Goal: Task Accomplishment & Management: Manage account settings

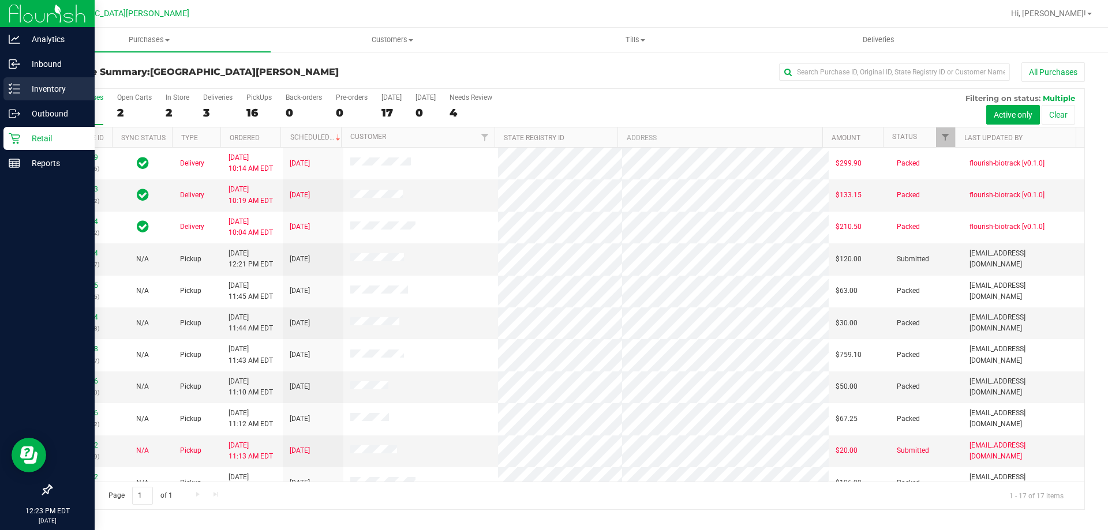
click at [60, 89] on p "Inventory" at bounding box center [54, 89] width 69 height 14
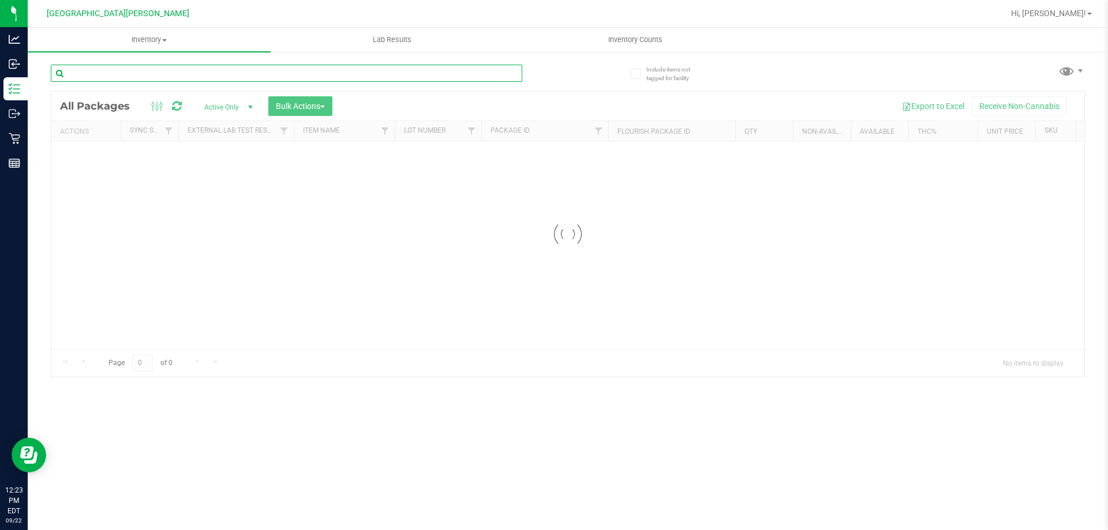
click at [173, 73] on input "text" at bounding box center [287, 73] width 472 height 17
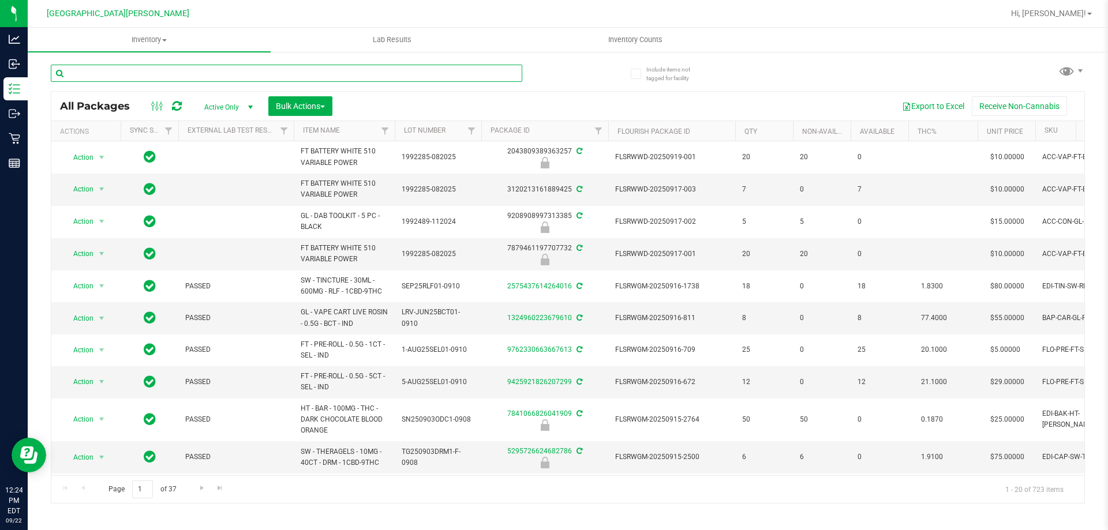
type input "t"
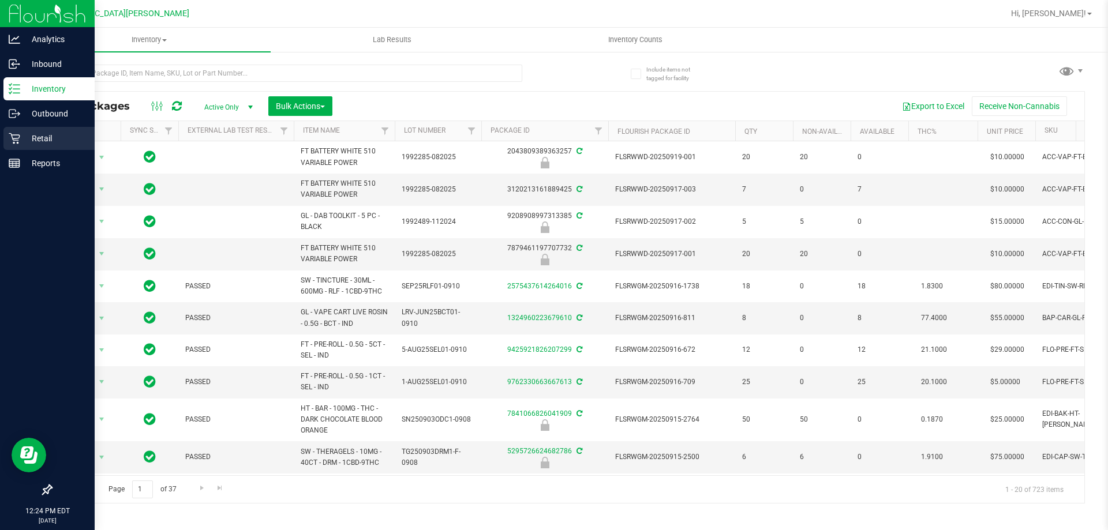
click at [28, 151] on link "Retail" at bounding box center [47, 139] width 95 height 25
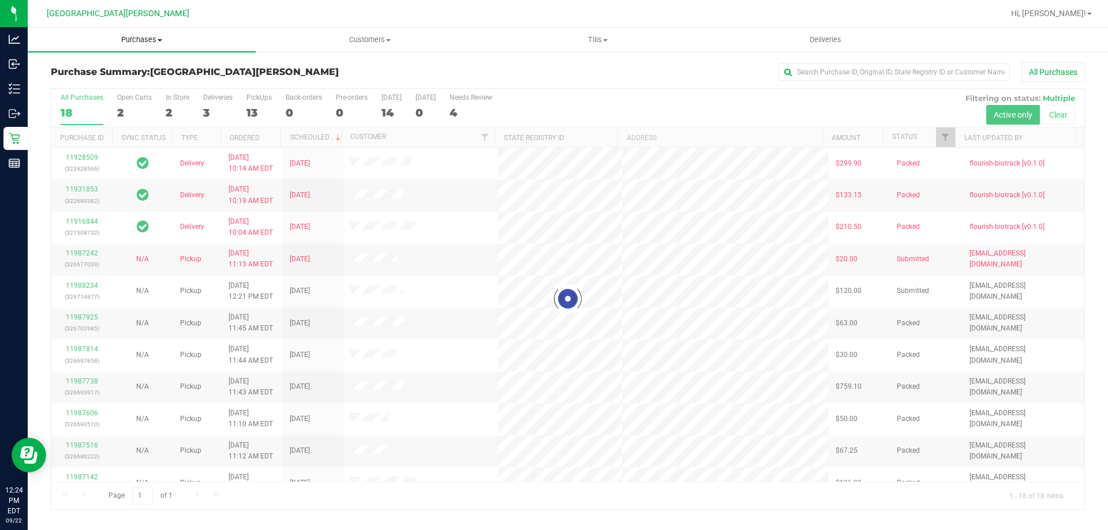
click at [135, 38] on span "Purchases" at bounding box center [142, 40] width 228 height 10
click at [125, 69] on span "Summary of purchases" at bounding box center [87, 70] width 118 height 10
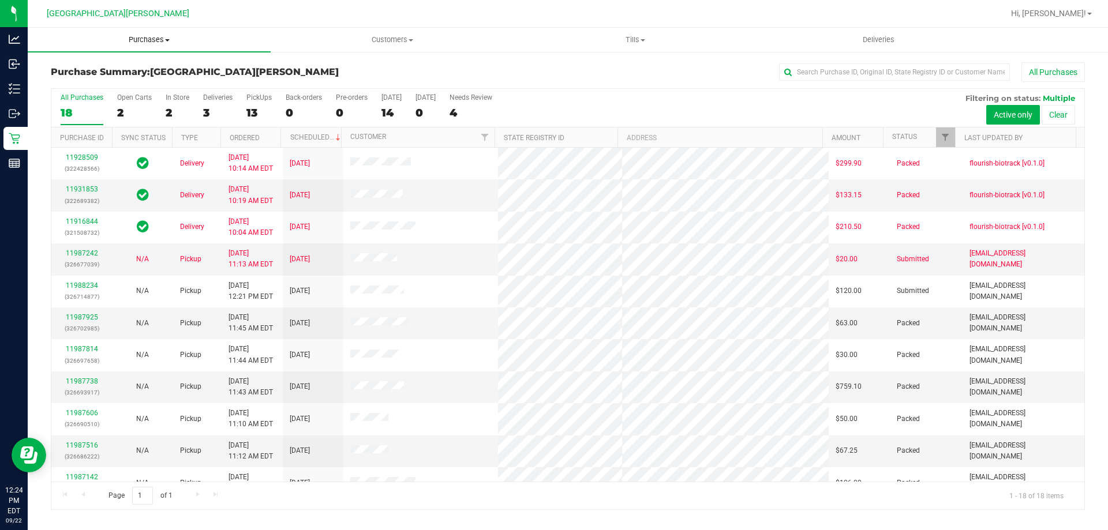
click at [166, 39] on span at bounding box center [167, 40] width 5 height 2
click at [304, 51] on link "Customers All customers Add a new customer All physicians" at bounding box center [392, 40] width 243 height 24
click at [164, 29] on uib-tab-heading "Purchases Summary of purchases Fulfillment All purchases" at bounding box center [149, 39] width 242 height 23
click at [156, 70] on li "Summary of purchases" at bounding box center [149, 70] width 243 height 14
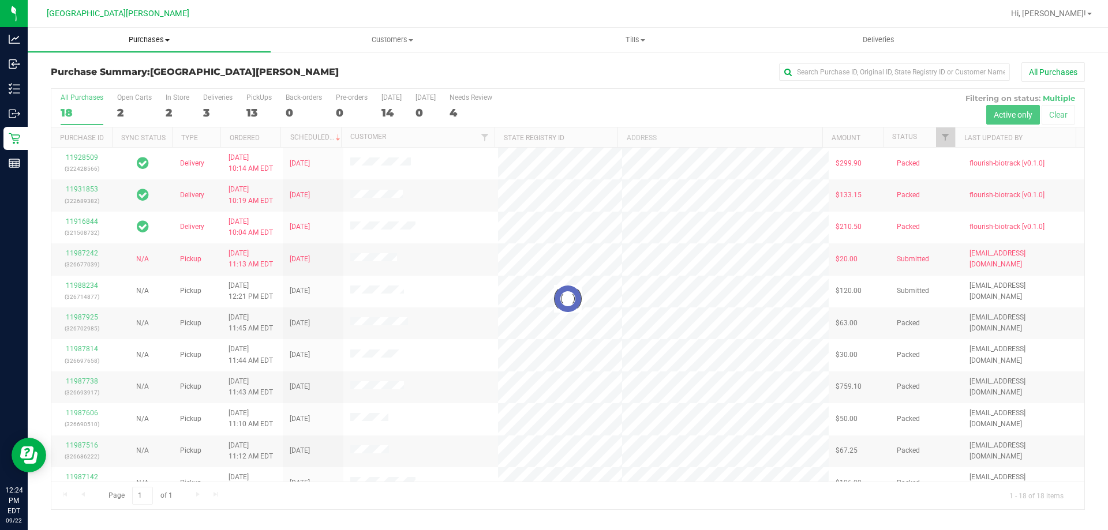
click at [159, 39] on span "Purchases" at bounding box center [149, 40] width 243 height 10
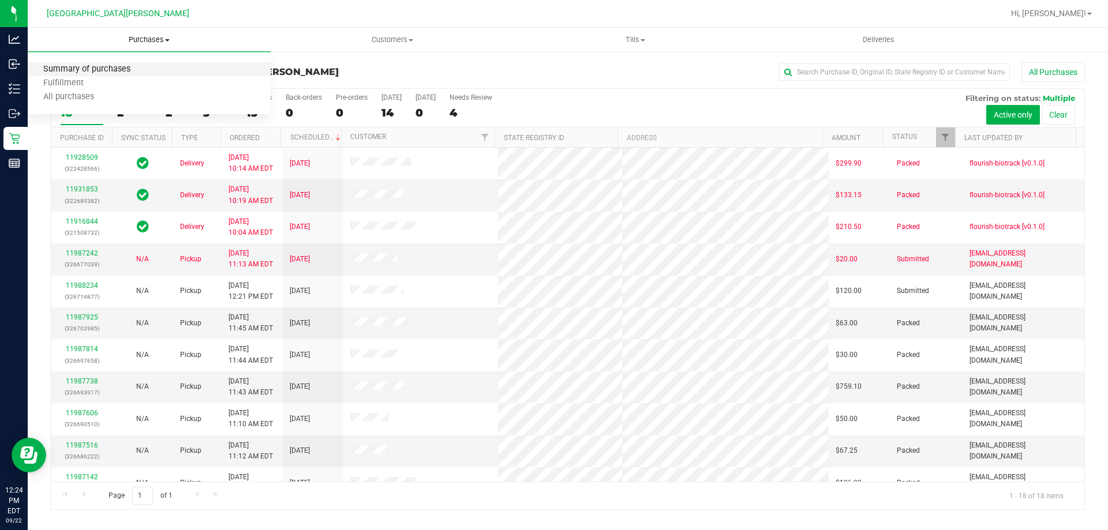
click at [135, 68] on span "Summary of purchases" at bounding box center [87, 70] width 118 height 10
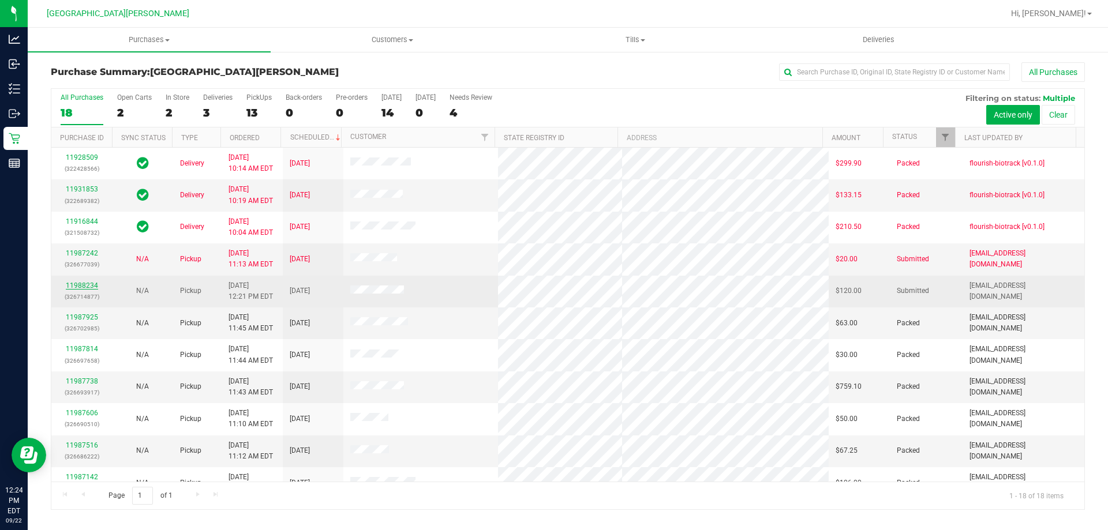
click at [91, 287] on link "11988234" at bounding box center [82, 286] width 32 height 8
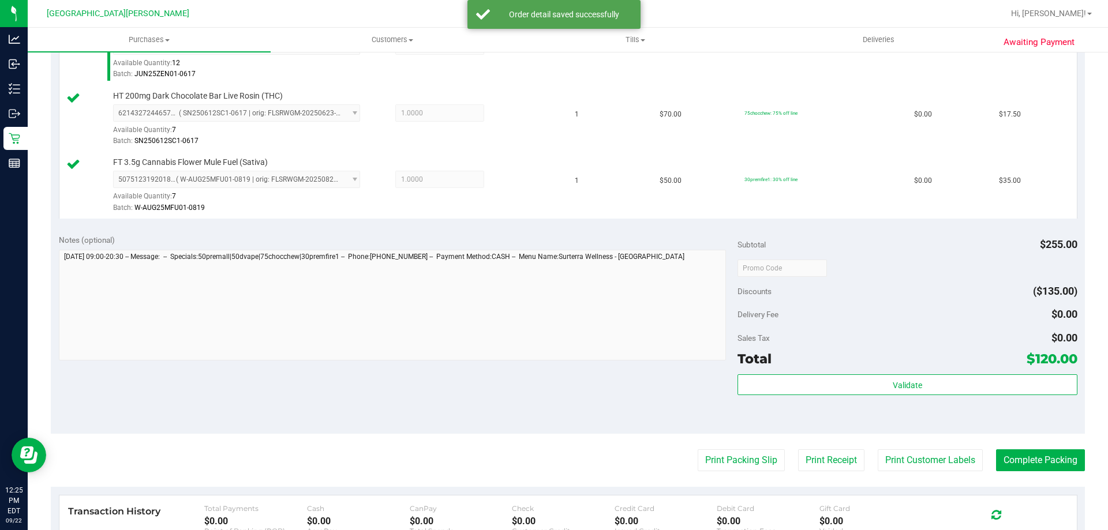
scroll to position [462, 0]
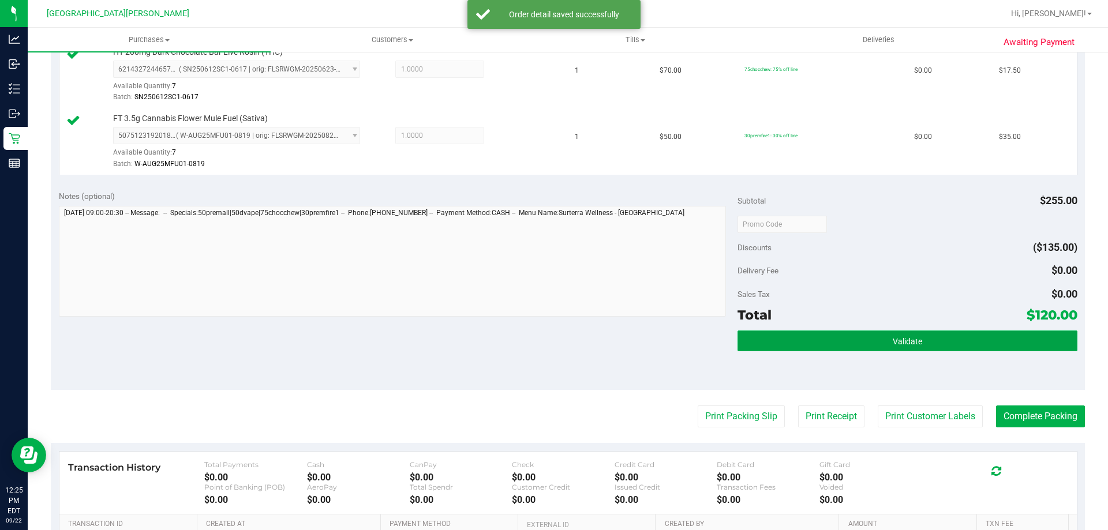
drag, startPoint x: 880, startPoint y: 341, endPoint x: 891, endPoint y: 350, distance: 14.3
click at [880, 341] on button "Validate" at bounding box center [907, 341] width 339 height 21
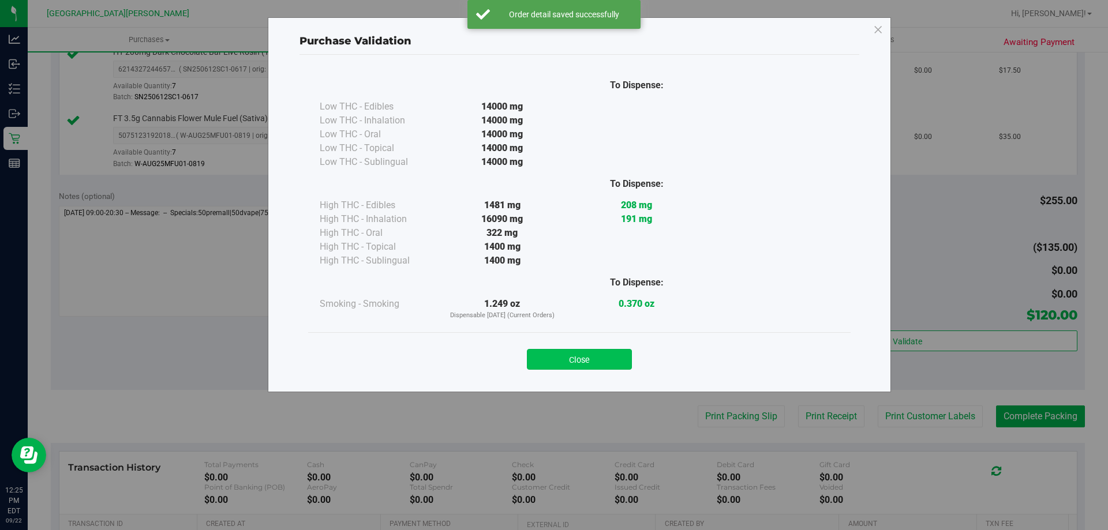
click at [591, 356] on button "Close" at bounding box center [579, 359] width 105 height 21
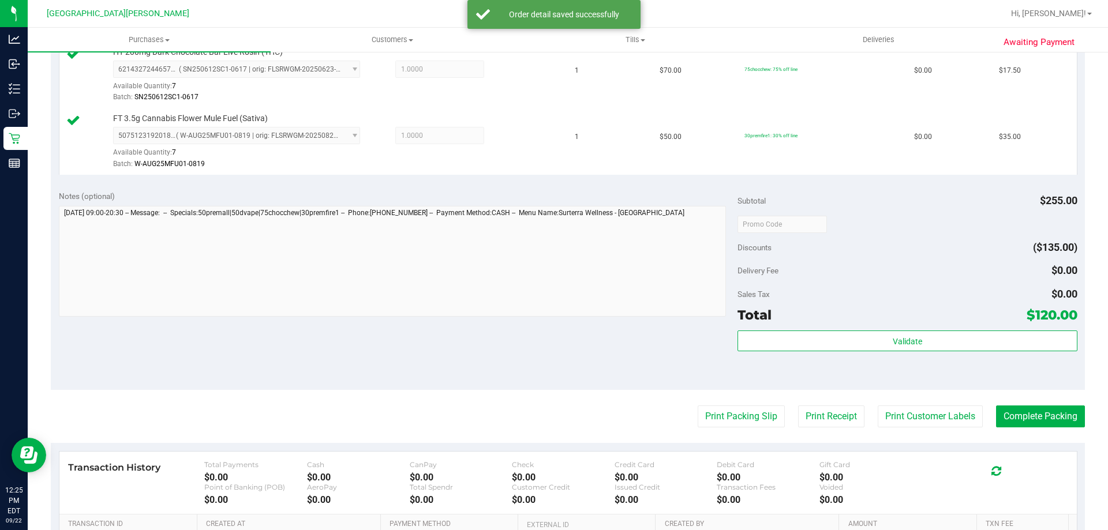
click at [933, 399] on purchase-details "Back Edit Purchase Cancel Purchase View Profile # 11988234 BioTrack ID: - Submi…" at bounding box center [568, 130] width 1034 height 1059
click at [931, 410] on button "Print Customer Labels" at bounding box center [930, 417] width 105 height 22
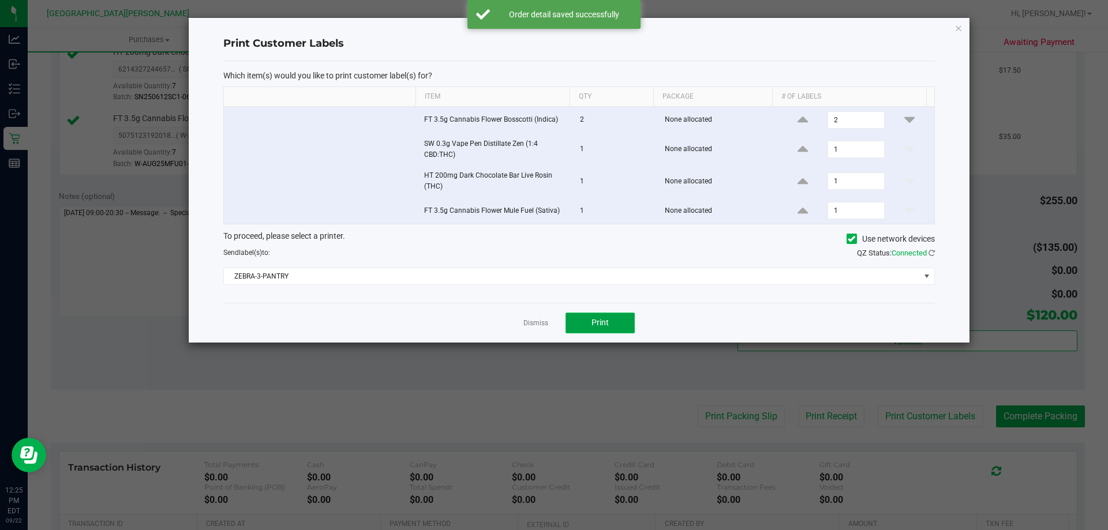
click at [587, 313] on button "Print" at bounding box center [600, 323] width 69 height 21
click at [540, 325] on link "Dismiss" at bounding box center [536, 324] width 25 height 10
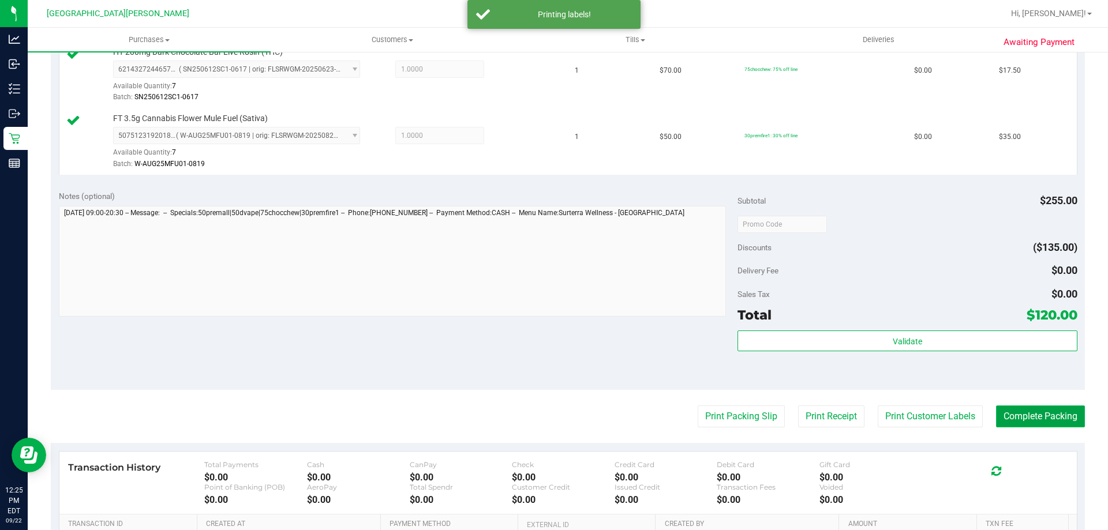
click at [1022, 412] on button "Complete Packing" at bounding box center [1040, 417] width 89 height 22
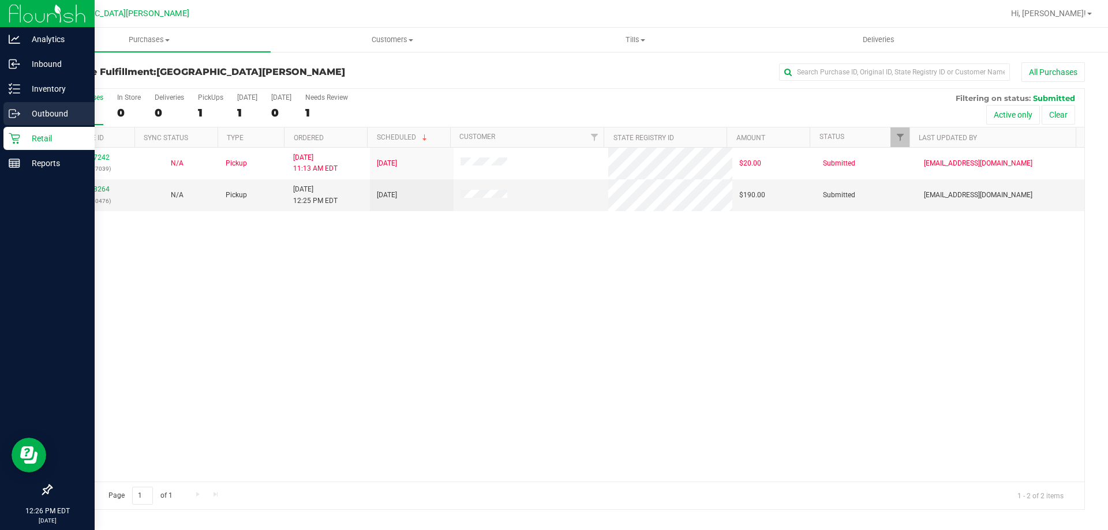
click at [24, 124] on div "Outbound" at bounding box center [48, 113] width 91 height 23
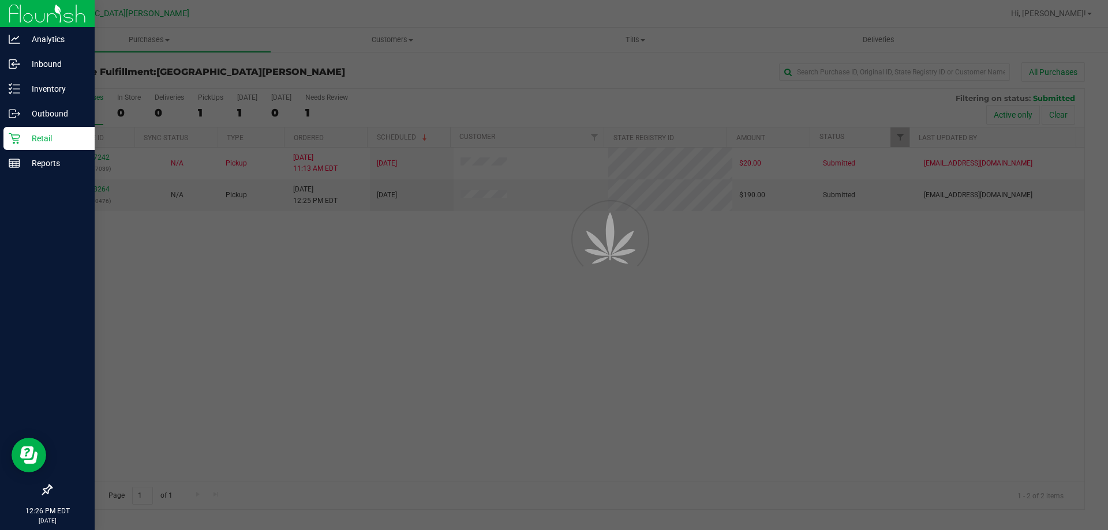
click at [24, 131] on div "Retail" at bounding box center [48, 138] width 91 height 23
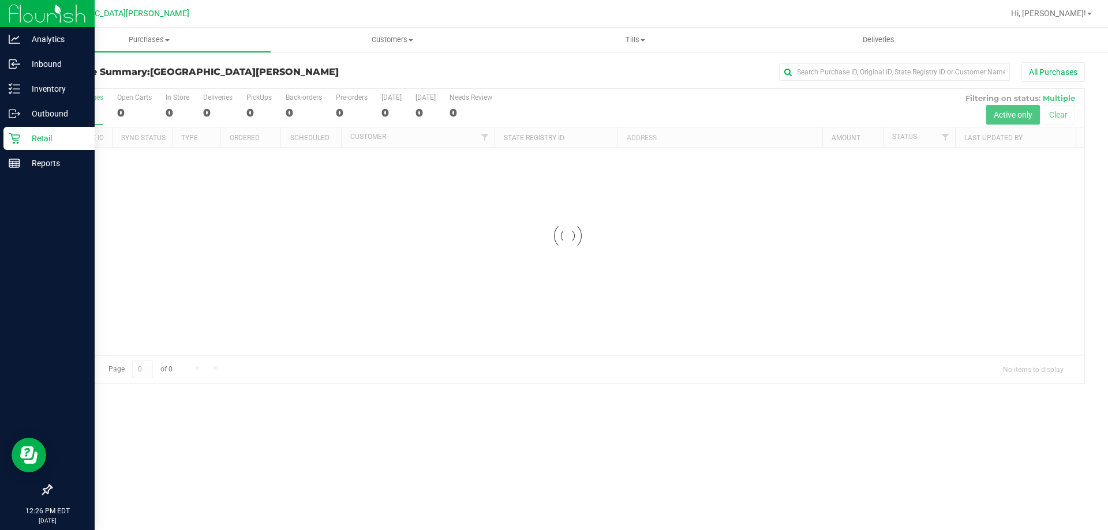
click at [24, 131] on div "Retail" at bounding box center [48, 138] width 91 height 23
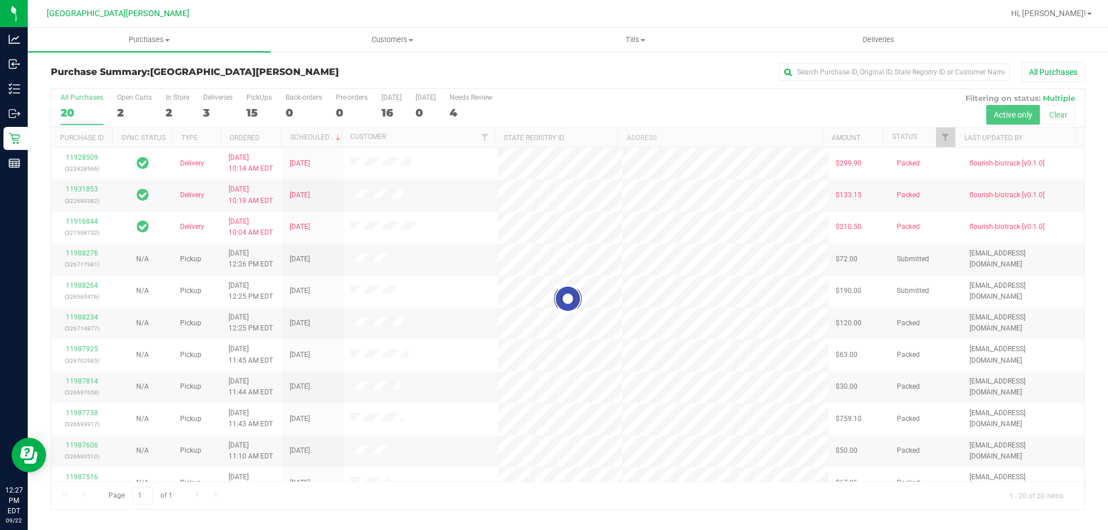
click at [175, 101] on div at bounding box center [567, 299] width 1033 height 421
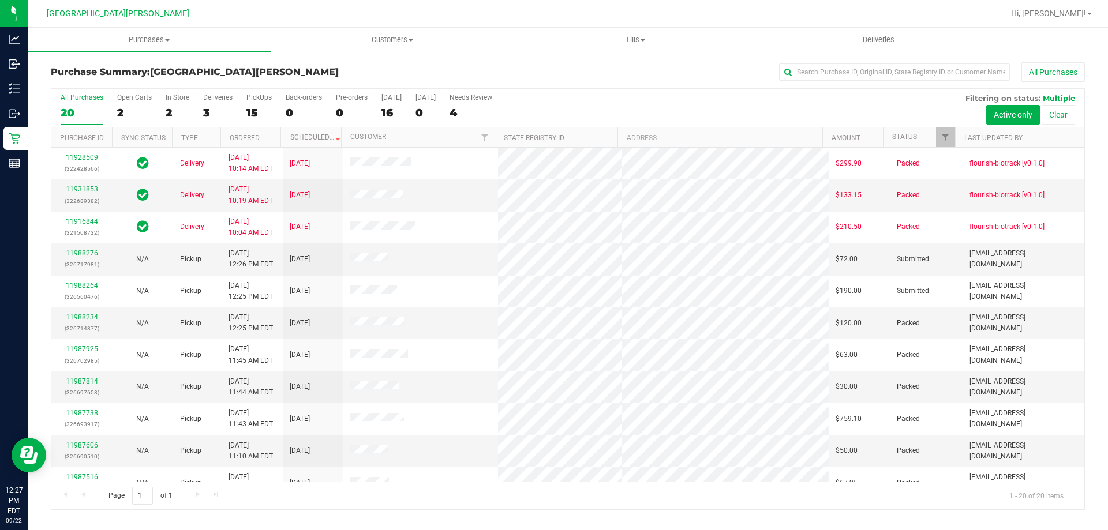
click at [174, 101] on div "In Store" at bounding box center [178, 98] width 24 height 8
click at [0, 0] on input "In Store 2" at bounding box center [0, 0] width 0 height 0
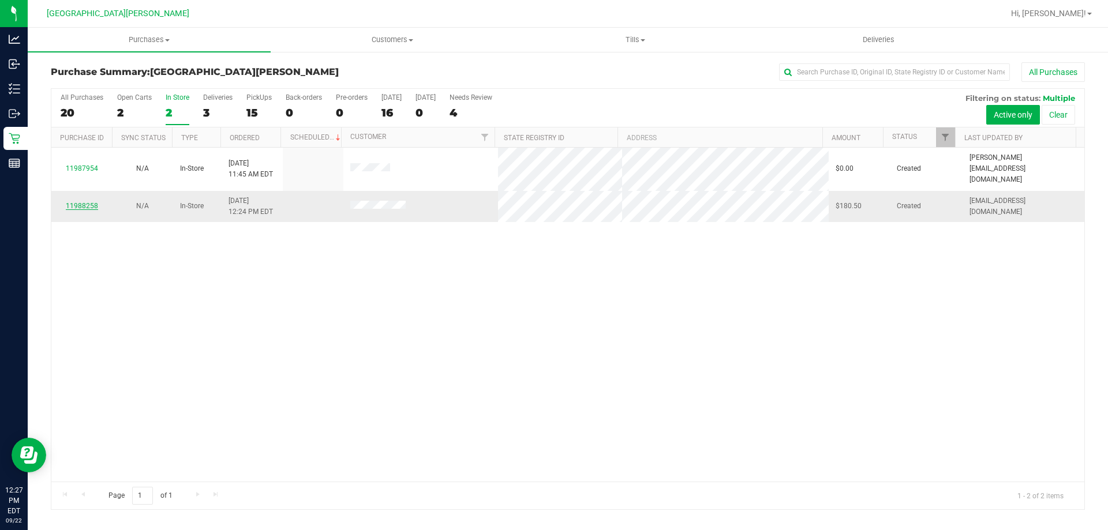
click at [78, 202] on link "11988258" at bounding box center [82, 206] width 32 height 8
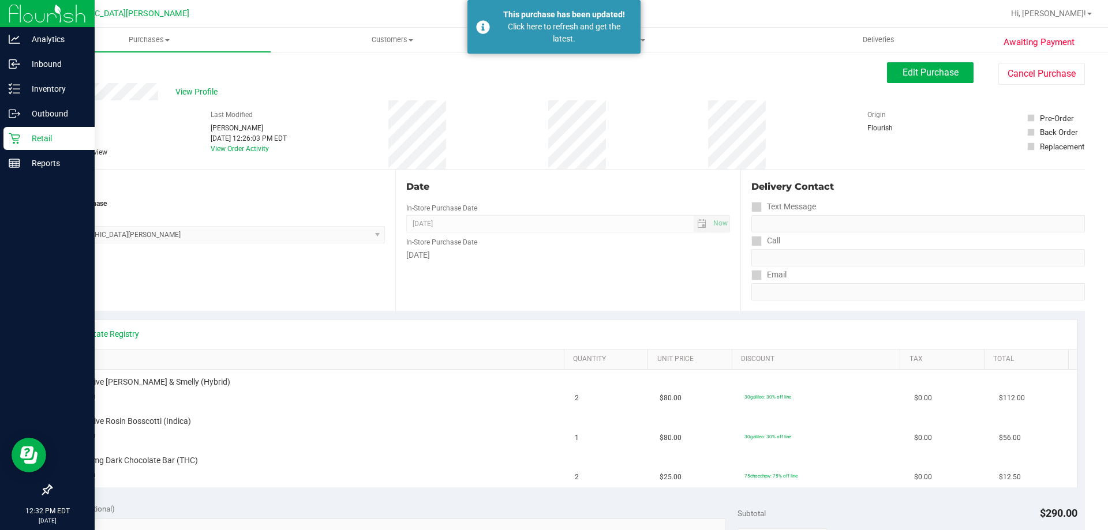
click at [35, 137] on p "Retail" at bounding box center [54, 139] width 69 height 14
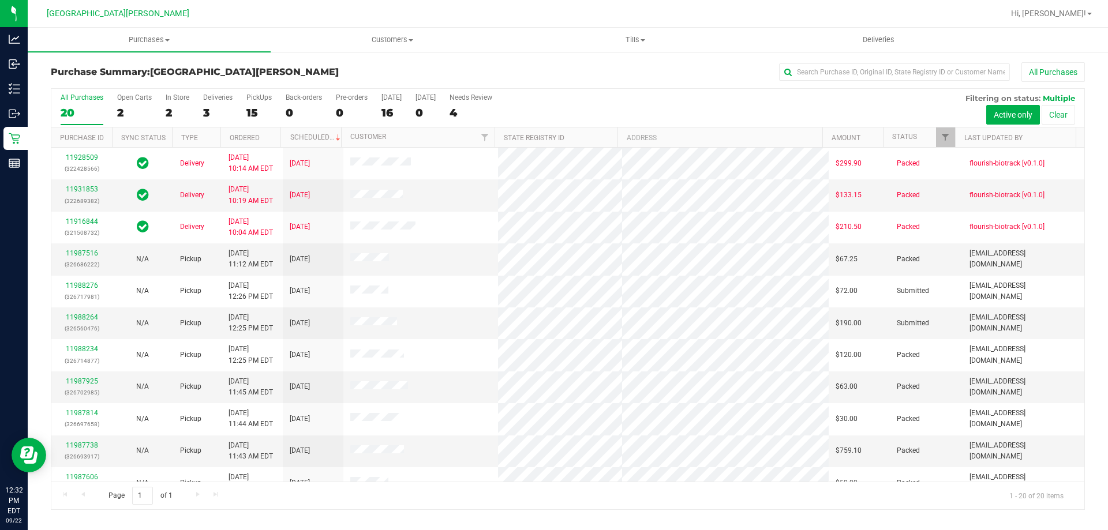
click at [181, 99] on div "In Store" at bounding box center [178, 98] width 24 height 8
click at [0, 0] on input "In Store 2" at bounding box center [0, 0] width 0 height 0
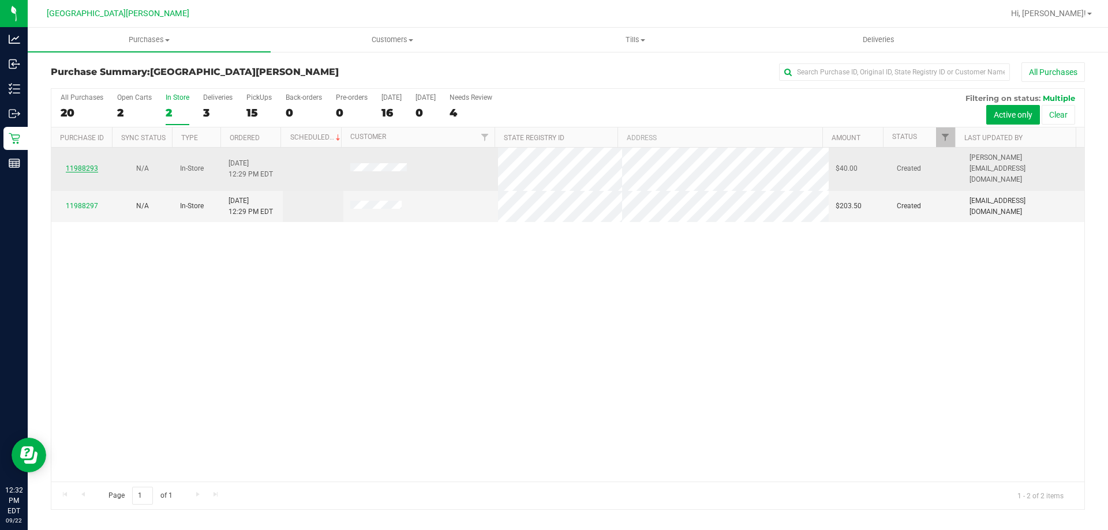
click at [79, 165] on link "11988293" at bounding box center [82, 169] width 32 height 8
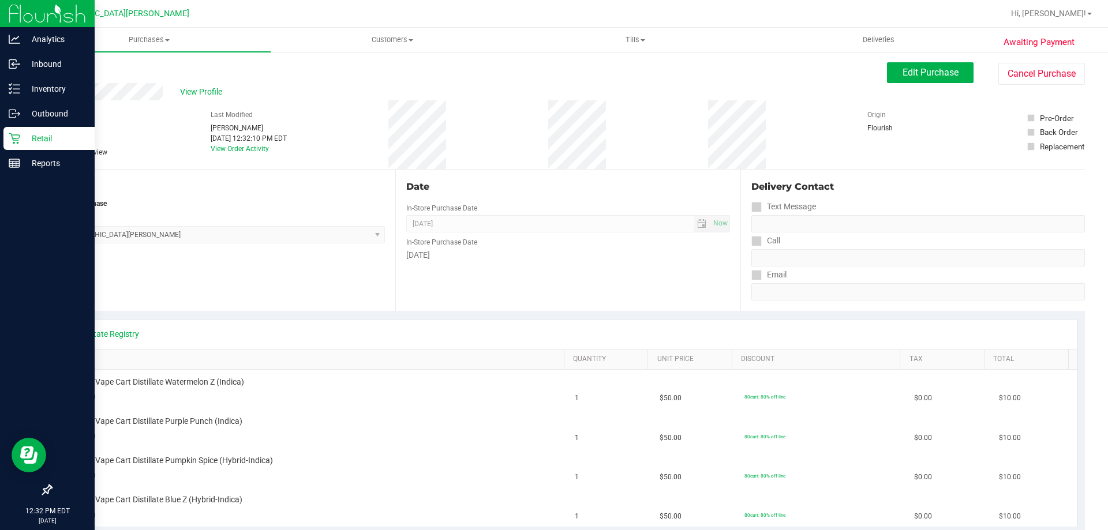
click at [24, 151] on link "Retail" at bounding box center [47, 139] width 95 height 25
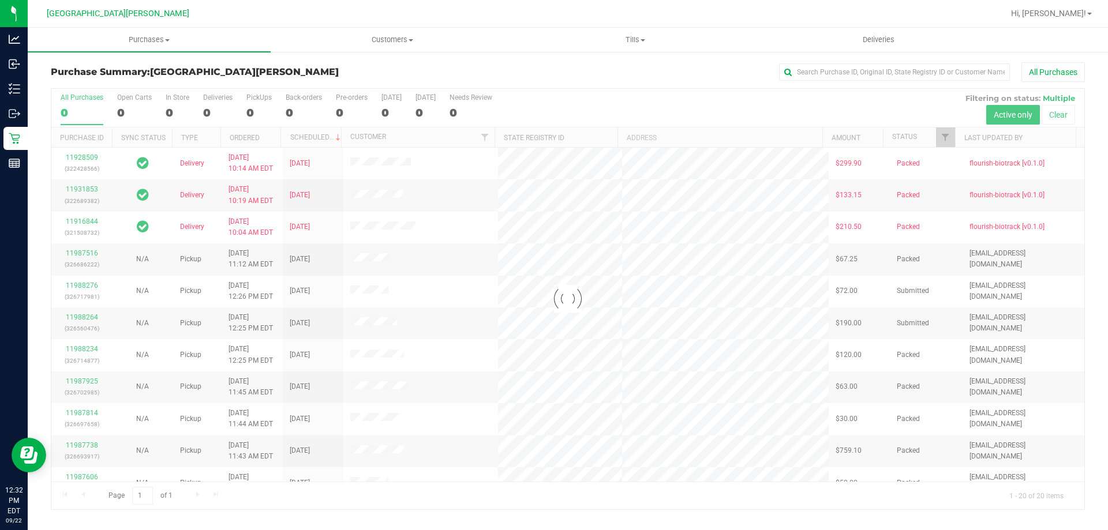
click at [176, 102] on div at bounding box center [567, 299] width 1033 height 421
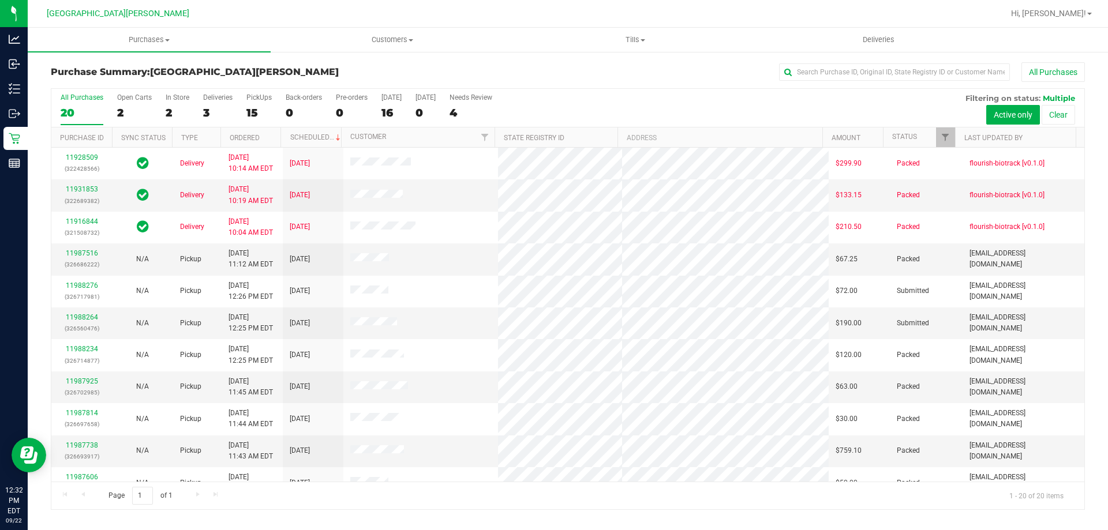
click at [176, 102] on label "In Store 2" at bounding box center [178, 110] width 24 height 32
click at [0, 0] on input "In Store 2" at bounding box center [0, 0] width 0 height 0
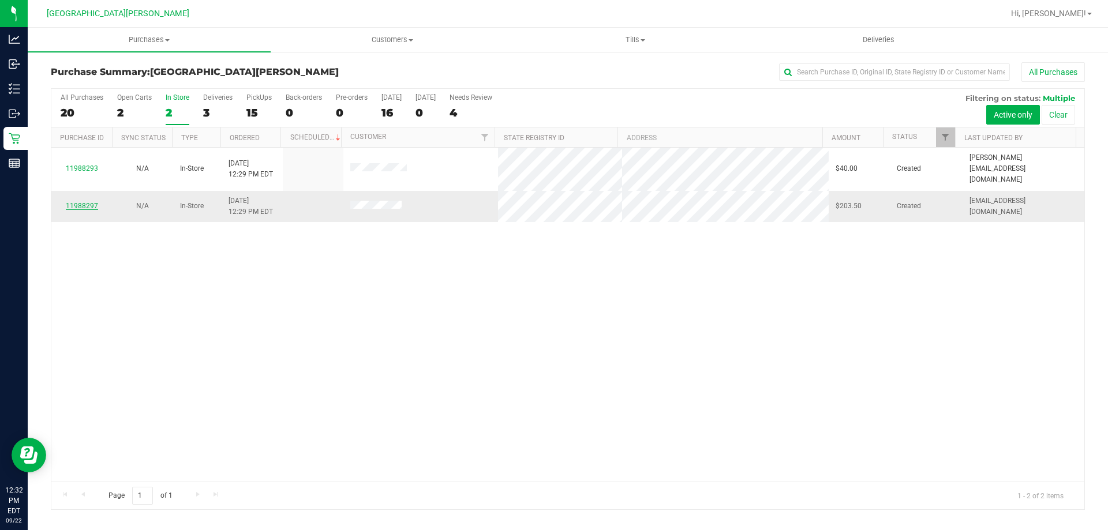
click at [85, 202] on link "11988297" at bounding box center [82, 206] width 32 height 8
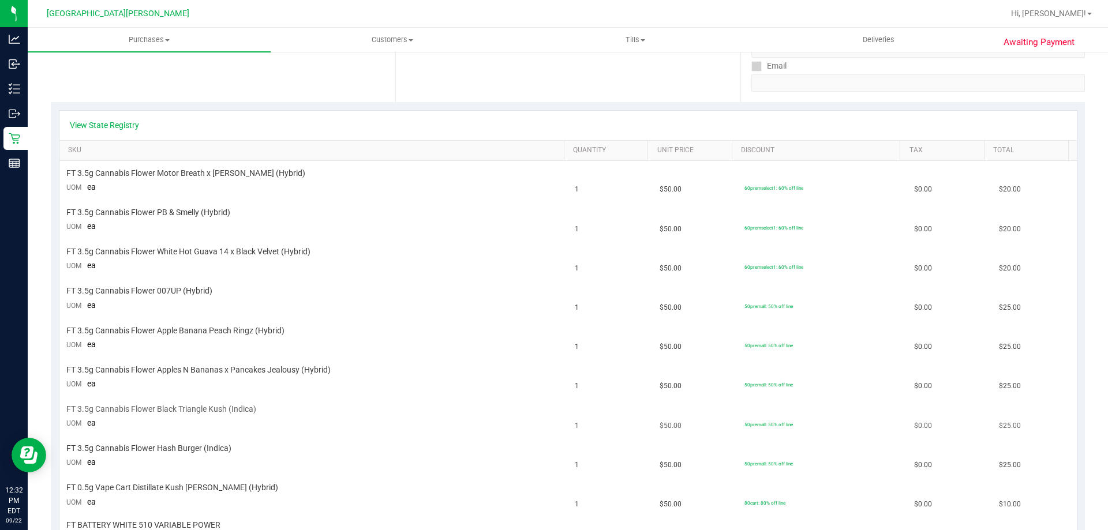
scroll to position [289, 0]
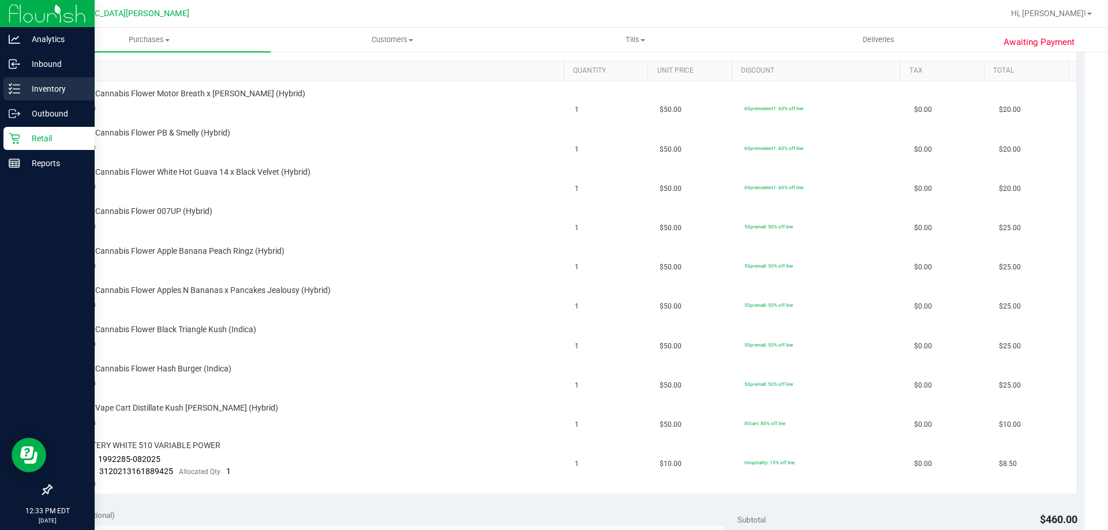
click at [57, 90] on p "Inventory" at bounding box center [54, 89] width 69 height 14
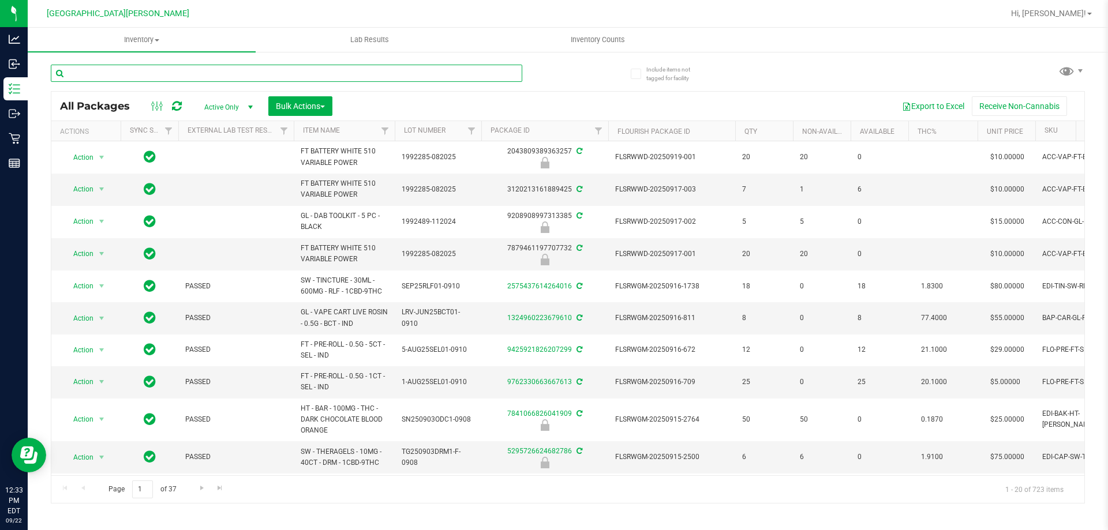
click at [207, 76] on input "text" at bounding box center [287, 73] width 472 height 17
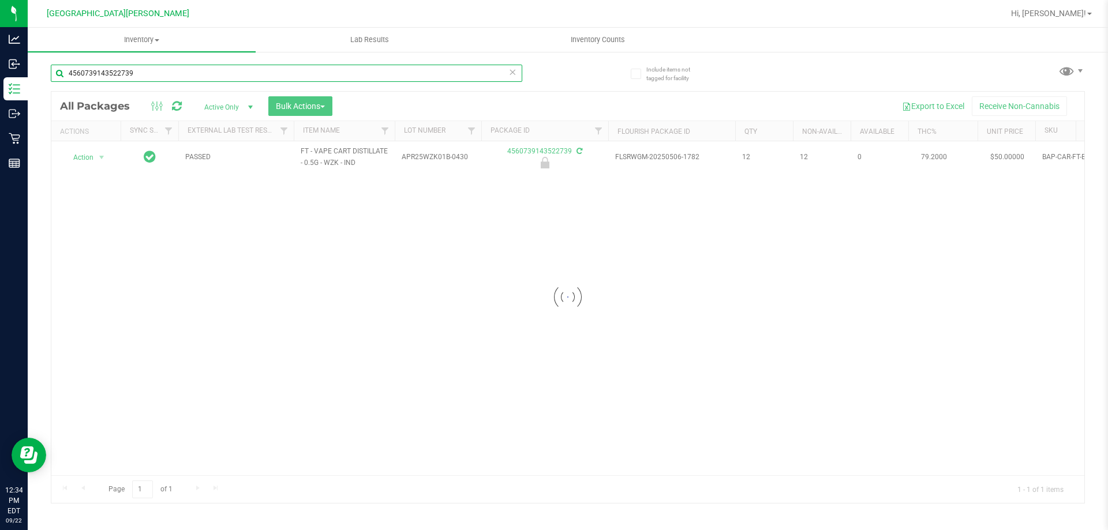
type input "4560739143522739"
click at [98, 155] on div at bounding box center [567, 298] width 1033 height 412
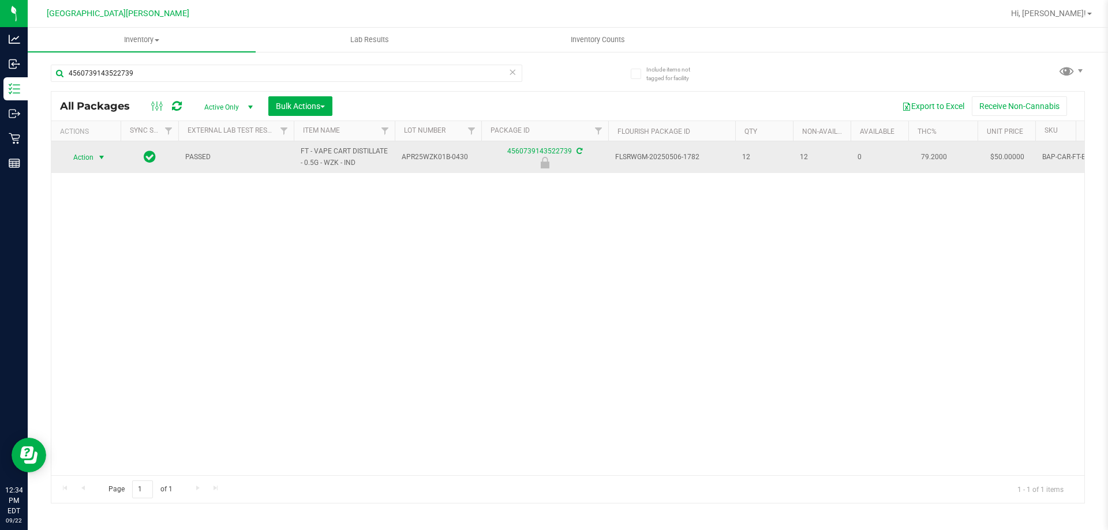
click at [99, 157] on span "select" at bounding box center [101, 157] width 9 height 9
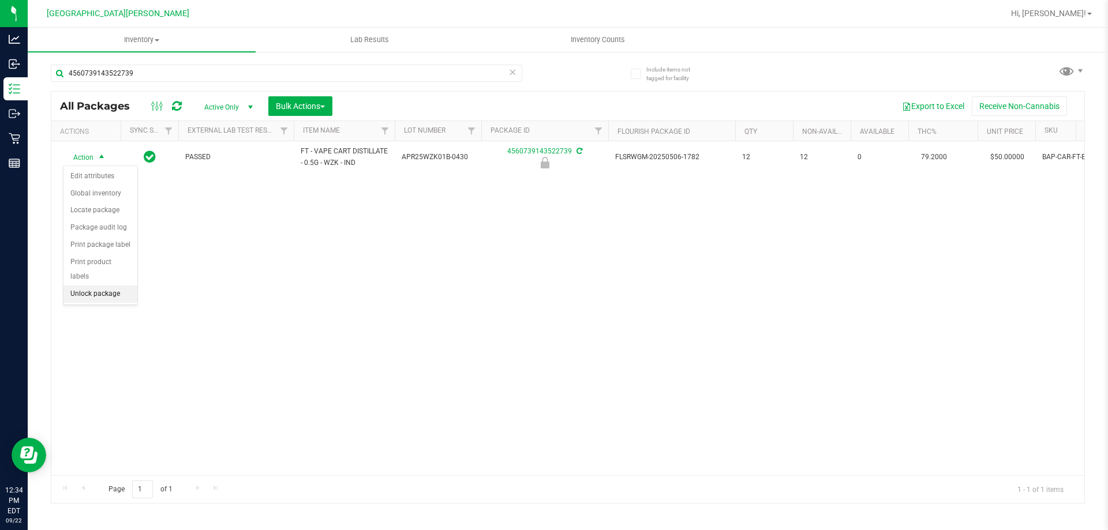
click at [101, 286] on li "Unlock package" at bounding box center [100, 294] width 74 height 17
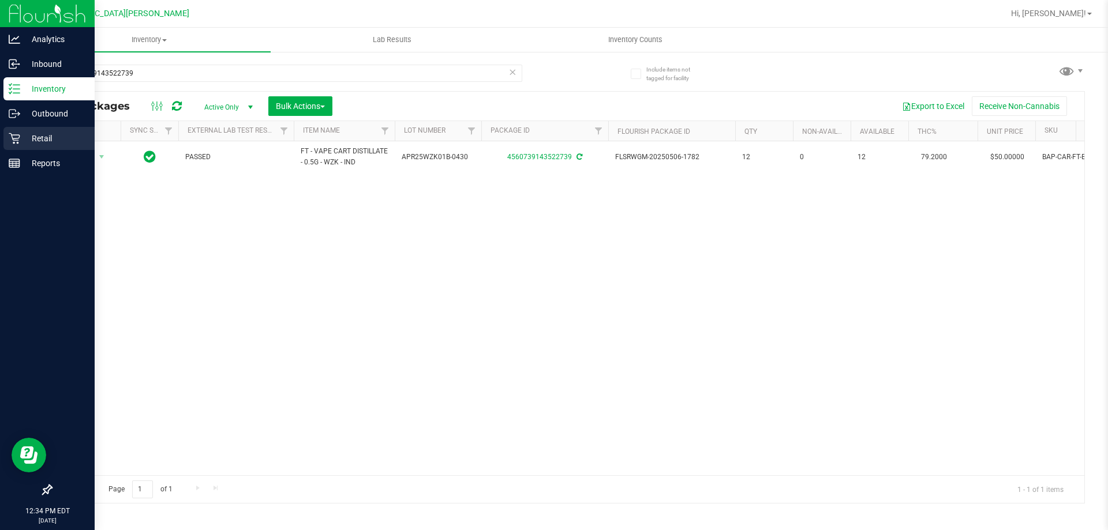
click at [0, 147] on link "Retail" at bounding box center [47, 139] width 95 height 25
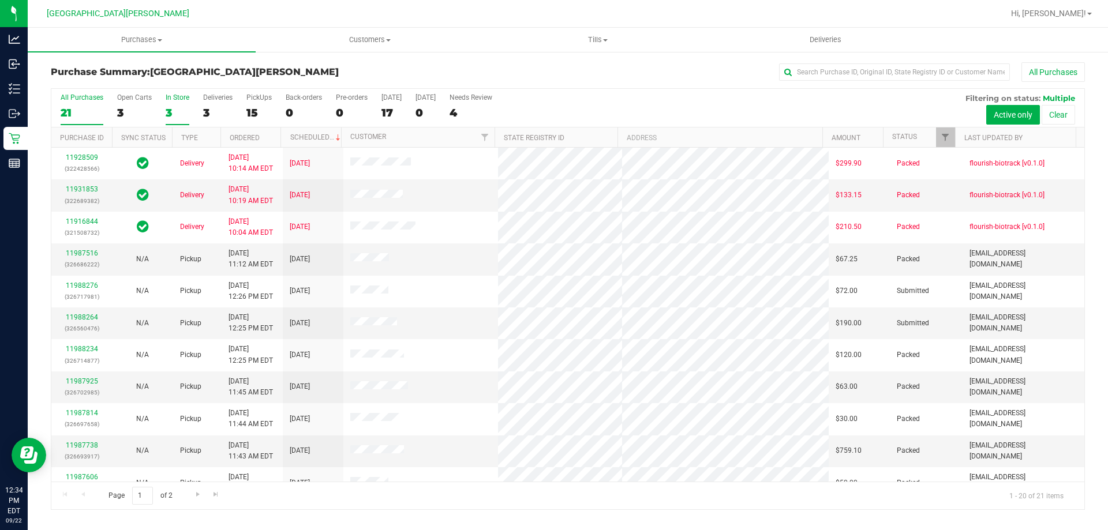
click at [167, 112] on div "3" at bounding box center [178, 112] width 24 height 13
click at [0, 0] on input "In Store 3" at bounding box center [0, 0] width 0 height 0
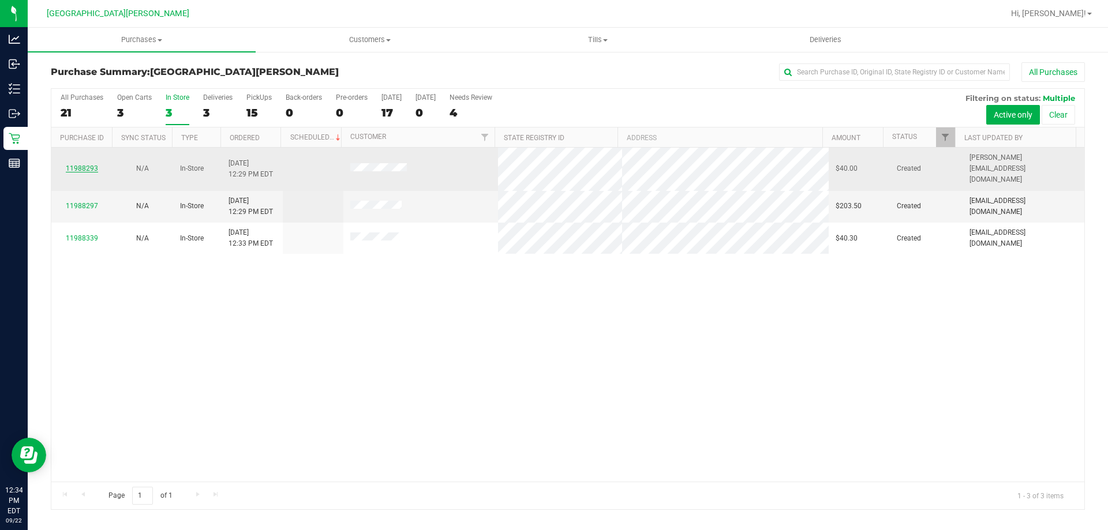
click at [83, 165] on link "11988293" at bounding box center [82, 169] width 32 height 8
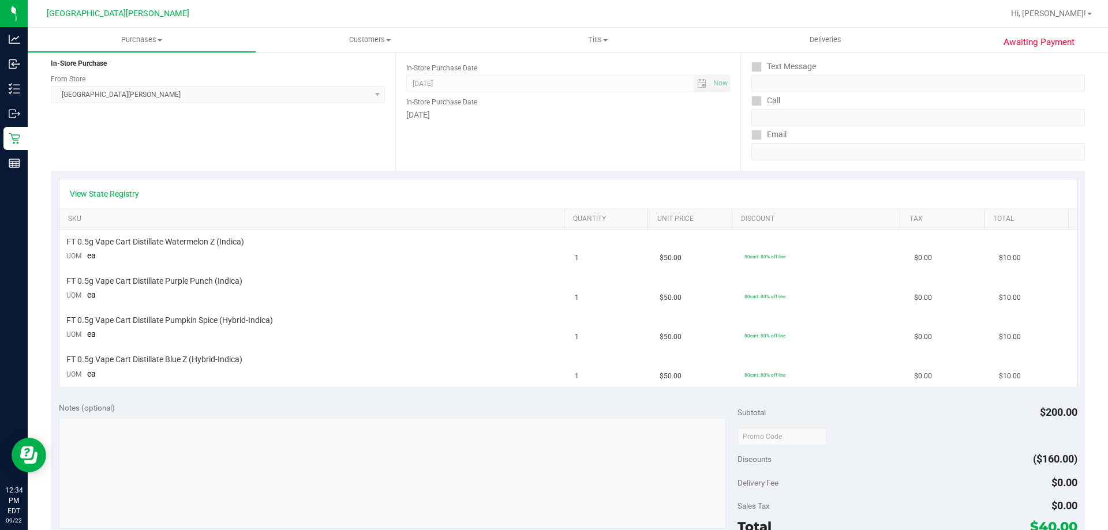
scroll to position [173, 0]
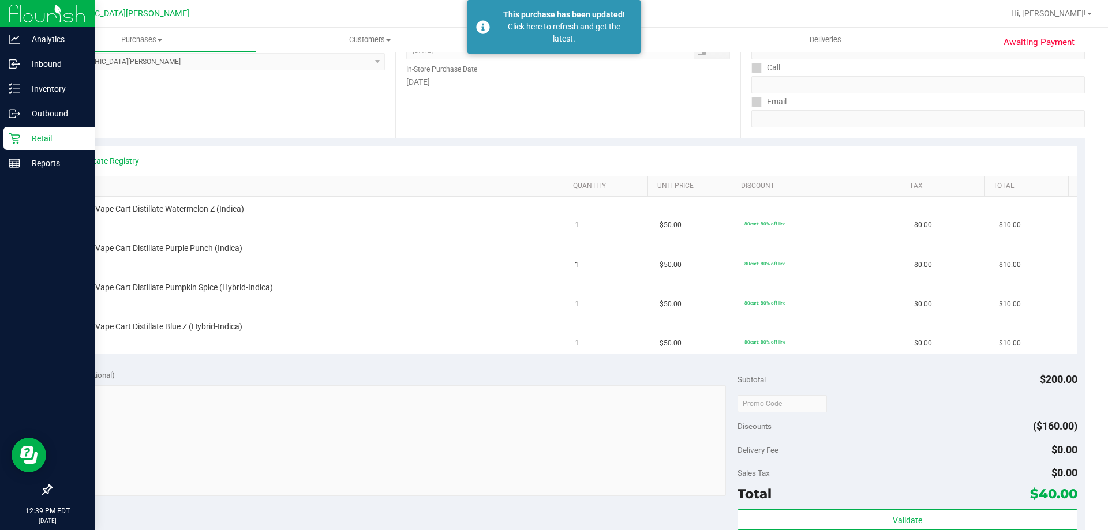
click at [42, 148] on div "Retail" at bounding box center [48, 138] width 91 height 23
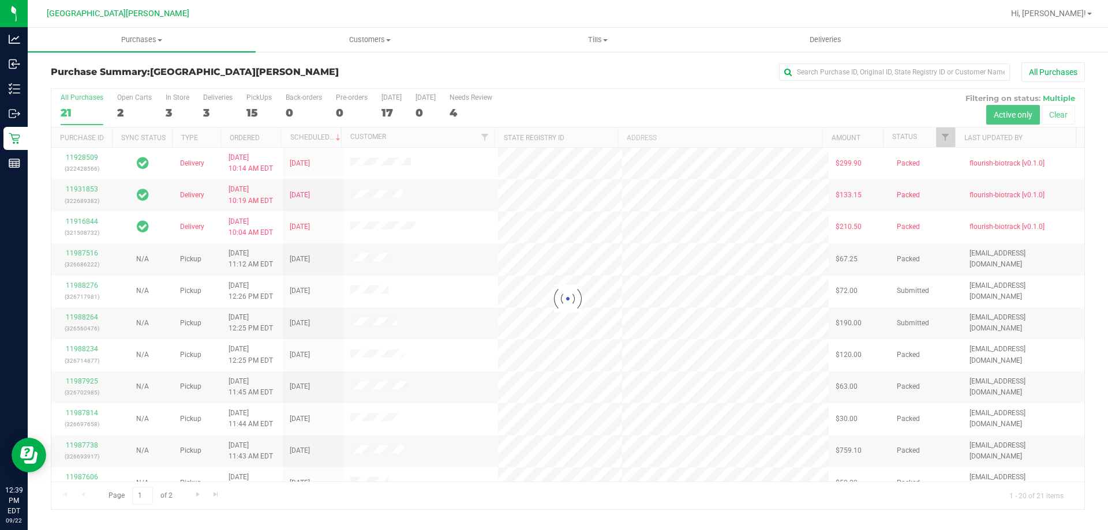
click at [175, 104] on div at bounding box center [567, 299] width 1033 height 421
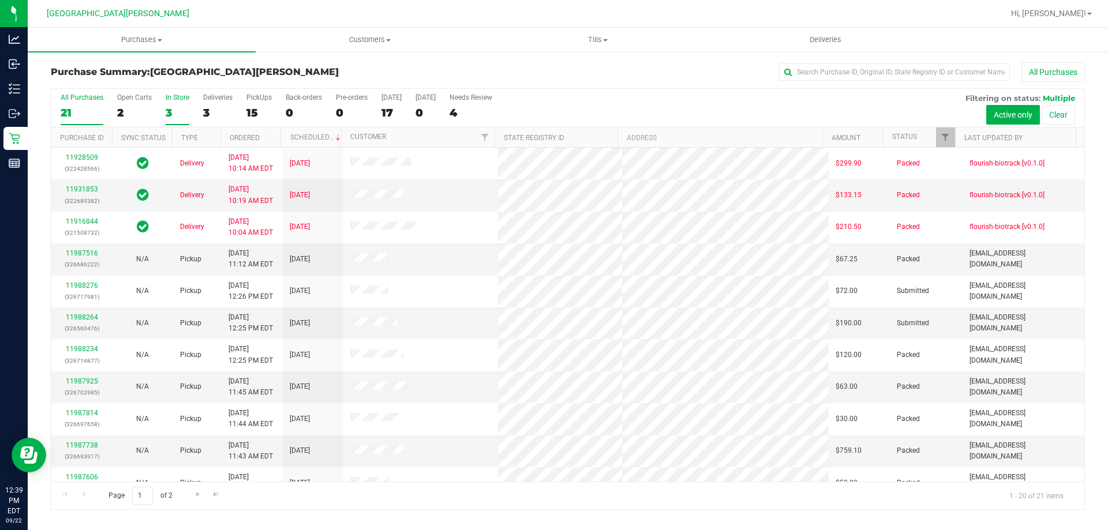
click at [175, 105] on label "In Store 3" at bounding box center [178, 110] width 24 height 32
click at [0, 0] on input "In Store 3" at bounding box center [0, 0] width 0 height 0
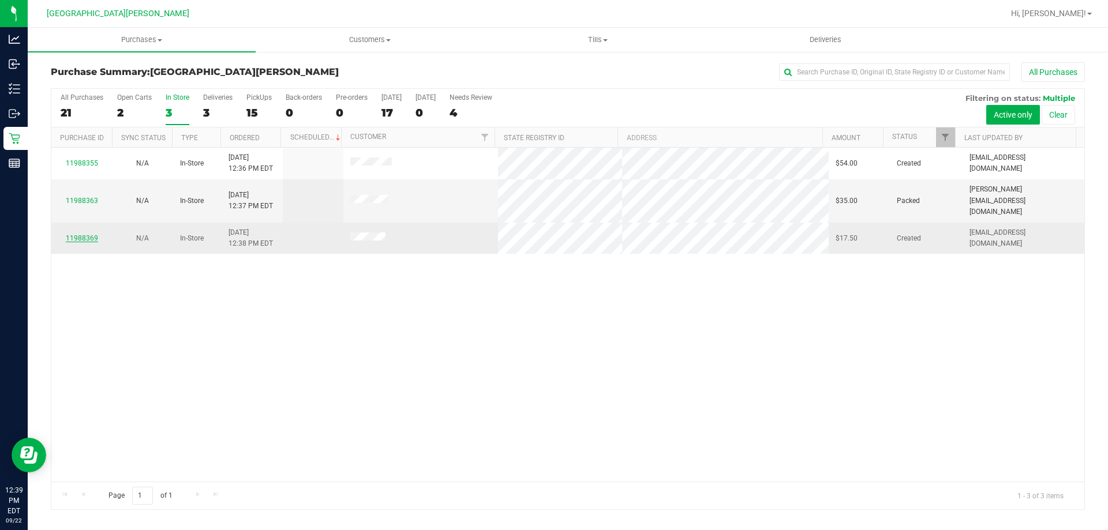
click at [84, 234] on link "11988369" at bounding box center [82, 238] width 32 height 8
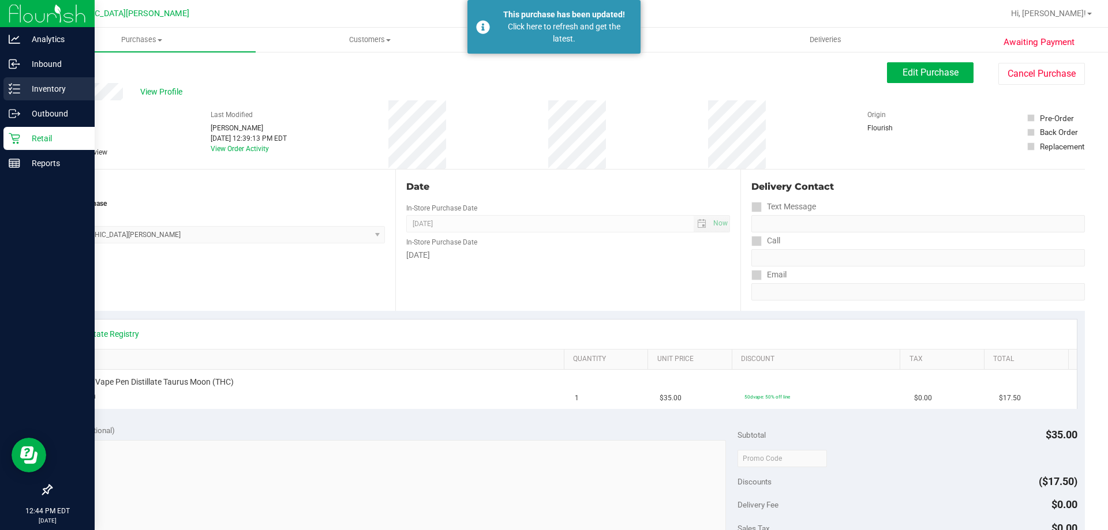
click at [36, 94] on p "Inventory" at bounding box center [54, 89] width 69 height 14
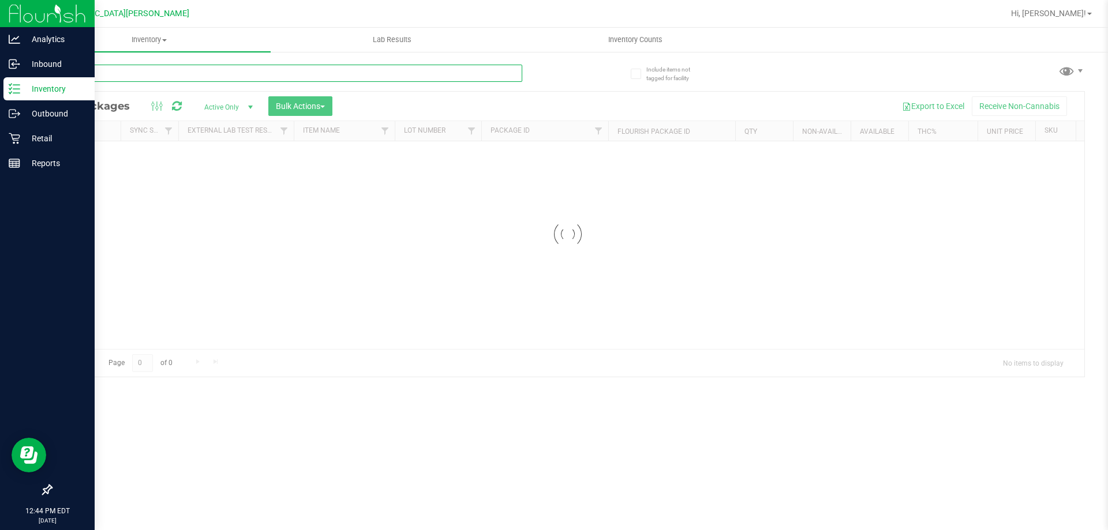
click at [88, 77] on input "text" at bounding box center [287, 73] width 472 height 17
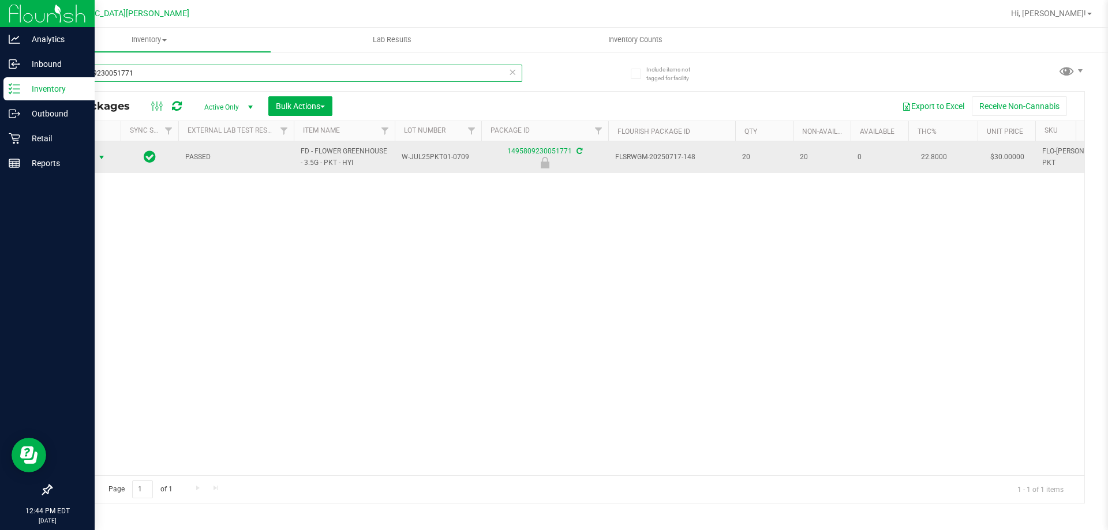
type input "1495809230051771"
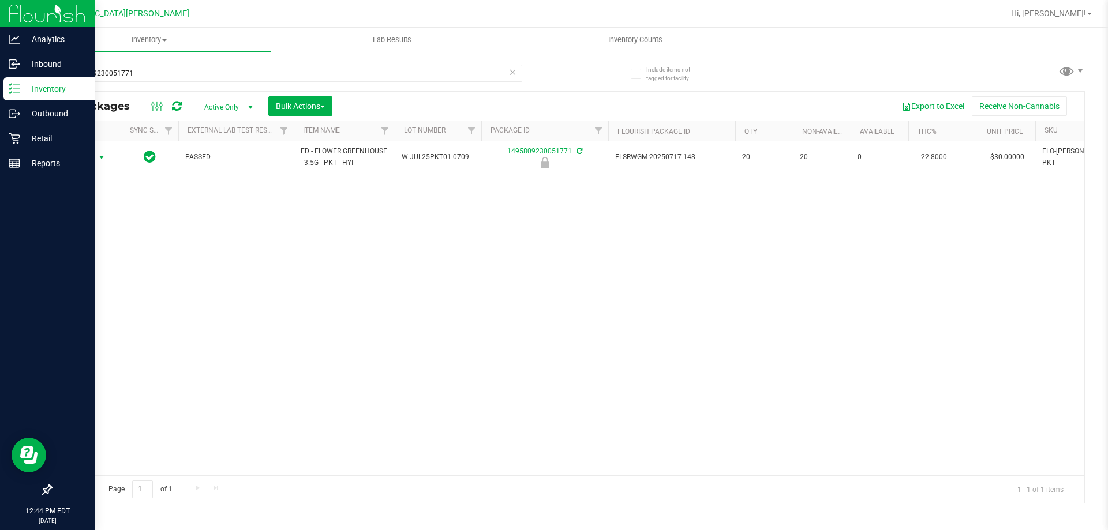
drag, startPoint x: 92, startPoint y: 160, endPoint x: 86, endPoint y: 205, distance: 46.0
click at [91, 160] on span "Action" at bounding box center [78, 158] width 31 height 16
click at [83, 286] on li "Unlock package" at bounding box center [100, 294] width 74 height 17
click at [173, 72] on input "1495809230051771" at bounding box center [287, 73] width 472 height 17
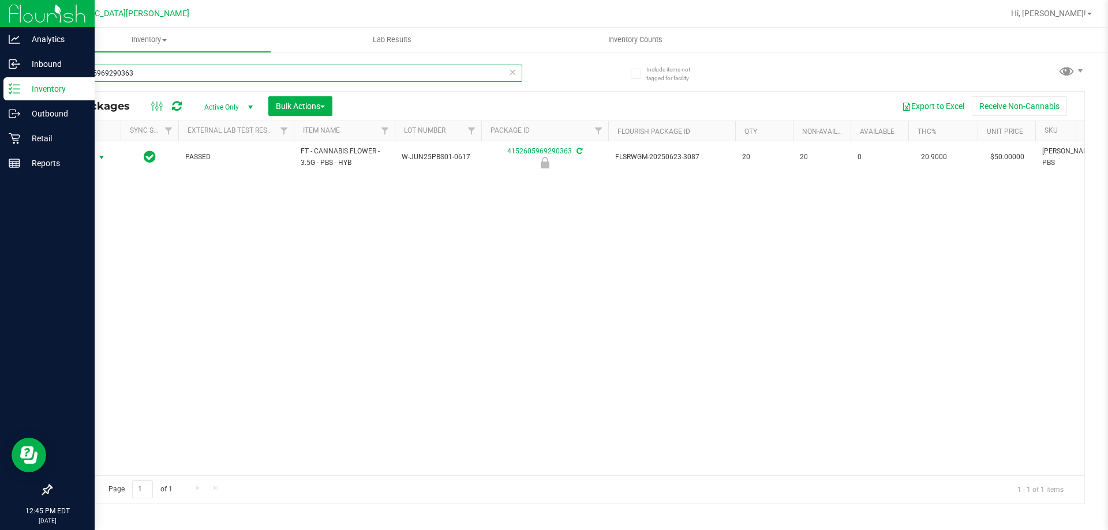
type input "4152605969290363"
click at [84, 159] on span "Action" at bounding box center [78, 158] width 31 height 16
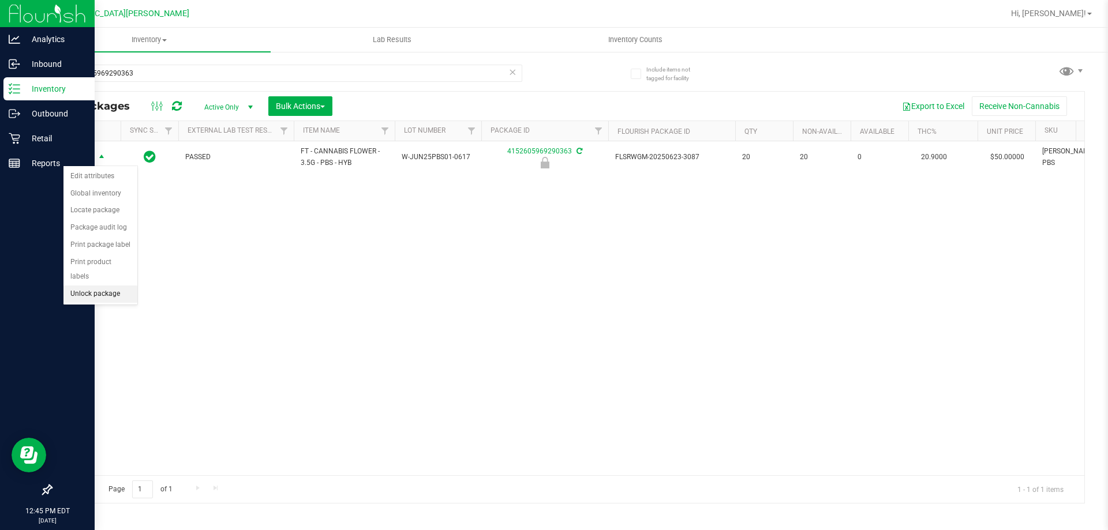
click at [79, 286] on li "Unlock package" at bounding box center [100, 294] width 74 height 17
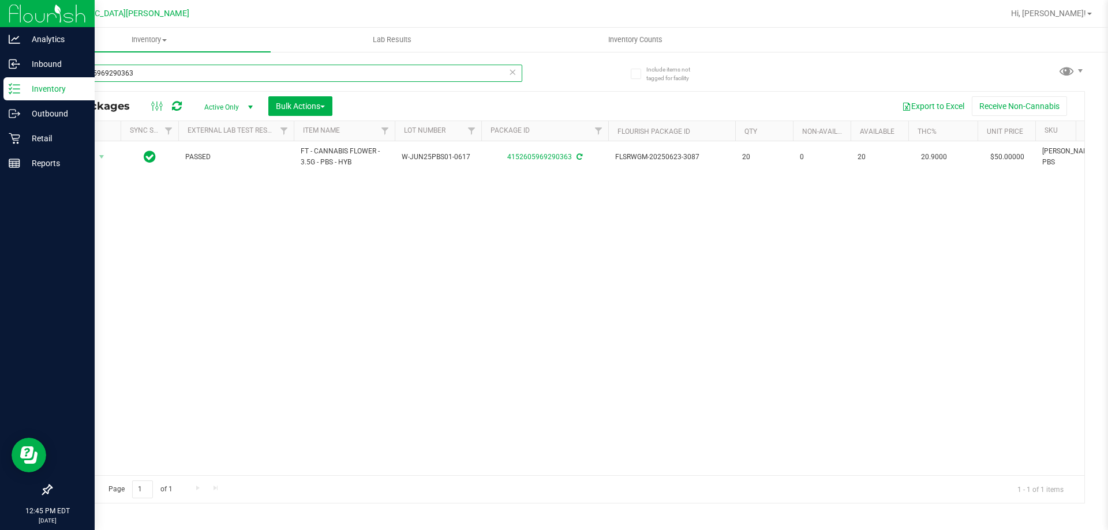
click at [152, 71] on input "4152605969290363" at bounding box center [287, 73] width 472 height 17
click at [152, 72] on input "4152605969290363" at bounding box center [287, 73] width 472 height 17
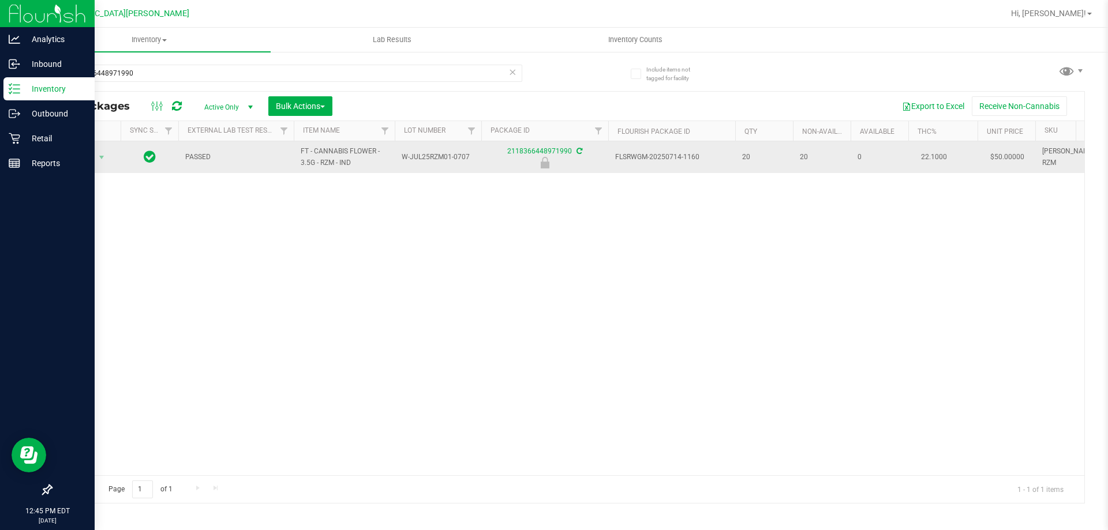
click at [324, 158] on span "FT - CANNABIS FLOWER - 3.5G - RZM - IND" at bounding box center [344, 157] width 87 height 22
copy tr "FT - CANNABIS FLOWER - 3.5G - RZM - IND"
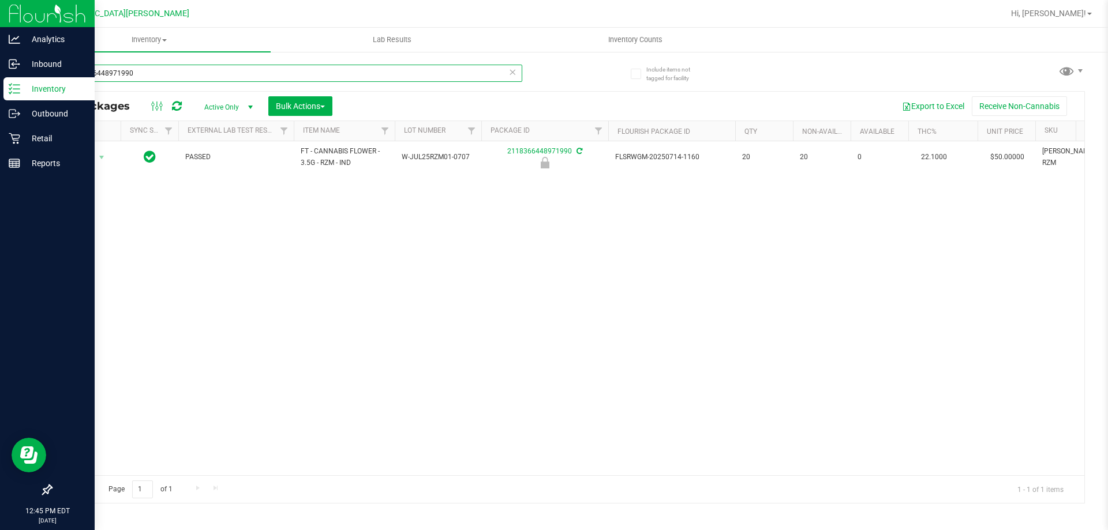
click at [275, 71] on input "2118366448971990" at bounding box center [287, 73] width 472 height 17
paste input "FT - CANNABIS FLOWER - 3.5G - RZM - IND"
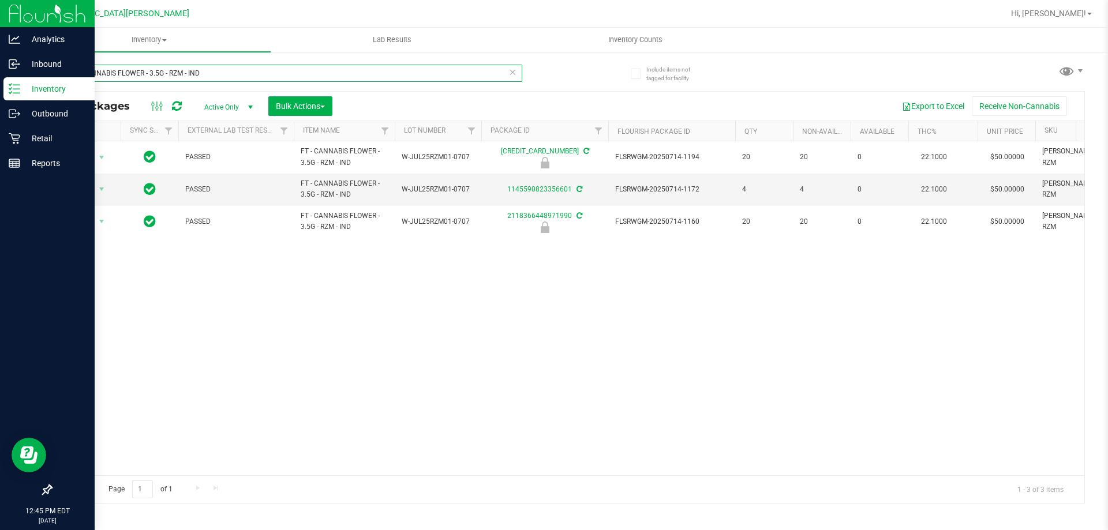
click at [335, 73] on input "FT - CANNABIS FLOWER - 3.5G - RZM - IND" at bounding box center [287, 73] width 472 height 17
type input "2118366448971990"
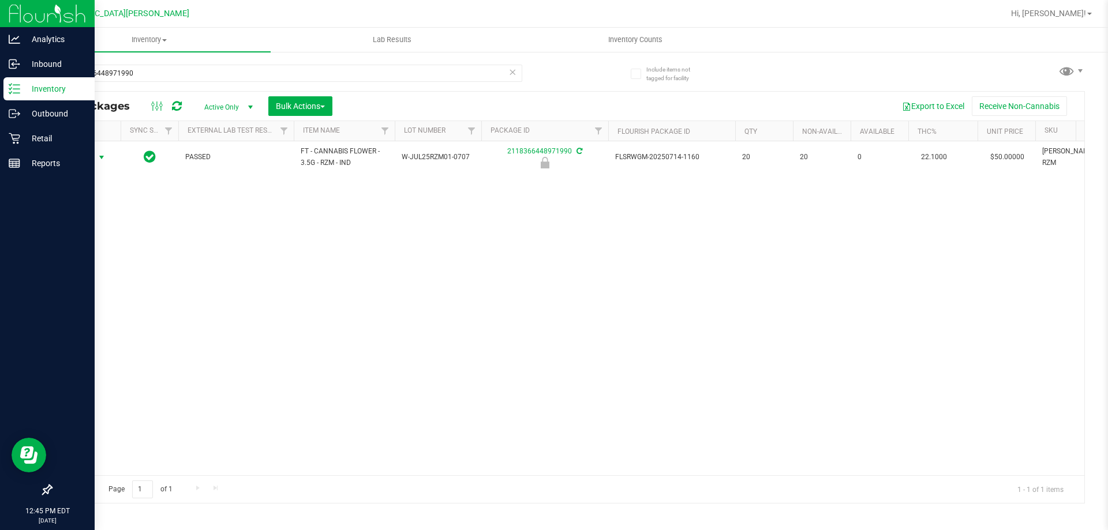
click at [92, 158] on span "Action" at bounding box center [78, 158] width 31 height 16
click at [96, 286] on li "Unlock package" at bounding box center [100, 294] width 74 height 17
click at [148, 77] on input "2118366448971990" at bounding box center [287, 73] width 472 height 17
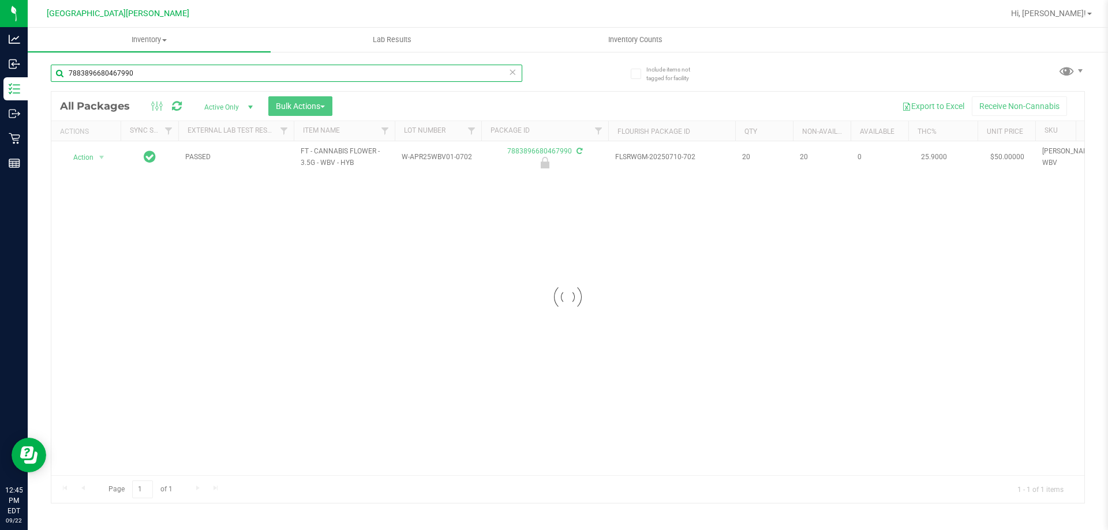
type input "7883896680467990"
click at [87, 156] on div at bounding box center [567, 298] width 1033 height 412
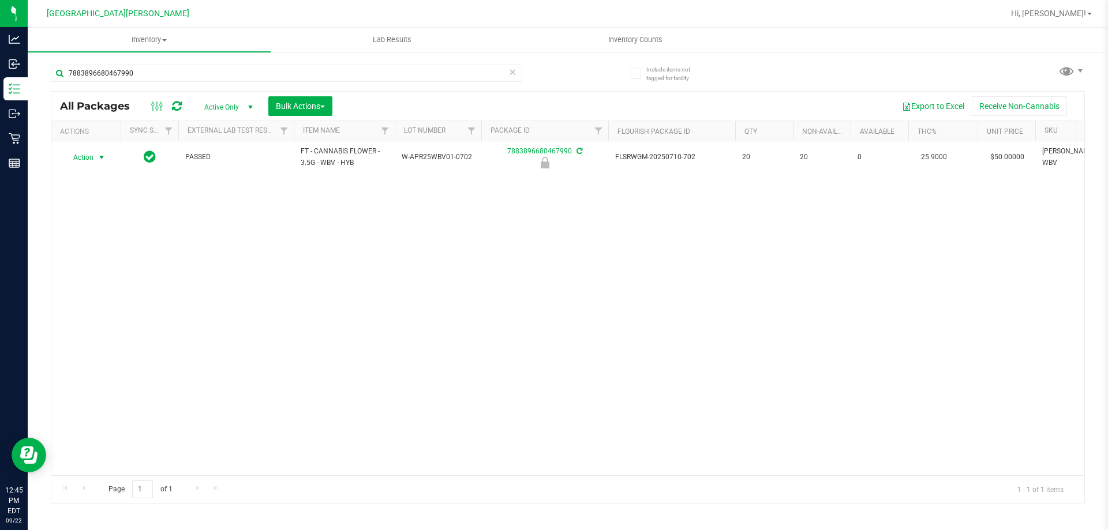
click at [87, 156] on span "Action" at bounding box center [78, 158] width 31 height 16
click at [81, 286] on li "Unlock package" at bounding box center [100, 294] width 74 height 17
click at [134, 75] on input "7883896680467990" at bounding box center [287, 73] width 472 height 17
type input "3774703558610368"
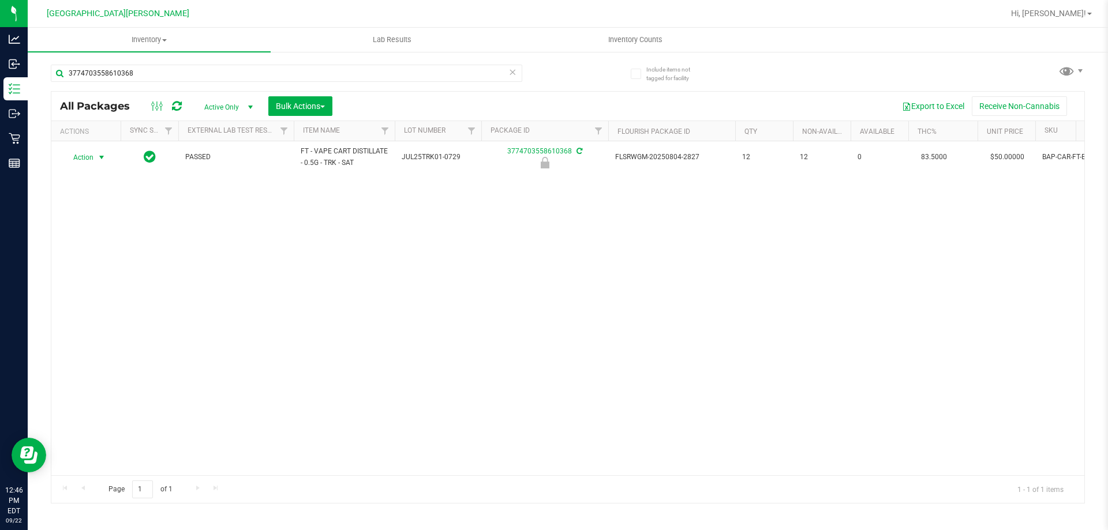
click at [95, 159] on span "select" at bounding box center [102, 158] width 14 height 16
click at [108, 286] on li "Unlock package" at bounding box center [100, 294] width 74 height 17
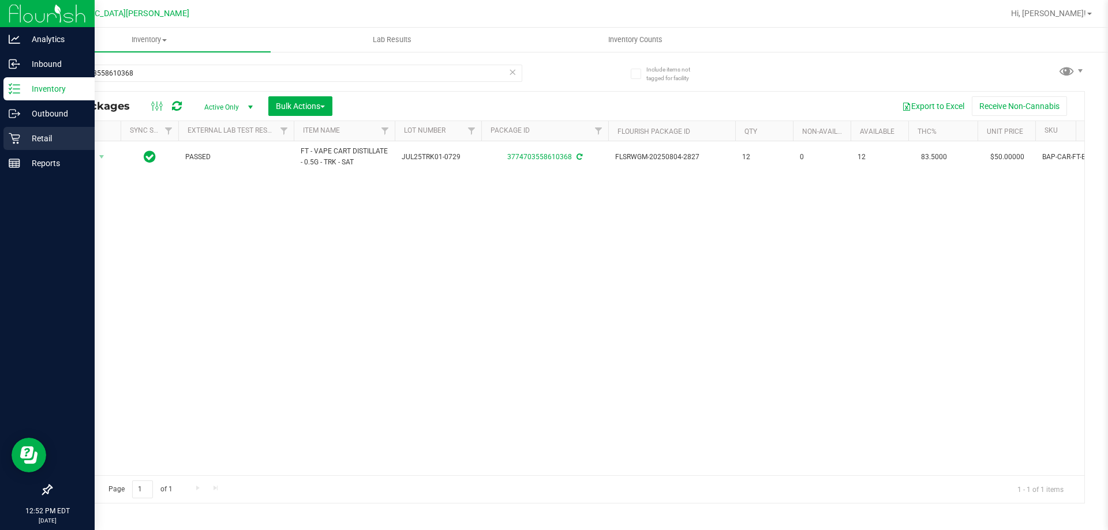
click at [30, 137] on p "Retail" at bounding box center [54, 139] width 69 height 14
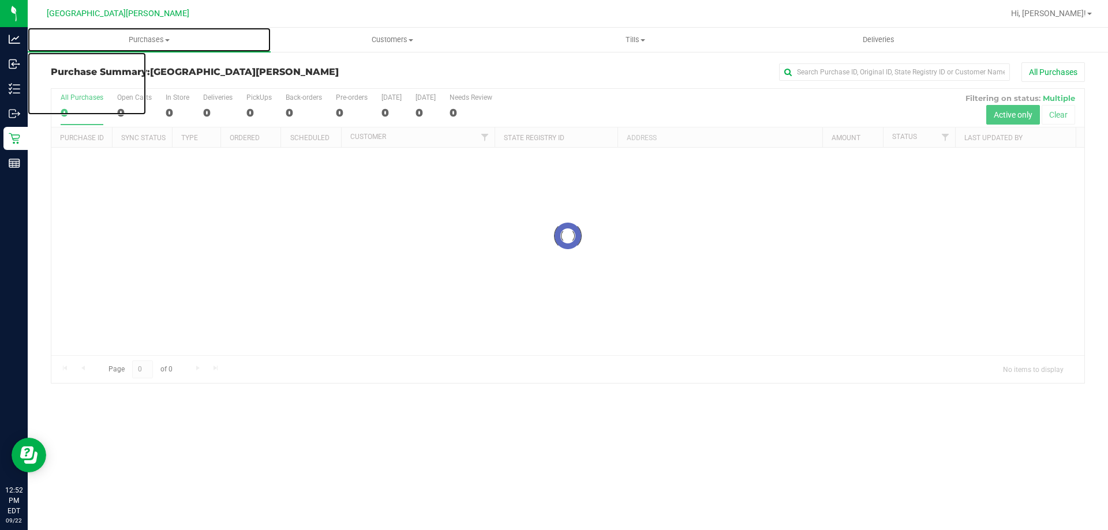
click at [140, 40] on span "Purchases" at bounding box center [149, 40] width 243 height 10
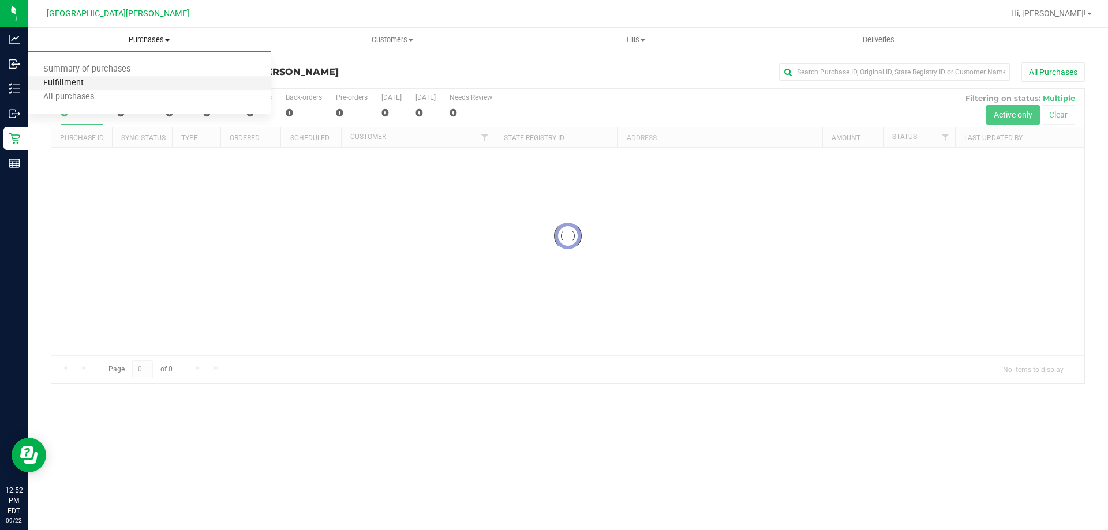
click at [64, 81] on span "Fulfillment" at bounding box center [64, 84] width 72 height 10
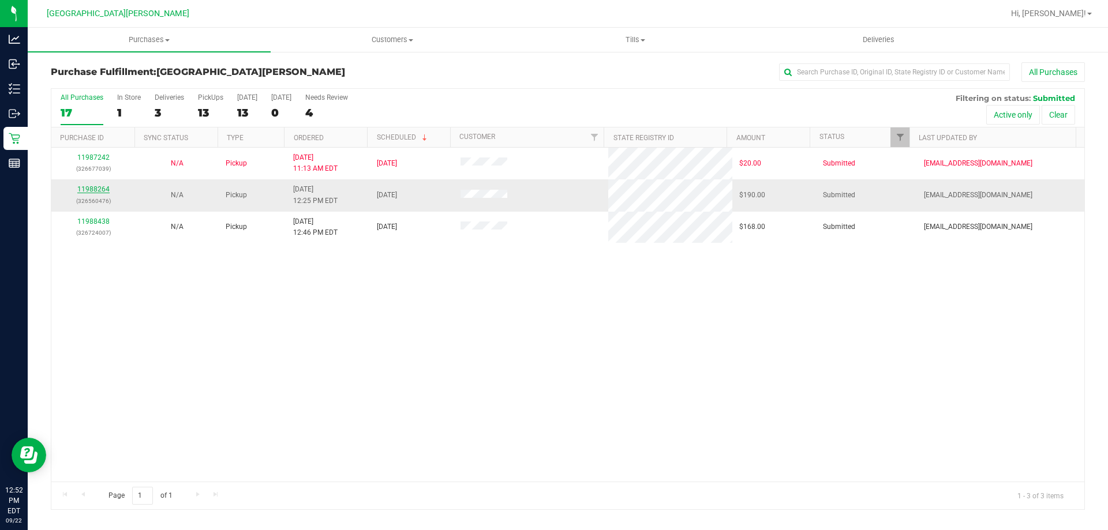
click at [83, 188] on link "11988264" at bounding box center [93, 189] width 32 height 8
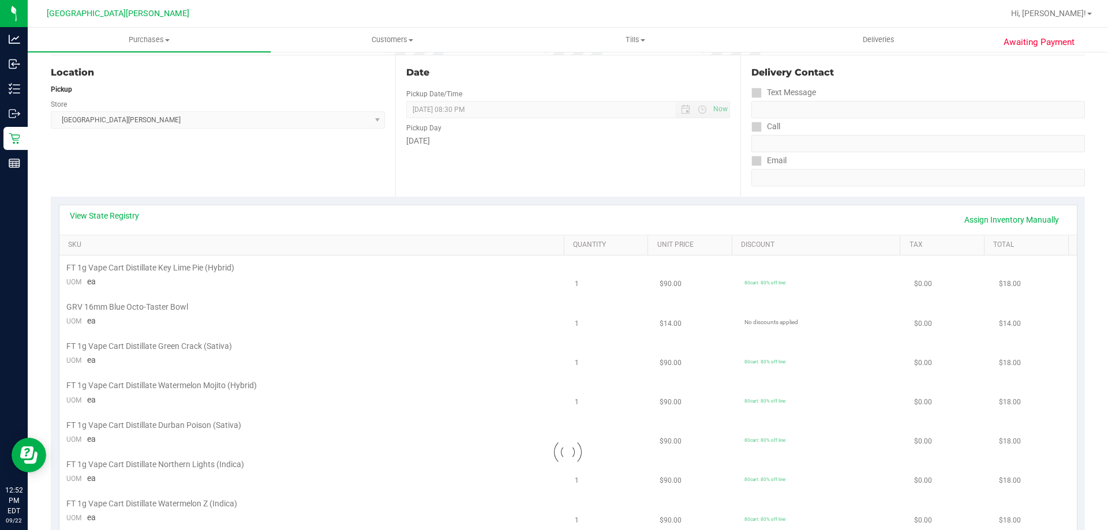
scroll to position [173, 0]
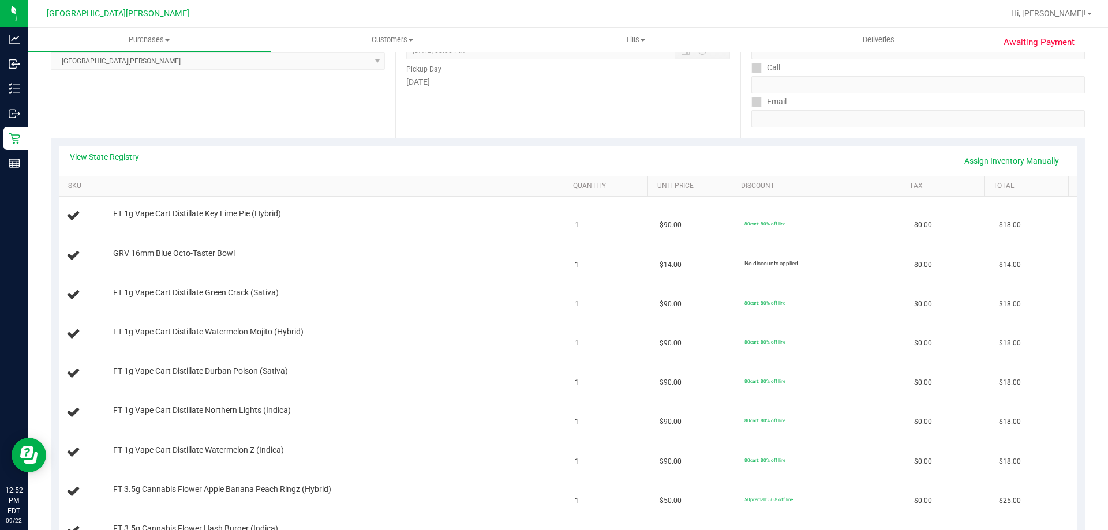
click at [113, 163] on div "View State Registry Assign Inventory Manually" at bounding box center [568, 161] width 997 height 20
click at [113, 156] on link "View State Registry" at bounding box center [104, 157] width 69 height 12
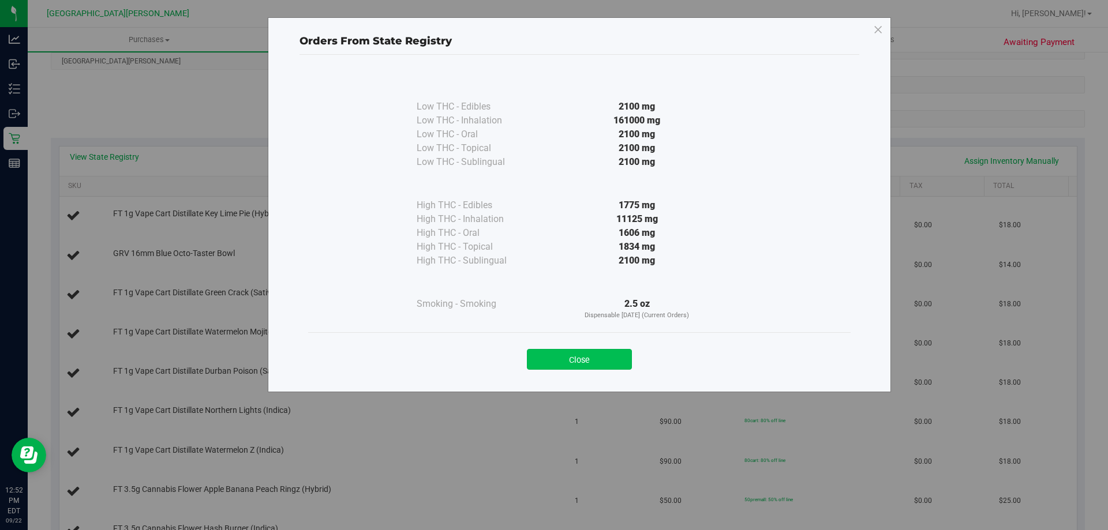
click at [600, 356] on button "Close" at bounding box center [579, 359] width 105 height 21
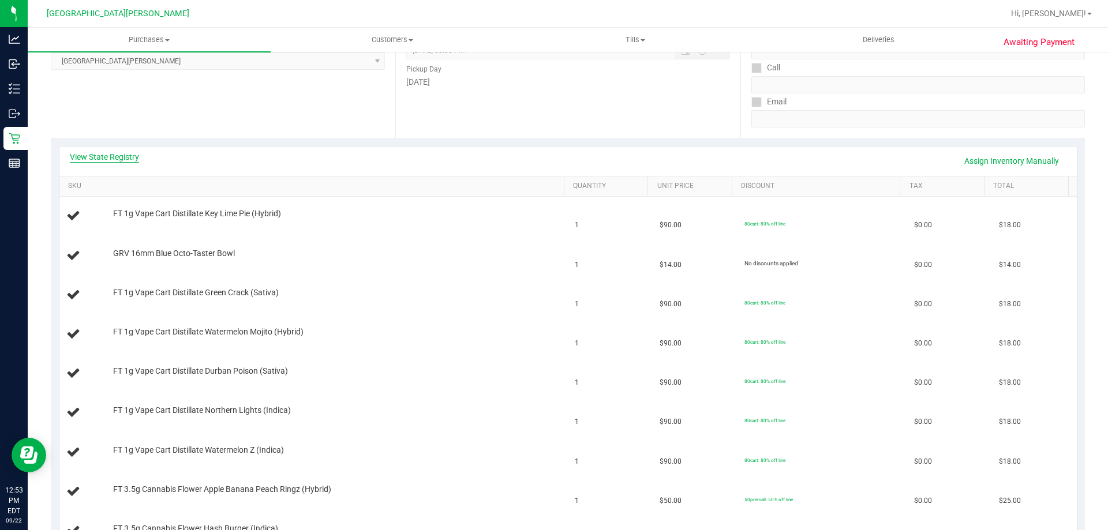
click at [124, 154] on link "View State Registry" at bounding box center [104, 157] width 69 height 12
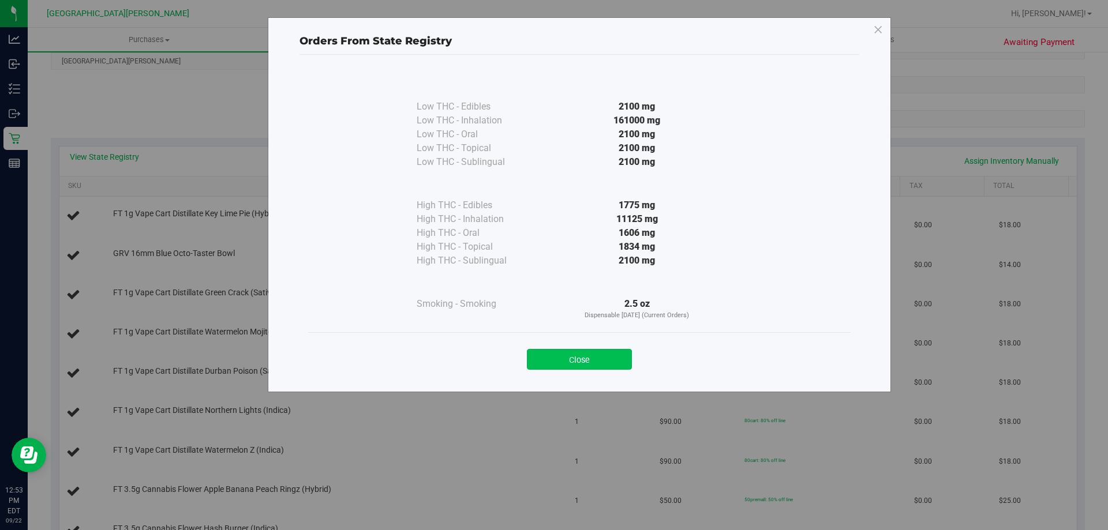
click at [582, 351] on button "Close" at bounding box center [579, 359] width 105 height 21
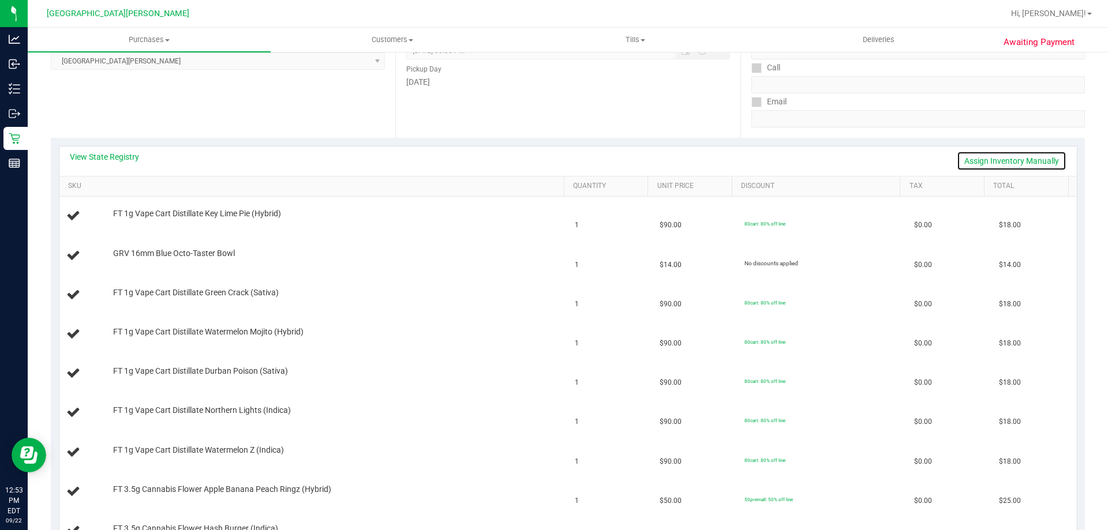
click at [980, 158] on link "Assign Inventory Manually" at bounding box center [1012, 161] width 110 height 20
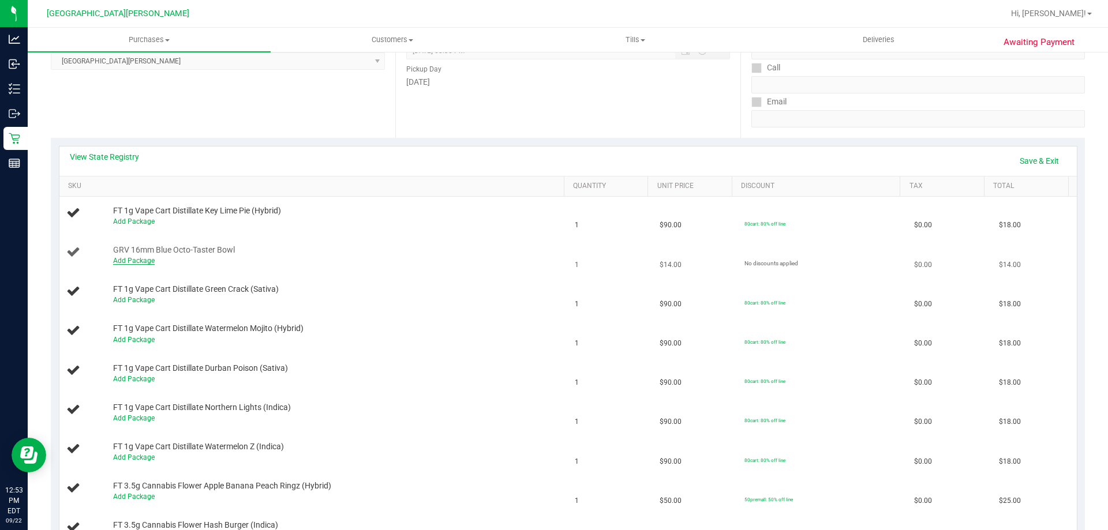
click at [140, 258] on link "Add Package" at bounding box center [134, 261] width 42 height 8
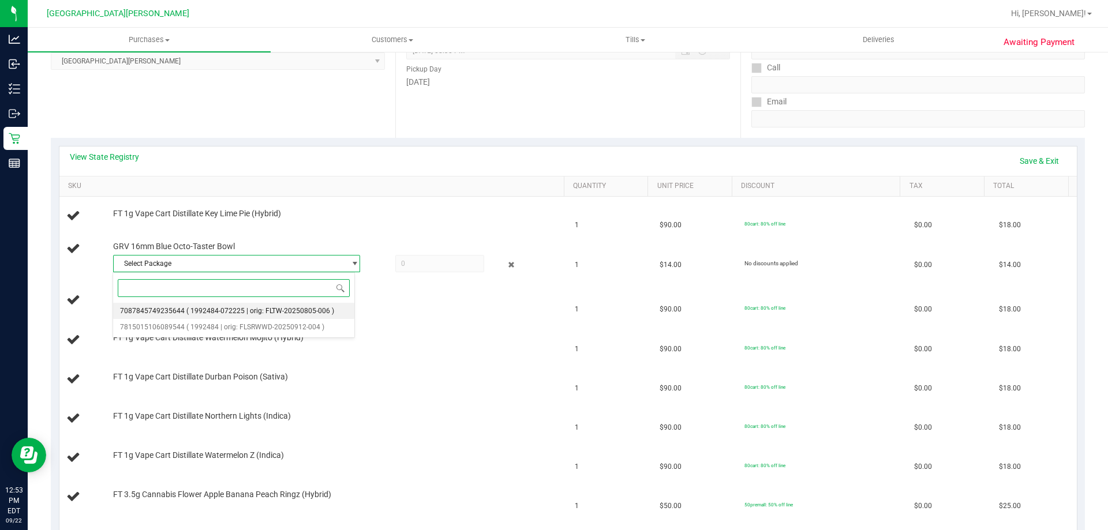
click at [205, 303] on li "7087845749235644 ( 1992484-072225 | orig: FLTW-20250805-006 )" at bounding box center [233, 311] width 241 height 16
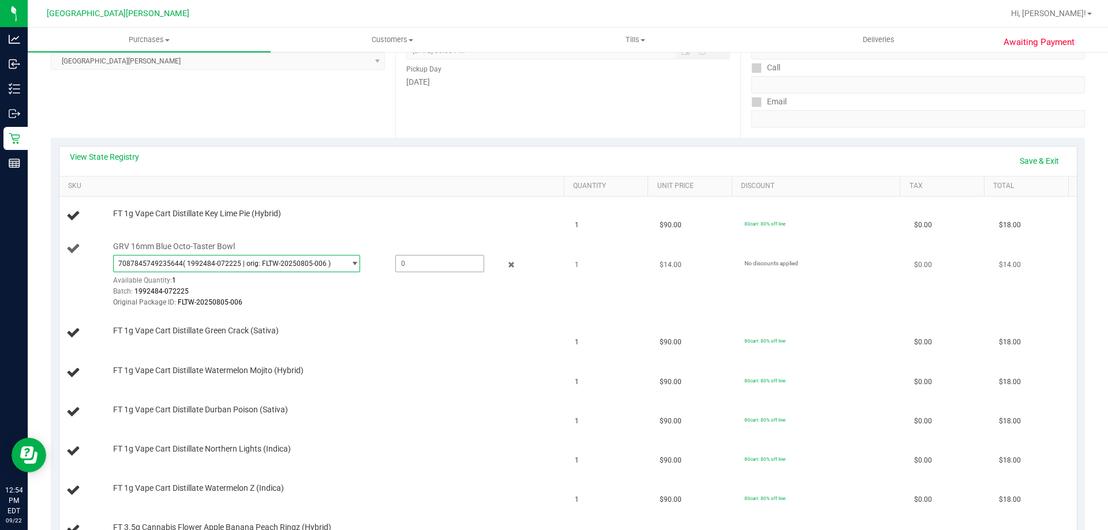
click at [399, 260] on span at bounding box center [439, 263] width 89 height 17
type input "1"
type input "1.0000"
click at [432, 163] on div "View State Registry Save & Exit" at bounding box center [568, 161] width 997 height 20
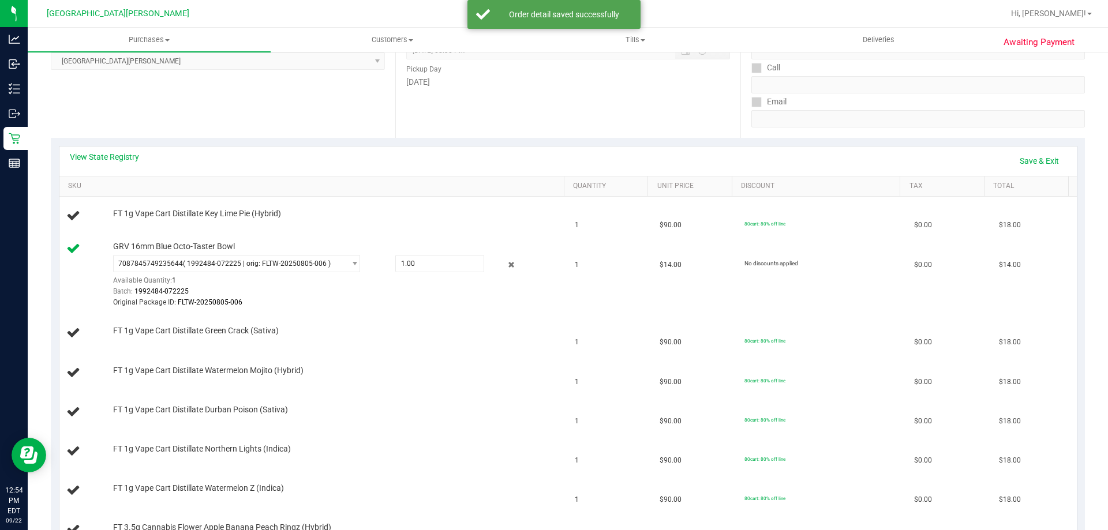
click at [1033, 150] on div "View State Registry Save & Exit" at bounding box center [568, 161] width 1018 height 29
click at [1027, 160] on link "Save & Exit" at bounding box center [1039, 161] width 54 height 20
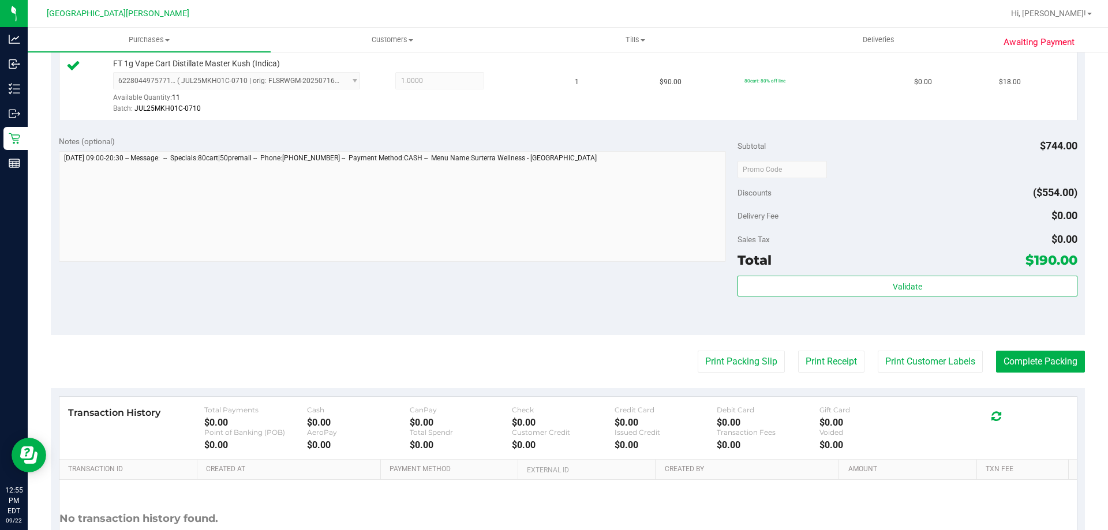
scroll to position [1025, 0]
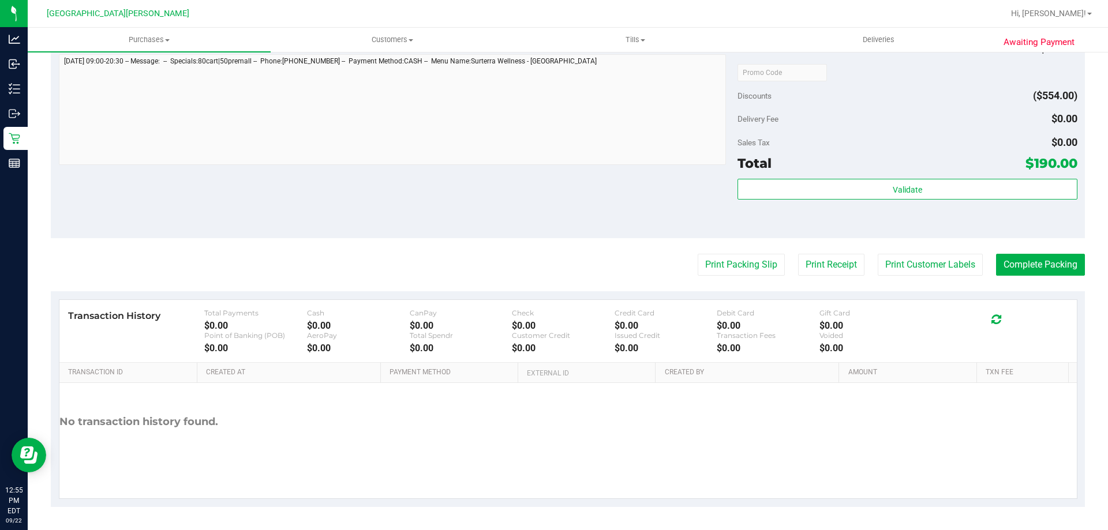
click at [859, 201] on div "Validate" at bounding box center [907, 205] width 339 height 52
click at [876, 177] on div "Subtotal $744.00 Discounts ($554.00) Delivery Fee $0.00 Sales Tax $0.00 Total $…" at bounding box center [907, 135] width 339 height 192
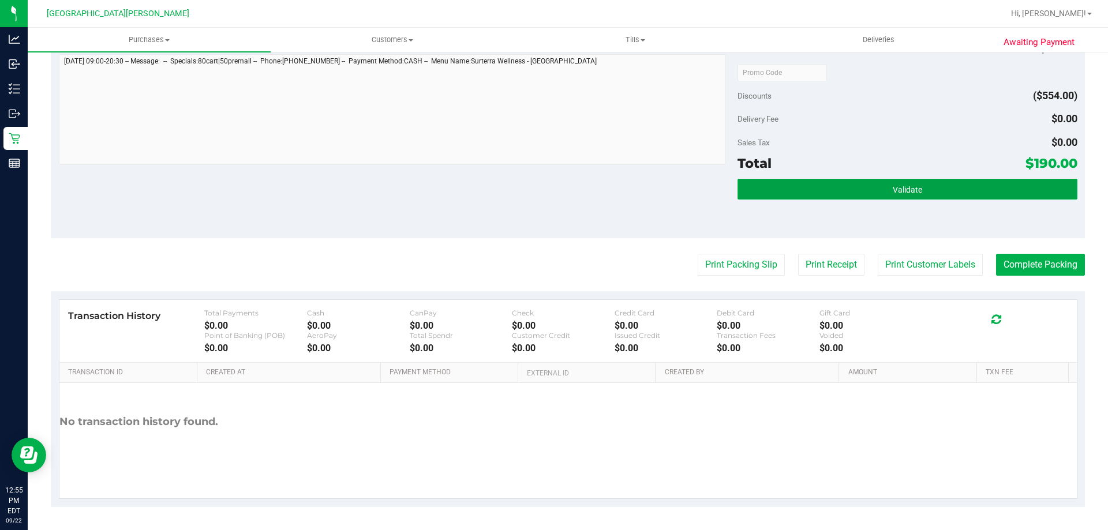
click at [869, 194] on button "Validate" at bounding box center [907, 189] width 339 height 21
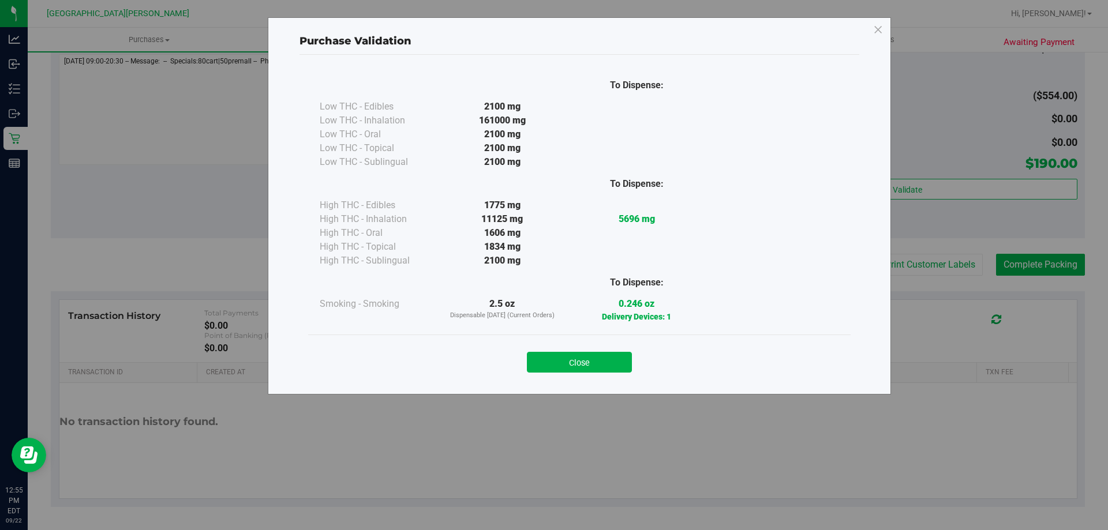
drag, startPoint x: 558, startPoint y: 369, endPoint x: 596, endPoint y: 360, distance: 38.5
click at [559, 369] on button "Close" at bounding box center [579, 362] width 105 height 21
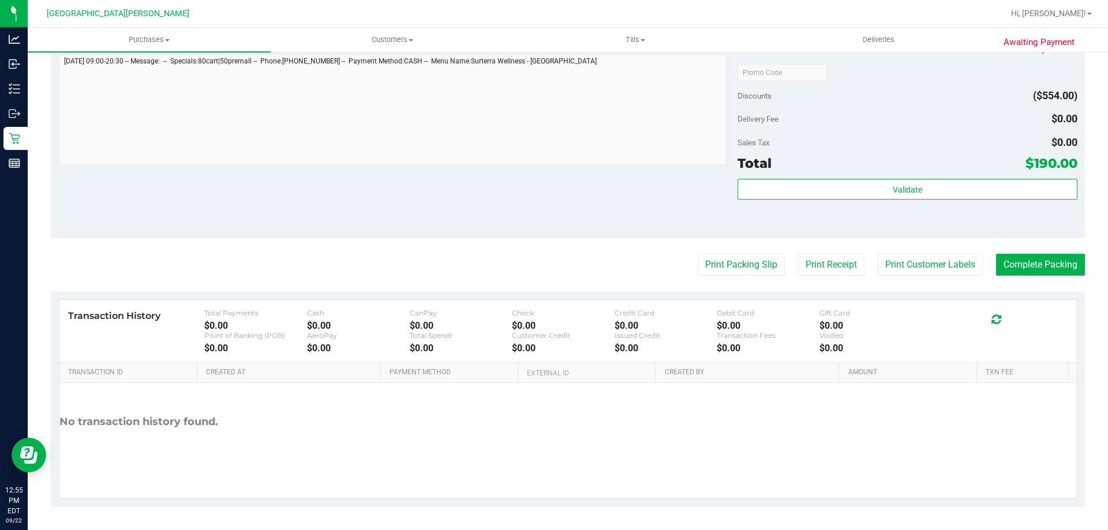
click at [894, 270] on button "Print Customer Labels" at bounding box center [930, 265] width 105 height 22
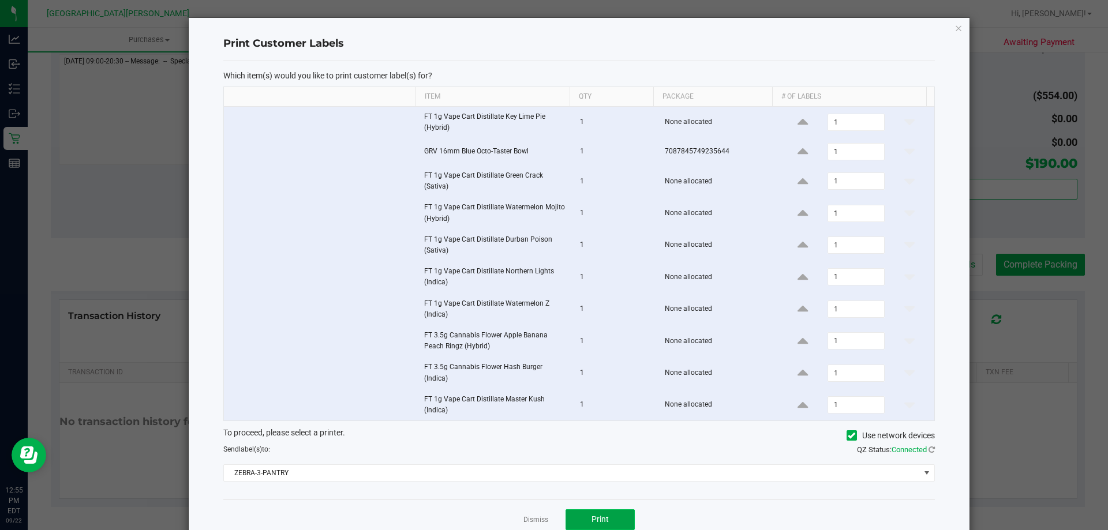
click at [621, 519] on button "Print" at bounding box center [600, 520] width 69 height 21
drag, startPoint x: 535, startPoint y: 518, endPoint x: 532, endPoint y: 511, distance: 8.0
click at [534, 518] on link "Dismiss" at bounding box center [536, 520] width 25 height 10
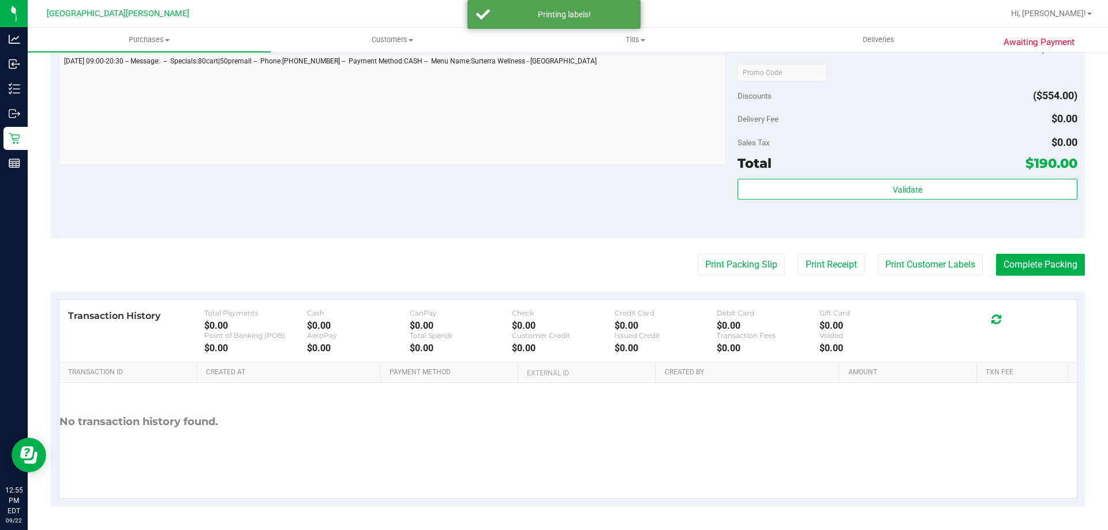
click at [478, 184] on div "Notes (optional) Subtotal $744.00 Discounts ($554.00) Delivery Fee $0.00 Sales …" at bounding box center [568, 135] width 1034 height 208
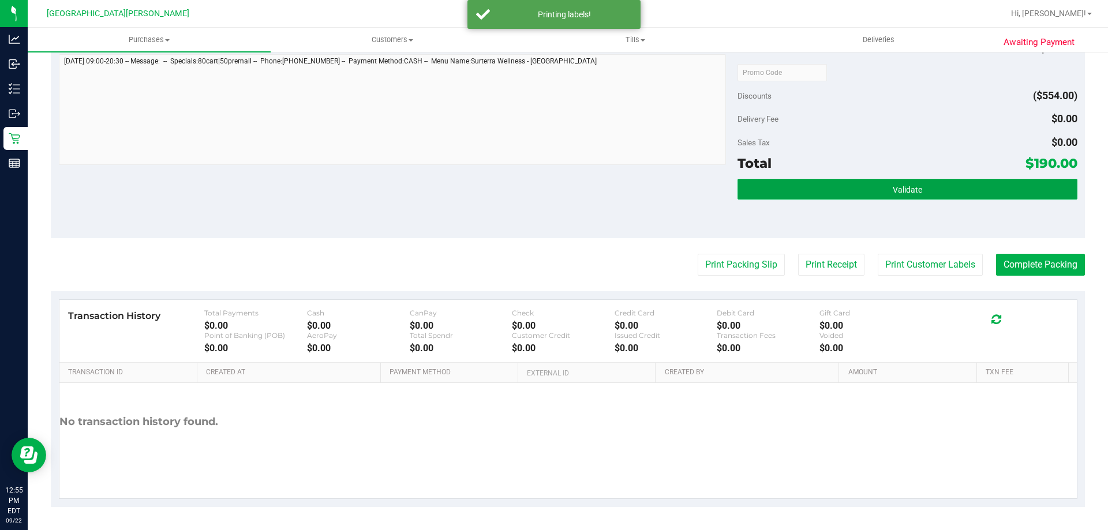
click at [1018, 199] on button "Validate" at bounding box center [907, 189] width 339 height 21
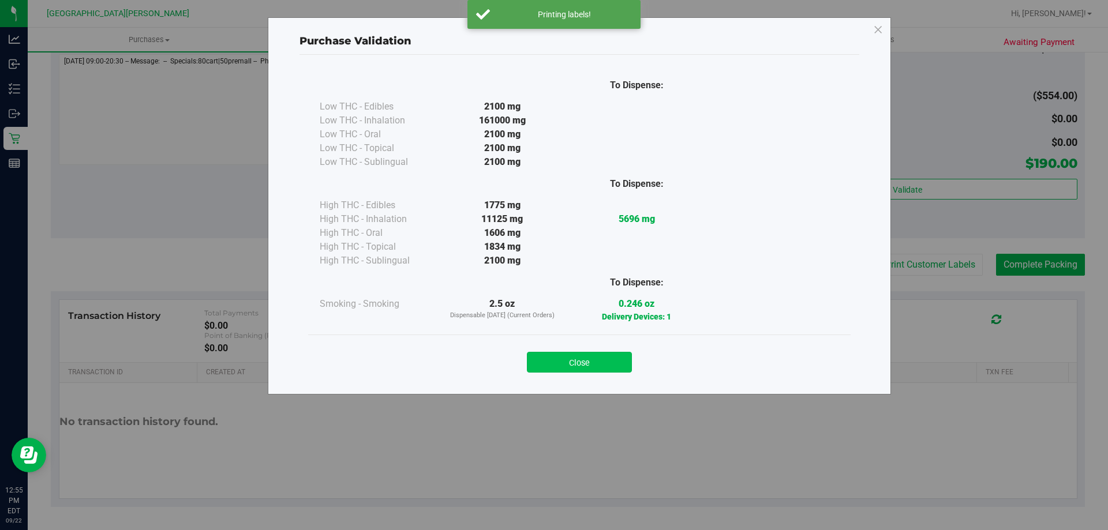
click at [583, 360] on button "Close" at bounding box center [579, 362] width 105 height 21
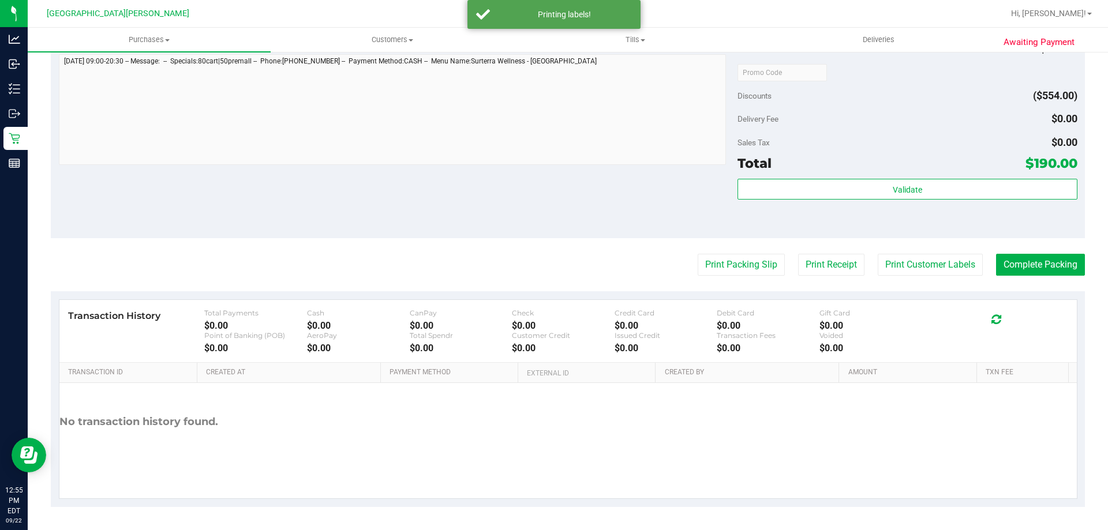
click at [586, 203] on div "Notes (optional) Subtotal $744.00 Discounts ($554.00) Delivery Fee $0.00 Sales …" at bounding box center [568, 135] width 1034 height 208
click at [1046, 263] on button "Complete Packing" at bounding box center [1040, 265] width 89 height 22
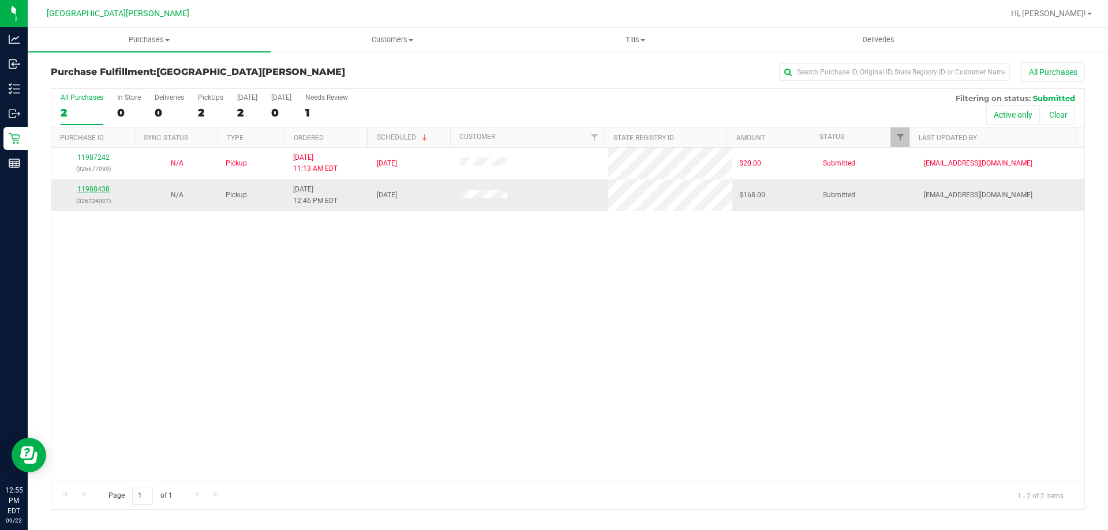
click at [94, 188] on link "11988438" at bounding box center [93, 189] width 32 height 8
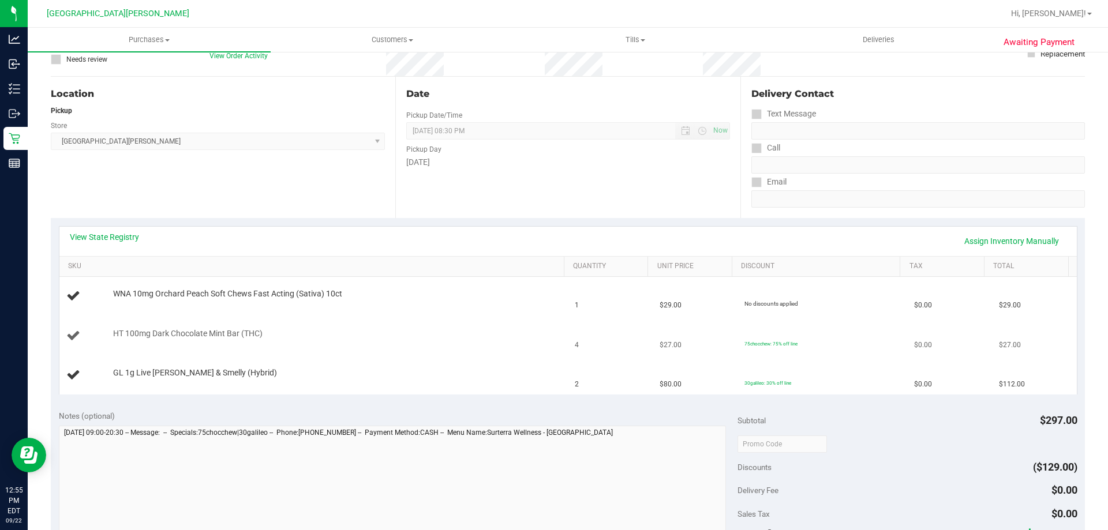
scroll to position [115, 0]
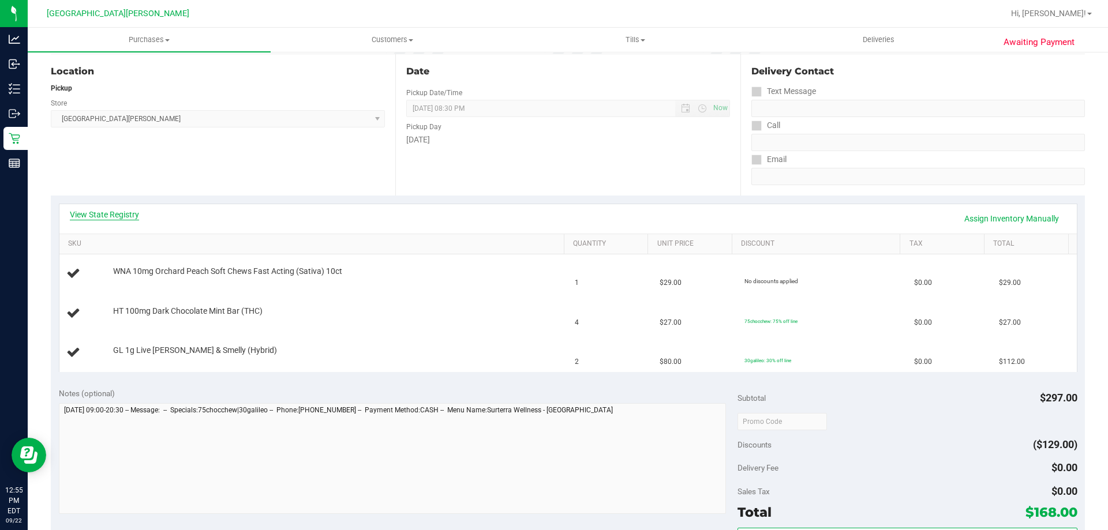
click at [110, 218] on link "View State Registry" at bounding box center [104, 215] width 69 height 12
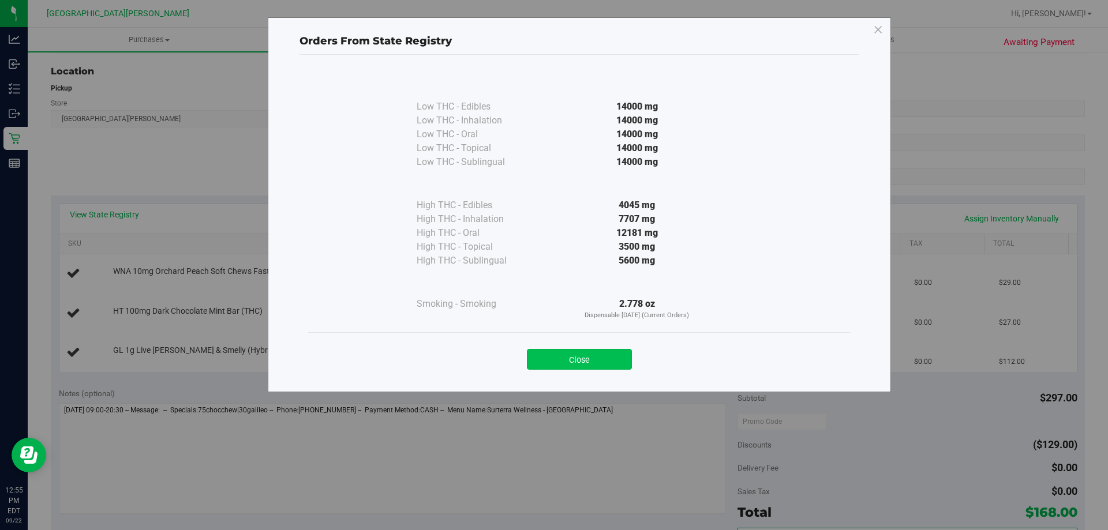
click at [608, 361] on button "Close" at bounding box center [579, 359] width 105 height 21
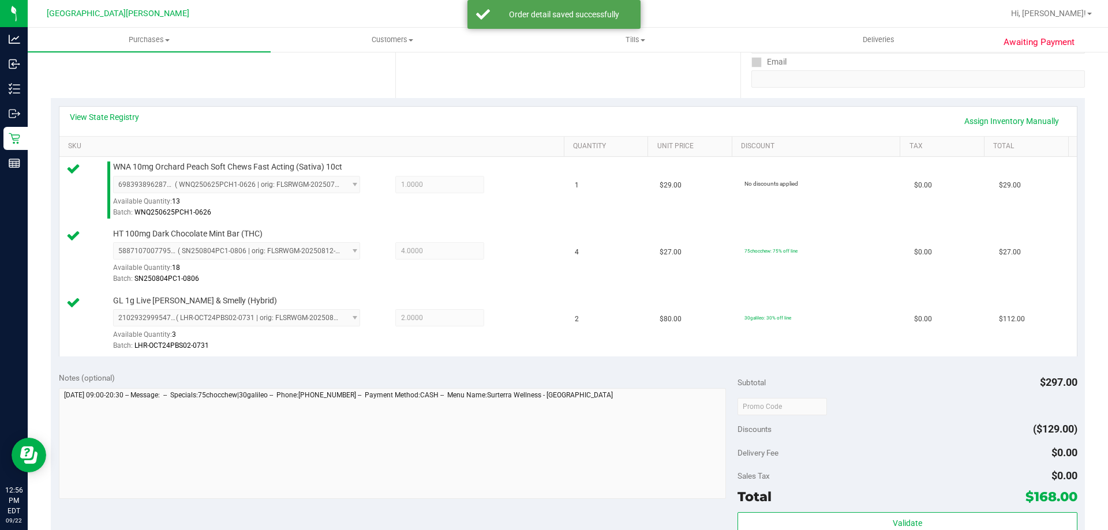
scroll to position [289, 0]
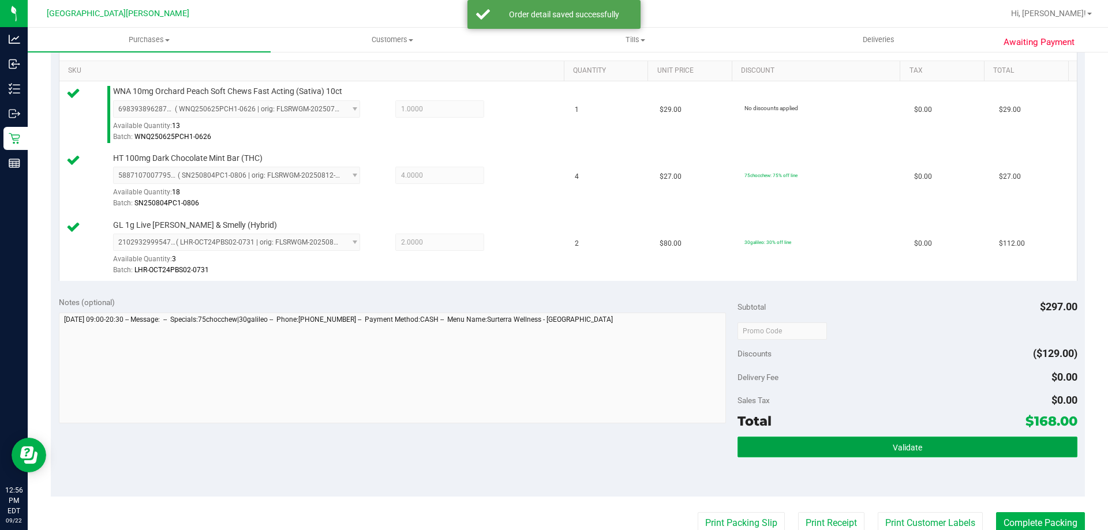
click at [902, 456] on button "Validate" at bounding box center [907, 447] width 339 height 21
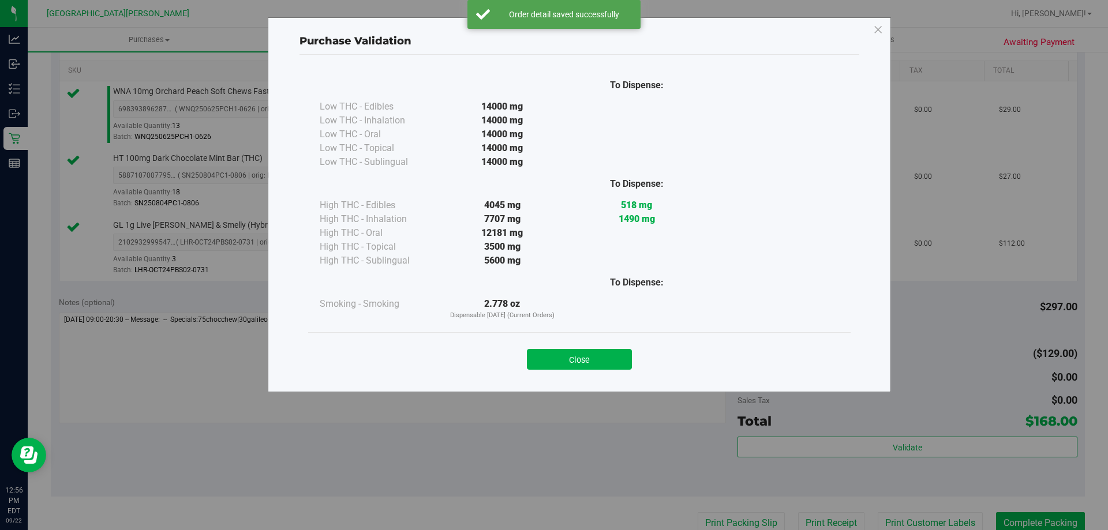
click at [569, 347] on div "Close" at bounding box center [579, 356] width 525 height 29
click at [574, 356] on button "Close" at bounding box center [579, 359] width 105 height 21
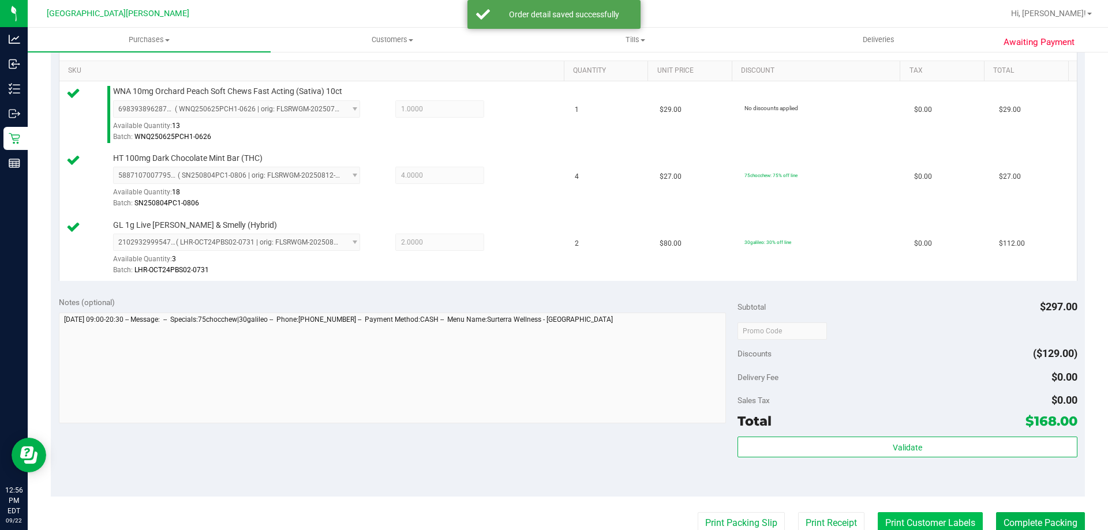
click at [915, 530] on button "Print Customer Labels" at bounding box center [930, 524] width 105 height 22
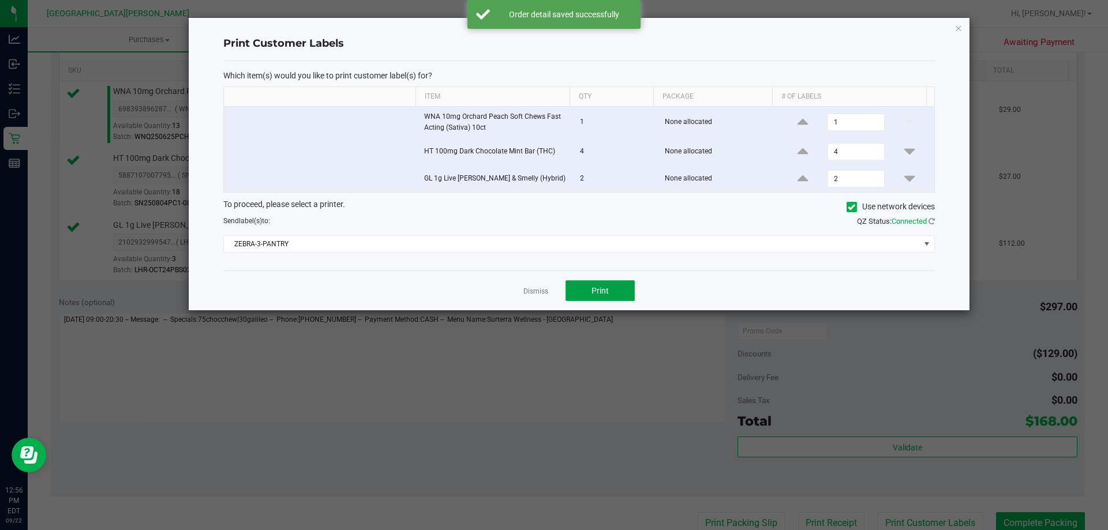
click at [626, 292] on button "Print" at bounding box center [600, 291] width 69 height 21
click at [537, 293] on link "Dismiss" at bounding box center [536, 292] width 25 height 10
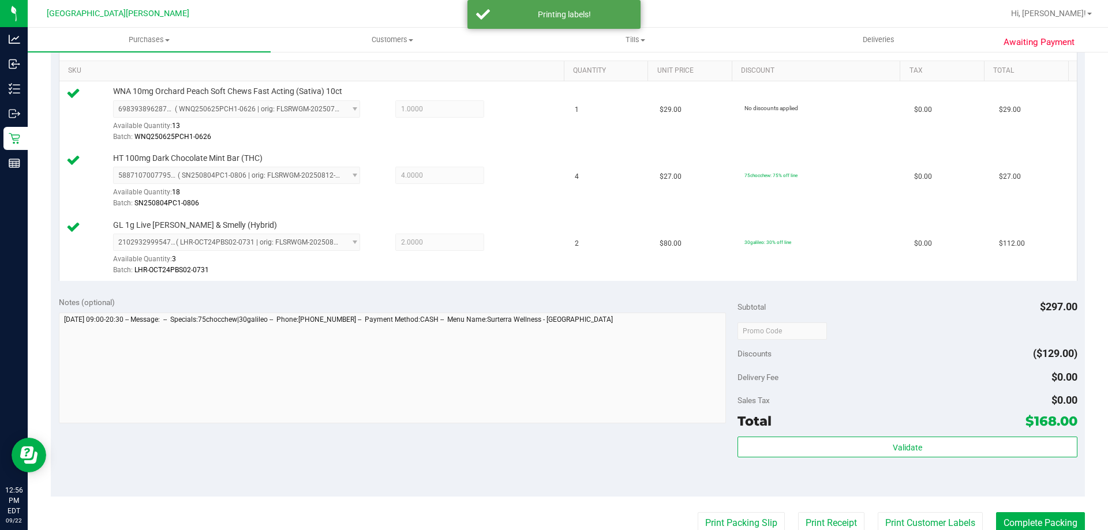
scroll to position [293, 0]
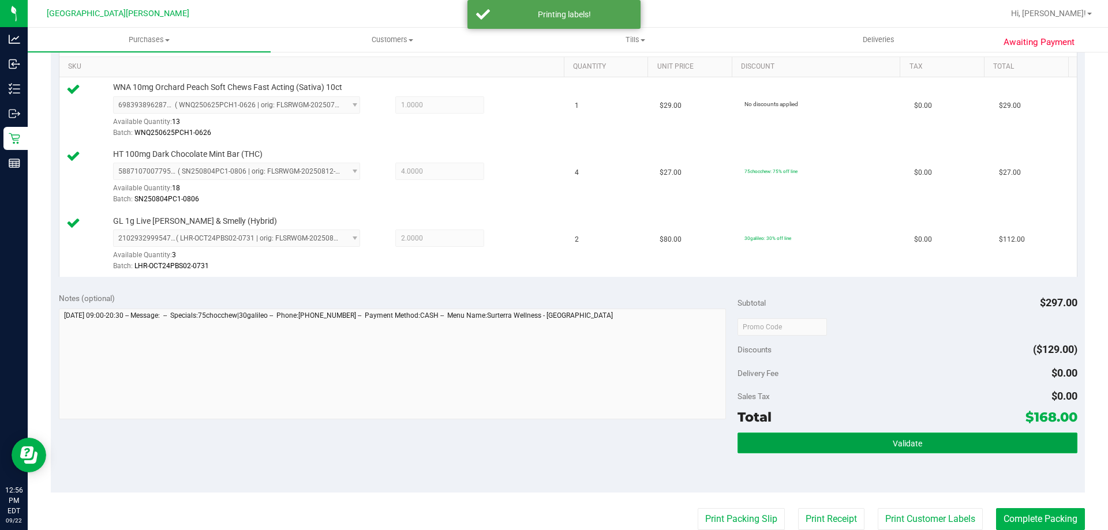
click at [951, 443] on button "Validate" at bounding box center [907, 443] width 339 height 21
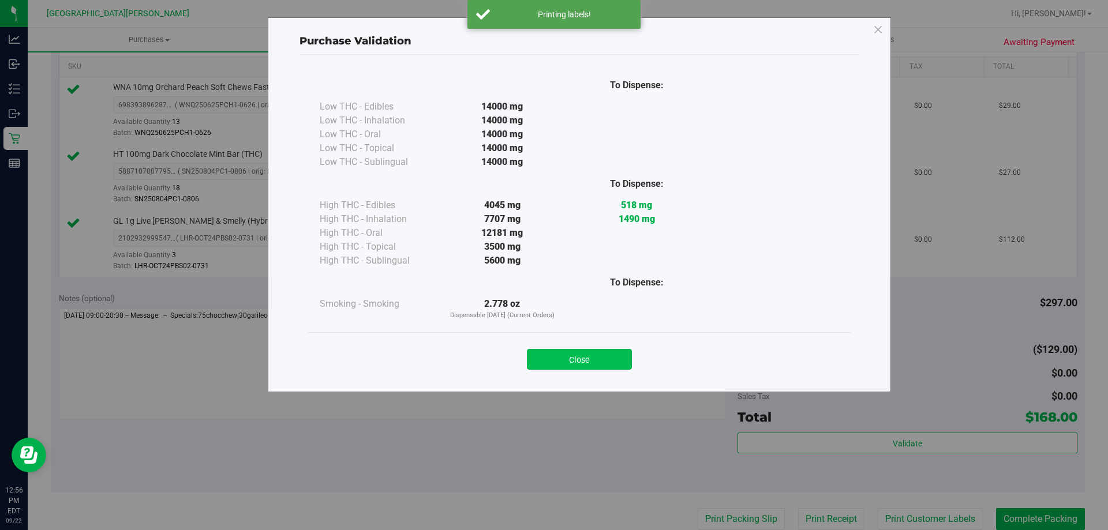
click at [619, 365] on button "Close" at bounding box center [579, 359] width 105 height 21
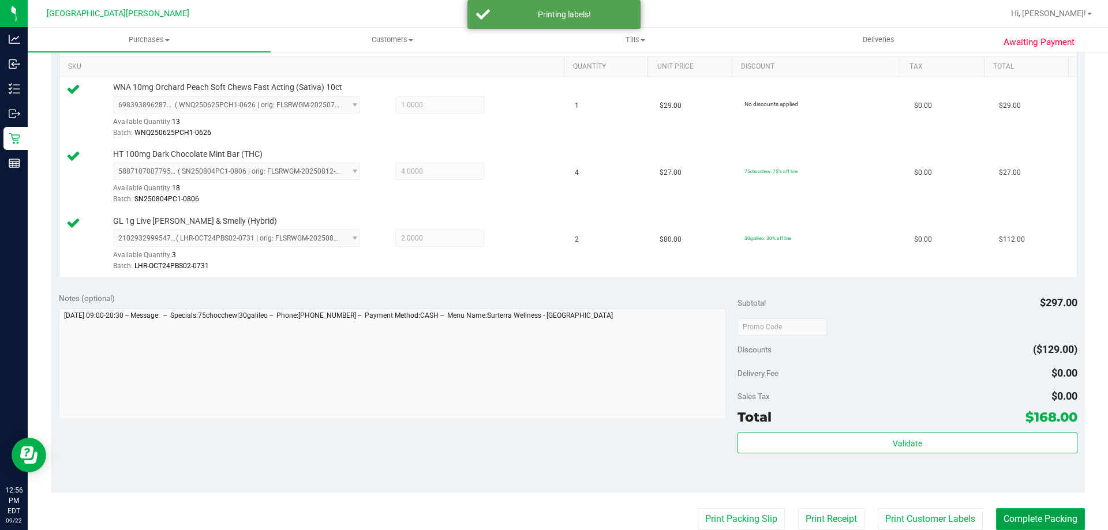
click at [1025, 520] on button "Complete Packing" at bounding box center [1040, 520] width 89 height 22
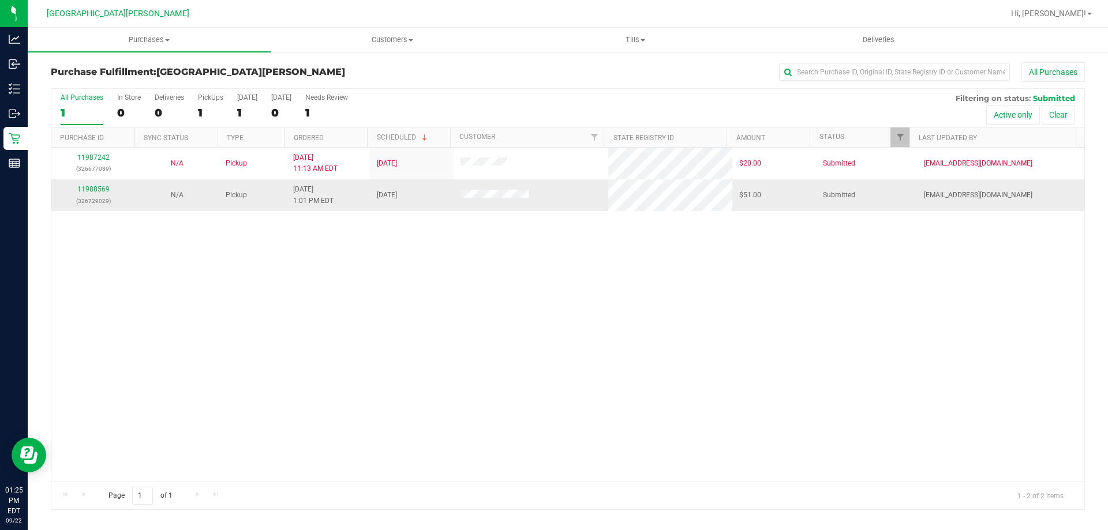
click at [98, 180] on td "11988569 (326729029)" at bounding box center [93, 195] width 84 height 31
click at [97, 182] on td "11988569 (326729029)" at bounding box center [93, 195] width 84 height 31
click at [99, 185] on div "11988569 (326729029)" at bounding box center [93, 195] width 70 height 22
click at [100, 192] on link "11988569" at bounding box center [93, 189] width 32 height 8
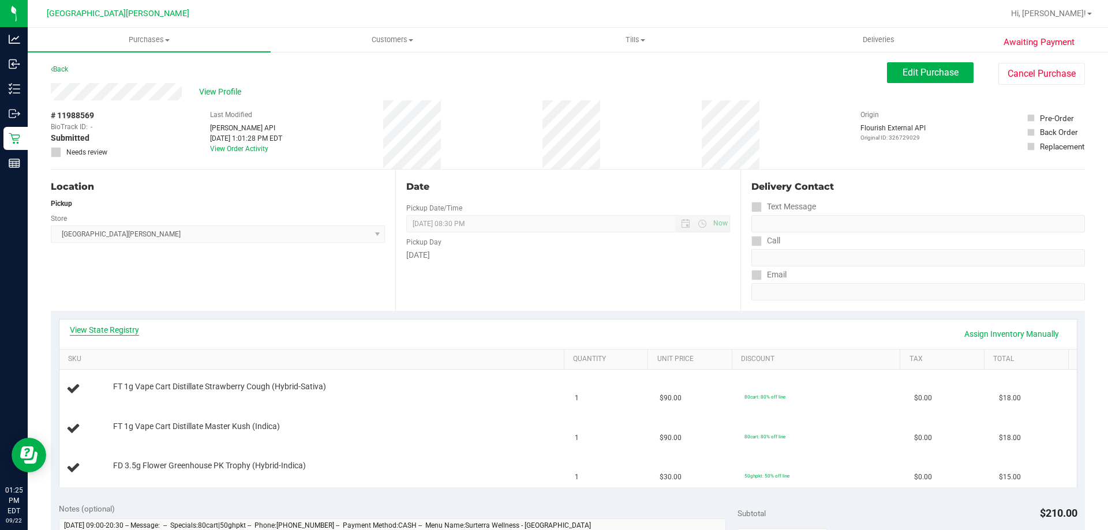
click at [116, 326] on link "View State Registry" at bounding box center [104, 330] width 69 height 12
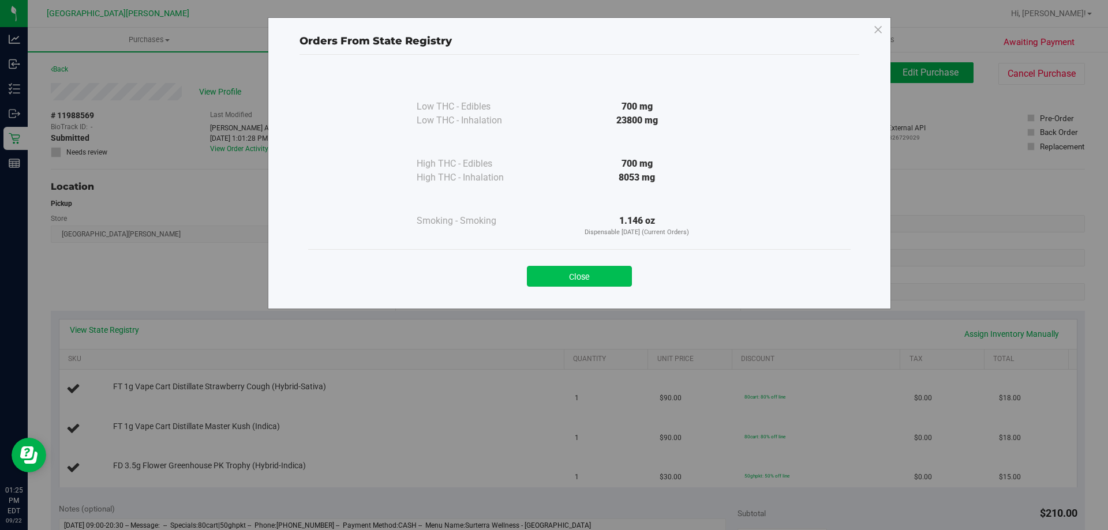
click at [616, 280] on button "Close" at bounding box center [579, 276] width 105 height 21
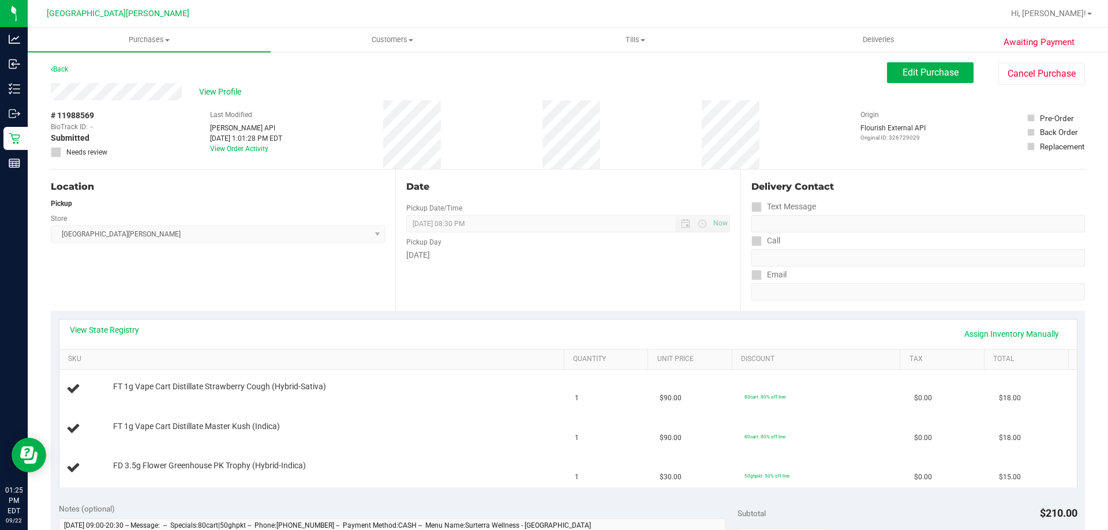
click at [423, 326] on div "View State Registry Assign Inventory Manually" at bounding box center [568, 334] width 997 height 20
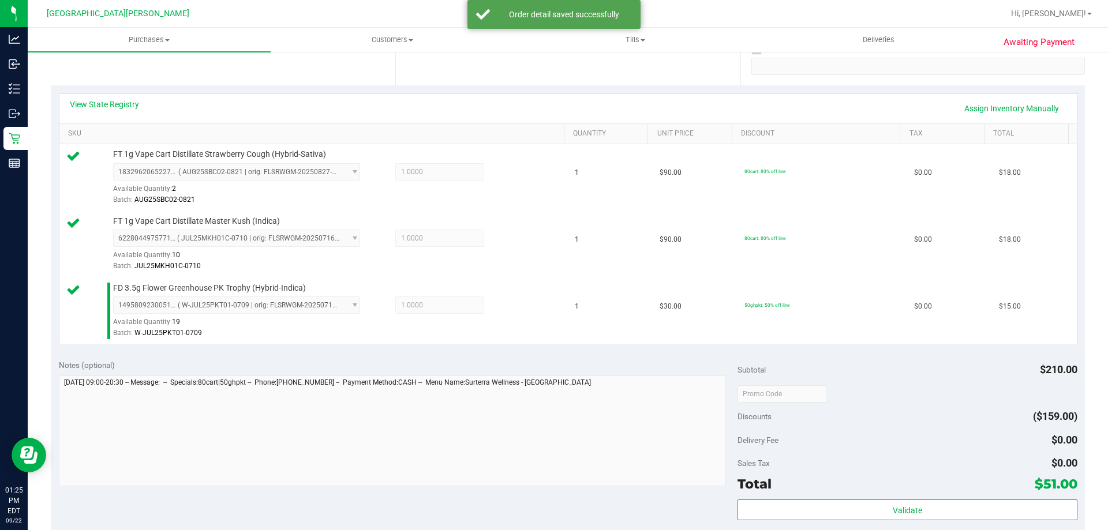
scroll to position [231, 0]
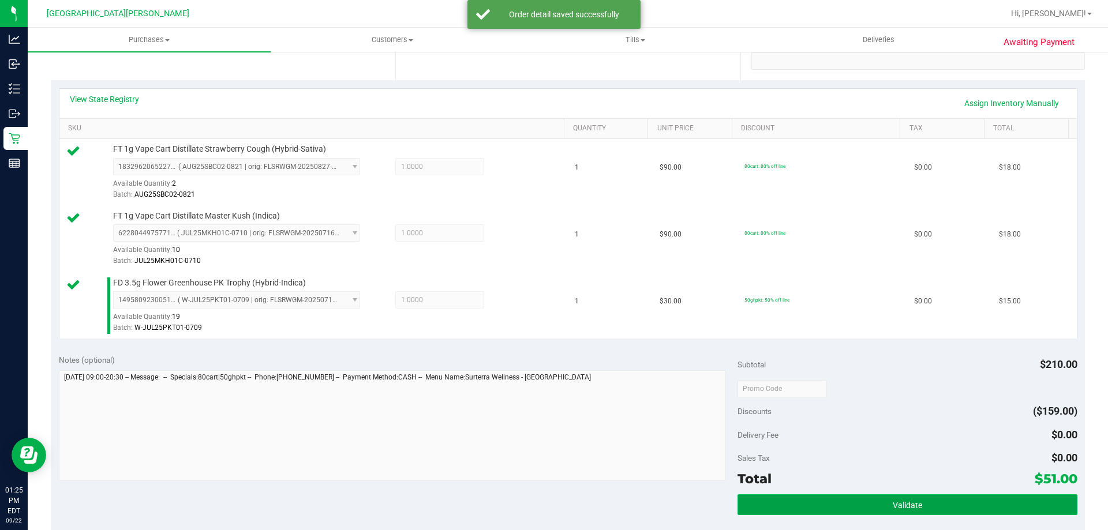
click at [877, 498] on button "Validate" at bounding box center [907, 505] width 339 height 21
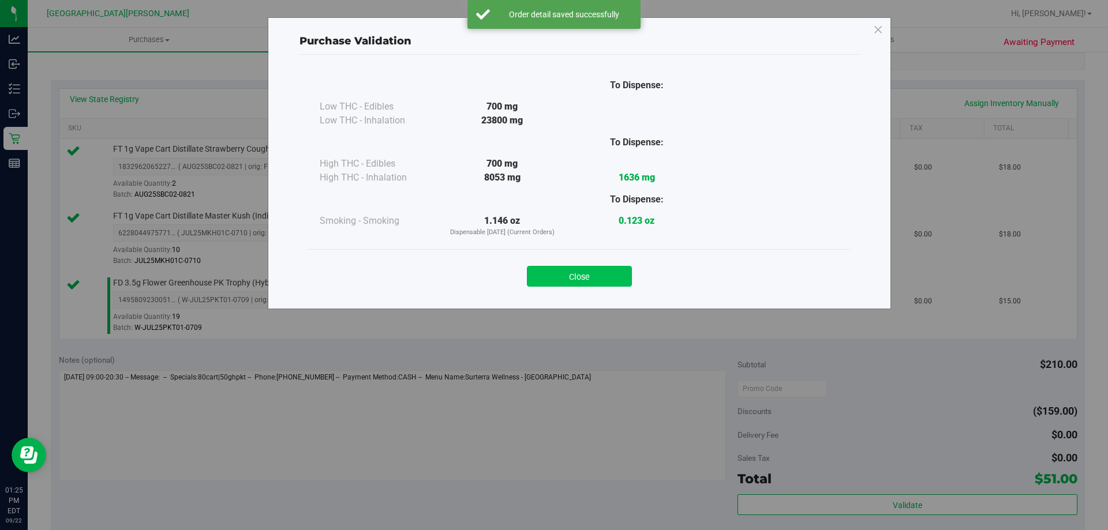
click at [588, 277] on button "Close" at bounding box center [579, 276] width 105 height 21
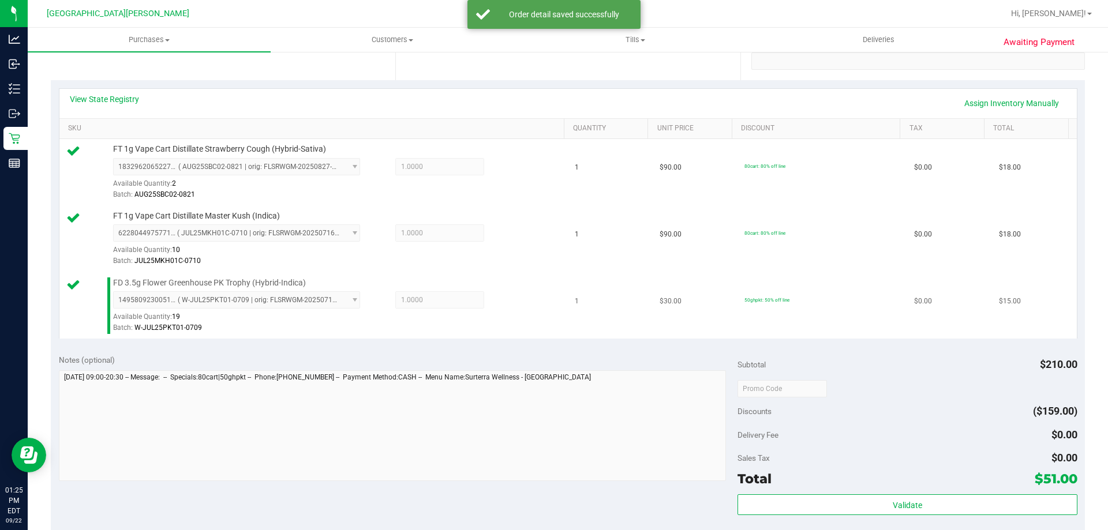
scroll to position [462, 0]
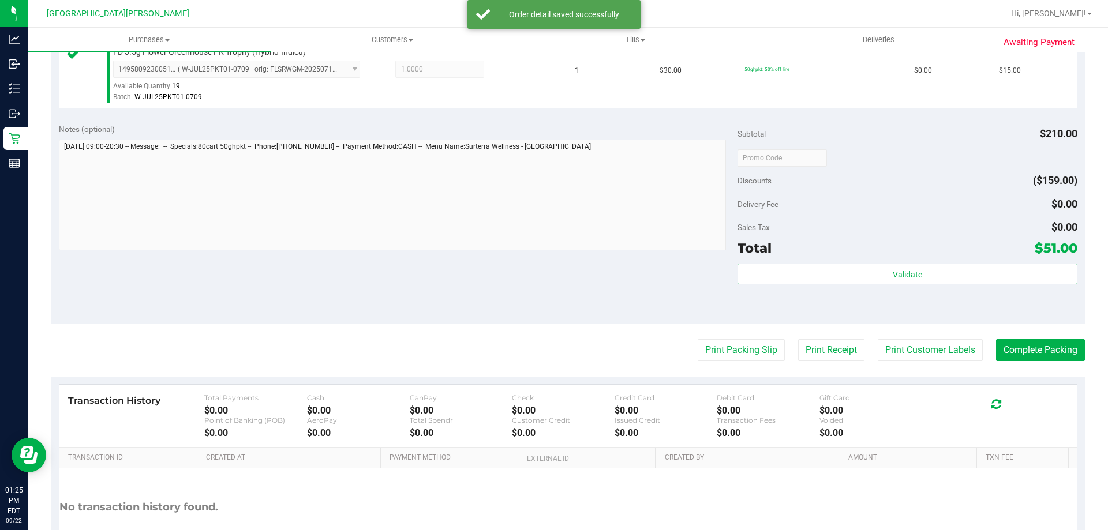
click at [939, 365] on purchase-details "Back Edit Purchase Cancel Purchase View Profile # 11988569 BioTrack ID: - Submi…" at bounding box center [568, 97] width 1034 height 992
click at [936, 354] on button "Print Customer Labels" at bounding box center [930, 350] width 105 height 22
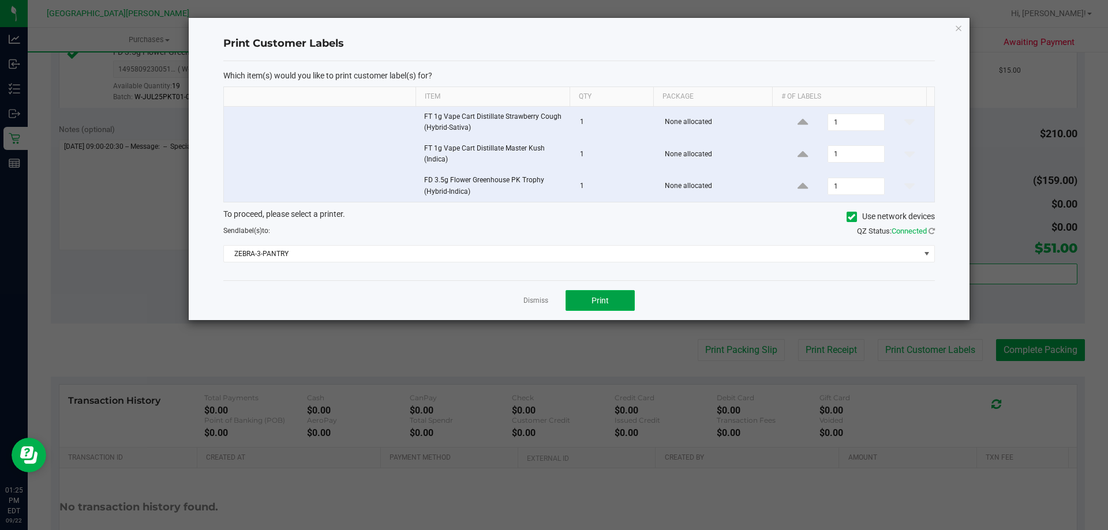
click at [596, 300] on span "Print" at bounding box center [600, 300] width 17 height 9
click at [530, 301] on link "Dismiss" at bounding box center [536, 301] width 25 height 10
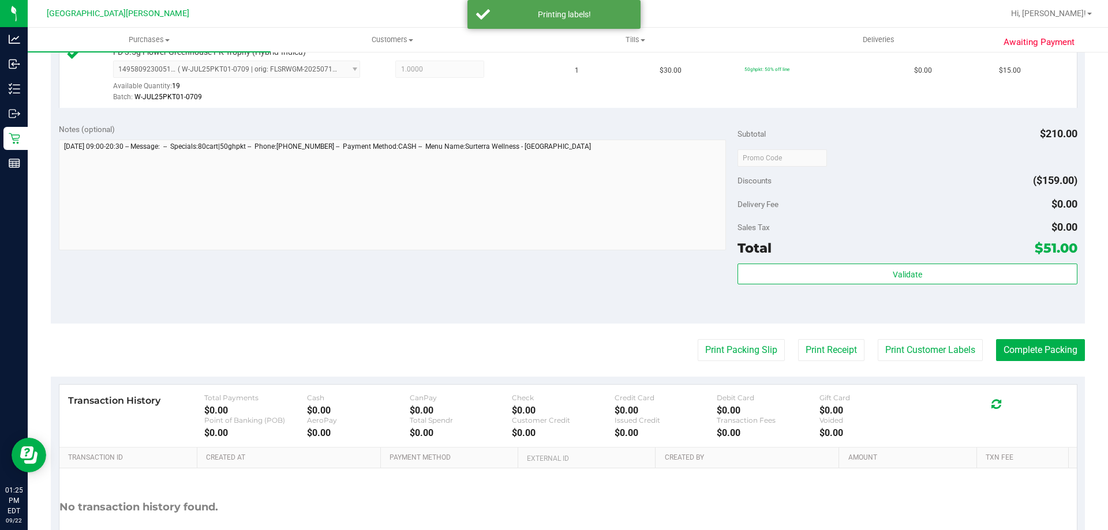
click at [507, 325] on purchase-details "Back Edit Purchase Cancel Purchase View Profile # 11988569 BioTrack ID: - Submi…" at bounding box center [568, 97] width 1034 height 992
click at [1025, 349] on button "Complete Packing" at bounding box center [1040, 350] width 89 height 22
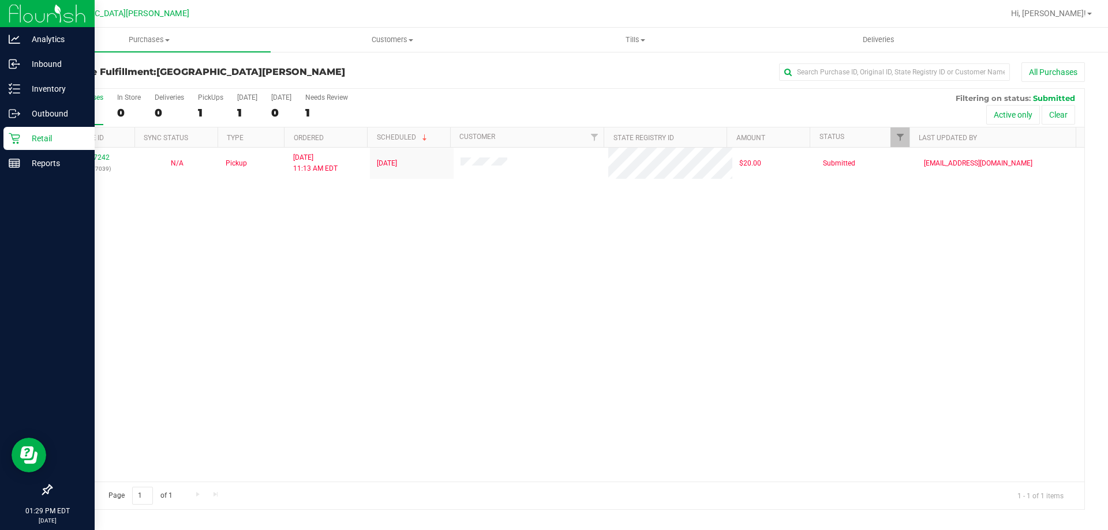
click at [45, 143] on p "Retail" at bounding box center [54, 139] width 69 height 14
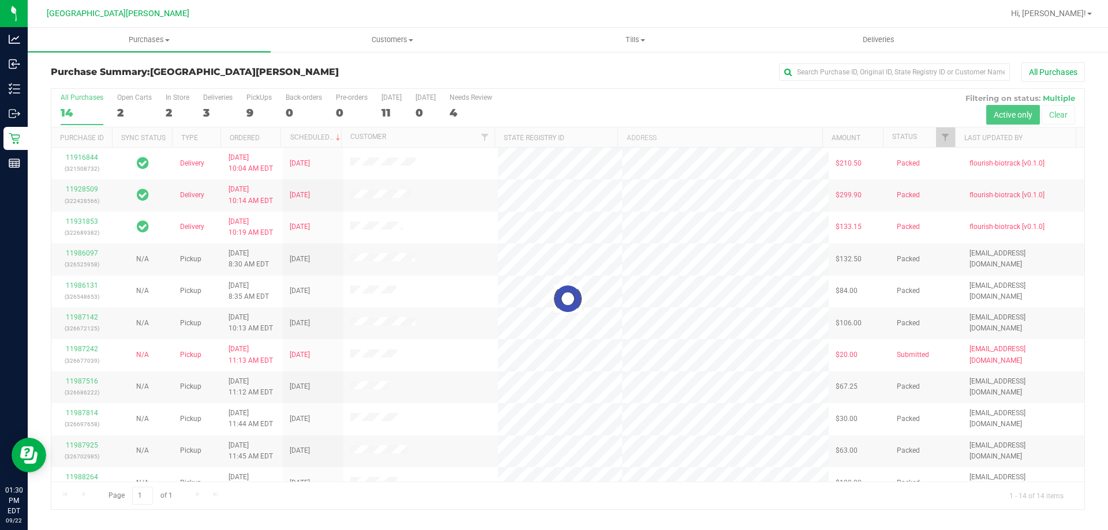
click at [178, 99] on div at bounding box center [567, 299] width 1033 height 421
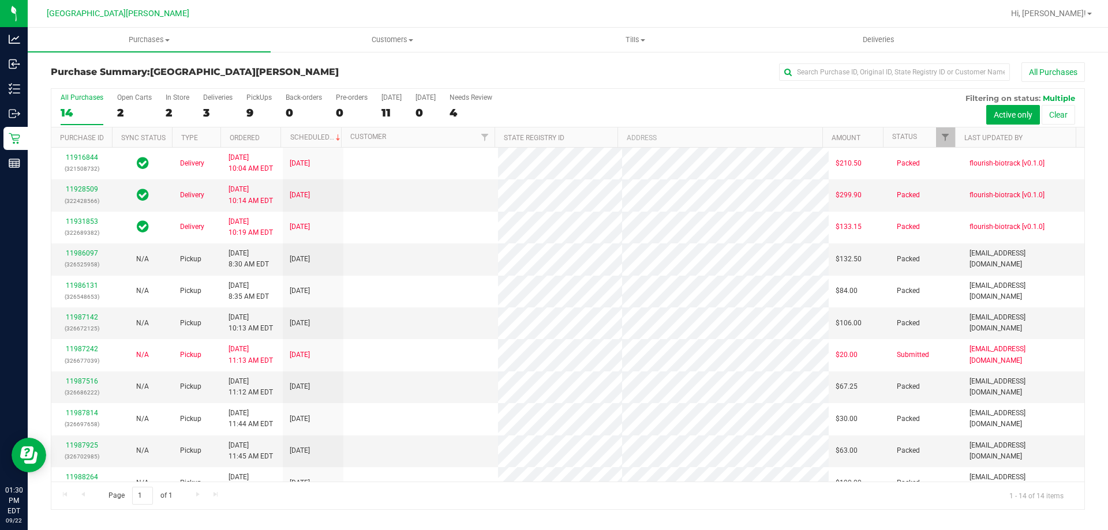
click at [178, 99] on div "In Store" at bounding box center [178, 98] width 24 height 8
click at [0, 0] on input "In Store 2" at bounding box center [0, 0] width 0 height 0
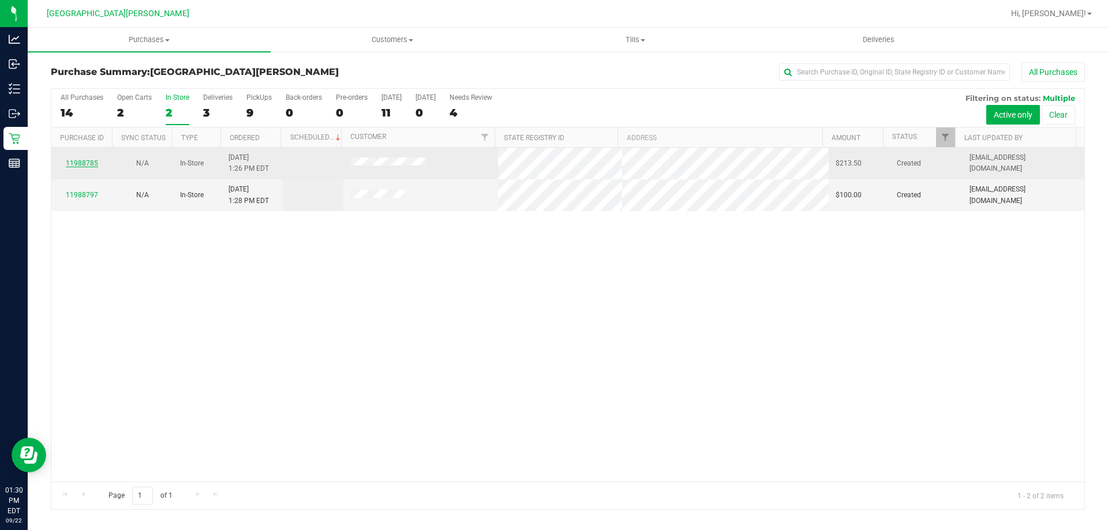
click at [77, 159] on link "11988785" at bounding box center [82, 163] width 32 height 8
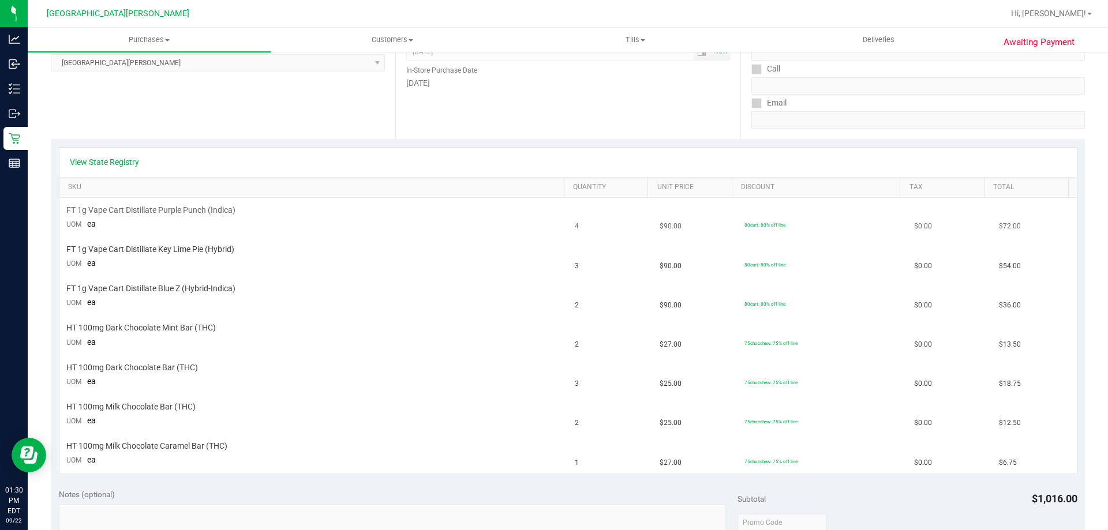
scroll to position [173, 0]
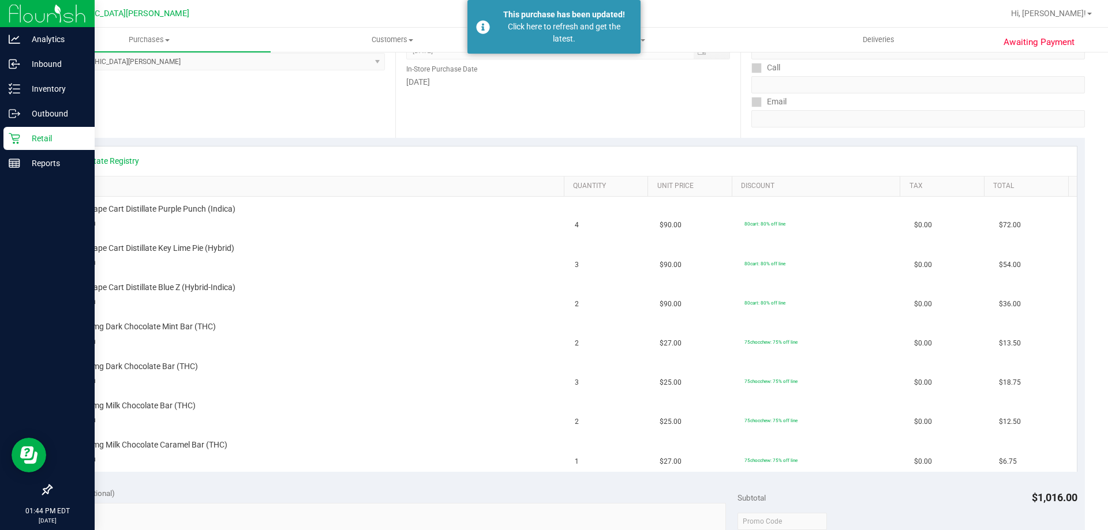
click at [10, 137] on icon at bounding box center [15, 139] width 12 height 12
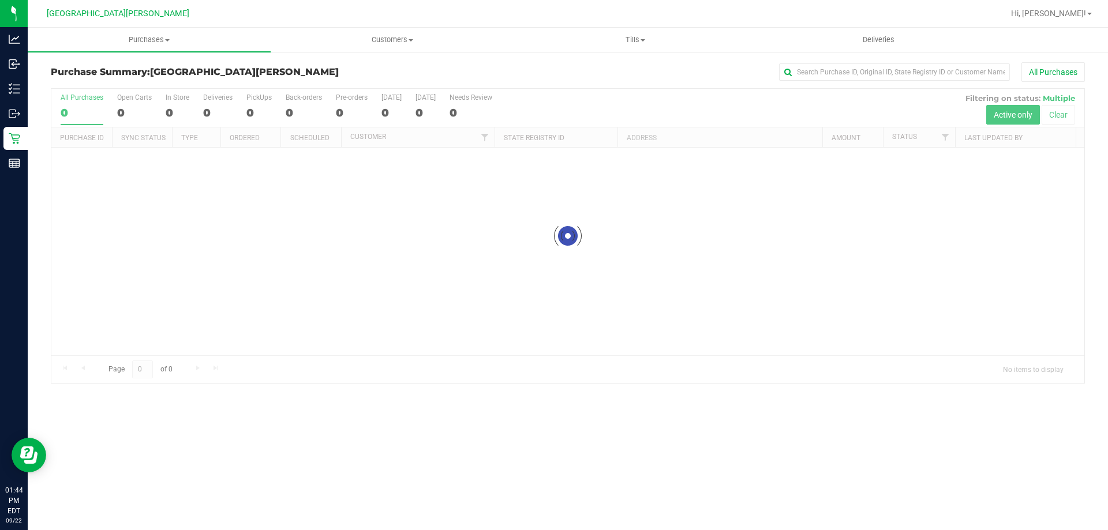
click at [121, 104] on div at bounding box center [567, 236] width 1033 height 294
click at [125, 110] on div at bounding box center [567, 236] width 1033 height 294
click at [117, 109] on div at bounding box center [567, 236] width 1033 height 294
click at [114, 103] on div at bounding box center [567, 236] width 1033 height 294
click at [125, 111] on div at bounding box center [567, 236] width 1033 height 294
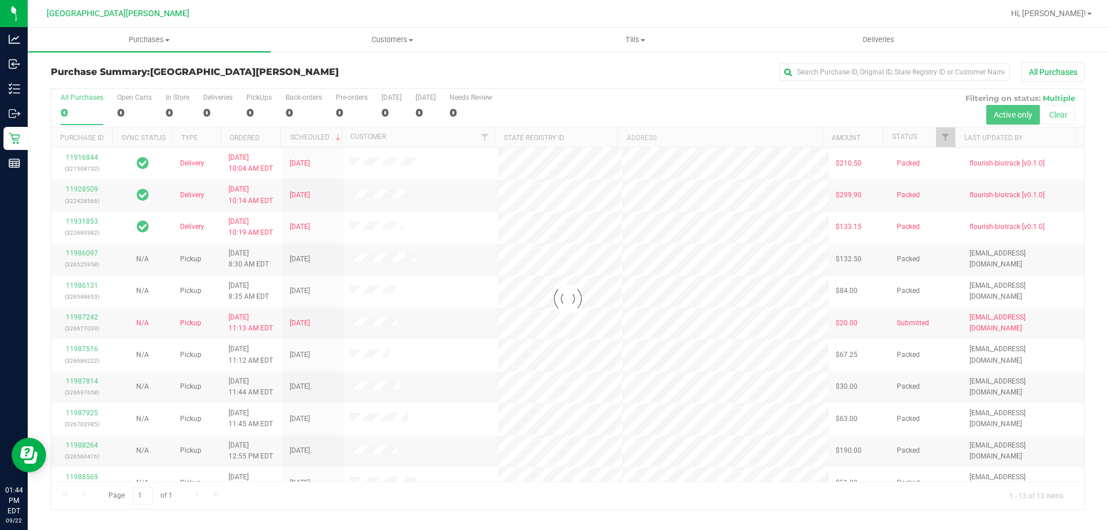
click at [130, 110] on div at bounding box center [567, 299] width 1033 height 421
click at [131, 109] on div at bounding box center [567, 299] width 1033 height 421
click at [132, 111] on div at bounding box center [567, 299] width 1033 height 421
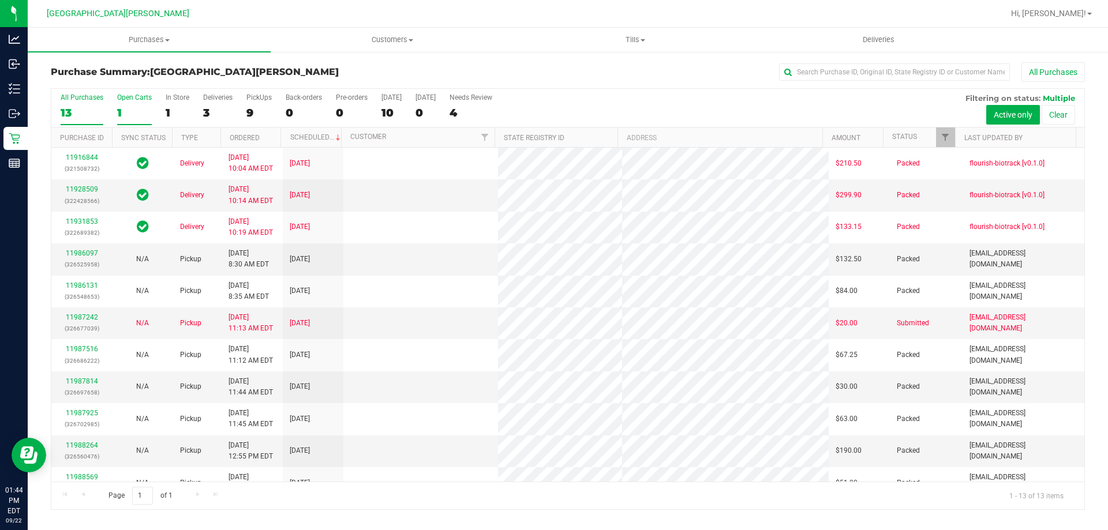
click at [132, 111] on div "1" at bounding box center [134, 112] width 35 height 13
click at [0, 0] on input "Open Carts 1" at bounding box center [0, 0] width 0 height 0
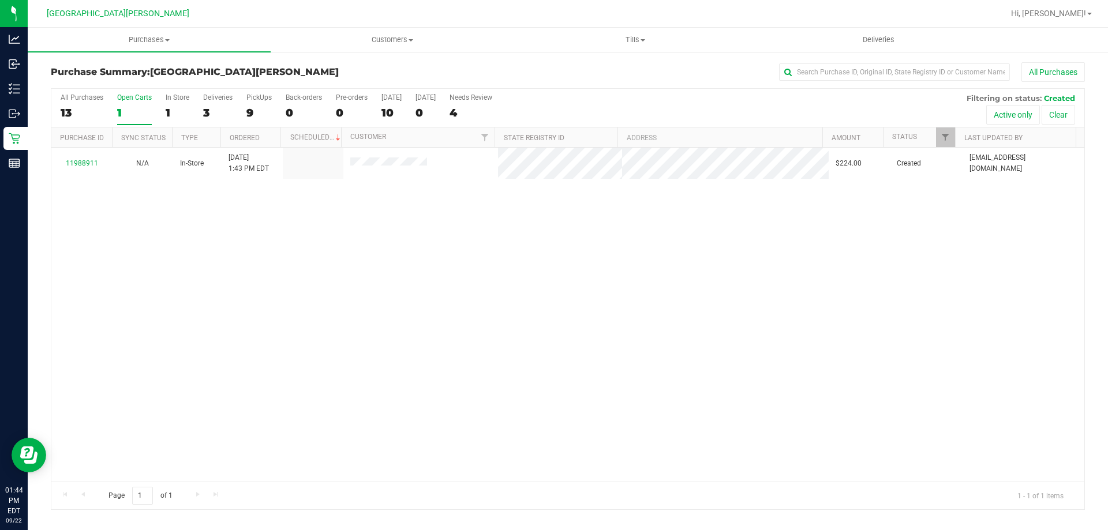
click at [89, 160] on link "11988911" at bounding box center [82, 163] width 32 height 8
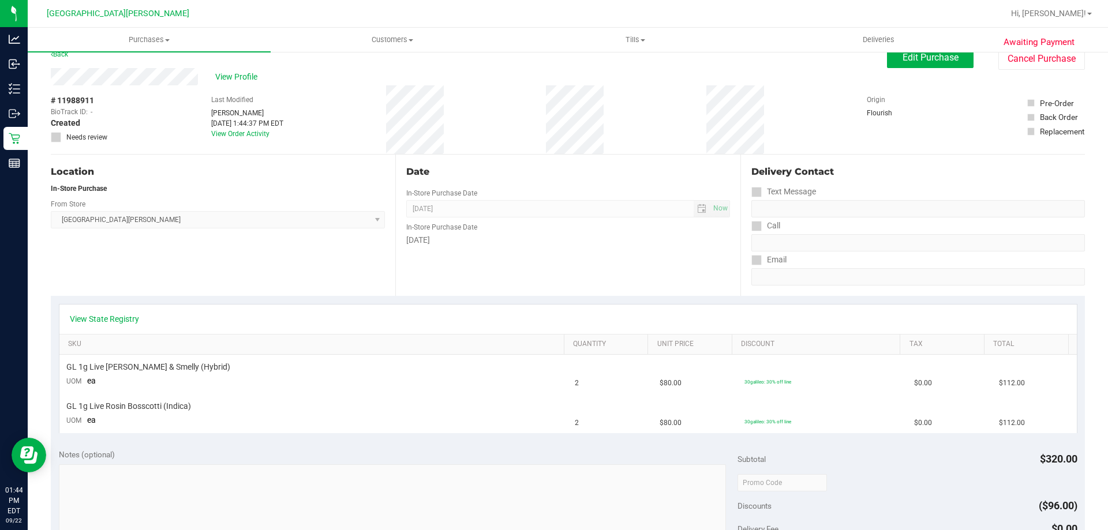
scroll to position [58, 0]
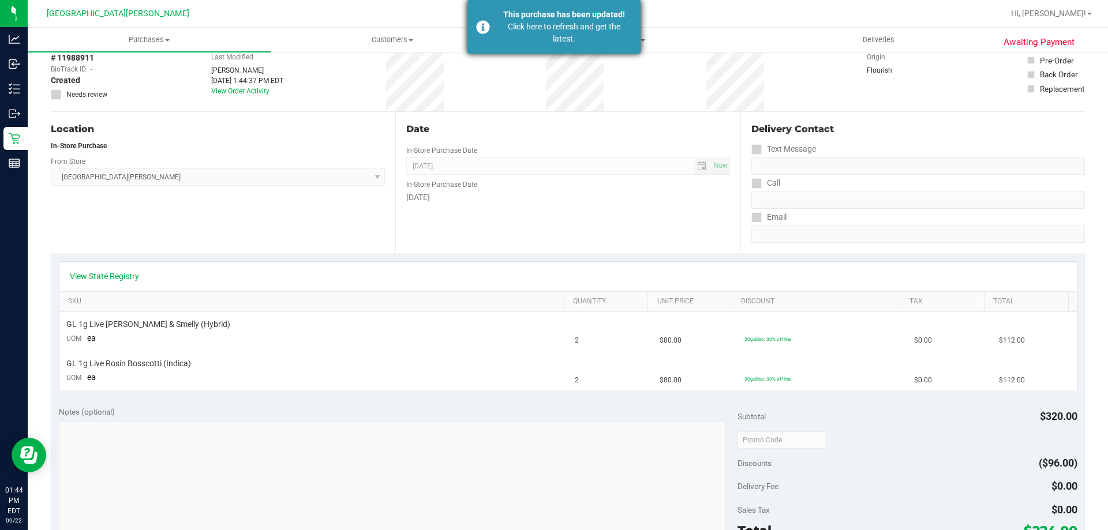
click at [558, 25] on div "Click here to refresh and get the latest." at bounding box center [564, 33] width 136 height 24
click at [566, 3] on div "This purchase has been updated! Click here to refresh and get the latest." at bounding box center [554, 27] width 173 height 54
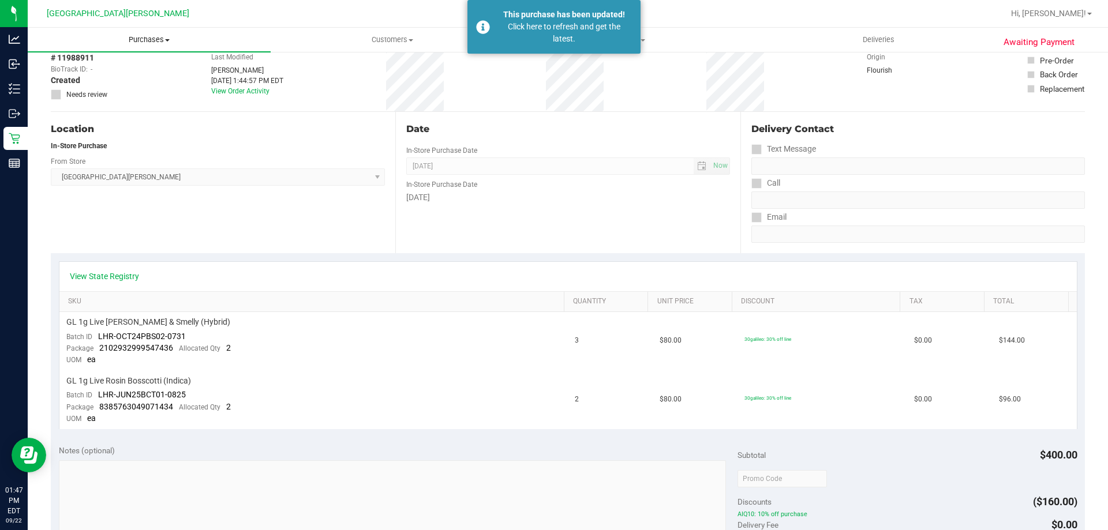
click at [147, 43] on span "Purchases" at bounding box center [149, 40] width 243 height 10
click at [115, 81] on li "Fulfillment" at bounding box center [149, 84] width 243 height 14
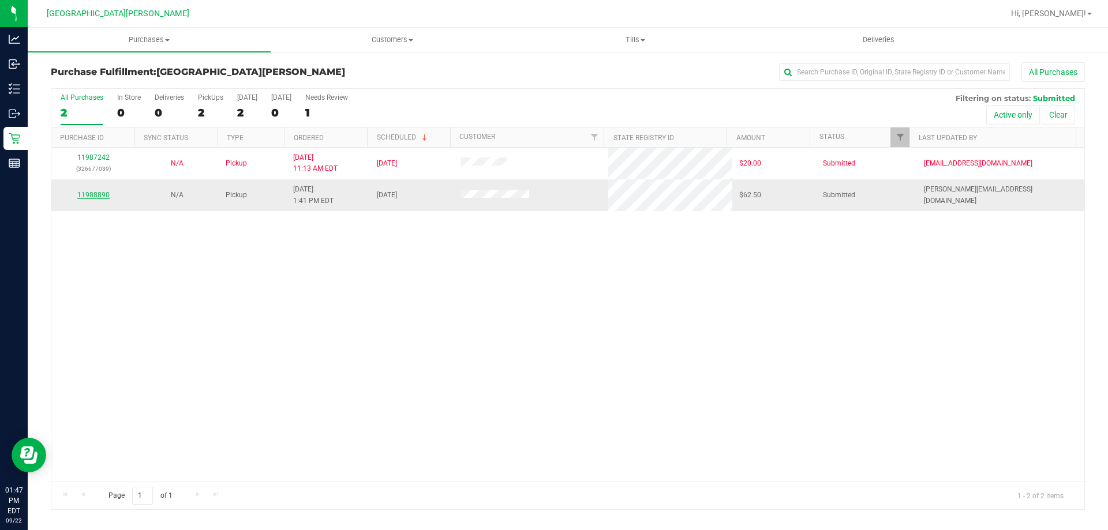
click at [92, 191] on link "11988890" at bounding box center [93, 195] width 32 height 8
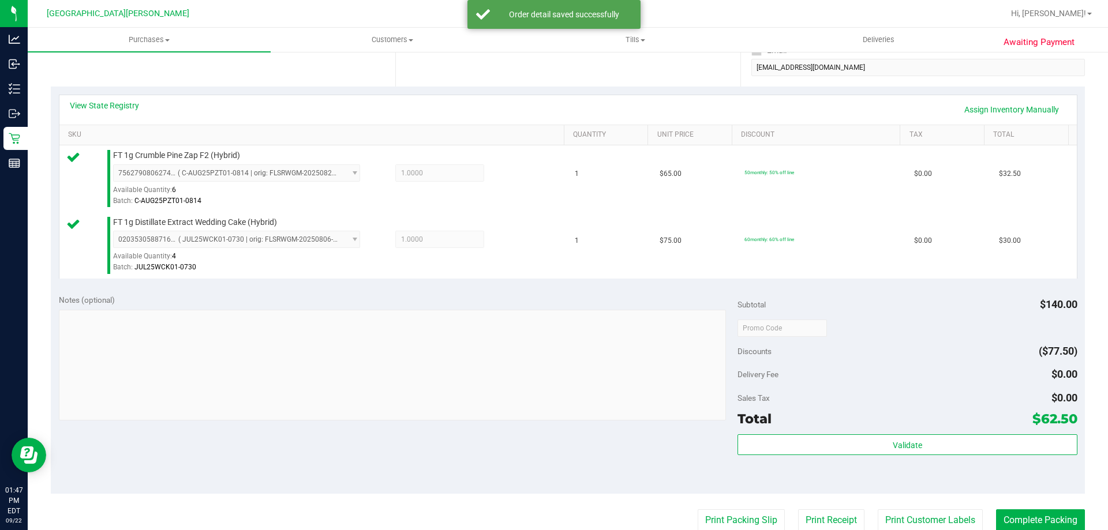
scroll to position [231, 0]
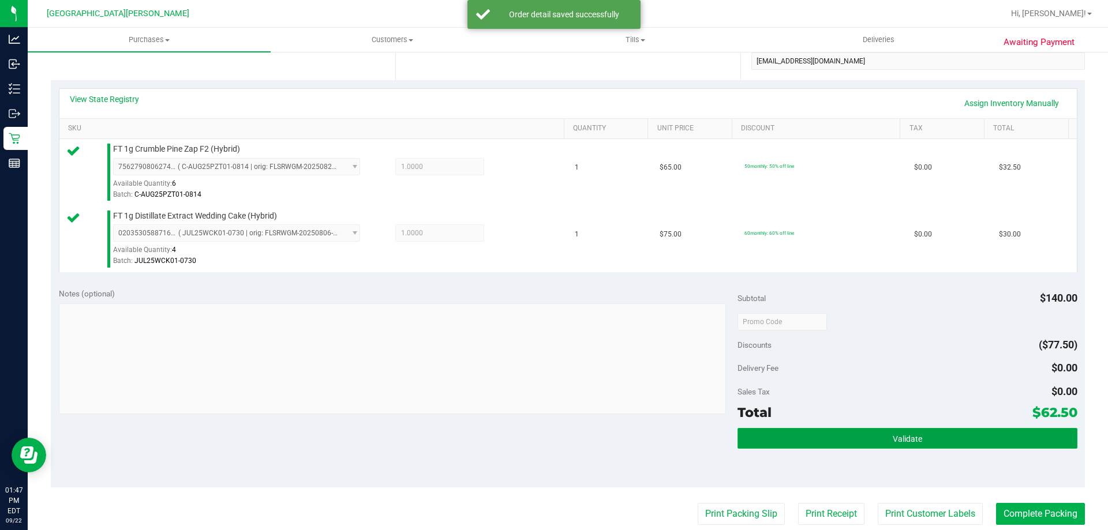
drag, startPoint x: 918, startPoint y: 440, endPoint x: 883, endPoint y: 429, distance: 36.5
click at [917, 440] on button "Validate" at bounding box center [907, 438] width 339 height 21
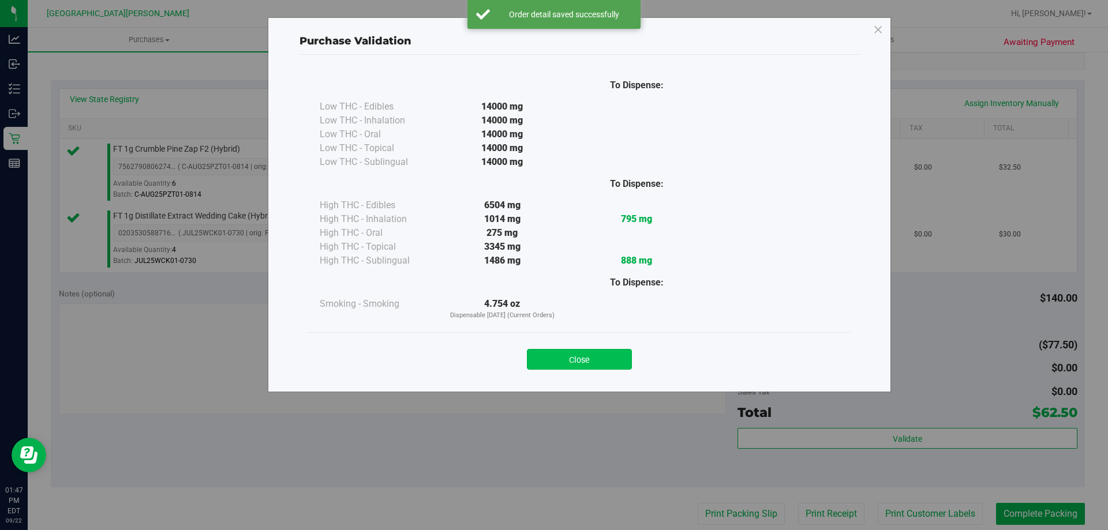
click at [574, 357] on button "Close" at bounding box center [579, 359] width 105 height 21
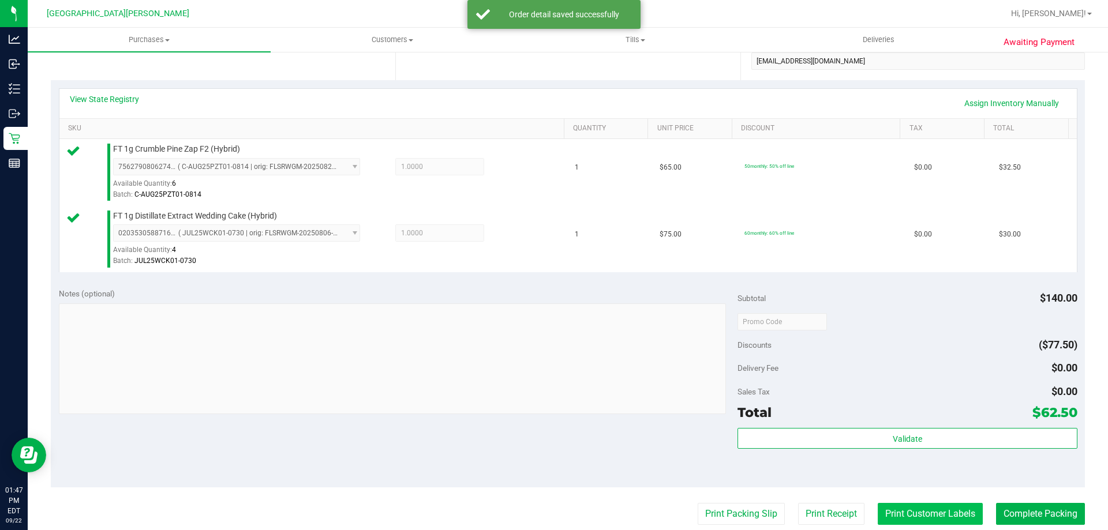
click at [909, 517] on button "Print Customer Labels" at bounding box center [930, 514] width 105 height 22
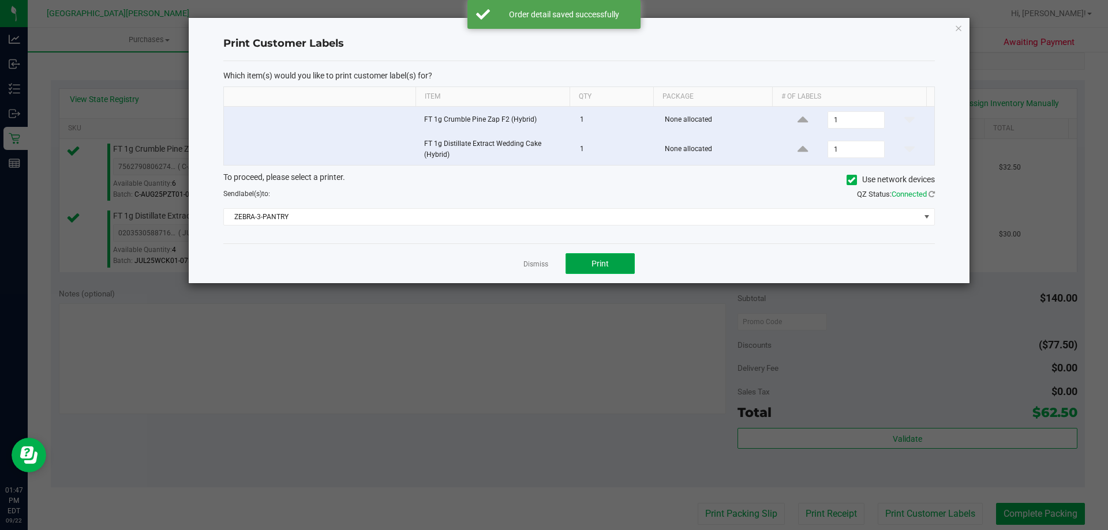
click at [596, 265] on span "Print" at bounding box center [600, 263] width 17 height 9
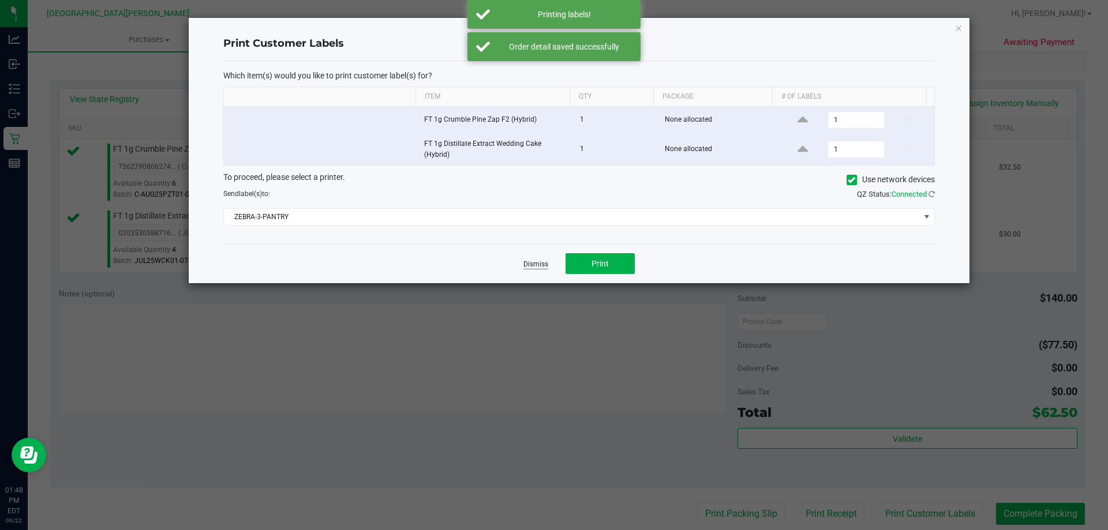
click at [536, 265] on link "Dismiss" at bounding box center [536, 265] width 25 height 10
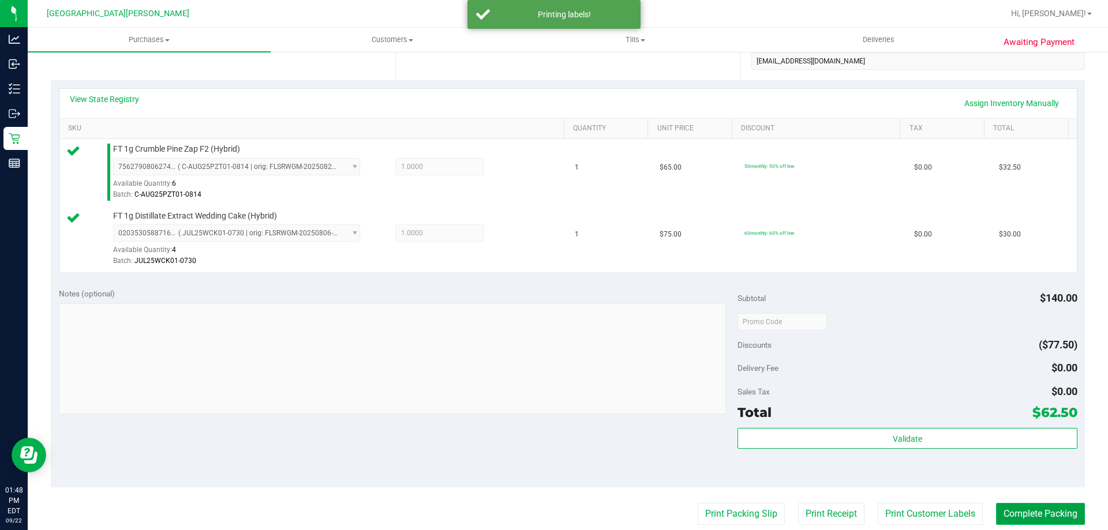
click at [1034, 521] on button "Complete Packing" at bounding box center [1040, 514] width 89 height 22
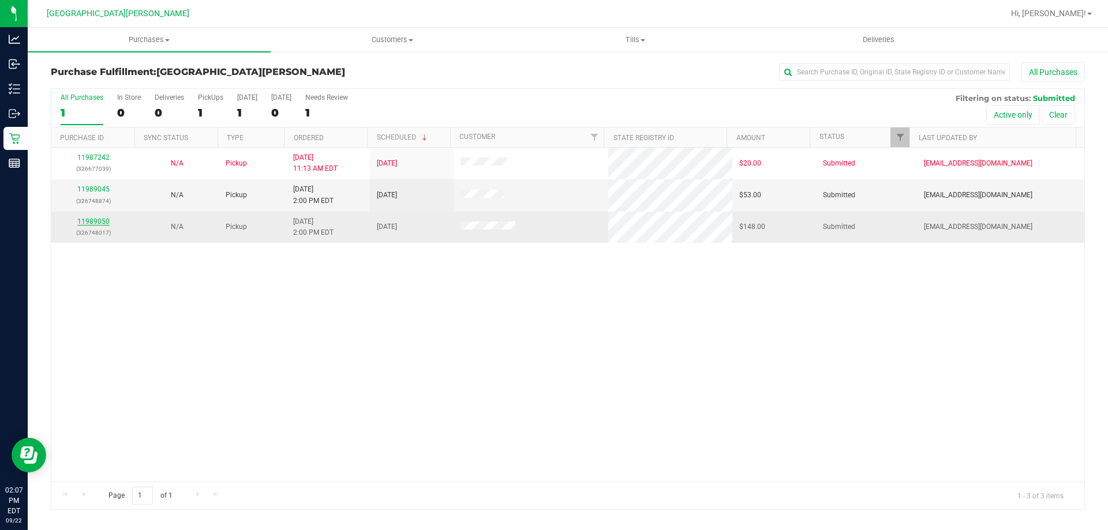
click at [94, 223] on link "11989050" at bounding box center [93, 222] width 32 height 8
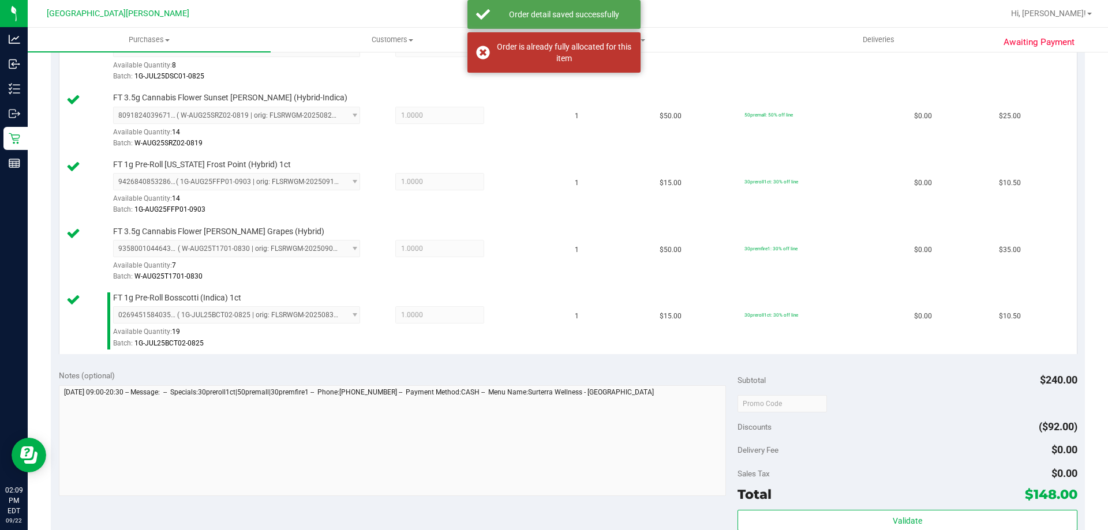
scroll to position [891, 0]
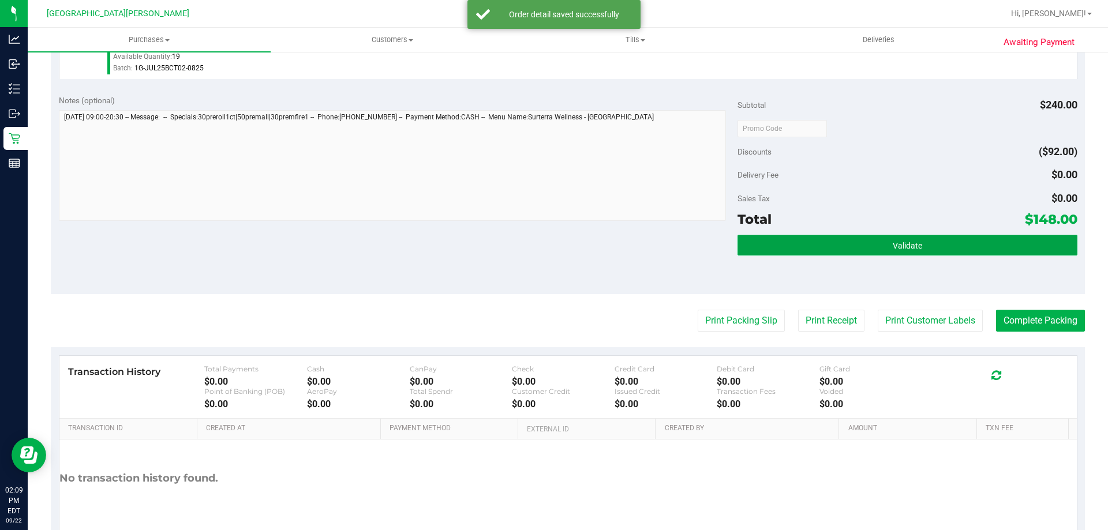
click at [932, 241] on button "Validate" at bounding box center [907, 245] width 339 height 21
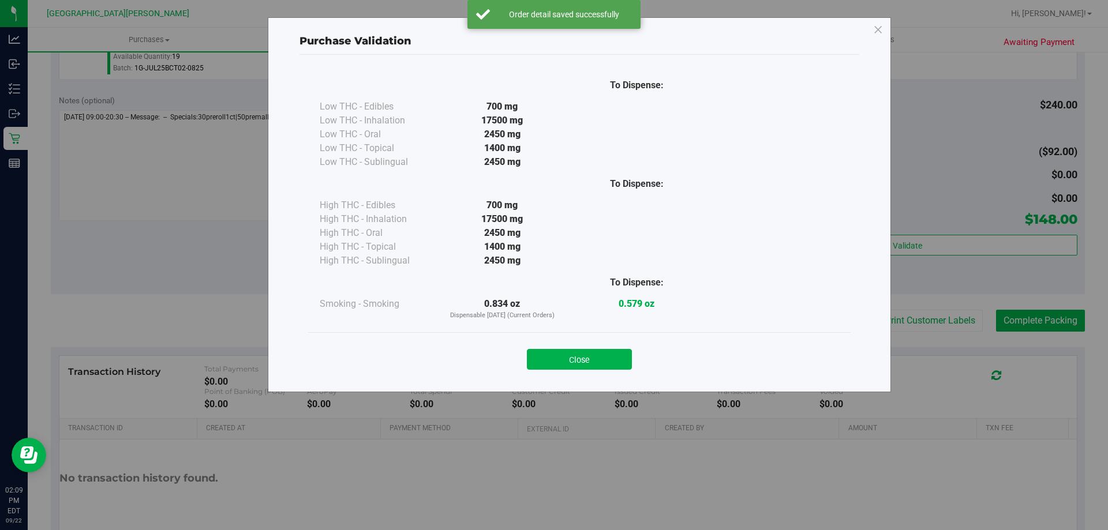
click at [584, 357] on button "Close" at bounding box center [579, 359] width 105 height 21
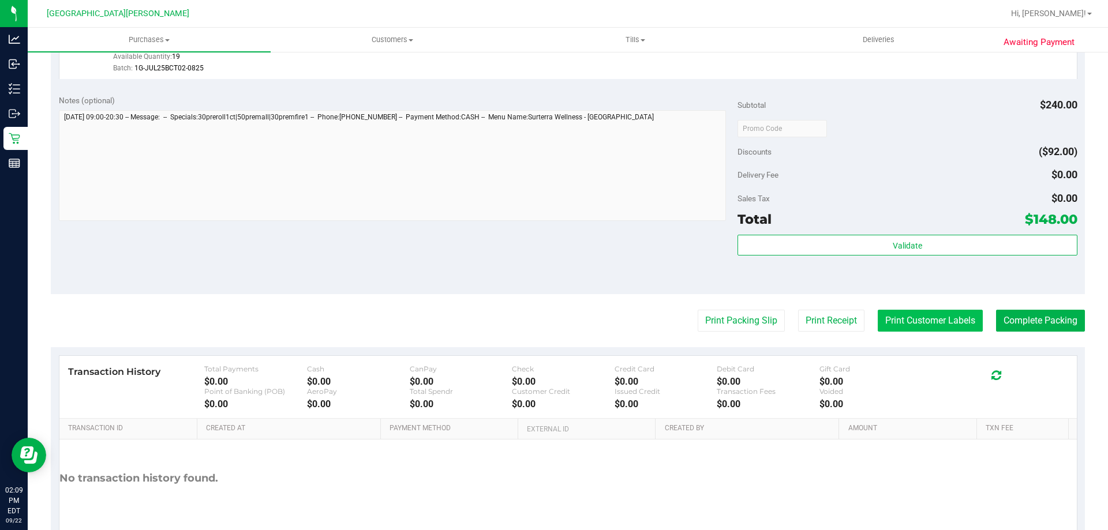
click at [907, 321] on button "Print Customer Labels" at bounding box center [930, 321] width 105 height 22
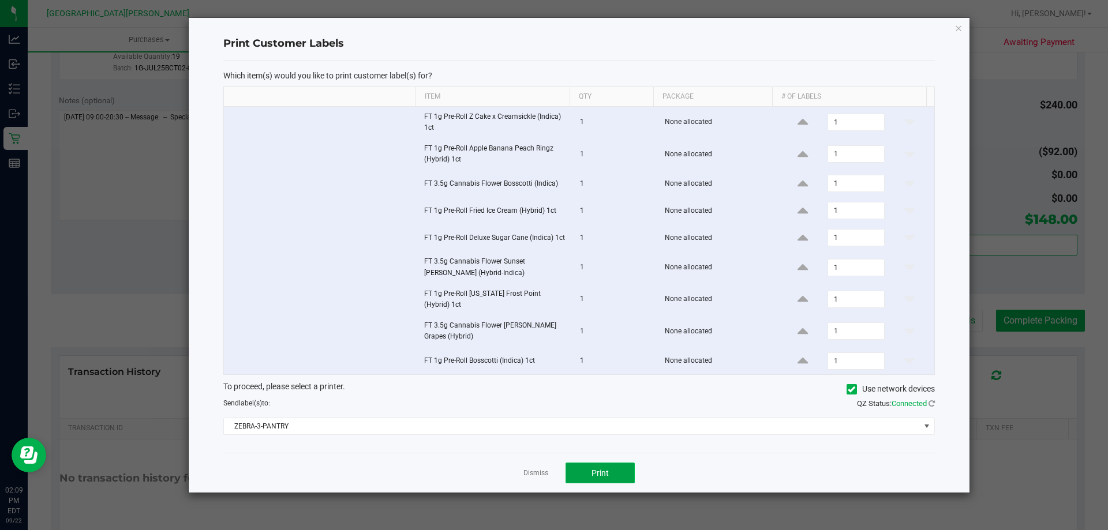
click at [593, 472] on span "Print" at bounding box center [600, 473] width 17 height 9
click at [541, 469] on link "Dismiss" at bounding box center [536, 474] width 25 height 10
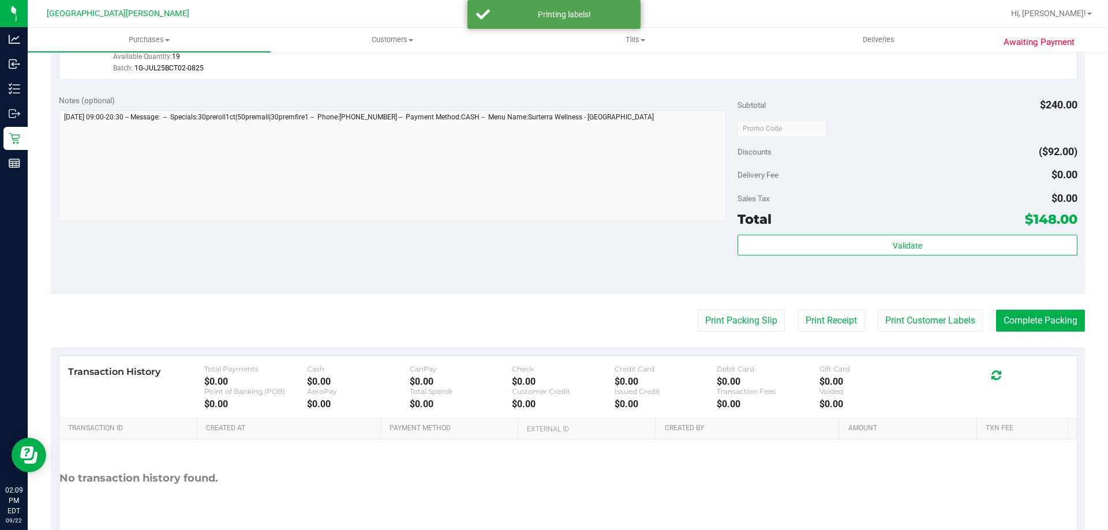
click at [1001, 328] on button "Complete Packing" at bounding box center [1040, 321] width 89 height 22
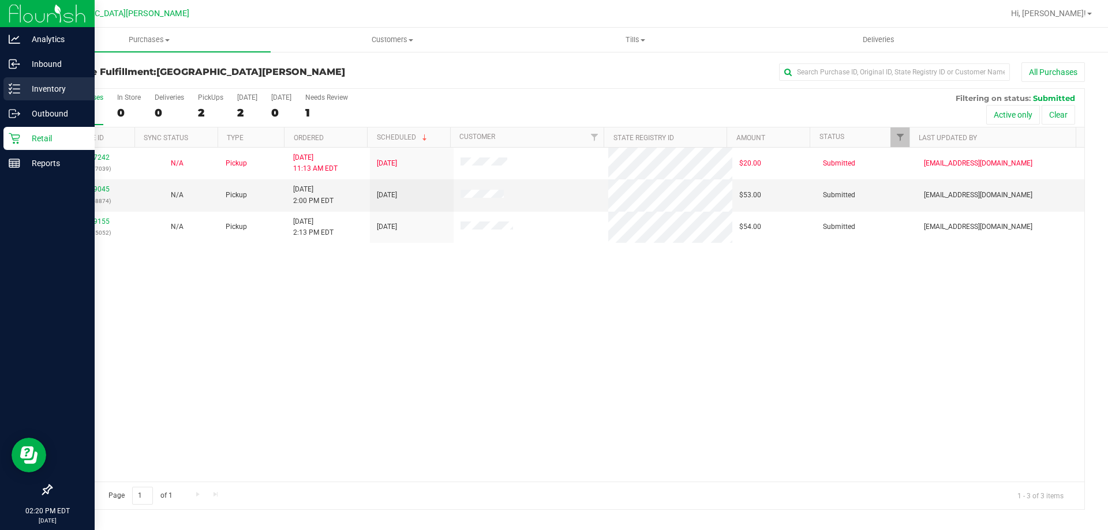
click at [46, 91] on p "Inventory" at bounding box center [54, 89] width 69 height 14
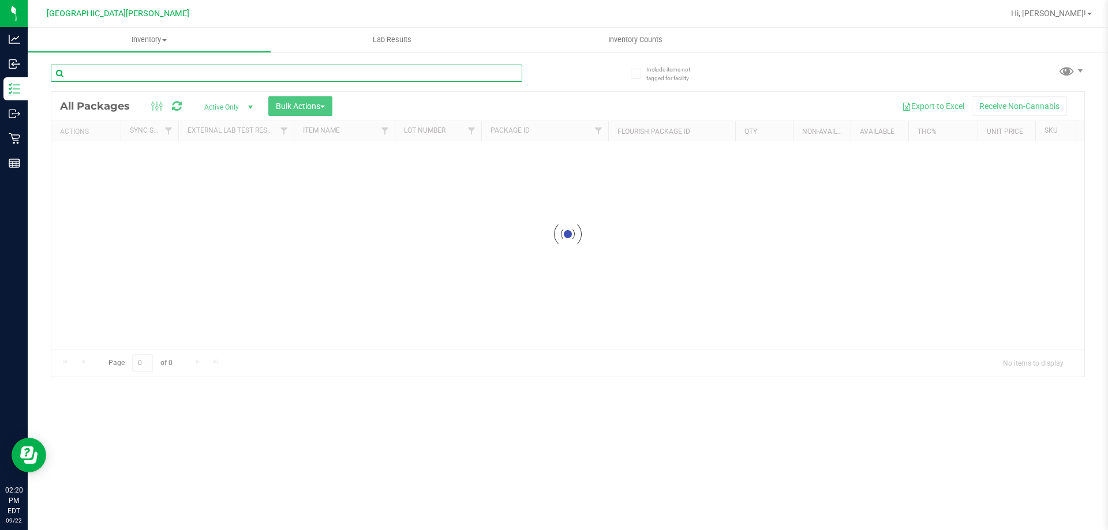
click at [156, 80] on input "text" at bounding box center [287, 73] width 472 height 17
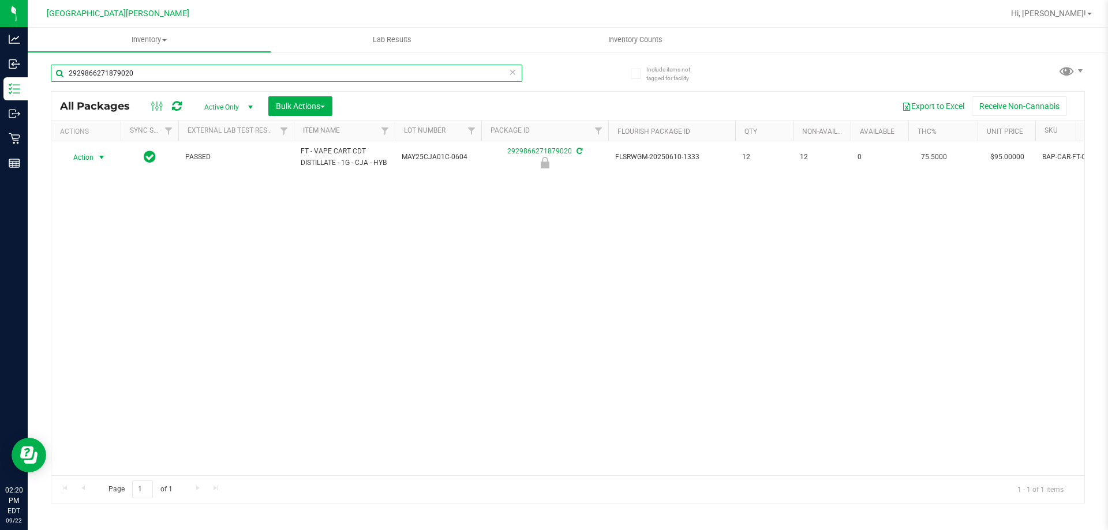
type input "2929866271879020"
click at [92, 159] on span "Action" at bounding box center [78, 158] width 31 height 16
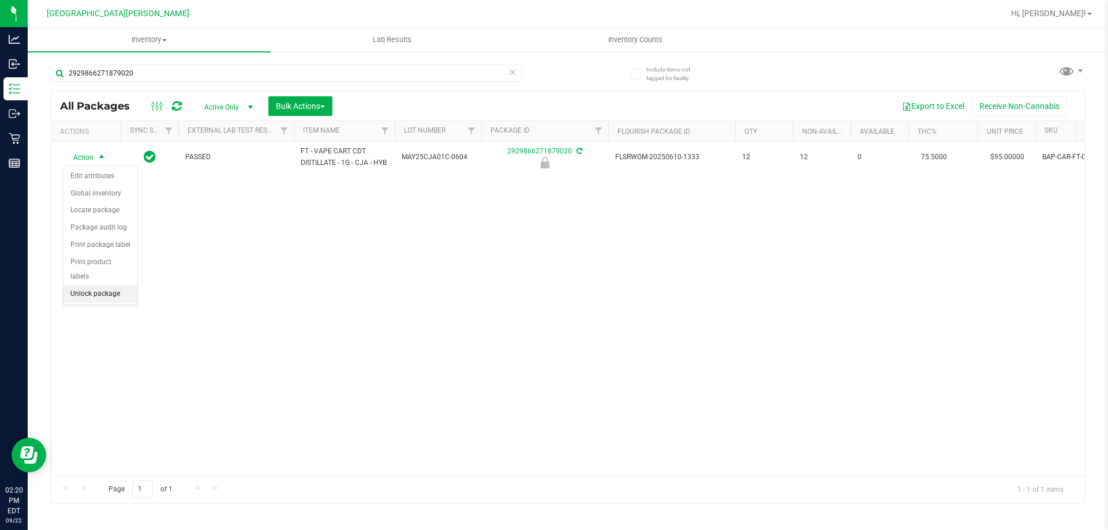
click at [106, 286] on li "Unlock package" at bounding box center [100, 294] width 74 height 17
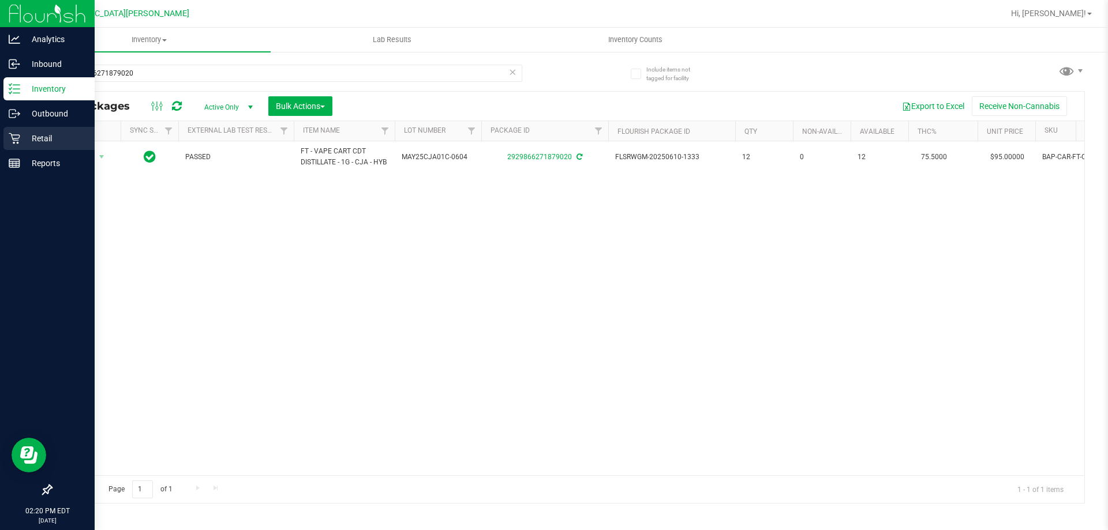
drag, startPoint x: 10, startPoint y: 140, endPoint x: 25, endPoint y: 139, distance: 15.1
click at [11, 139] on icon at bounding box center [15, 139] width 12 height 12
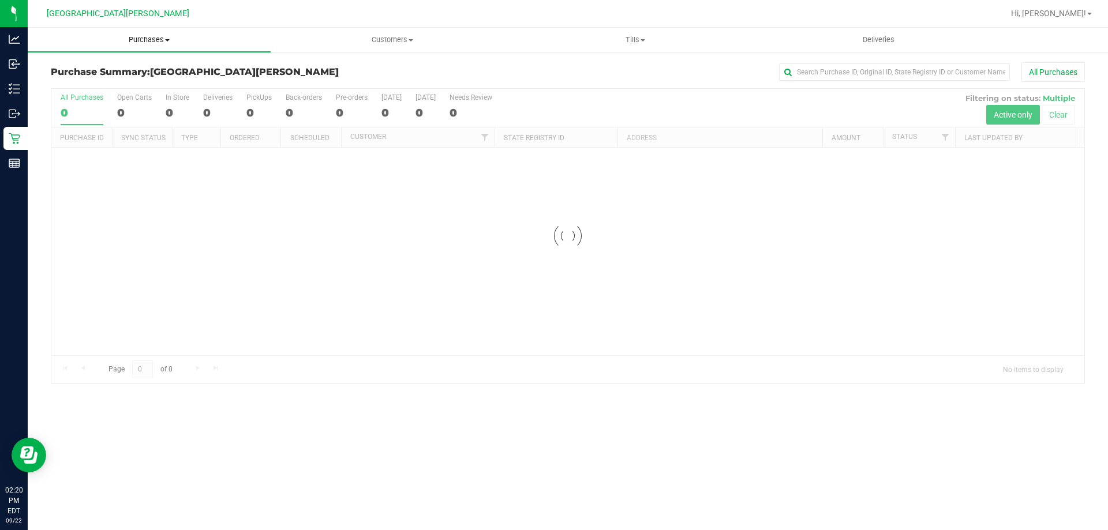
click at [154, 42] on span "Purchases" at bounding box center [149, 40] width 243 height 10
click at [80, 82] on span "Fulfillment" at bounding box center [64, 84] width 72 height 10
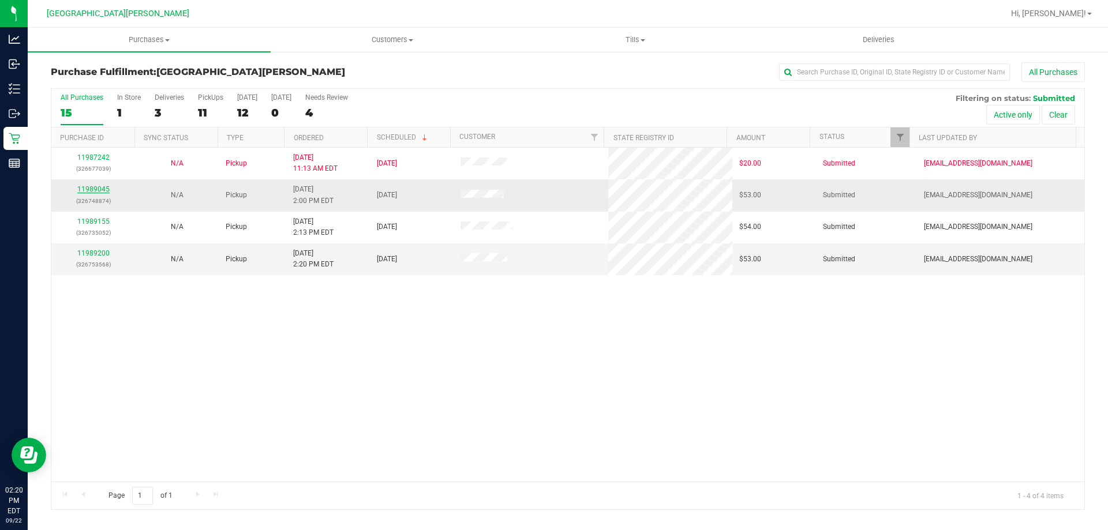
click at [93, 191] on link "11989045" at bounding box center [93, 189] width 32 height 8
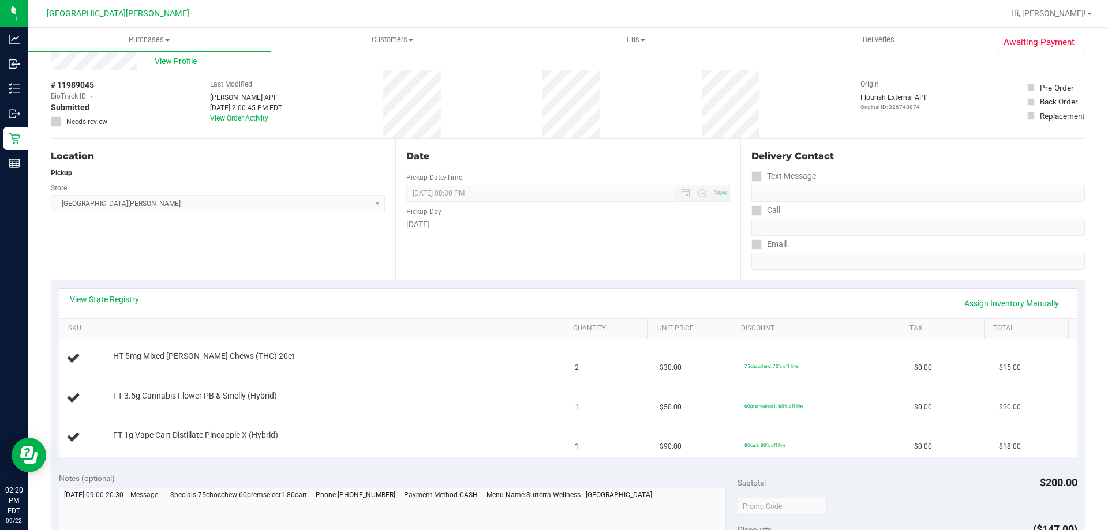
scroll to position [58, 0]
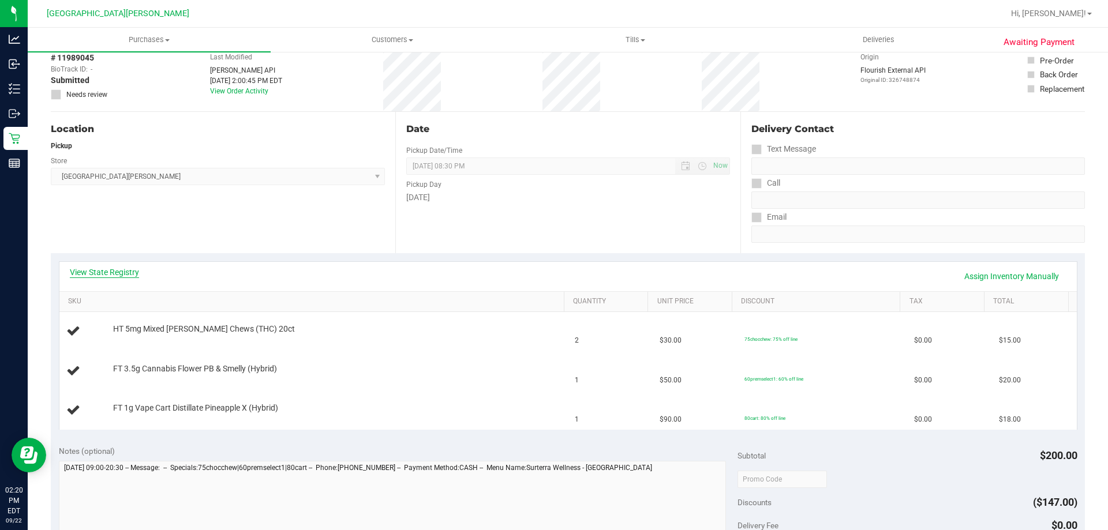
click at [132, 272] on link "View State Registry" at bounding box center [104, 273] width 69 height 12
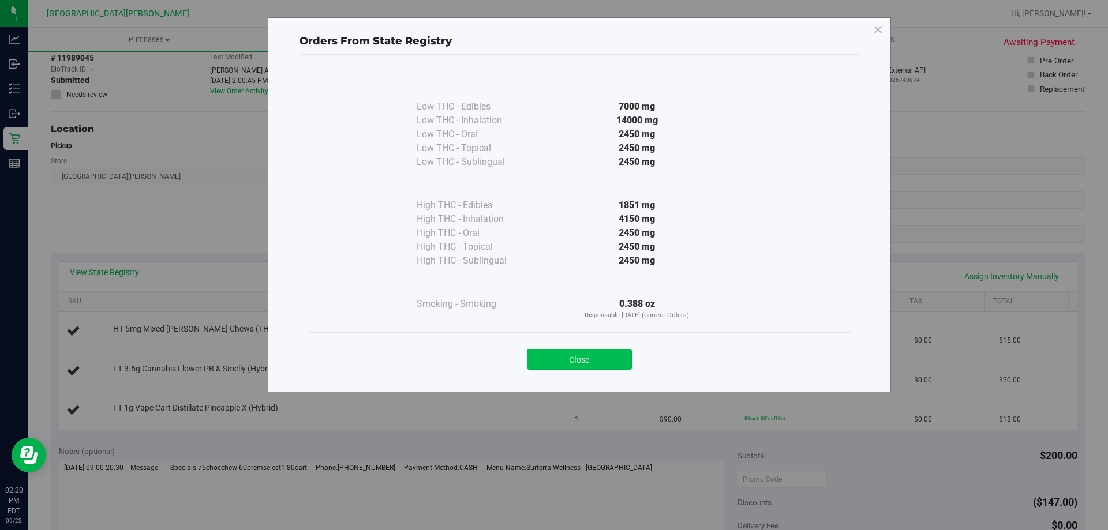
click at [610, 357] on button "Close" at bounding box center [579, 359] width 105 height 21
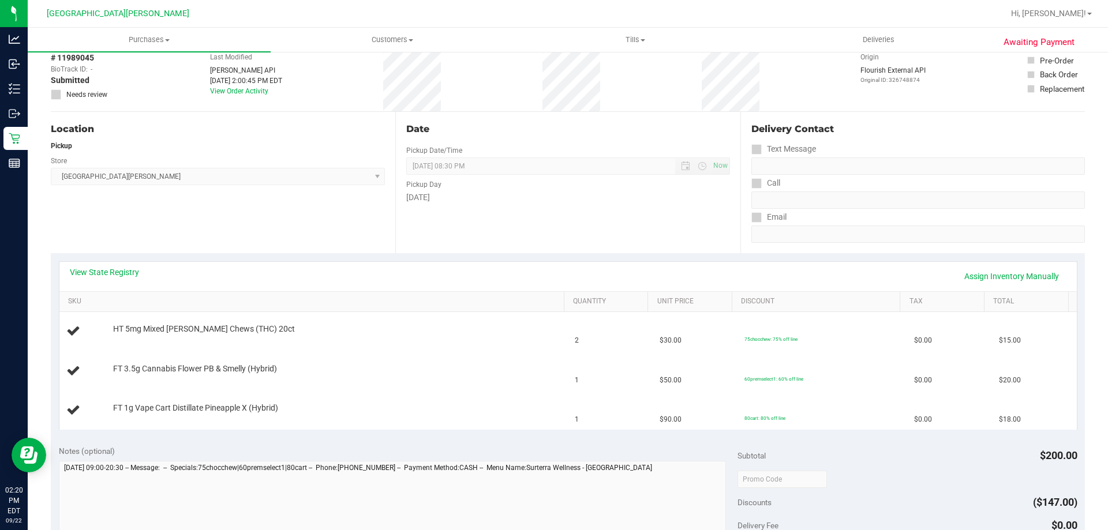
click at [600, 249] on div "Date Pickup Date/Time 09/22/2025 Now 09/22/2025 08:30 PM Now Pickup Day Monday" at bounding box center [567, 182] width 345 height 141
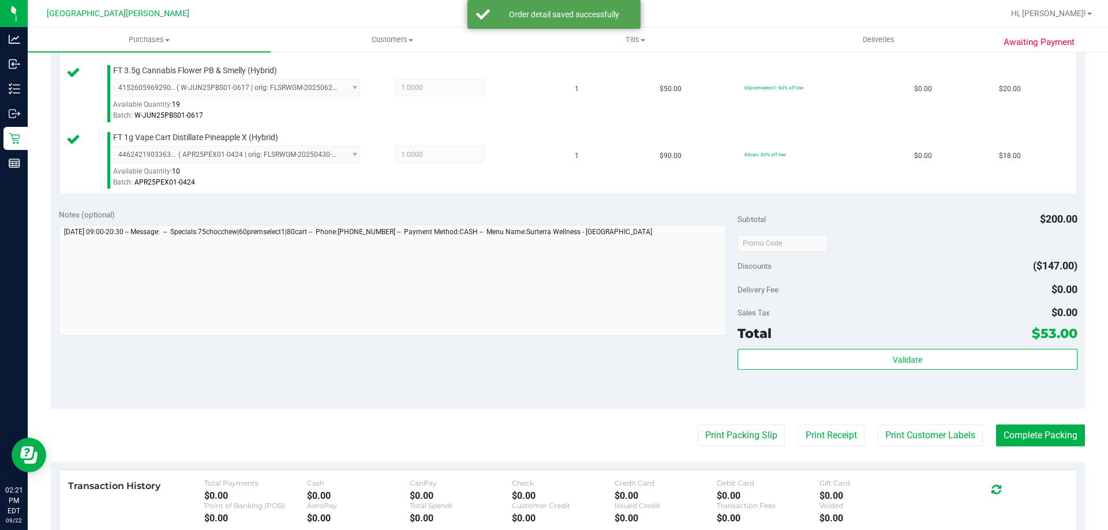
scroll to position [404, 0]
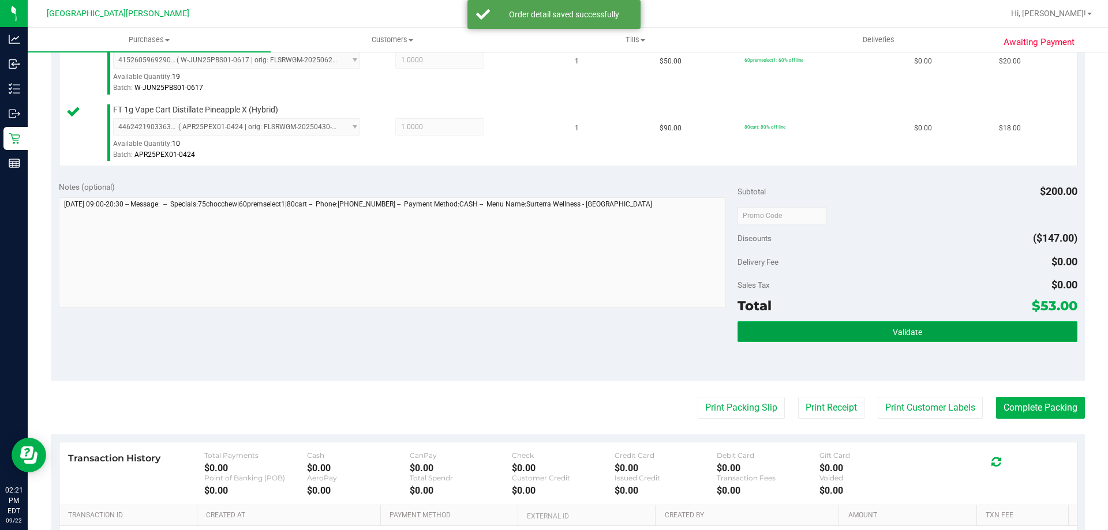
click at [848, 335] on button "Validate" at bounding box center [907, 332] width 339 height 21
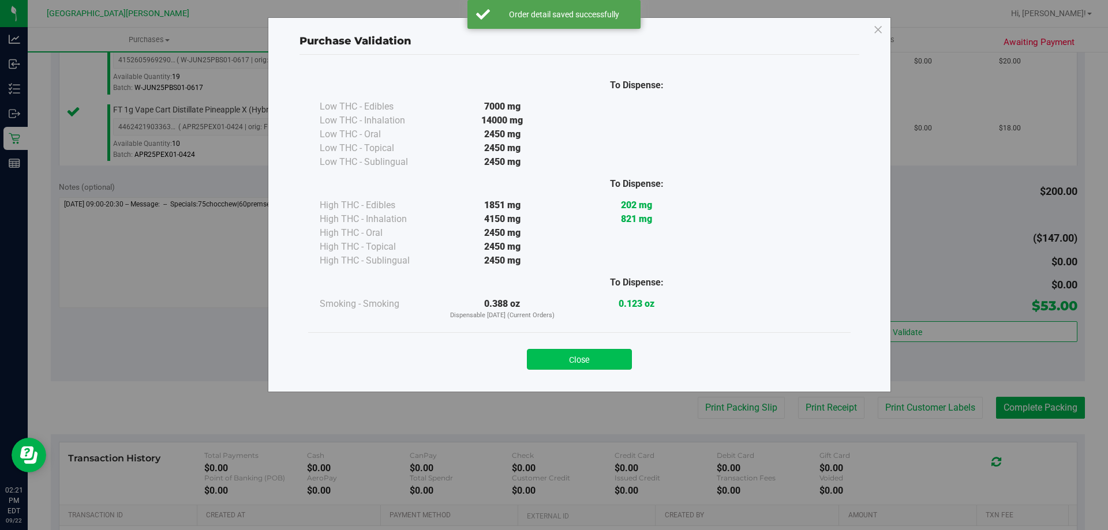
click at [578, 360] on button "Close" at bounding box center [579, 359] width 105 height 21
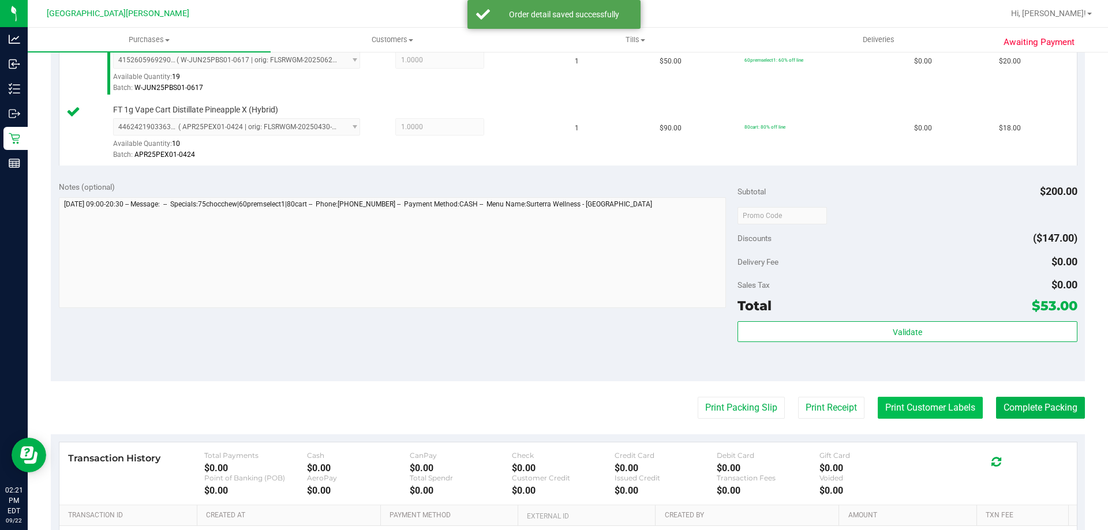
click at [909, 403] on button "Print Customer Labels" at bounding box center [930, 408] width 105 height 22
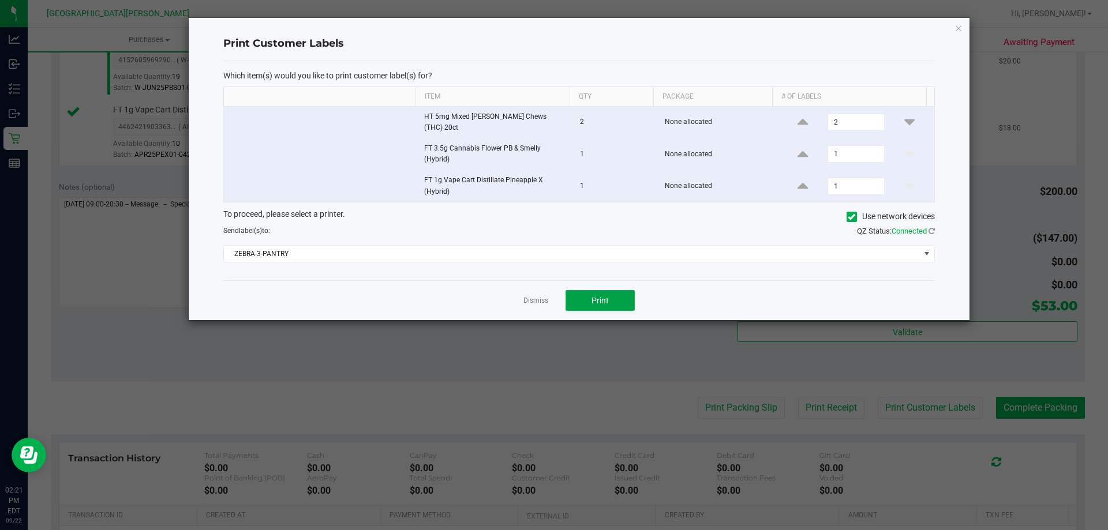
click at [612, 300] on button "Print" at bounding box center [600, 300] width 69 height 21
click at [537, 297] on link "Dismiss" at bounding box center [536, 301] width 25 height 10
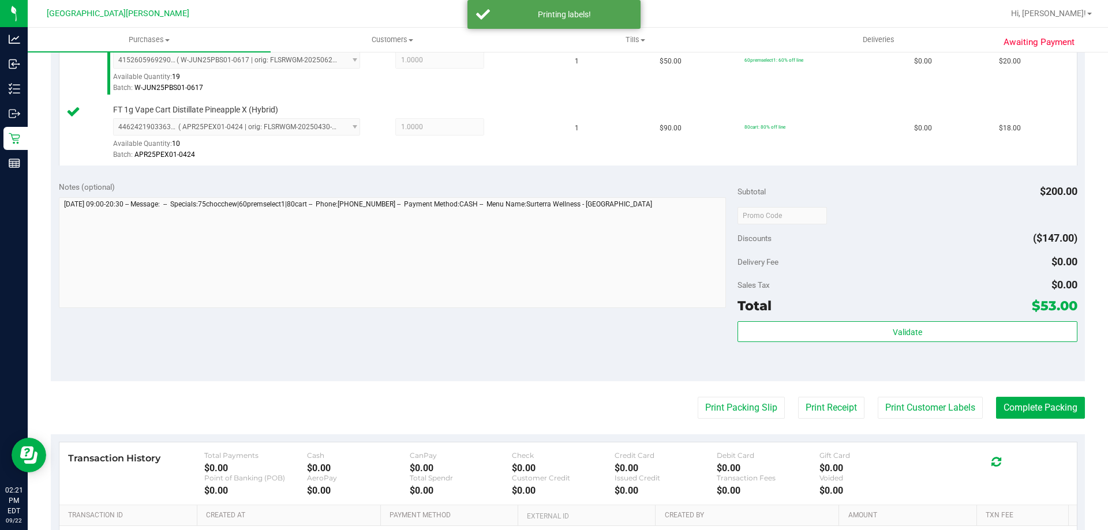
click at [504, 329] on div "Notes (optional) Subtotal $200.00 Discounts ($147.00) Delivery Fee $0.00 Sales …" at bounding box center [568, 278] width 1034 height 208
click at [1007, 405] on button "Complete Packing" at bounding box center [1040, 408] width 89 height 22
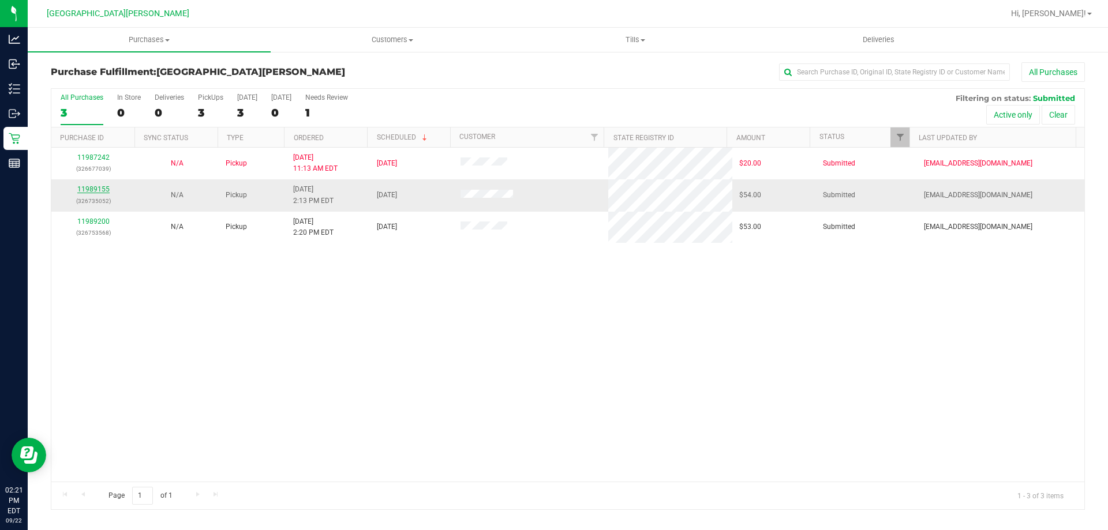
click at [104, 190] on link "11989155" at bounding box center [93, 189] width 32 height 8
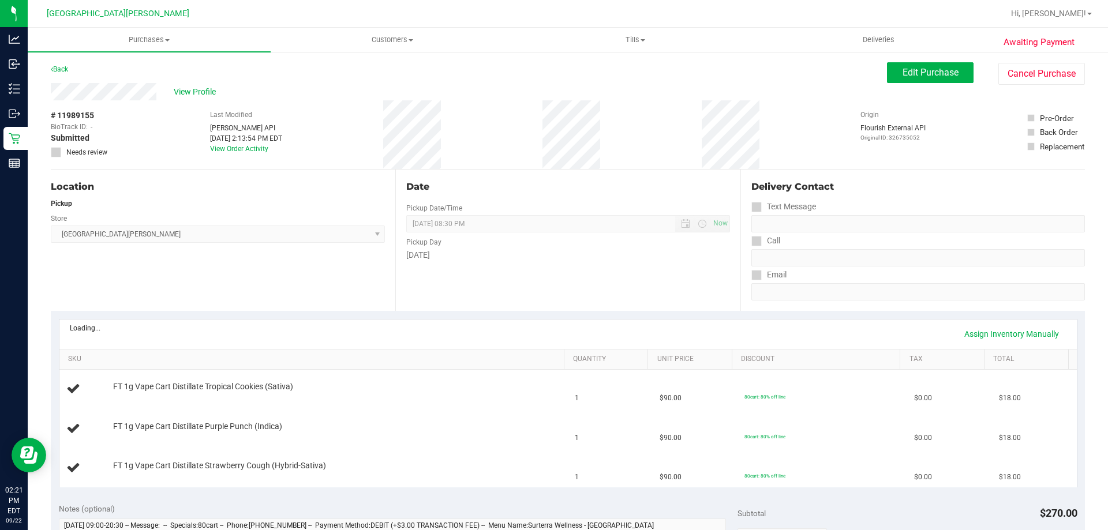
scroll to position [115, 0]
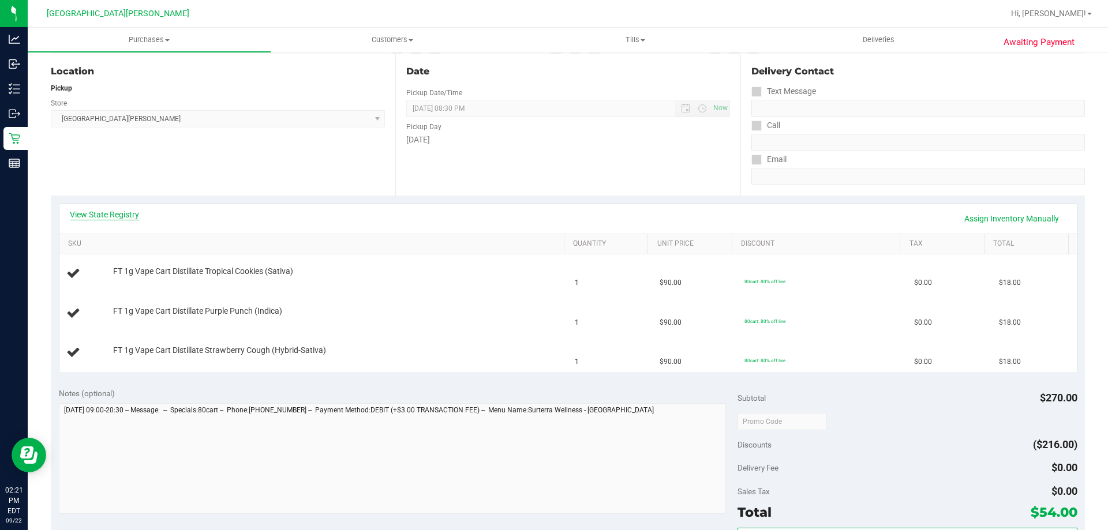
click at [118, 212] on link "View State Registry" at bounding box center [104, 215] width 69 height 12
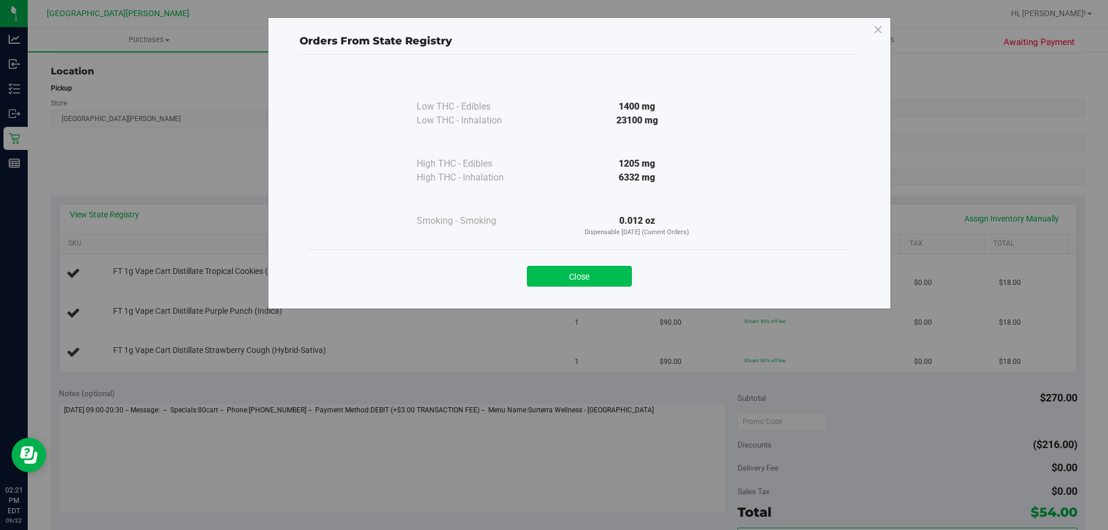
click at [552, 285] on button "Close" at bounding box center [579, 276] width 105 height 21
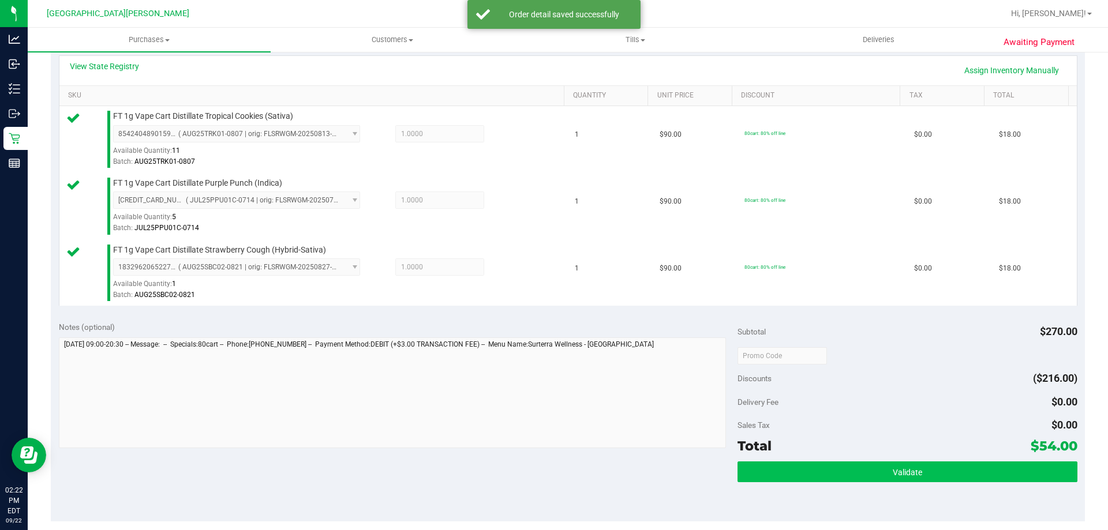
scroll to position [404, 0]
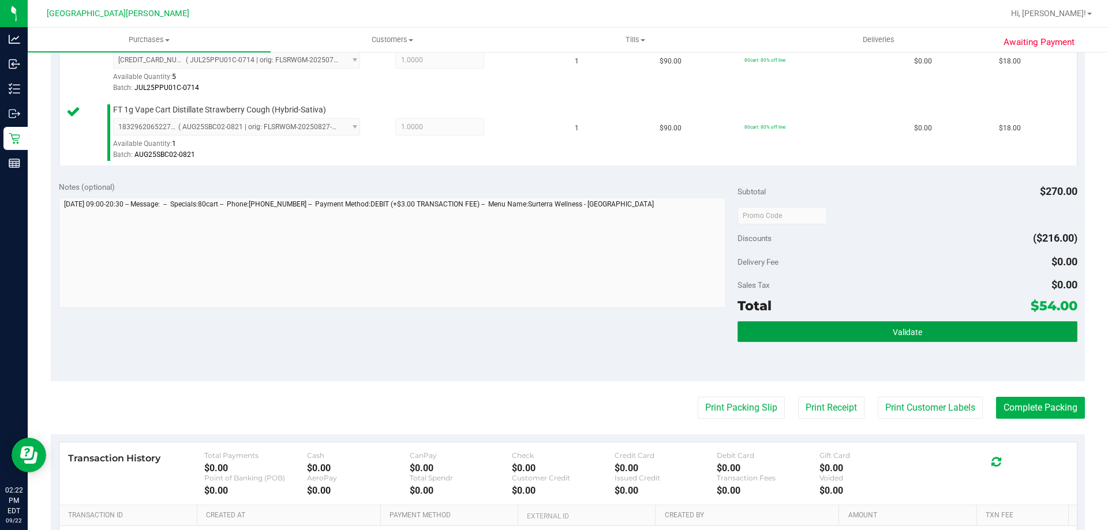
click at [840, 341] on button "Validate" at bounding box center [907, 332] width 339 height 21
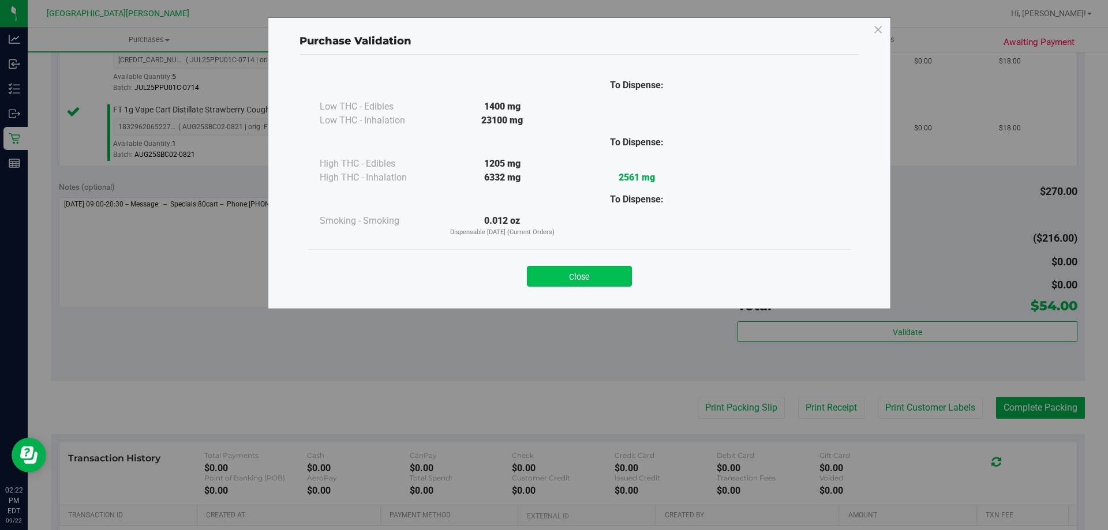
click at [589, 276] on button "Close" at bounding box center [579, 276] width 105 height 21
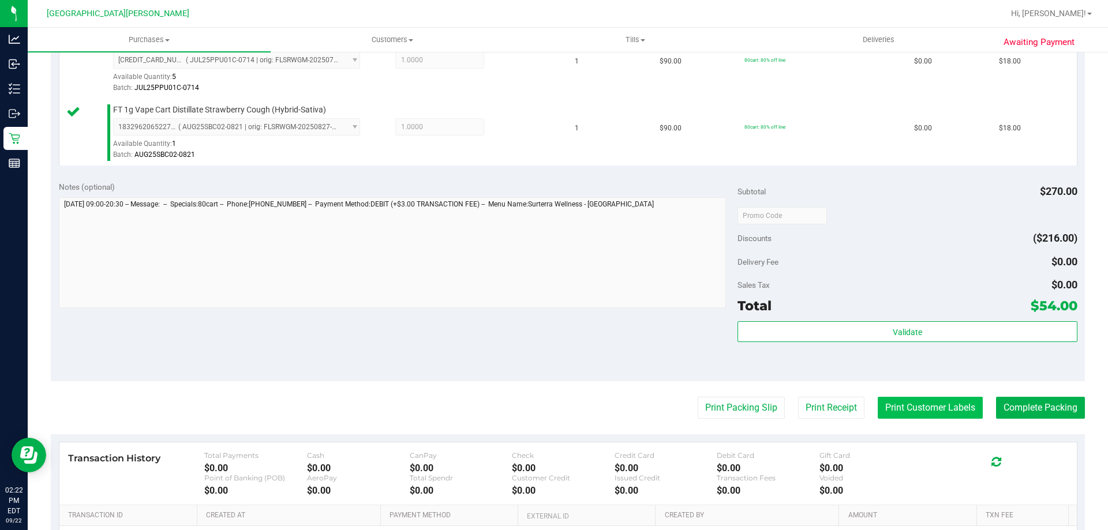
click at [922, 404] on button "Print Customer Labels" at bounding box center [930, 408] width 105 height 22
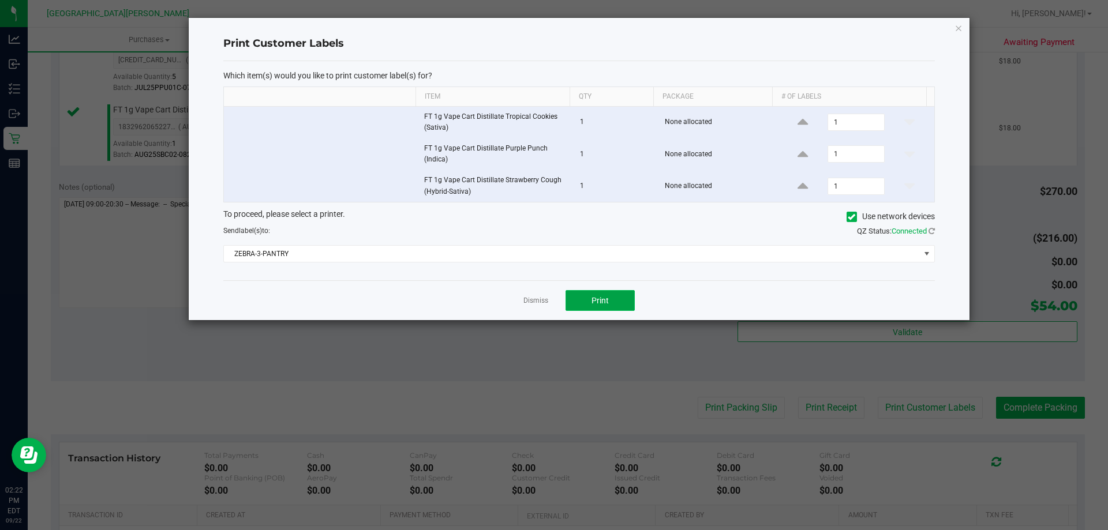
click at [613, 298] on button "Print" at bounding box center [600, 300] width 69 height 21
click at [534, 300] on link "Dismiss" at bounding box center [536, 301] width 25 height 10
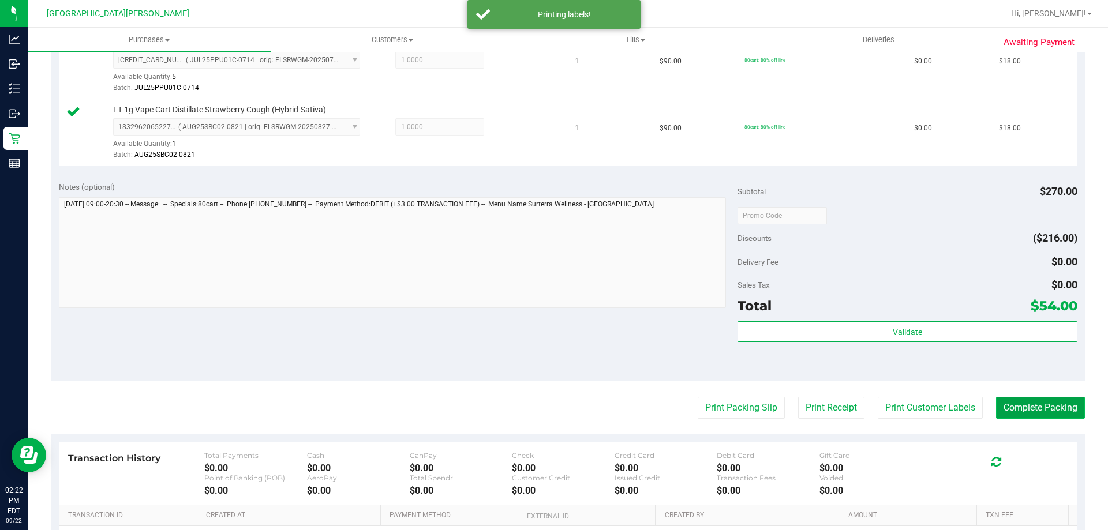
click at [1038, 406] on button "Complete Packing" at bounding box center [1040, 408] width 89 height 22
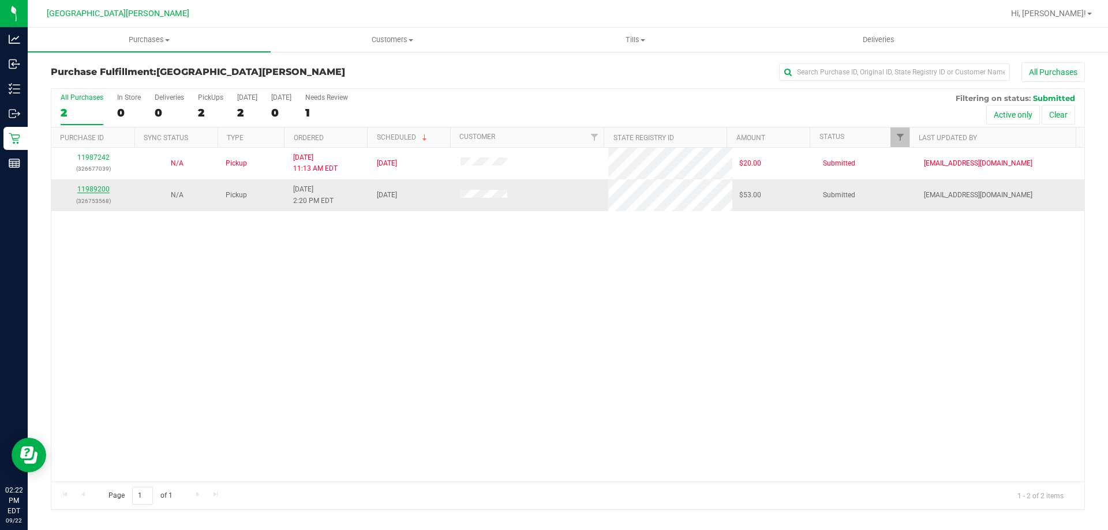
click at [105, 186] on link "11989200" at bounding box center [93, 189] width 32 height 8
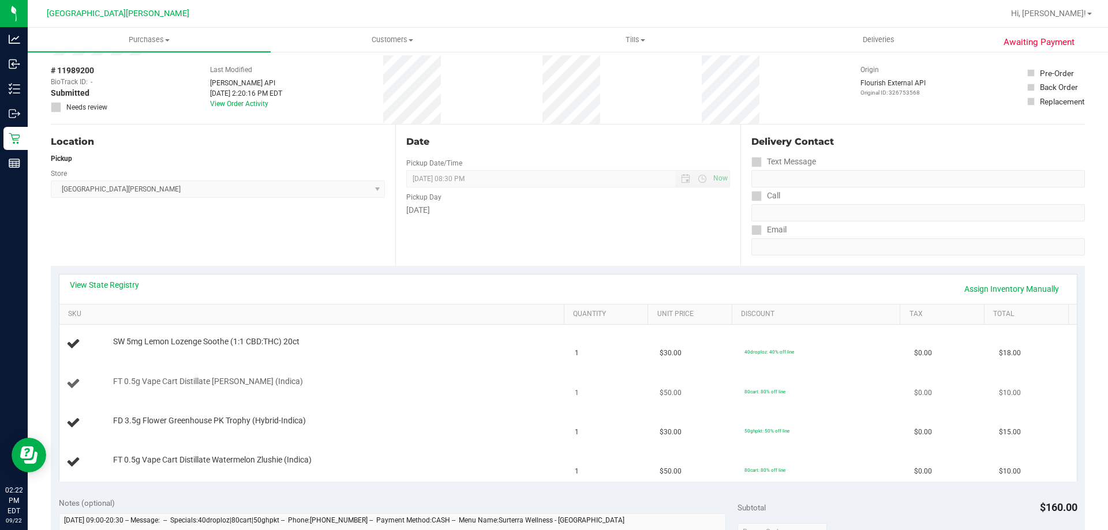
scroll to position [115, 0]
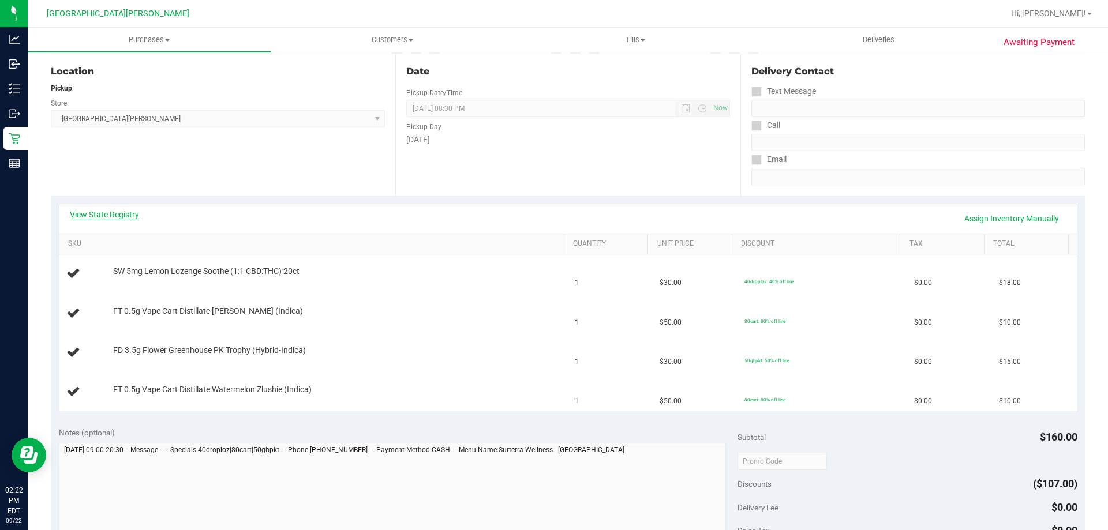
click at [123, 215] on link "View State Registry" at bounding box center [104, 215] width 69 height 12
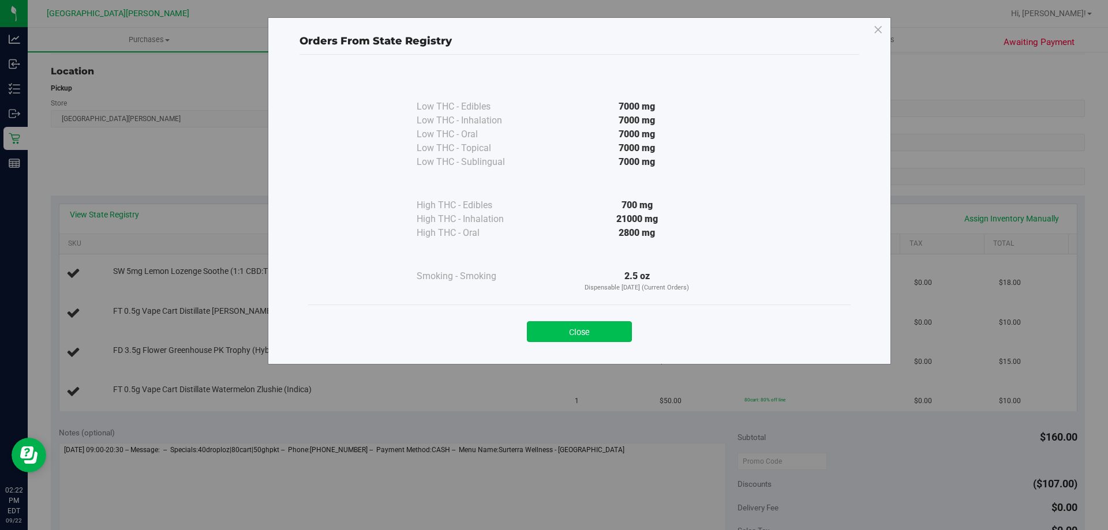
click at [612, 325] on button "Close" at bounding box center [579, 332] width 105 height 21
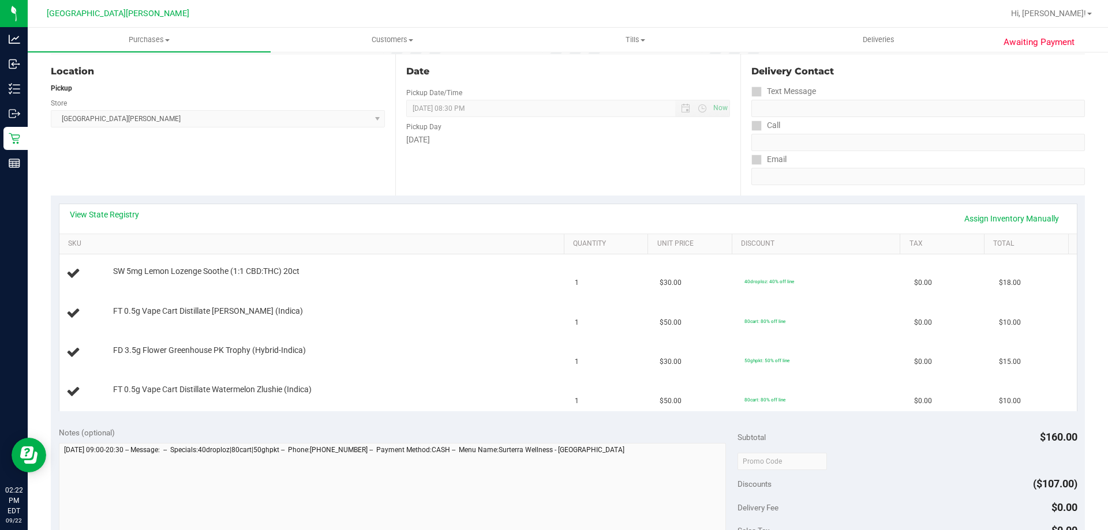
click at [545, 232] on div "View State Registry Assign Inventory Manually" at bounding box center [568, 218] width 1018 height 29
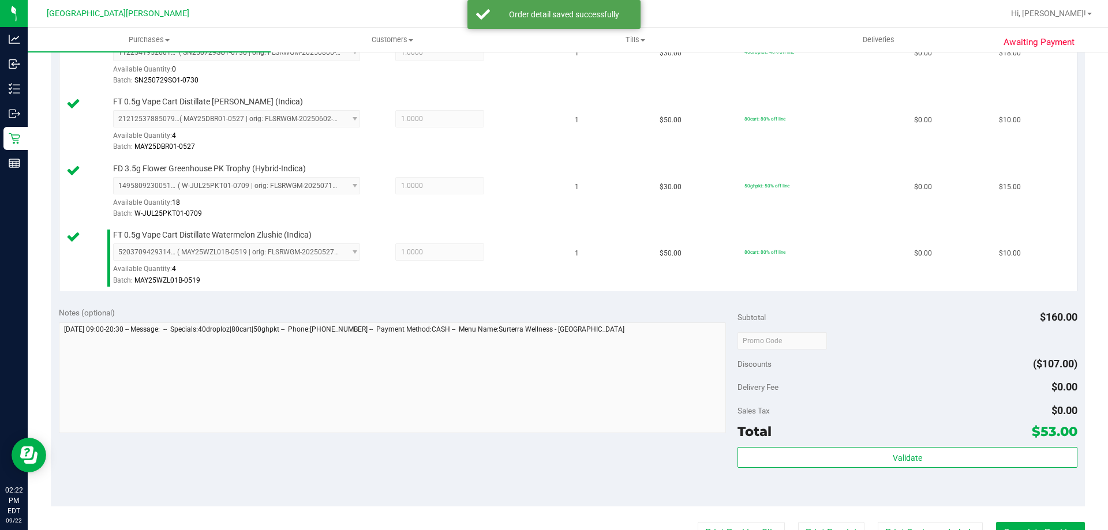
scroll to position [346, 0]
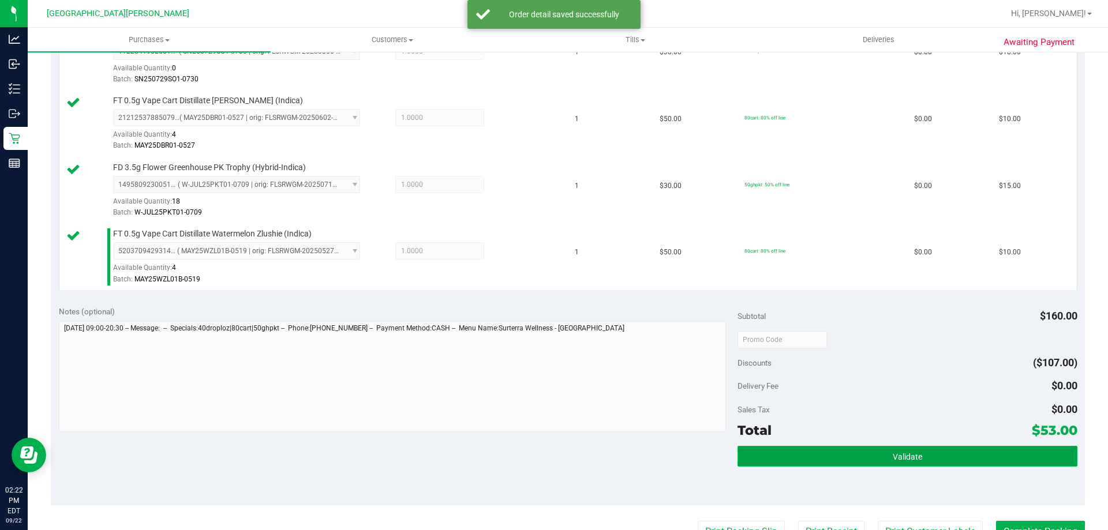
click at [900, 459] on span "Validate" at bounding box center [907, 457] width 29 height 9
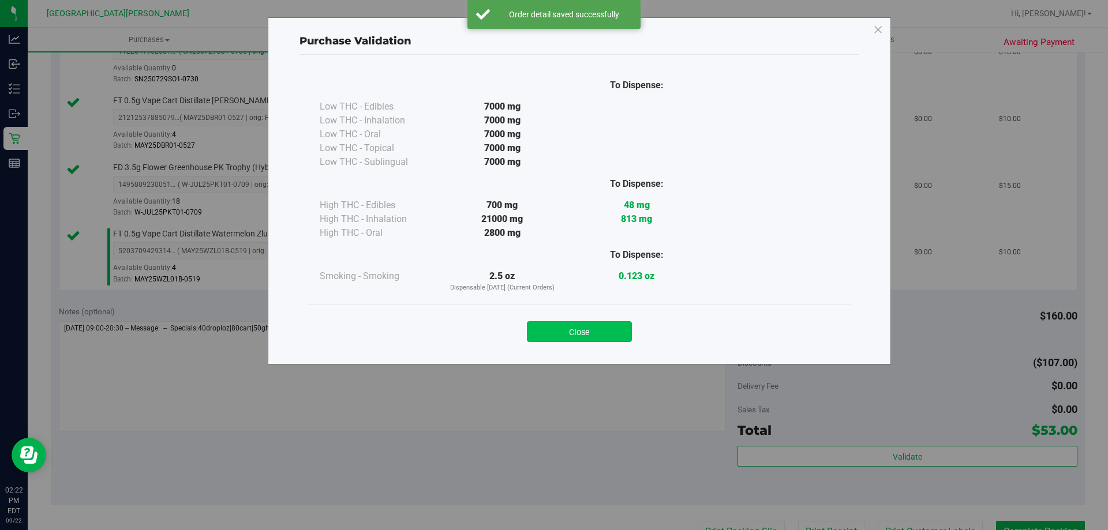
click at [605, 323] on button "Close" at bounding box center [579, 332] width 105 height 21
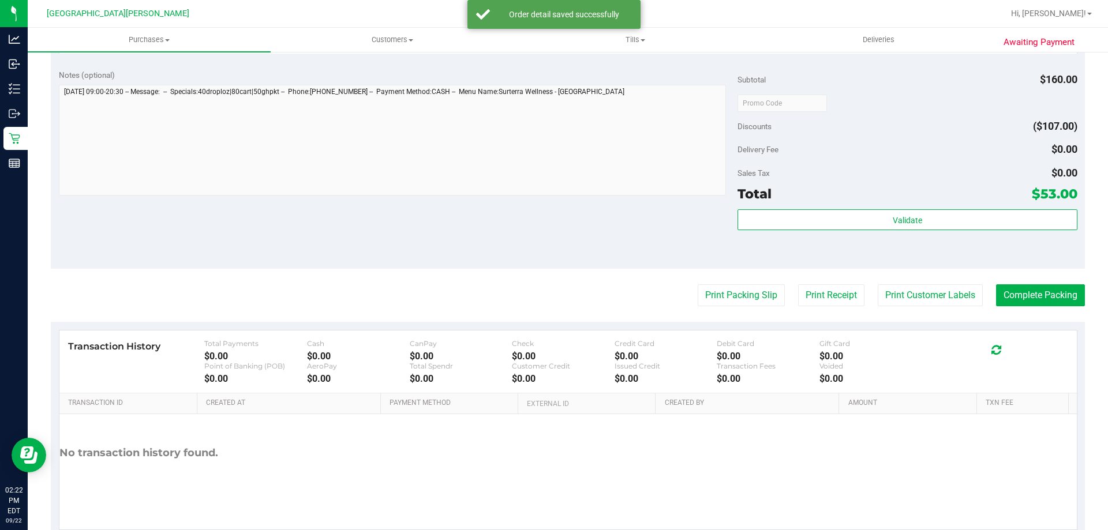
scroll to position [614, 0]
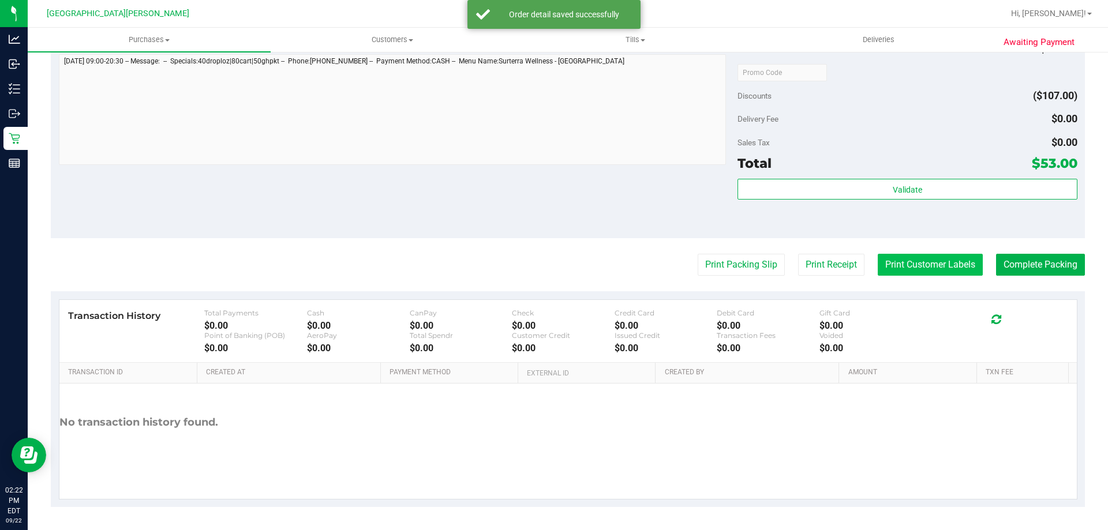
click at [909, 259] on button "Print Customer Labels" at bounding box center [930, 265] width 105 height 22
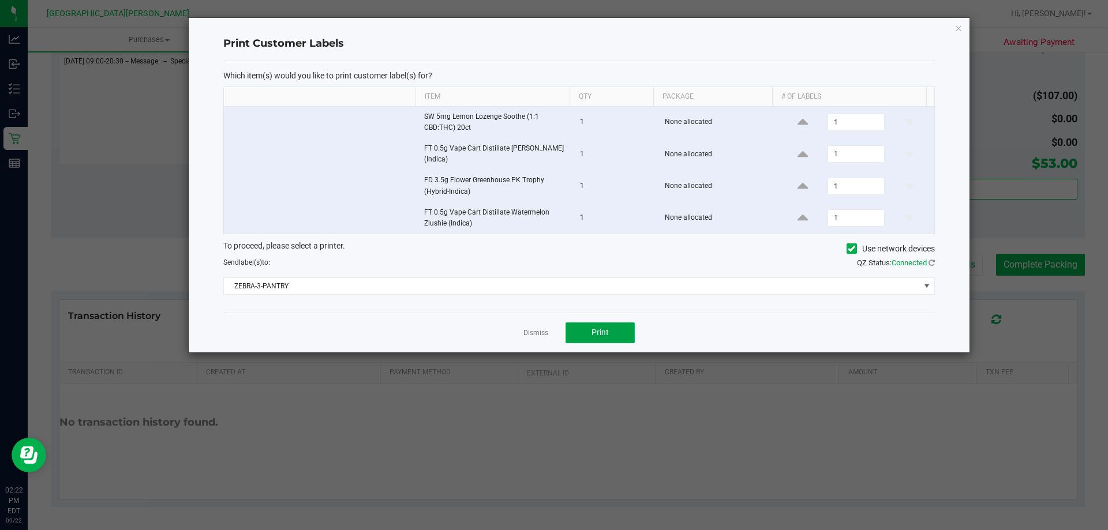
click at [586, 330] on button "Print" at bounding box center [600, 333] width 69 height 21
click at [545, 331] on link "Dismiss" at bounding box center [536, 333] width 25 height 10
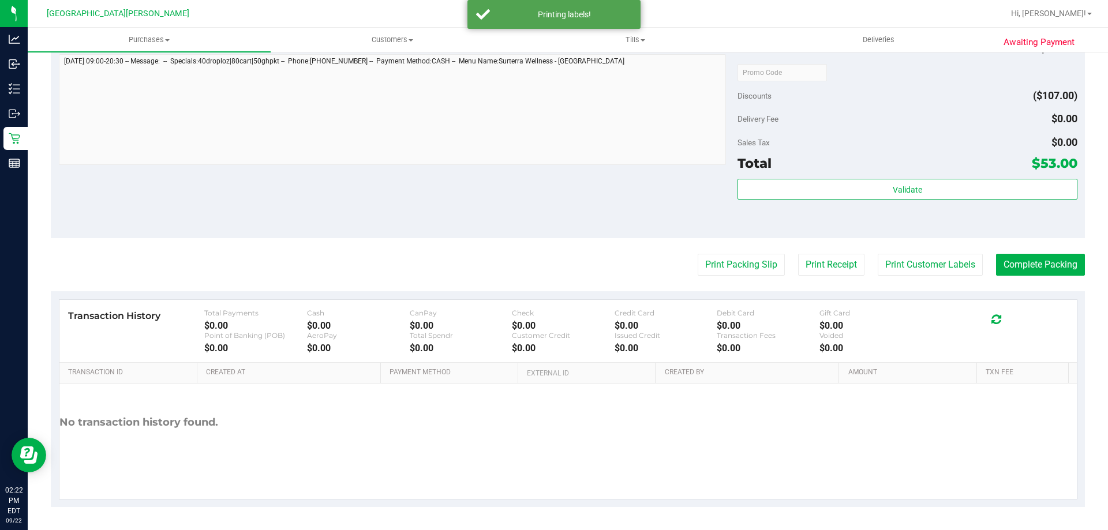
click at [524, 255] on div "Print Packing Slip Print Receipt Print Customer Labels Complete Packing" at bounding box center [568, 265] width 1034 height 22
click at [1022, 263] on button "Complete Packing" at bounding box center [1040, 265] width 89 height 22
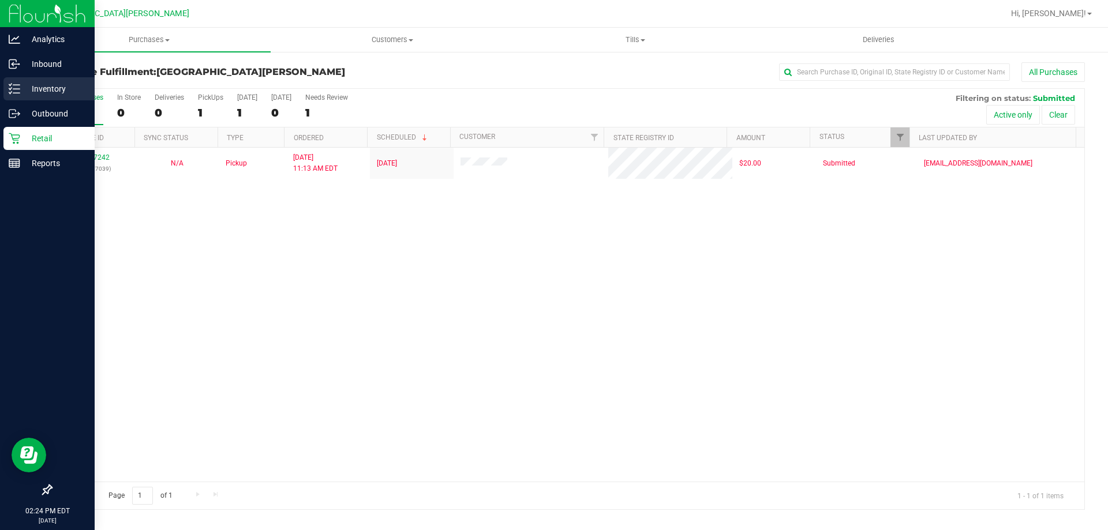
click at [54, 89] on p "Inventory" at bounding box center [54, 89] width 69 height 14
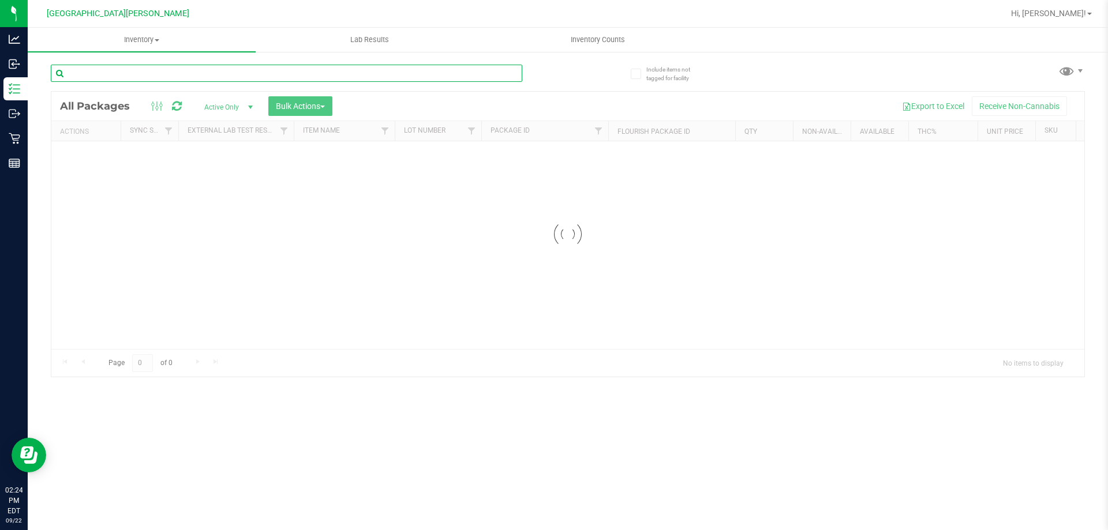
click at [116, 72] on input "text" at bounding box center [287, 73] width 472 height 17
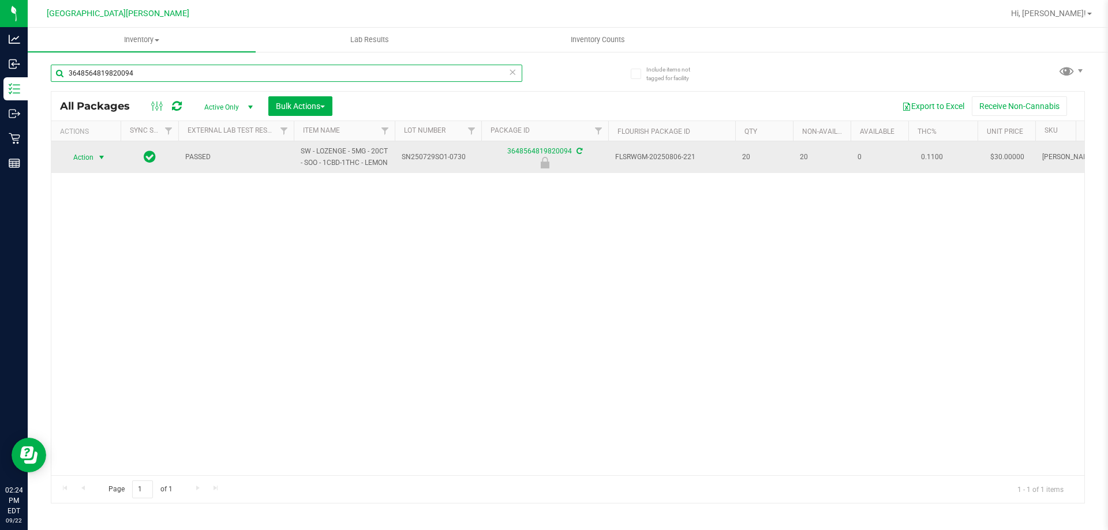
type input "3648564819820094"
click at [89, 159] on span "Action" at bounding box center [78, 158] width 31 height 16
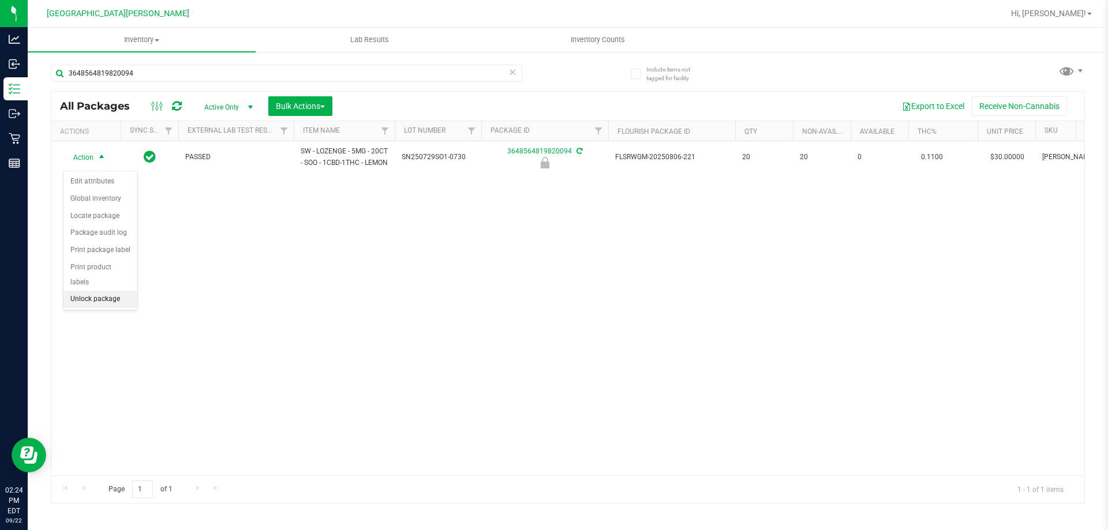
click at [88, 291] on li "Unlock package" at bounding box center [100, 299] width 74 height 17
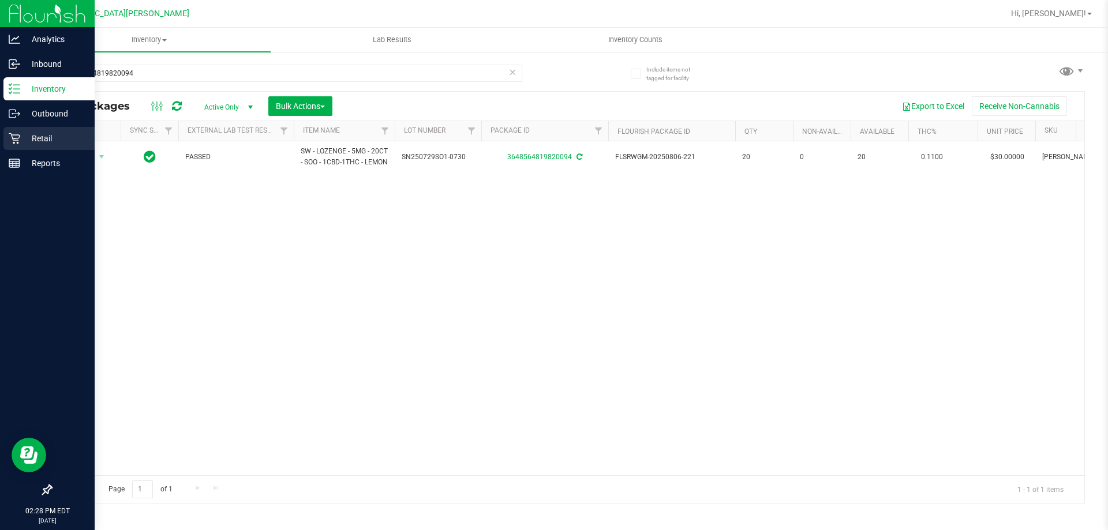
click at [12, 137] on icon at bounding box center [14, 138] width 11 height 11
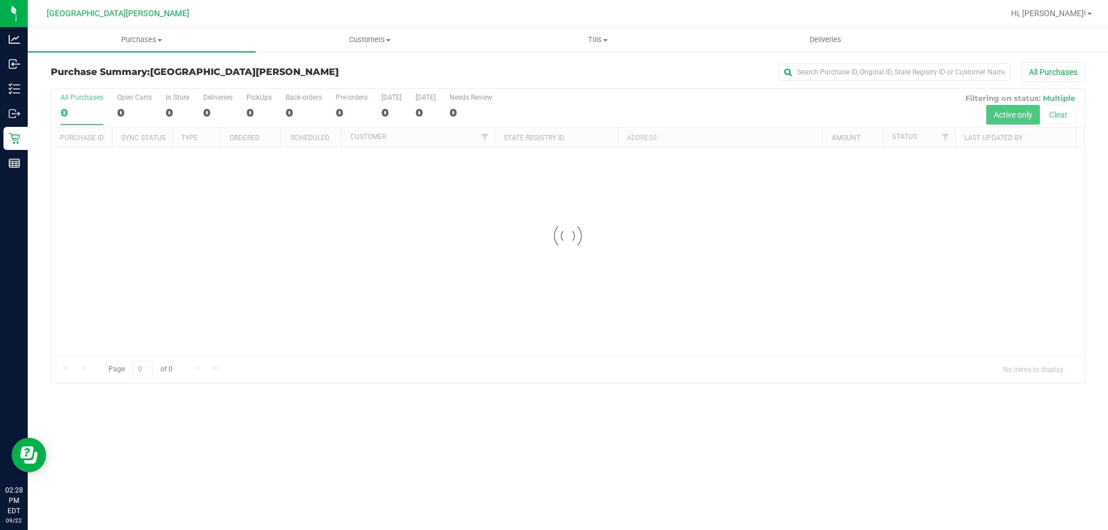
click at [125, 110] on div at bounding box center [567, 236] width 1033 height 294
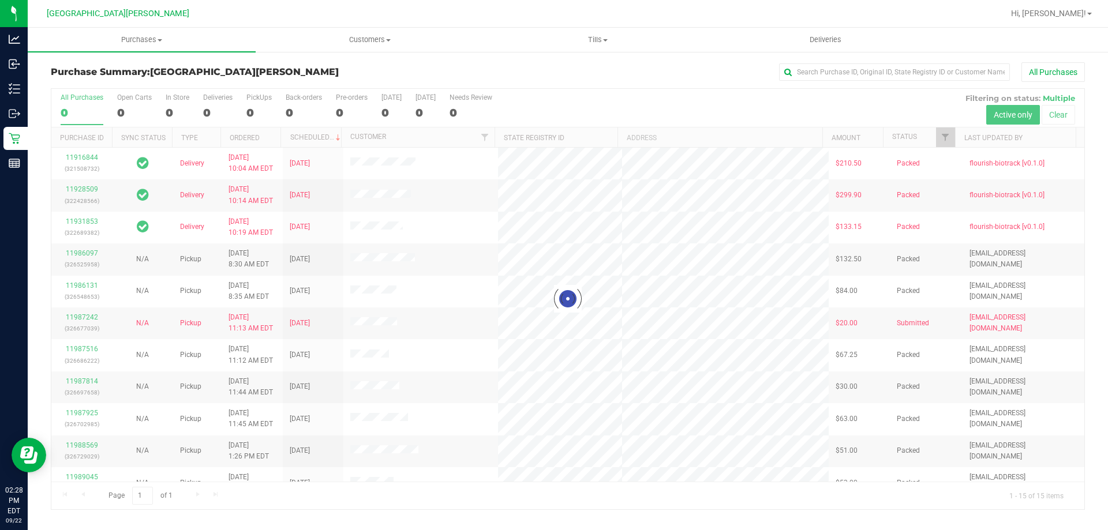
click at [124, 112] on div at bounding box center [567, 299] width 1033 height 421
click at [122, 105] on div at bounding box center [567, 299] width 1033 height 421
click at [130, 110] on div at bounding box center [567, 299] width 1033 height 421
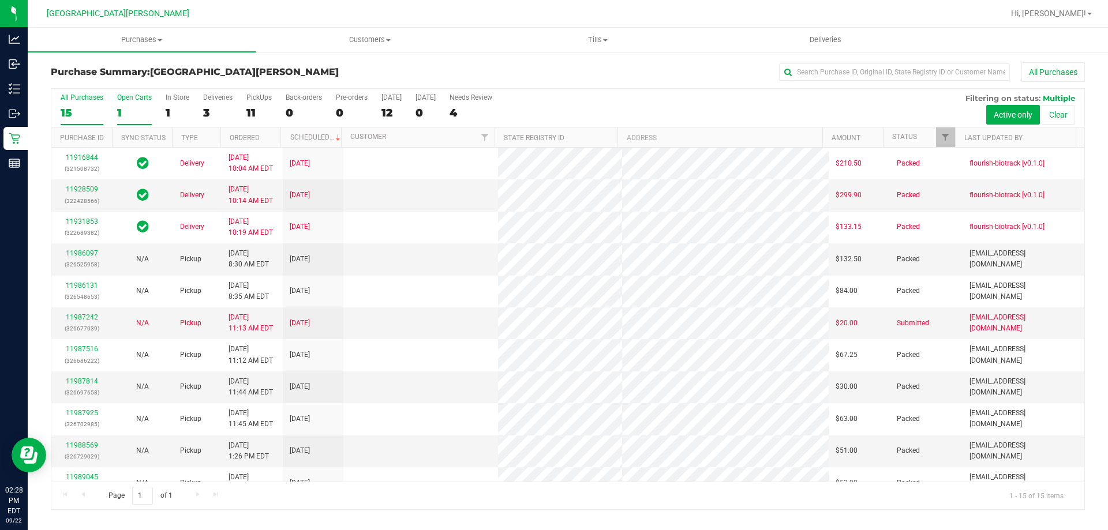
click at [132, 104] on label "Open Carts 1" at bounding box center [134, 110] width 35 height 32
click at [0, 0] on input "Open Carts 1" at bounding box center [0, 0] width 0 height 0
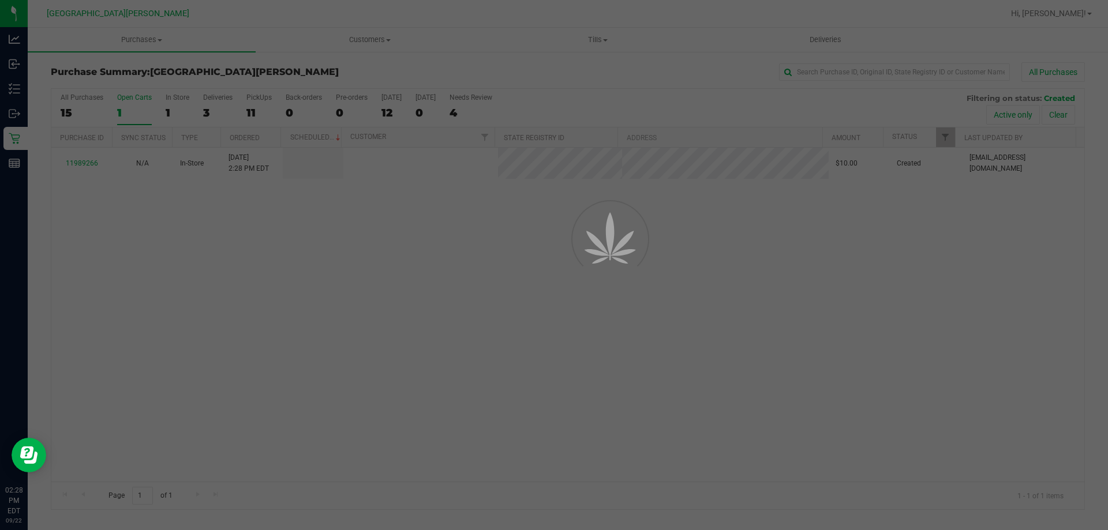
click at [129, 105] on div at bounding box center [554, 265] width 1108 height 530
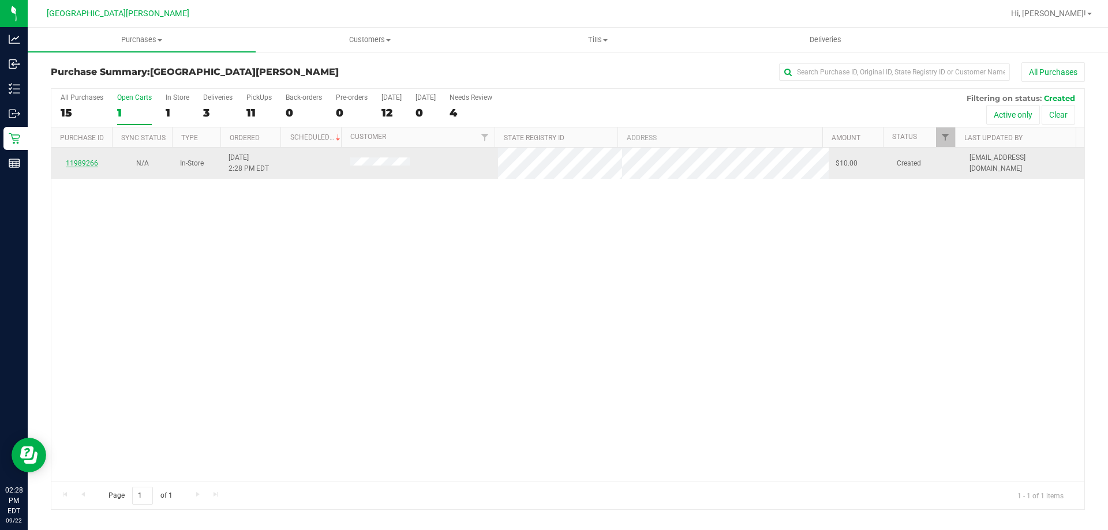
click at [75, 166] on link "11989266" at bounding box center [82, 163] width 32 height 8
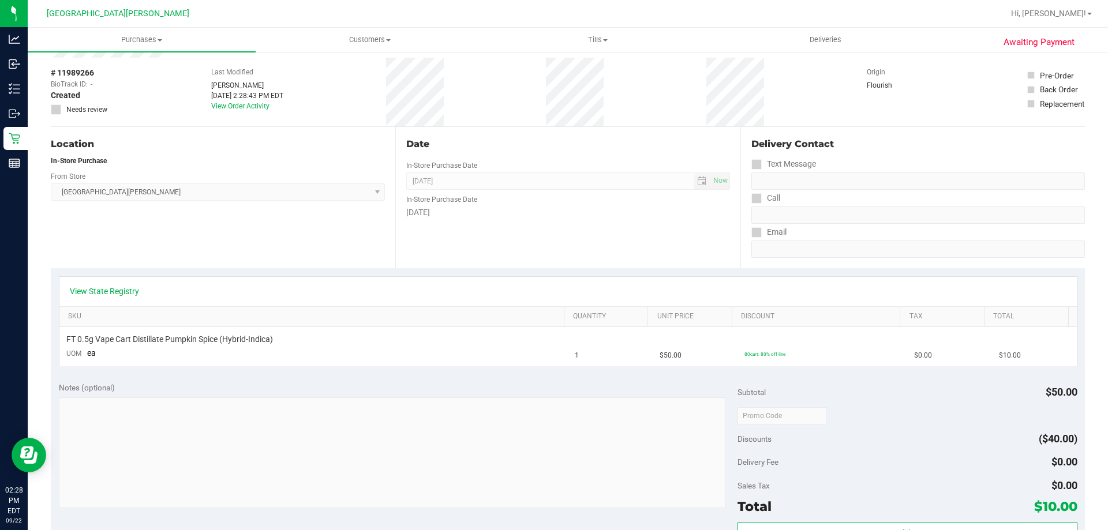
scroll to position [50, 0]
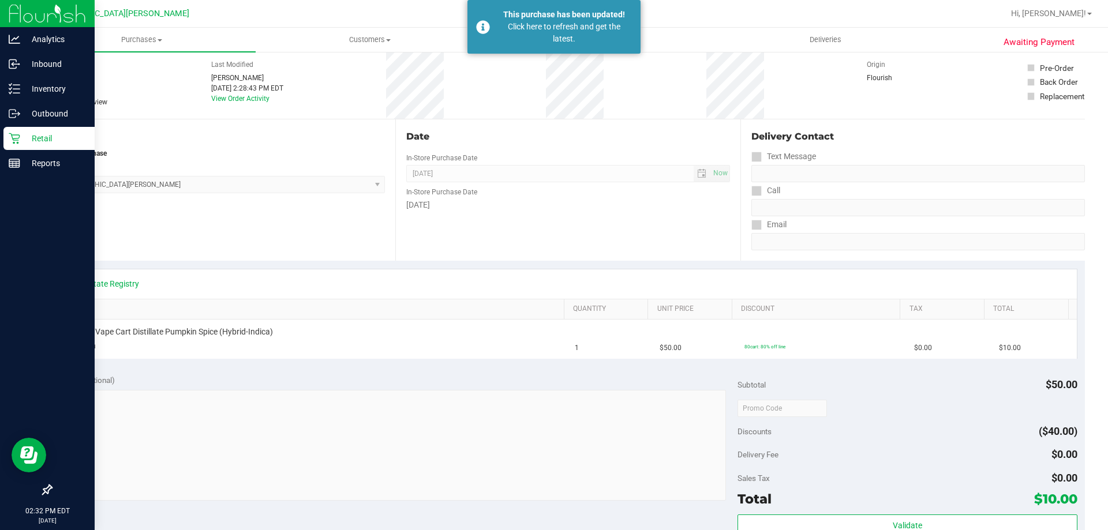
click at [46, 133] on p "Retail" at bounding box center [54, 139] width 69 height 14
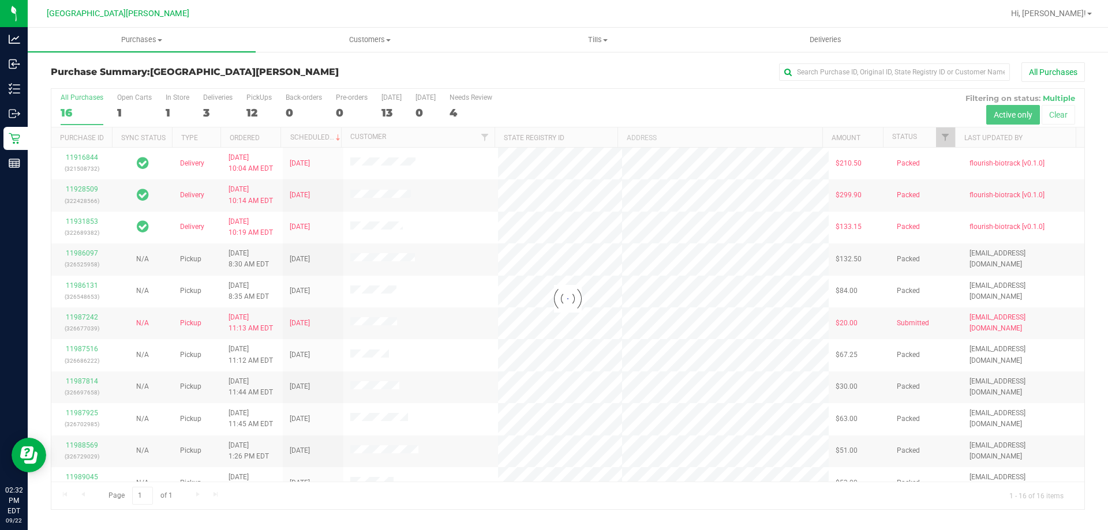
click at [133, 111] on div at bounding box center [567, 299] width 1033 height 421
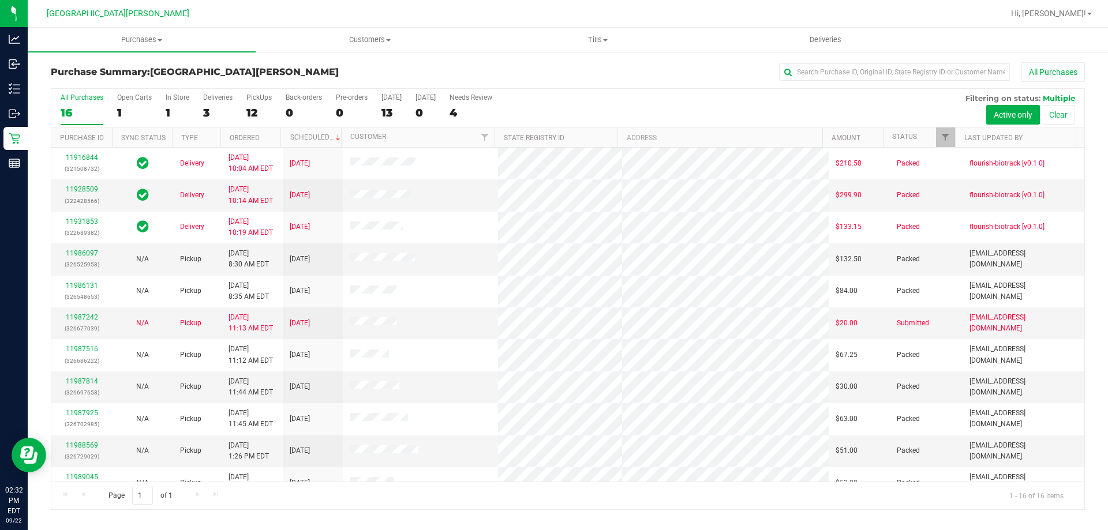
click at [129, 111] on div "1" at bounding box center [134, 112] width 35 height 13
click at [0, 0] on input "Open Carts 1" at bounding box center [0, 0] width 0 height 0
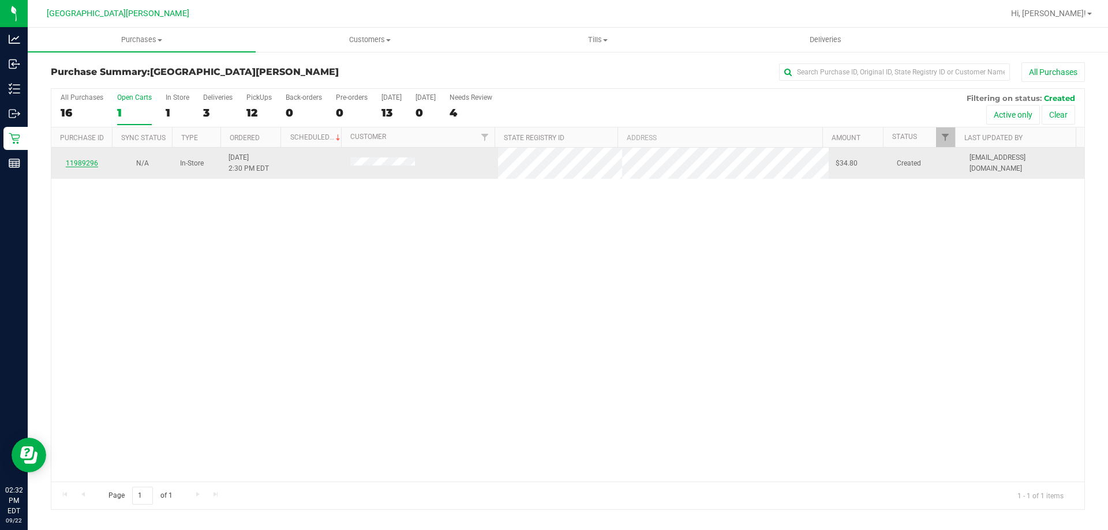
click at [87, 166] on link "11989296" at bounding box center [82, 163] width 32 height 8
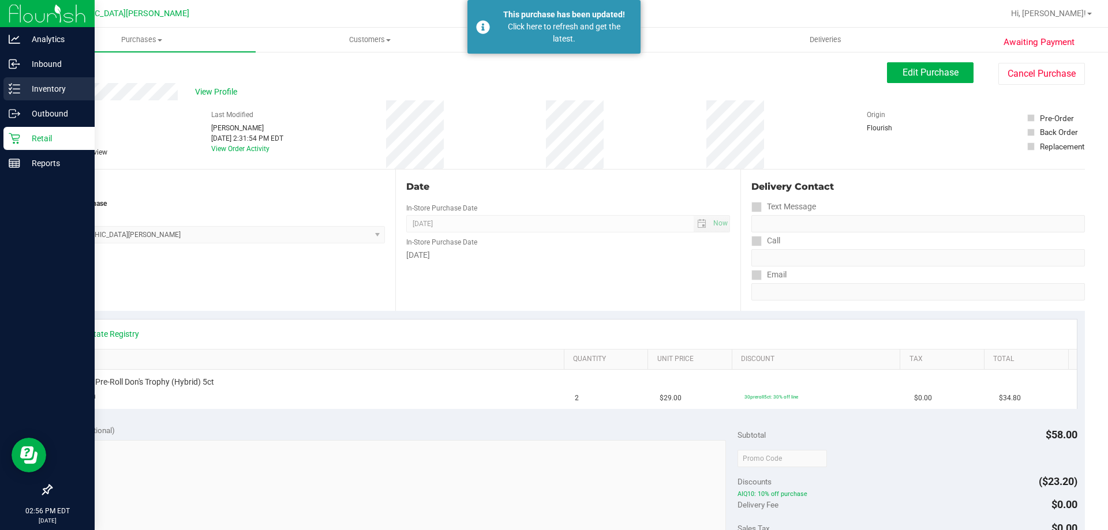
click at [6, 89] on div "Inventory" at bounding box center [48, 88] width 91 height 23
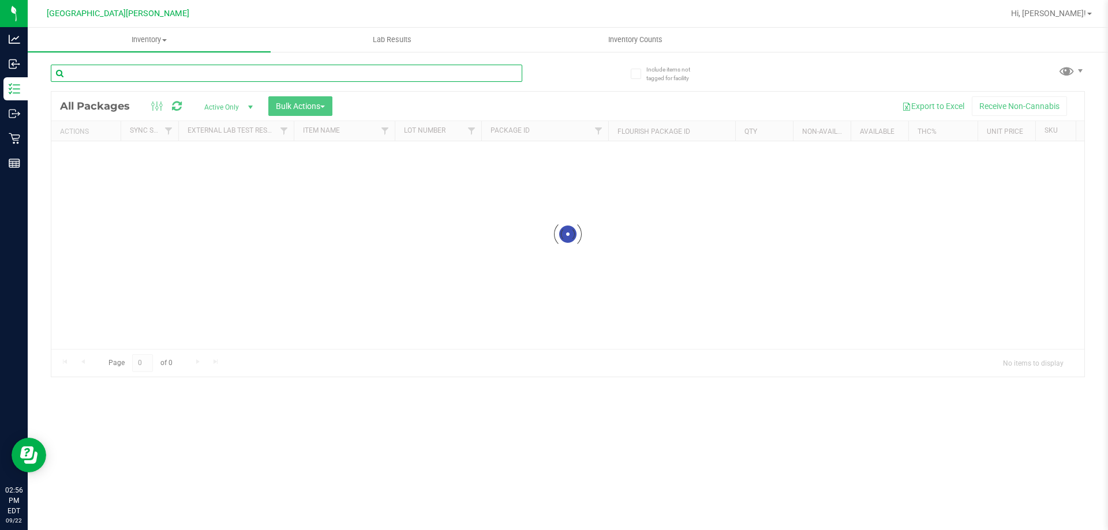
click at [153, 73] on input "text" at bounding box center [287, 73] width 472 height 17
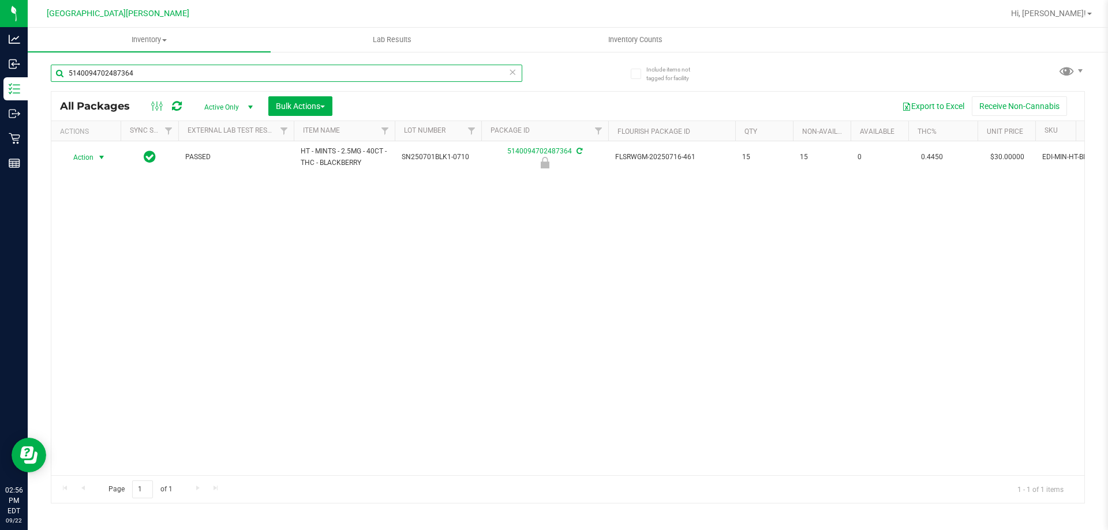
type input "5140094702487364"
click at [94, 158] on span "Action" at bounding box center [78, 158] width 31 height 16
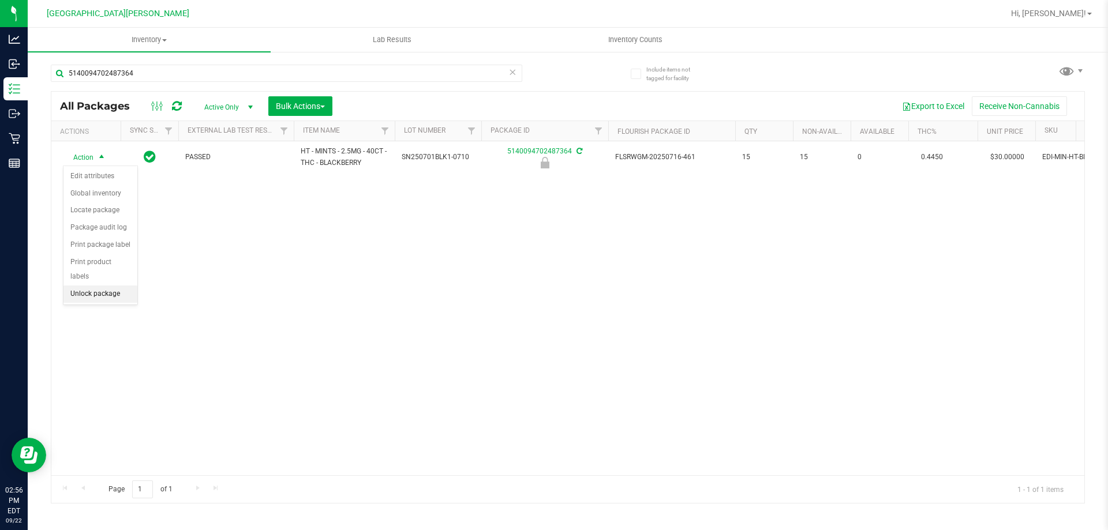
click at [89, 286] on li "Unlock package" at bounding box center [100, 294] width 74 height 17
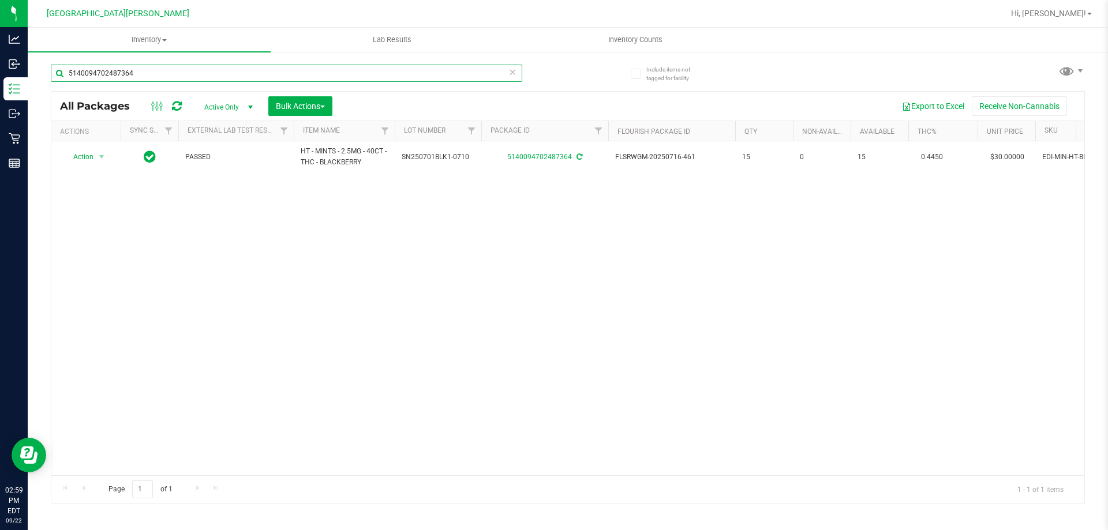
click at [157, 69] on input "5140094702487364" at bounding box center [287, 73] width 472 height 17
type input "4082838012528219"
click at [100, 158] on span "select" at bounding box center [101, 157] width 9 height 9
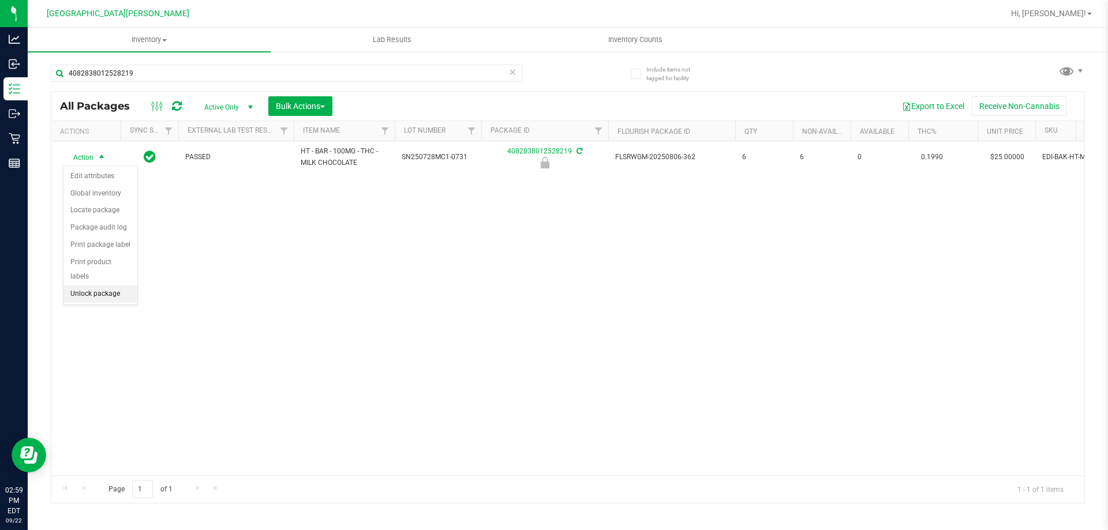
click at [88, 286] on li "Unlock package" at bounding box center [100, 294] width 74 height 17
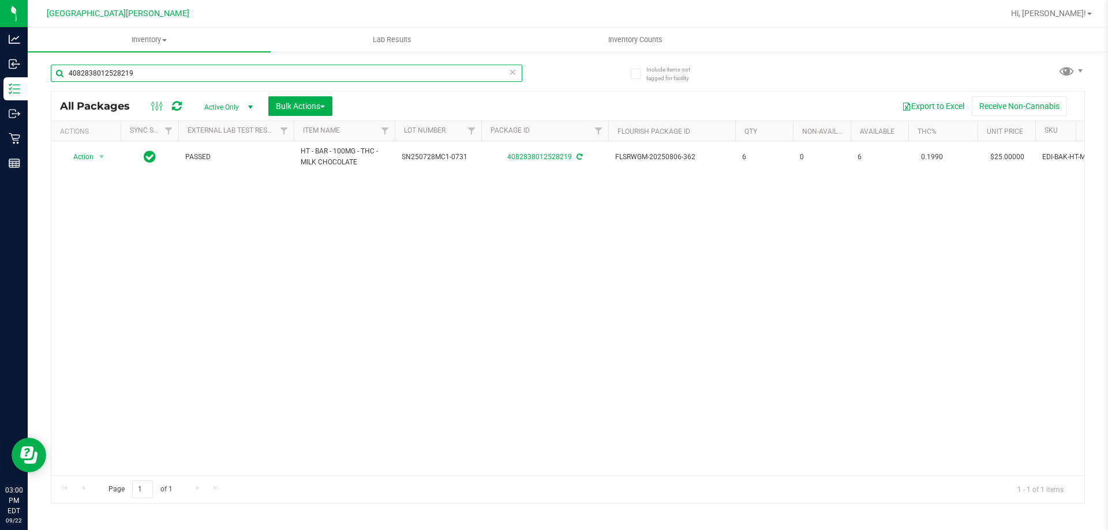
click at [140, 70] on input "4082838012528219" at bounding box center [287, 73] width 472 height 17
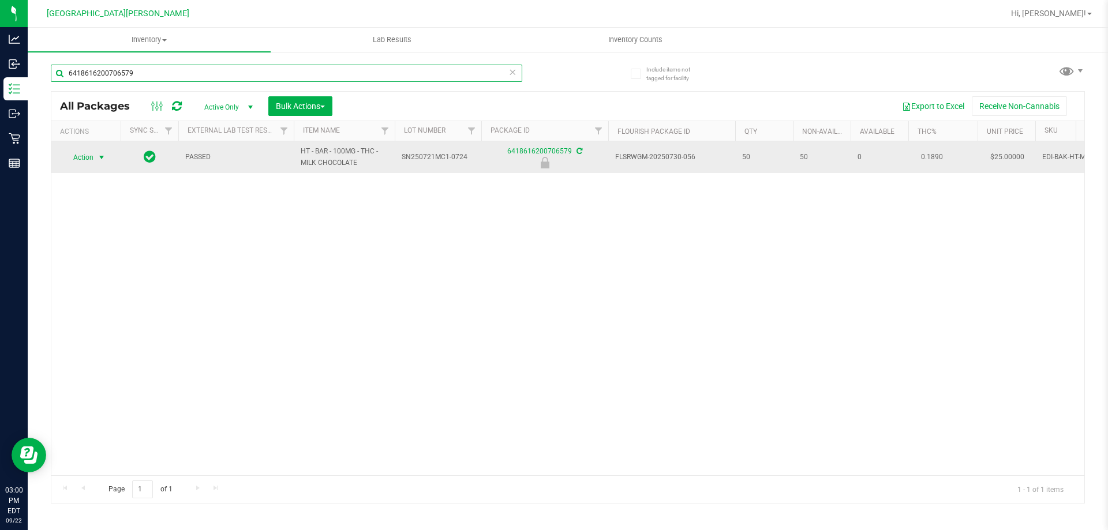
type input "6418616200706579"
click at [92, 160] on span "Action" at bounding box center [78, 158] width 31 height 16
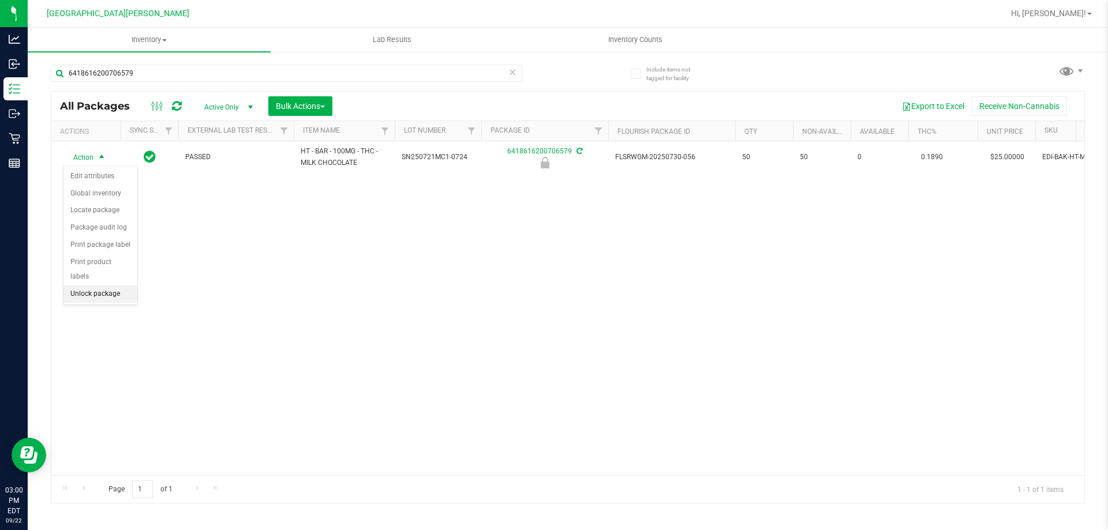
click at [88, 286] on li "Unlock package" at bounding box center [100, 294] width 74 height 17
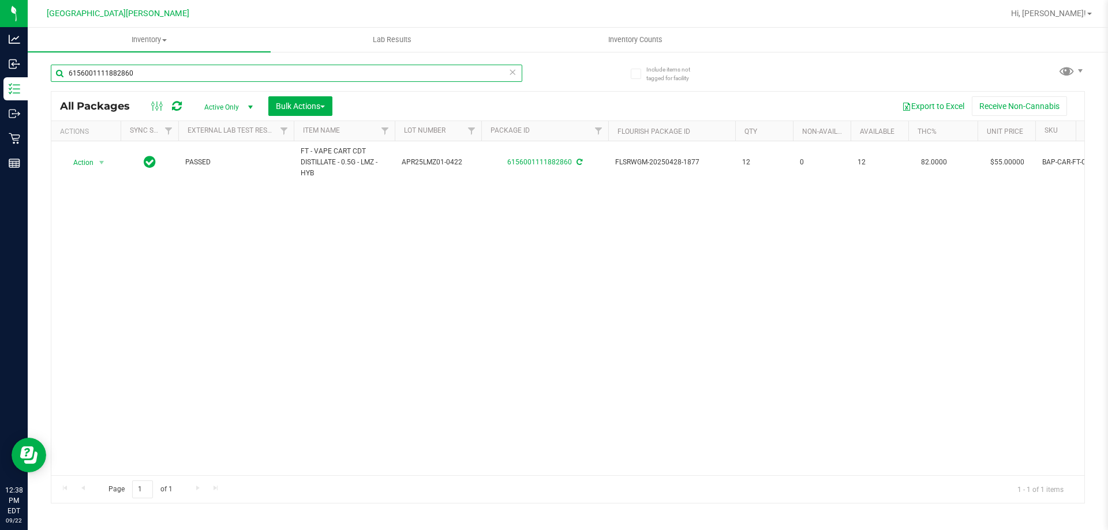
click at [185, 74] on input "6156001111882860" at bounding box center [287, 73] width 472 height 17
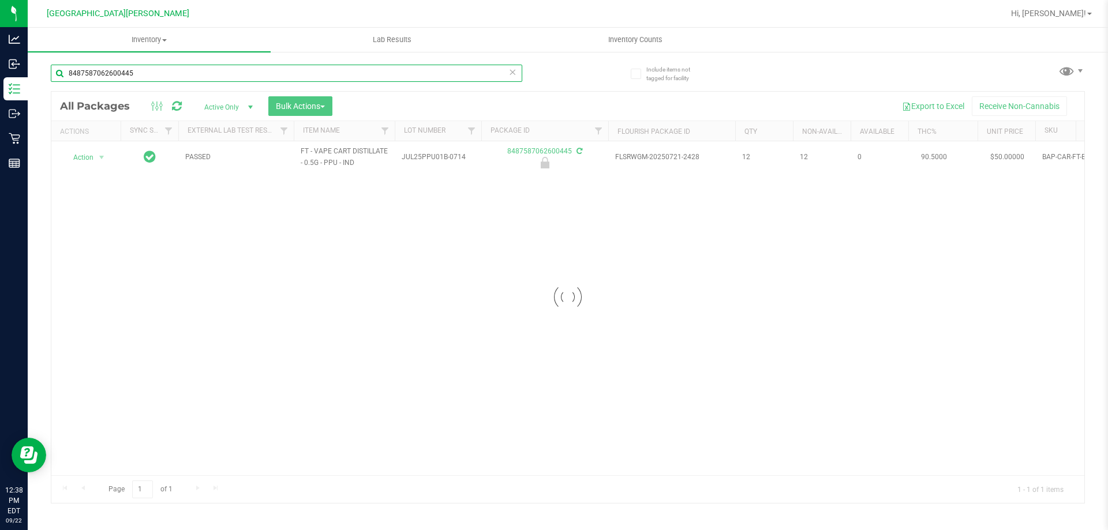
type input "8487587062600445"
click at [95, 156] on div at bounding box center [567, 298] width 1033 height 412
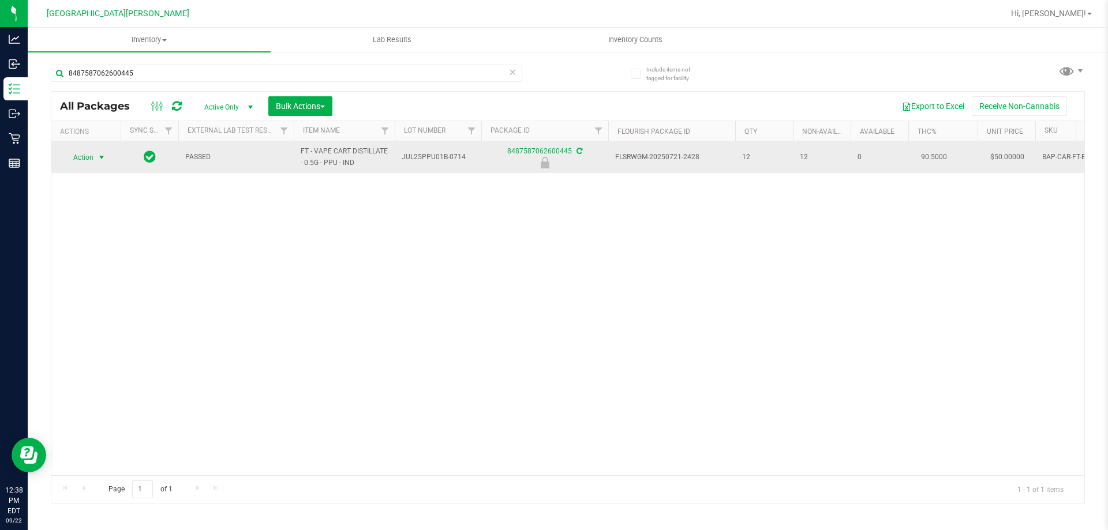
click at [101, 159] on span "select" at bounding box center [101, 157] width 9 height 9
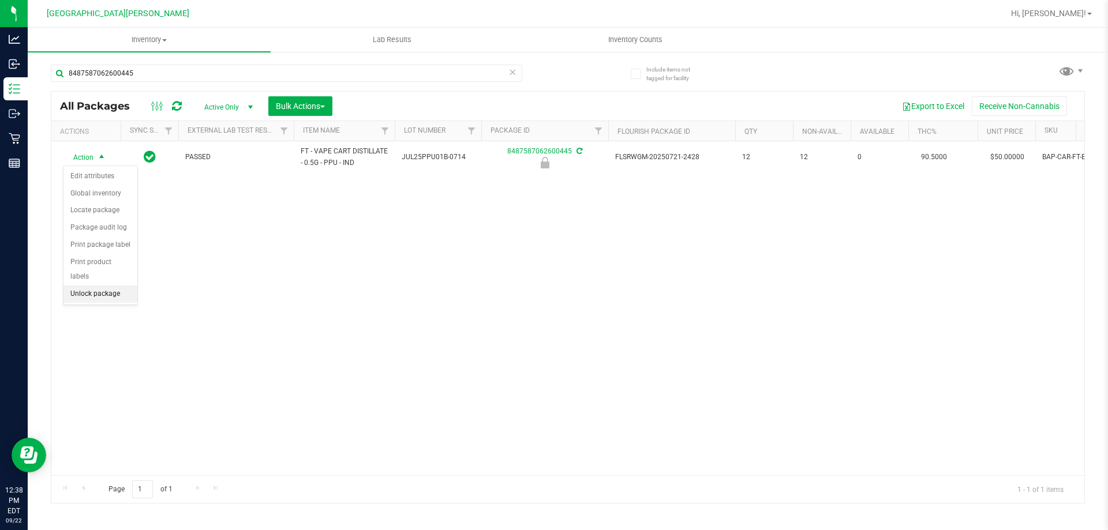
click at [122, 286] on li "Unlock package" at bounding box center [100, 294] width 74 height 17
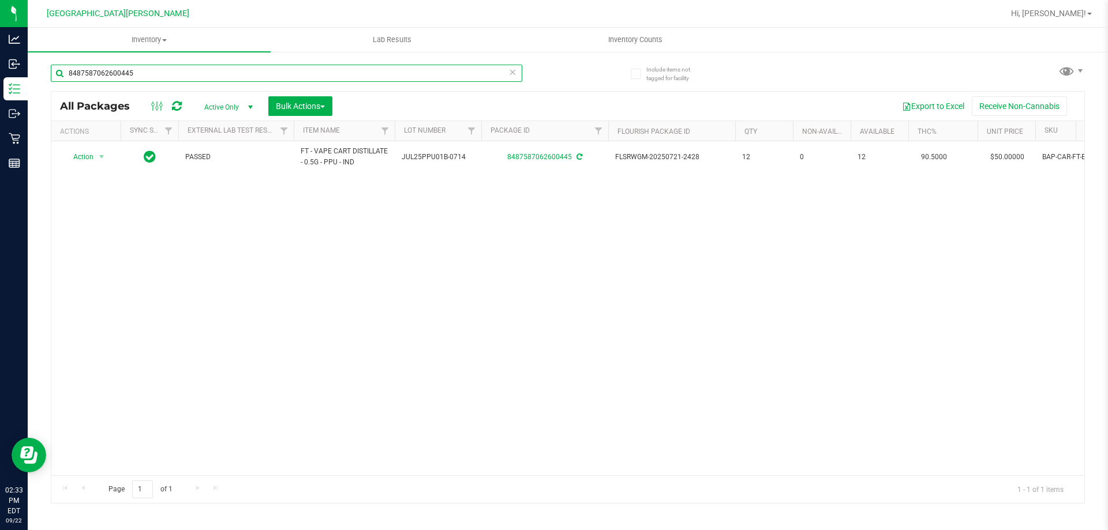
click at [147, 77] on input "8487587062600445" at bounding box center [287, 73] width 472 height 17
click at [148, 76] on input "8487587062600445" at bounding box center [287, 73] width 472 height 17
type input "dot"
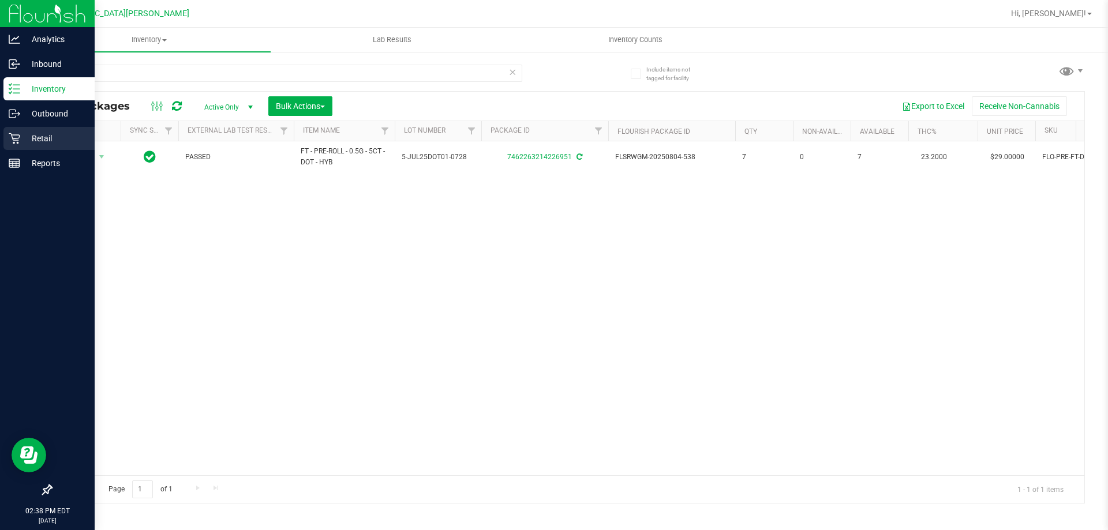
click at [32, 137] on p "Retail" at bounding box center [54, 139] width 69 height 14
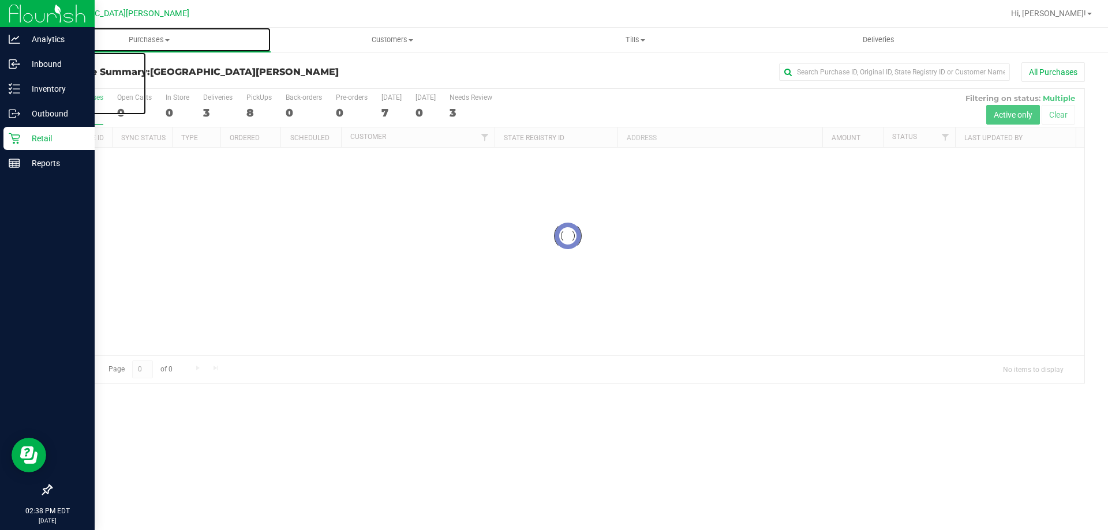
click at [159, 43] on span "Purchases" at bounding box center [149, 40] width 243 height 10
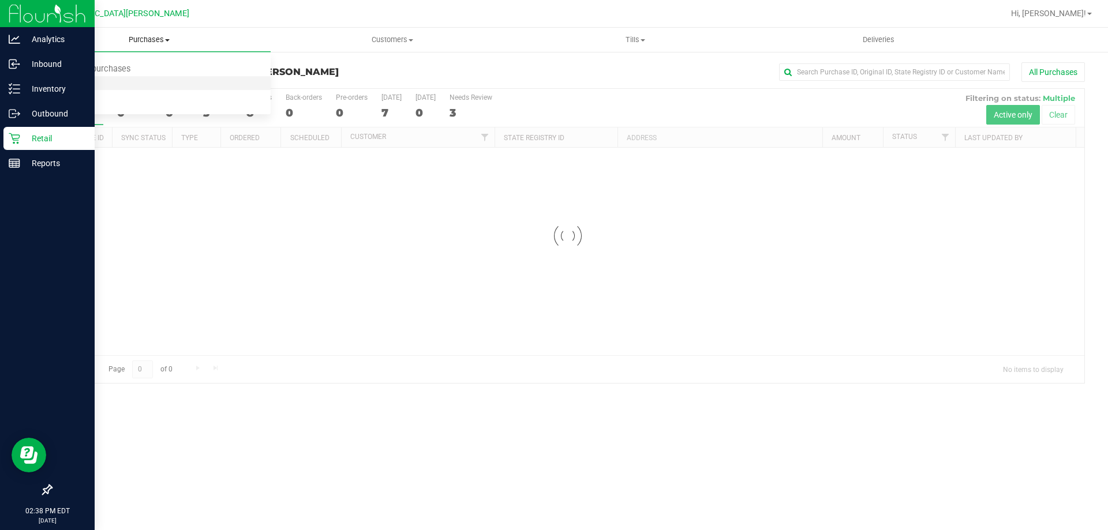
click at [69, 80] on span "Fulfillment" at bounding box center [64, 84] width 72 height 10
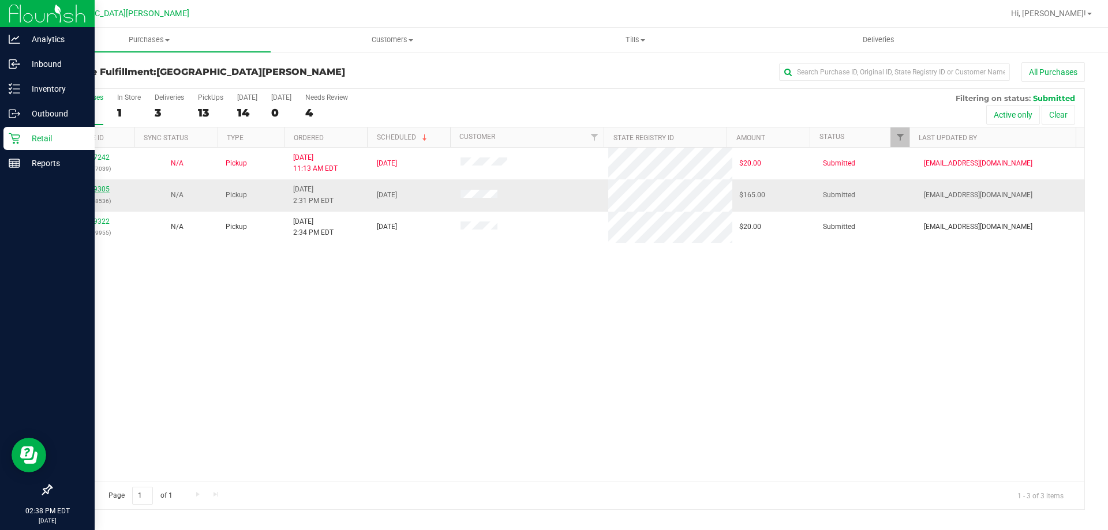
click at [95, 188] on link "11989305" at bounding box center [93, 189] width 32 height 8
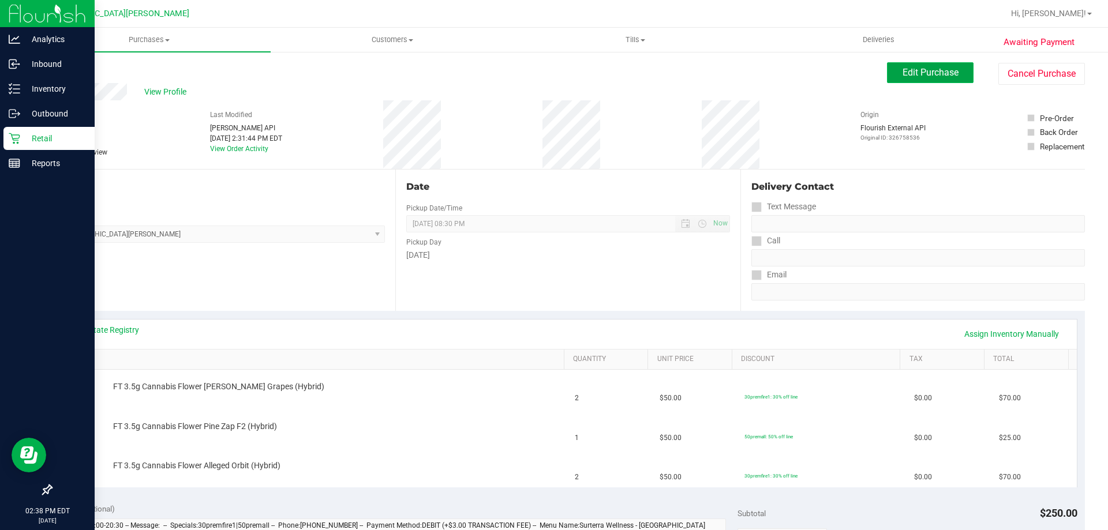
click at [943, 74] on span "Edit Purchase" at bounding box center [931, 72] width 56 height 11
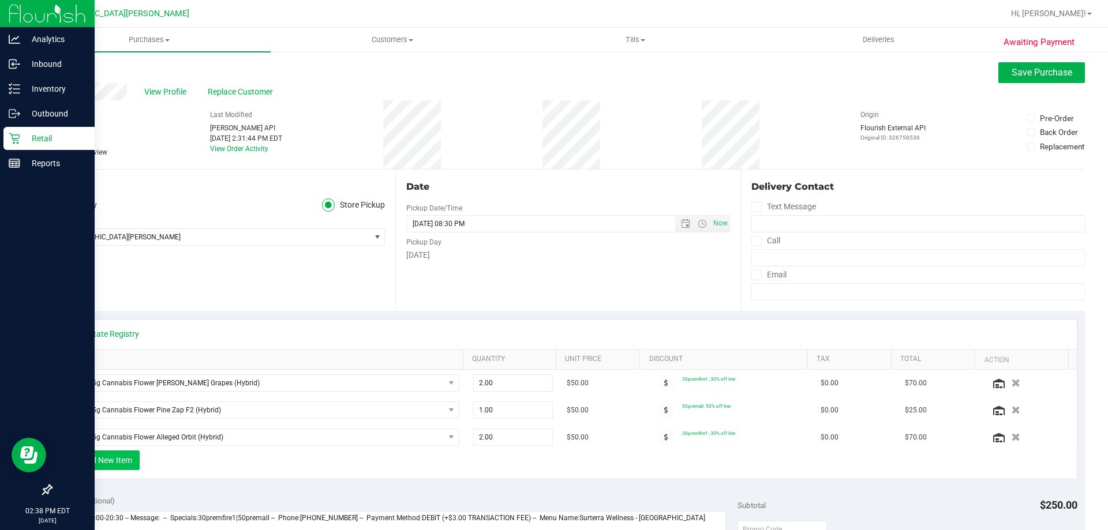
click at [104, 453] on button "+ Add New Item" at bounding box center [104, 461] width 72 height 20
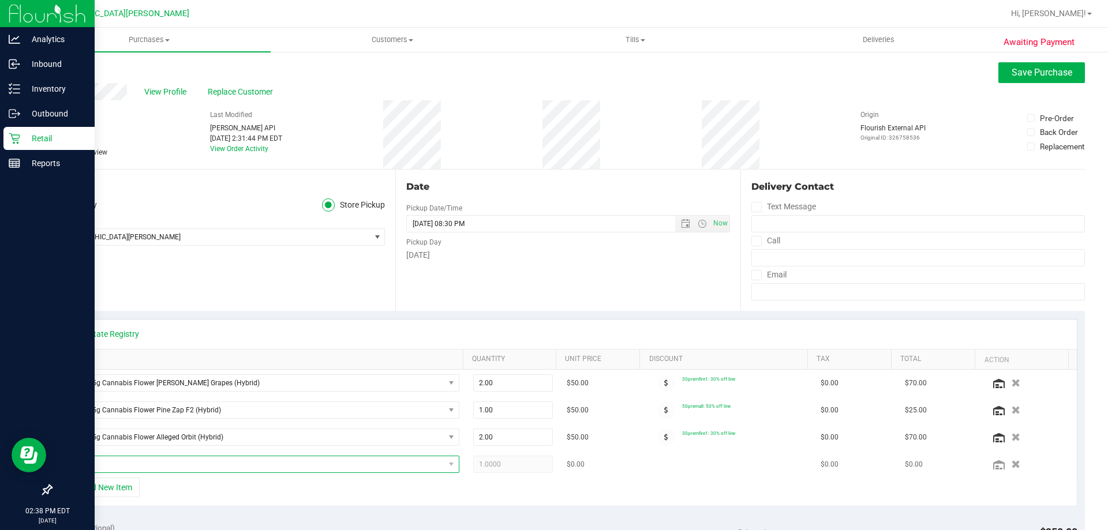
click at [129, 461] on span "NO DATA FOUND" at bounding box center [256, 465] width 378 height 16
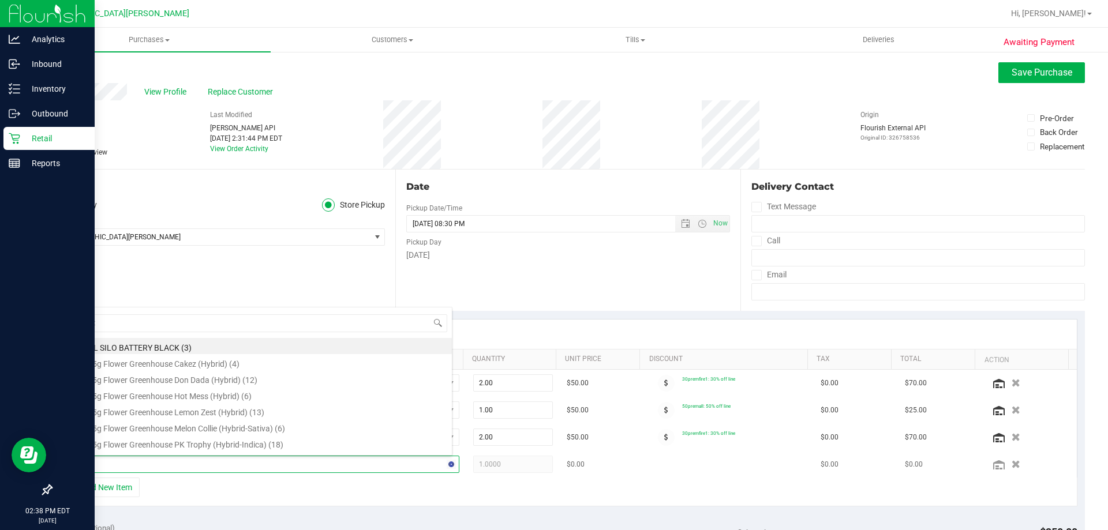
type input "white"
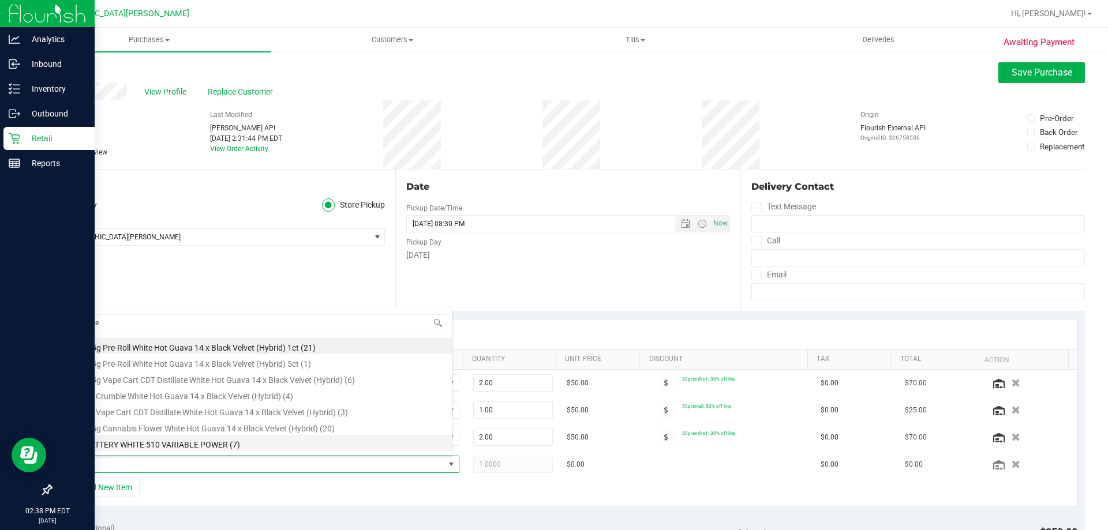
click at [203, 443] on li "FT BATTERY WHITE 510 VARIABLE POWER (7)" at bounding box center [259, 443] width 385 height 16
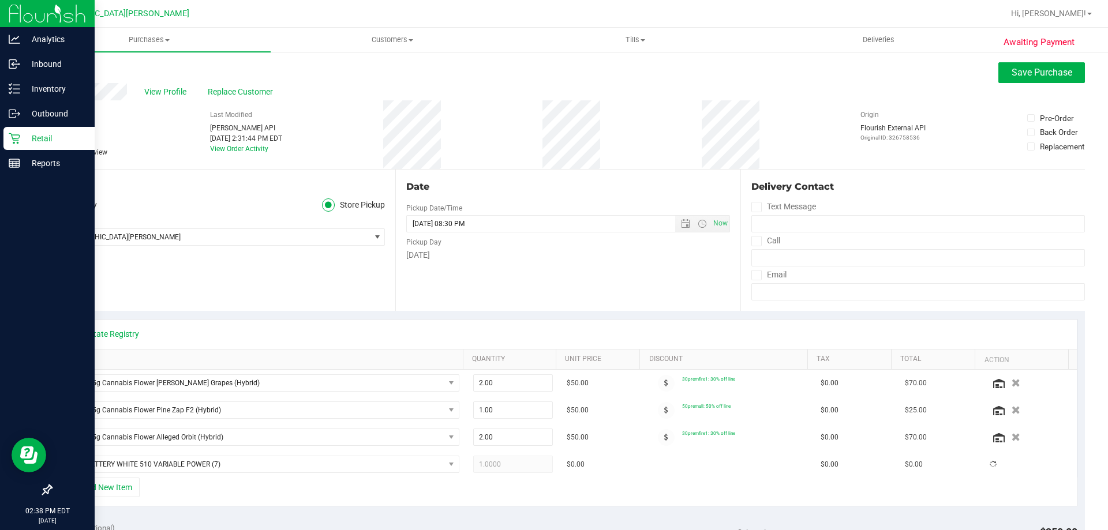
click at [513, 333] on div "View State Registry" at bounding box center [568, 334] width 997 height 12
click at [498, 464] on span "1.00 1" at bounding box center [513, 464] width 80 height 17
click at [0, 0] on input "1" at bounding box center [0, 0] width 0 height 0
type input "2"
type input "2.00"
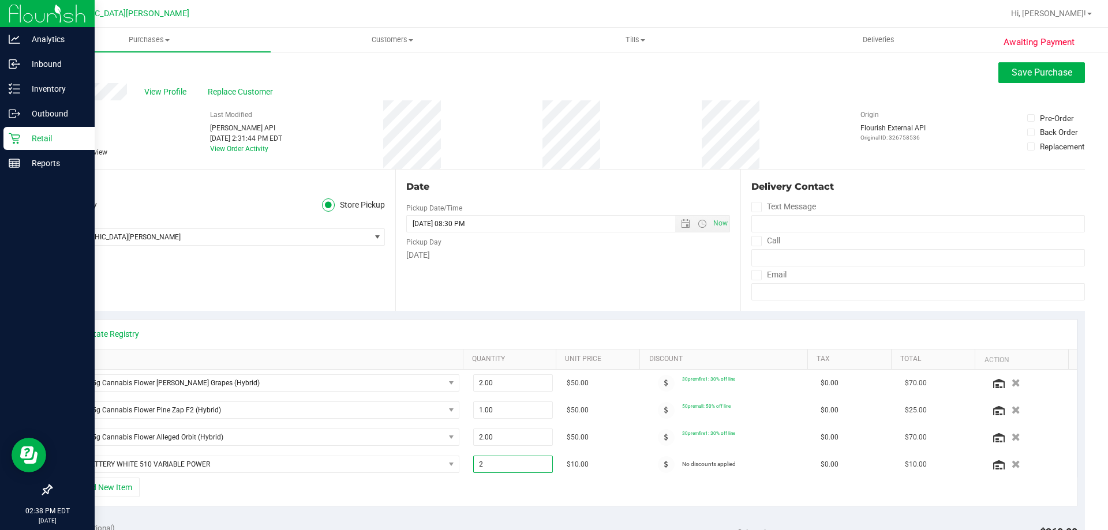
click at [504, 320] on div "View State Registry" at bounding box center [568, 334] width 1018 height 29
click at [54, 152] on icon at bounding box center [57, 152] width 8 height 0
click at [0, 0] on input "Needs review" at bounding box center [0, 0] width 0 height 0
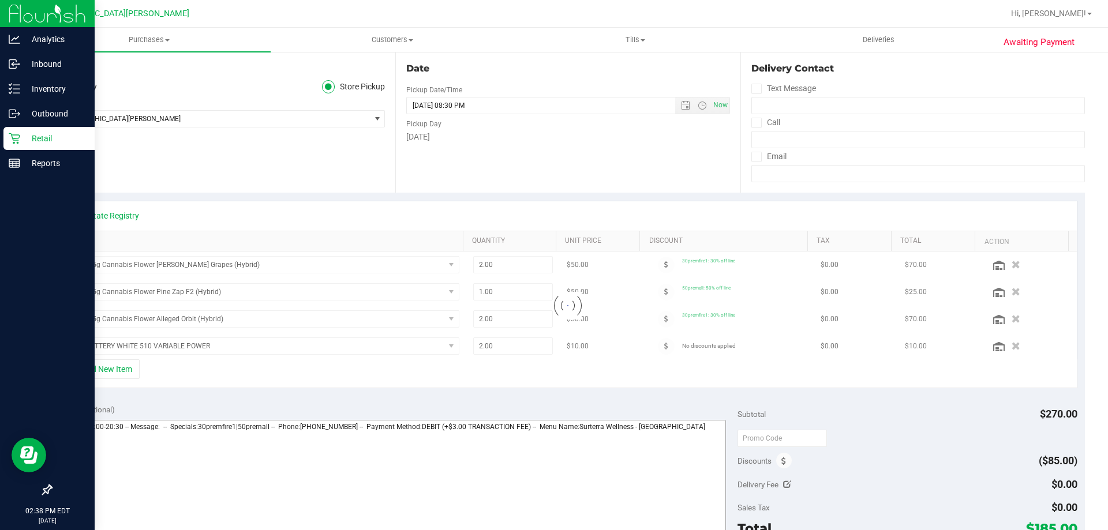
scroll to position [231, 0]
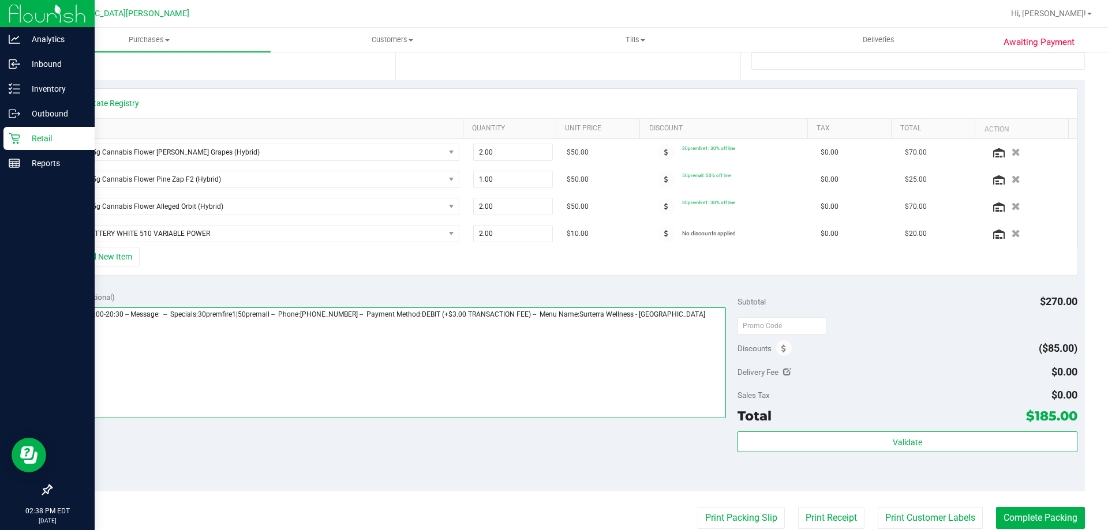
click at [533, 378] on textarea at bounding box center [393, 363] width 668 height 111
click at [698, 334] on textarea at bounding box center [393, 363] width 668 height 111
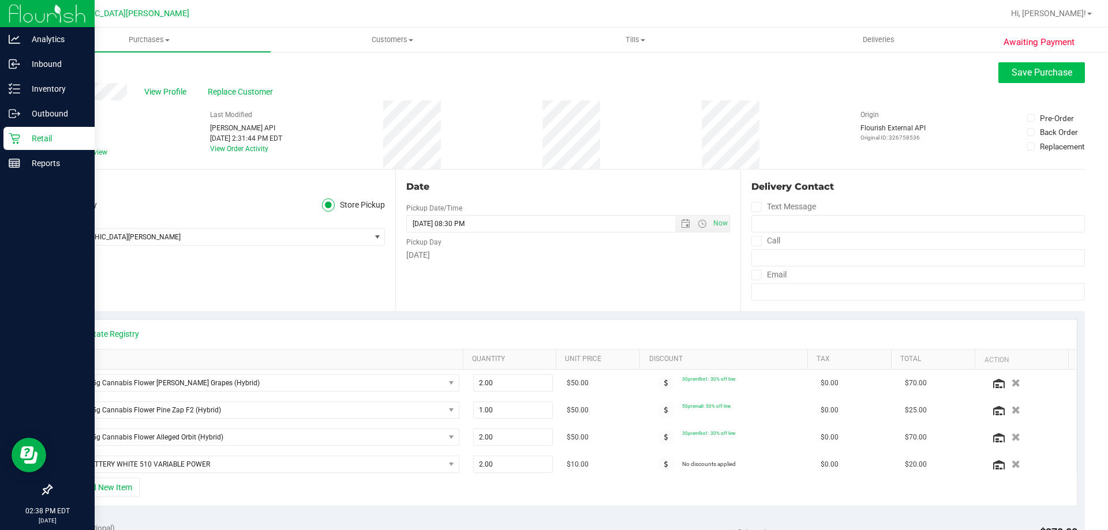
type textarea "Monday 09/22/2025 09:00-20:30 -- Message: -- Specials:30premfire1|50premall -- …"
click at [1020, 76] on span "Save Purchase" at bounding box center [1042, 72] width 61 height 11
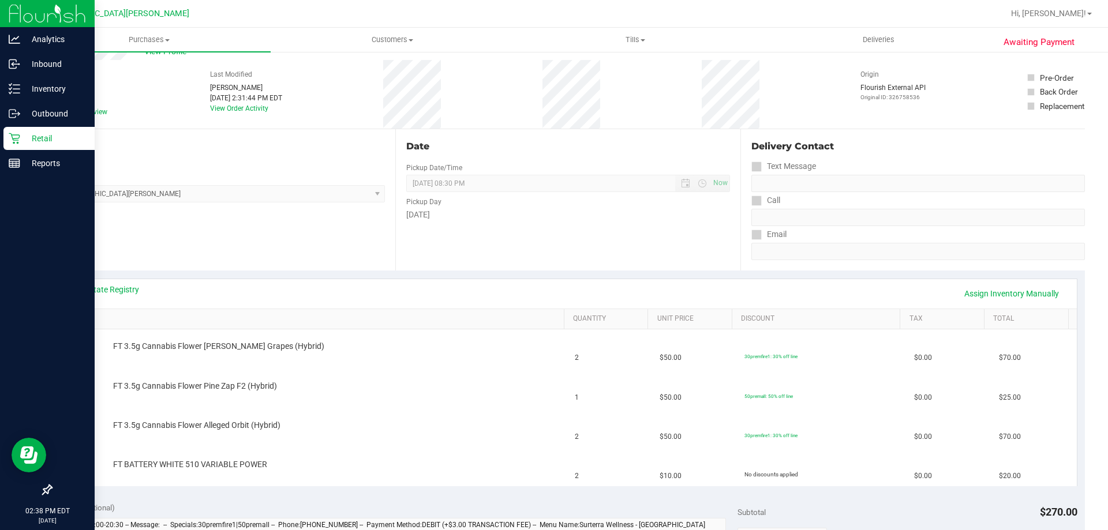
scroll to position [115, 0]
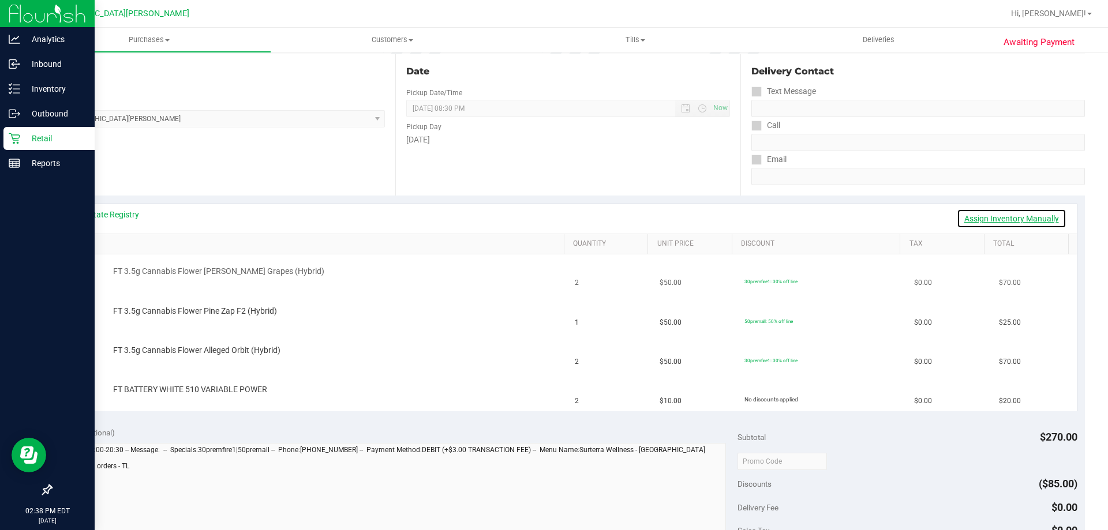
drag, startPoint x: 964, startPoint y: 223, endPoint x: 645, endPoint y: 277, distance: 323.7
click at [964, 223] on link "Assign Inventory Manually" at bounding box center [1012, 219] width 110 height 20
click at [144, 395] on link "Add Package" at bounding box center [134, 398] width 42 height 8
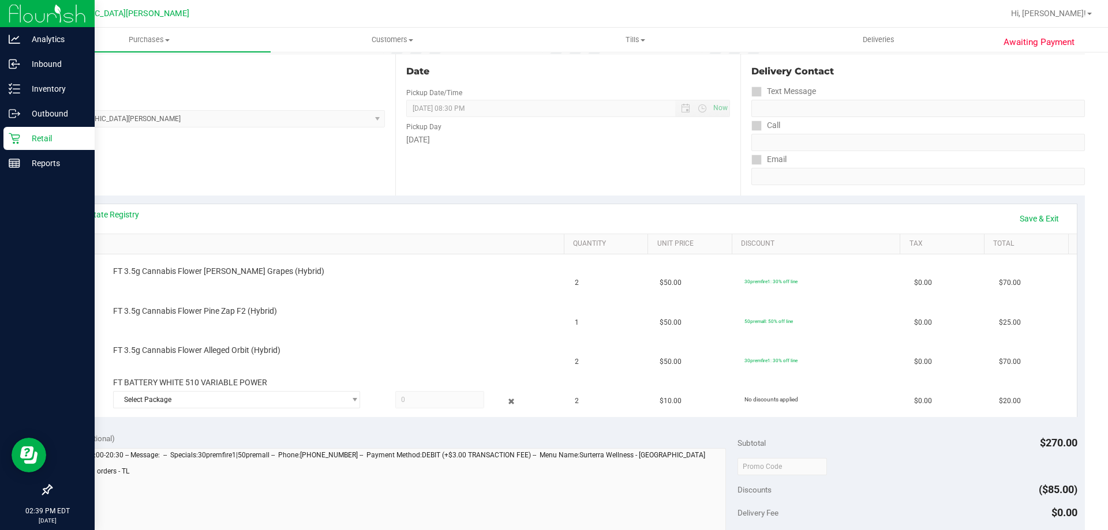
scroll to position [173, 0]
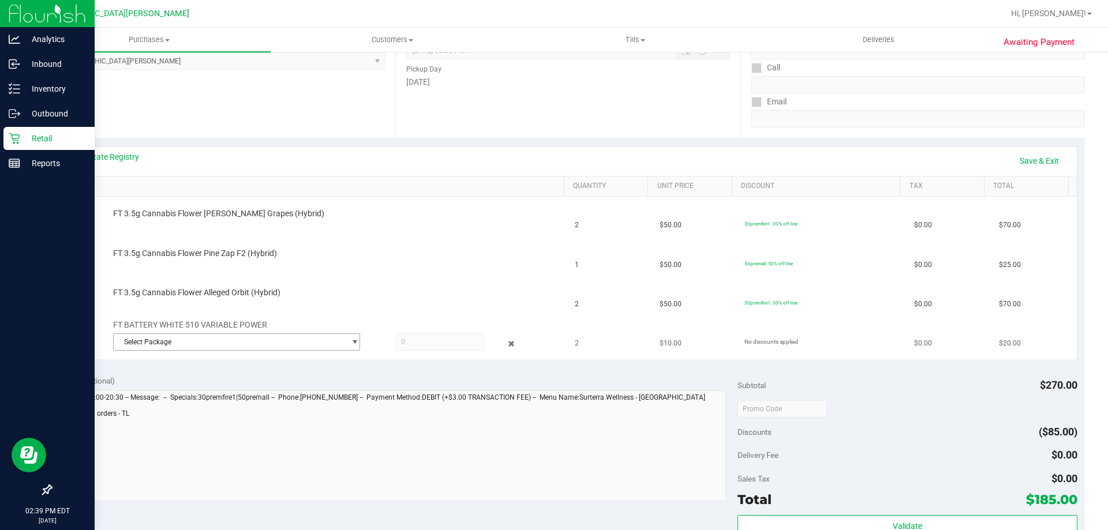
click at [192, 335] on span "Select Package" at bounding box center [229, 342] width 231 height 16
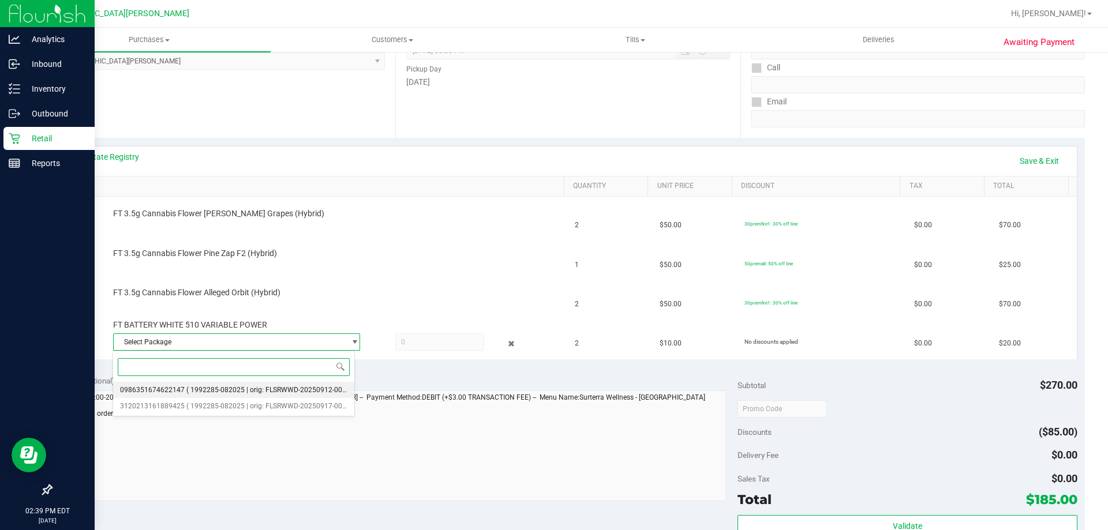
click at [177, 390] on span "0986351674622147" at bounding box center [152, 390] width 65 height 8
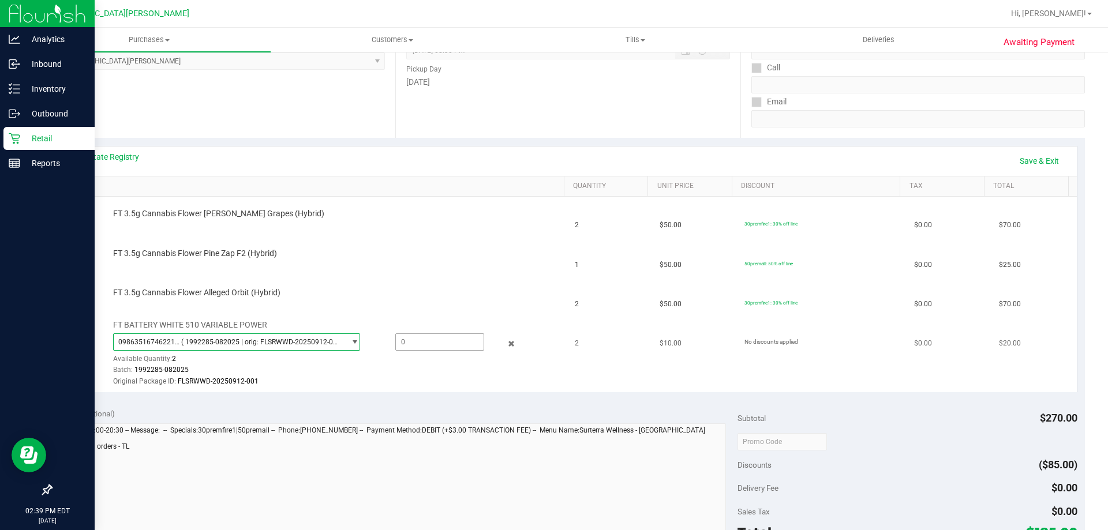
click at [467, 336] on span at bounding box center [439, 342] width 89 height 17
type input "2"
type input "2.0000"
click at [487, 163] on div "View State Registry Save & Exit" at bounding box center [568, 161] width 997 height 20
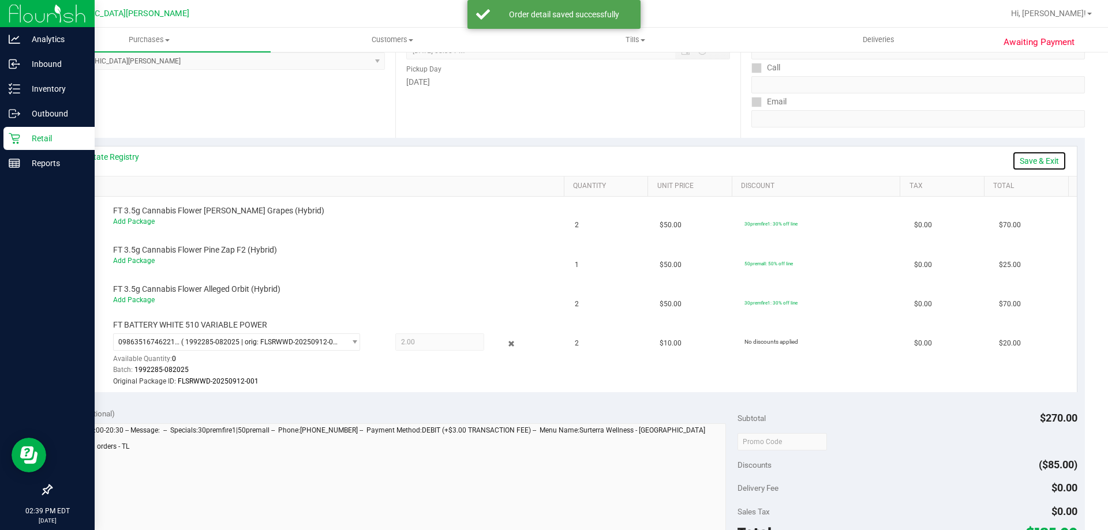
click at [1031, 166] on link "Save & Exit" at bounding box center [1039, 161] width 54 height 20
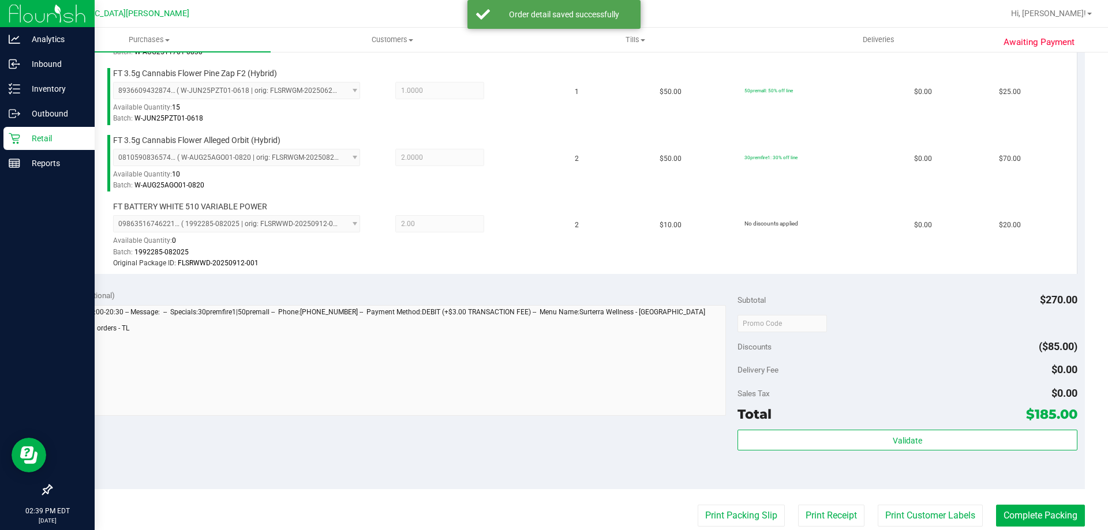
scroll to position [577, 0]
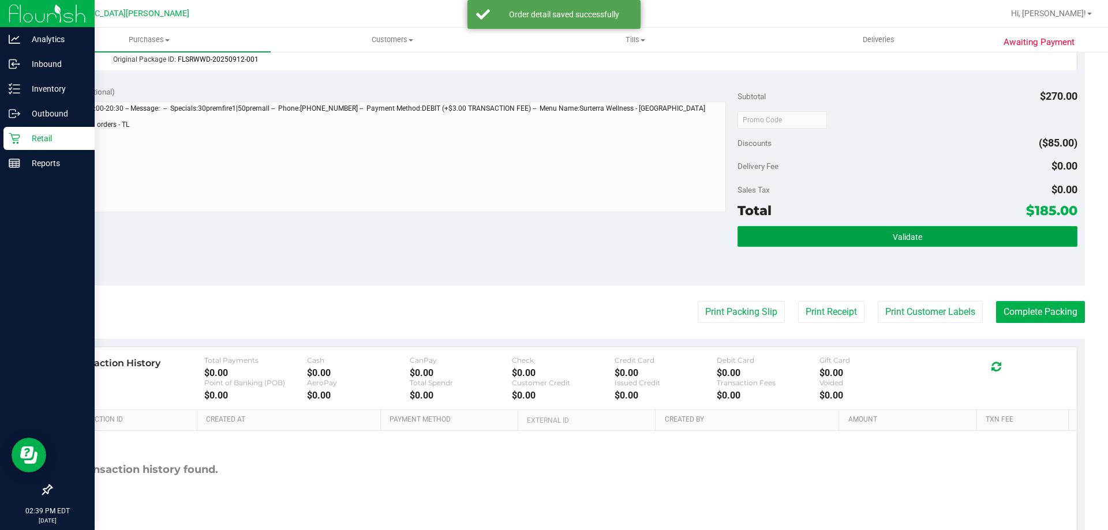
click at [893, 240] on span "Validate" at bounding box center [907, 237] width 29 height 9
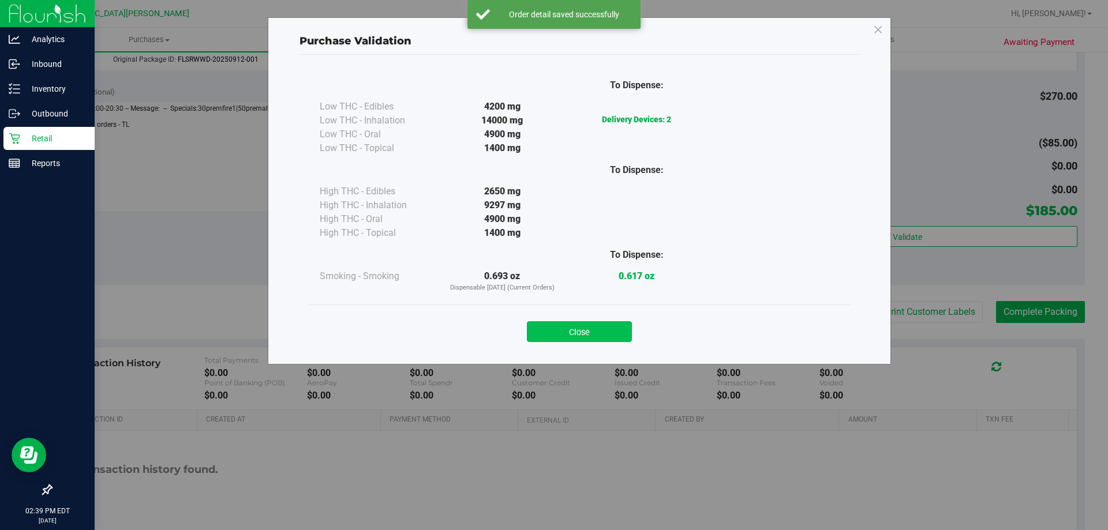
click at [545, 331] on button "Close" at bounding box center [579, 332] width 105 height 21
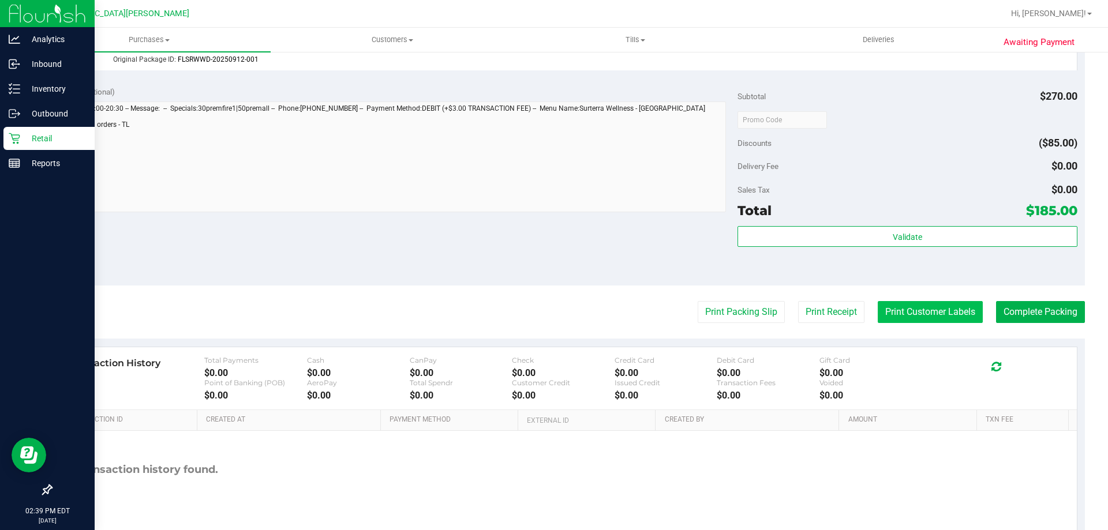
click at [897, 308] on button "Print Customer Labels" at bounding box center [930, 312] width 105 height 22
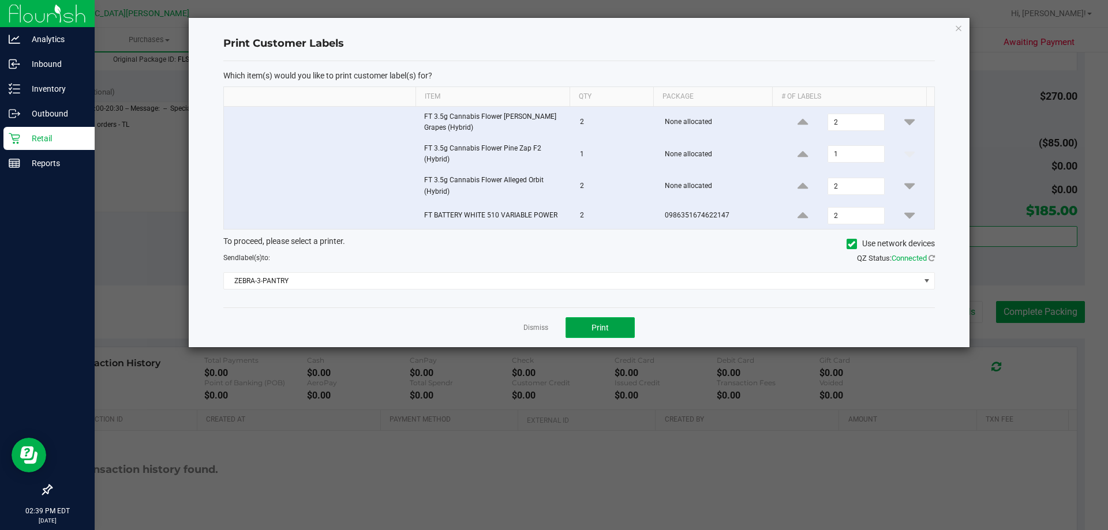
click at [596, 338] on button "Print" at bounding box center [600, 327] width 69 height 21
click at [542, 328] on link "Dismiss" at bounding box center [536, 328] width 25 height 10
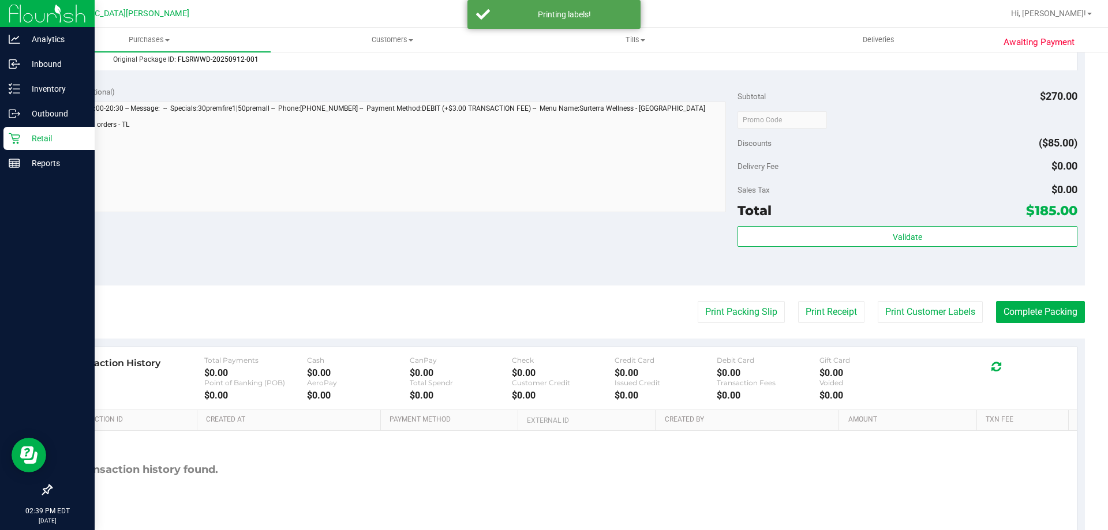
click at [514, 238] on div "Notes (optional) Subtotal $270.00 Discounts ($85.00) Delivery Fee $0.00 Sales T…" at bounding box center [568, 182] width 1034 height 208
click at [1018, 308] on button "Complete Packing" at bounding box center [1040, 312] width 89 height 22
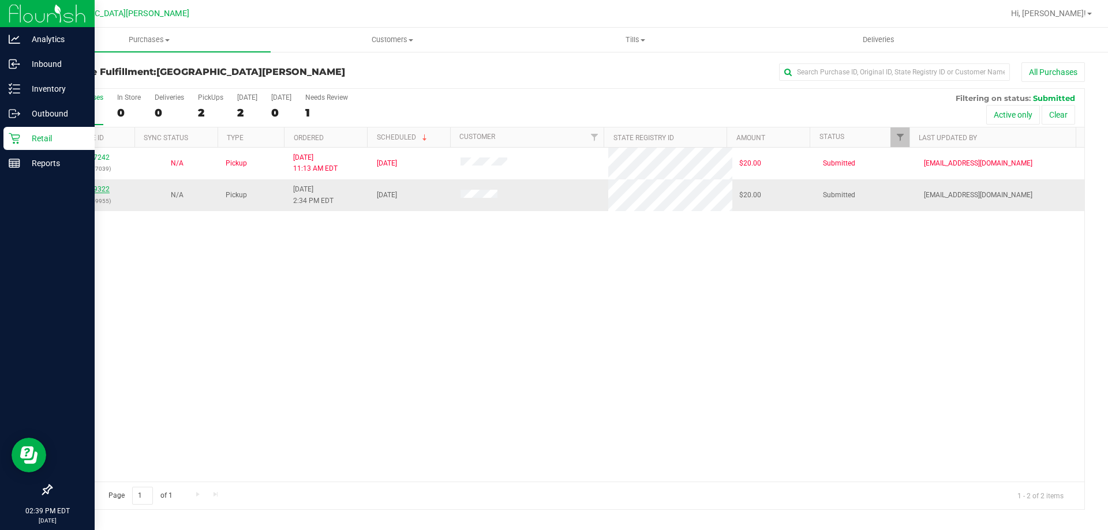
click at [83, 188] on link "11989322" at bounding box center [93, 189] width 32 height 8
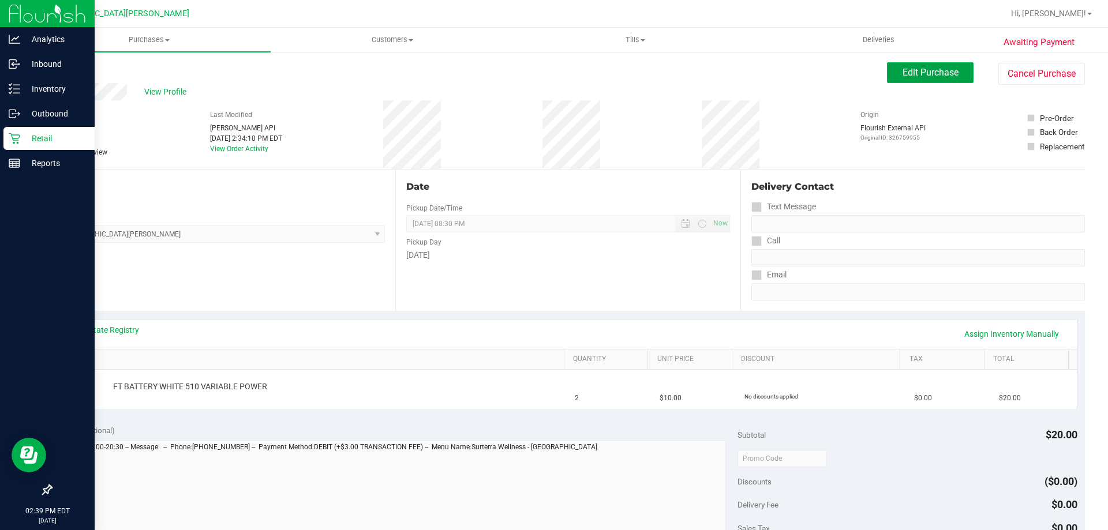
click at [955, 76] on button "Edit Purchase" at bounding box center [930, 72] width 87 height 21
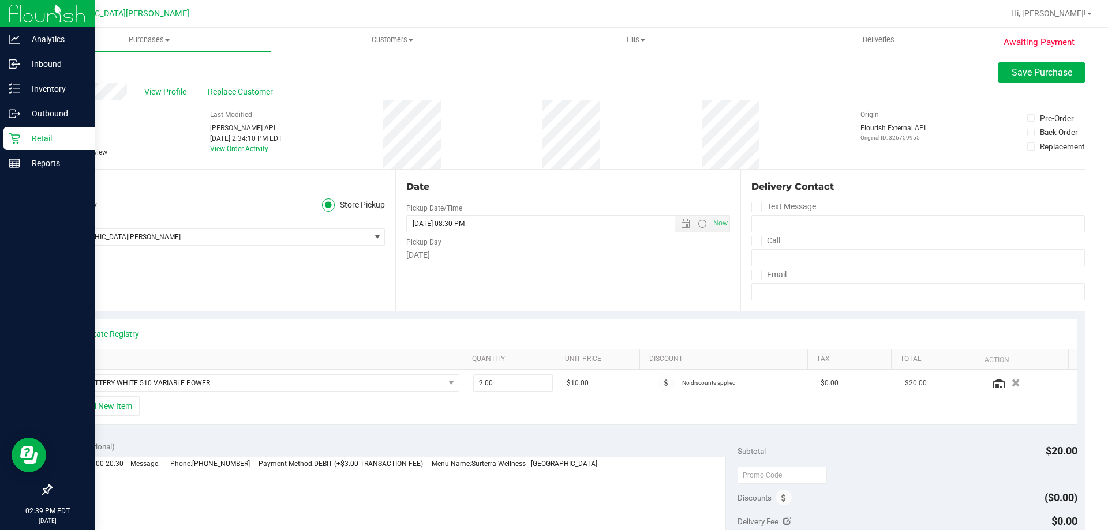
click at [54, 152] on icon at bounding box center [57, 152] width 8 height 0
click at [0, 0] on input "Needs review" at bounding box center [0, 0] width 0 height 0
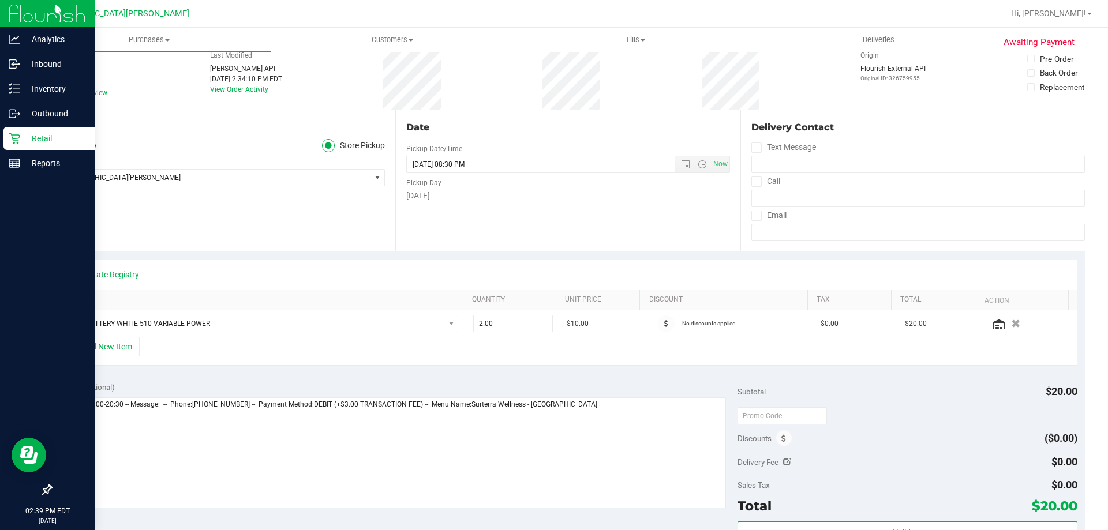
scroll to position [115, 0]
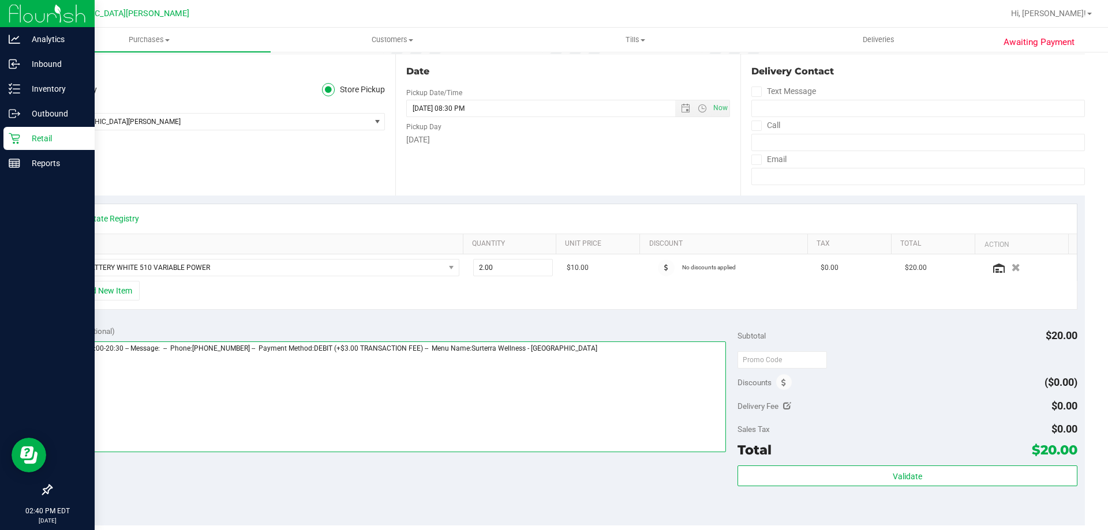
click at [651, 374] on textarea at bounding box center [393, 397] width 668 height 111
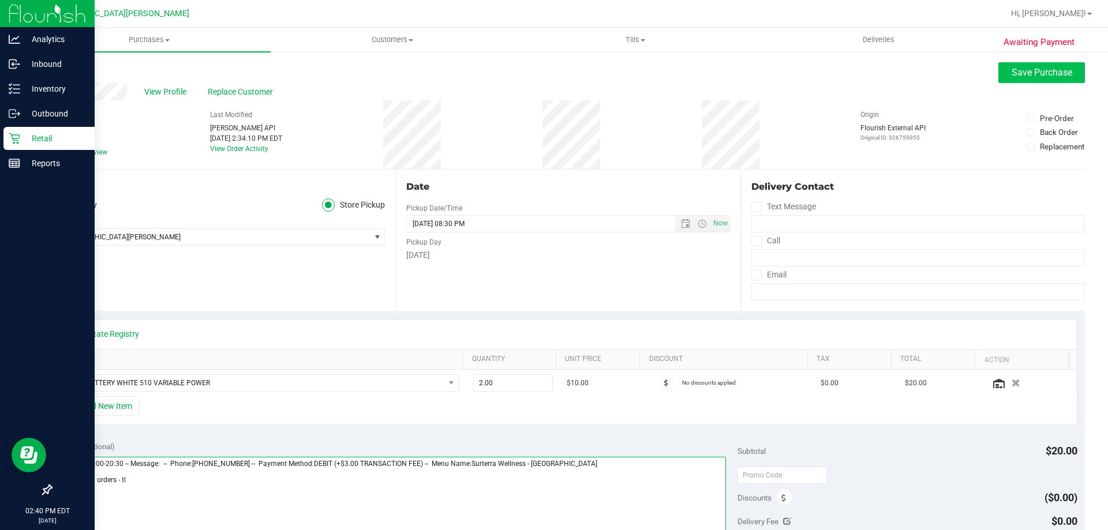
type textarea "Monday 09/22/2025 09:00-20:30 -- Message: -- Phone:7578707591 -- Payment Method…"
click at [1002, 77] on button "Save Purchase" at bounding box center [1042, 72] width 87 height 21
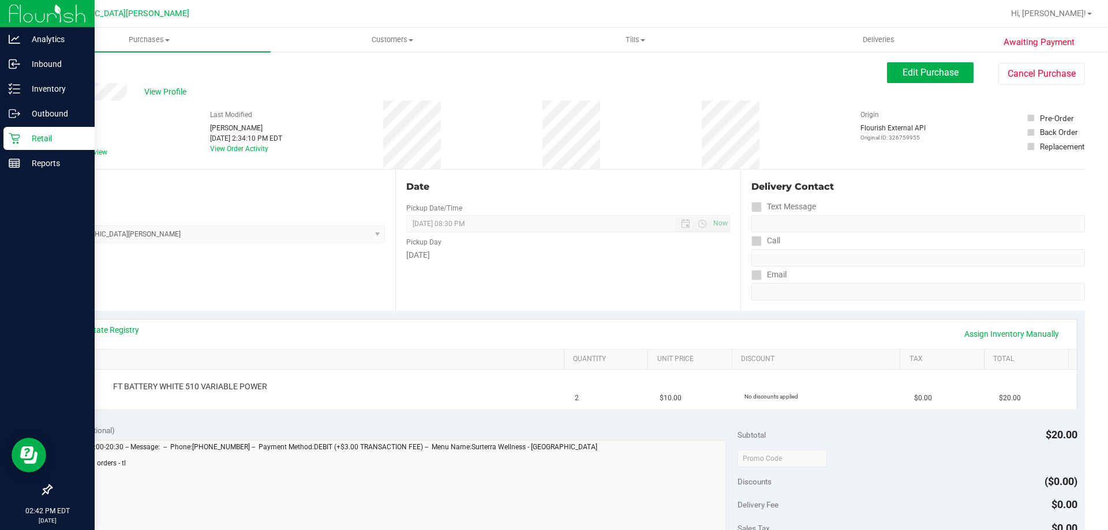
click at [14, 137] on icon at bounding box center [15, 139] width 12 height 12
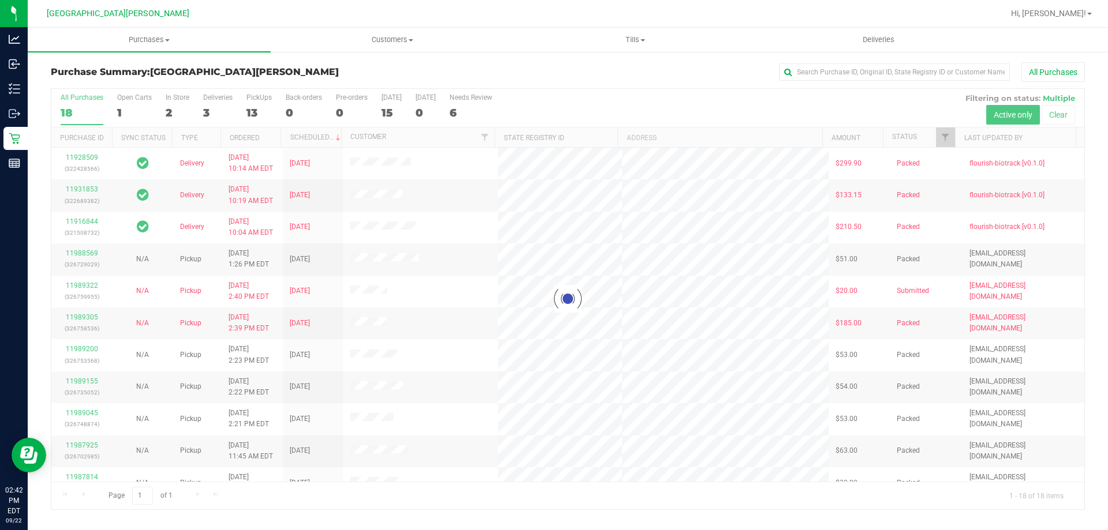
click at [174, 102] on div at bounding box center [567, 299] width 1033 height 421
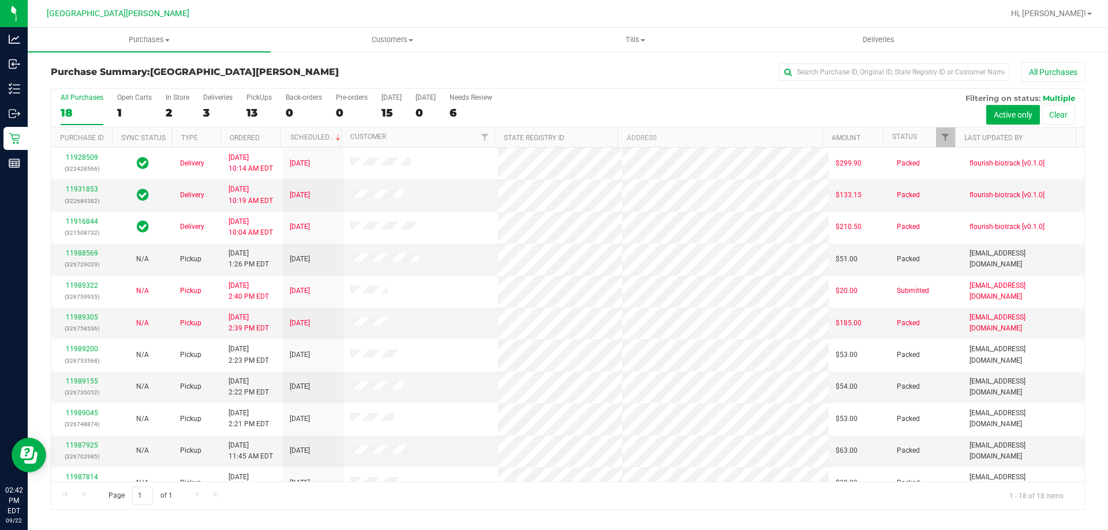
click at [174, 102] on label "In Store 2" at bounding box center [178, 110] width 24 height 32
click at [0, 0] on input "In Store 2" at bounding box center [0, 0] width 0 height 0
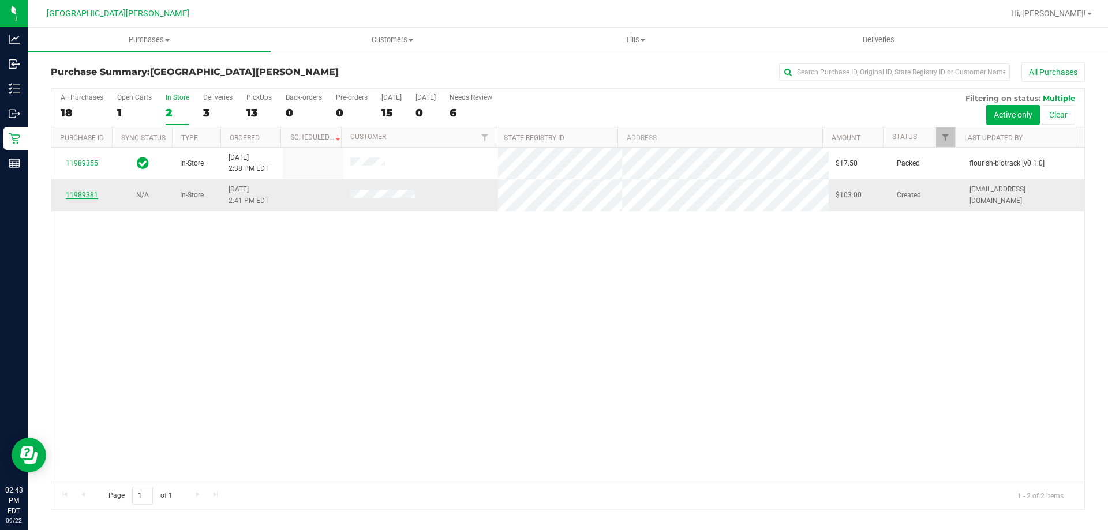
click at [73, 195] on link "11989381" at bounding box center [82, 195] width 32 height 8
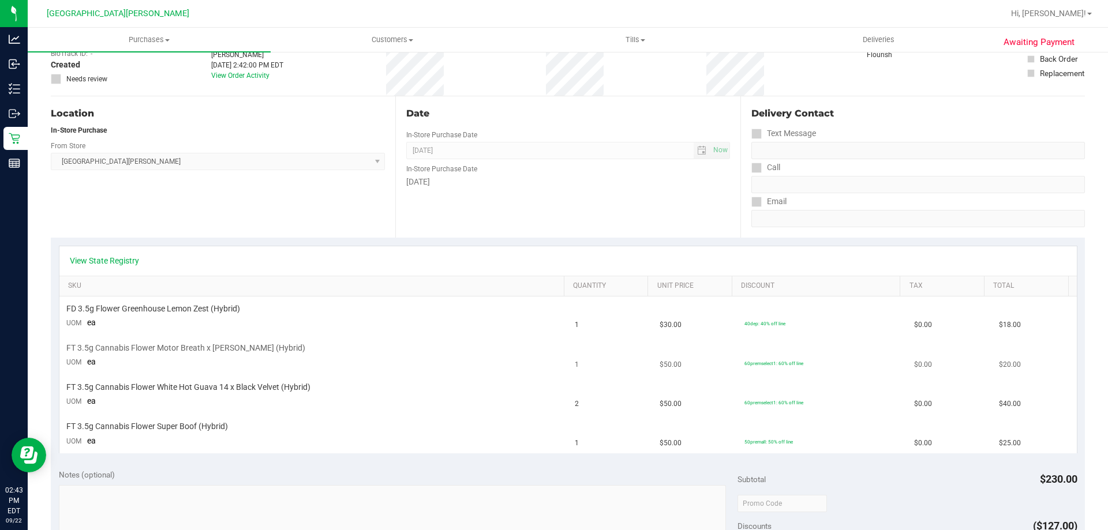
scroll to position [115, 0]
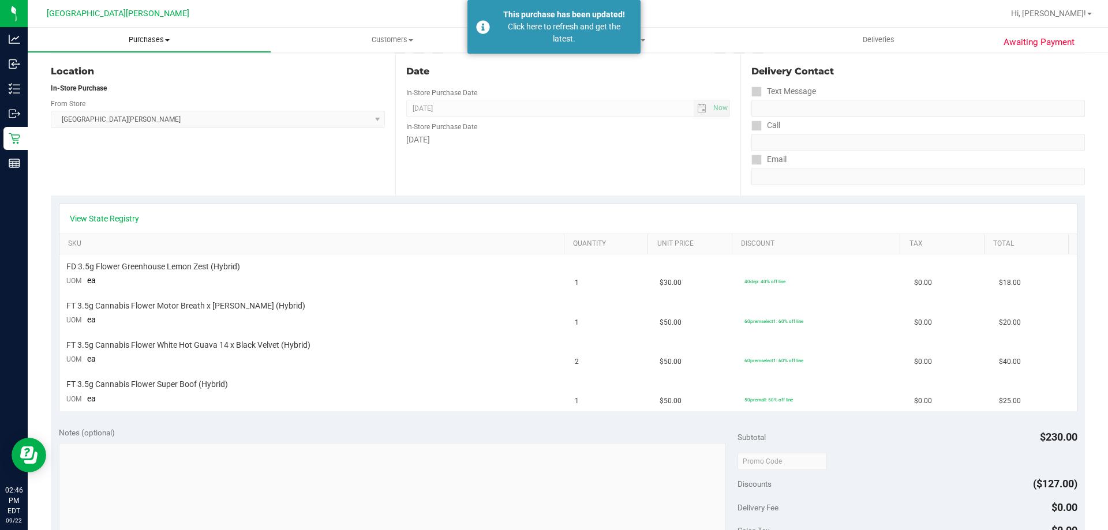
click at [158, 37] on span "Purchases" at bounding box center [149, 40] width 243 height 10
click at [109, 76] on li "Summary of purchases" at bounding box center [149, 70] width 243 height 14
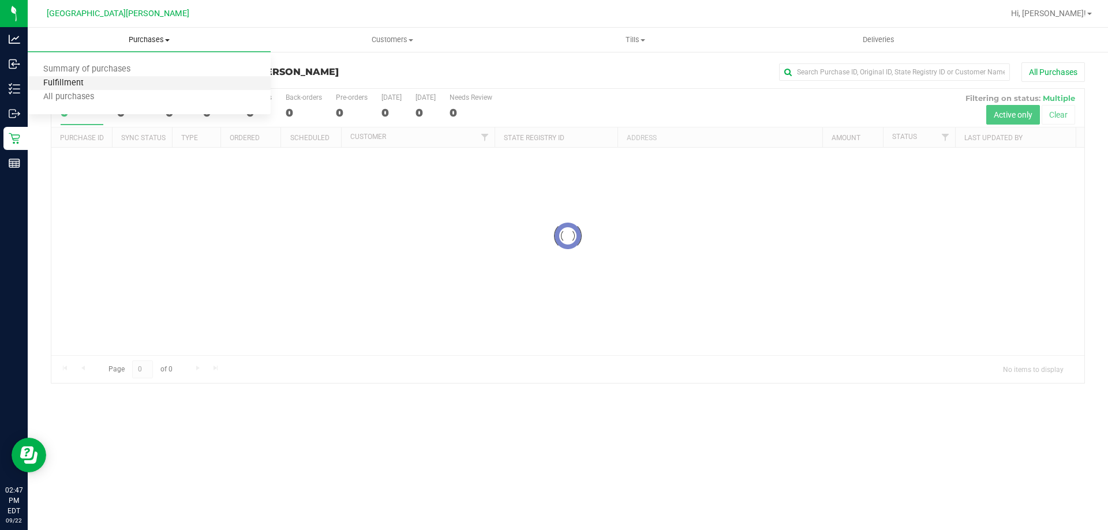
click at [83, 83] on span "Fulfillment" at bounding box center [64, 84] width 72 height 10
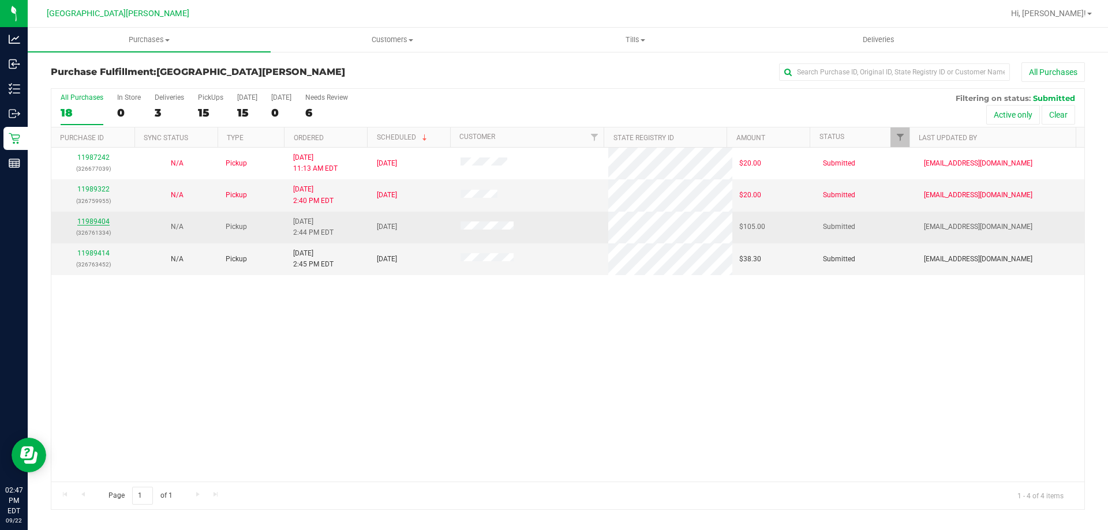
click at [96, 218] on link "11989404" at bounding box center [93, 222] width 32 height 8
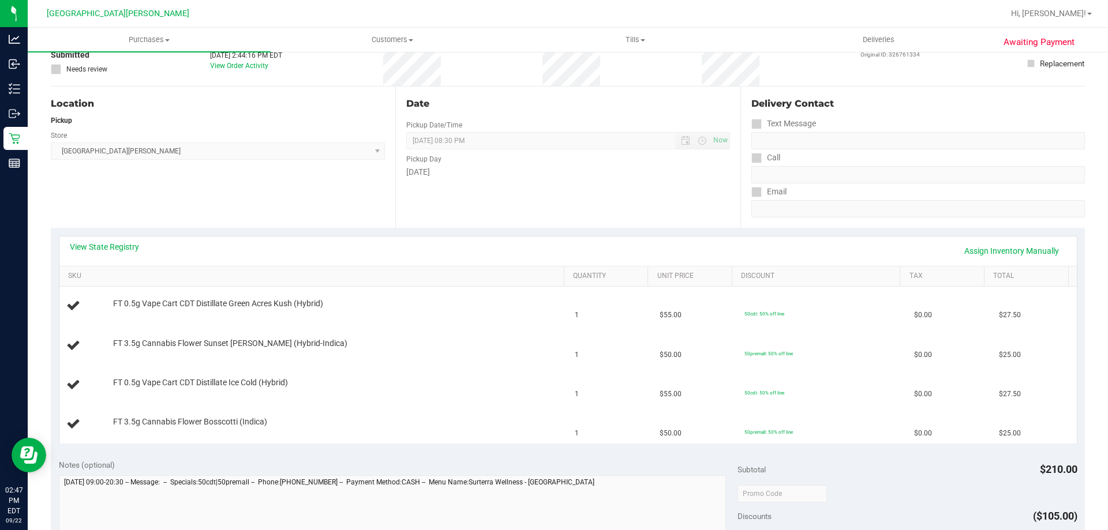
scroll to position [173, 0]
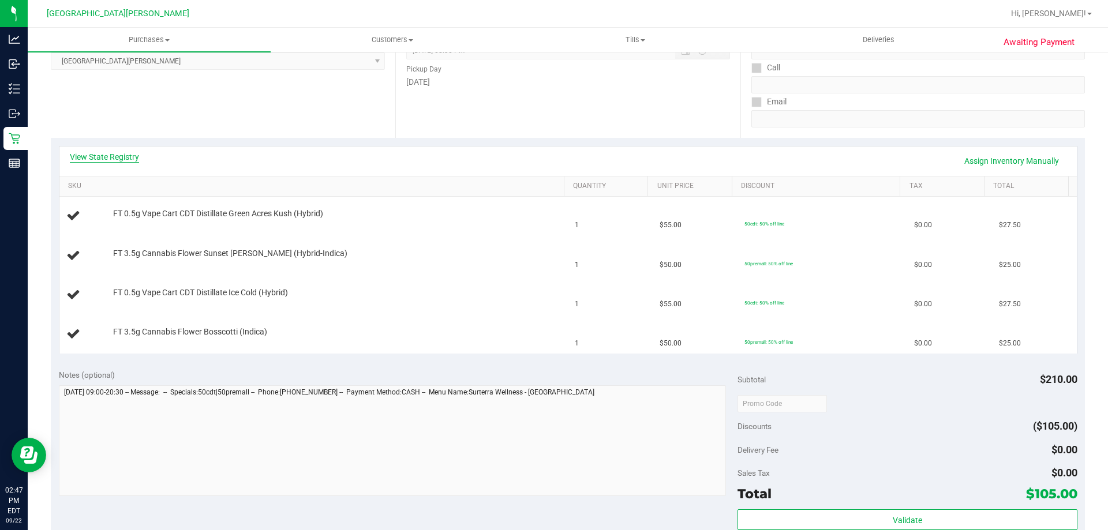
click at [114, 159] on link "View State Registry" at bounding box center [104, 157] width 69 height 12
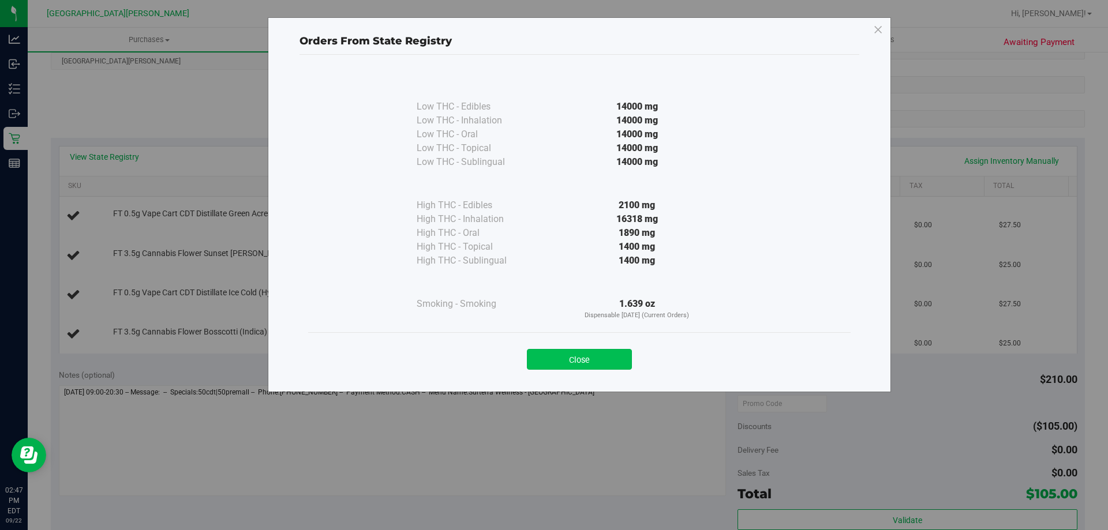
click at [605, 360] on button "Close" at bounding box center [579, 359] width 105 height 21
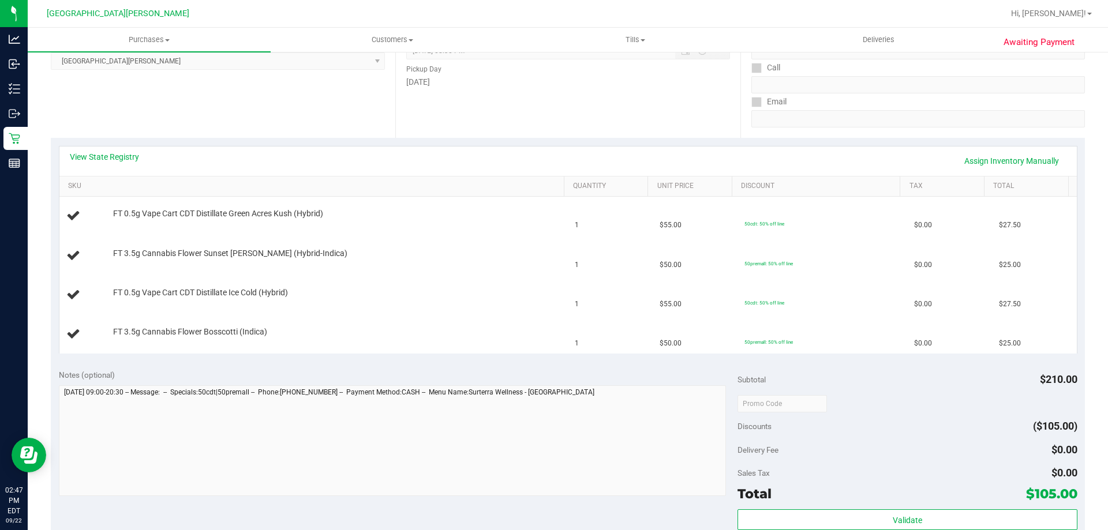
click at [487, 148] on div "View State Registry Assign Inventory Manually" at bounding box center [568, 161] width 1018 height 29
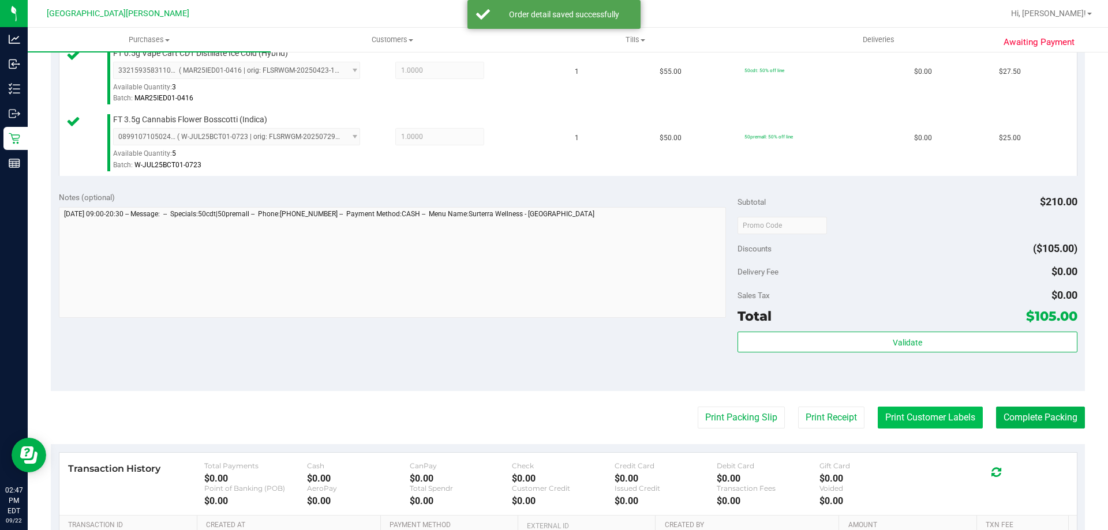
scroll to position [519, 0]
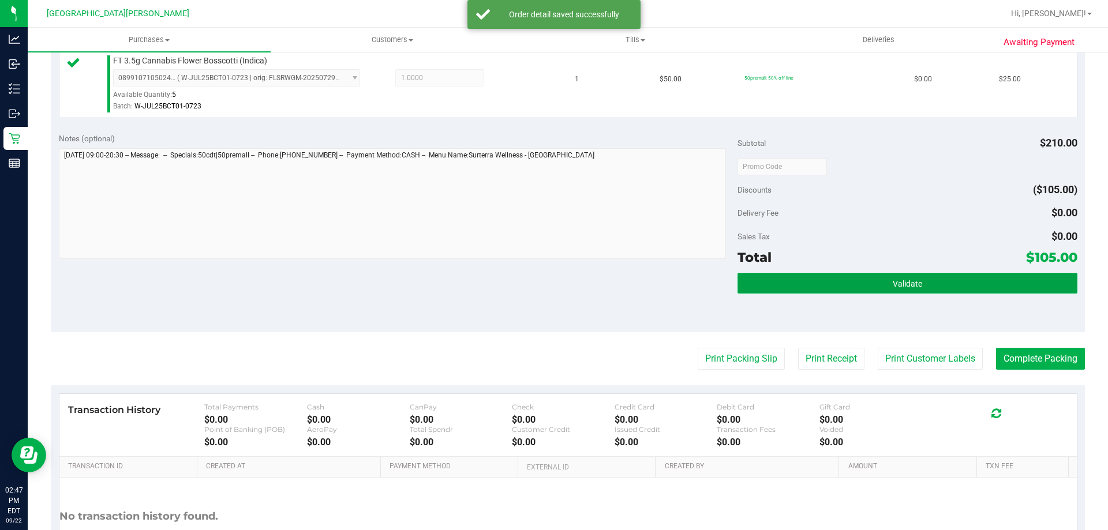
click at [893, 287] on span "Validate" at bounding box center [907, 283] width 29 height 9
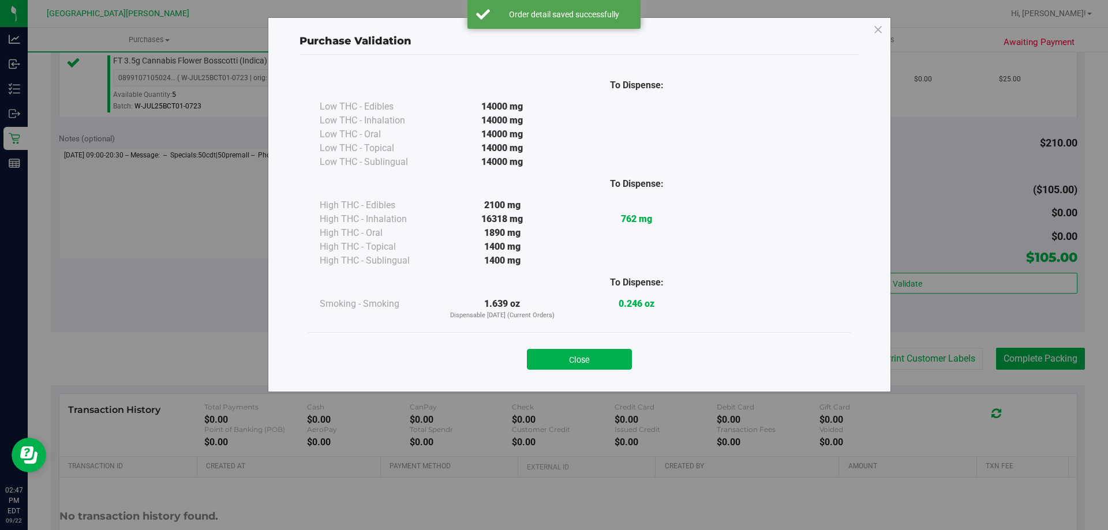
click at [620, 360] on button "Close" at bounding box center [579, 359] width 105 height 21
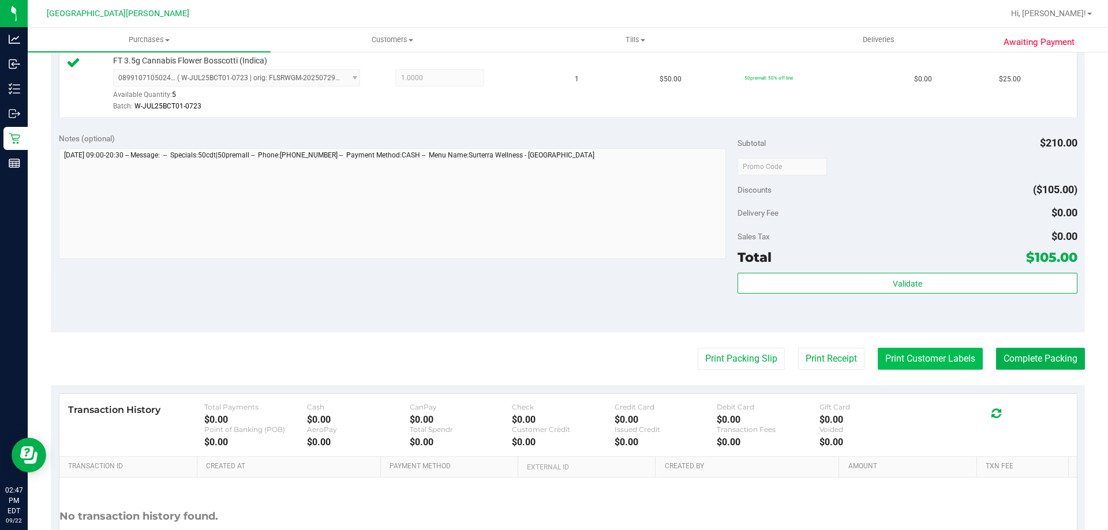
click at [904, 359] on button "Print Customer Labels" at bounding box center [930, 359] width 105 height 22
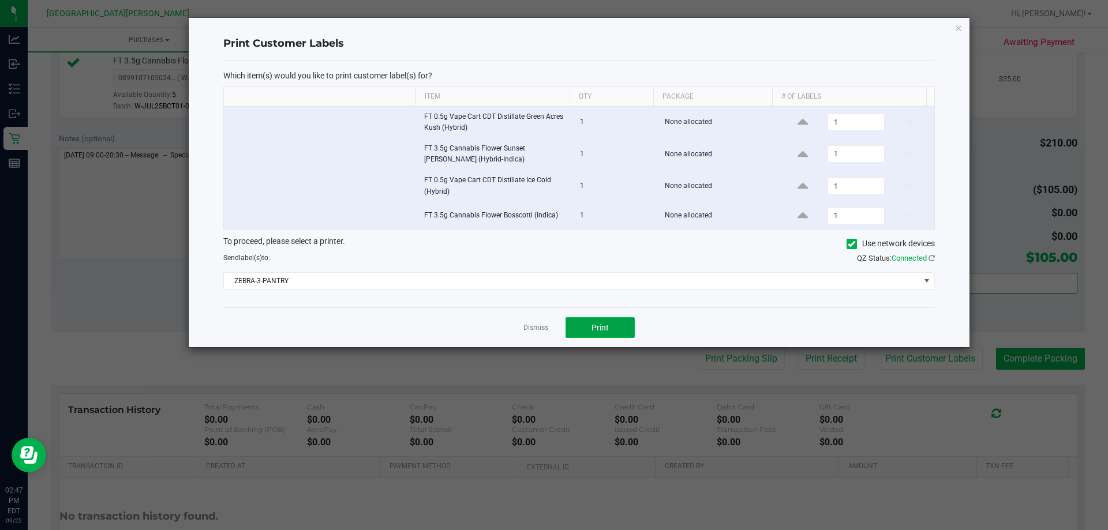
click at [600, 327] on span "Print" at bounding box center [600, 327] width 17 height 9
click at [532, 332] on link "Dismiss" at bounding box center [536, 328] width 25 height 10
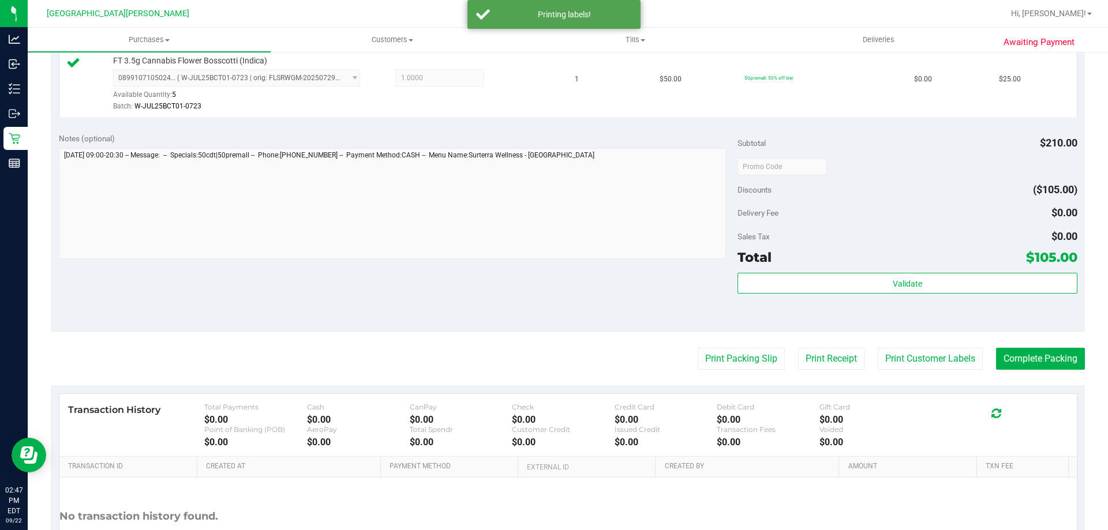
click at [473, 286] on div "Notes (optional) Subtotal $210.00 Discounts ($105.00) Delivery Fee $0.00 Sales …" at bounding box center [568, 229] width 1034 height 208
click at [1023, 352] on button "Complete Packing" at bounding box center [1040, 359] width 89 height 22
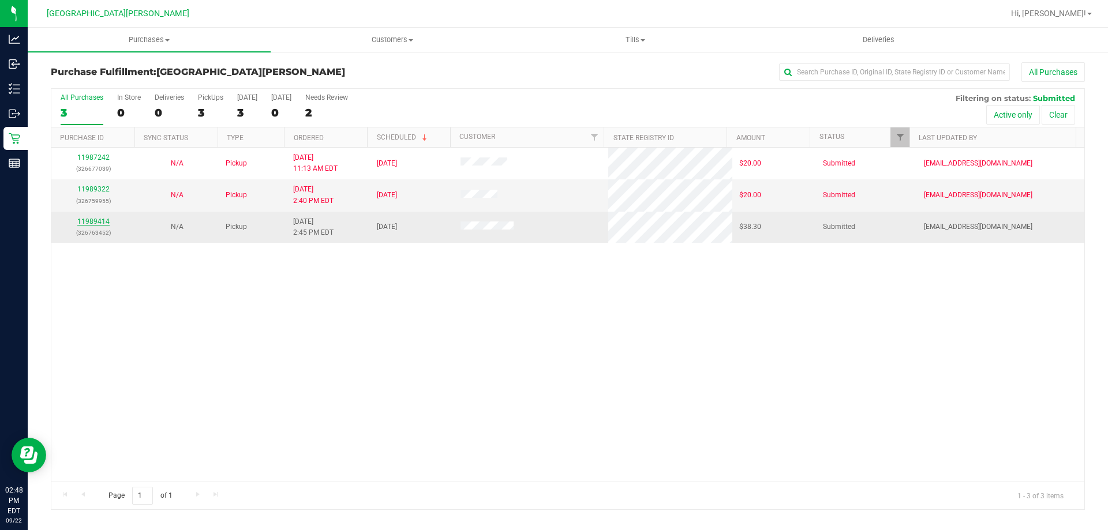
click at [82, 222] on link "11989414" at bounding box center [93, 222] width 32 height 8
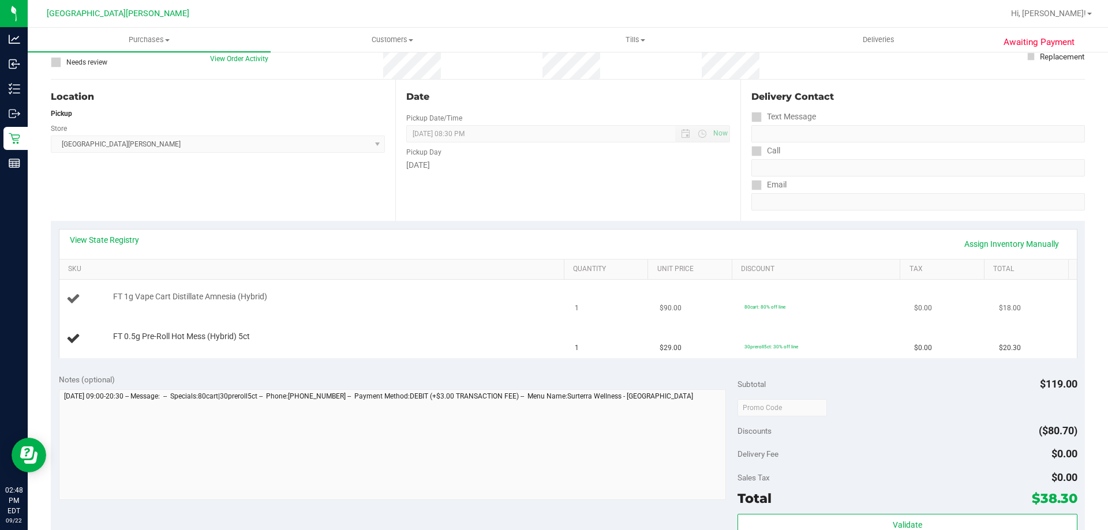
scroll to position [115, 0]
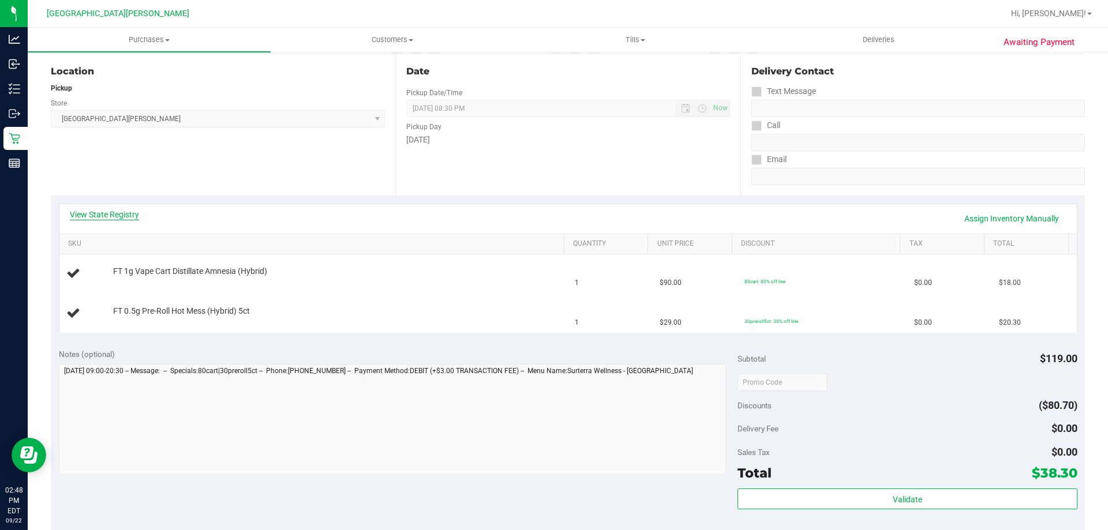
click at [113, 216] on link "View State Registry" at bounding box center [104, 215] width 69 height 12
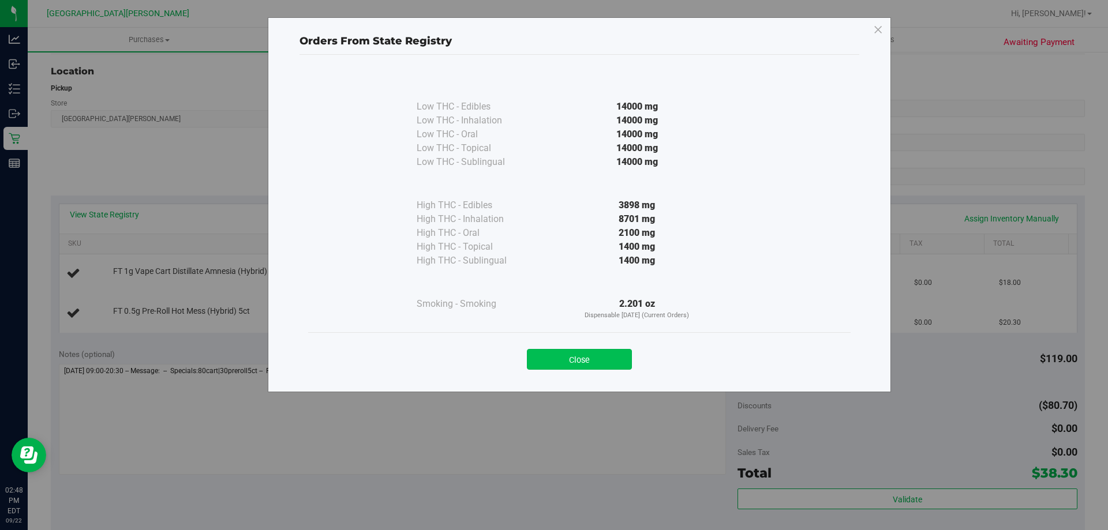
click at [572, 356] on button "Close" at bounding box center [579, 359] width 105 height 21
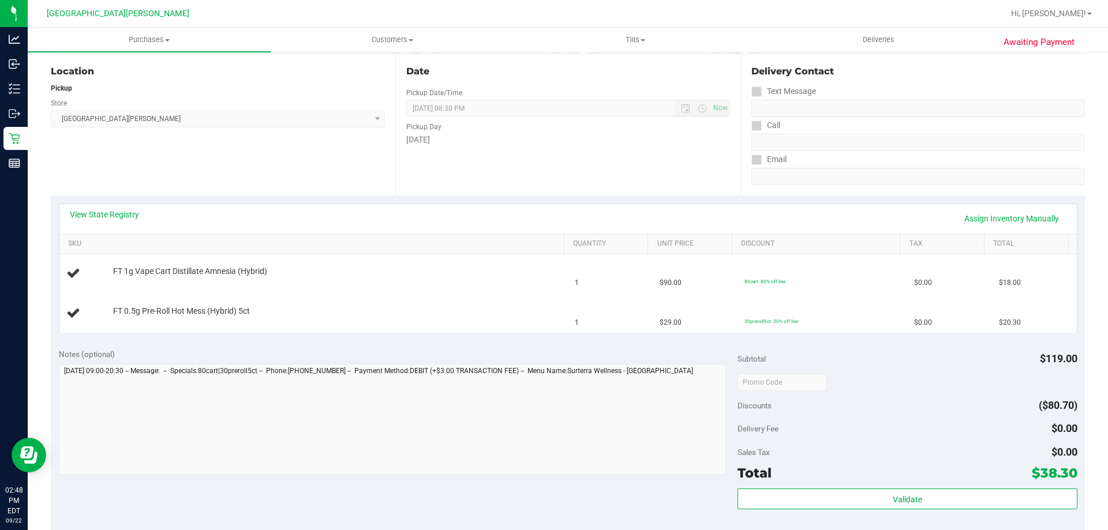
click at [528, 211] on div "View State Registry Assign Inventory Manually" at bounding box center [568, 219] width 997 height 20
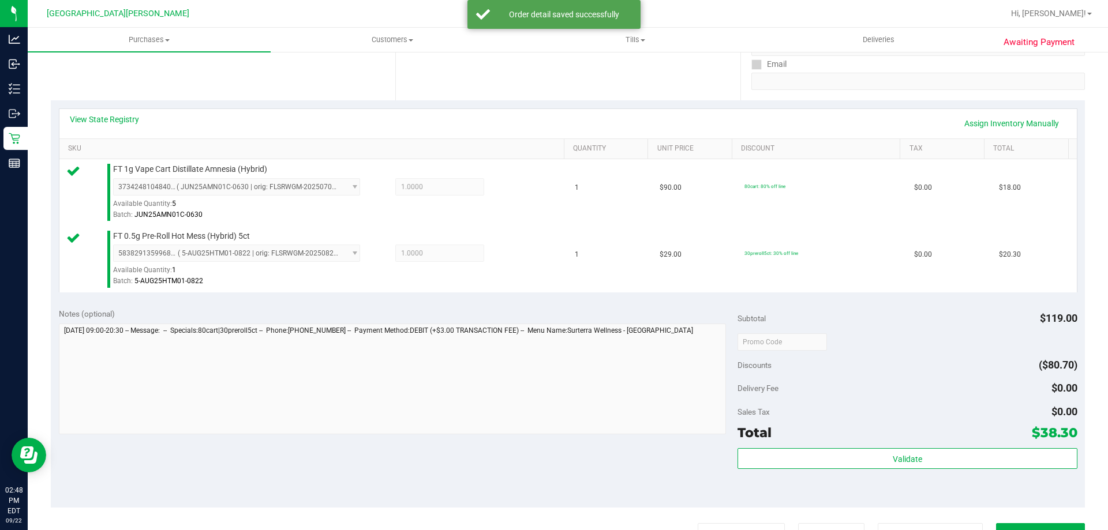
scroll to position [289, 0]
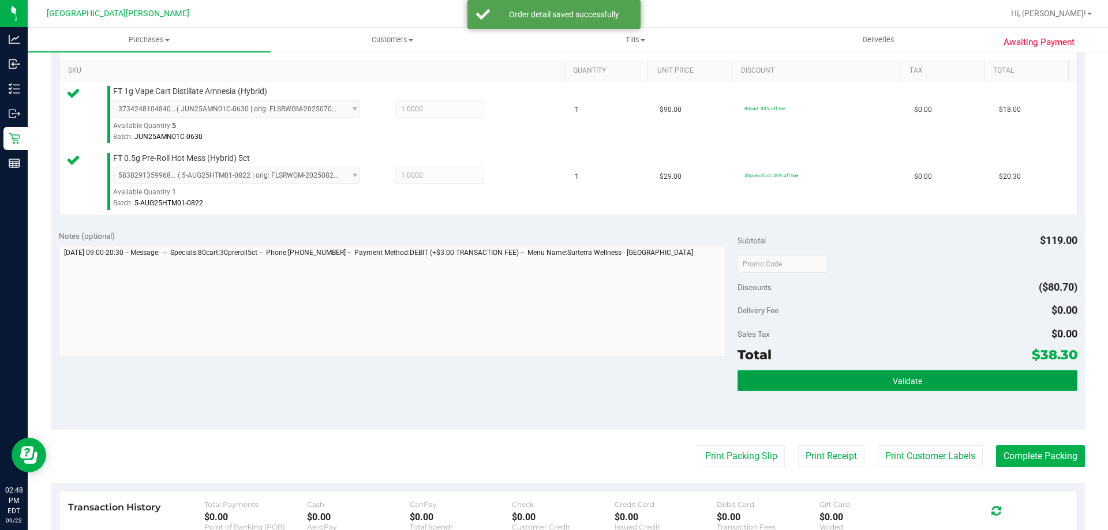
click at [913, 373] on button "Validate" at bounding box center [907, 381] width 339 height 21
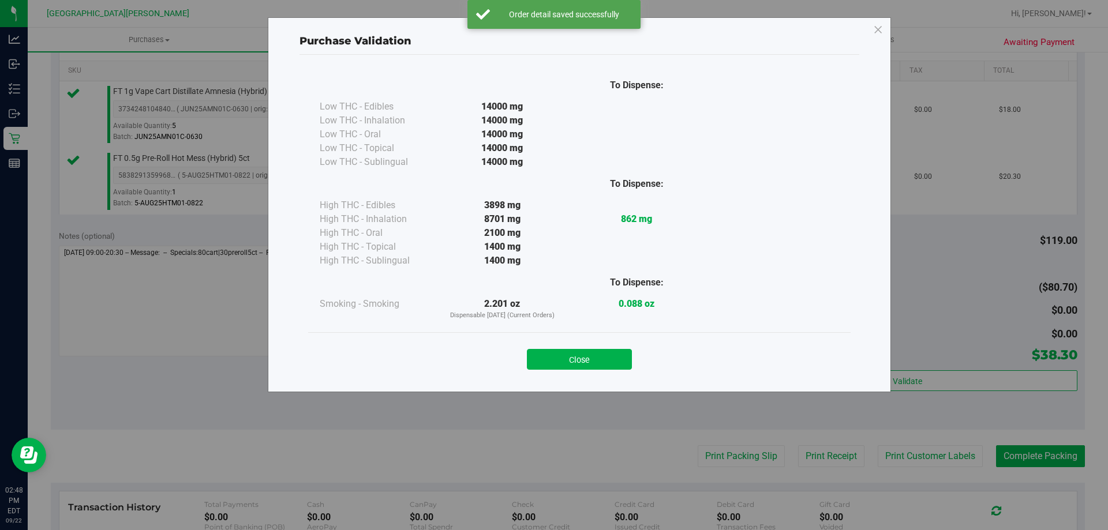
click at [566, 358] on button "Close" at bounding box center [579, 359] width 105 height 21
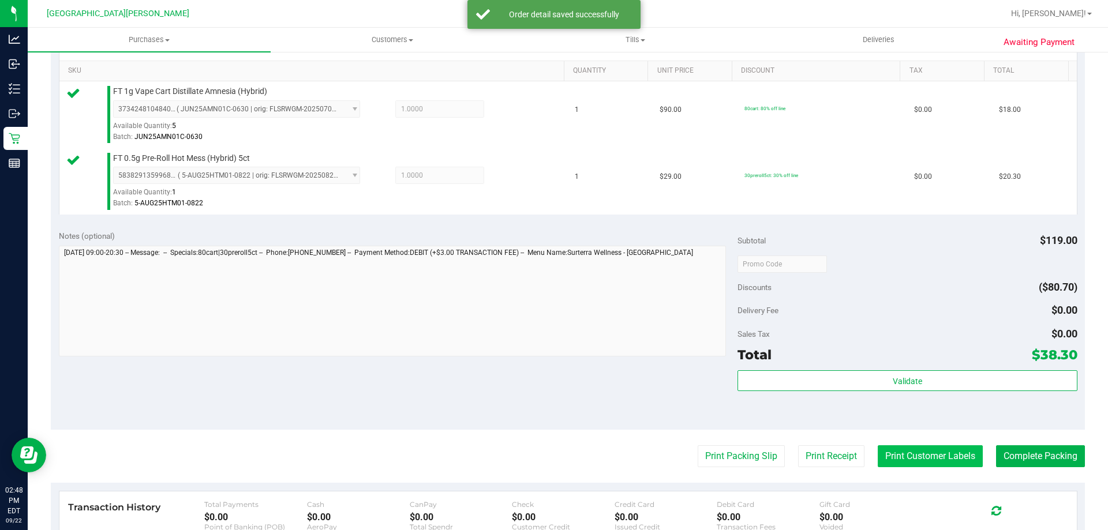
click at [918, 450] on button "Print Customer Labels" at bounding box center [930, 457] width 105 height 22
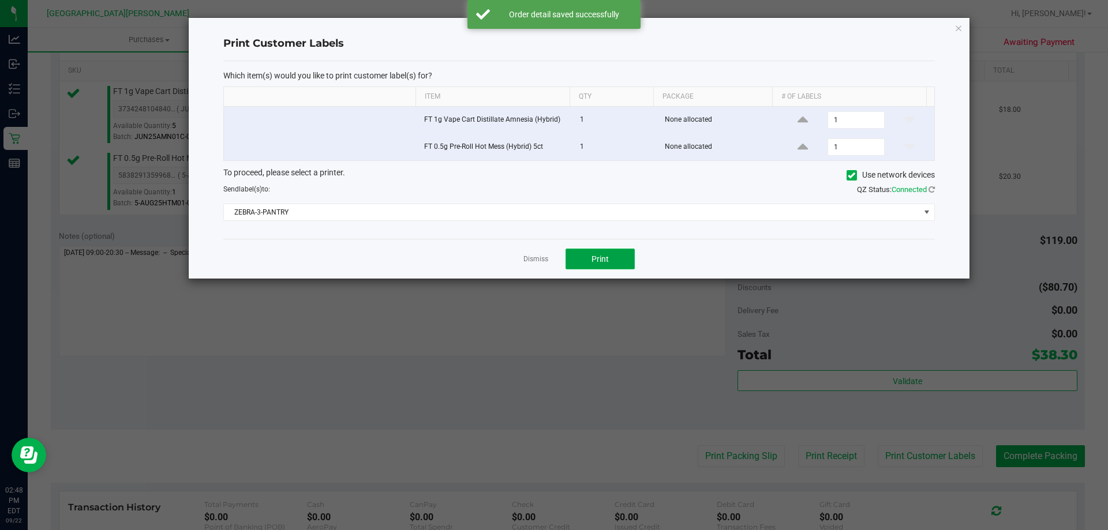
click at [631, 263] on button "Print" at bounding box center [600, 259] width 69 height 21
click at [535, 263] on link "Dismiss" at bounding box center [536, 260] width 25 height 10
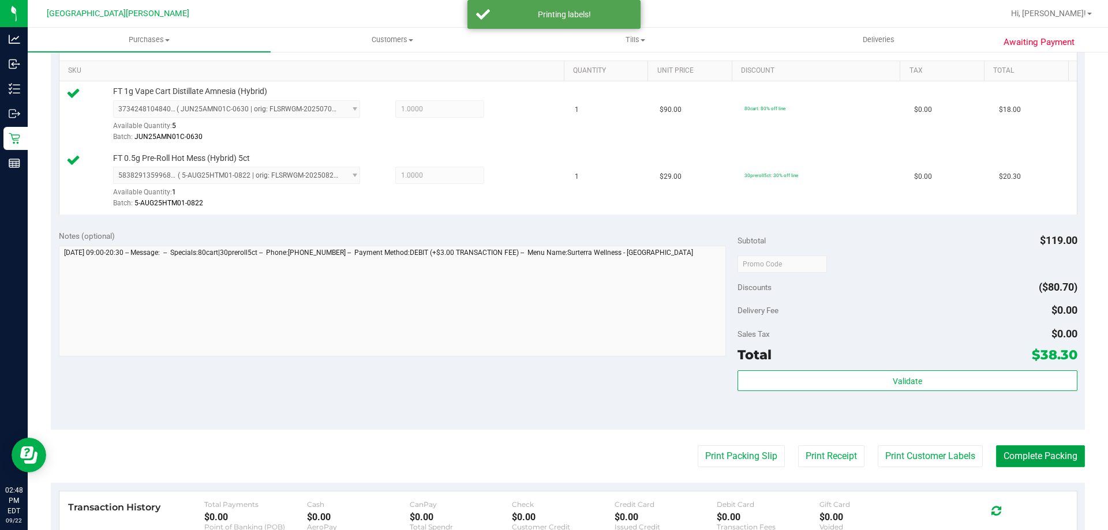
click at [1048, 453] on button "Complete Packing" at bounding box center [1040, 457] width 89 height 22
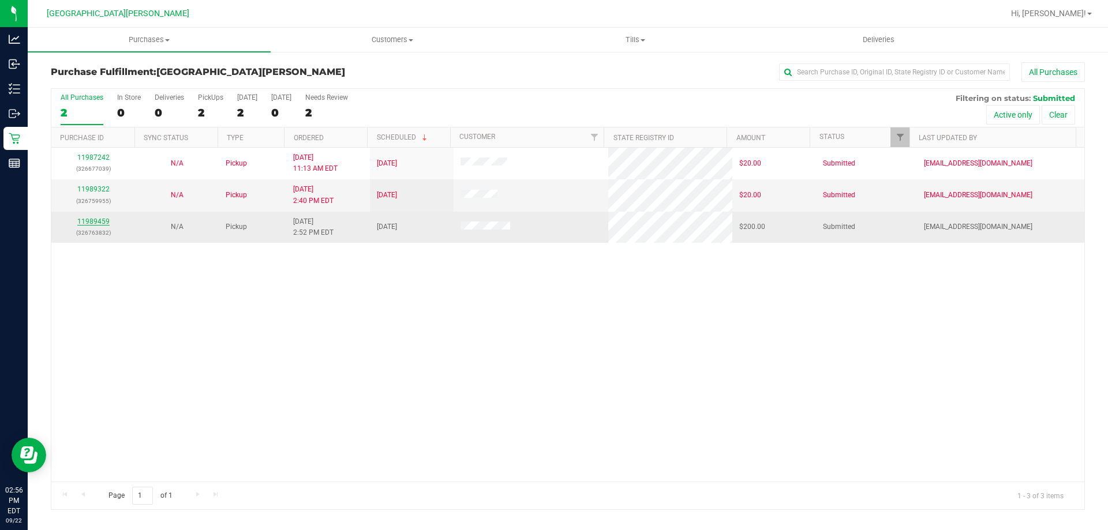
click at [100, 223] on link "11989459" at bounding box center [93, 222] width 32 height 8
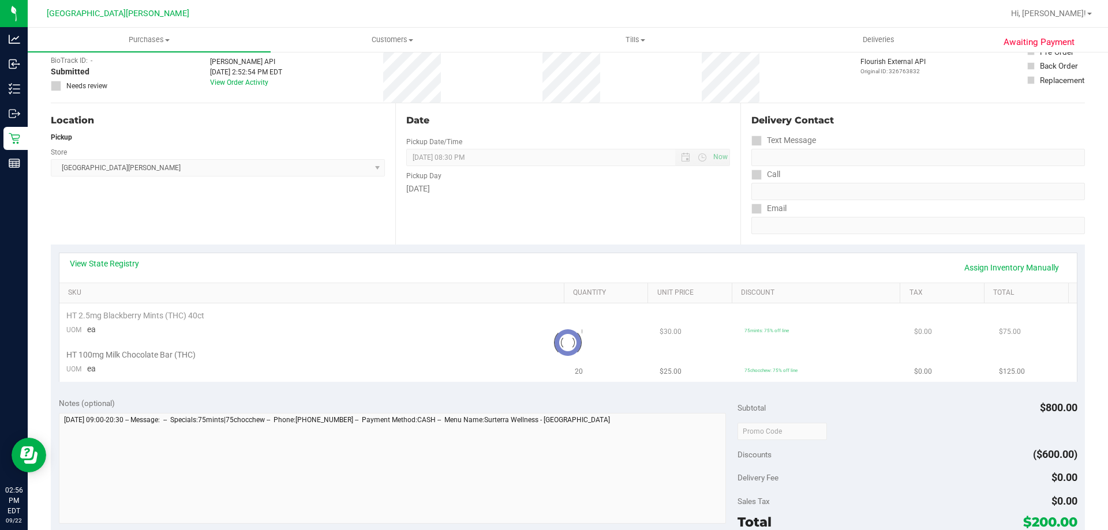
scroll to position [115, 0]
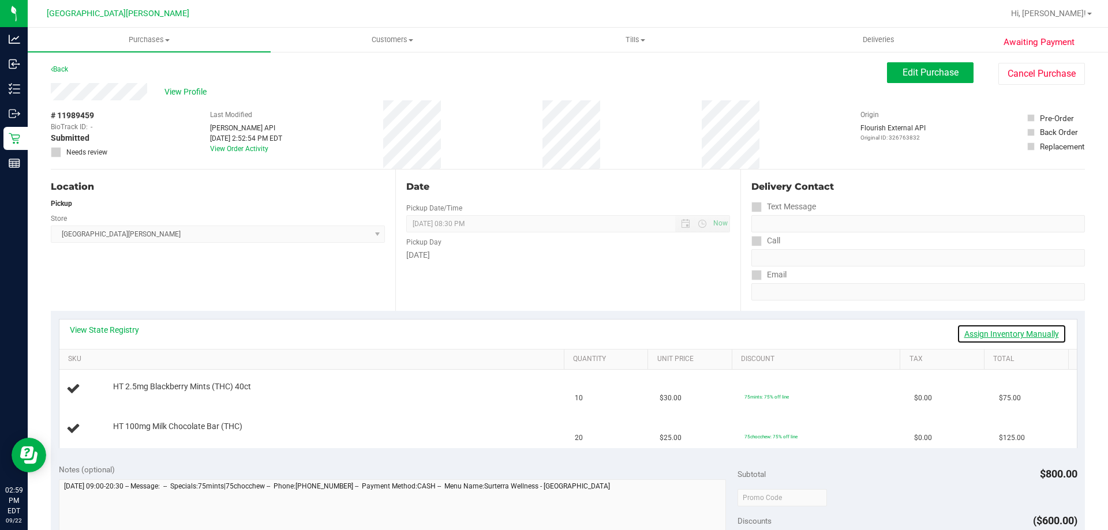
drag, startPoint x: 988, startPoint y: 327, endPoint x: 938, endPoint y: 341, distance: 52.3
click at [988, 327] on link "Assign Inventory Manually" at bounding box center [1012, 334] width 110 height 20
click at [145, 400] on div "Add Package" at bounding box center [336, 395] width 446 height 11
click at [145, 394] on link "Add Package" at bounding box center [134, 395] width 42 height 8
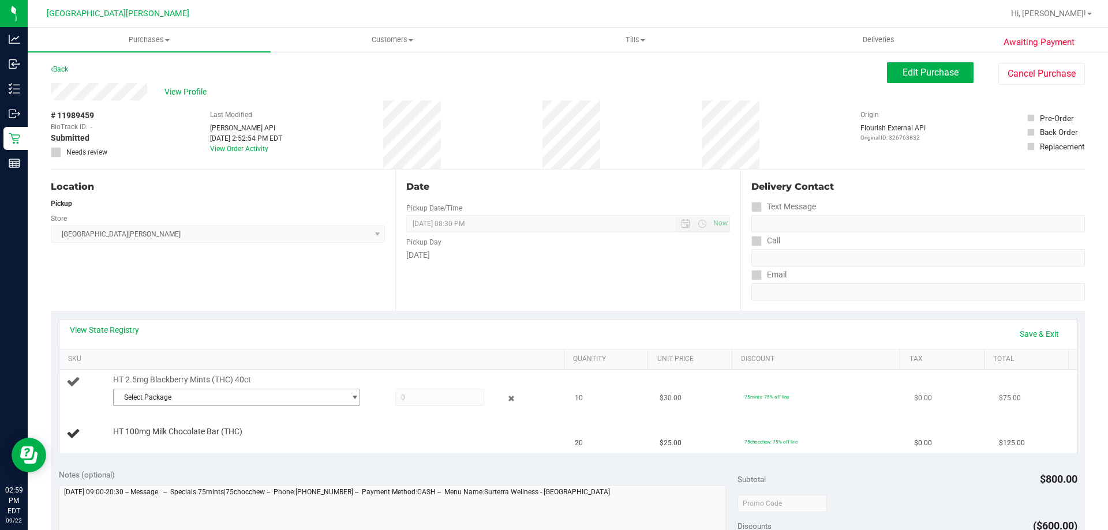
click at [184, 397] on span "Select Package" at bounding box center [229, 398] width 231 height 16
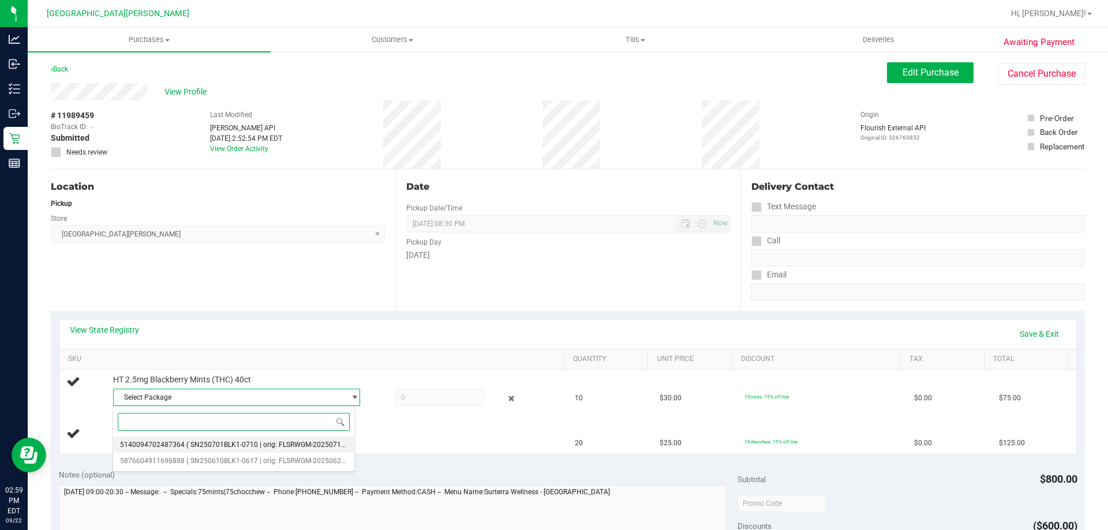
click at [182, 439] on li "5140094702487364 ( SN250701BLK1-0710 | orig: FLSRWGM-20250716-461 )" at bounding box center [233, 445] width 241 height 16
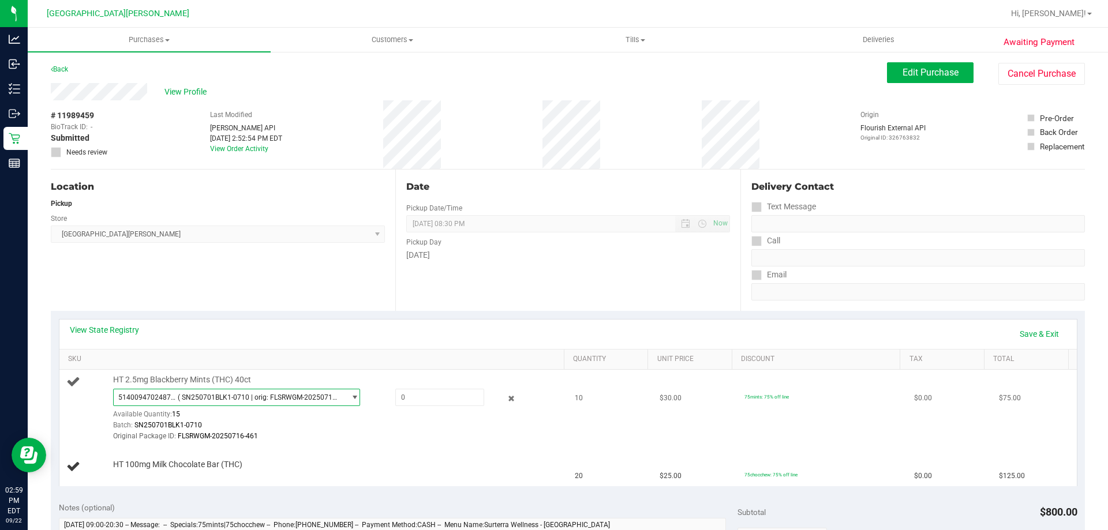
click at [289, 390] on span "5140094702487364 ( SN250701BLK1-0710 | orig: FLSRWGM-20250716-461 )" at bounding box center [229, 398] width 231 height 16
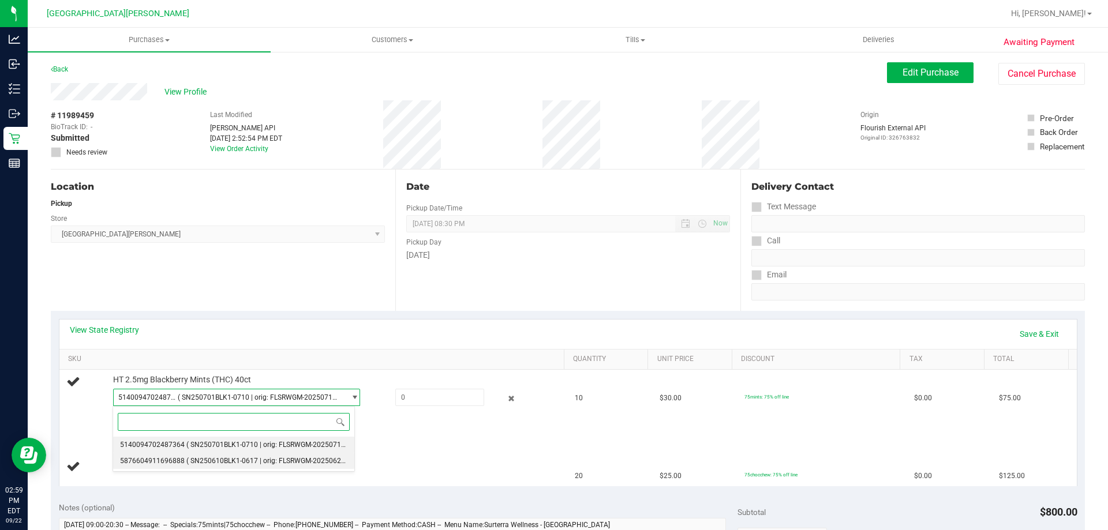
click at [210, 455] on li "5876604911696888 ( SN250610BLK1-0617 | orig: FLSRWGM-20250623-1089 )" at bounding box center [233, 461] width 241 height 16
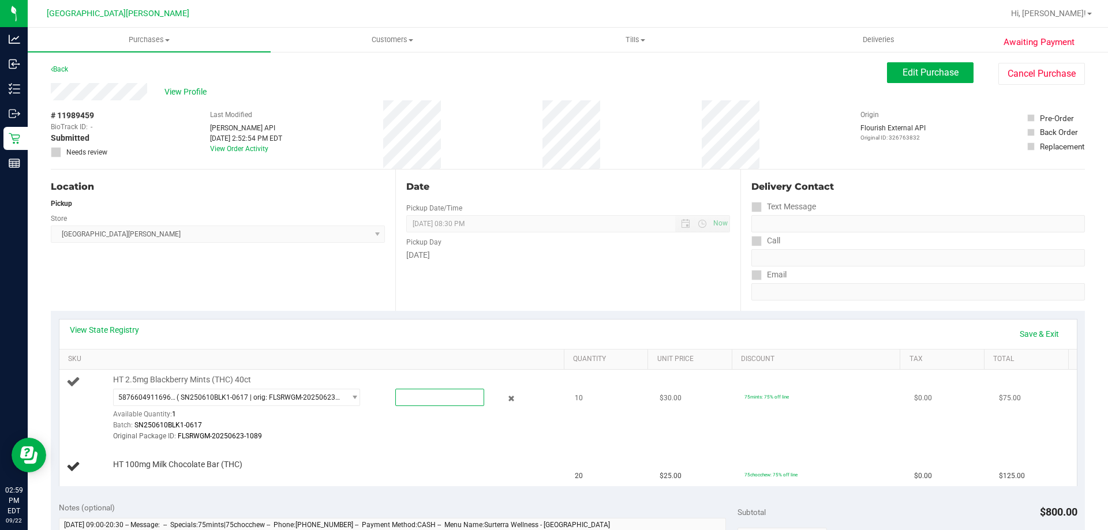
click at [428, 396] on span at bounding box center [439, 397] width 89 height 17
type input "1"
type input "1.0000"
click at [409, 324] on div "View State Registry Save & Exit" at bounding box center [568, 334] width 997 height 20
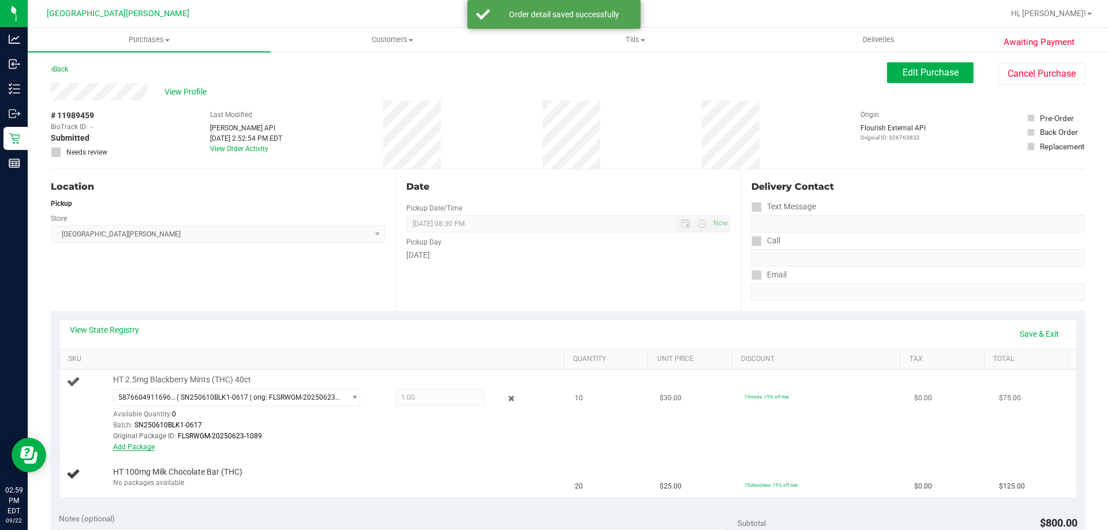
click at [148, 448] on link "Add Package" at bounding box center [134, 447] width 42 height 8
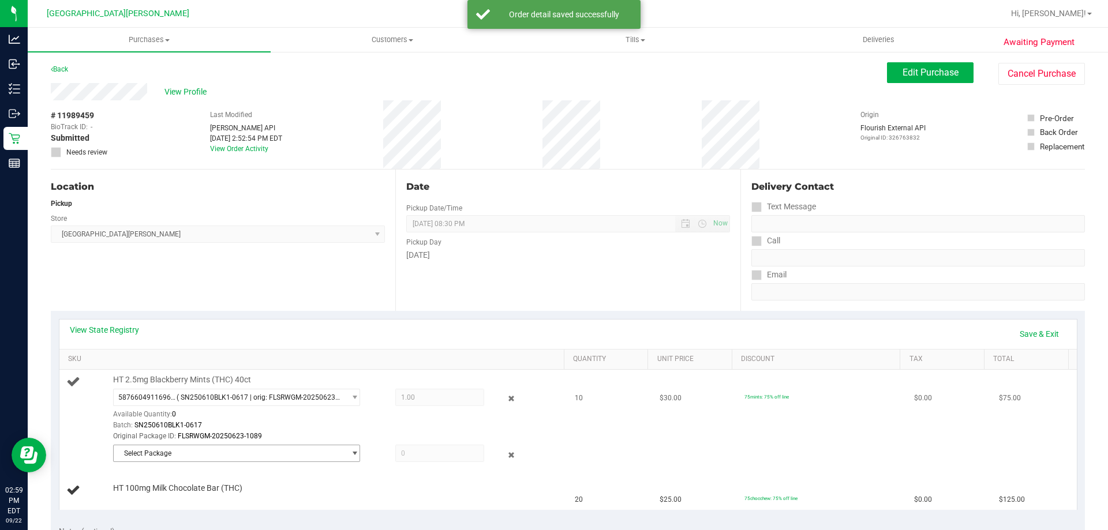
click at [180, 454] on span "Select Package" at bounding box center [229, 454] width 231 height 16
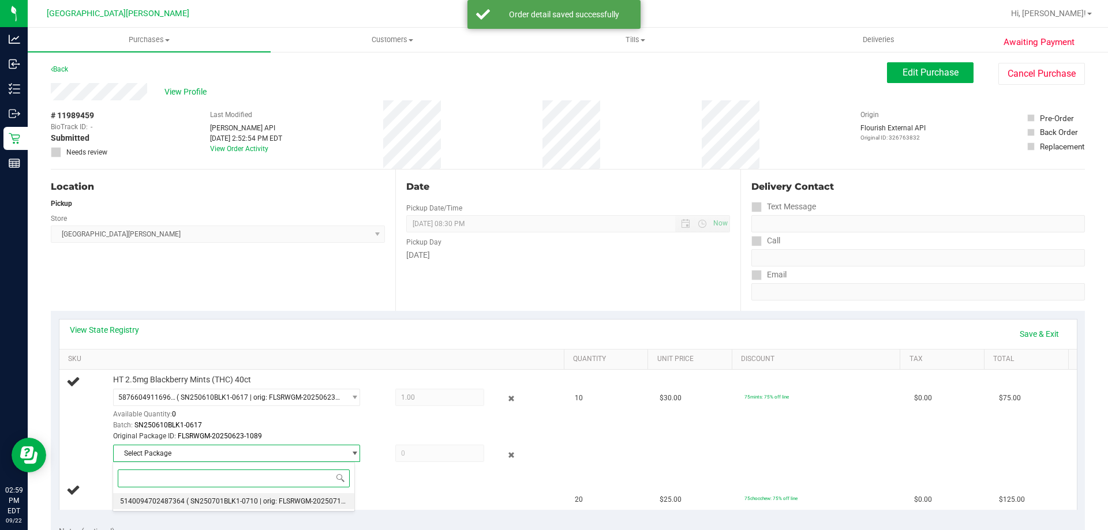
click at [177, 496] on li "5140094702487364 ( SN250701BLK1-0710 | orig: FLSRWGM-20250716-461 )" at bounding box center [233, 502] width 241 height 16
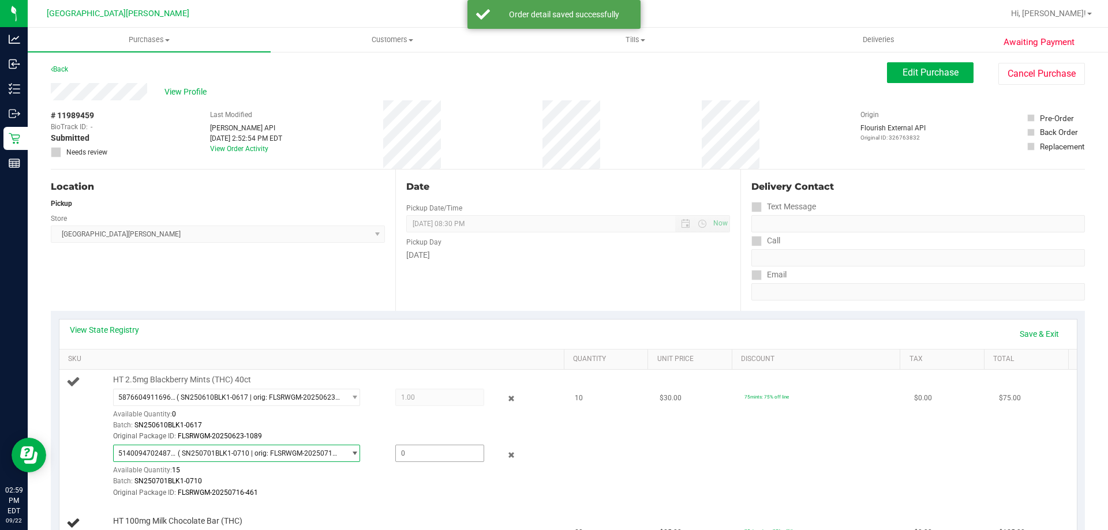
click at [421, 453] on span at bounding box center [439, 453] width 89 height 17
type input "9"
type input "9.0000"
click at [457, 331] on div "View State Registry Save & Exit" at bounding box center [568, 334] width 997 height 20
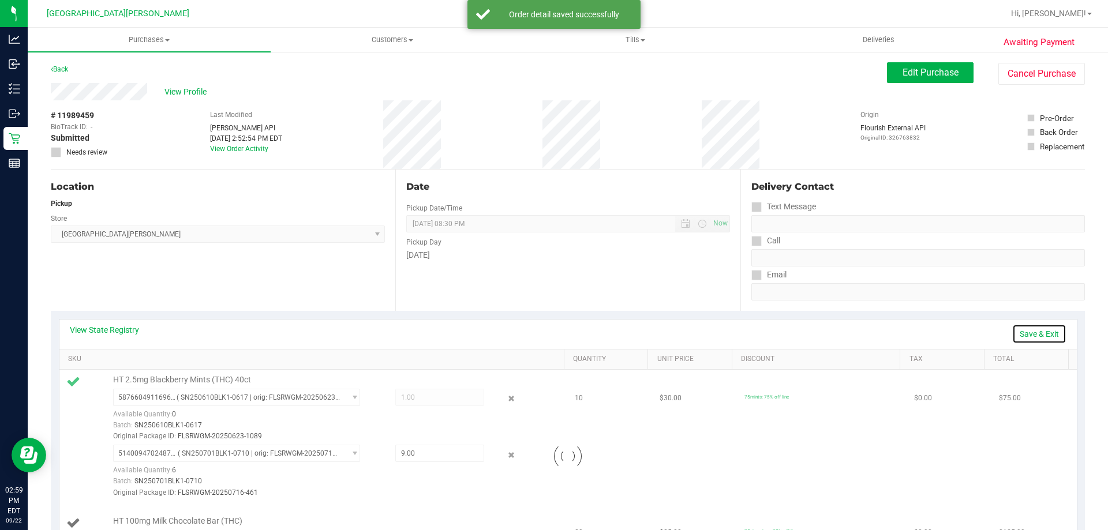
click at [1038, 331] on link "Save & Exit" at bounding box center [1039, 334] width 54 height 20
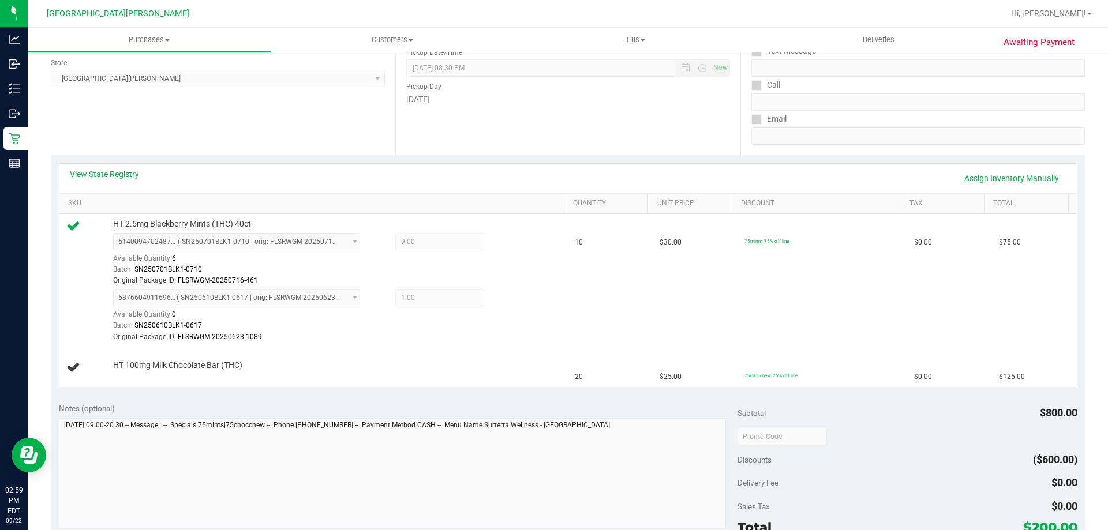
scroll to position [289, 0]
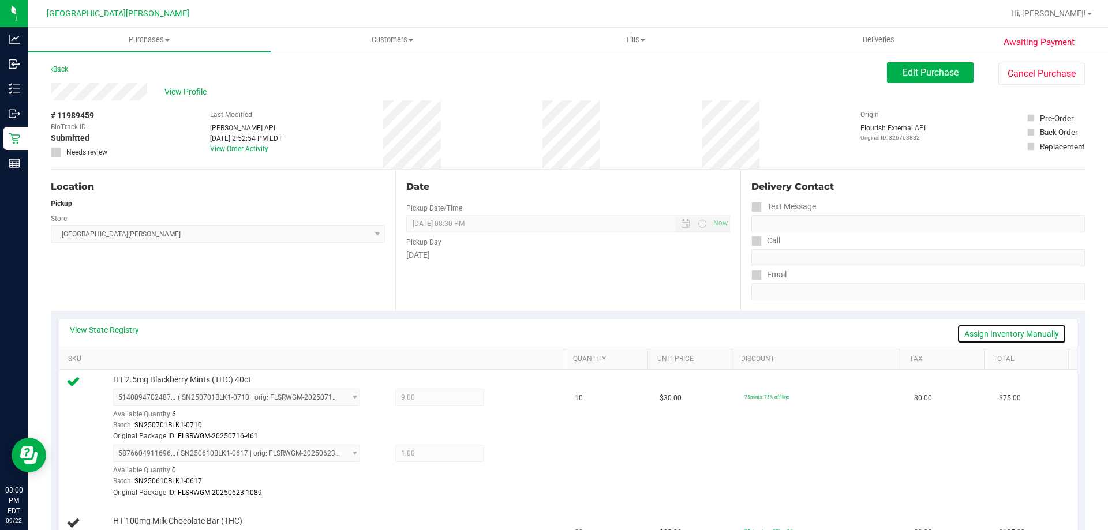
click at [999, 329] on link "Assign Inventory Manually" at bounding box center [1012, 334] width 110 height 20
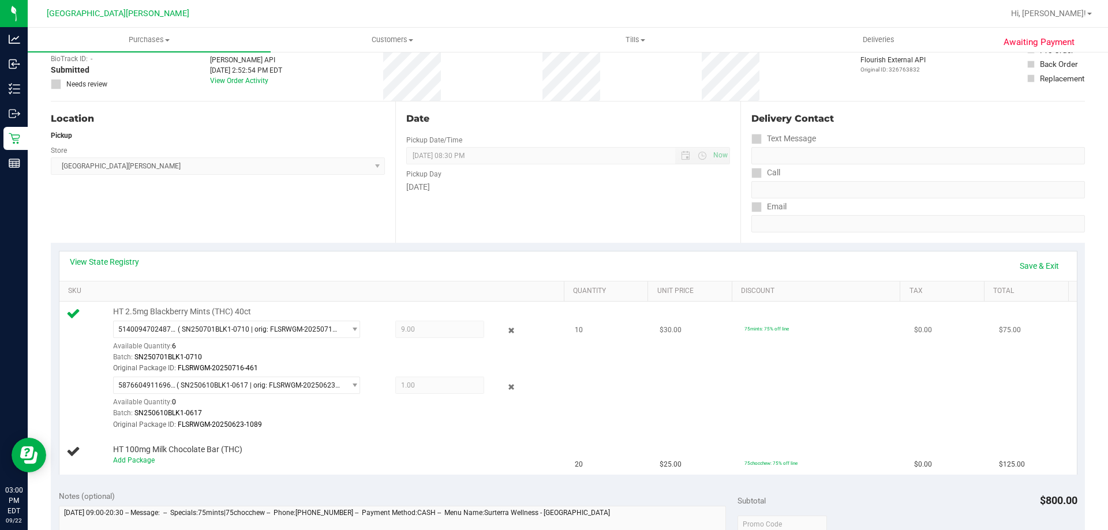
scroll to position [173, 0]
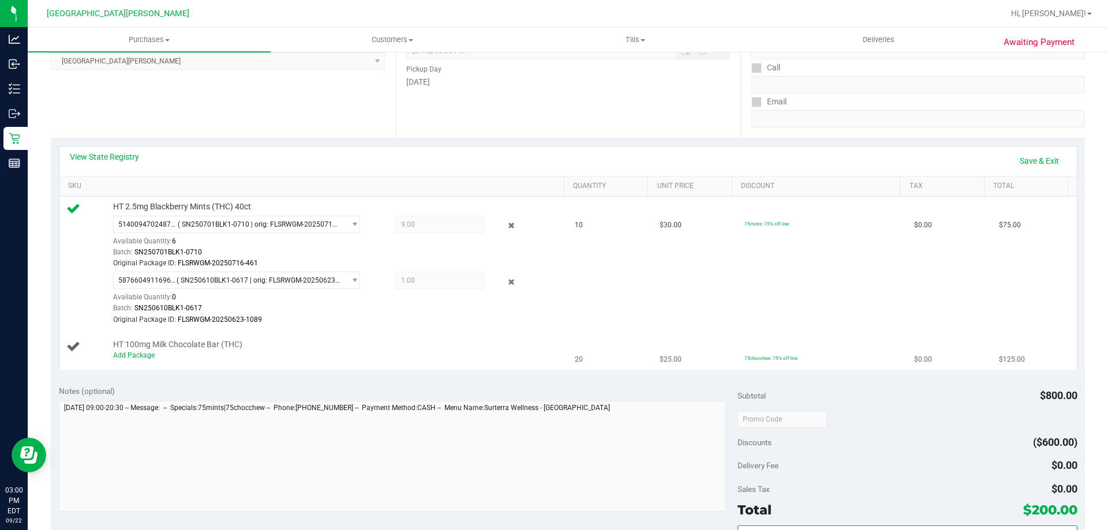
click at [148, 363] on td "HT 100mg Milk Chocolate Bar (THC) Add Package" at bounding box center [313, 350] width 509 height 39
click at [147, 355] on link "Add Package" at bounding box center [134, 356] width 42 height 8
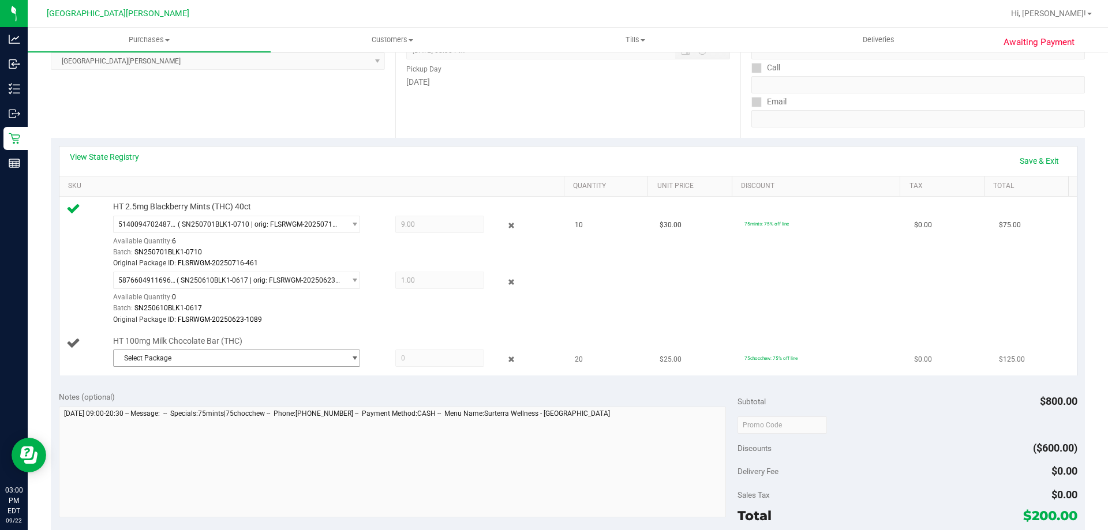
click at [182, 357] on span "Select Package" at bounding box center [229, 358] width 231 height 16
click at [189, 408] on span "( SN250728MC1-0731 | orig: FLSRWGM-20250806-362 )" at bounding box center [273, 406] width 175 height 8
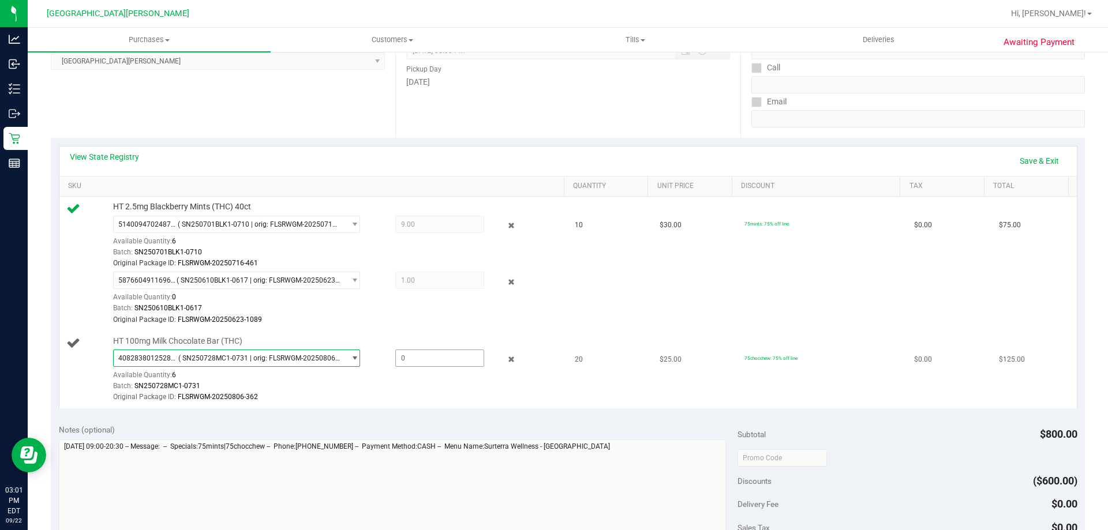
click at [411, 359] on span at bounding box center [439, 358] width 89 height 17
type input "6"
type input "6.0000"
click at [392, 154] on div "View State Registry Save & Exit" at bounding box center [568, 161] width 997 height 20
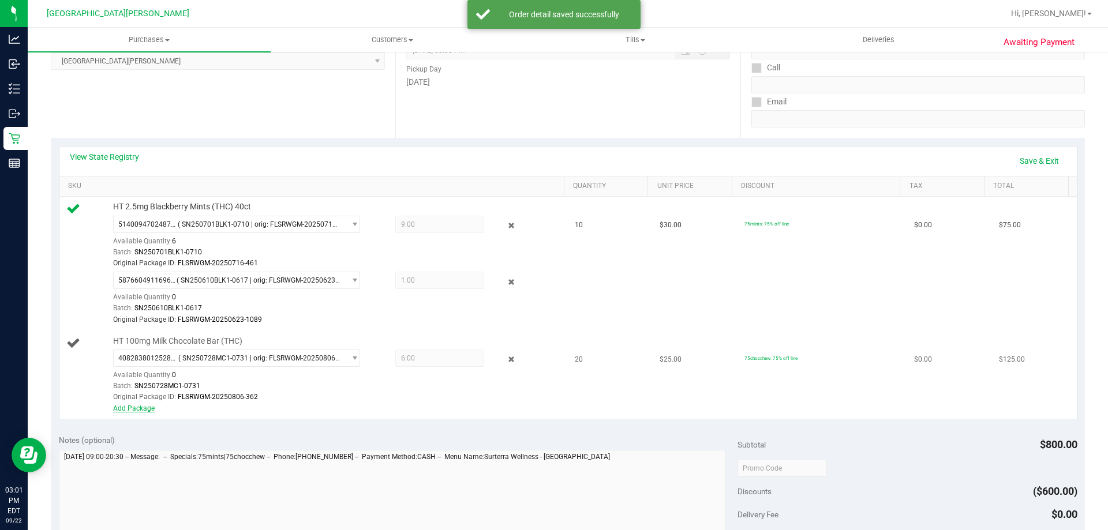
click at [140, 410] on link "Add Package" at bounding box center [134, 409] width 42 height 8
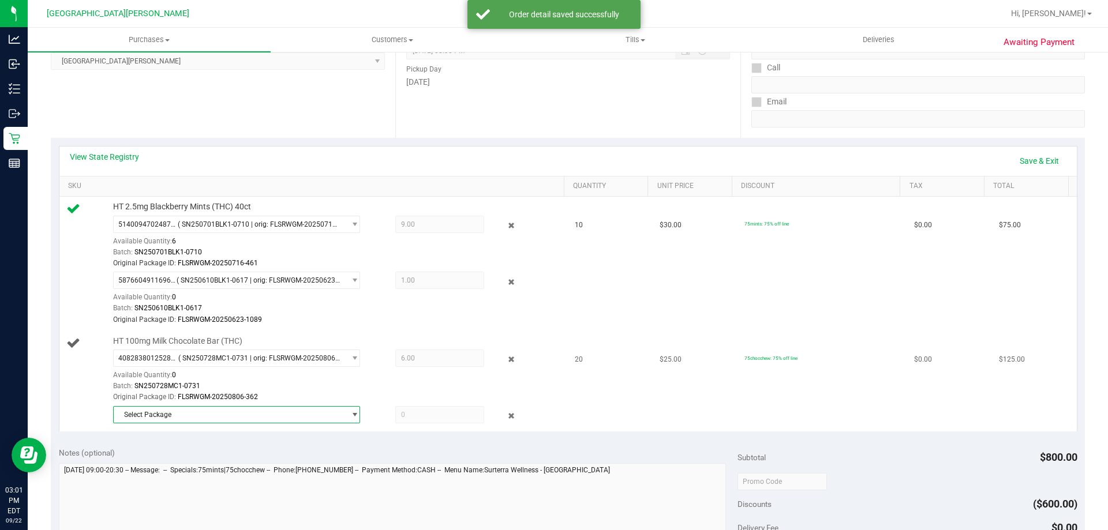
drag, startPoint x: 140, startPoint y: 410, endPoint x: 167, endPoint y: 423, distance: 29.4
click at [166, 418] on span "Select Package" at bounding box center [229, 415] width 231 height 16
click at [168, 465] on span "6418616200706579" at bounding box center [152, 462] width 65 height 8
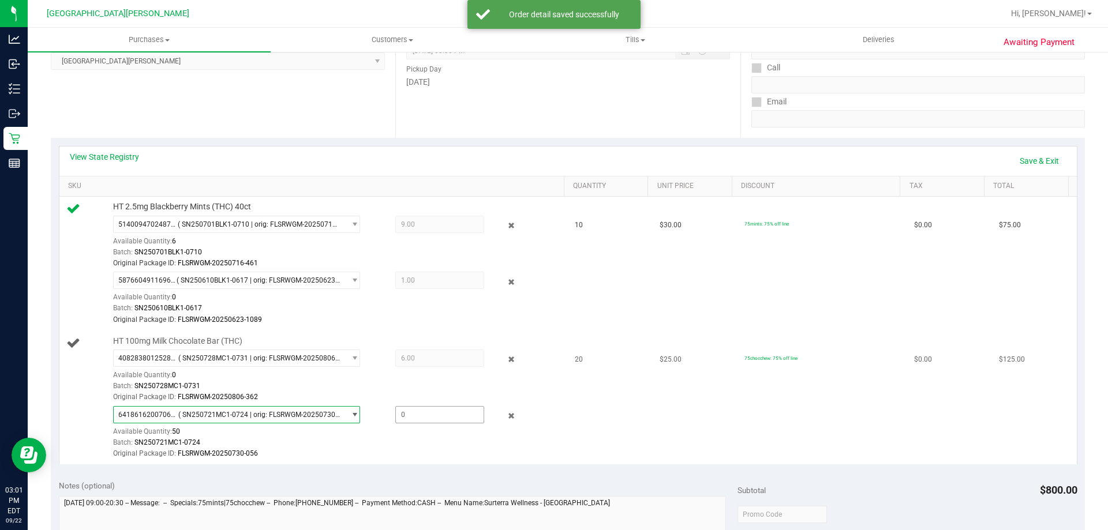
click at [438, 413] on span at bounding box center [439, 414] width 89 height 17
type input "14"
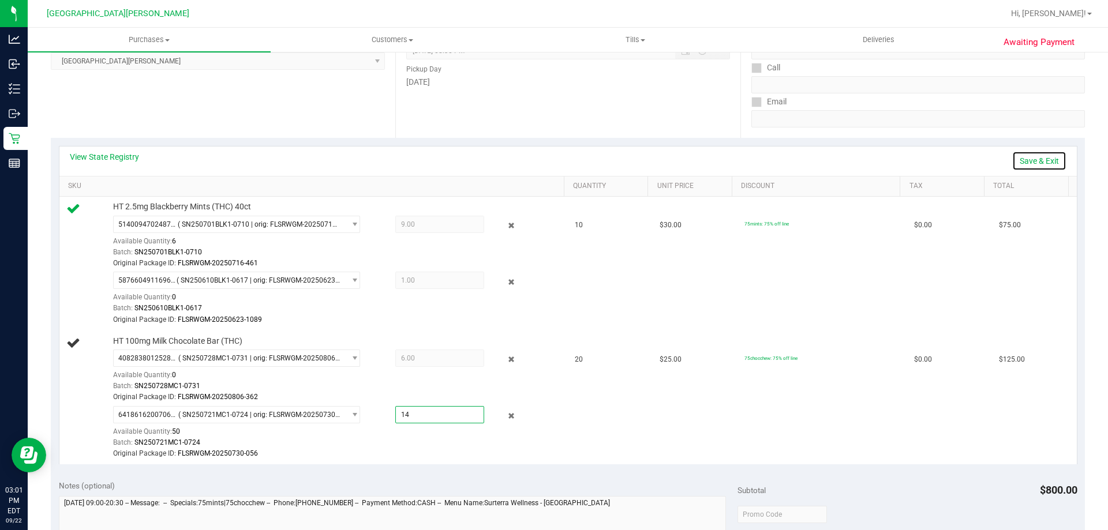
type input "14.0000"
click at [1048, 157] on link "Save & Exit" at bounding box center [1039, 161] width 54 height 20
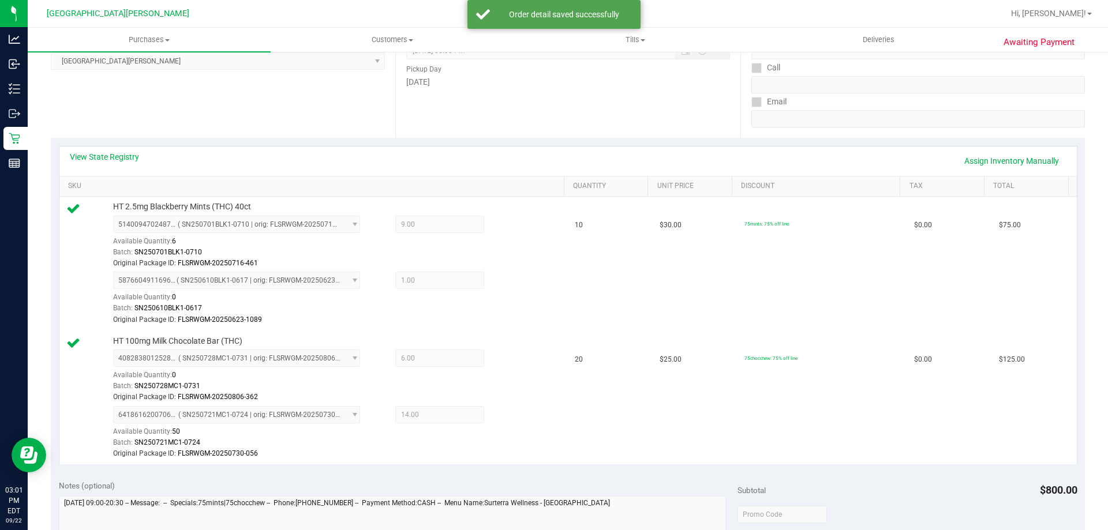
scroll to position [519, 0]
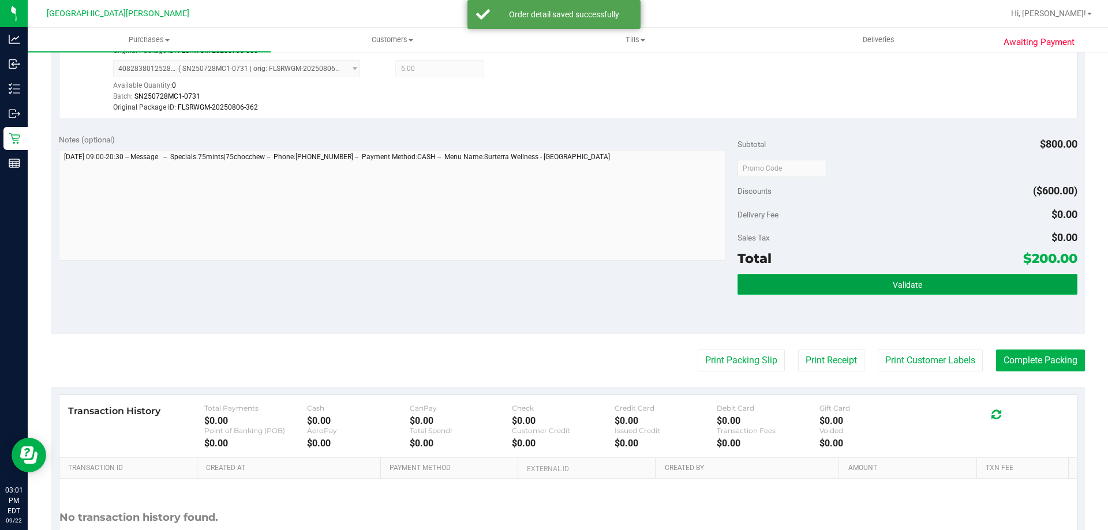
click at [895, 287] on span "Validate" at bounding box center [907, 285] width 29 height 9
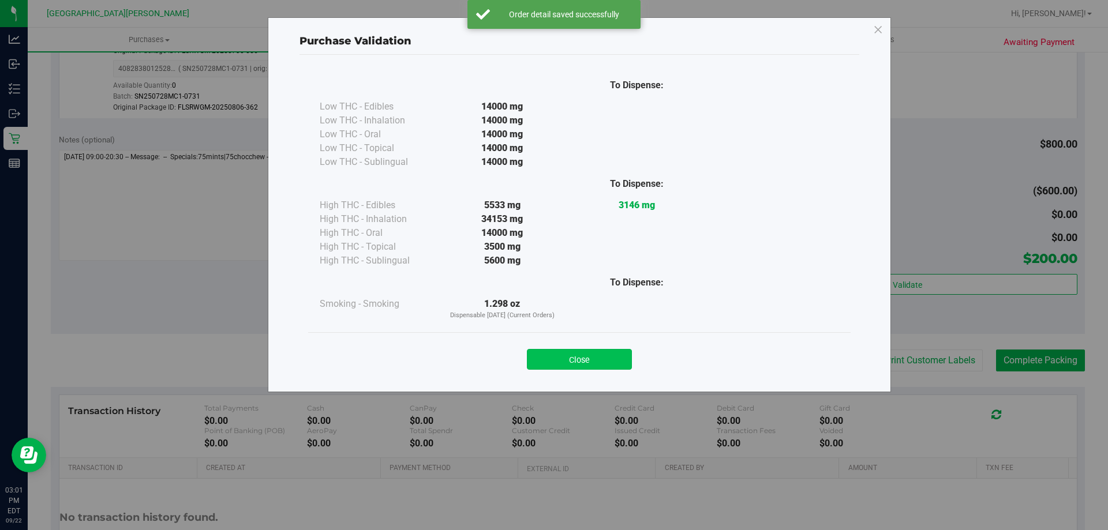
click at [579, 367] on button "Close" at bounding box center [579, 359] width 105 height 21
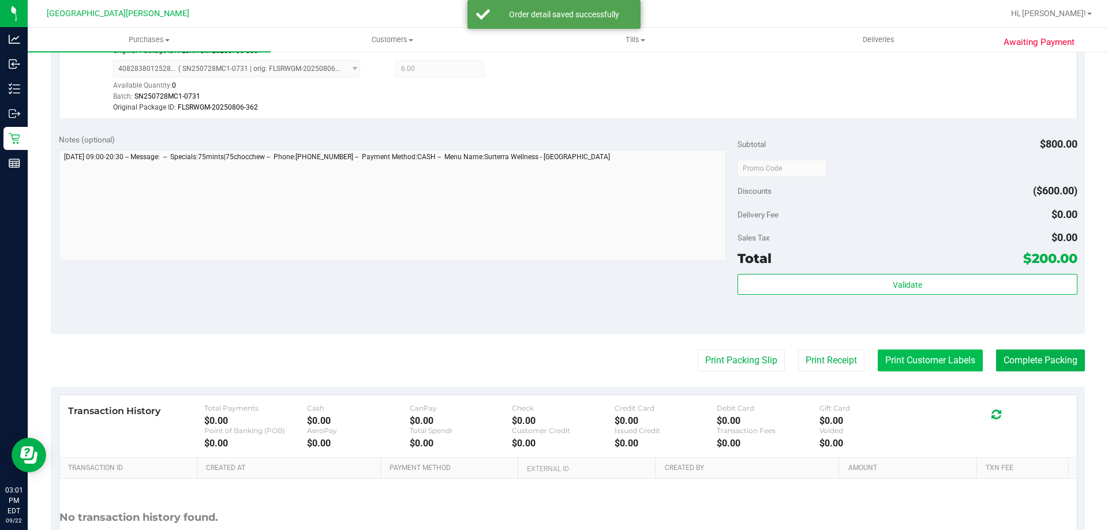
click at [900, 353] on button "Print Customer Labels" at bounding box center [930, 361] width 105 height 22
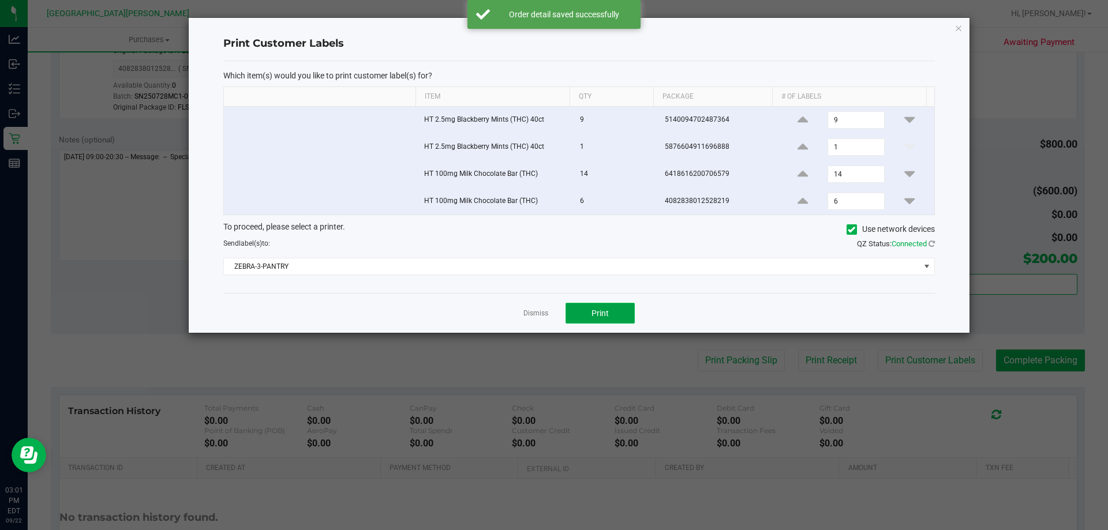
click at [584, 311] on button "Print" at bounding box center [600, 313] width 69 height 21
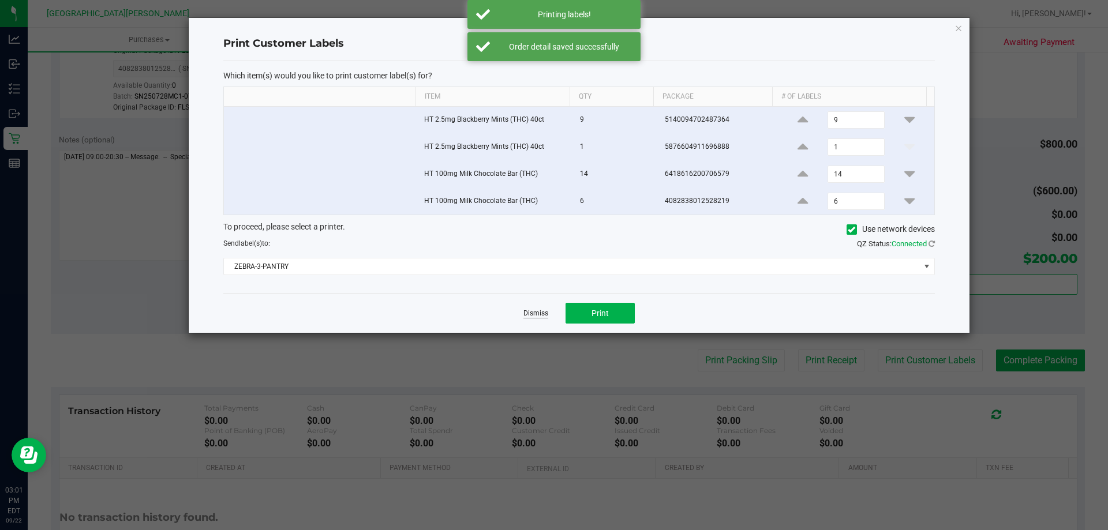
click at [530, 310] on link "Dismiss" at bounding box center [536, 314] width 25 height 10
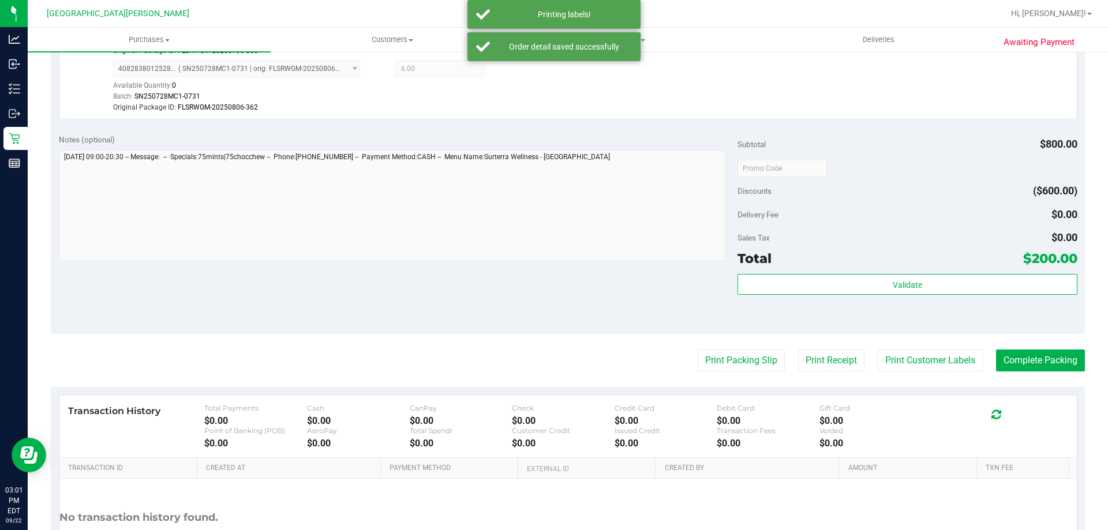
click at [458, 291] on div "Notes (optional) Subtotal $800.00 Discounts ($600.00) Delivery Fee $0.00 Sales …" at bounding box center [568, 230] width 1034 height 208
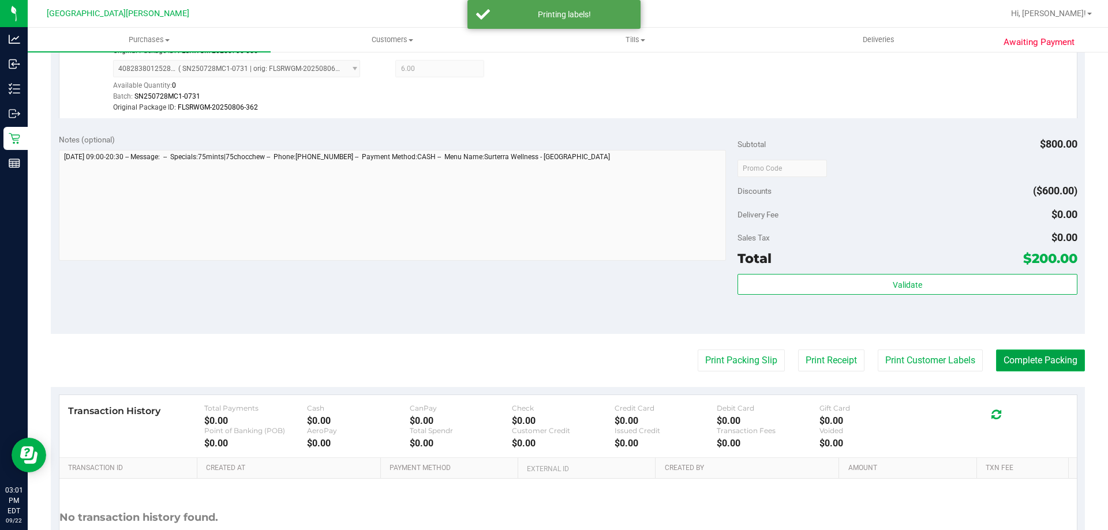
click at [1023, 363] on button "Complete Packing" at bounding box center [1040, 361] width 89 height 22
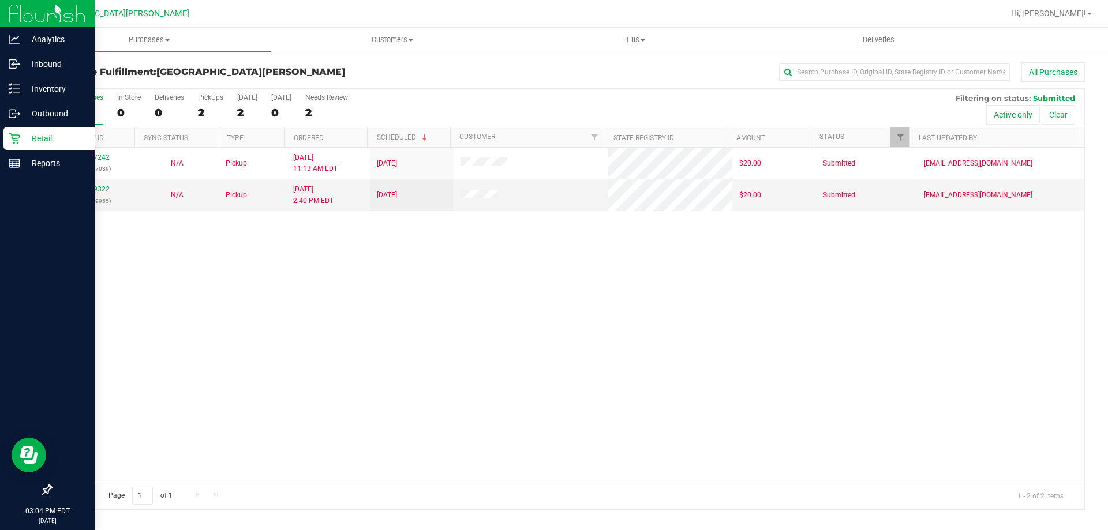
click at [22, 136] on p "Retail" at bounding box center [54, 139] width 69 height 14
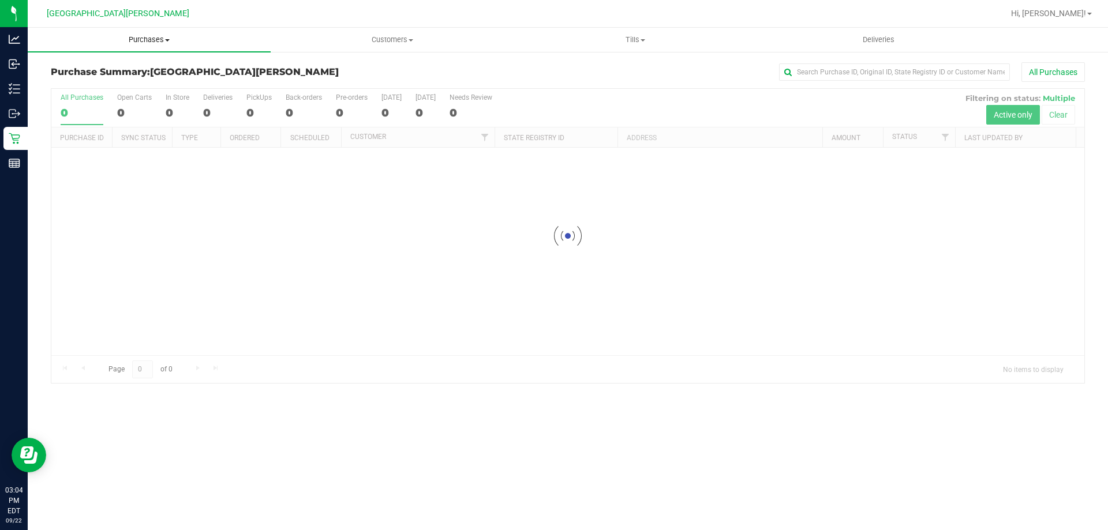
click at [148, 42] on span "Purchases" at bounding box center [149, 40] width 243 height 10
click at [92, 83] on span "Fulfillment" at bounding box center [64, 84] width 72 height 10
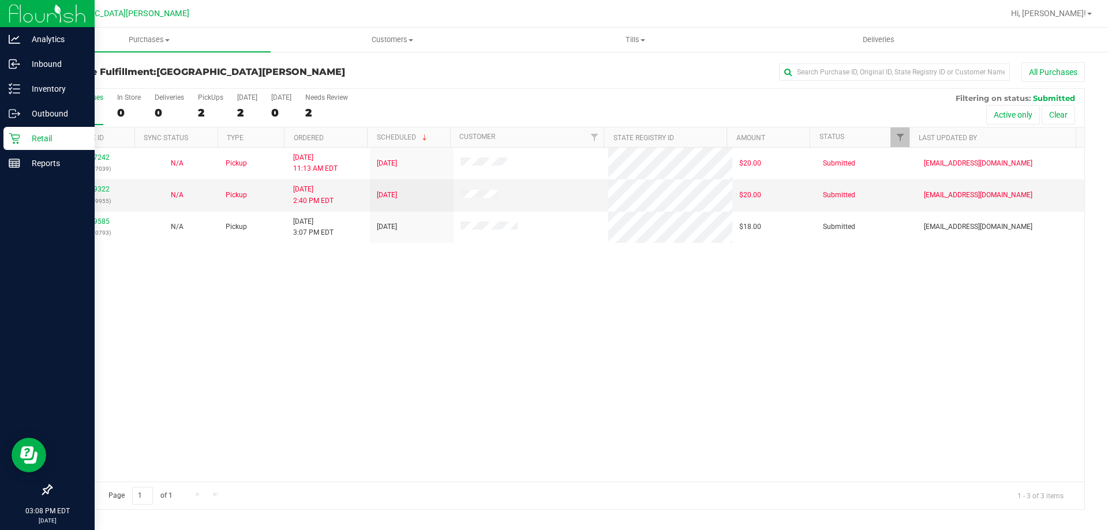
click at [13, 147] on div "Retail" at bounding box center [48, 138] width 91 height 23
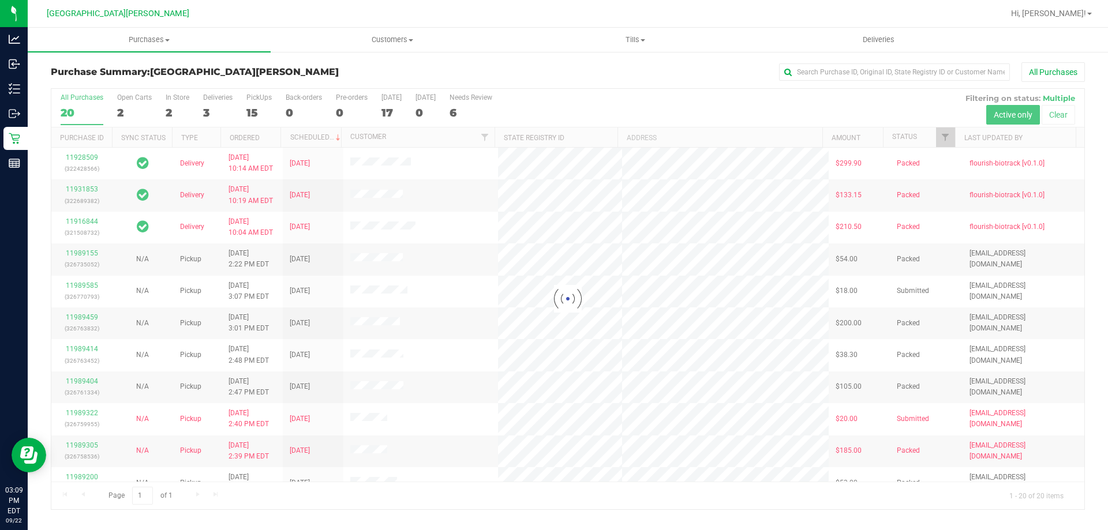
click at [173, 101] on div at bounding box center [567, 299] width 1033 height 421
click at [173, 101] on div "In Store" at bounding box center [178, 98] width 24 height 8
click at [0, 0] on input "In Store 2" at bounding box center [0, 0] width 0 height 0
click at [173, 103] on div at bounding box center [567, 299] width 1033 height 421
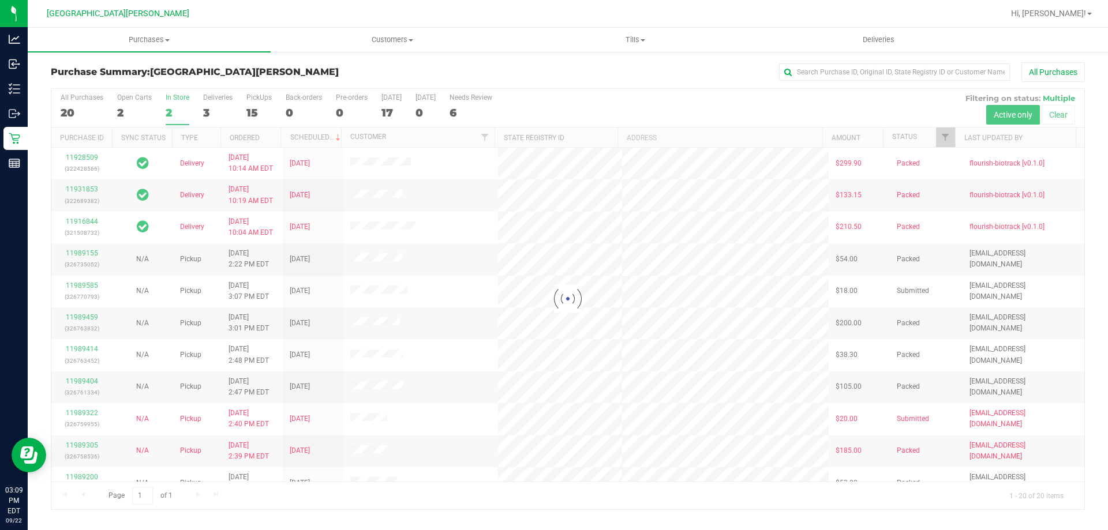
click at [173, 113] on div at bounding box center [567, 299] width 1033 height 421
click at [173, 117] on div at bounding box center [567, 299] width 1033 height 421
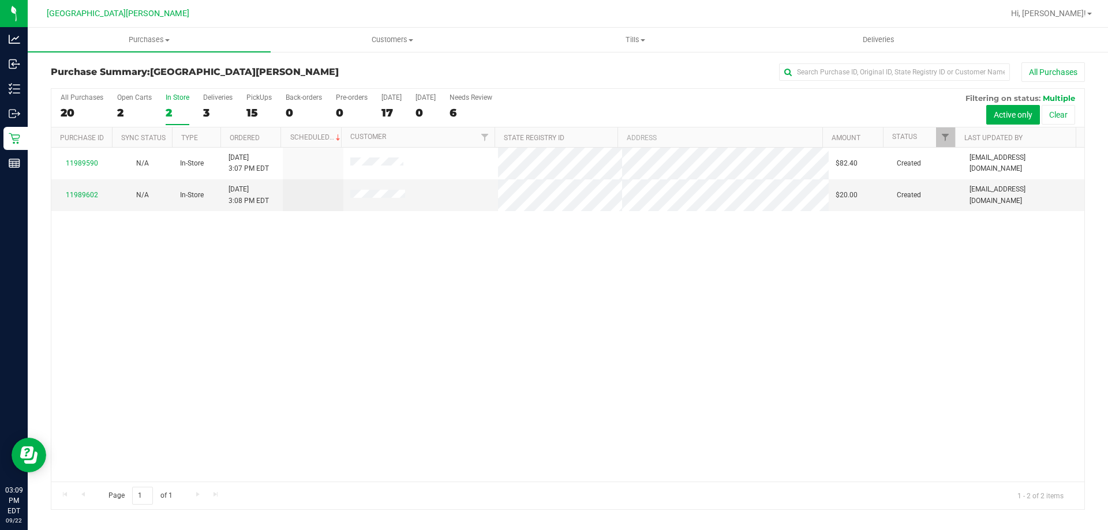
click at [173, 118] on div "2" at bounding box center [178, 112] width 24 height 13
click at [0, 0] on input "In Store 2" at bounding box center [0, 0] width 0 height 0
click at [79, 166] on div at bounding box center [567, 299] width 1033 height 421
click at [79, 166] on link "11989590" at bounding box center [82, 163] width 32 height 8
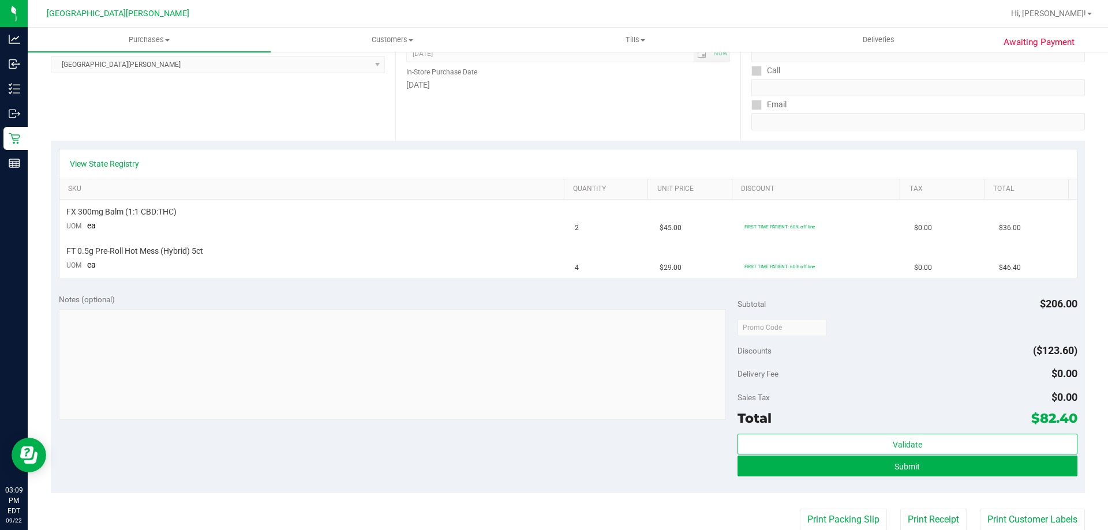
scroll to position [173, 0]
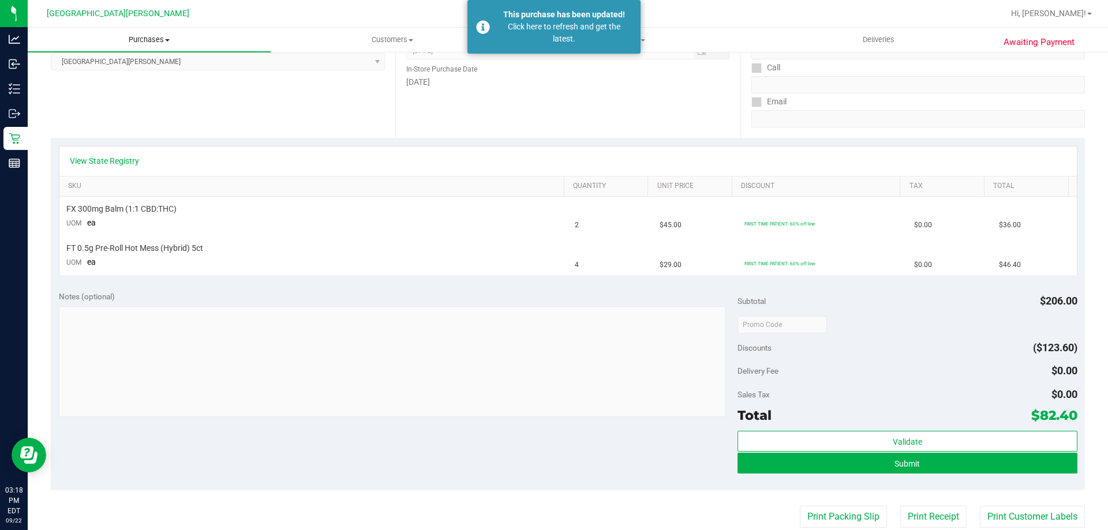
click at [135, 40] on span "Purchases" at bounding box center [149, 40] width 243 height 10
click at [109, 85] on li "Fulfillment" at bounding box center [149, 84] width 243 height 14
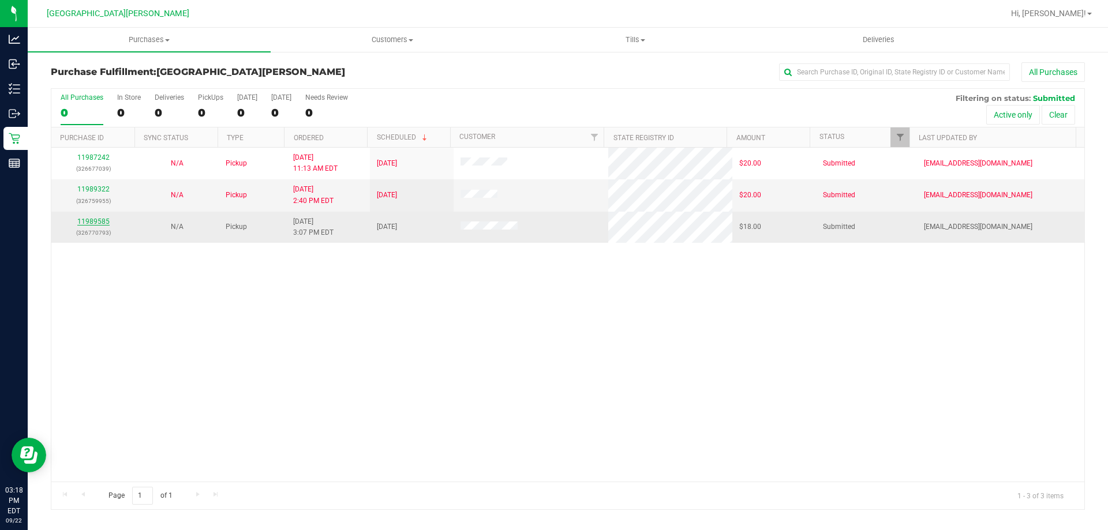
click at [100, 222] on link "11989585" at bounding box center [93, 222] width 32 height 8
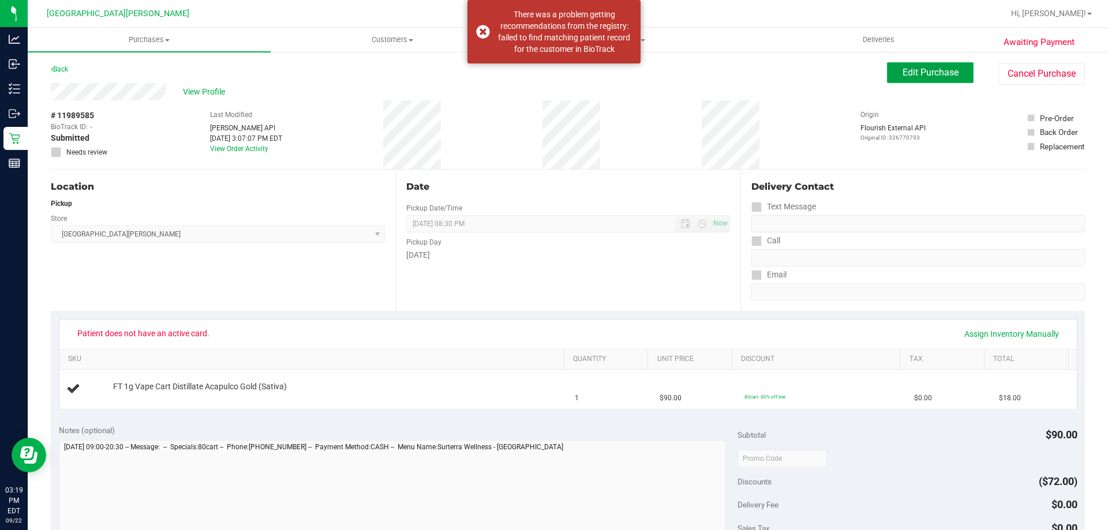
click at [930, 71] on span "Edit Purchase" at bounding box center [931, 72] width 56 height 11
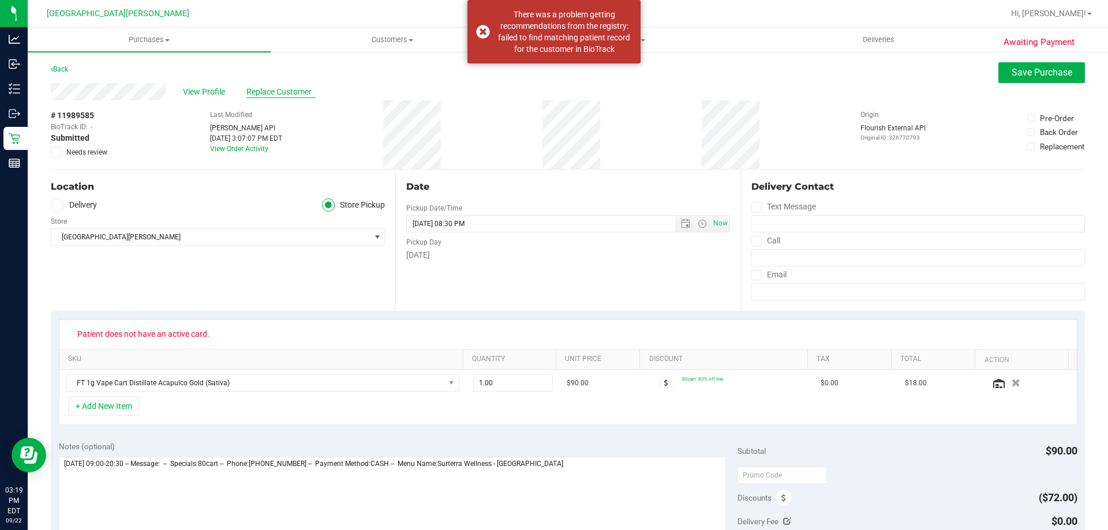
click at [257, 96] on span "Replace Customer" at bounding box center [280, 92] width 69 height 12
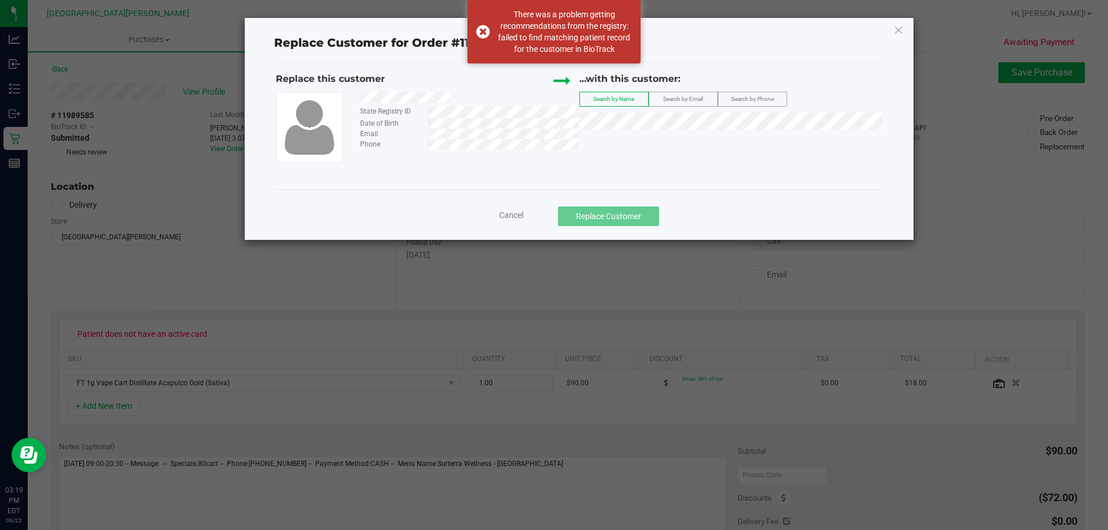
click at [747, 106] on label "Search by Phone" at bounding box center [753, 99] width 68 height 14
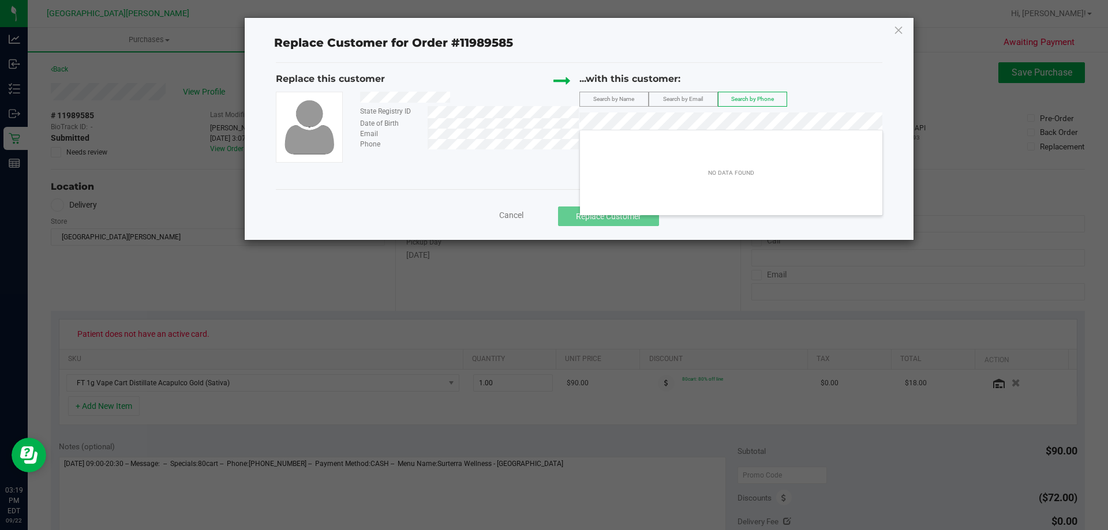
click at [539, 128] on div "Replace this customer State Registry ID Date of Birth Email Phone ...with this …" at bounding box center [579, 117] width 607 height 91
click at [673, 99] on span "Search by Email" at bounding box center [683, 99] width 40 height 6
click at [645, 35] on div "Replace Customer for Order #11989585" at bounding box center [579, 42] width 624 height 18
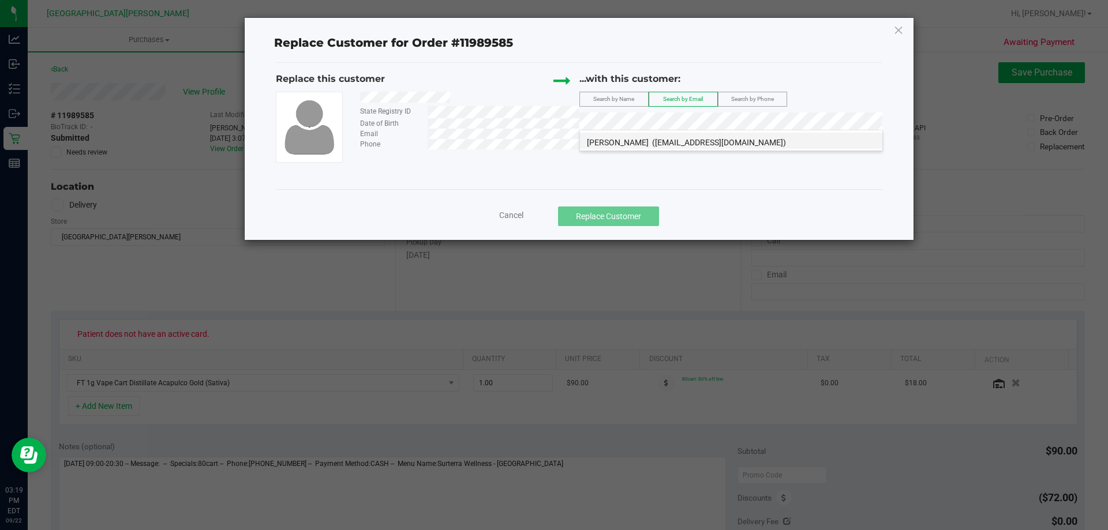
click at [640, 141] on span "SHAKAYLA LEWIS" at bounding box center [618, 142] width 62 height 9
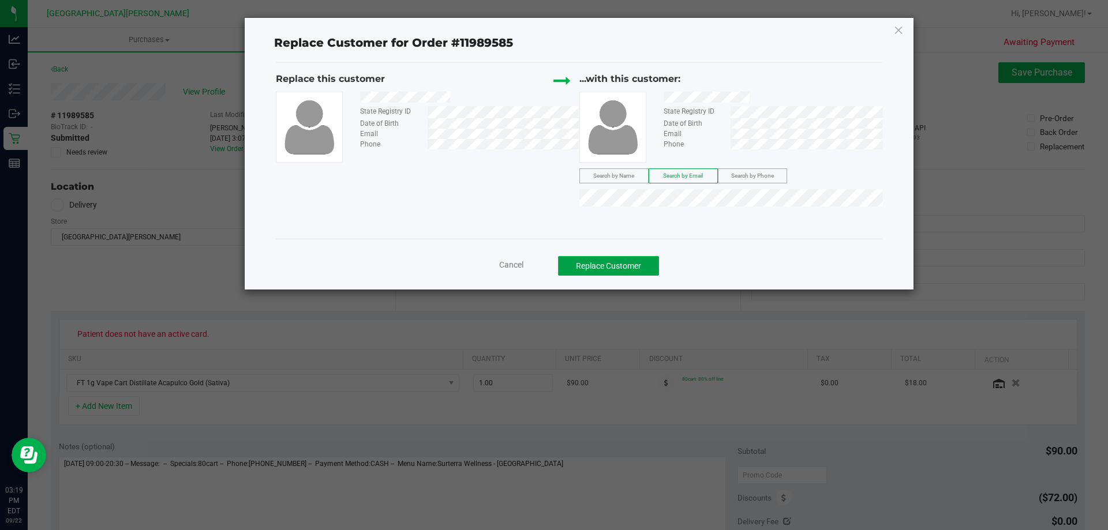
click at [616, 266] on button "Replace Customer" at bounding box center [608, 266] width 101 height 20
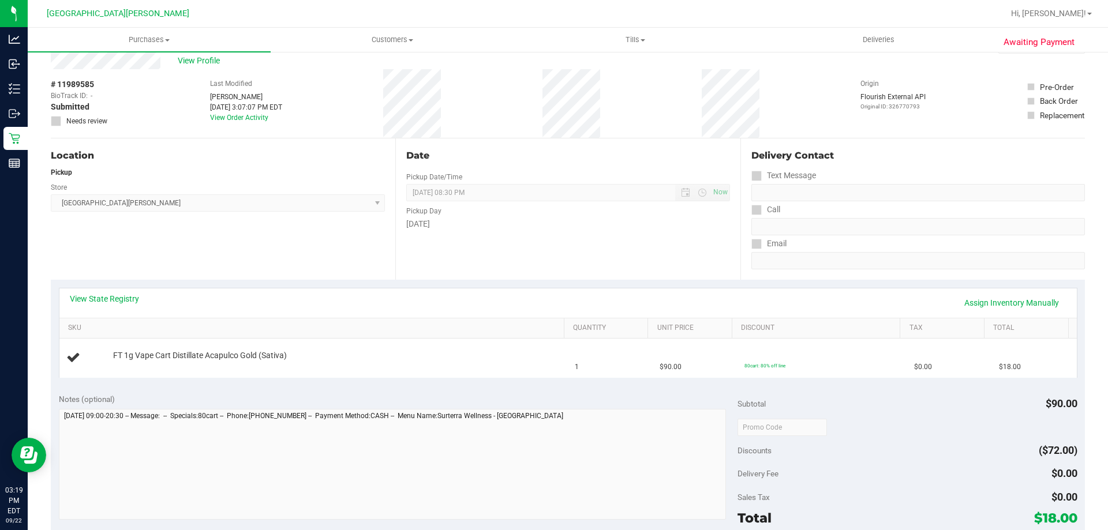
scroll to position [58, 0]
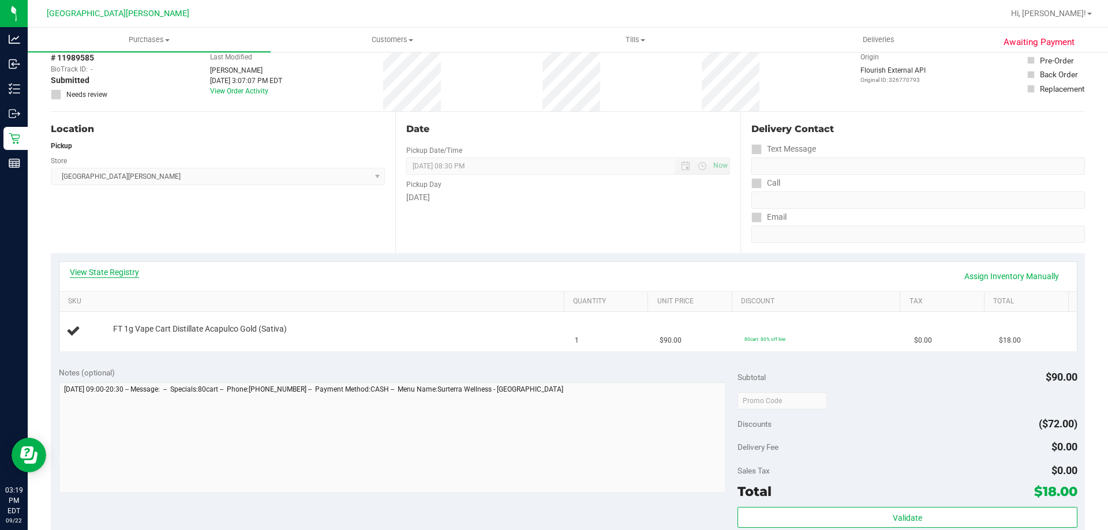
drag, startPoint x: 124, startPoint y: 261, endPoint x: 123, endPoint y: 275, distance: 14.5
click at [124, 264] on div "View State Registry Assign Inventory Manually SKU Quantity Unit Price Discount …" at bounding box center [568, 306] width 1019 height 90
click at [123, 275] on link "View State Registry" at bounding box center [104, 273] width 69 height 12
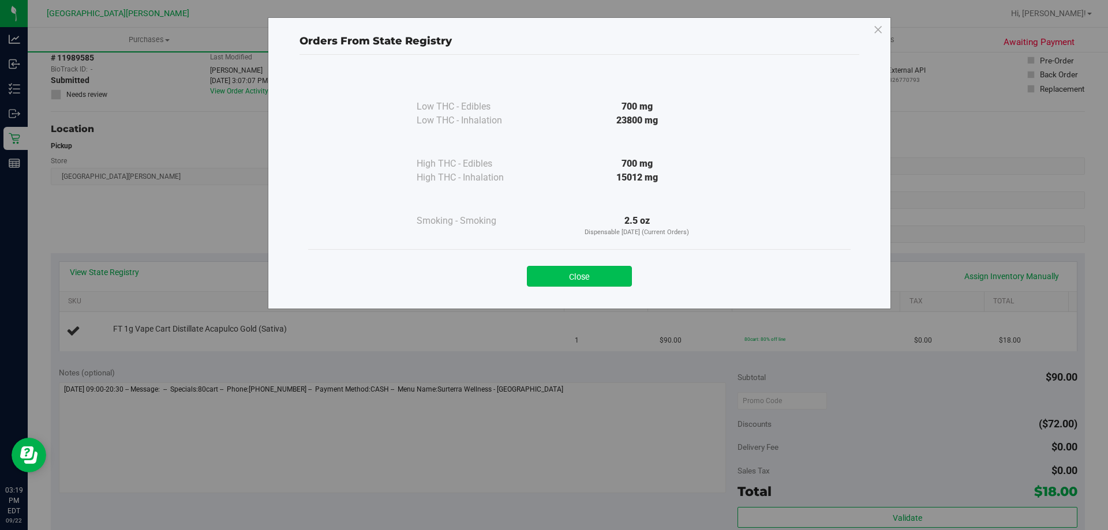
click at [599, 272] on button "Close" at bounding box center [579, 276] width 105 height 21
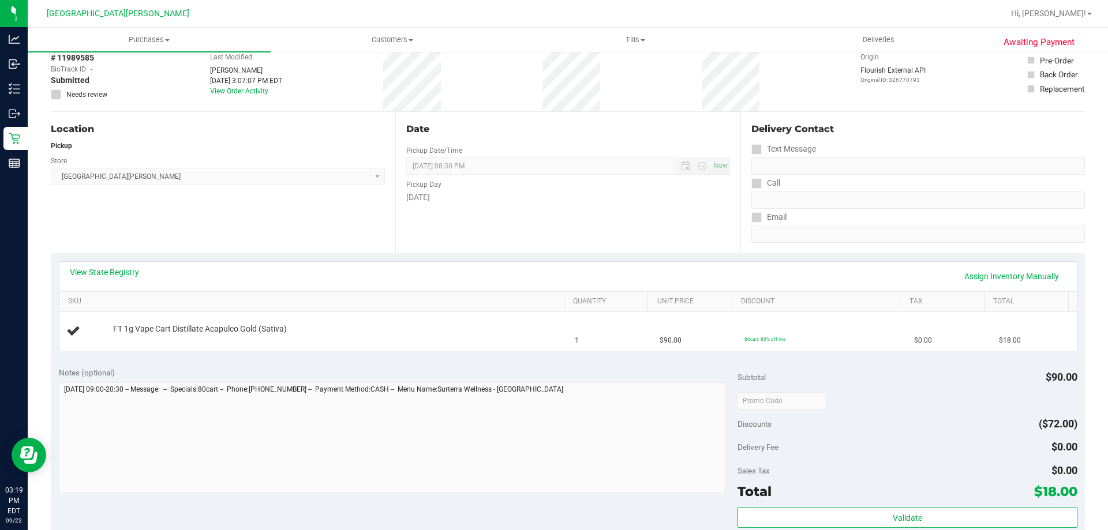
click at [586, 254] on div "View State Registry Assign Inventory Manually SKU Quantity Unit Price Discount …" at bounding box center [568, 306] width 1034 height 106
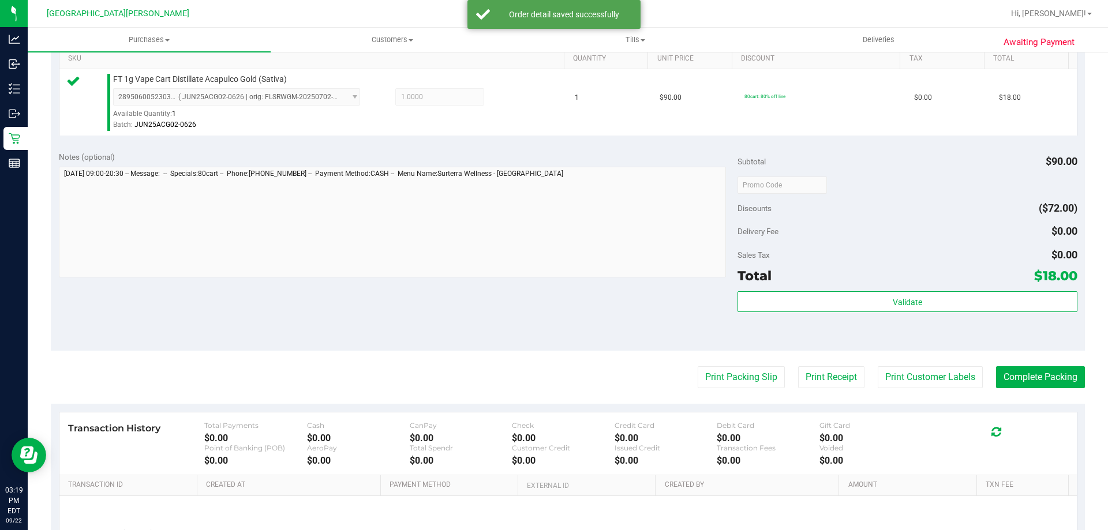
scroll to position [346, 0]
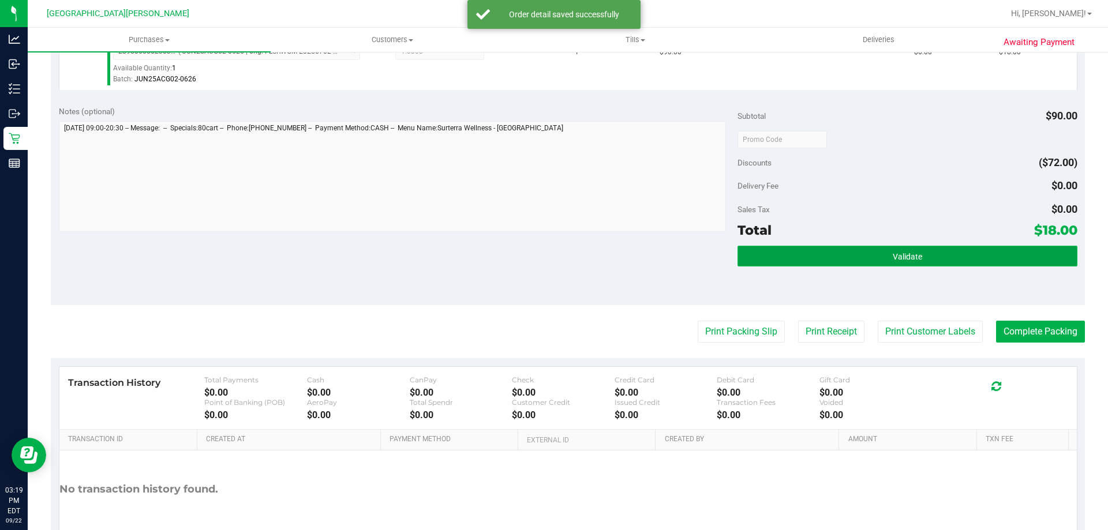
click at [879, 254] on button "Validate" at bounding box center [907, 256] width 339 height 21
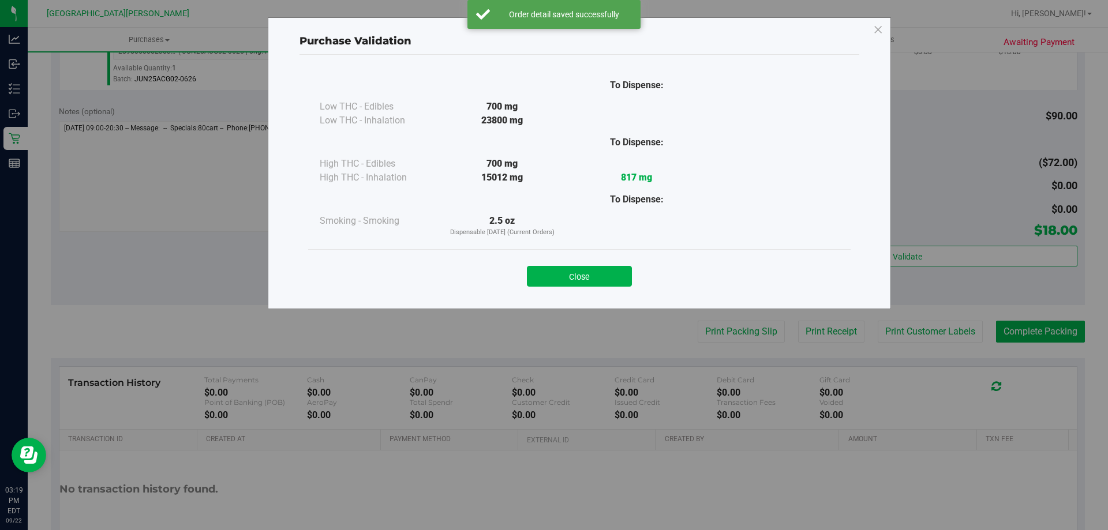
click at [573, 255] on div "Close" at bounding box center [579, 272] width 543 height 47
click at [576, 275] on button "Close" at bounding box center [579, 276] width 105 height 21
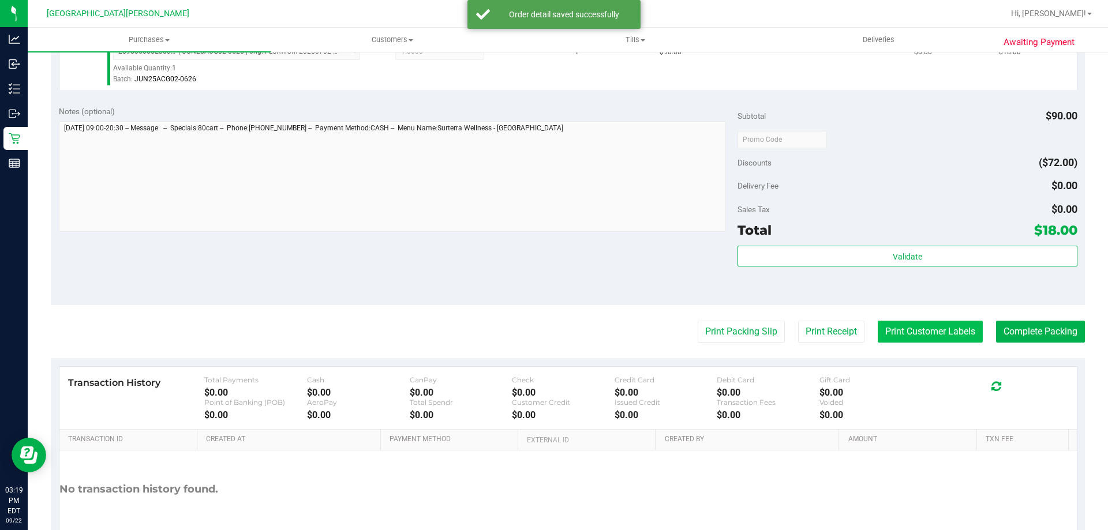
click at [926, 336] on button "Print Customer Labels" at bounding box center [930, 332] width 105 height 22
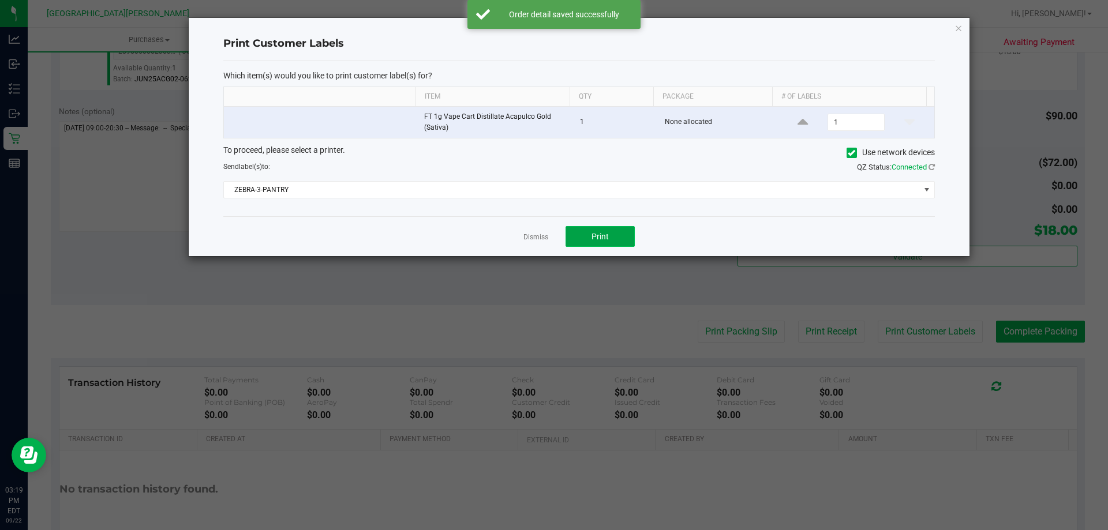
click at [624, 233] on button "Print" at bounding box center [600, 236] width 69 height 21
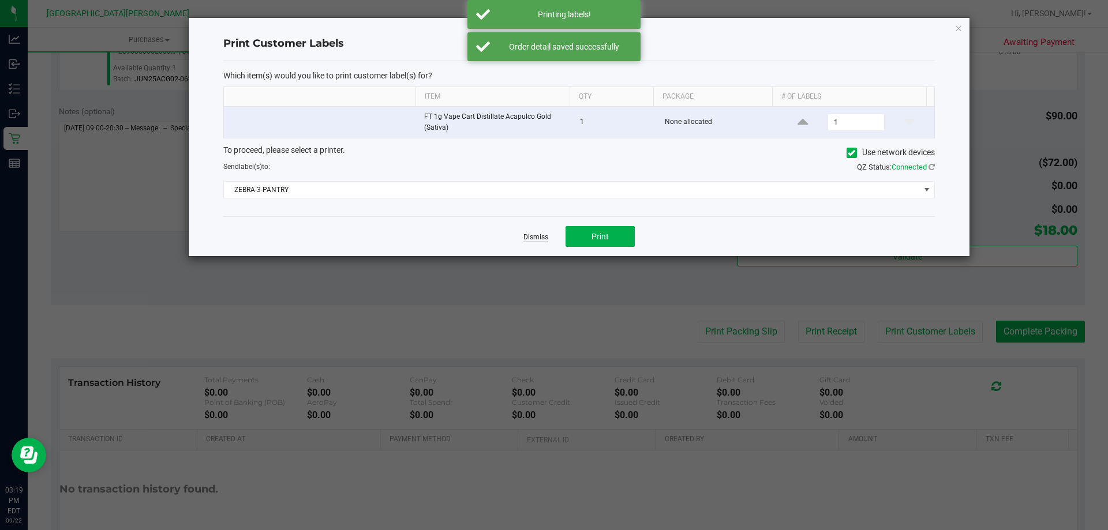
click at [537, 238] on link "Dismiss" at bounding box center [536, 238] width 25 height 10
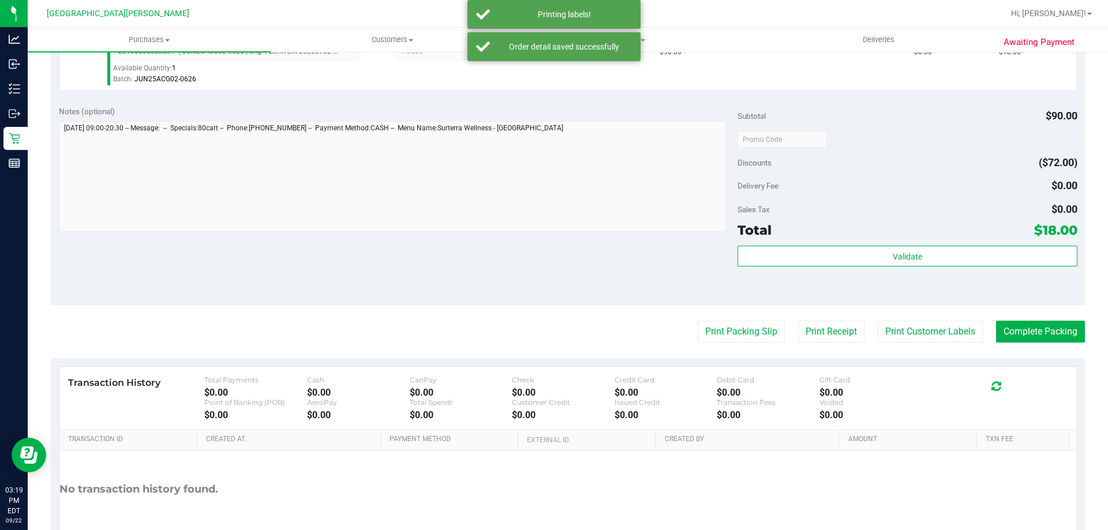
click at [498, 257] on div "Notes (optional) Subtotal $90.00 Discounts ($72.00) Delivery Fee $0.00 Sales Ta…" at bounding box center [568, 202] width 1034 height 208
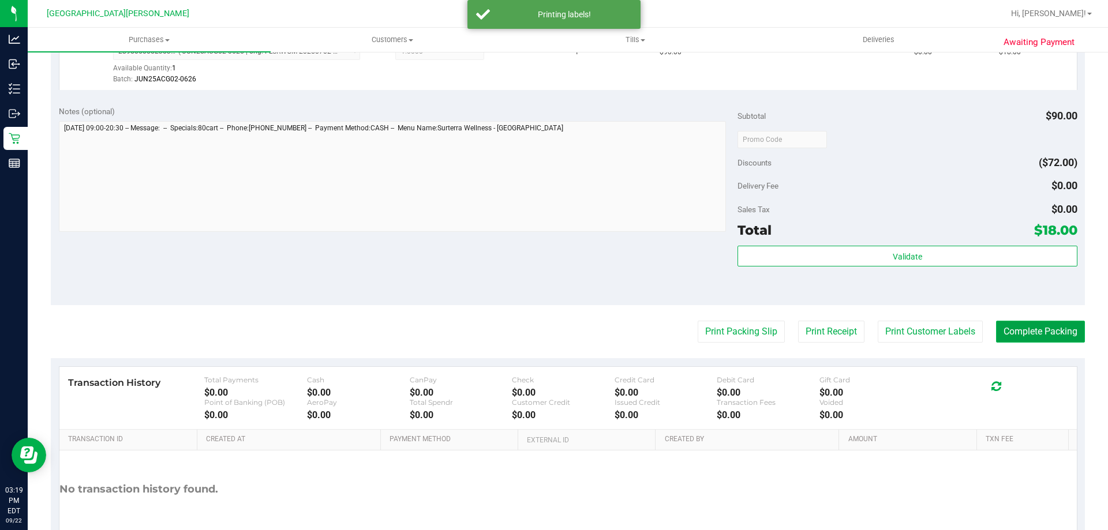
click at [1025, 323] on button "Complete Packing" at bounding box center [1040, 332] width 89 height 22
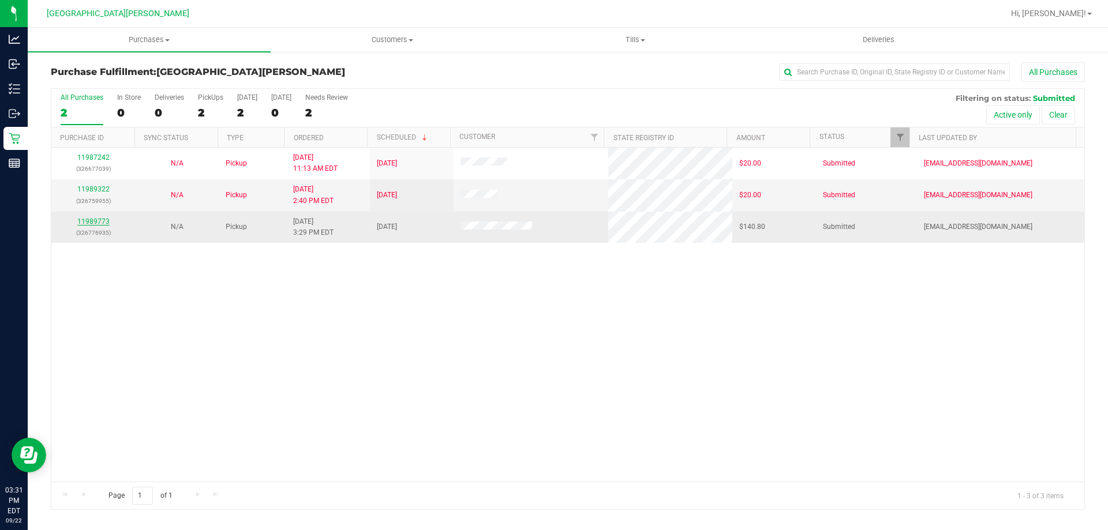
click at [98, 222] on link "11989773" at bounding box center [93, 222] width 32 height 8
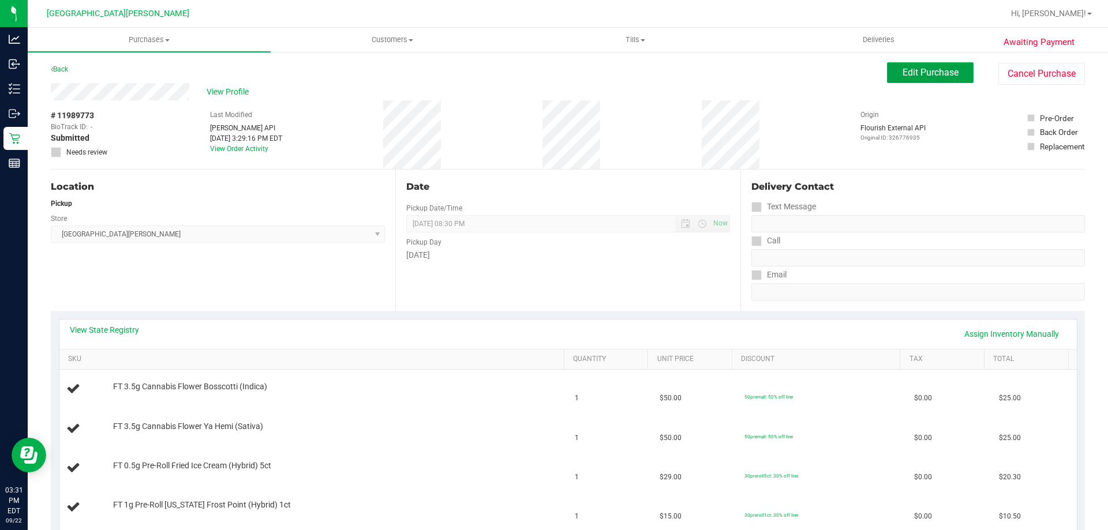
click at [937, 70] on span "Edit Purchase" at bounding box center [931, 72] width 56 height 11
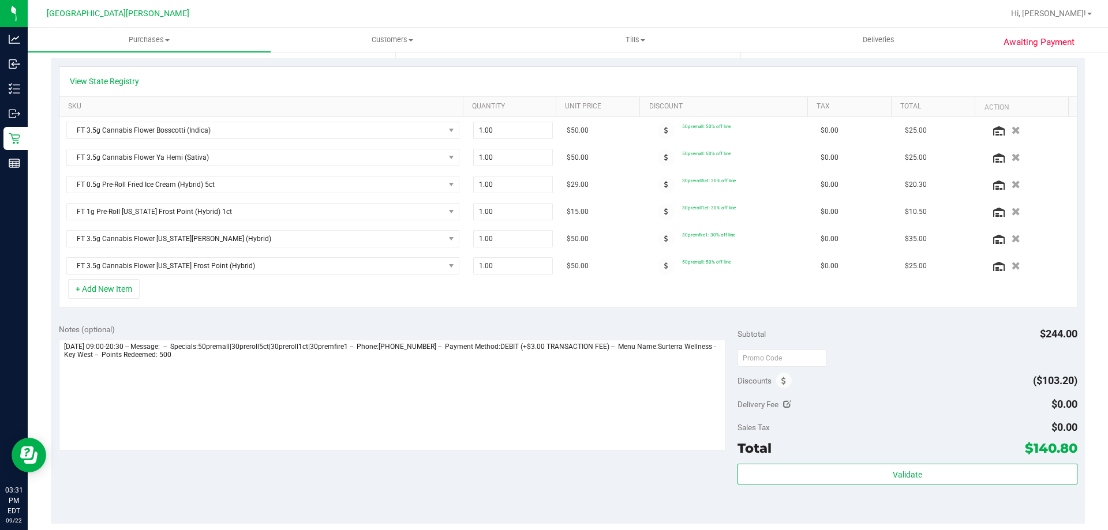
scroll to position [289, 0]
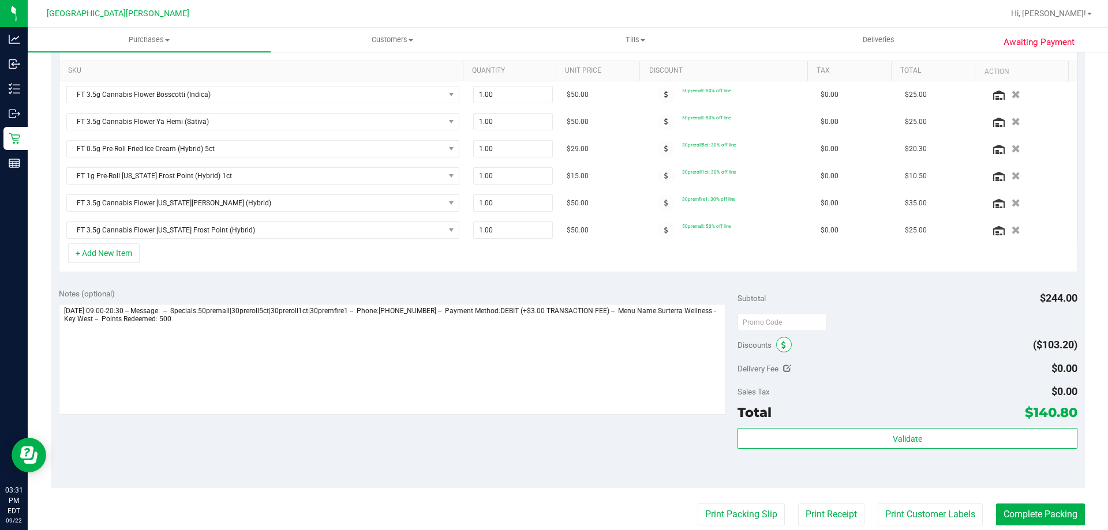
click at [776, 338] on span at bounding box center [784, 345] width 16 height 16
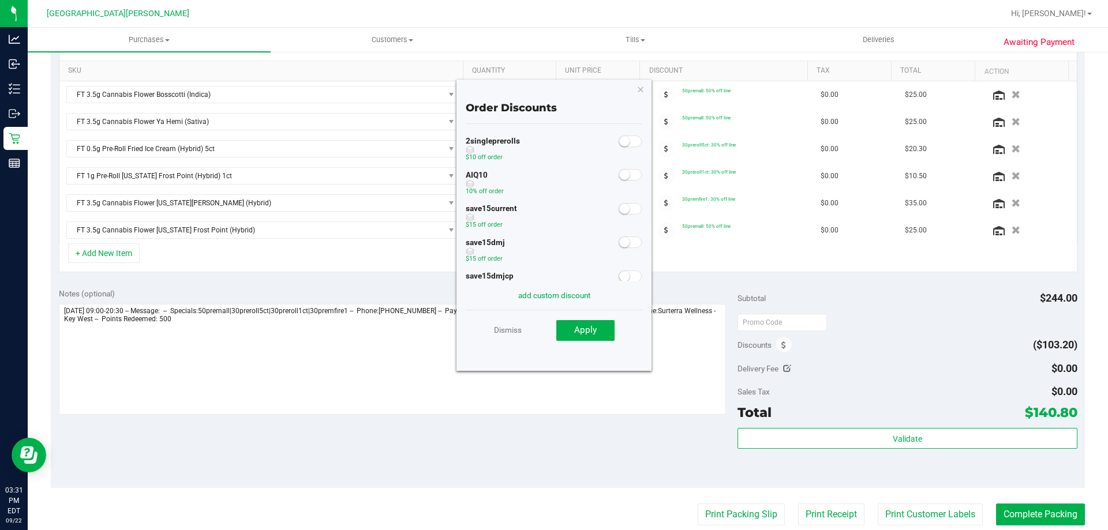
click at [623, 174] on span at bounding box center [630, 175] width 23 height 12
click at [593, 331] on span "Apply" at bounding box center [585, 330] width 23 height 10
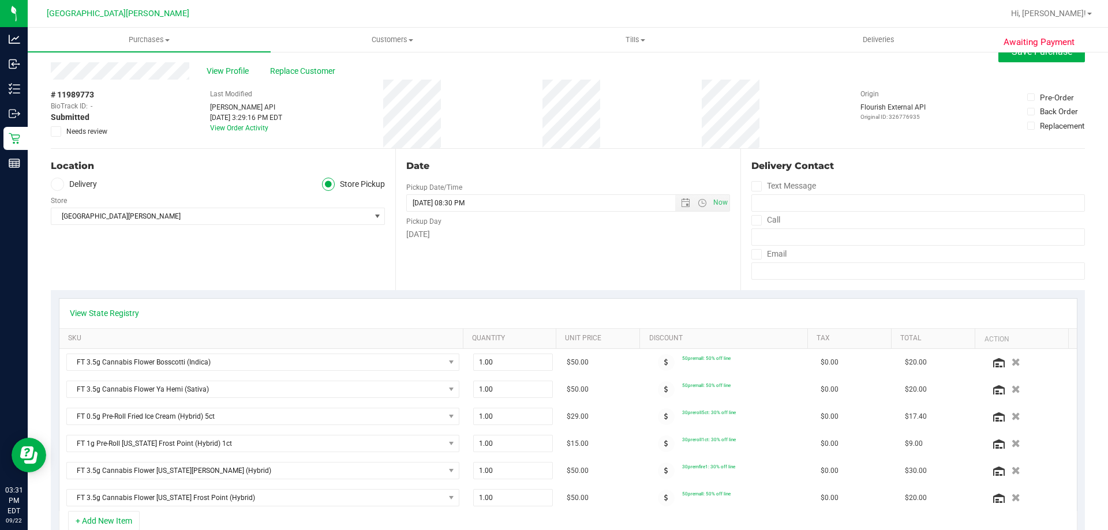
scroll to position [0, 0]
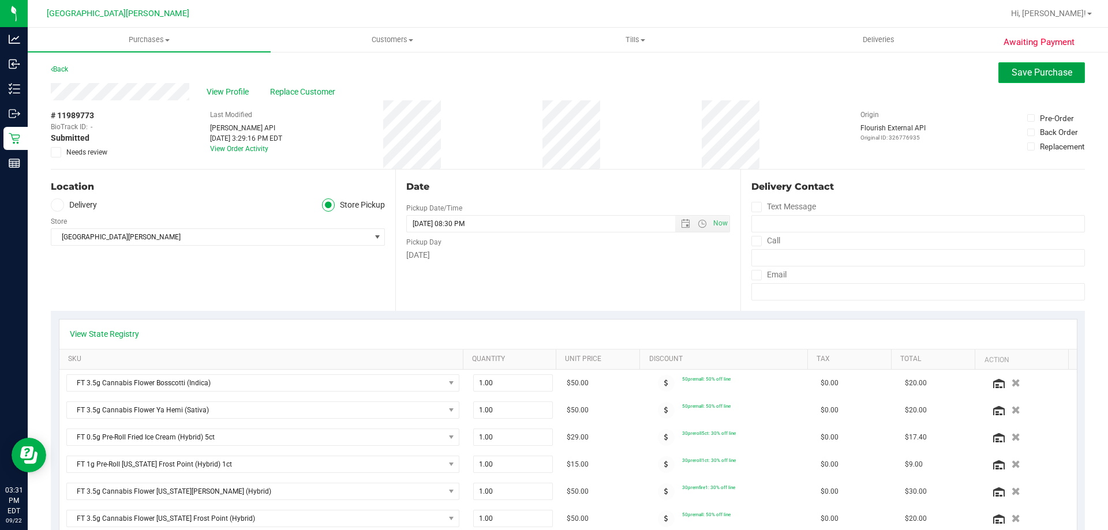
click at [1016, 77] on span "Save Purchase" at bounding box center [1042, 72] width 61 height 11
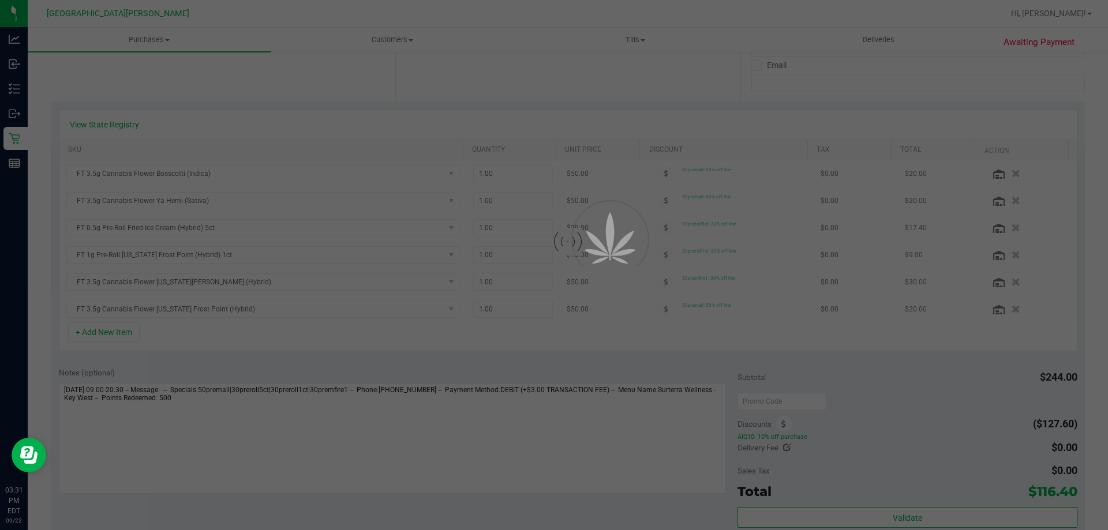
scroll to position [231, 0]
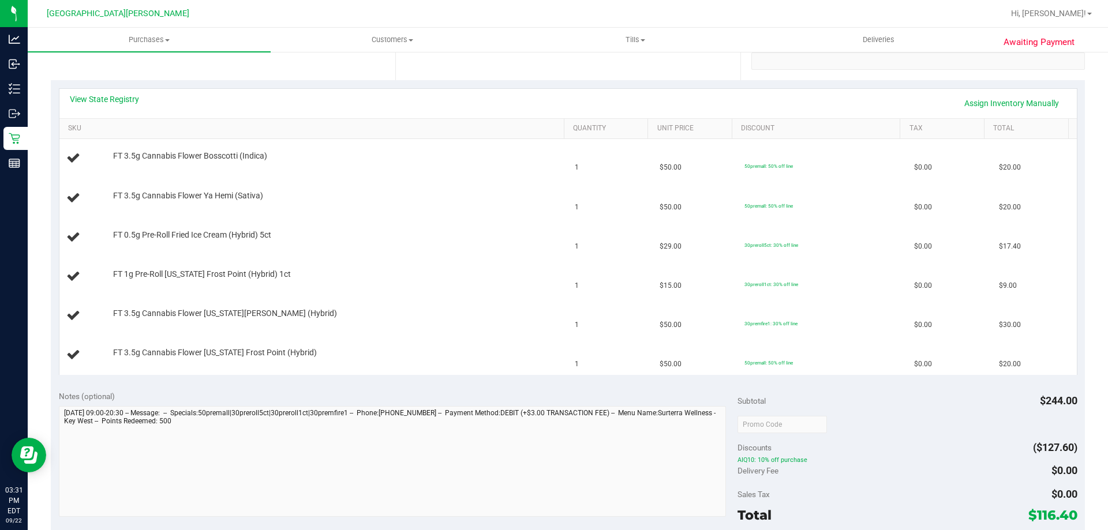
click at [126, 104] on link "View State Registry" at bounding box center [104, 100] width 69 height 12
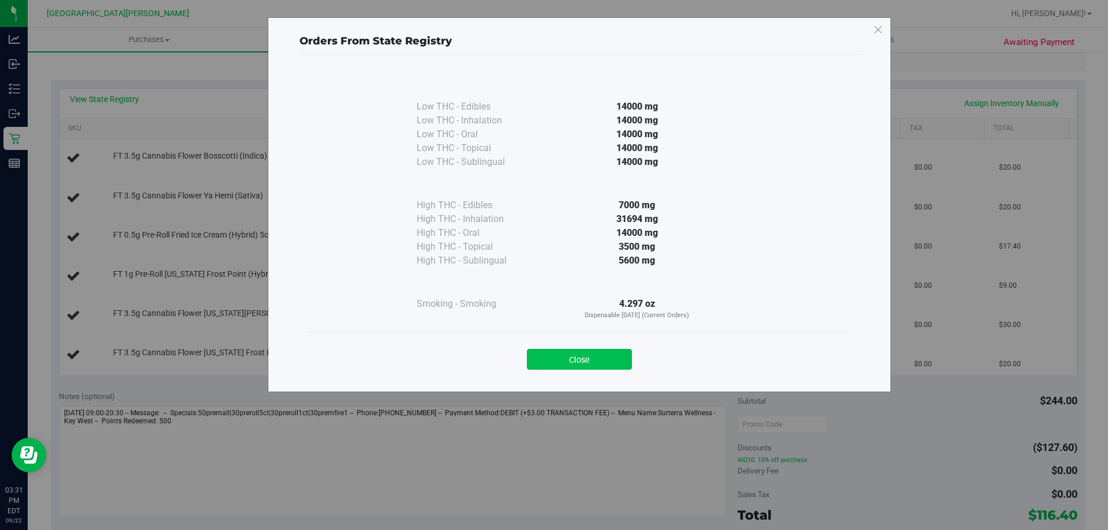
click at [586, 353] on button "Close" at bounding box center [579, 359] width 105 height 21
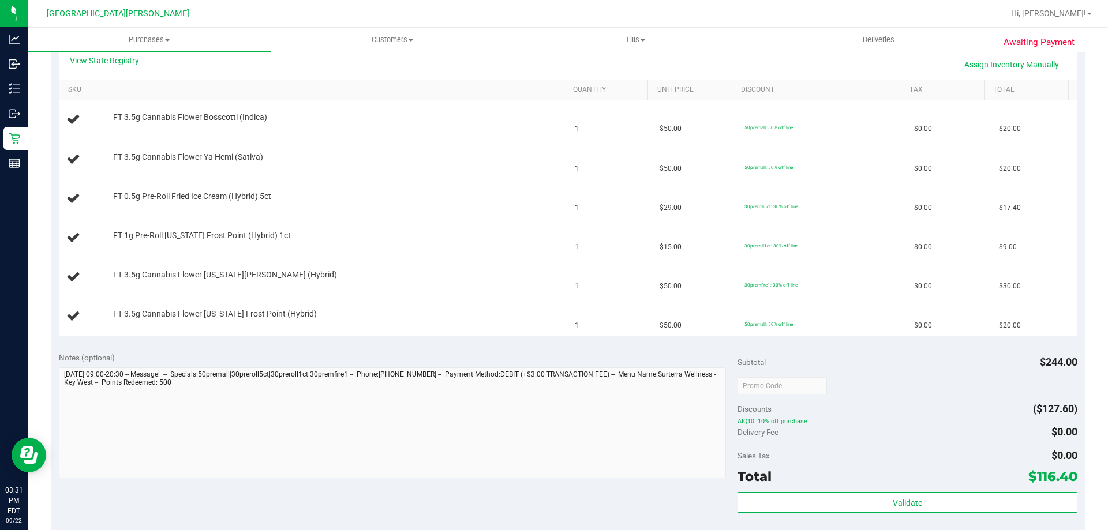
scroll to position [289, 0]
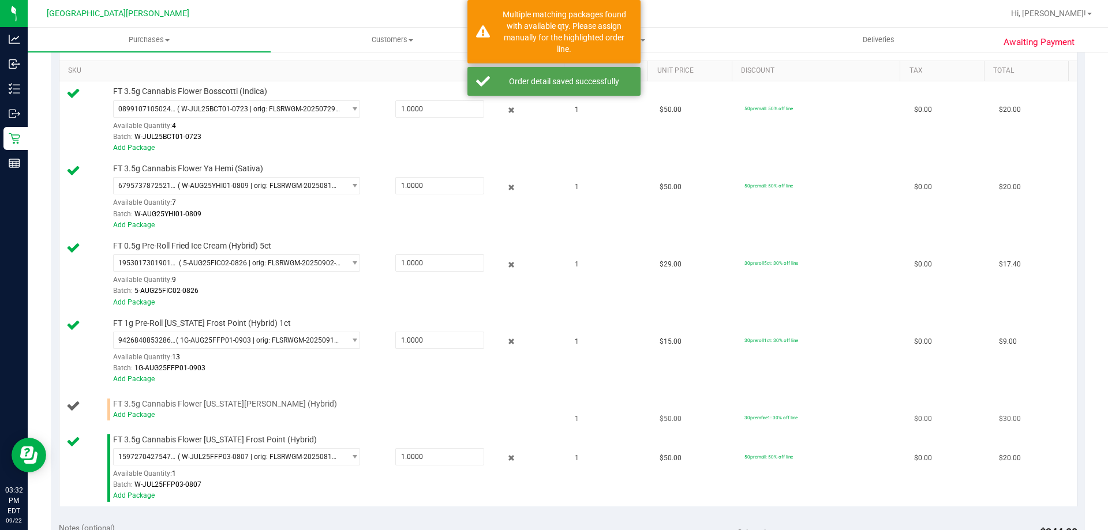
click at [143, 420] on div "Add Package" at bounding box center [336, 415] width 446 height 11
click at [145, 413] on link "Add Package" at bounding box center [134, 415] width 42 height 8
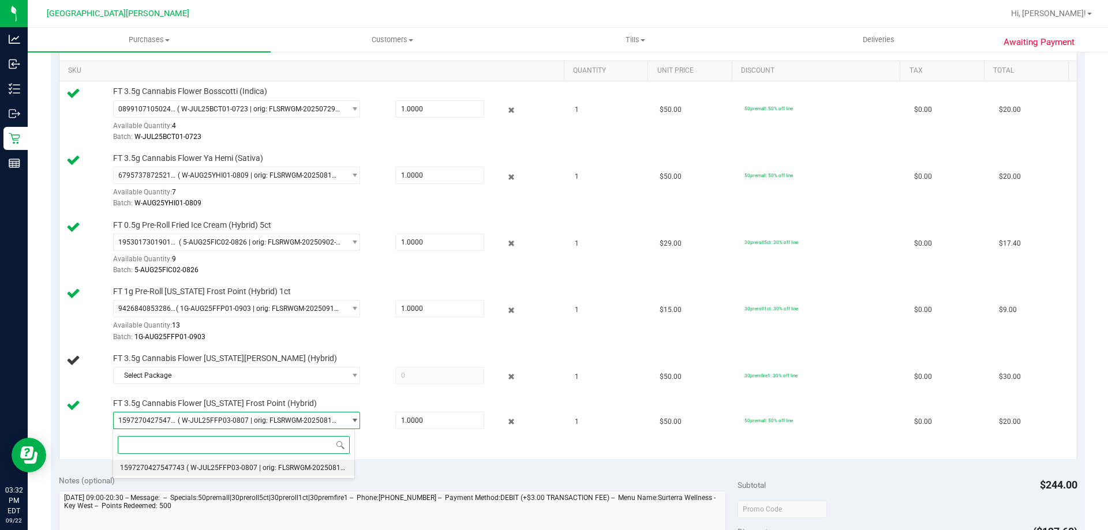
click at [293, 466] on span "( W-JUL25FFP03-0807 | orig: FLSRWGM-20250813-391 )" at bounding box center [274, 468] width 176 height 8
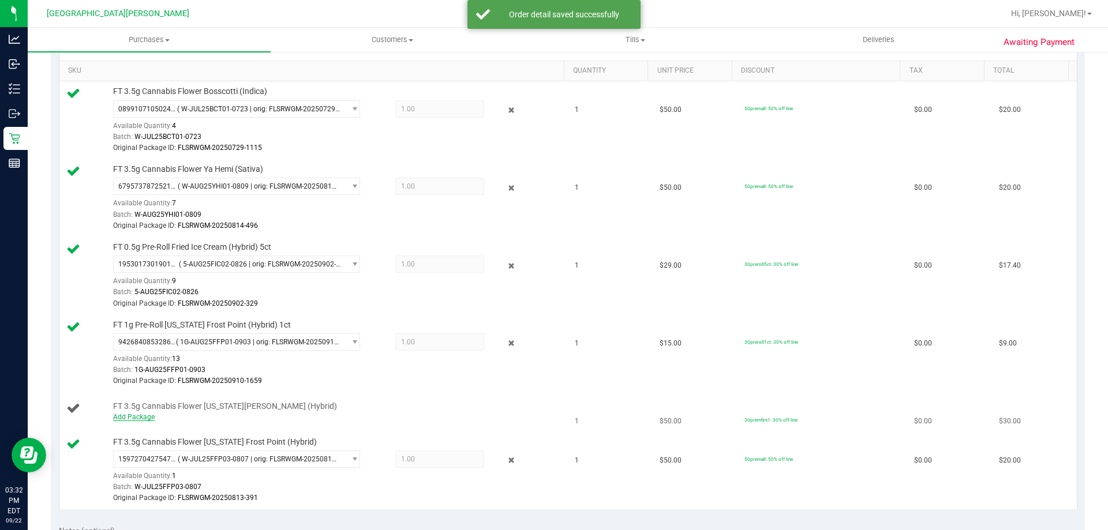
click at [140, 415] on link "Add Package" at bounding box center [134, 417] width 42 height 8
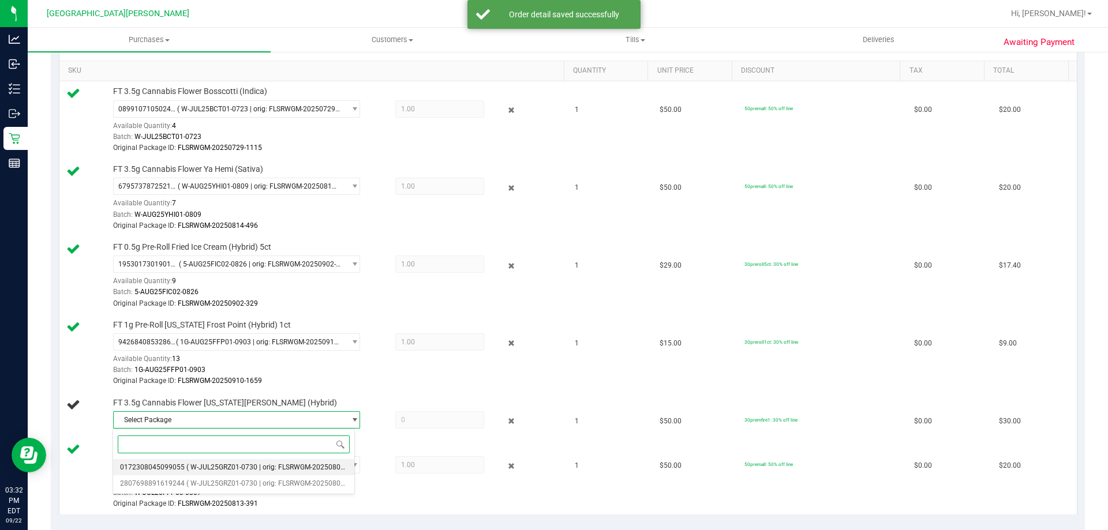
click at [234, 461] on li "0172308045099055 ( W-JUL25GRZ01-0730 | orig: FLSRWGM-20250806-1797 )" at bounding box center [233, 467] width 241 height 16
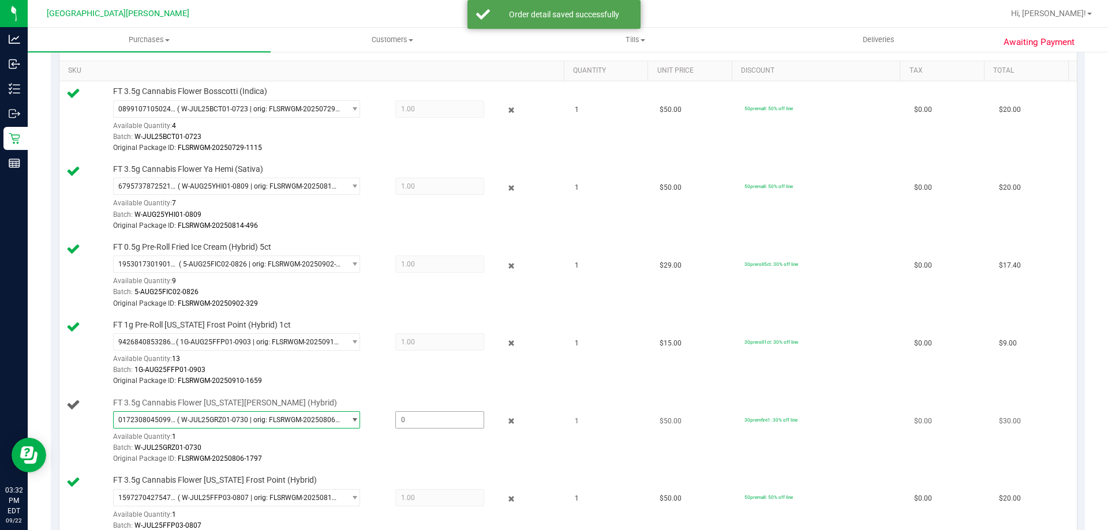
click at [399, 417] on span at bounding box center [439, 420] width 89 height 17
type input "1"
type input "1.0000"
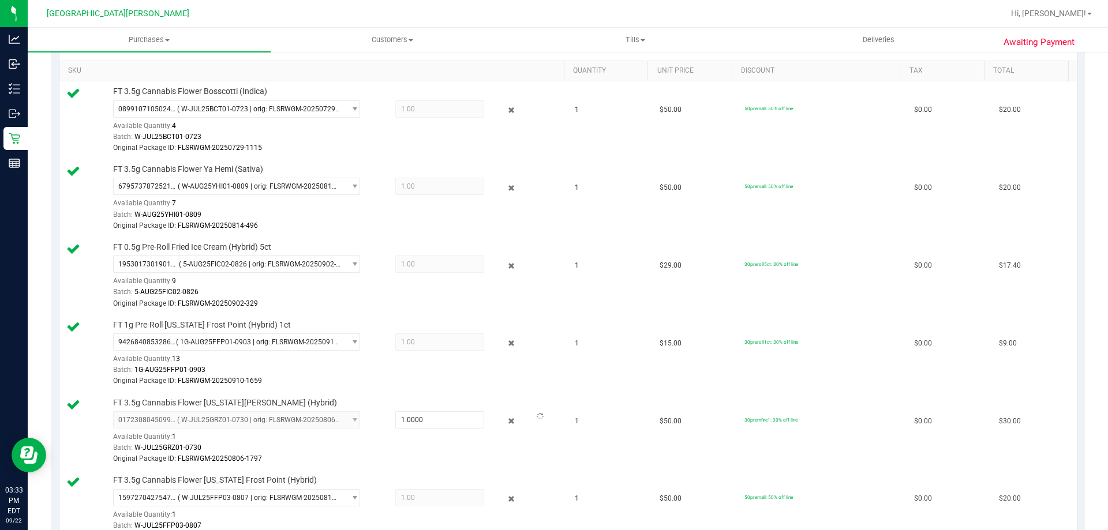
click at [40, 398] on div "Awaiting Payment Back Edit Purchase Cancel Purchase View Profile # 11989773 Bio…" at bounding box center [568, 409] width 1081 height 1294
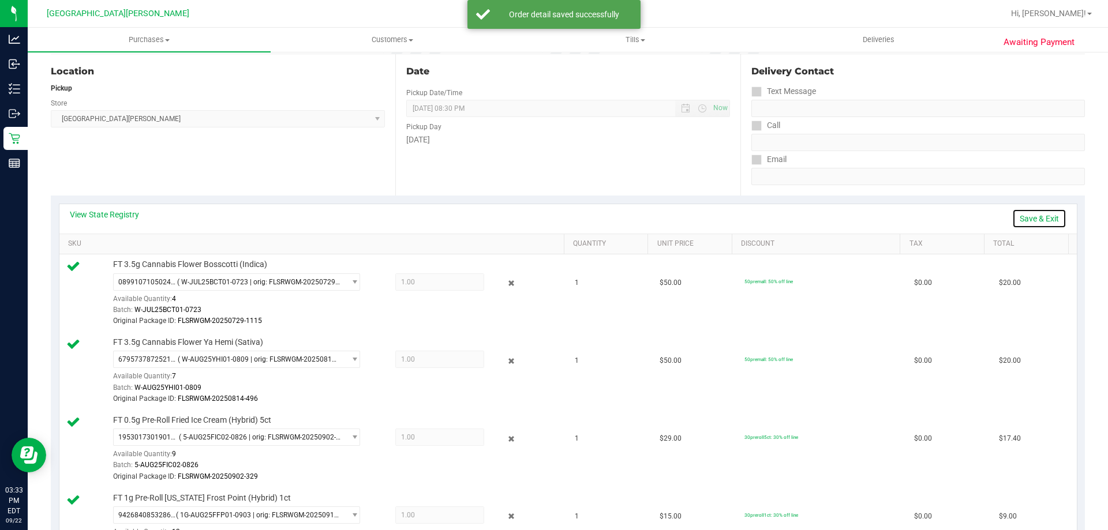
click at [1027, 219] on link "Save & Exit" at bounding box center [1039, 219] width 54 height 20
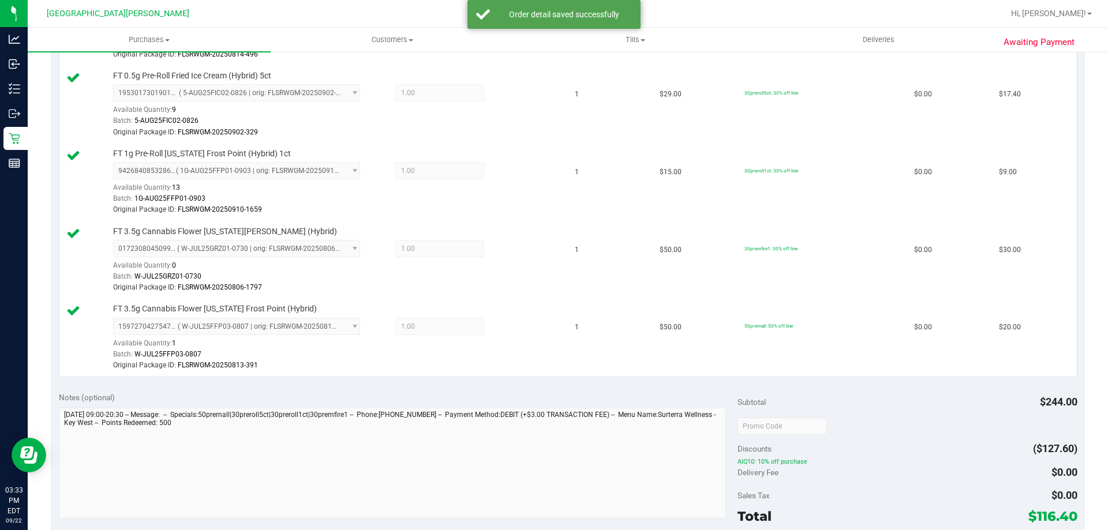
scroll to position [577, 0]
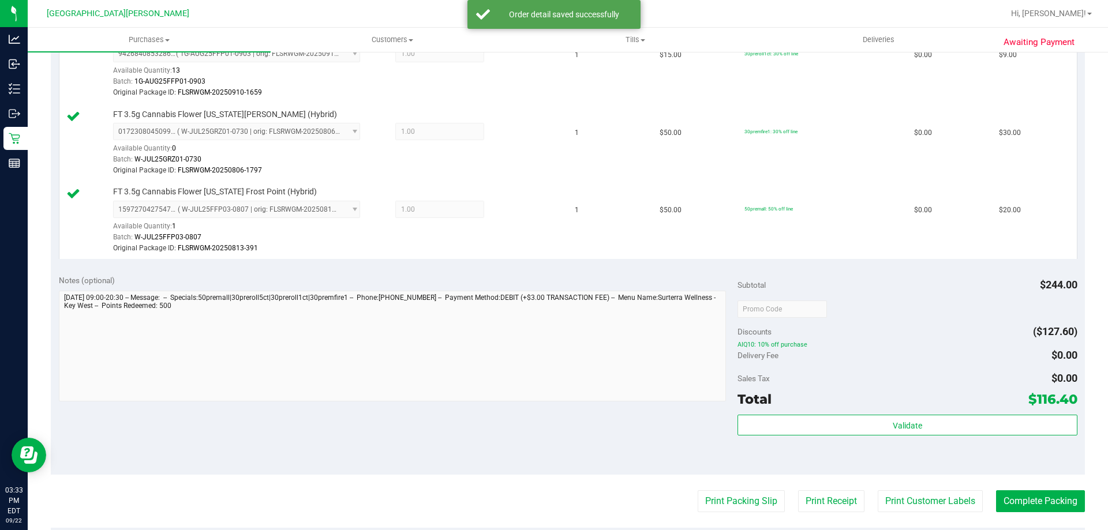
click at [905, 414] on div "Subtotal $244.00 Discounts ($127.60) AIQ10: 10% off purchase Delivery Fee $0.00…" at bounding box center [907, 371] width 339 height 192
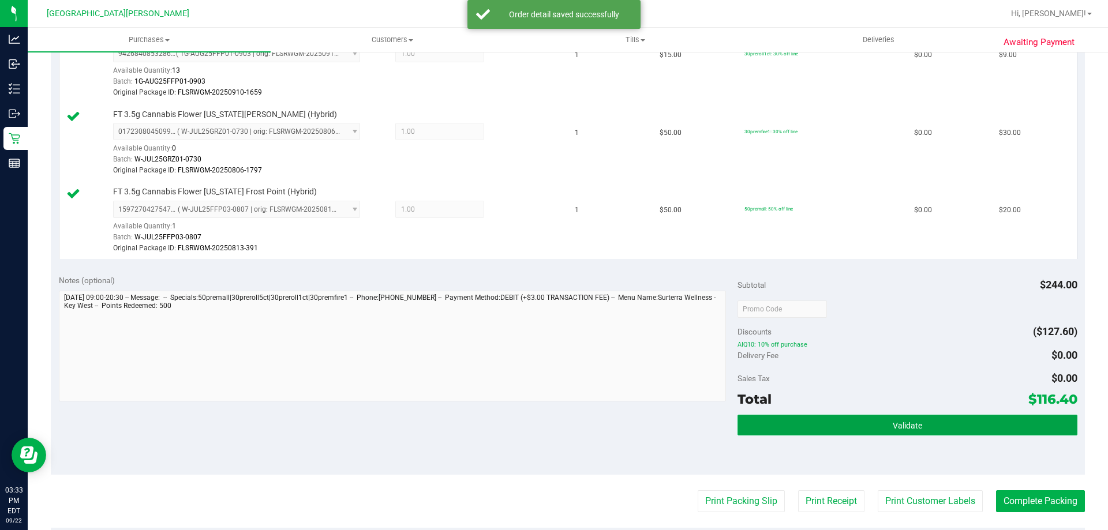
click at [902, 423] on span "Validate" at bounding box center [907, 425] width 29 height 9
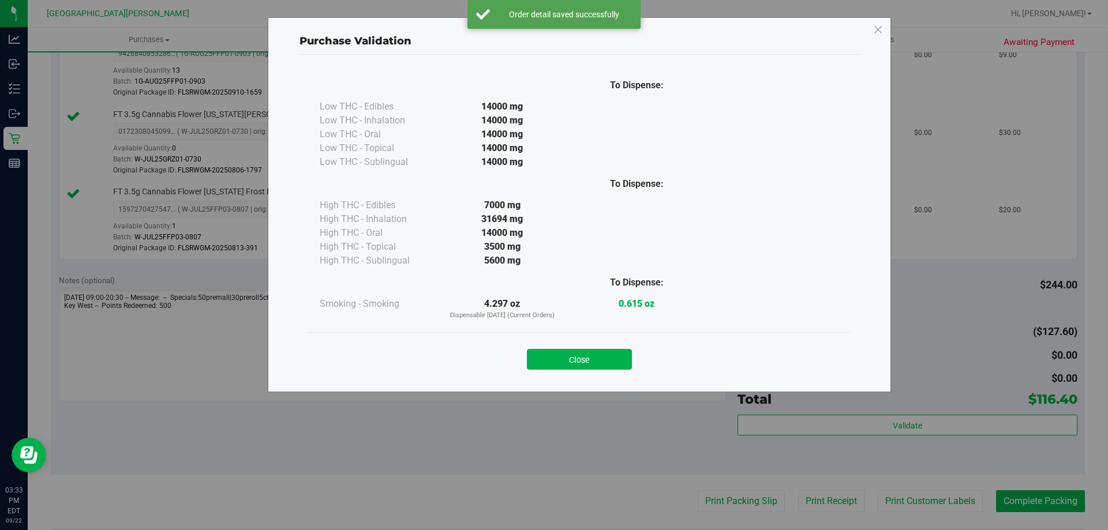
click at [588, 357] on button "Close" at bounding box center [579, 359] width 105 height 21
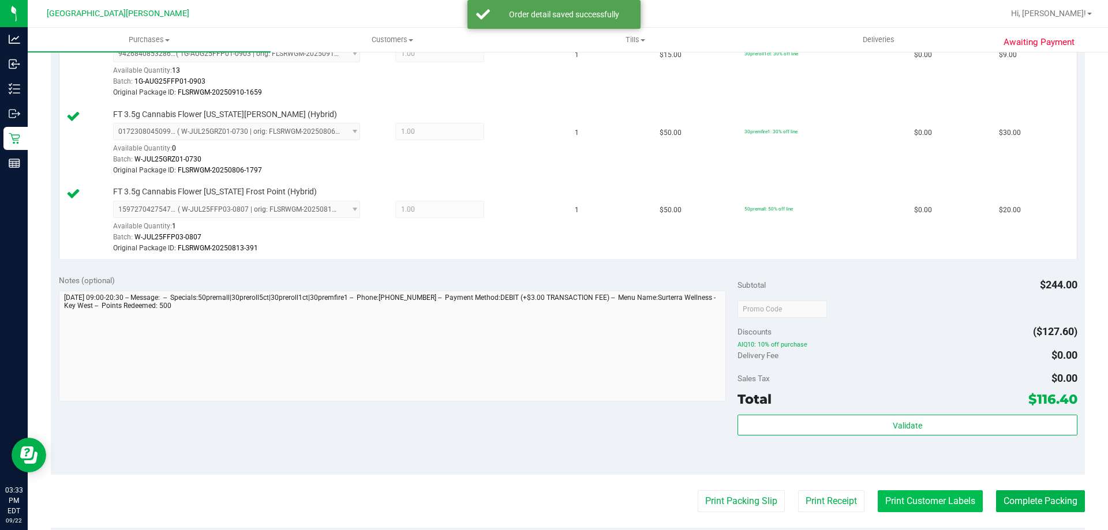
click at [915, 509] on button "Print Customer Labels" at bounding box center [930, 502] width 105 height 22
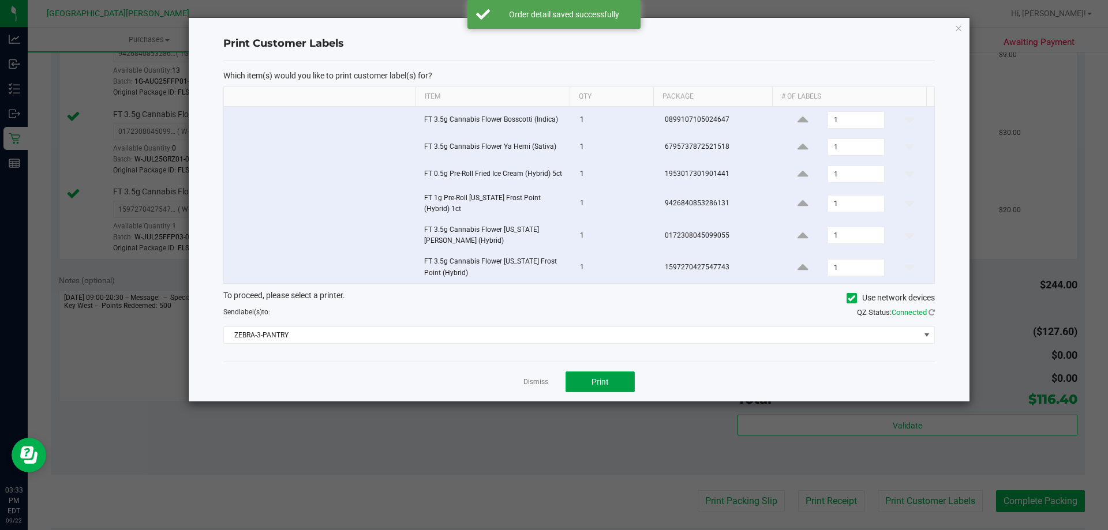
click at [607, 378] on span "Print" at bounding box center [600, 382] width 17 height 9
click at [540, 370] on div "Dismiss Print" at bounding box center [579, 382] width 712 height 40
click at [533, 378] on link "Dismiss" at bounding box center [536, 383] width 25 height 10
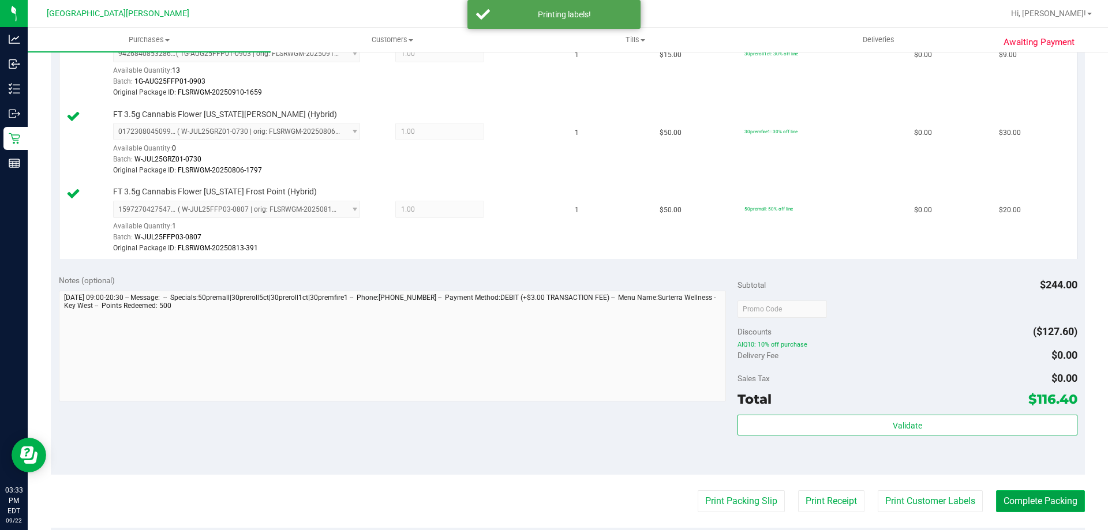
click at [1026, 509] on button "Complete Packing" at bounding box center [1040, 502] width 89 height 22
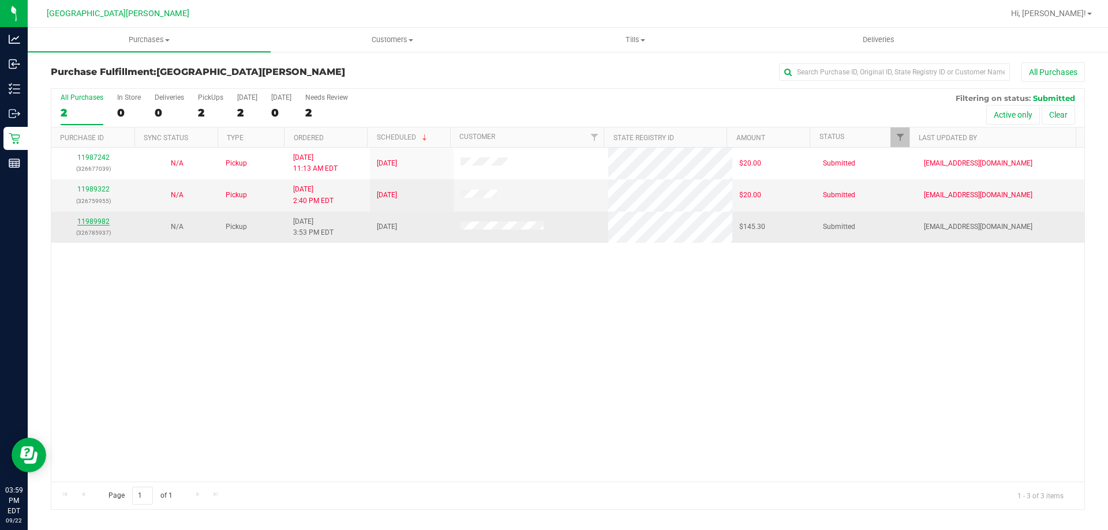
click at [100, 223] on link "11989982" at bounding box center [93, 222] width 32 height 8
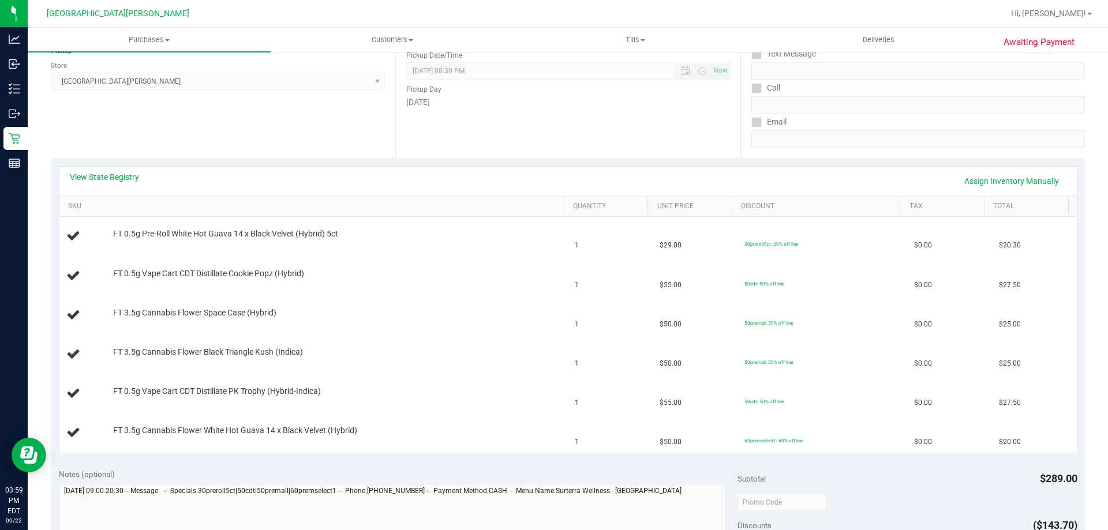
scroll to position [173, 0]
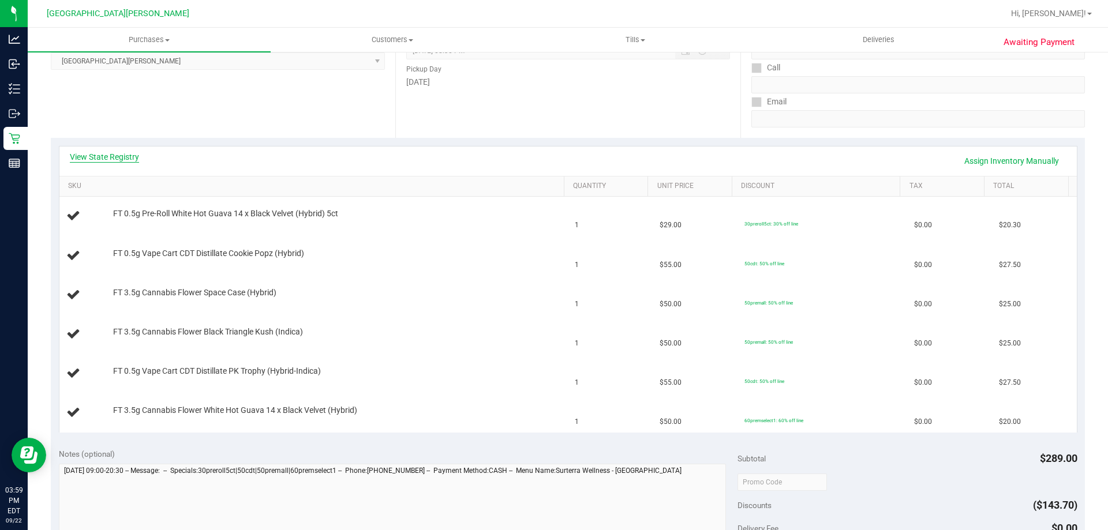
click at [85, 152] on link "View State Registry" at bounding box center [104, 157] width 69 height 12
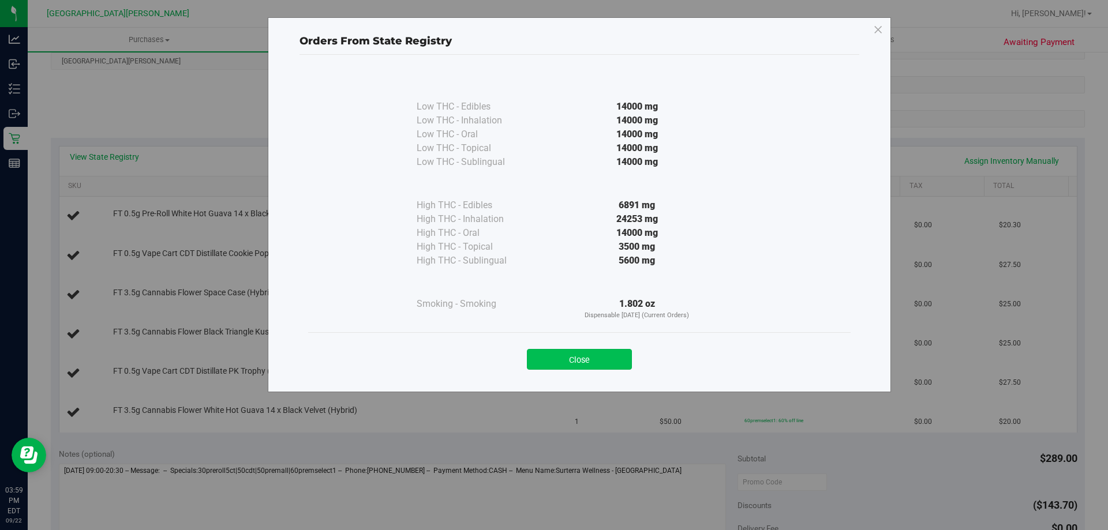
click at [614, 361] on button "Close" at bounding box center [579, 359] width 105 height 21
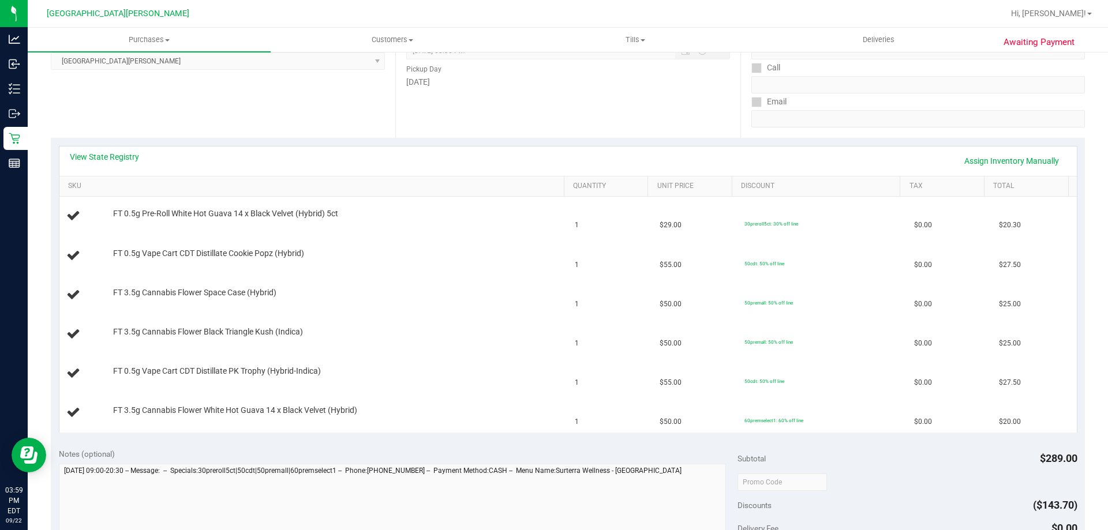
click at [513, 155] on div "View State Registry Assign Inventory Manually" at bounding box center [568, 161] width 997 height 20
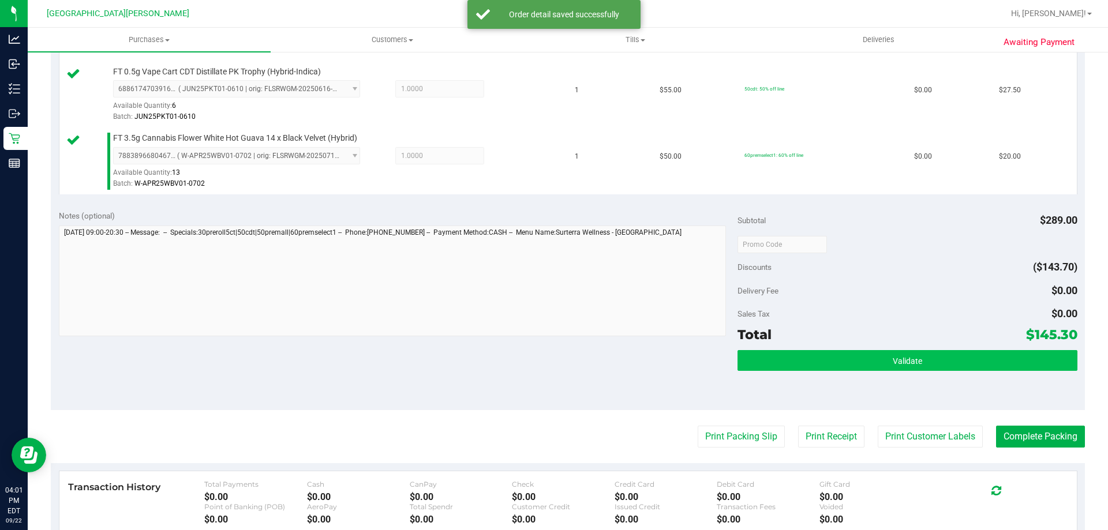
scroll to position [747, 0]
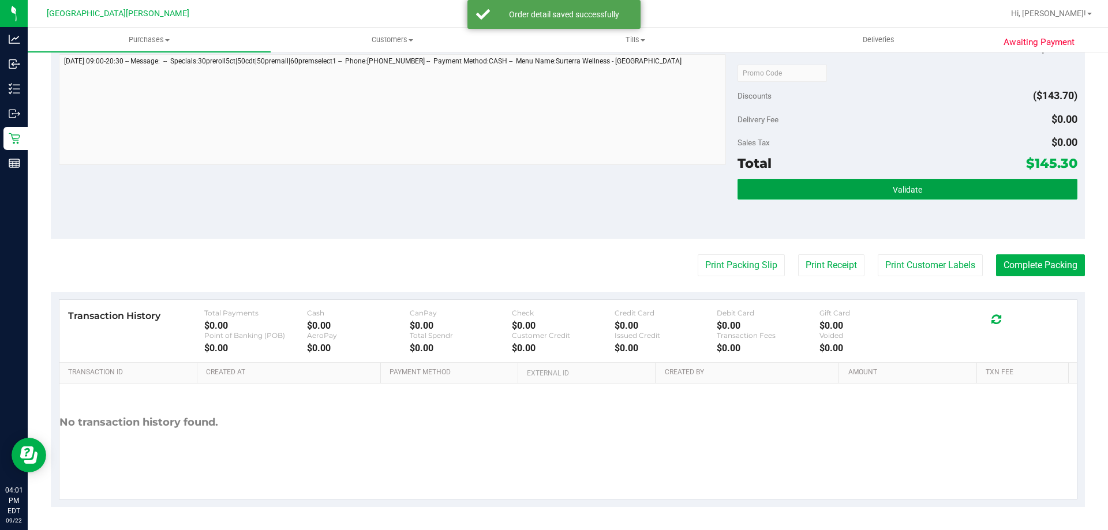
click at [799, 186] on button "Validate" at bounding box center [907, 189] width 339 height 21
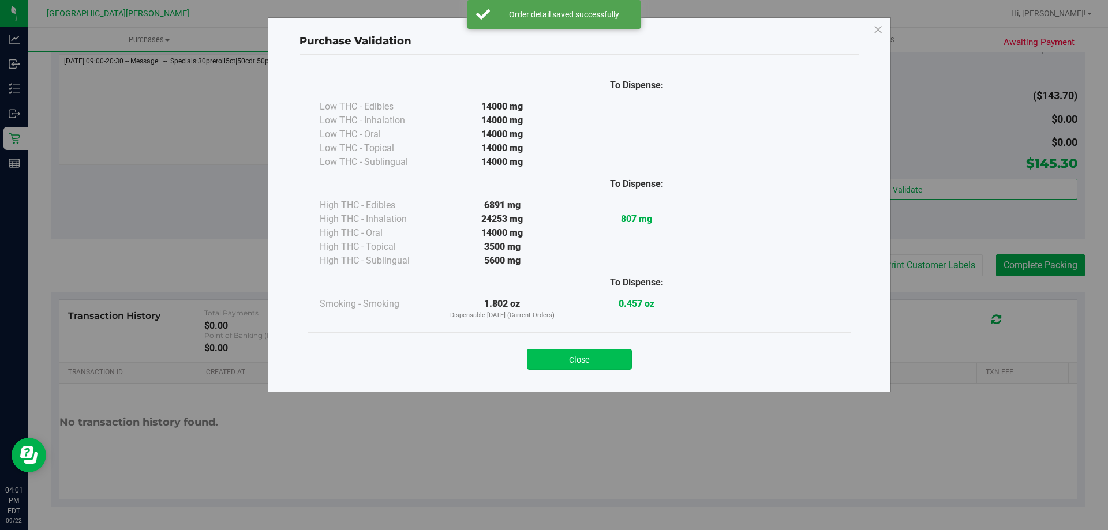
click at [608, 361] on button "Close" at bounding box center [579, 359] width 105 height 21
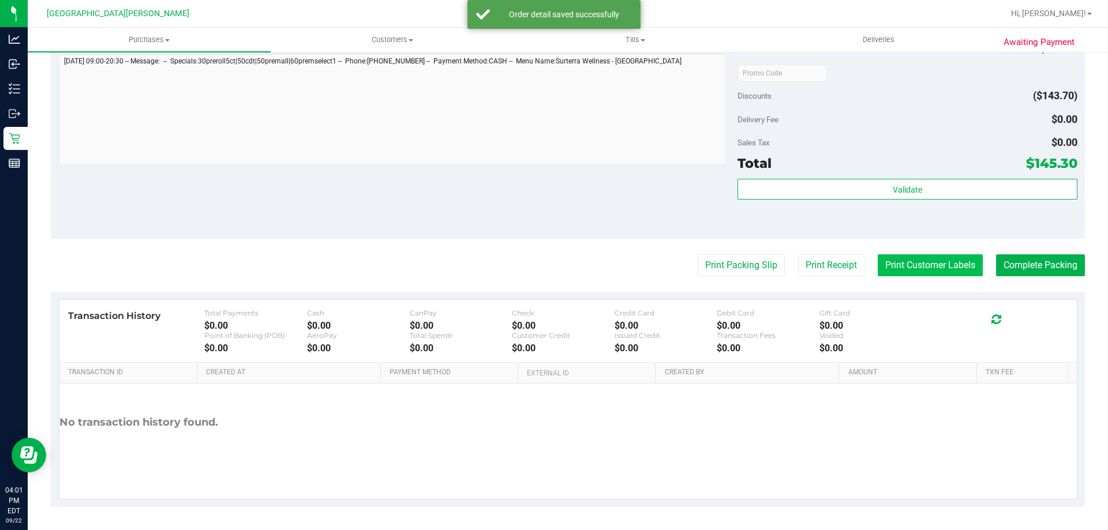
click at [902, 268] on button "Print Customer Labels" at bounding box center [930, 266] width 105 height 22
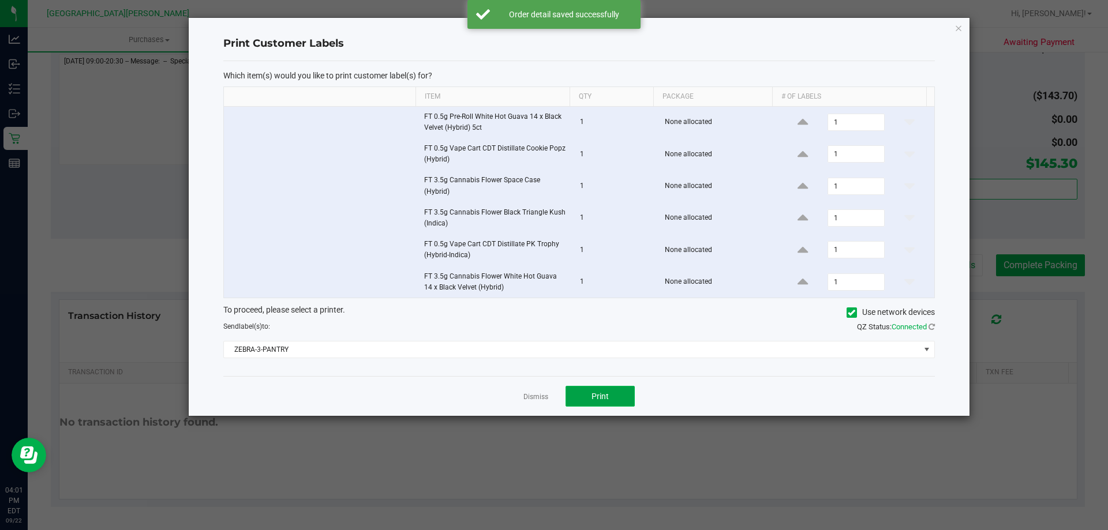
click at [590, 402] on button "Print" at bounding box center [600, 396] width 69 height 21
click at [529, 401] on link "Dismiss" at bounding box center [536, 398] width 25 height 10
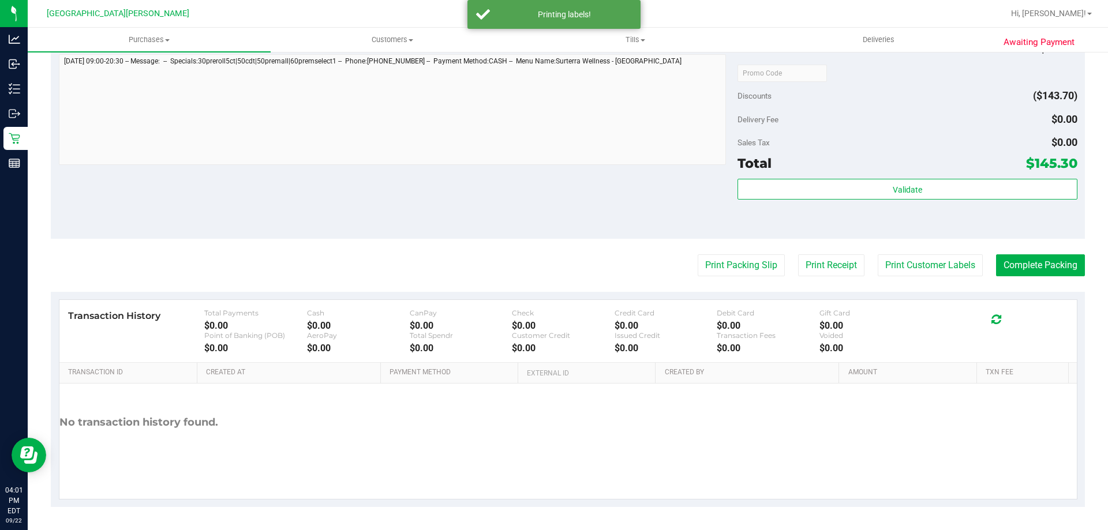
click at [1014, 270] on button "Complete Packing" at bounding box center [1040, 266] width 89 height 22
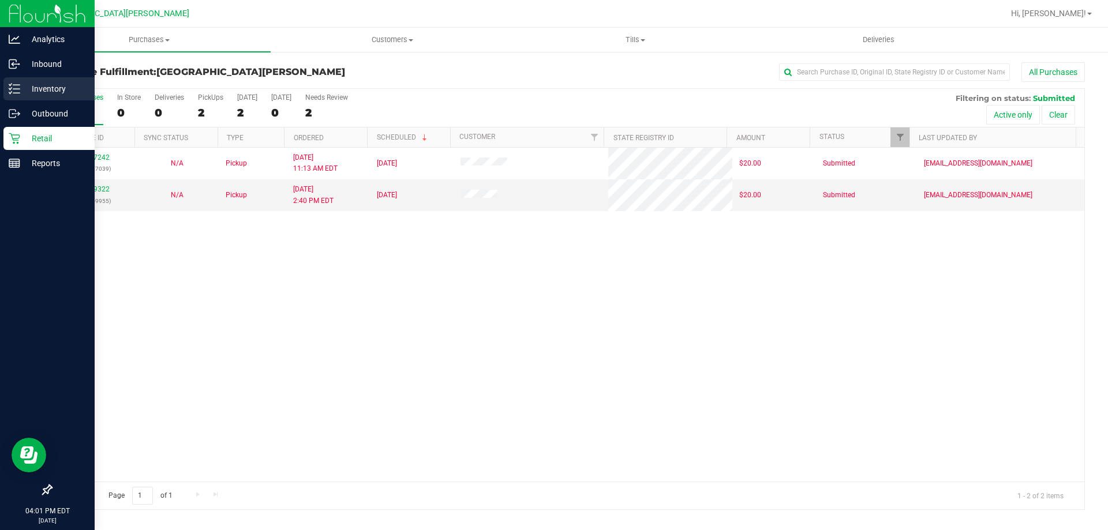
click at [42, 89] on p "Inventory" at bounding box center [54, 89] width 69 height 14
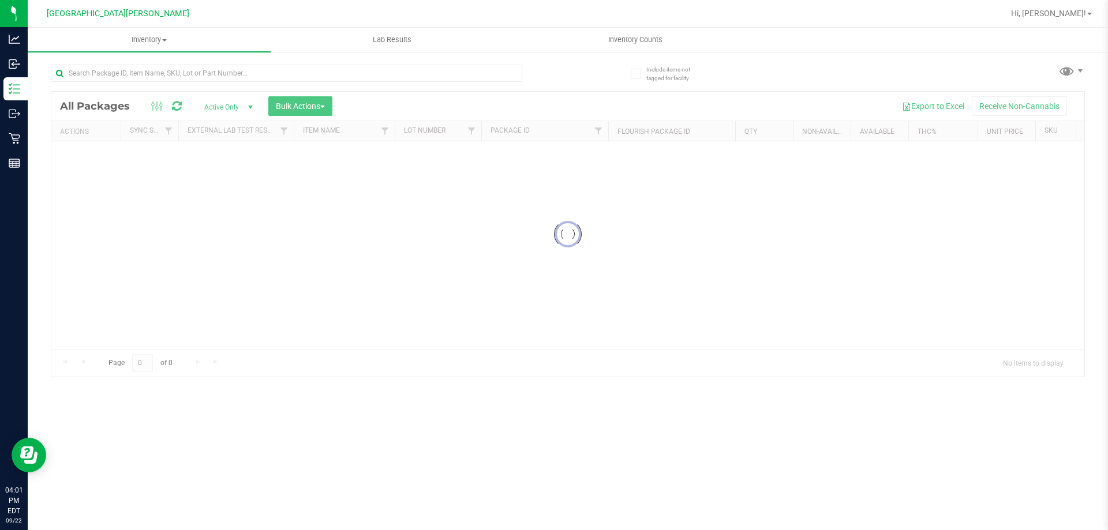
click at [96, 87] on div at bounding box center [287, 78] width 472 height 27
click at [98, 73] on input "text" at bounding box center [287, 73] width 472 height 17
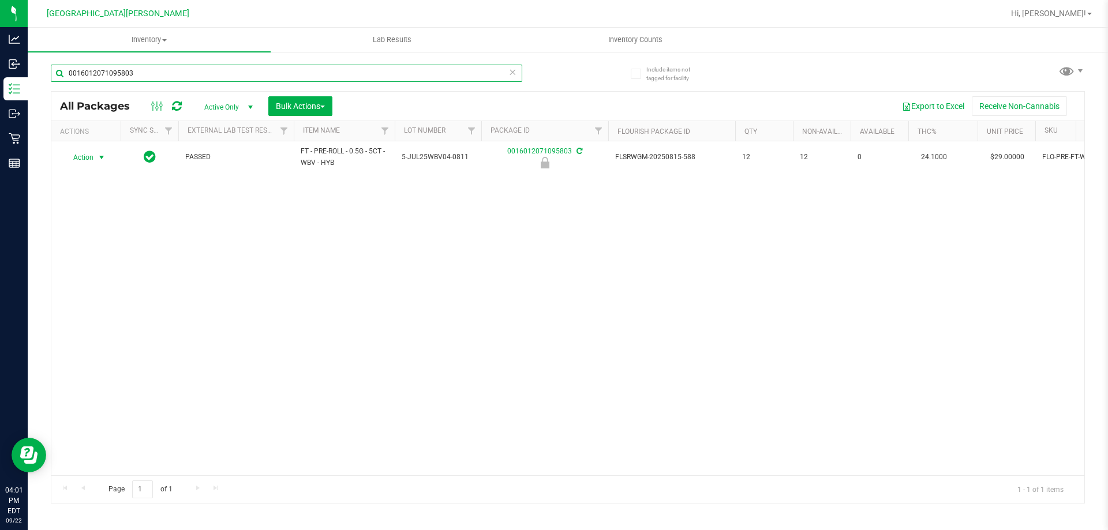
type input "0016012071095803"
click at [89, 159] on span "Action" at bounding box center [78, 158] width 31 height 16
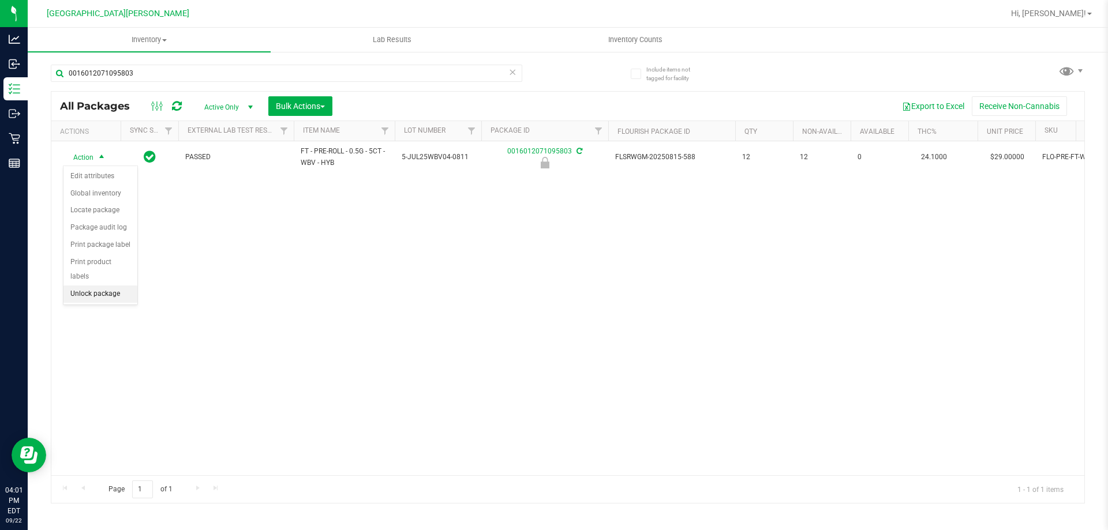
click at [84, 286] on li "Unlock package" at bounding box center [100, 294] width 74 height 17
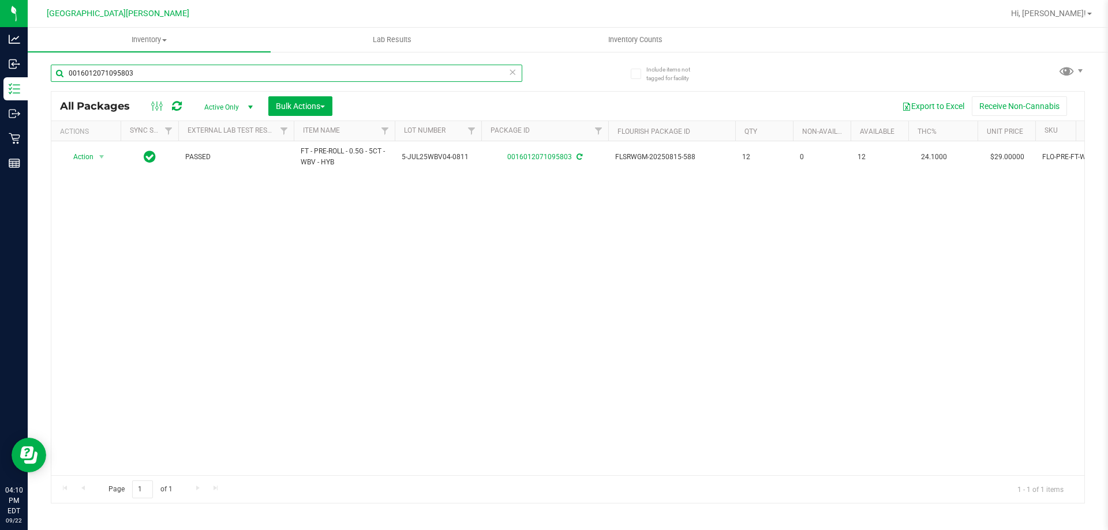
click at [187, 80] on input "0016012071095803" at bounding box center [287, 73] width 472 height 17
type input "6976114129303768"
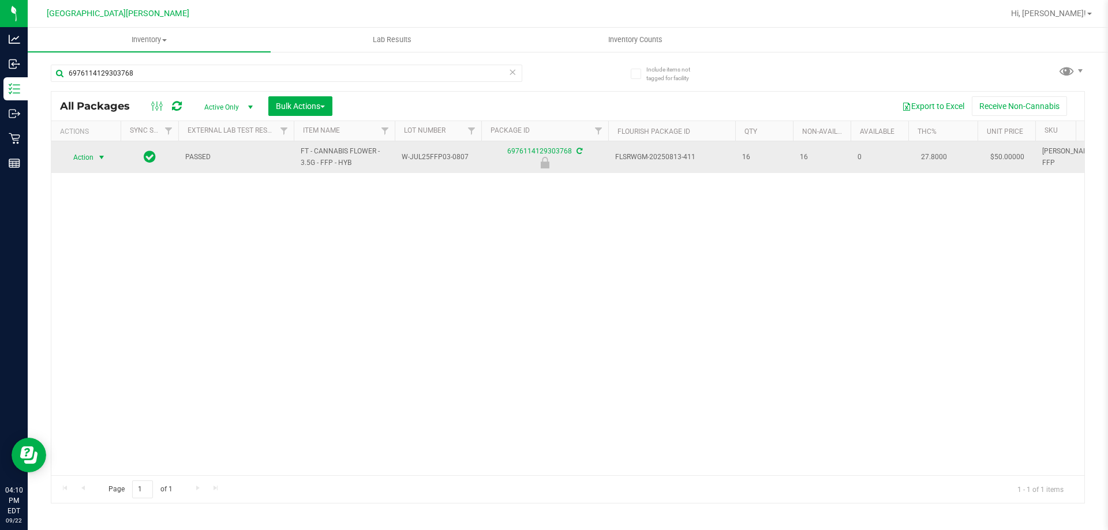
click at [85, 161] on span "Action" at bounding box center [78, 158] width 31 height 16
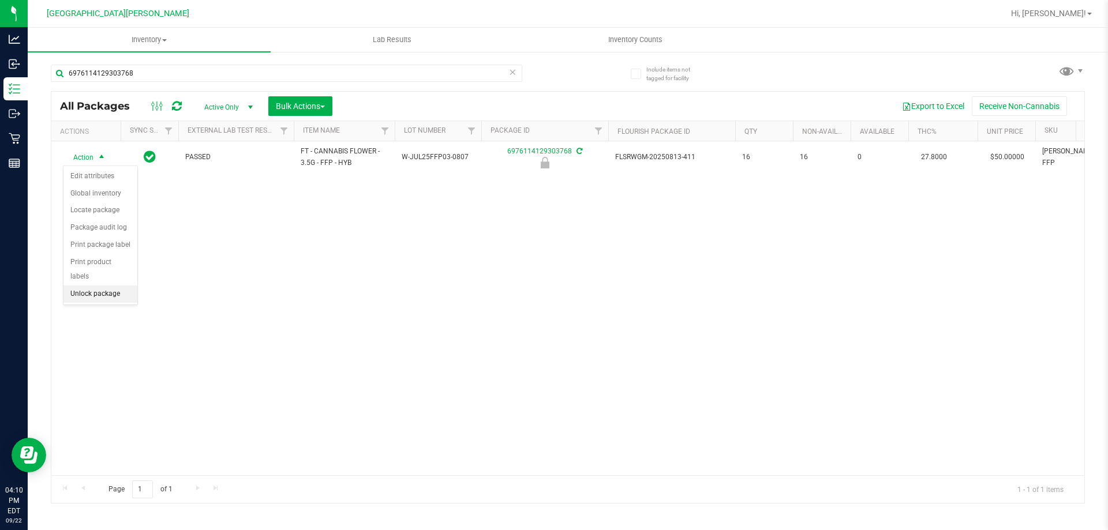
click at [82, 286] on li "Unlock package" at bounding box center [100, 294] width 74 height 17
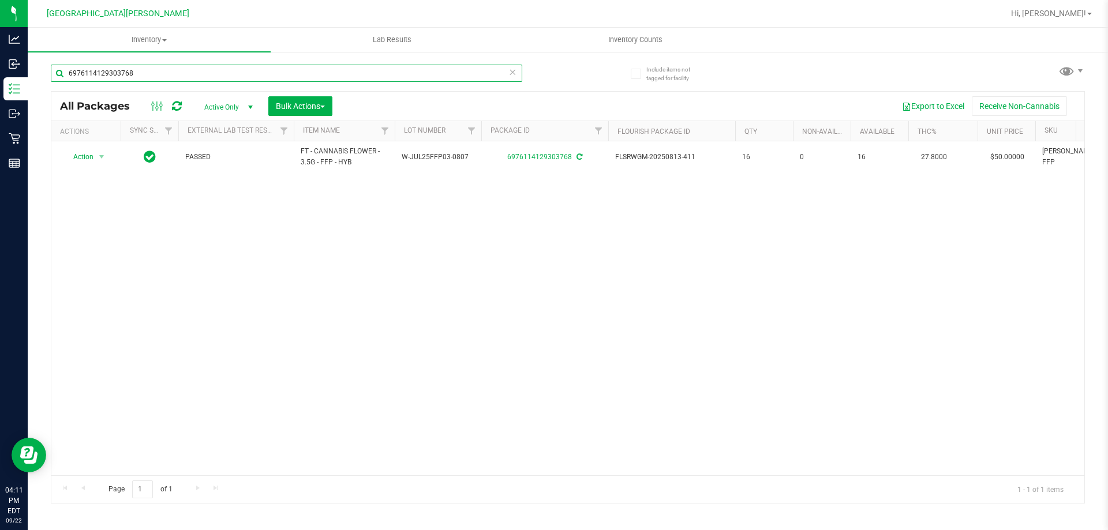
click at [154, 70] on input "6976114129303768" at bounding box center [287, 73] width 472 height 17
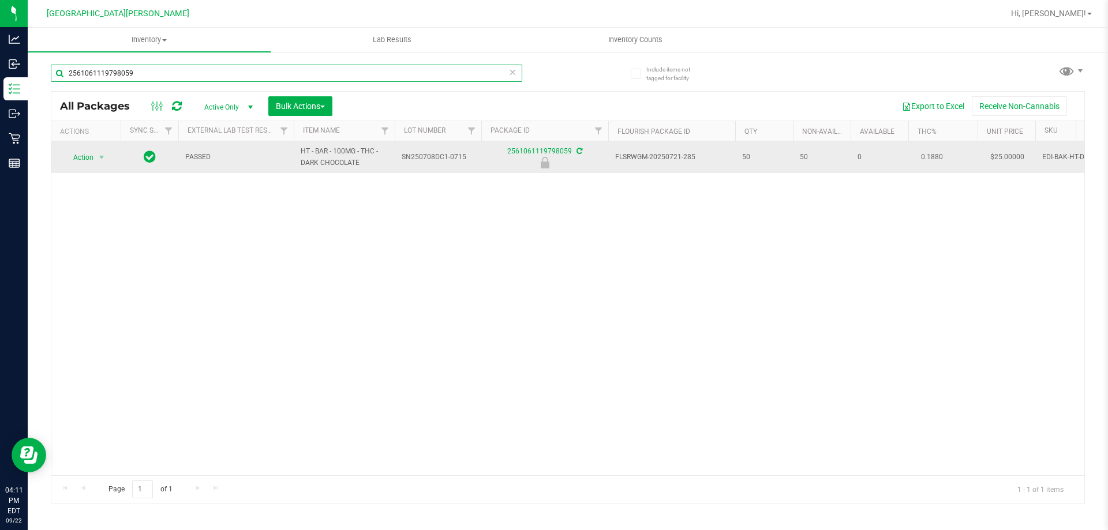
type input "2561061119798059"
click at [72, 160] on span "Action" at bounding box center [78, 158] width 31 height 16
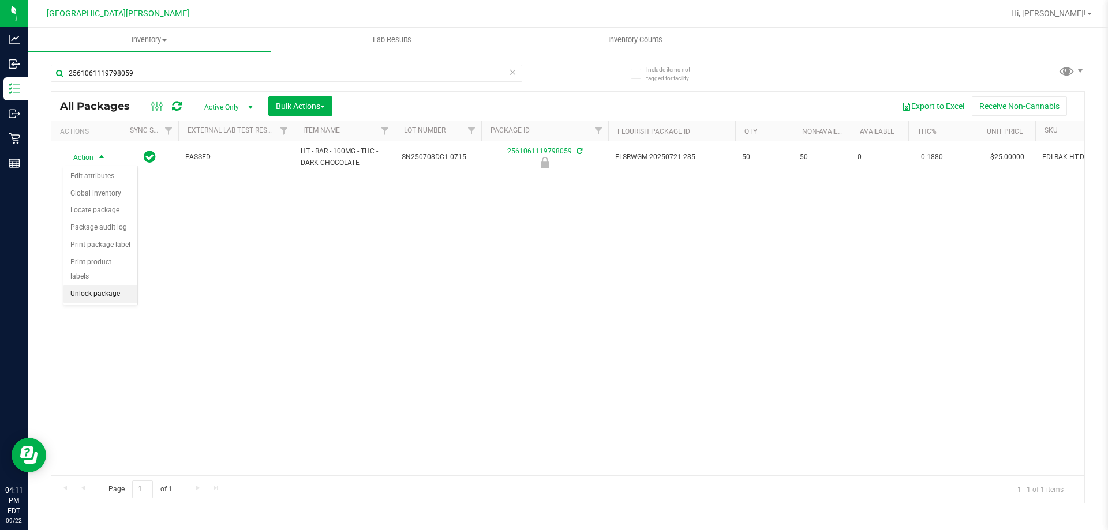
click at [85, 286] on li "Unlock package" at bounding box center [100, 294] width 74 height 17
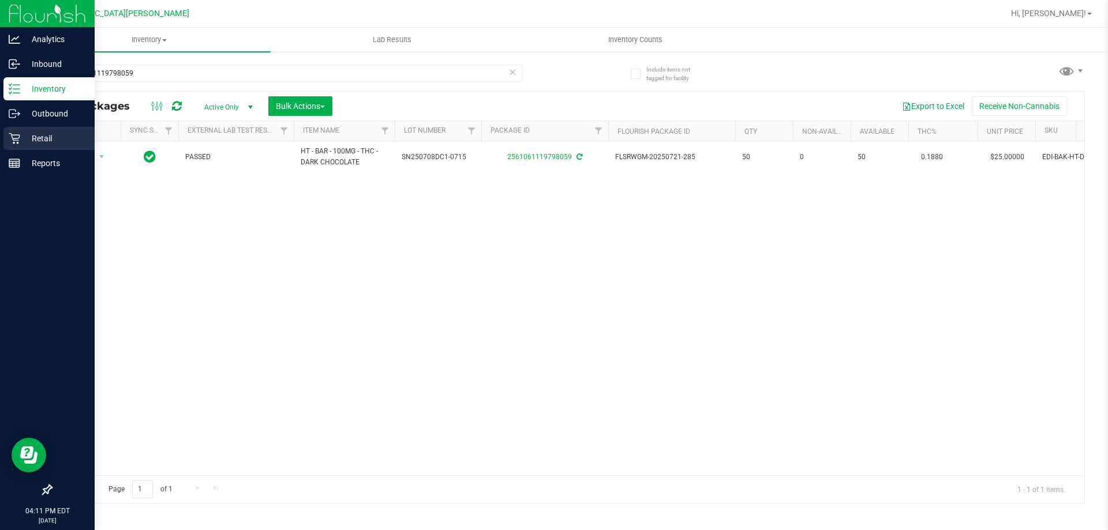
click at [12, 138] on icon at bounding box center [15, 139] width 12 height 12
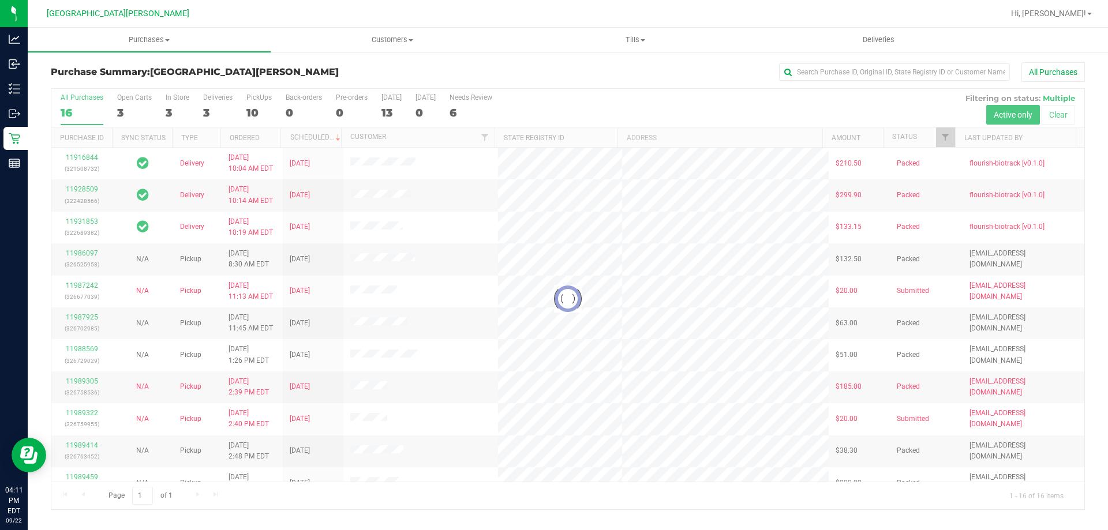
click at [171, 107] on div at bounding box center [567, 299] width 1033 height 421
click at [171, 107] on div "3" at bounding box center [178, 112] width 24 height 13
click at [0, 0] on input "In Store 3" at bounding box center [0, 0] width 0 height 0
click at [171, 107] on div at bounding box center [567, 299] width 1033 height 421
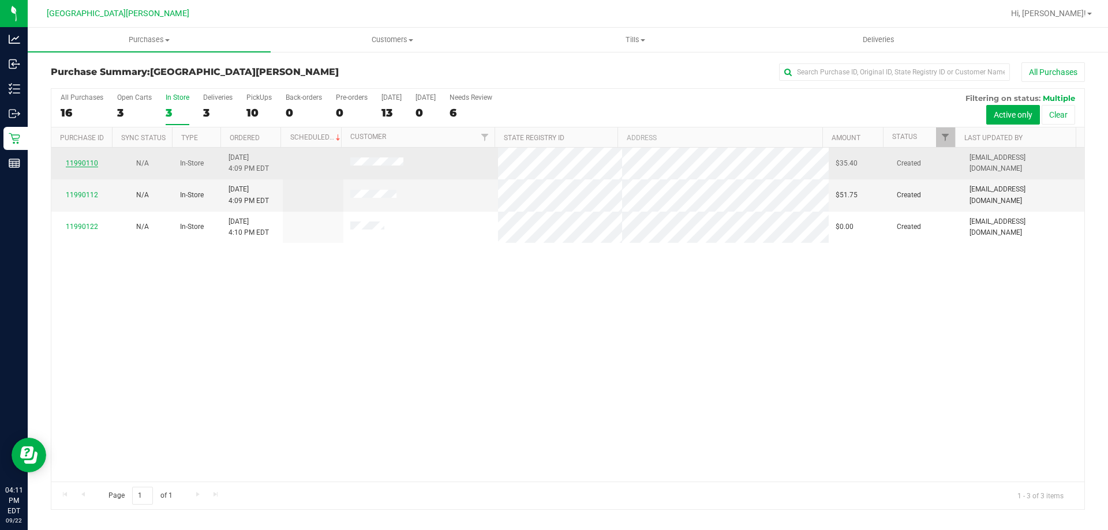
click at [87, 160] on link "11990110" at bounding box center [82, 163] width 32 height 8
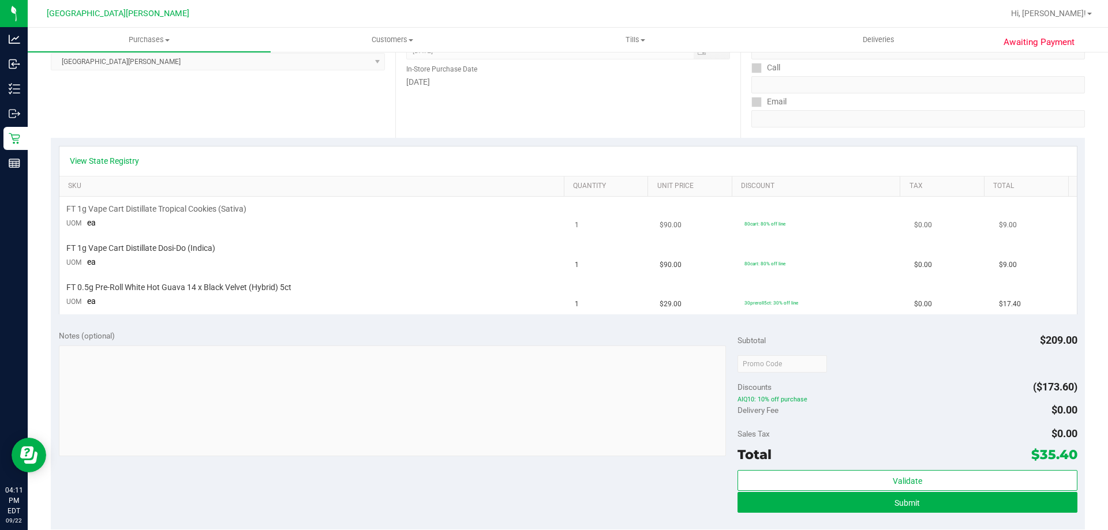
scroll to position [231, 0]
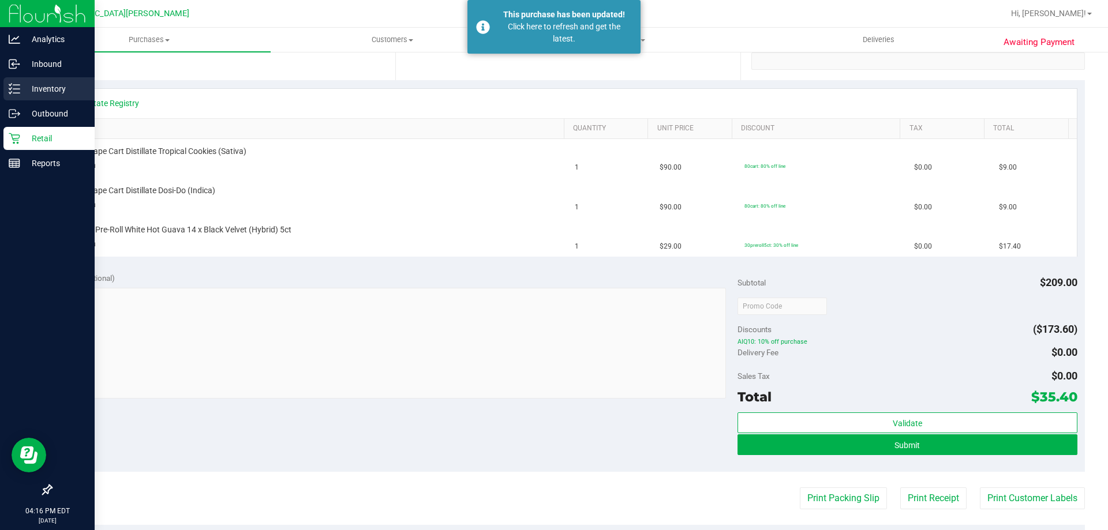
click at [67, 91] on p "Inventory" at bounding box center [54, 89] width 69 height 14
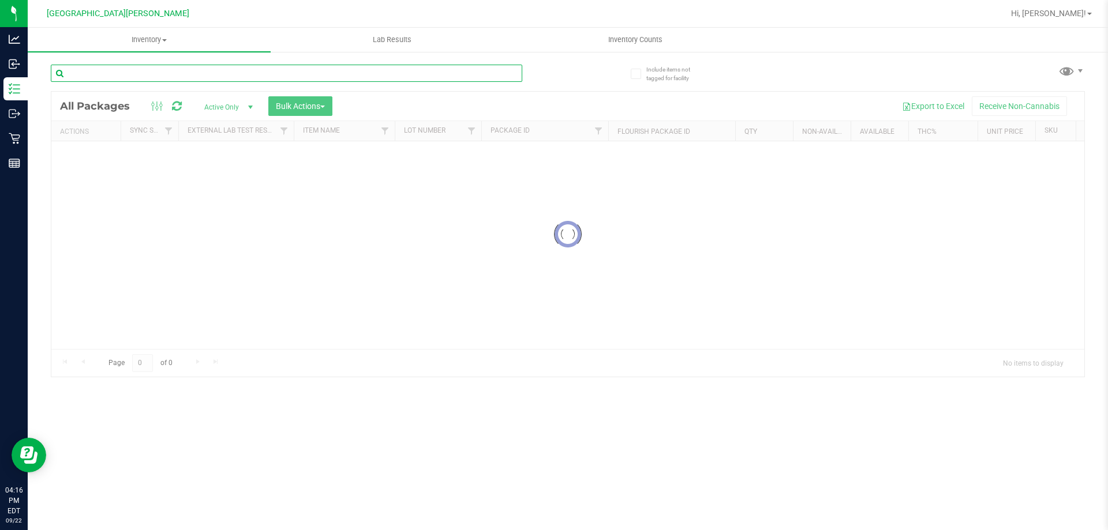
click at [124, 75] on input "text" at bounding box center [287, 73] width 472 height 17
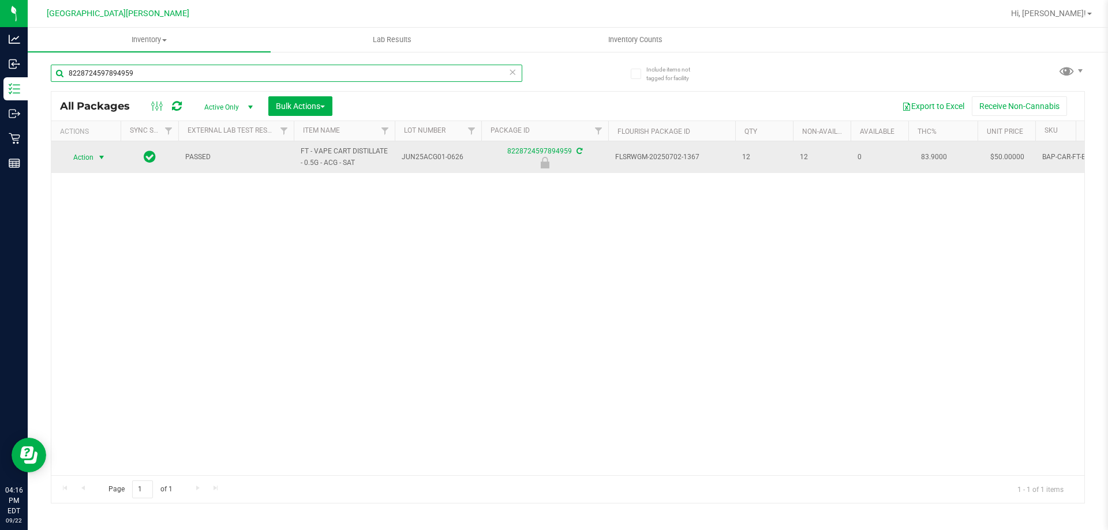
type input "8228724597894959"
click at [92, 158] on span "Action" at bounding box center [78, 158] width 31 height 16
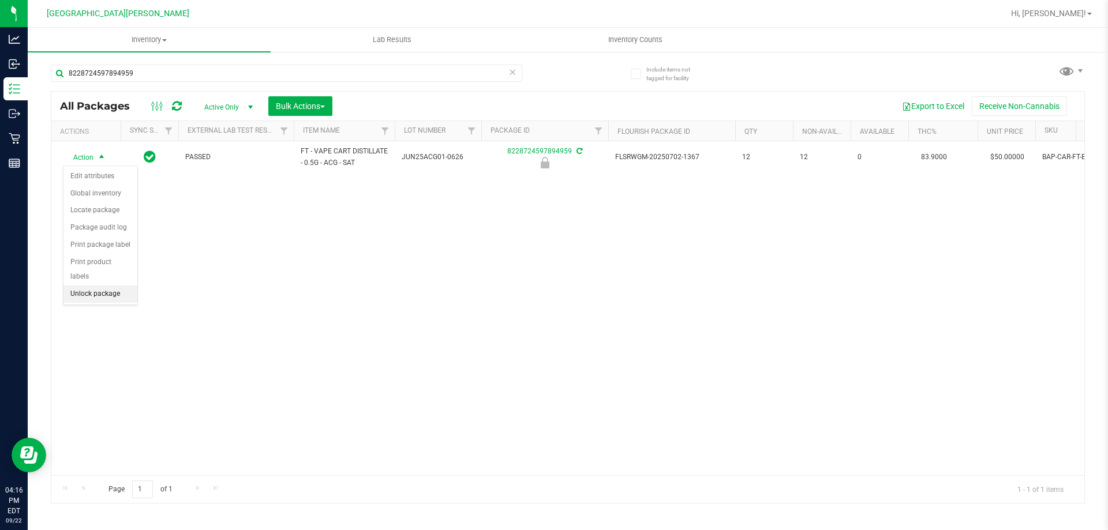
click at [85, 286] on li "Unlock package" at bounding box center [100, 294] width 74 height 17
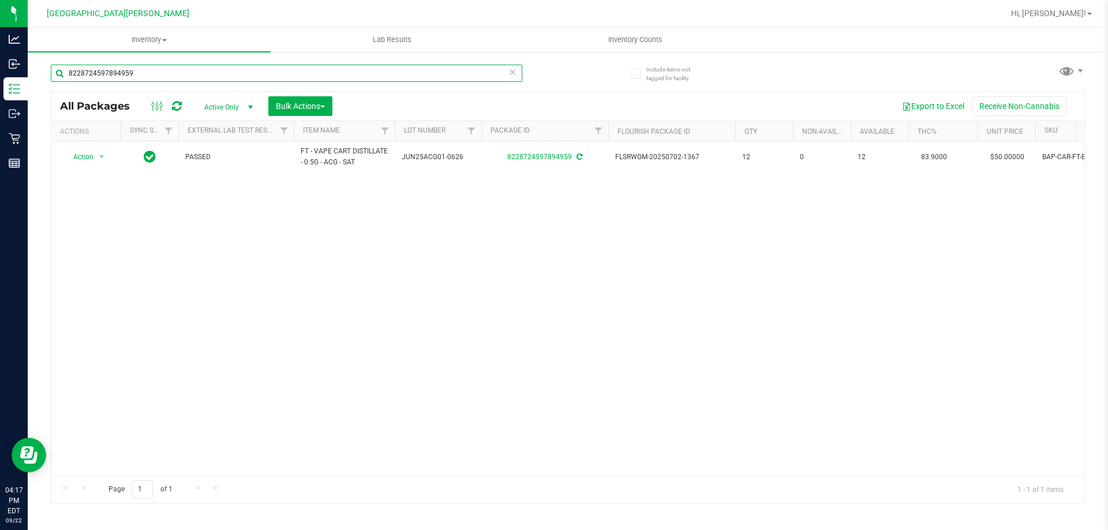
click at [144, 65] on input "8228724597894959" at bounding box center [287, 73] width 472 height 17
type input "1952964120397122"
click at [89, 163] on span "Action" at bounding box center [78, 158] width 31 height 16
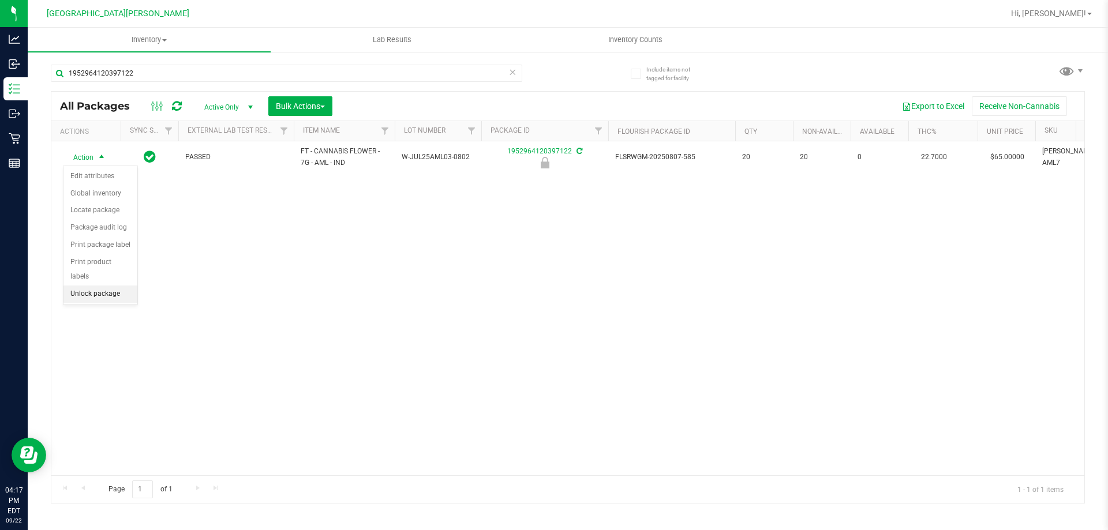
click at [78, 286] on li "Unlock package" at bounding box center [100, 294] width 74 height 17
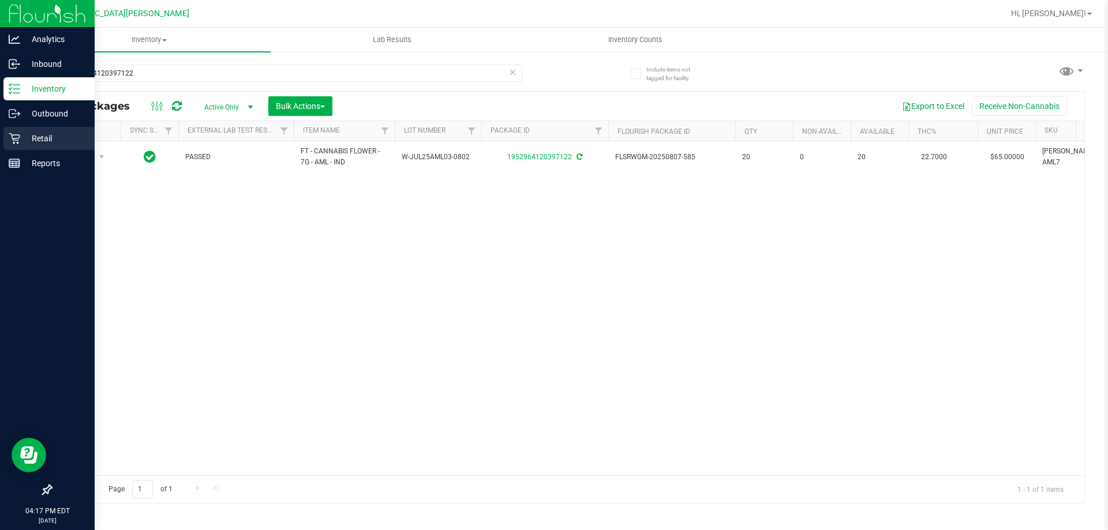
click at [26, 142] on p "Retail" at bounding box center [54, 139] width 69 height 14
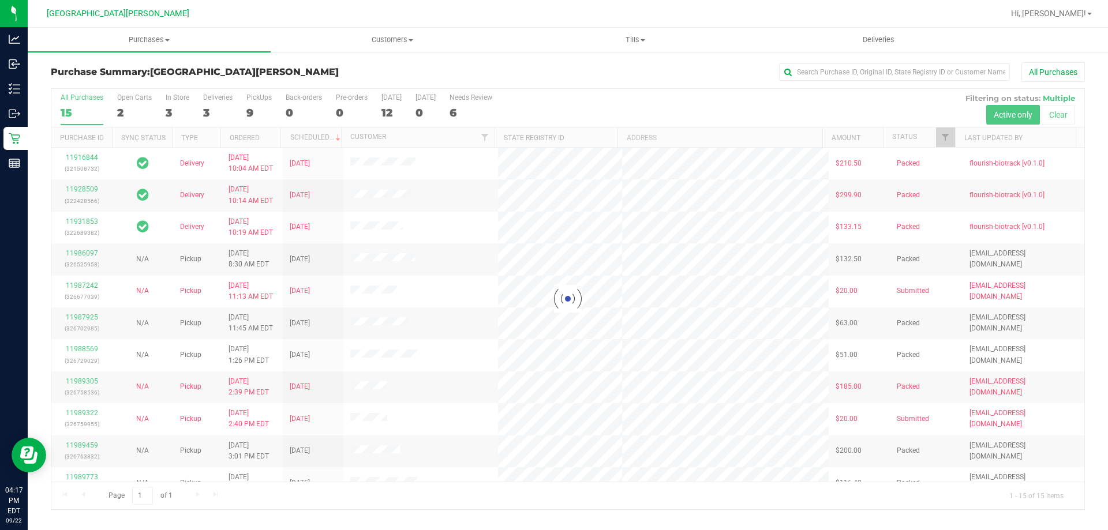
click at [170, 106] on div at bounding box center [567, 299] width 1033 height 421
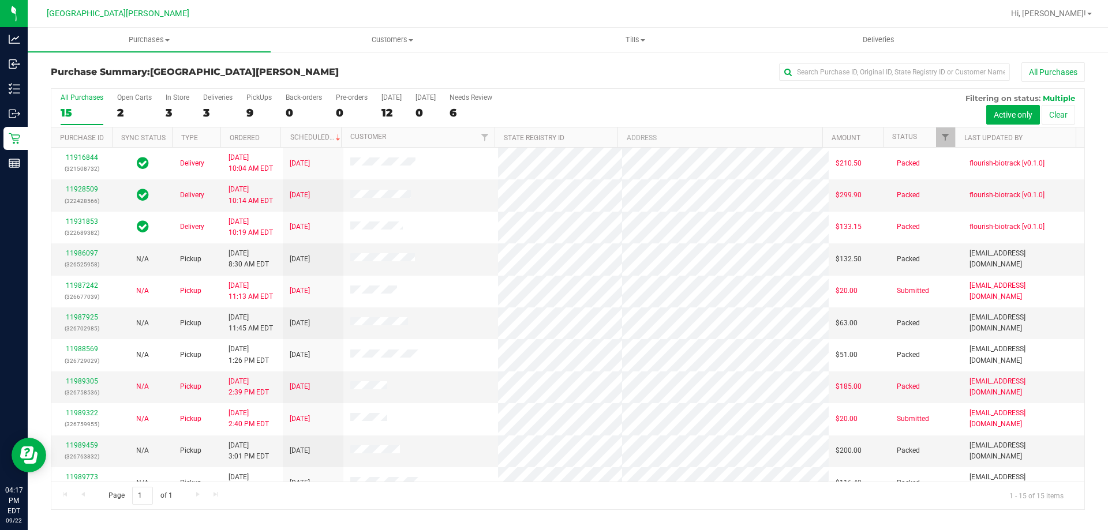
click at [170, 106] on div "3" at bounding box center [178, 112] width 24 height 13
click at [0, 0] on input "In Store 3" at bounding box center [0, 0] width 0 height 0
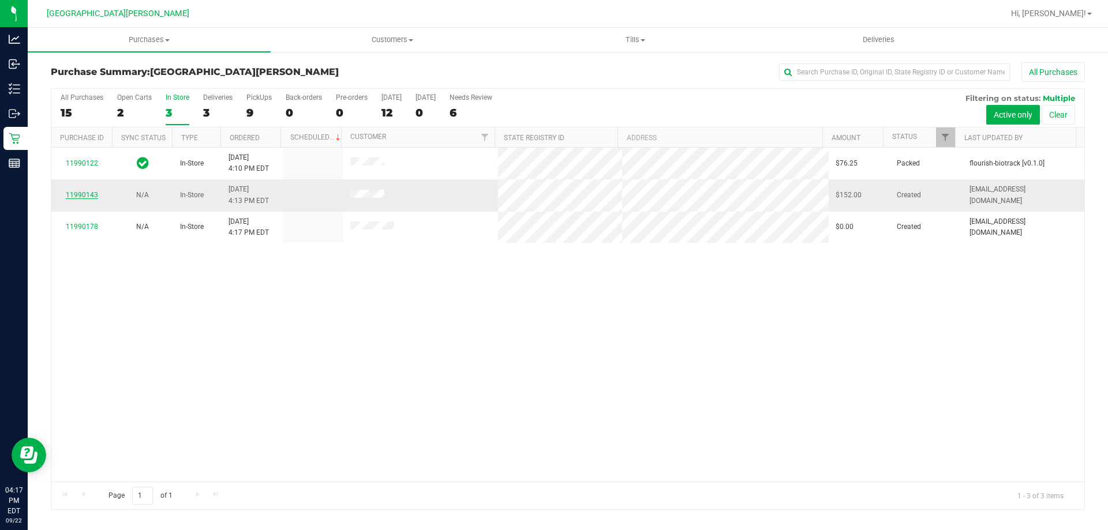
click at [81, 196] on link "11990143" at bounding box center [82, 195] width 32 height 8
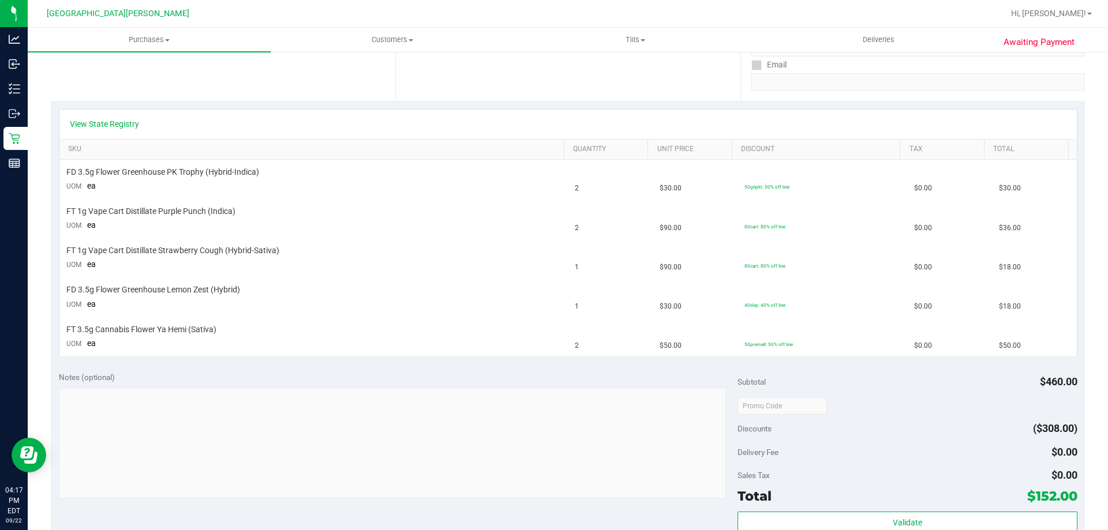
scroll to position [231, 0]
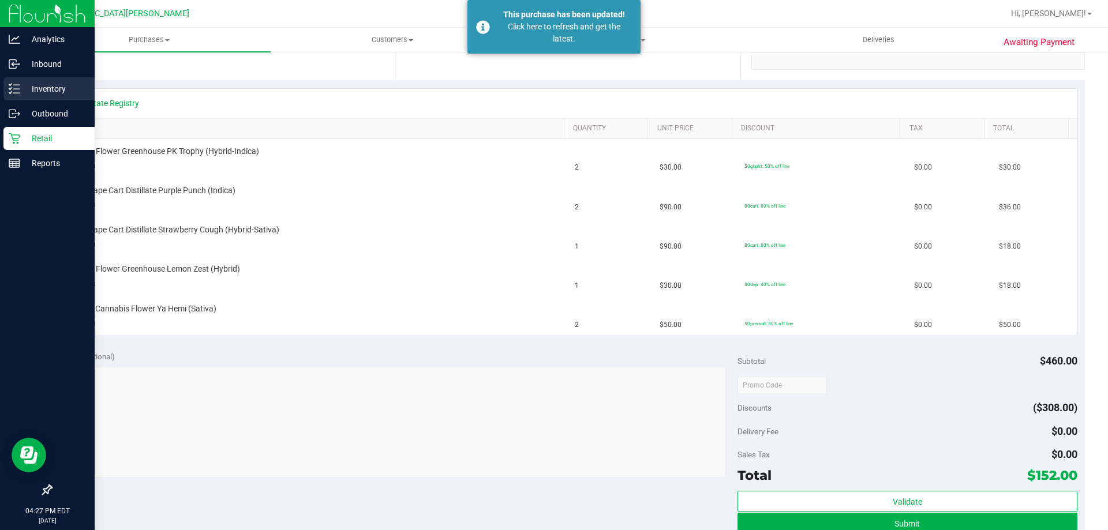
click at [19, 92] on icon at bounding box center [15, 89] width 12 height 12
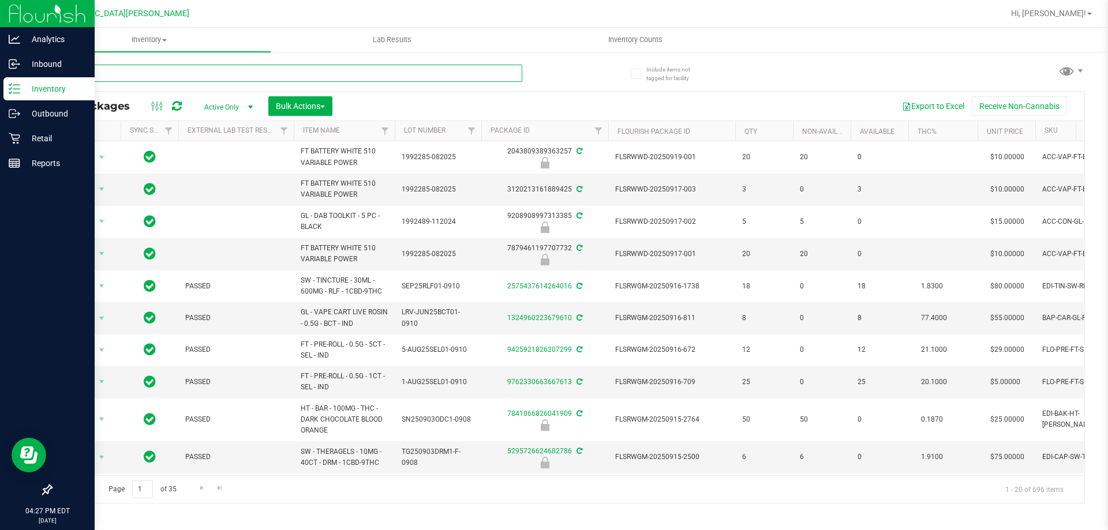
click at [119, 80] on input "text" at bounding box center [287, 73] width 472 height 17
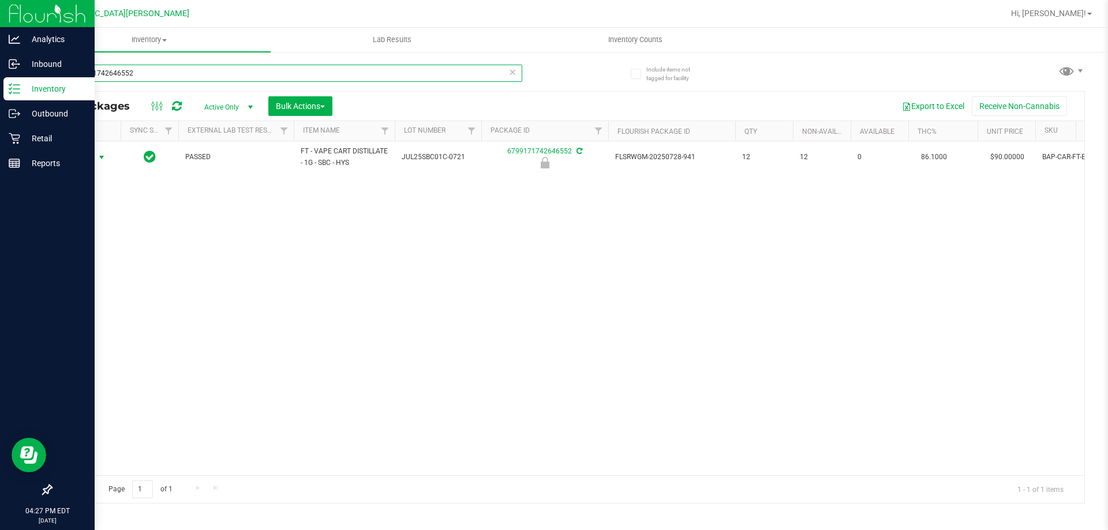
type input "6799171742646552"
click at [95, 158] on span "select" at bounding box center [102, 158] width 14 height 16
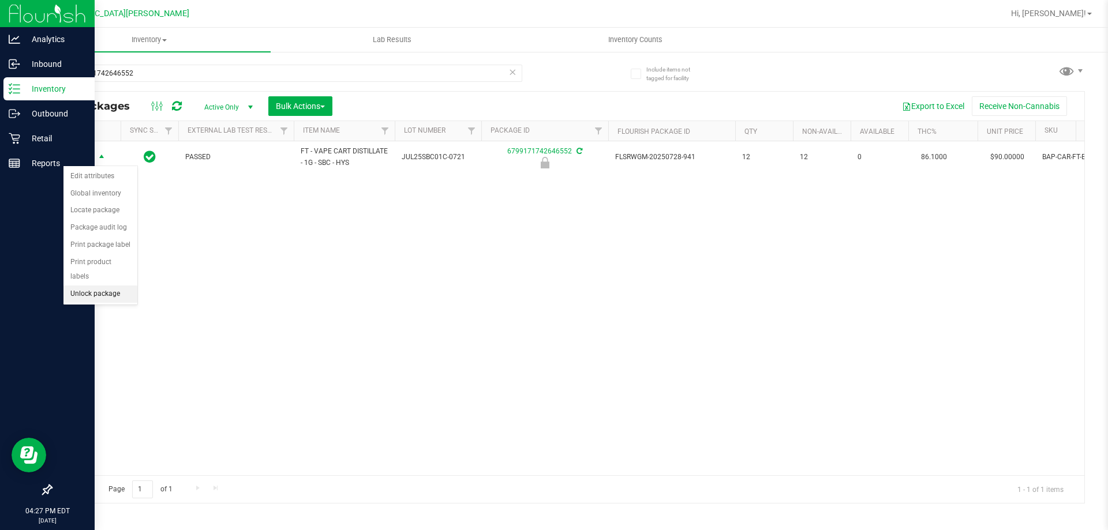
click at [95, 286] on li "Unlock package" at bounding box center [100, 294] width 74 height 17
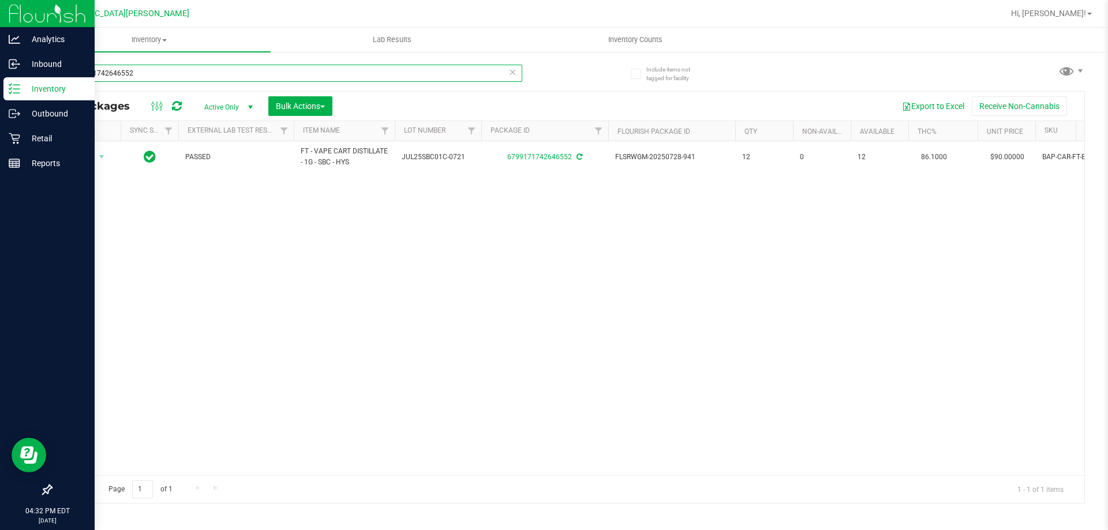
click at [179, 68] on input "6799171742646552" at bounding box center [287, 73] width 472 height 17
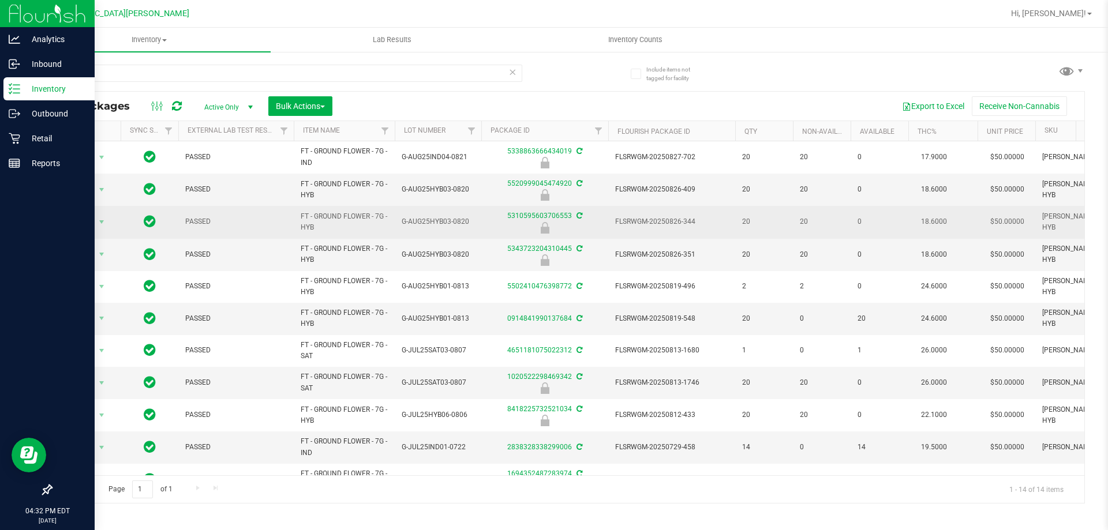
drag, startPoint x: 334, startPoint y: 228, endPoint x: 301, endPoint y: 215, distance: 35.5
click at [301, 215] on span "FT - GROUND FLOWER - 7G - HYB" at bounding box center [344, 222] width 87 height 22
copy span "FT - GROUND FLOWER - 7G - HYB"
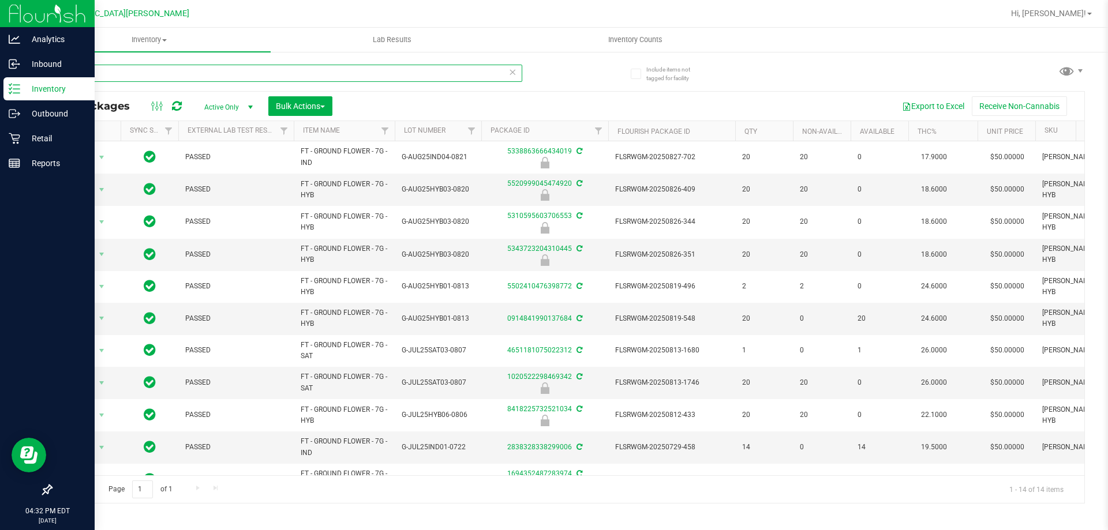
click at [232, 67] on input "ground" at bounding box center [287, 73] width 472 height 17
paste input "FT - GROUND FLOWER - 7G - HYB"
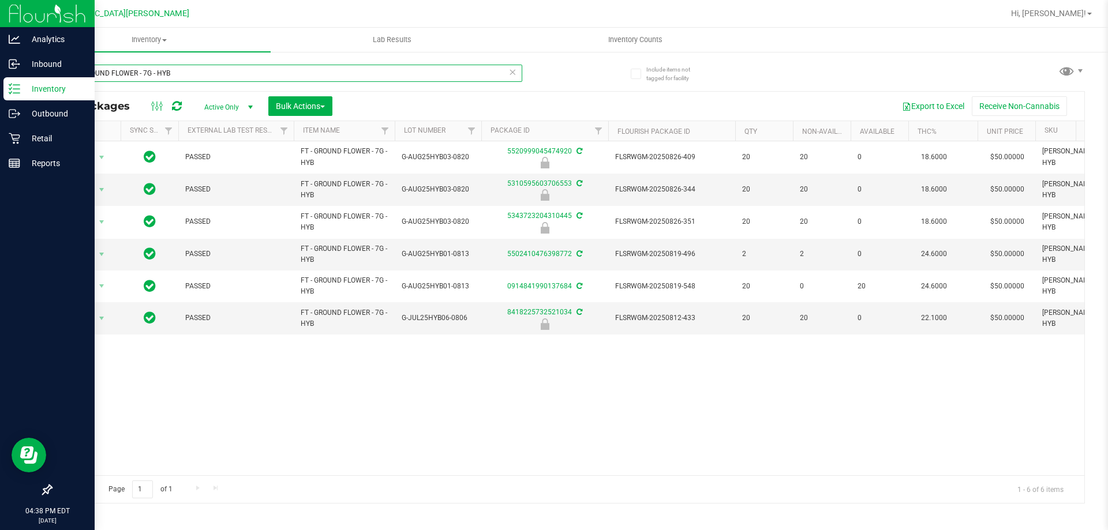
click at [281, 74] on input "FT - GROUND FLOWER - 7G - HYB" at bounding box center [287, 73] width 472 height 17
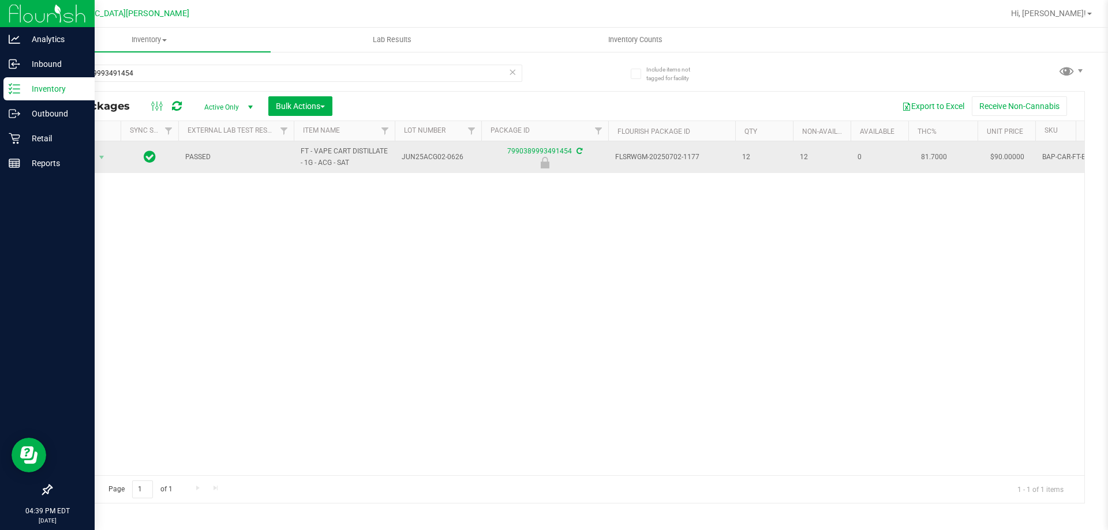
drag, startPoint x: 358, startPoint y: 169, endPoint x: 293, endPoint y: 145, distance: 69.4
click at [293, 145] on tr "Action Action Edit attributes Global inventory Locate package Package audit log…" at bounding box center [791, 157] width 1481 height 32
copy tr "FT - VAPE CART DISTILLATE - 1G - ACG - SAT"
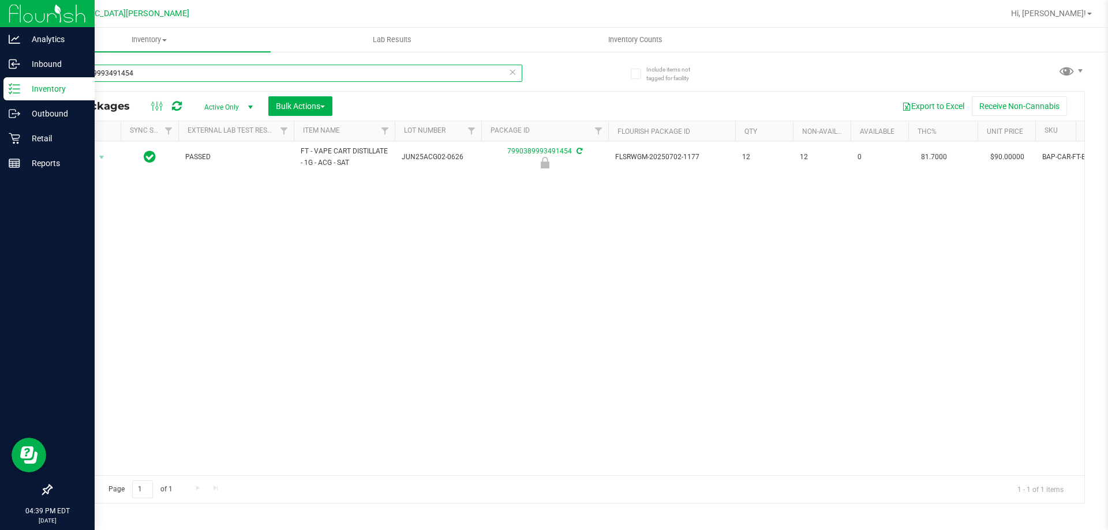
click at [216, 72] on input "7990389993491454" at bounding box center [287, 73] width 472 height 17
click at [215, 72] on input "7990389993491454" at bounding box center [287, 73] width 472 height 17
paste input "FT - VAPE CART DISTILLATE - 1G - ACG - SAT"
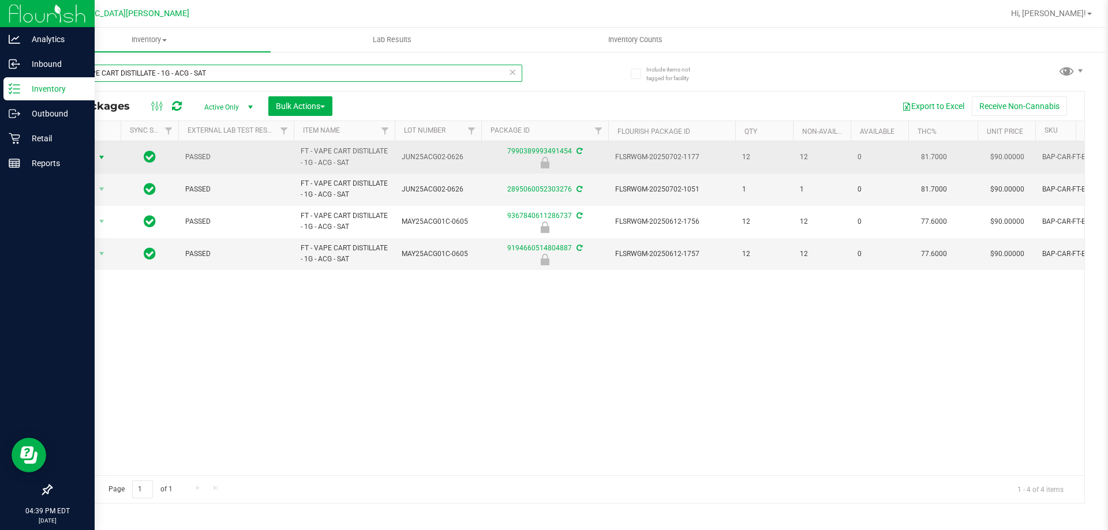
type input "FT - VAPE CART DISTILLATE - 1G - ACG - SAT"
click at [73, 159] on span "Action" at bounding box center [78, 158] width 31 height 16
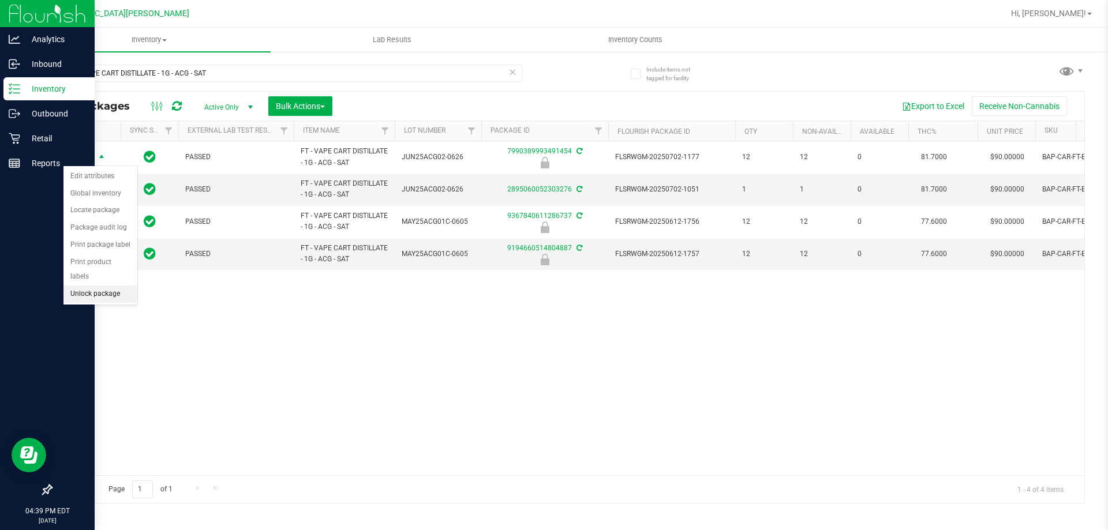
click at [98, 286] on li "Unlock package" at bounding box center [100, 294] width 74 height 17
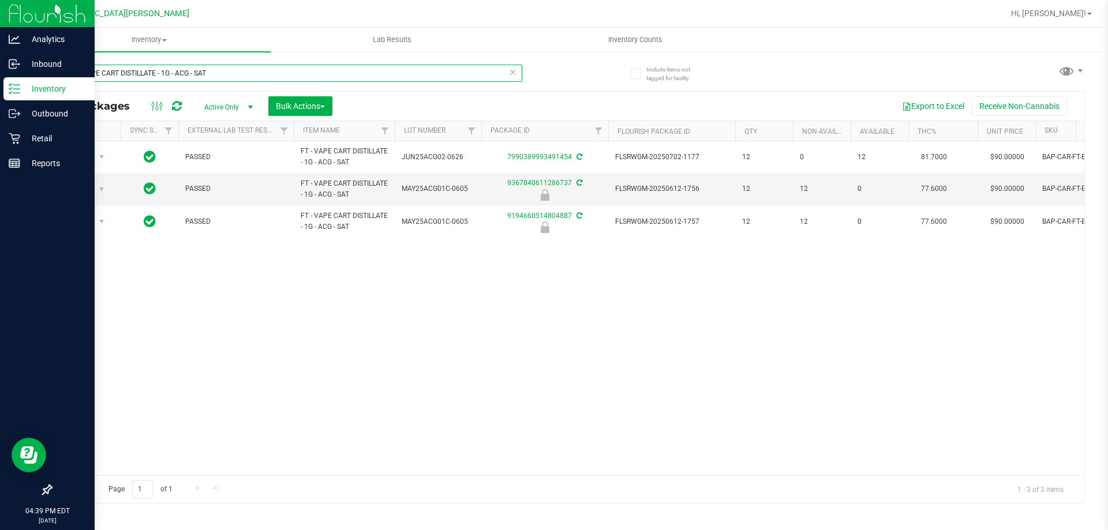
click at [350, 80] on input "FT - VAPE CART DISTILLATE - 1G - ACG - SAT" at bounding box center [287, 73] width 472 height 17
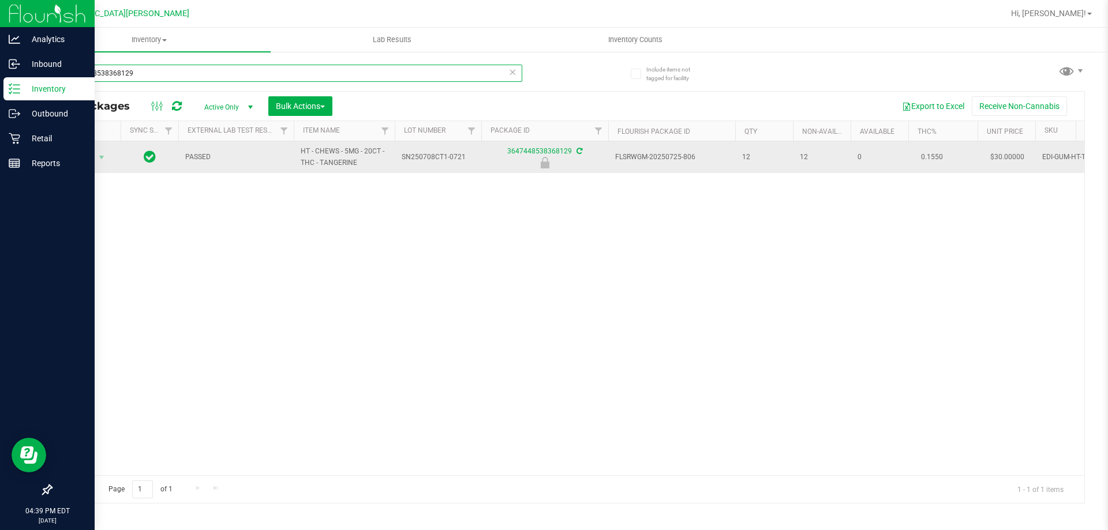
type input "3647448538368129"
click at [84, 157] on span "Action" at bounding box center [78, 158] width 31 height 16
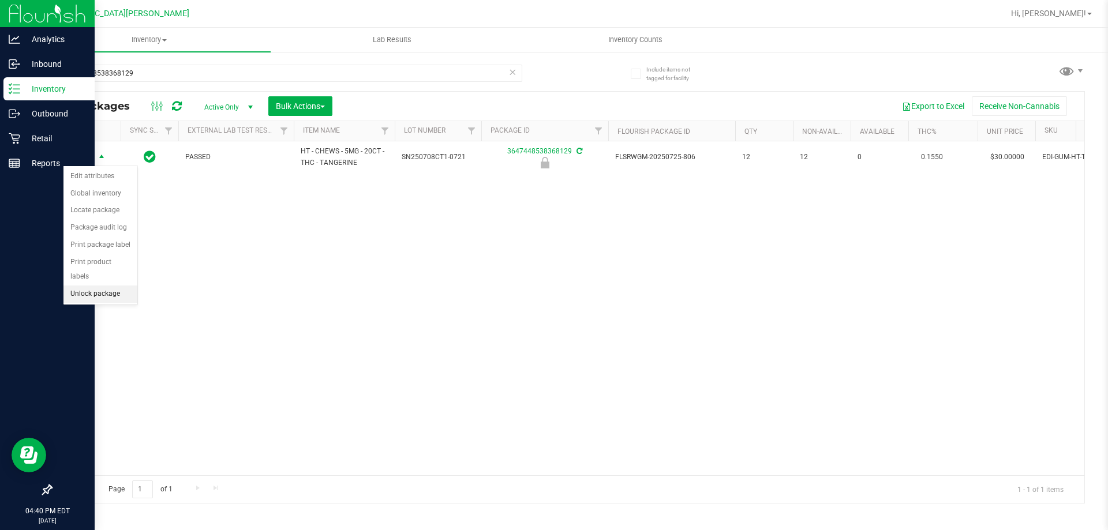
click at [104, 286] on li "Unlock package" at bounding box center [100, 294] width 74 height 17
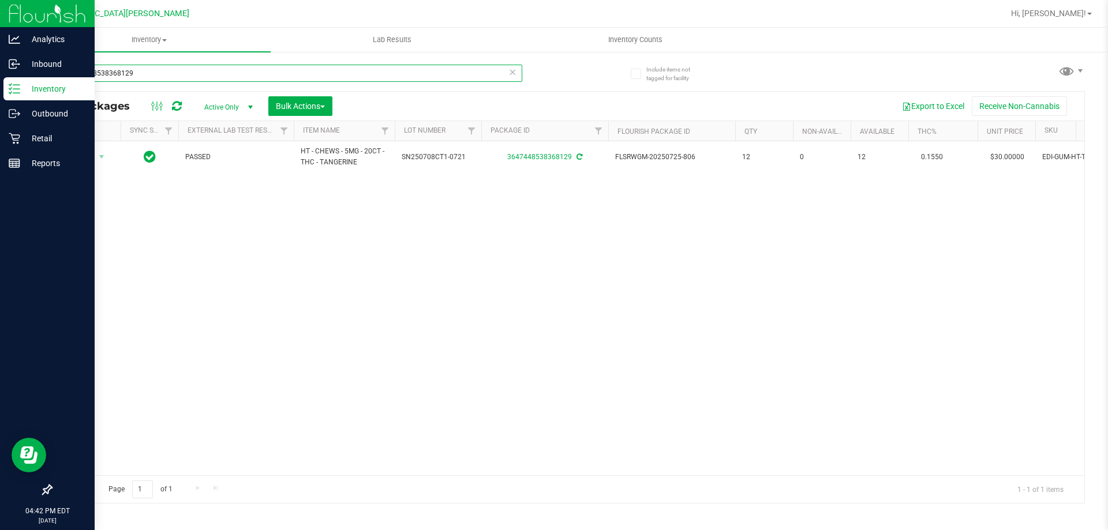
click at [168, 66] on input "3647448538368129" at bounding box center [287, 73] width 472 height 17
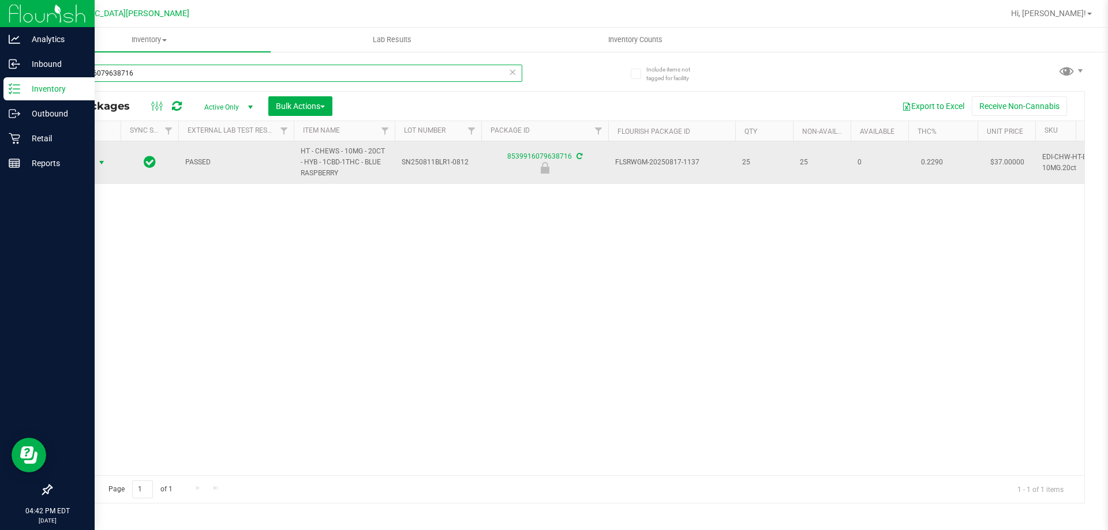
type input "8539916079638716"
click at [87, 165] on span "Action" at bounding box center [78, 163] width 31 height 16
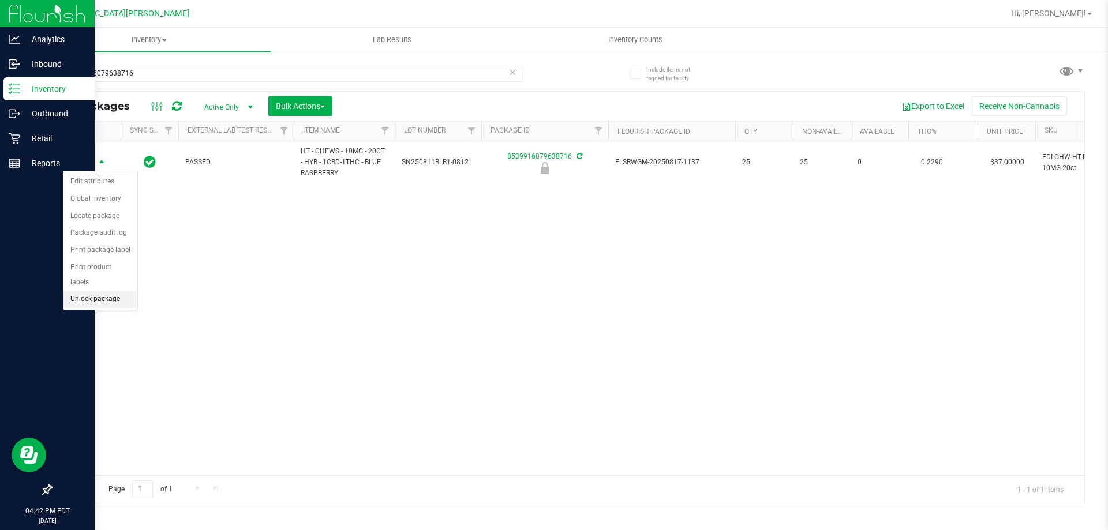
click at [104, 291] on li "Unlock package" at bounding box center [100, 299] width 74 height 17
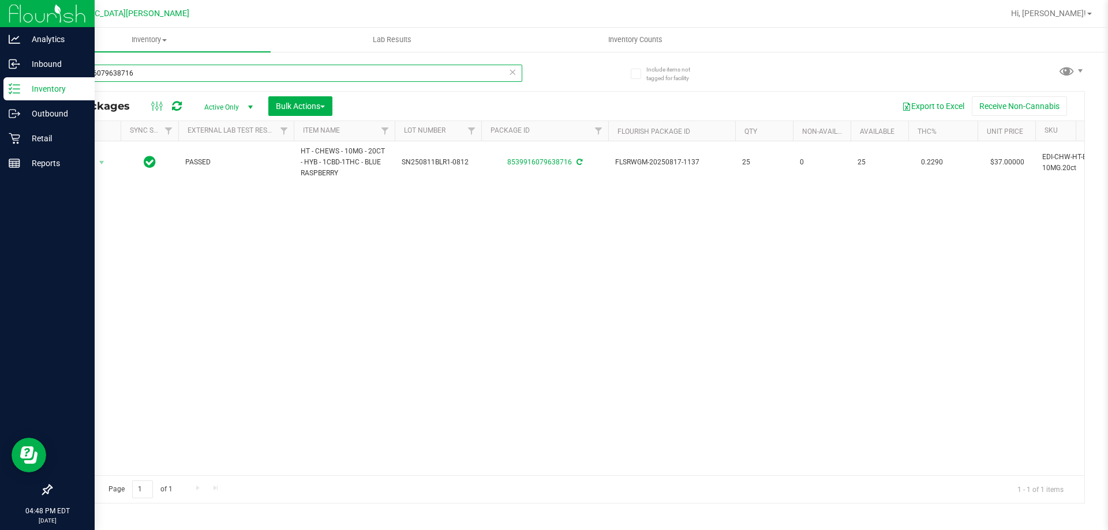
click at [207, 72] on input "8539916079638716" at bounding box center [287, 73] width 472 height 17
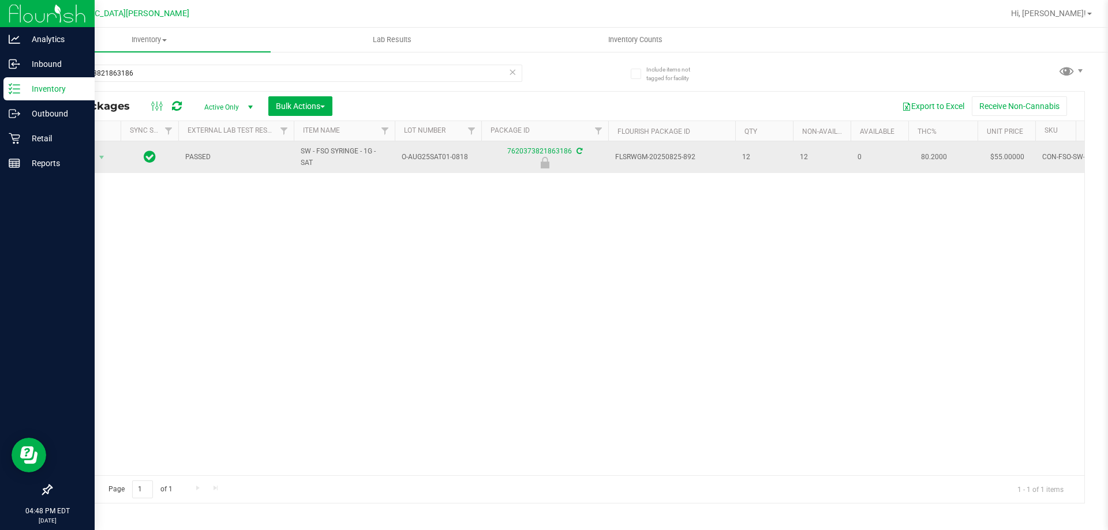
click at [300, 151] on td "SW - FSO SYRINGE - 1G - SAT" at bounding box center [344, 157] width 101 height 32
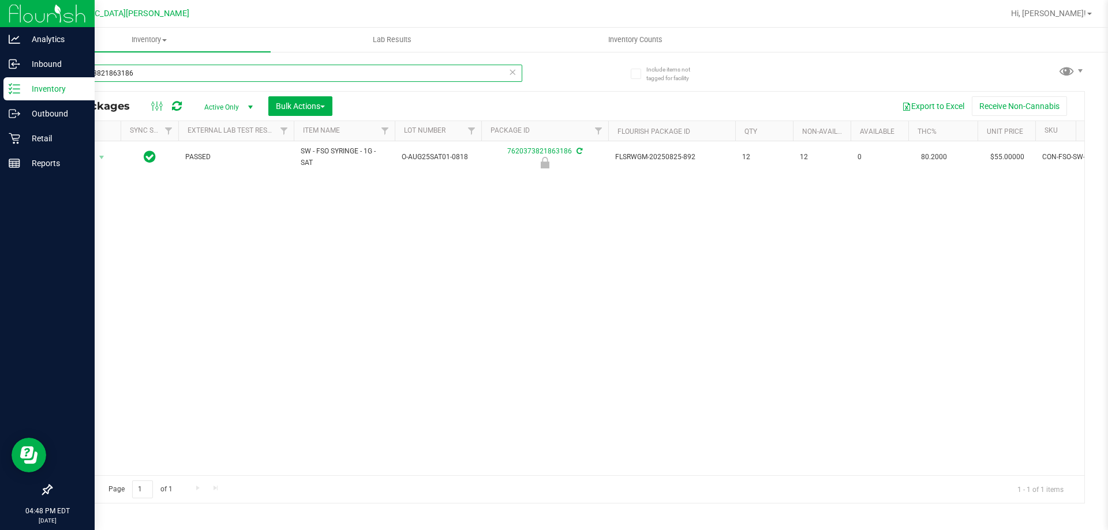
click at [193, 69] on input "7620373821863186" at bounding box center [287, 73] width 472 height 17
paste input "SW - FSO SYRINGE - 1G - SAT"
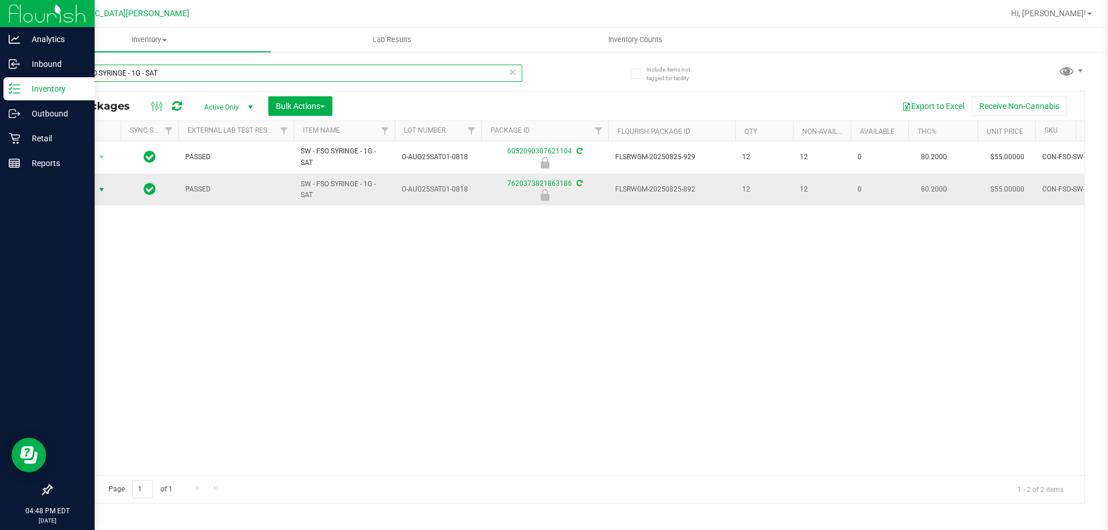
type input "SW - FSO SYRINGE - 1G - SAT"
click at [86, 185] on span "Action" at bounding box center [78, 190] width 31 height 16
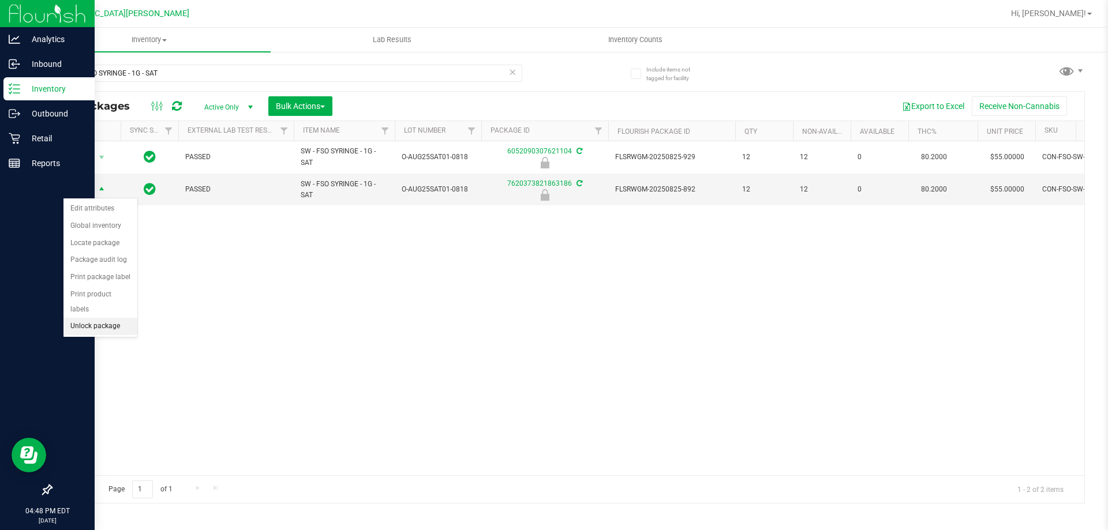
click at [108, 318] on li "Unlock package" at bounding box center [100, 326] width 74 height 17
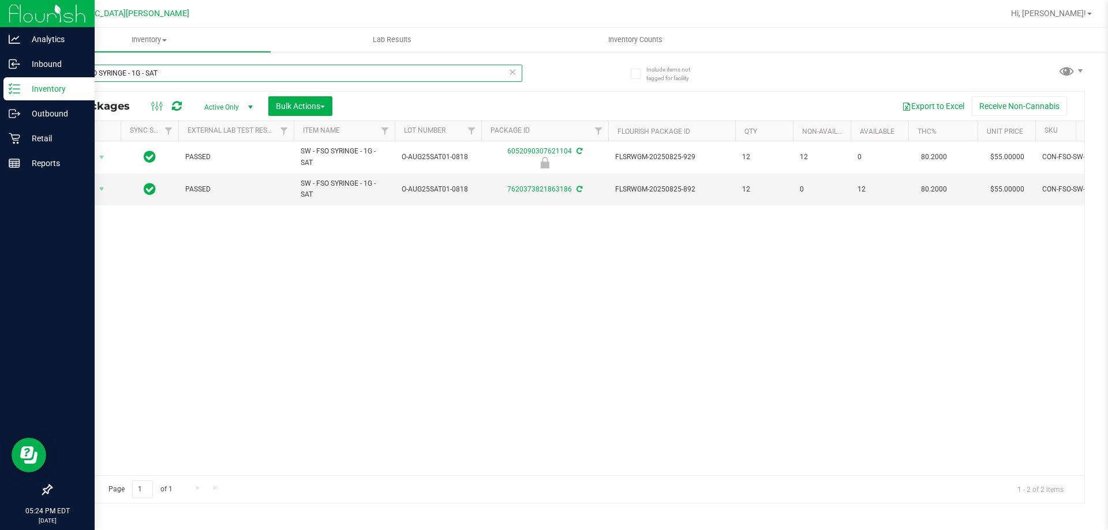
click at [199, 73] on input "SW - FSO SYRINGE - 1G - SAT" at bounding box center [287, 73] width 472 height 17
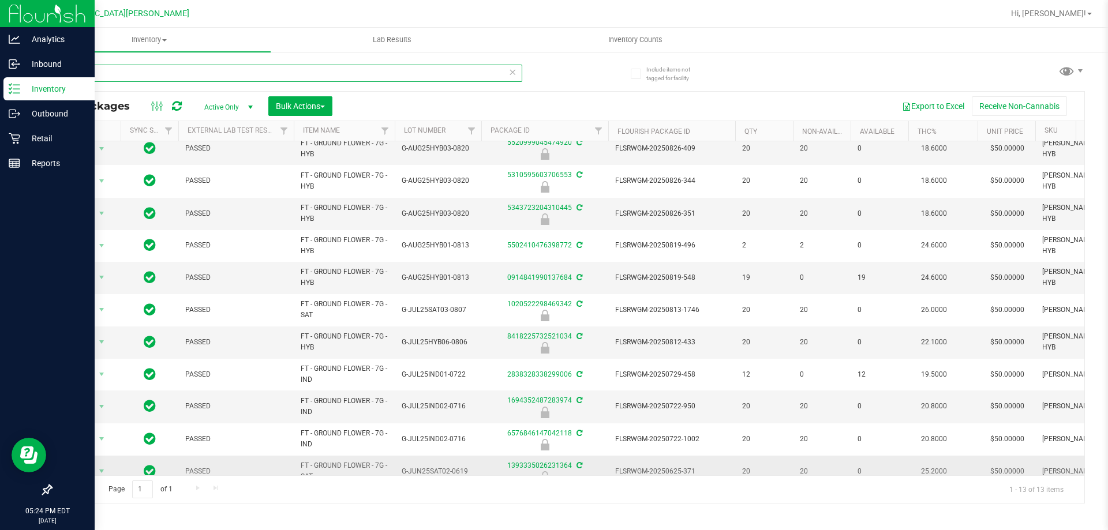
scroll to position [94, 0]
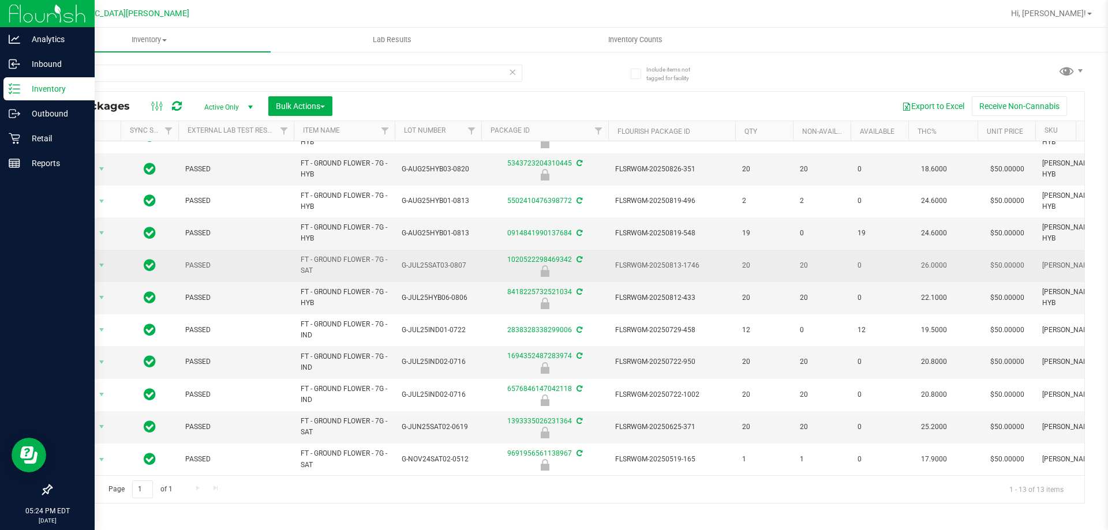
drag, startPoint x: 312, startPoint y: 263, endPoint x: 297, endPoint y: 249, distance: 20.9
click at [297, 250] on td "FT - GROUND FLOWER - 7G - SAT" at bounding box center [344, 266] width 101 height 32
copy span "FT - GROUND FLOWER - 7G - SAT"
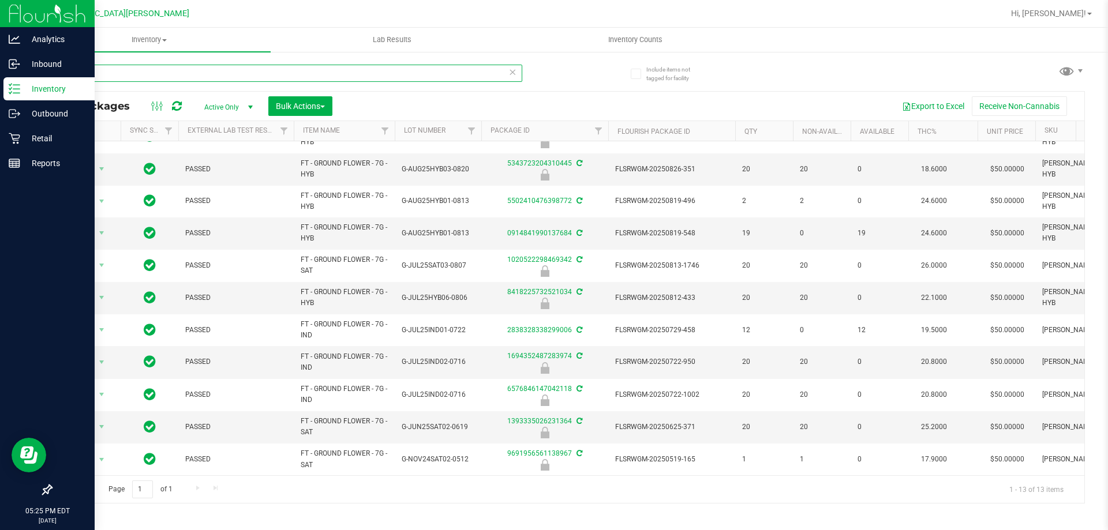
click at [208, 71] on input "ground" at bounding box center [287, 73] width 472 height 17
click at [208, 72] on input "ground" at bounding box center [287, 73] width 472 height 17
paste input "FT - GROUND FLOWER - 7G - SAT"
type input "FT - GROUND FLOWER - 7G - SAT"
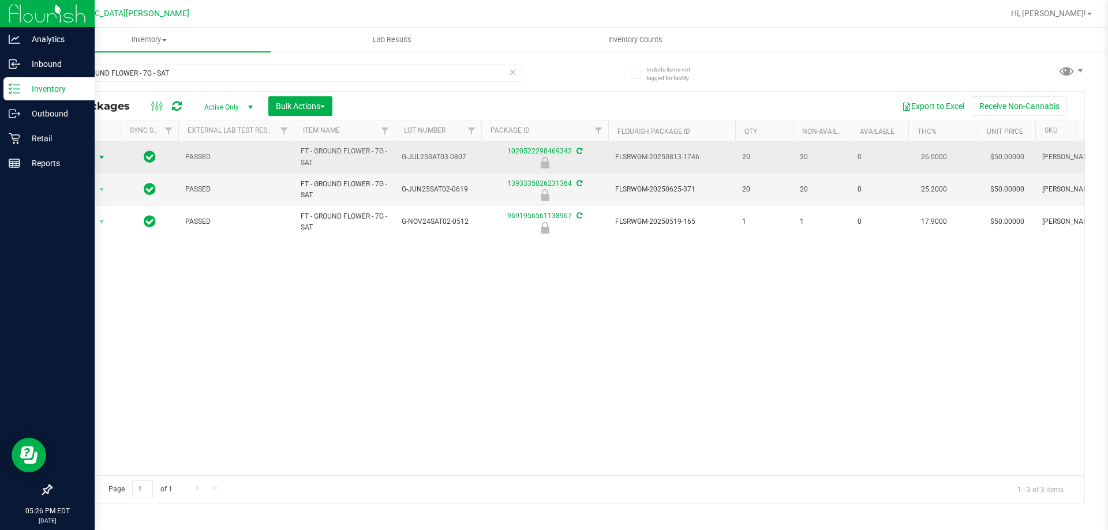
click at [88, 154] on span "Action" at bounding box center [78, 158] width 31 height 16
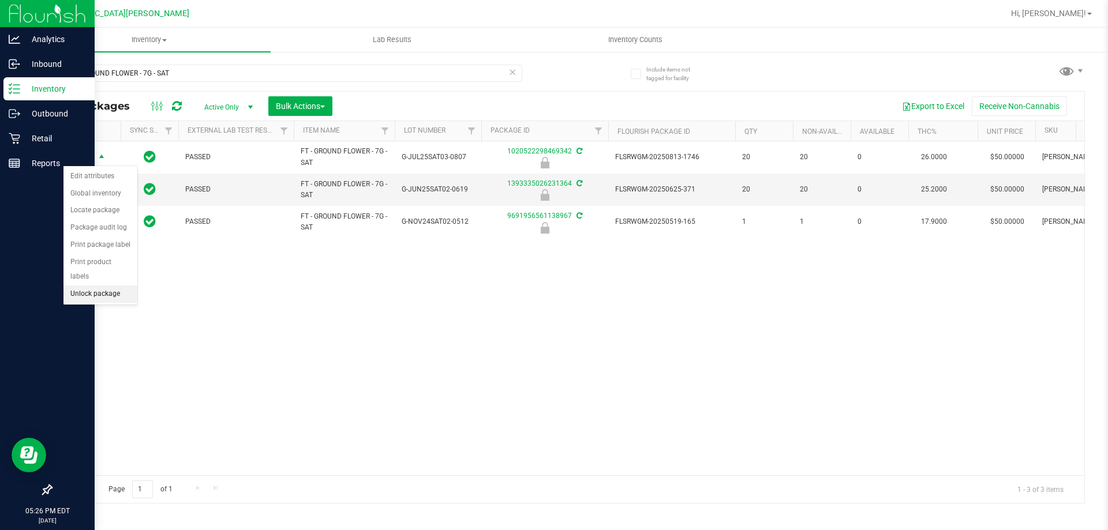
click at [95, 286] on li "Unlock package" at bounding box center [100, 294] width 74 height 17
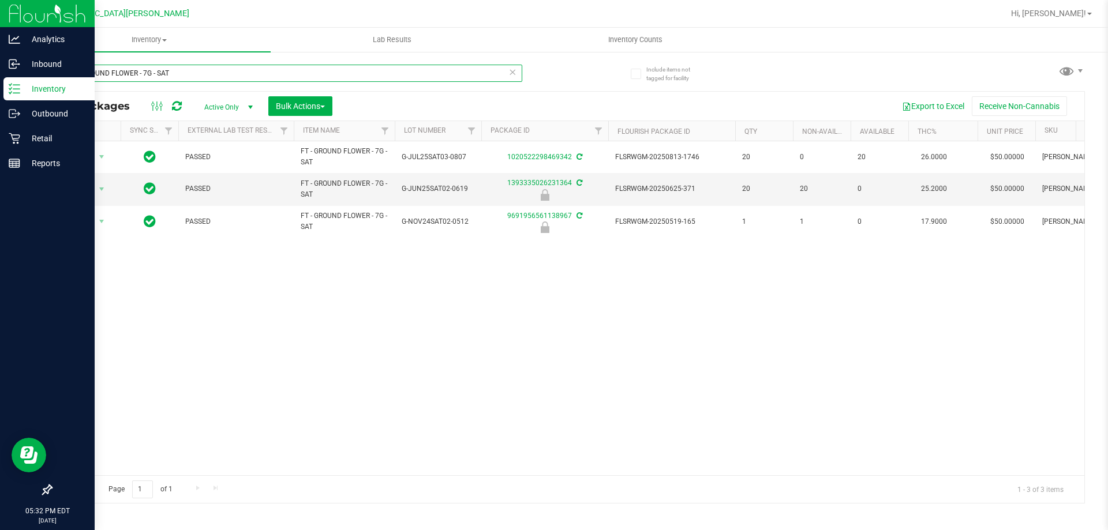
click at [208, 65] on input "FT - GROUND FLOWER - 7G - SAT" at bounding box center [287, 73] width 472 height 17
click at [209, 66] on input "FT - GROUND FLOWER - 7G - SAT" at bounding box center [287, 73] width 472 height 17
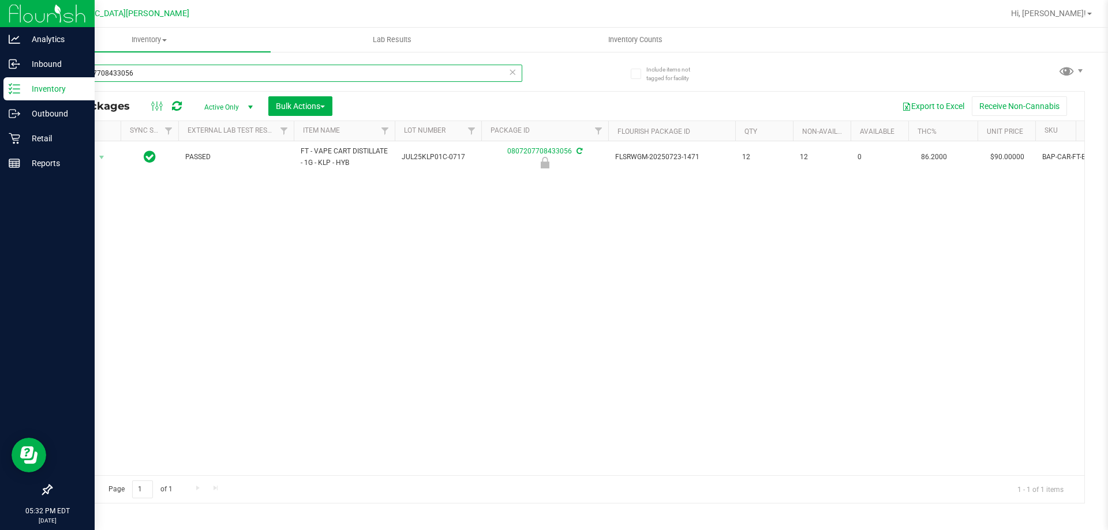
type input "0807207708433056"
click at [81, 138] on th "Actions" at bounding box center [85, 131] width 69 height 20
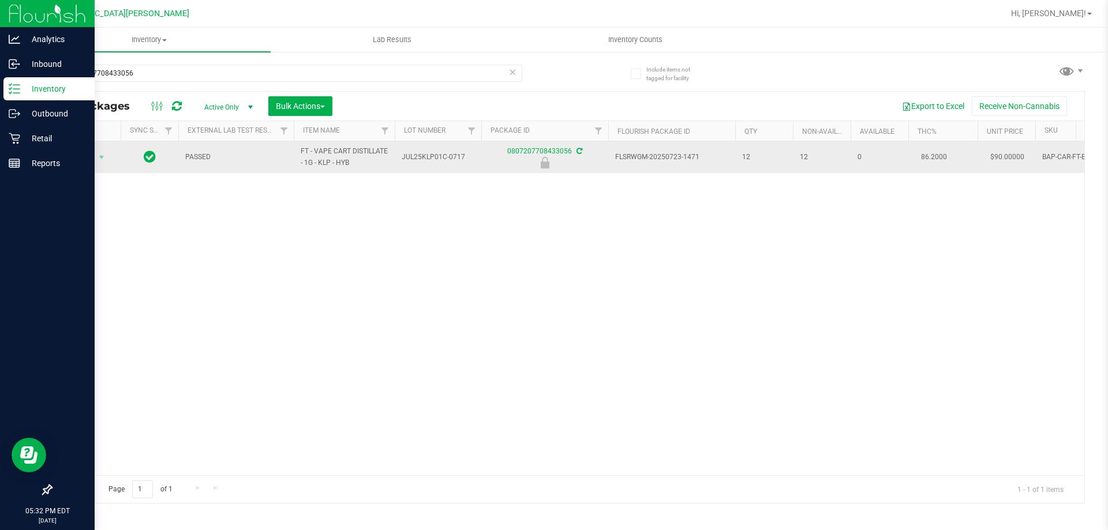
click at [86, 158] on span "Action" at bounding box center [78, 158] width 31 height 16
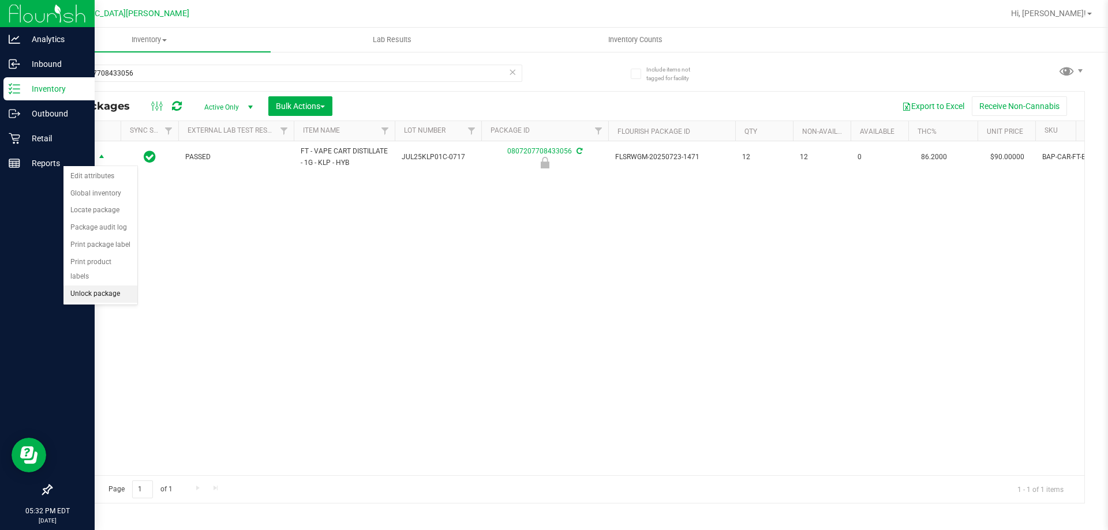
click at [106, 287] on li "Unlock package" at bounding box center [100, 294] width 74 height 17
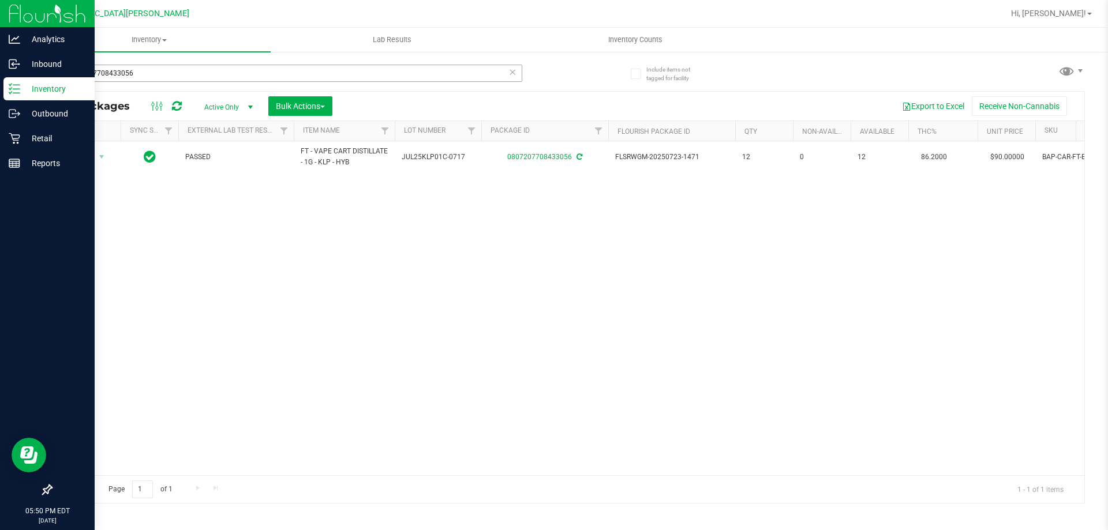
click at [178, 63] on div "0807207708433056" at bounding box center [309, 72] width 517 height 37
click at [180, 72] on input "0807207708433056" at bounding box center [287, 73] width 472 height 17
click at [180, 73] on input "0807207708433056" at bounding box center [287, 73] width 472 height 17
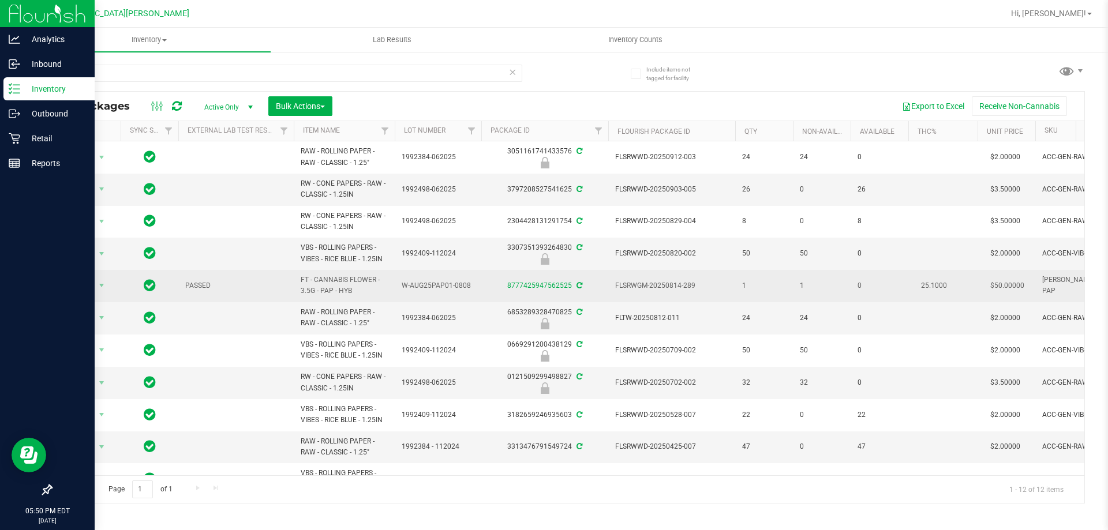
drag, startPoint x: 367, startPoint y: 292, endPoint x: 297, endPoint y: 280, distance: 70.9
click at [297, 280] on td "FT - CANNABIS FLOWER - 3.5G - PAP - HYB" at bounding box center [344, 286] width 101 height 32
copy span "FT - CANNABIS FLOWER - 3.5G - PAP - HYB"
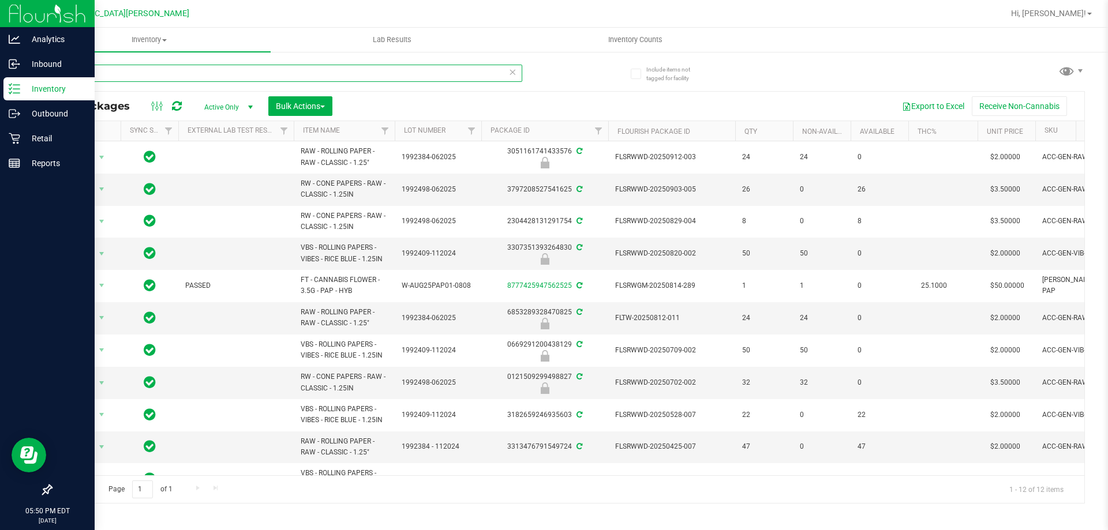
click at [189, 69] on input "pap" at bounding box center [287, 73] width 472 height 17
paste input "FT - CANNABIS FLOWER - 3.5G - PAP - HYB"
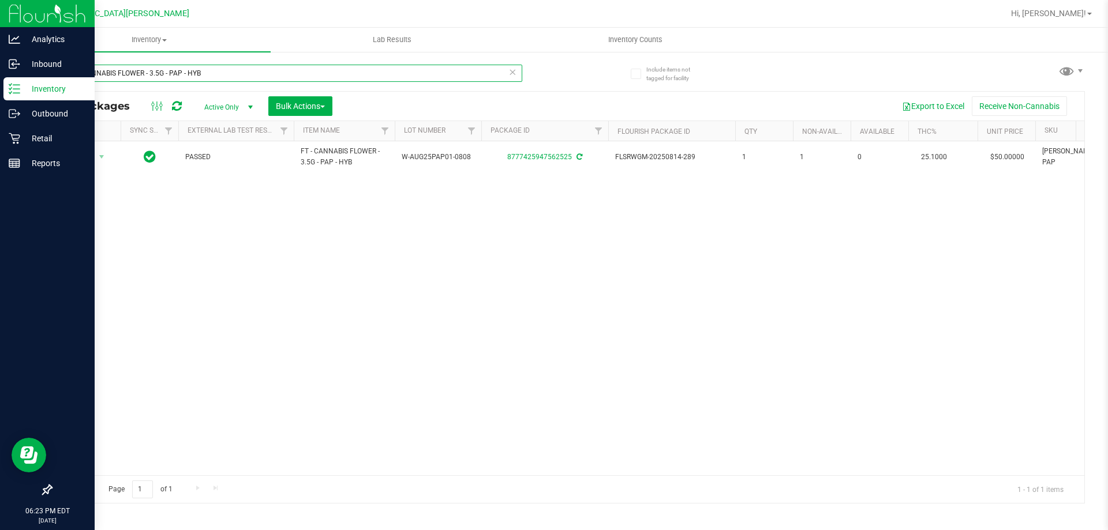
click at [264, 74] on input "FT - CANNABIS FLOWER - 3.5G - PAP - HYB" at bounding box center [287, 73] width 472 height 17
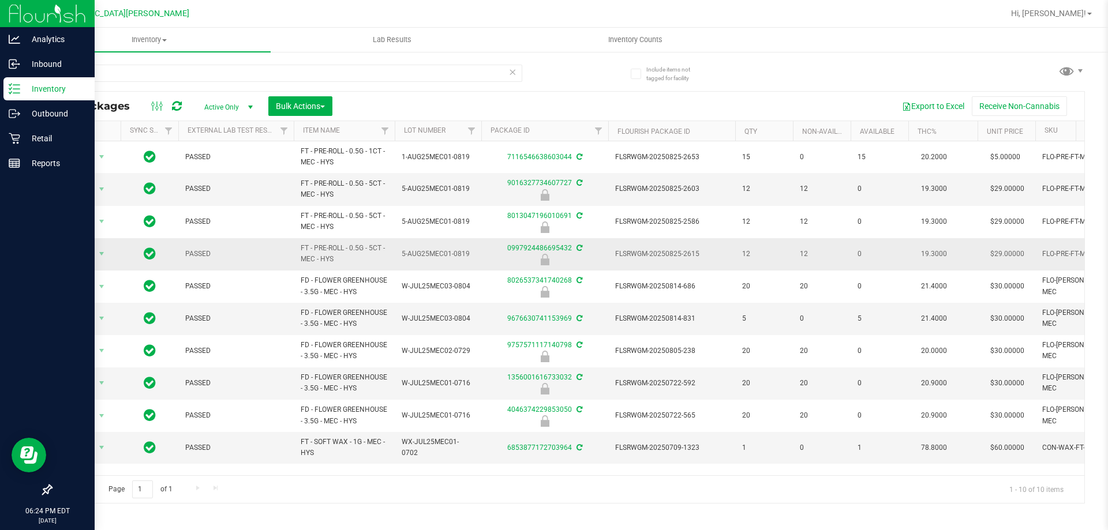
drag, startPoint x: 360, startPoint y: 262, endPoint x: 297, endPoint y: 247, distance: 65.2
click at [297, 247] on td "FT - PRE-ROLL - 0.5G - 5CT - MEC - HYS" at bounding box center [344, 254] width 101 height 32
copy span "FT - PRE-ROLL - 0.5G - 5CT - MEC - HYS"
click at [180, 73] on input "mec" at bounding box center [287, 73] width 472 height 17
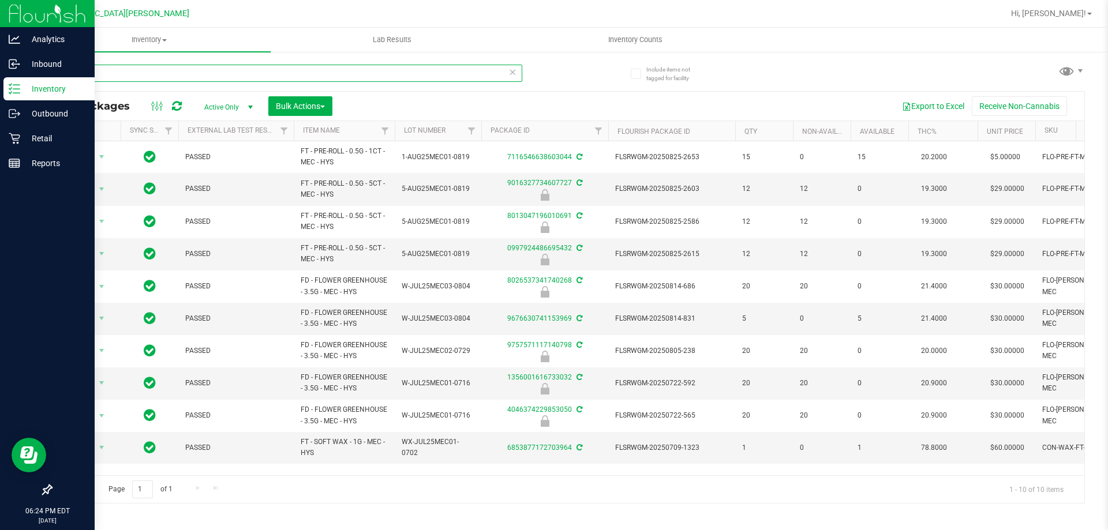
click at [180, 73] on input "mec" at bounding box center [287, 73] width 472 height 17
paste input "FT - PRE-ROLL - 0.5G - 5CT - MEC - HYS"
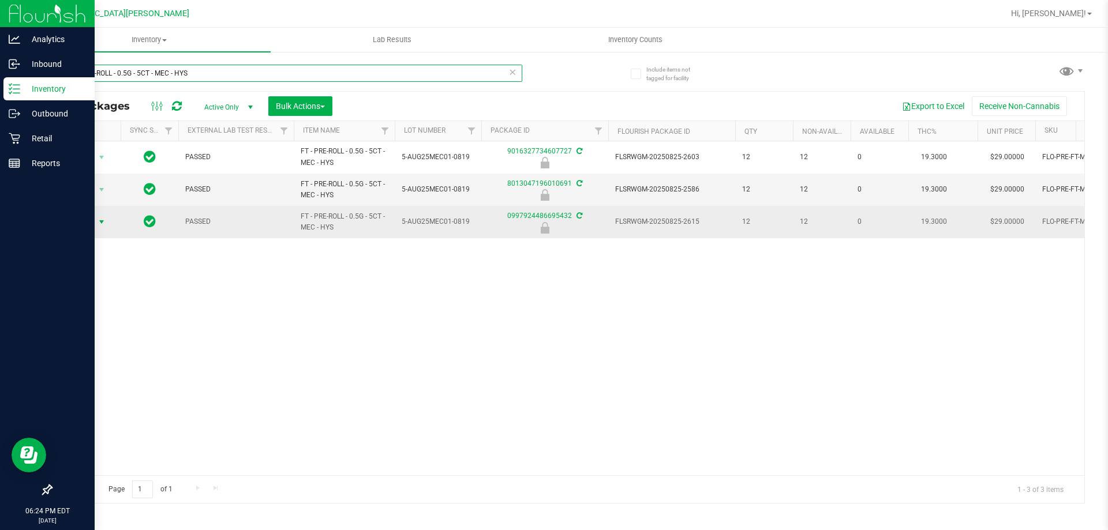
type input "FT - PRE-ROLL - 0.5G - 5CT - MEC - HYS"
click at [73, 221] on span "Action" at bounding box center [78, 222] width 31 height 16
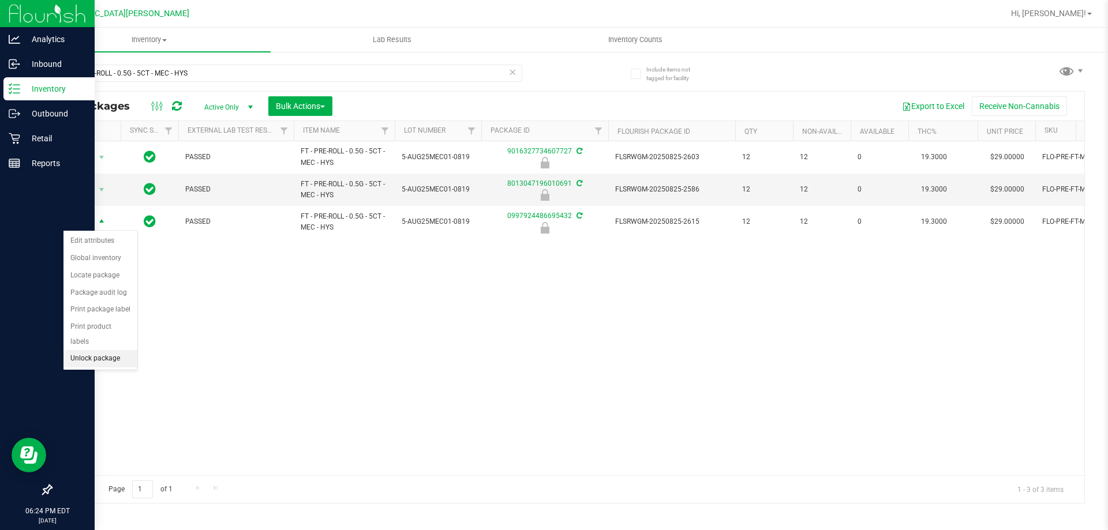
drag, startPoint x: 114, startPoint y: 347, endPoint x: 103, endPoint y: 344, distance: 11.5
click at [111, 350] on li "Unlock package" at bounding box center [100, 358] width 74 height 17
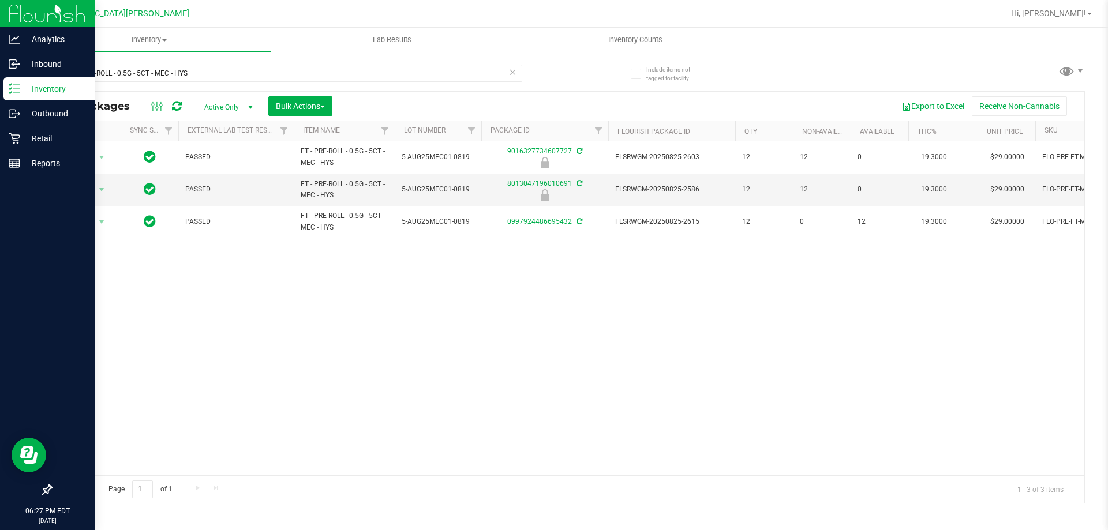
click at [514, 73] on icon at bounding box center [513, 72] width 8 height 14
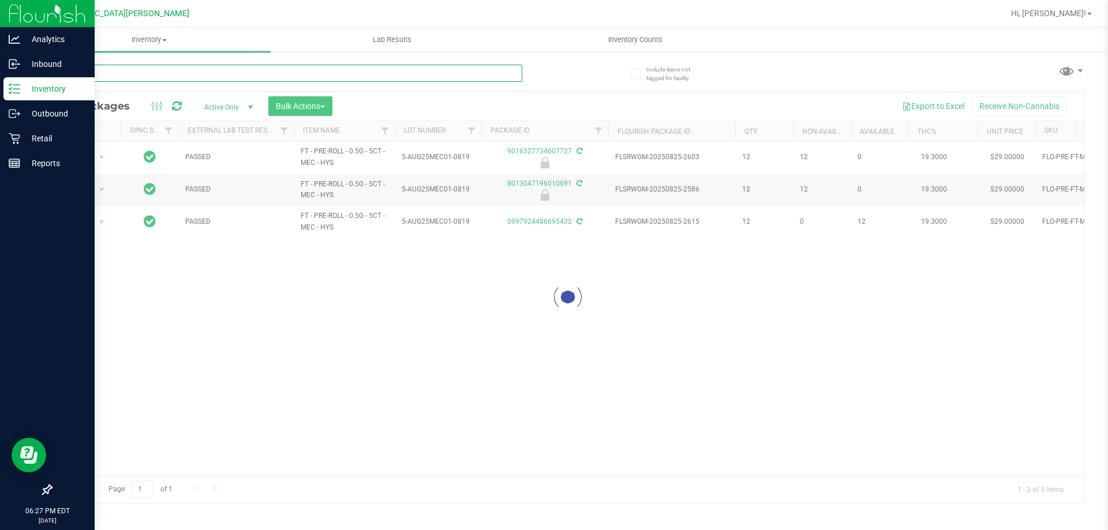
click at [420, 68] on input "text" at bounding box center [287, 73] width 472 height 17
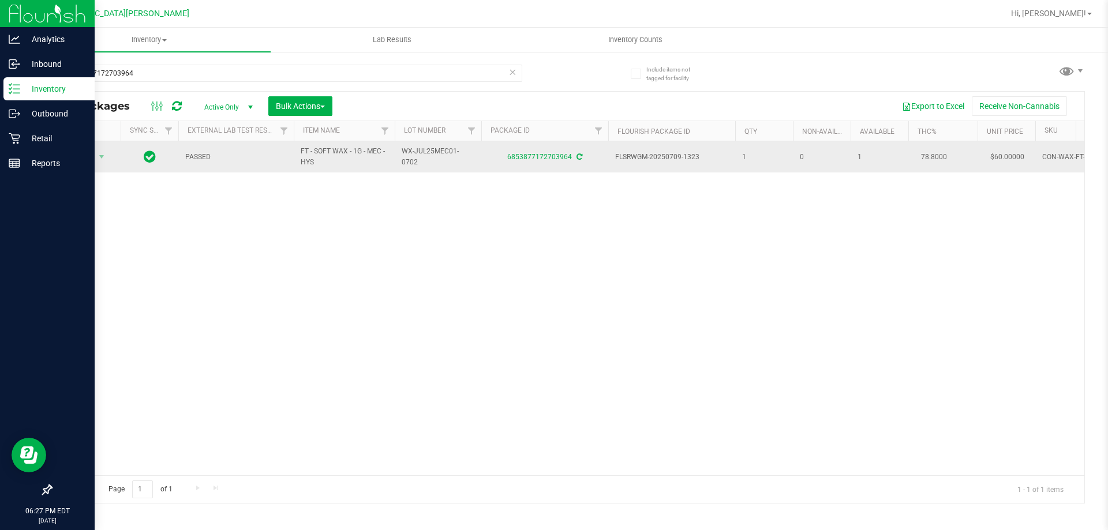
drag, startPoint x: 339, startPoint y: 162, endPoint x: 276, endPoint y: 148, distance: 64.4
click at [276, 148] on tr "Action Action Adjust qty Create package Edit attributes Global inventory Locate…" at bounding box center [791, 156] width 1481 height 31
copy tr "FT - SOFT WAX - 1G - MEC - HYS"
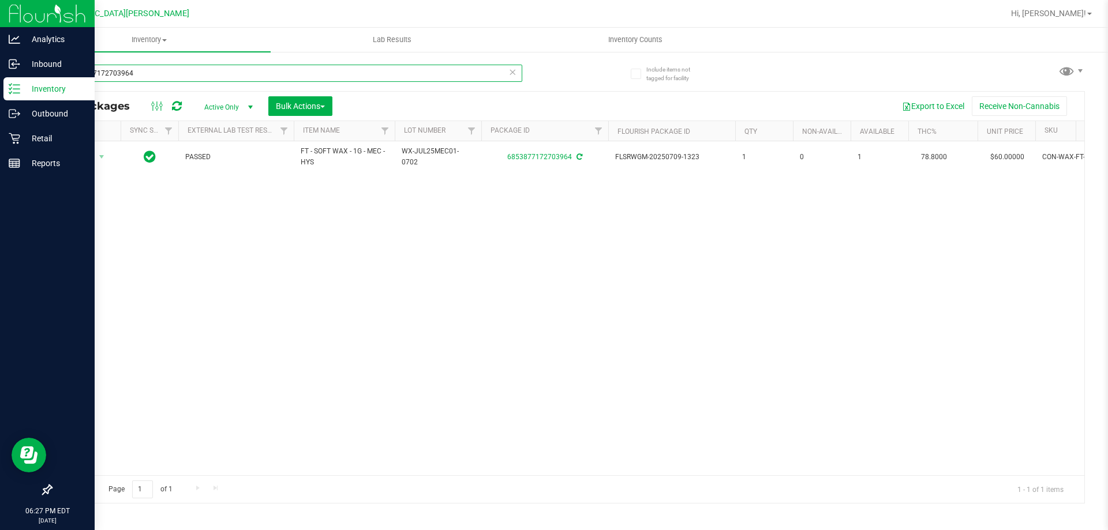
click at [237, 76] on input "6853877172703964" at bounding box center [287, 73] width 472 height 17
paste input "FT - SOFT WAX - 1G - MEC - HYS"
click at [307, 69] on input "FT - SOFT WAX - 1G - MEC - HYS" at bounding box center [287, 73] width 472 height 17
click at [305, 69] on input "FT - SOFT WAX - 1G - MEC - HYS" at bounding box center [287, 73] width 472 height 17
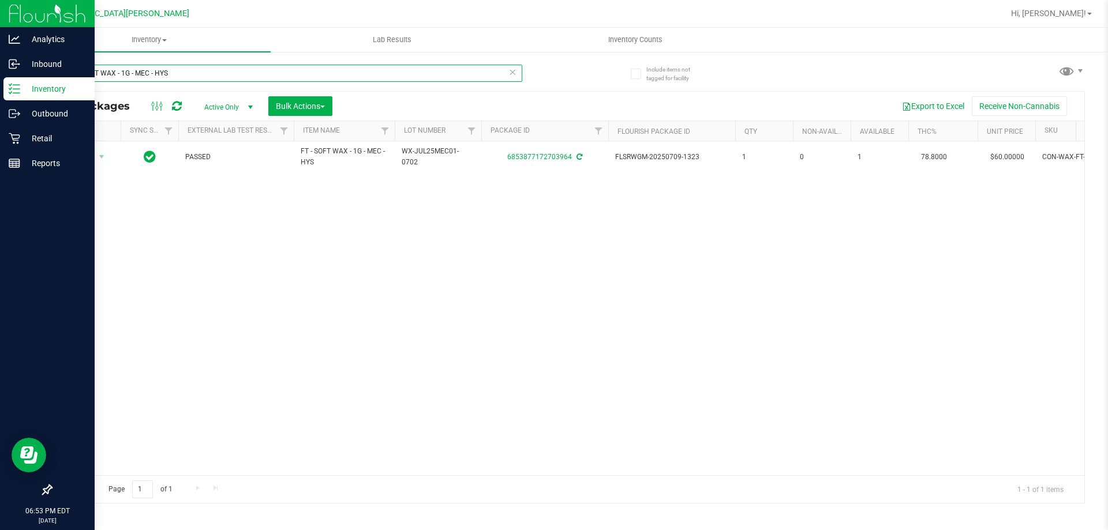
click at [301, 73] on input "FT - SOFT WAX - 1G - MEC - HYS" at bounding box center [287, 73] width 472 height 17
type input "9551476175893783"
click at [80, 156] on span "Action" at bounding box center [78, 158] width 31 height 16
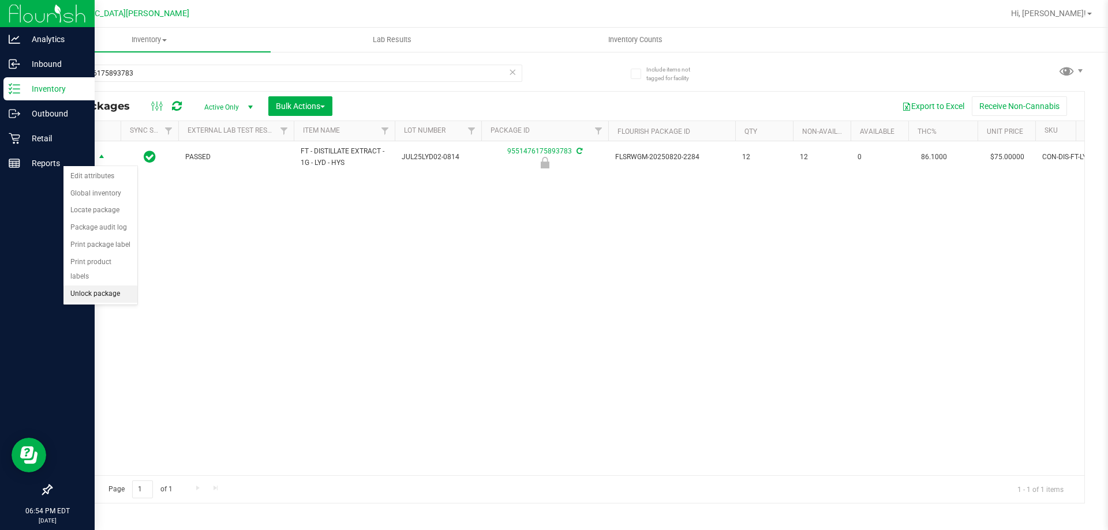
click at [102, 286] on li "Unlock package" at bounding box center [100, 294] width 74 height 17
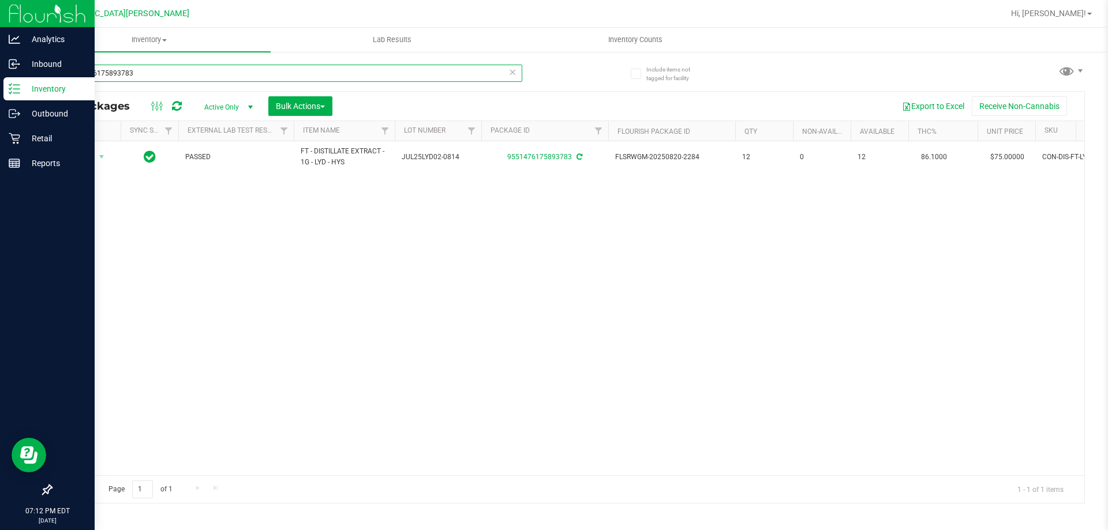
click at [235, 72] on input "9551476175893783" at bounding box center [287, 73] width 472 height 17
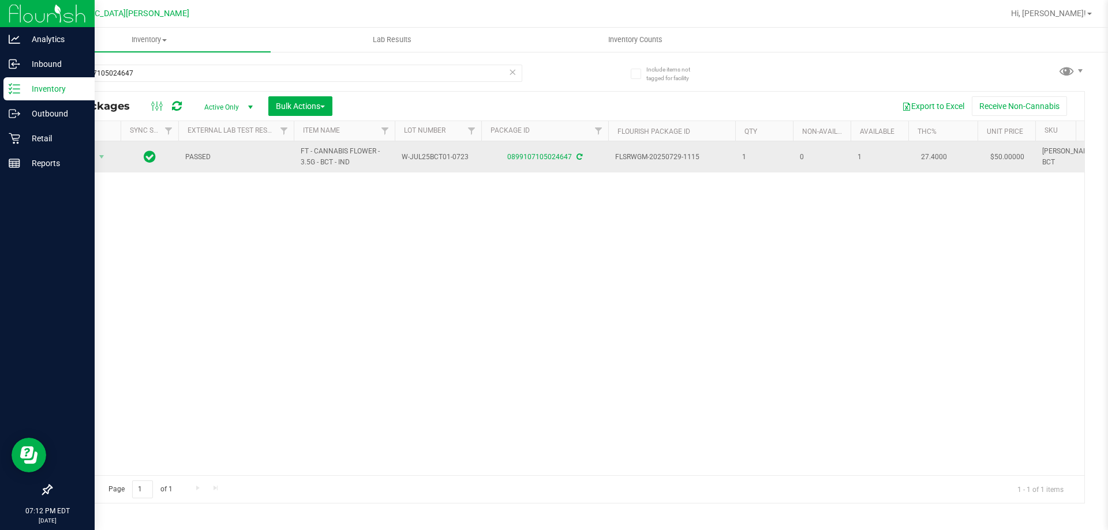
drag, startPoint x: 357, startPoint y: 163, endPoint x: 300, endPoint y: 150, distance: 58.0
click at [300, 150] on td "FT - CANNABIS FLOWER - 3.5G - BCT - IND" at bounding box center [344, 156] width 101 height 31
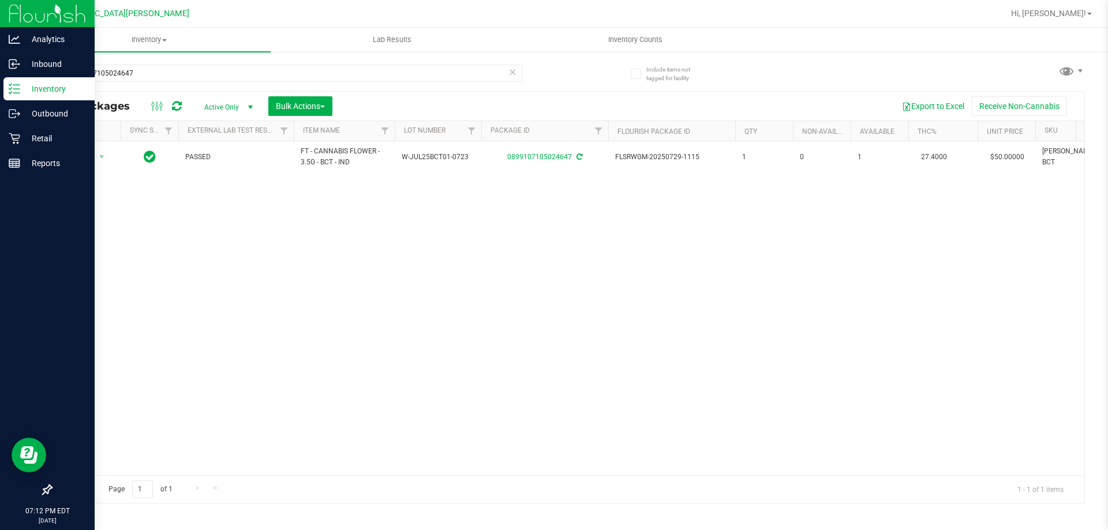
copy span "FT - CANNABIS FLOWER - 3.5G - BCT - IND"
click at [182, 66] on input "0899107105024647" at bounding box center [287, 73] width 472 height 17
paste input "FT - CANNABIS FLOWER - 3.5G - BCT - IND"
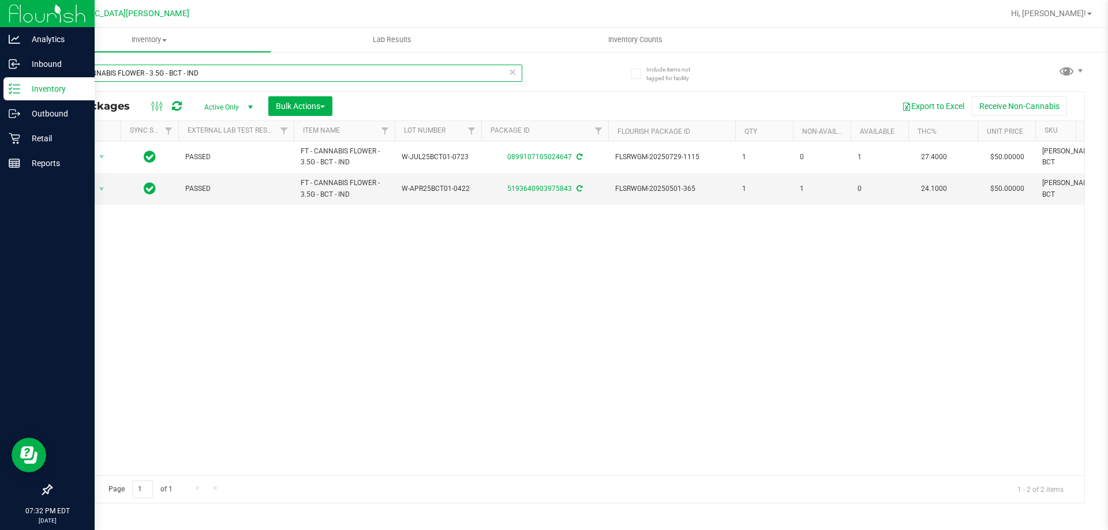
click at [251, 79] on input "FT - CANNABIS FLOWER - 3.5G - BCT - IND" at bounding box center [287, 73] width 472 height 17
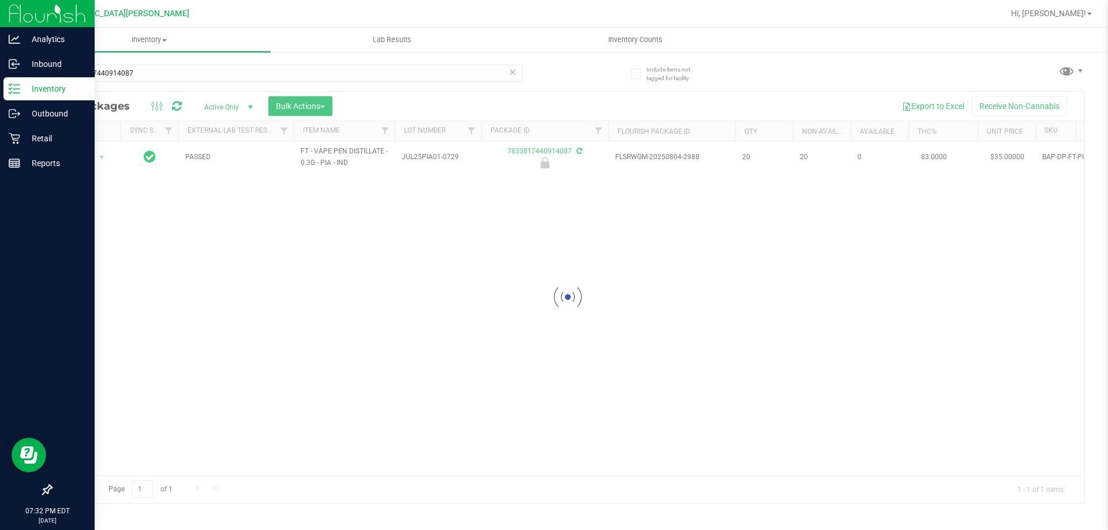
drag, startPoint x: 359, startPoint y: 162, endPoint x: 283, endPoint y: 133, distance: 80.9
click at [283, 133] on div at bounding box center [567, 298] width 1033 height 412
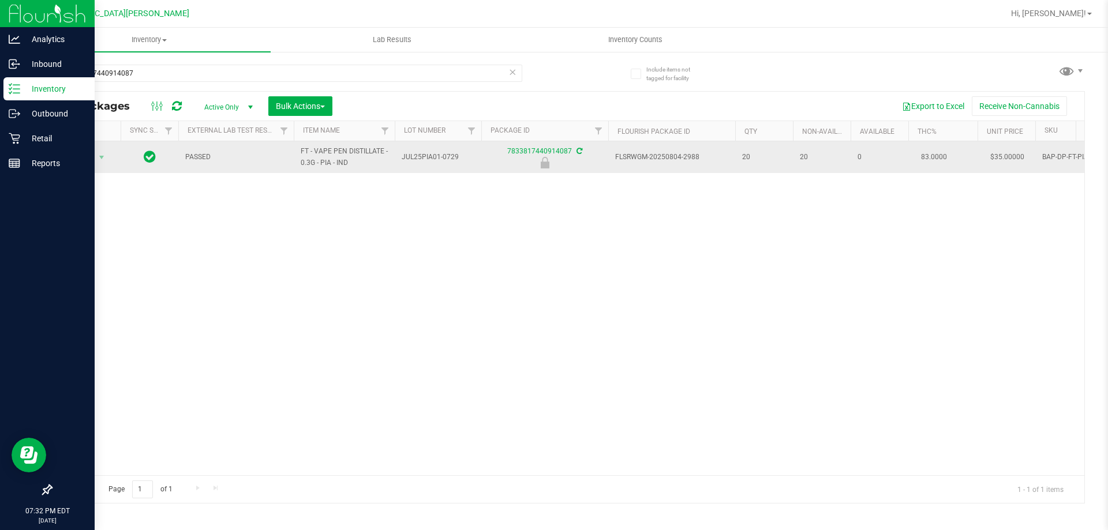
drag, startPoint x: 354, startPoint y: 165, endPoint x: 295, endPoint y: 149, distance: 61.1
click at [295, 149] on td "FT - VAPE PEN DISTILLATE - 0.3G - PIA - IND" at bounding box center [344, 157] width 101 height 32
copy span "FT - VAPE PEN DISTILLATE - 0.3G - PIA - IND"
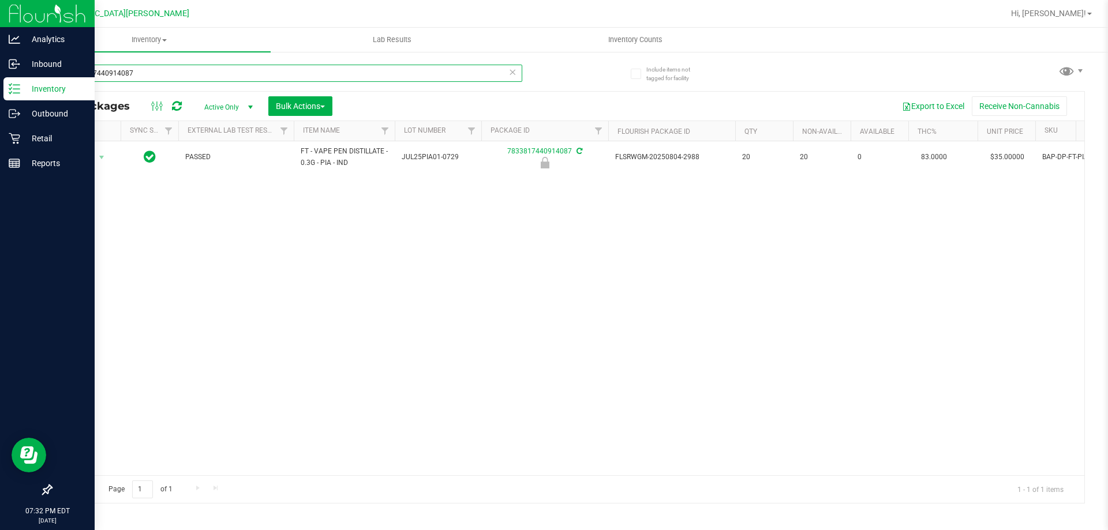
click at [215, 73] on input "7833817440914087" at bounding box center [287, 73] width 472 height 17
paste input "FT - VAPE PEN DISTILLATE - 0.3G - PIA - IND"
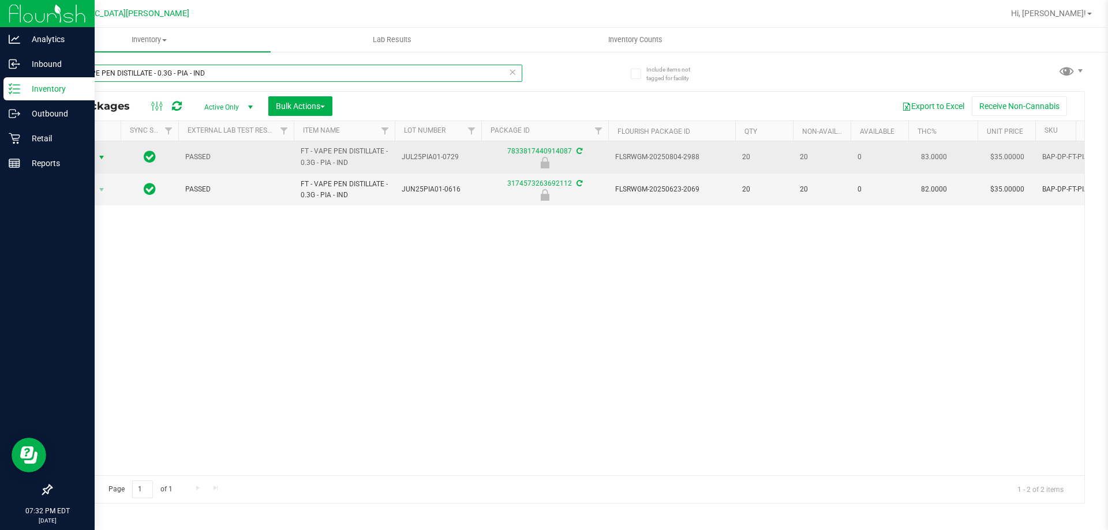
type input "FT - VAPE PEN DISTILLATE - 0.3G - PIA - IND"
click at [81, 154] on span "Action" at bounding box center [78, 158] width 31 height 16
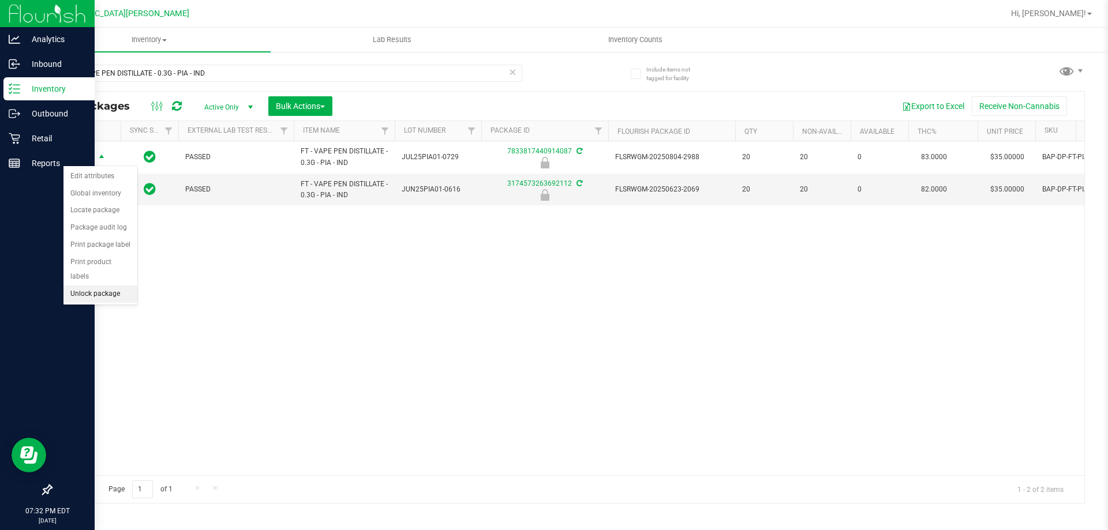
click at [110, 286] on li "Unlock package" at bounding box center [100, 294] width 74 height 17
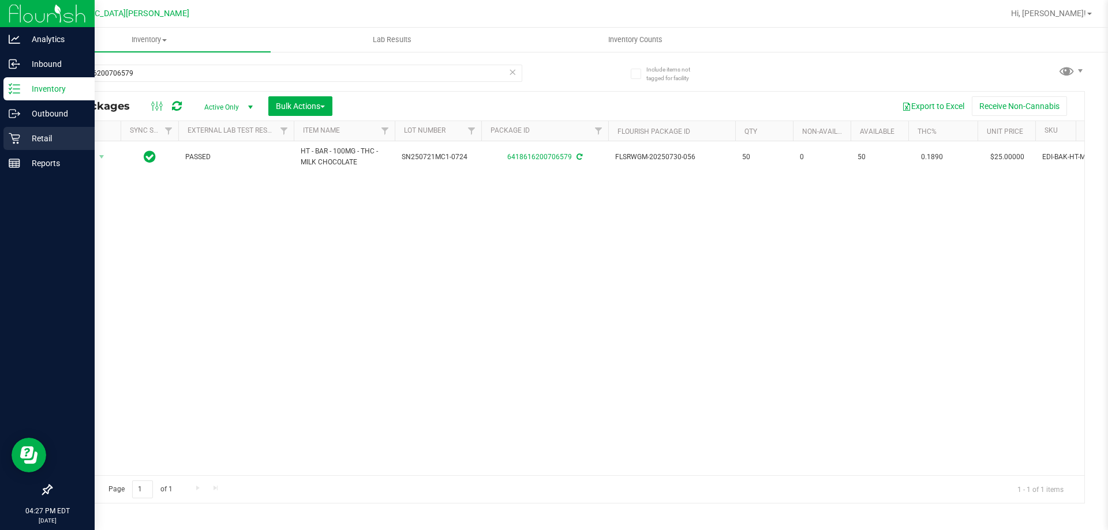
click at [32, 140] on p "Retail" at bounding box center [54, 139] width 69 height 14
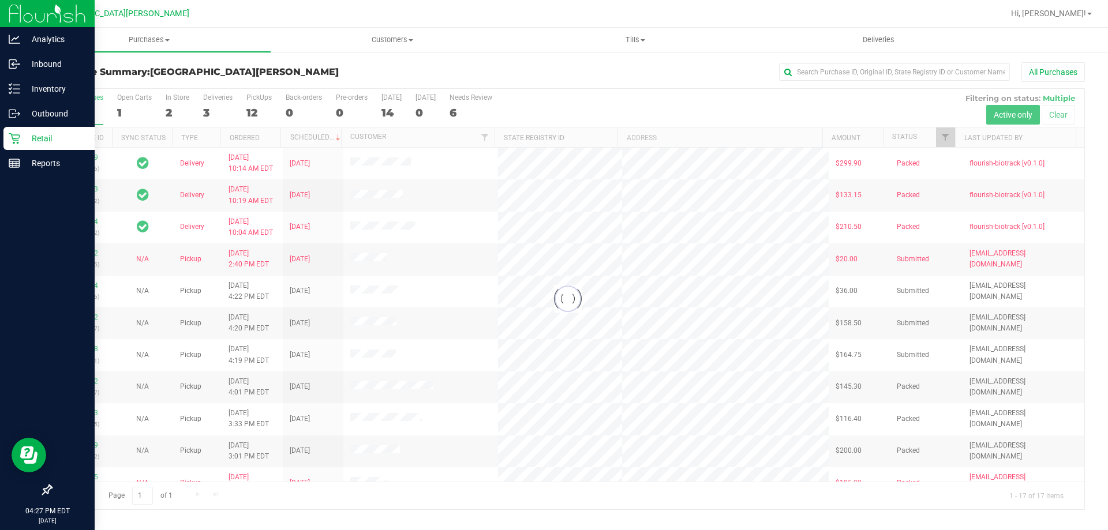
click at [172, 100] on div at bounding box center [567, 299] width 1033 height 421
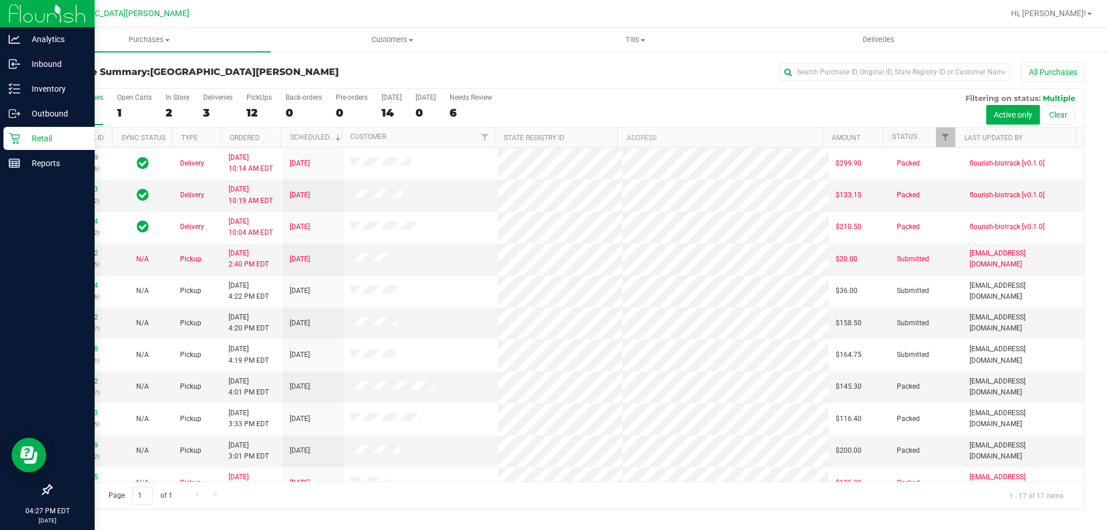
click at [172, 100] on div "In Store" at bounding box center [178, 98] width 24 height 8
click at [0, 0] on input "In Store 2" at bounding box center [0, 0] width 0 height 0
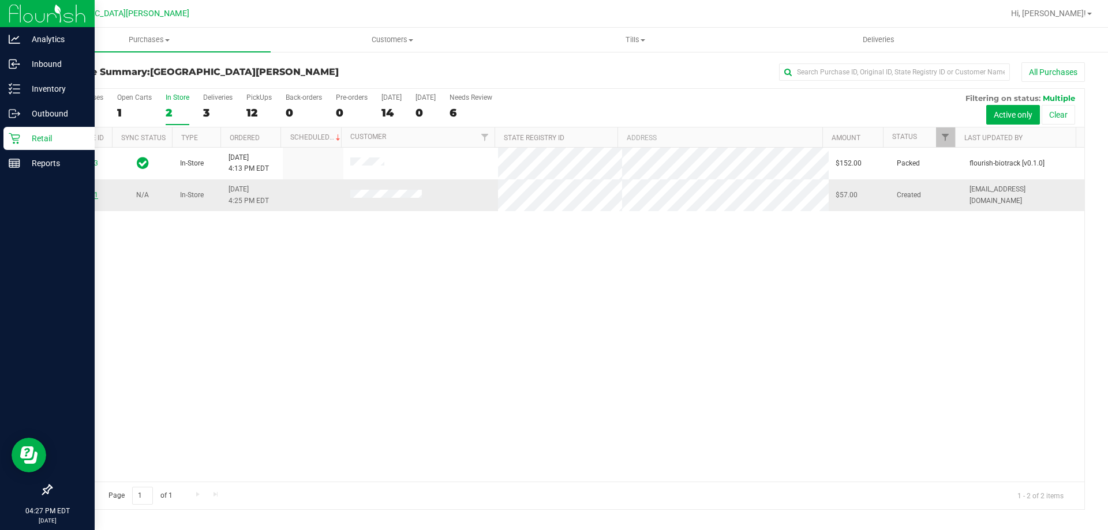
click at [70, 194] on link "11990251" at bounding box center [82, 195] width 32 height 8
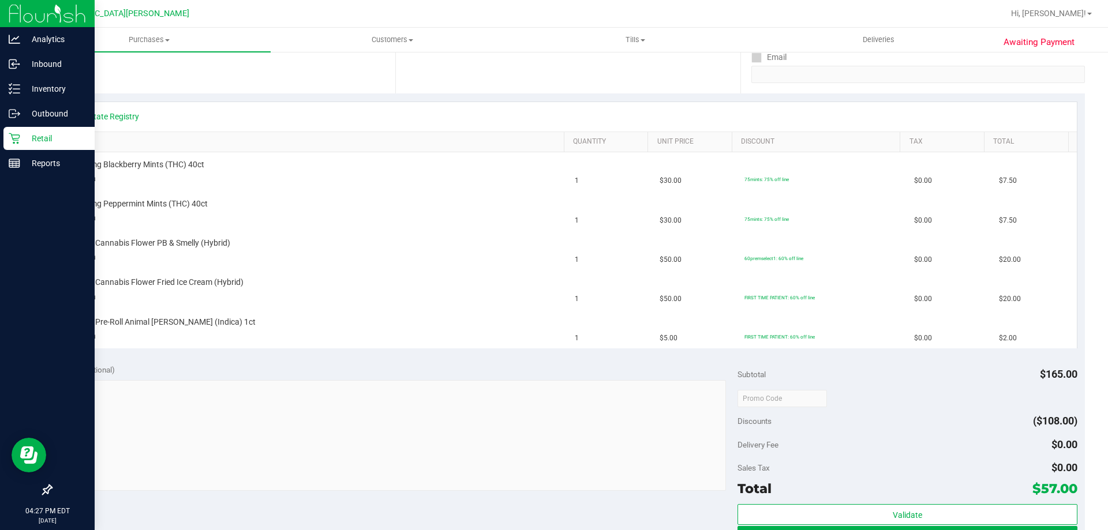
scroll to position [231, 0]
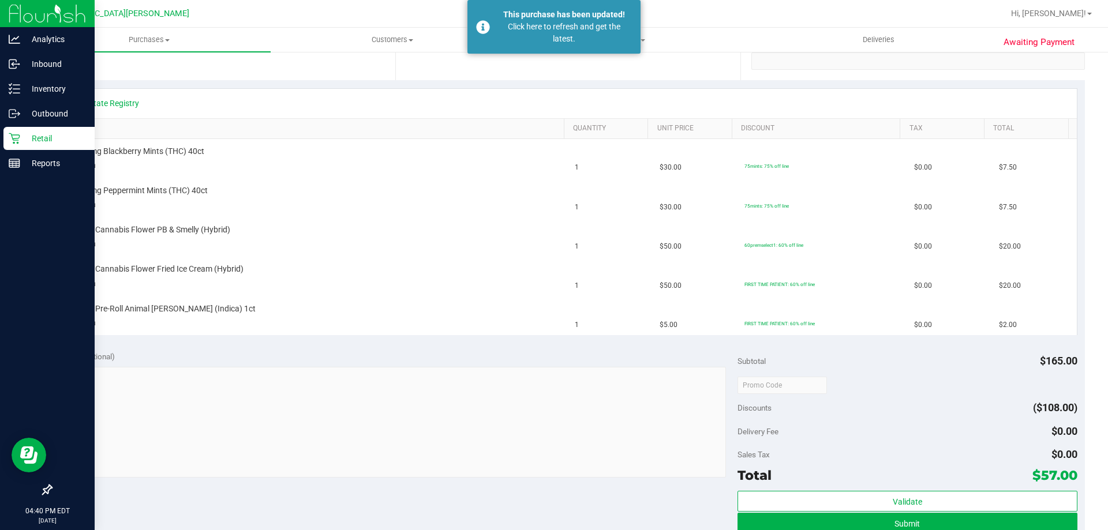
click at [22, 147] on div "Retail" at bounding box center [48, 138] width 91 height 23
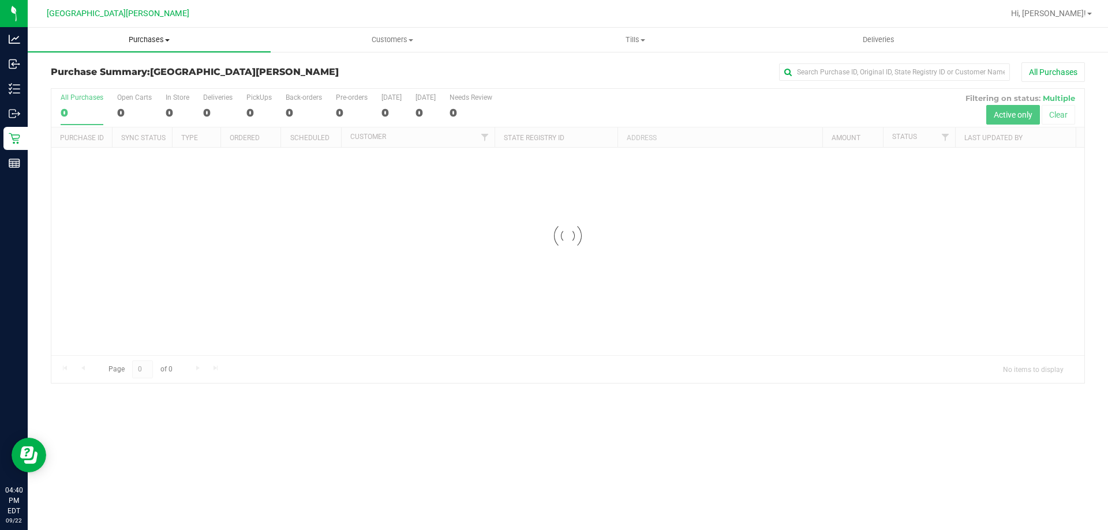
click at [152, 40] on span "Purchases" at bounding box center [149, 40] width 243 height 10
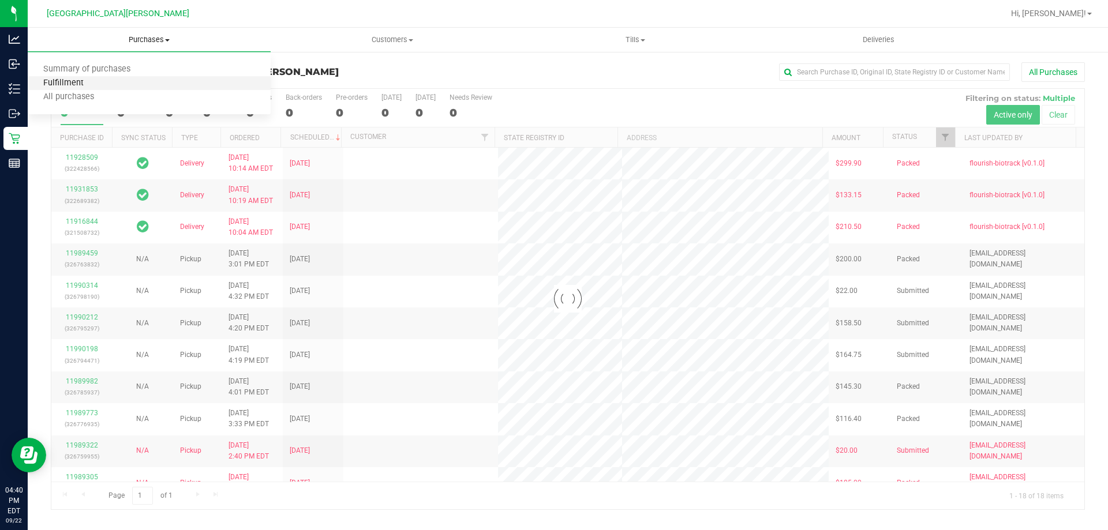
click at [95, 85] on span "Fulfillment" at bounding box center [64, 84] width 72 height 10
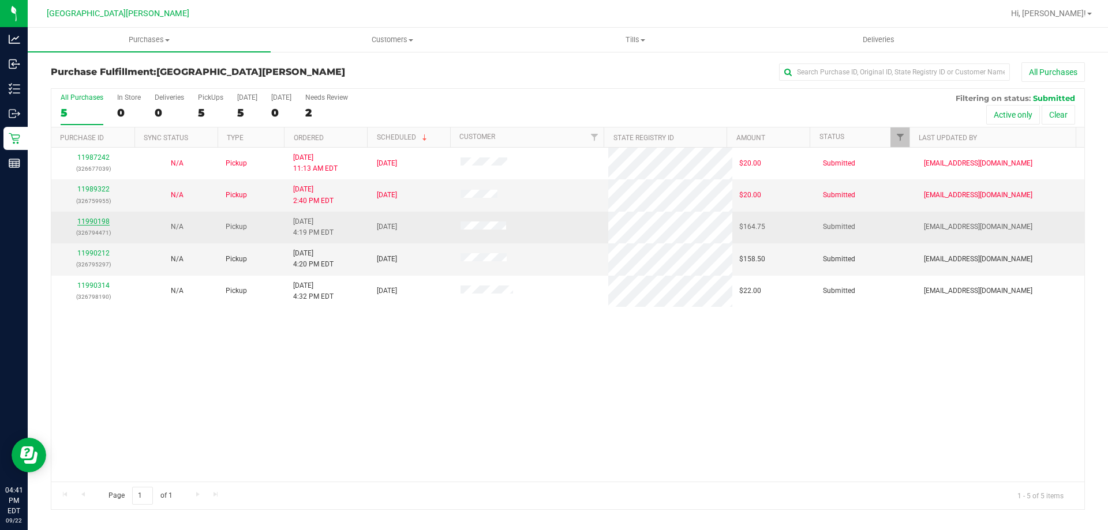
click at [92, 220] on link "11990198" at bounding box center [93, 222] width 32 height 8
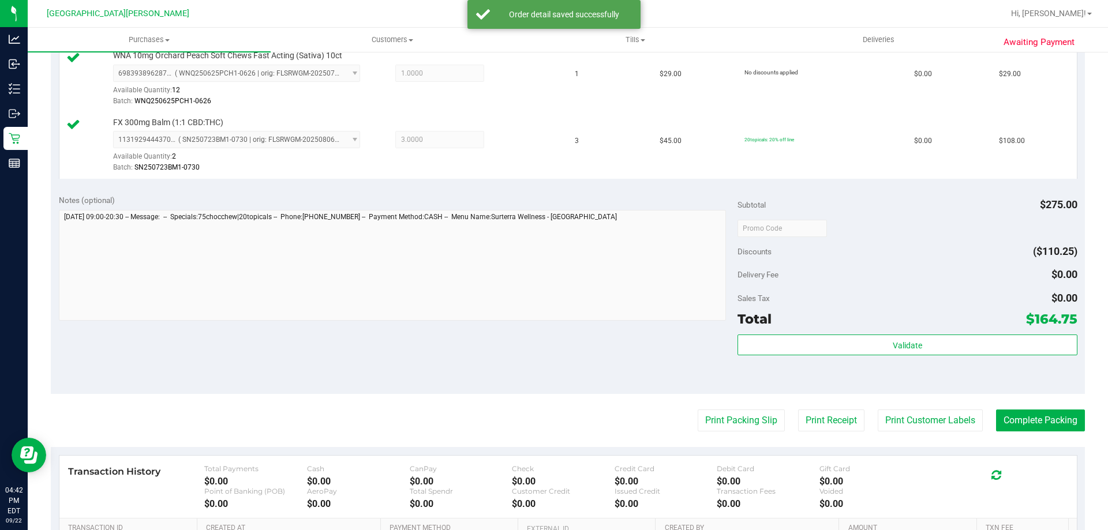
scroll to position [462, 0]
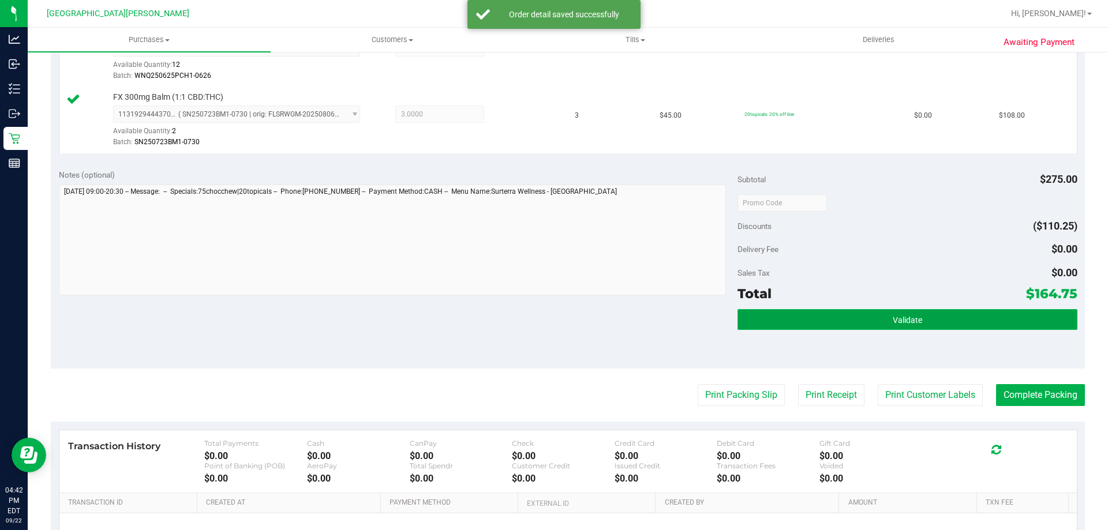
click at [827, 319] on button "Validate" at bounding box center [907, 319] width 339 height 21
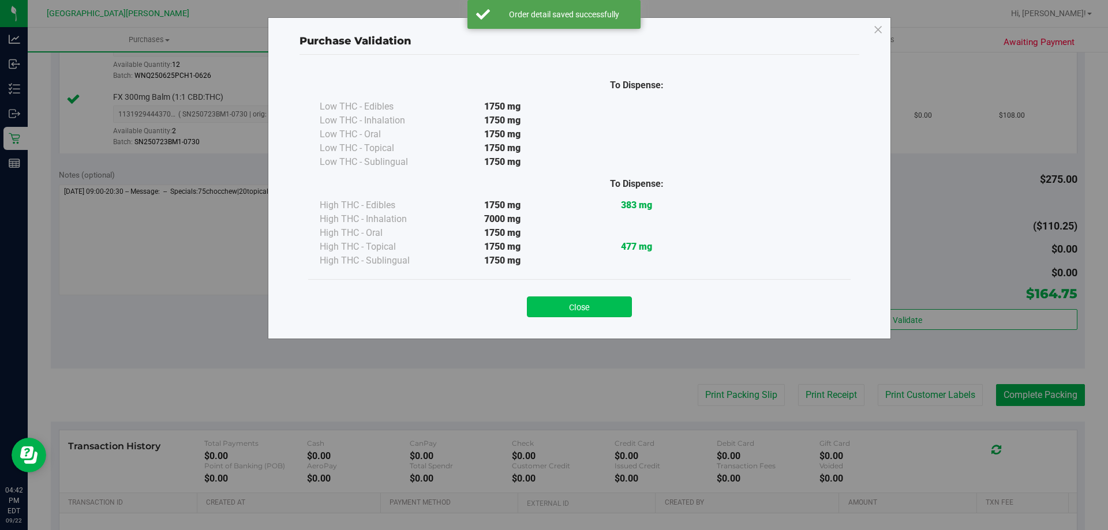
click at [583, 303] on button "Close" at bounding box center [579, 307] width 105 height 21
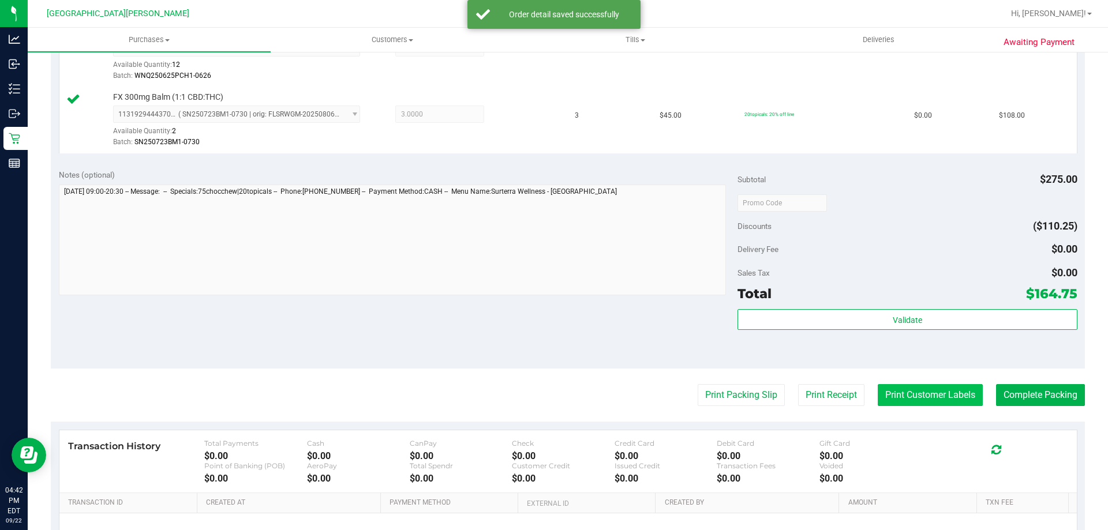
click at [918, 388] on button "Print Customer Labels" at bounding box center [930, 395] width 105 height 22
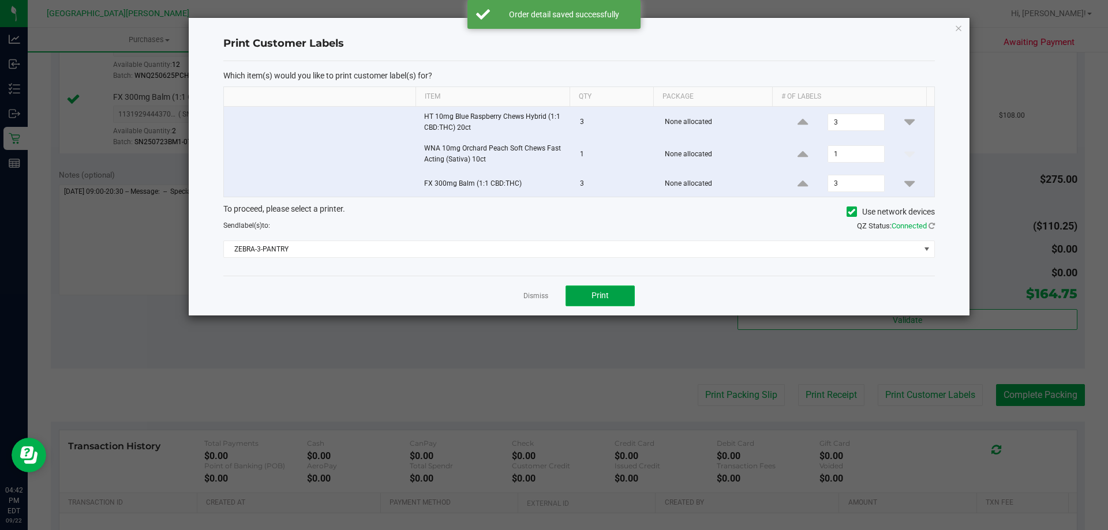
click at [610, 293] on button "Print" at bounding box center [600, 296] width 69 height 21
click at [537, 294] on link "Dismiss" at bounding box center [536, 296] width 25 height 10
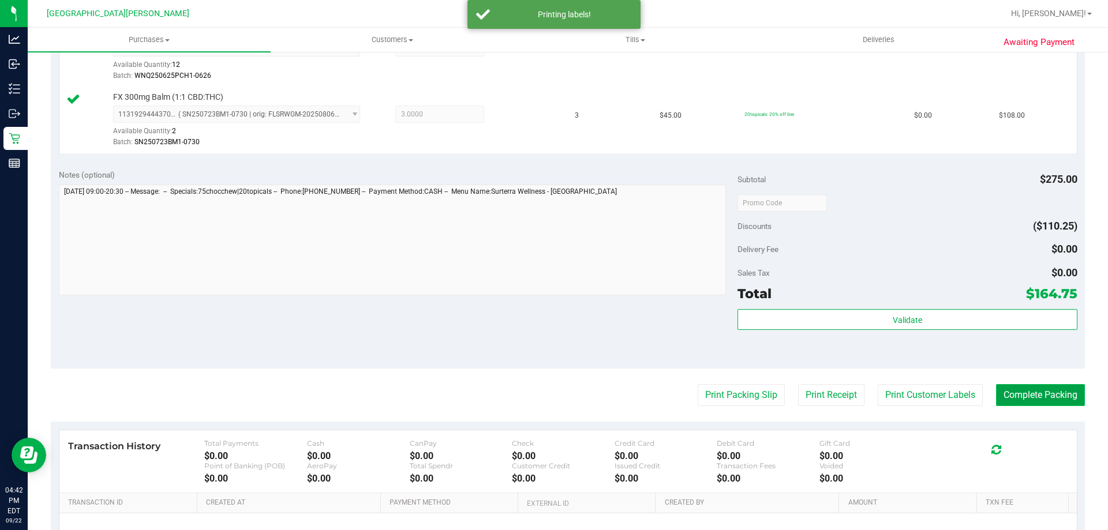
click at [1028, 396] on button "Complete Packing" at bounding box center [1040, 395] width 89 height 22
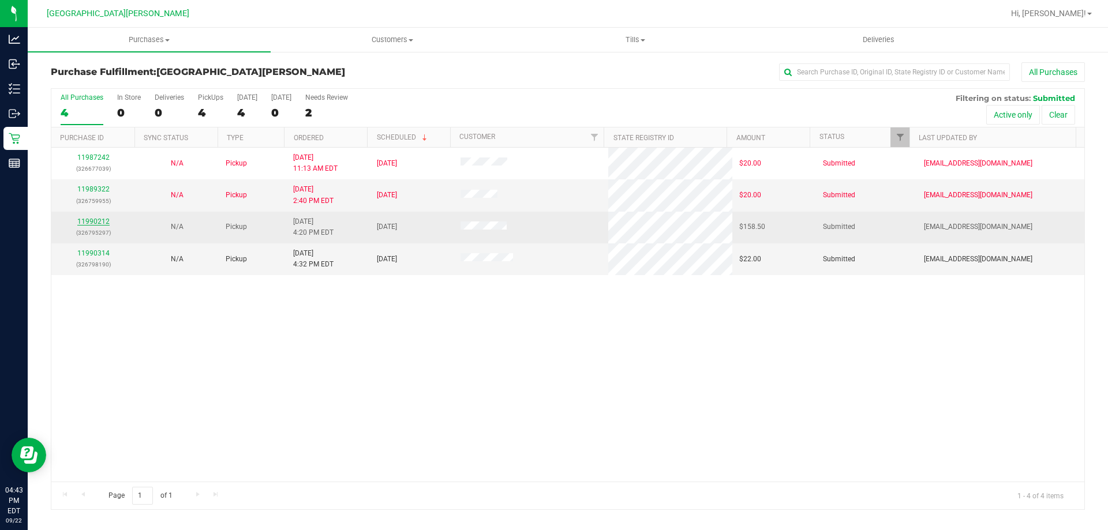
click at [96, 221] on link "11990212" at bounding box center [93, 222] width 32 height 8
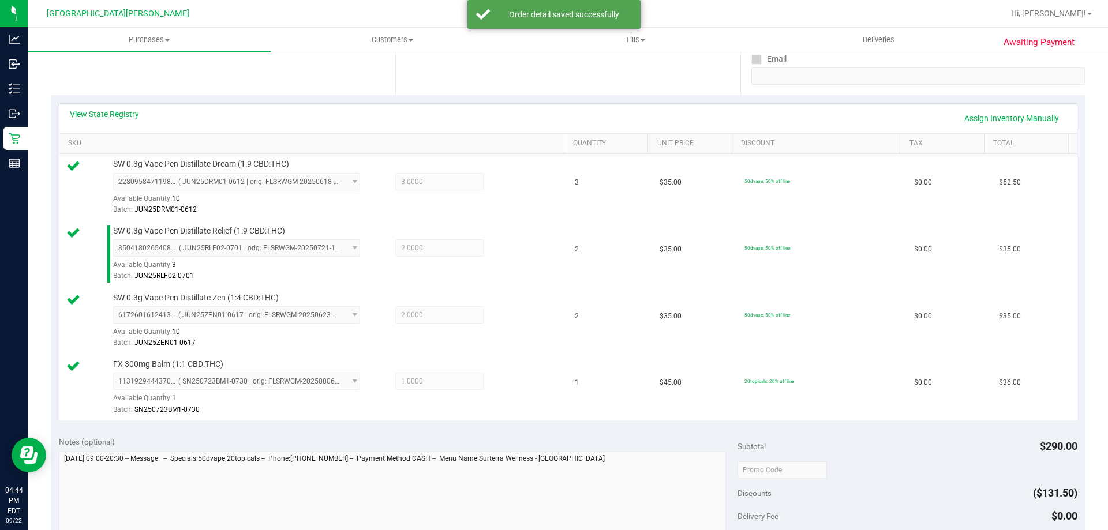
scroll to position [346, 0]
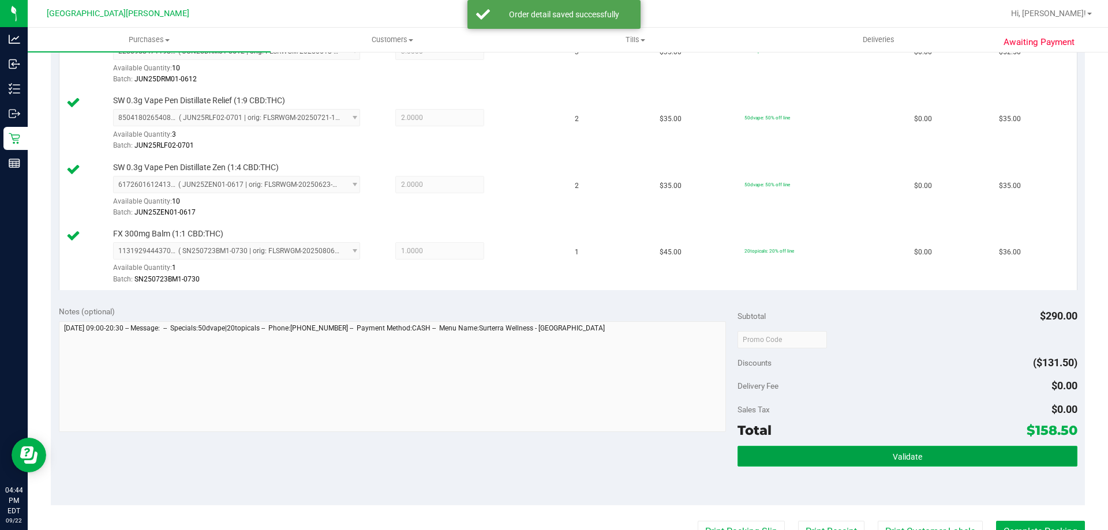
click at [850, 454] on button "Validate" at bounding box center [907, 456] width 339 height 21
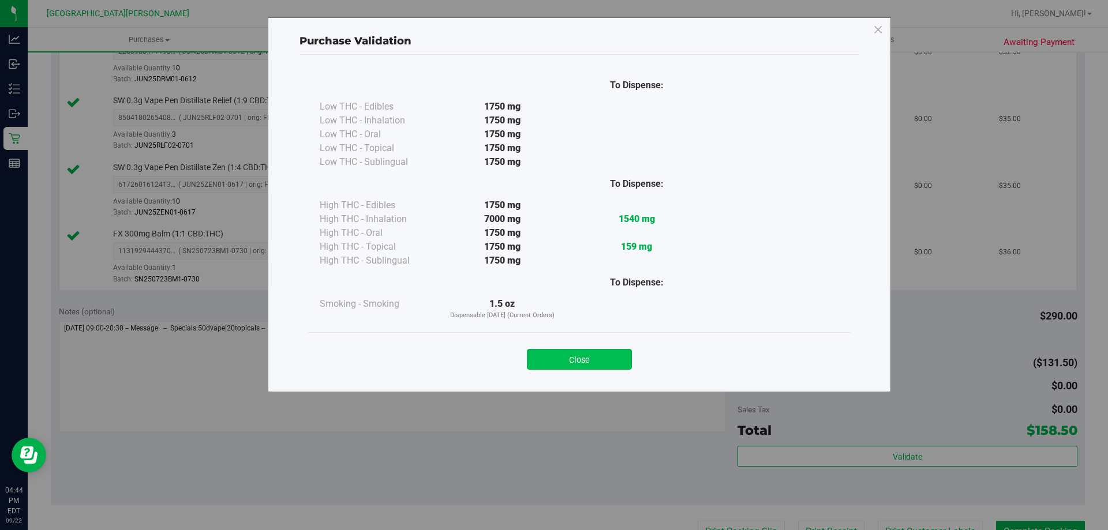
click at [589, 360] on button "Close" at bounding box center [579, 359] width 105 height 21
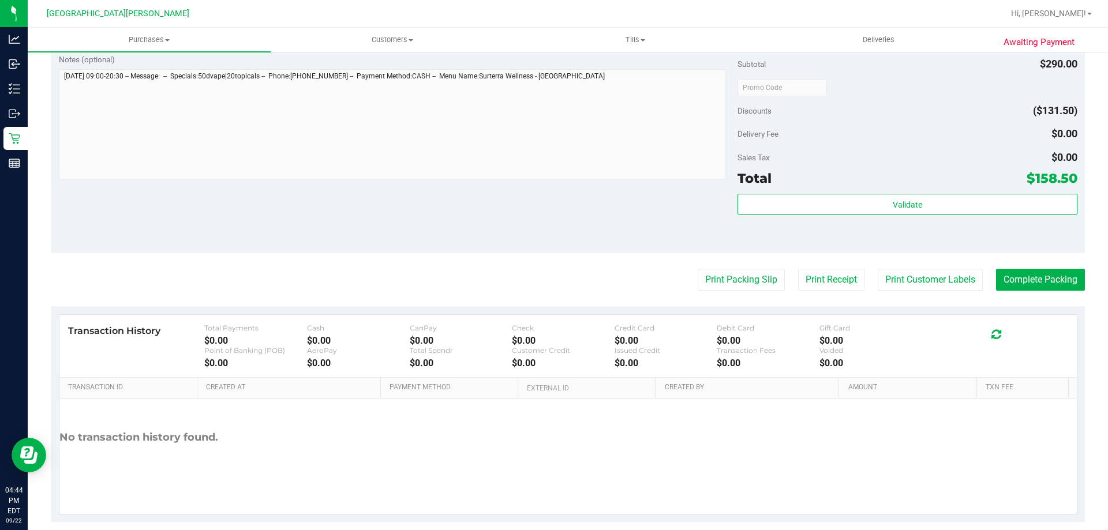
scroll to position [614, 0]
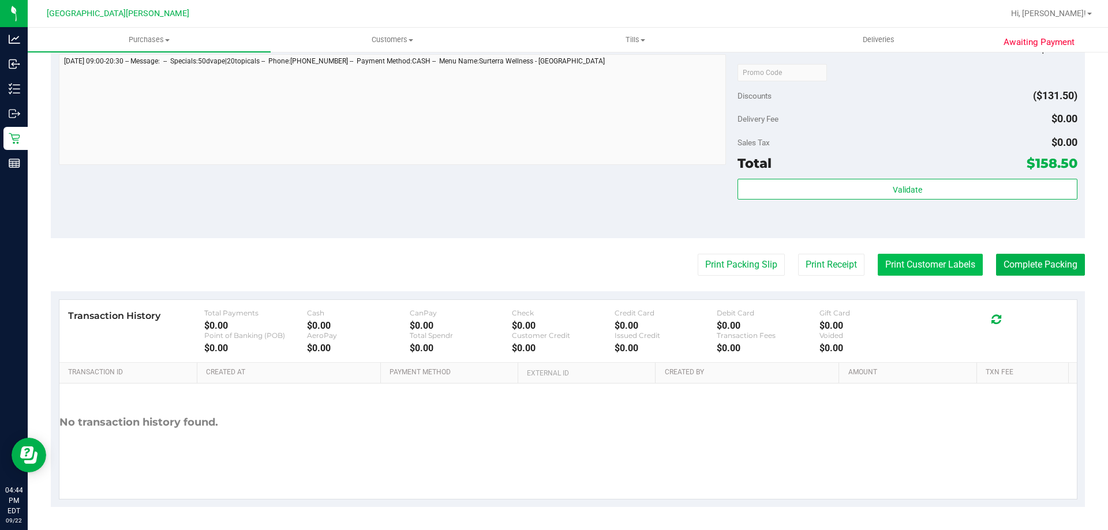
click at [930, 267] on button "Print Customer Labels" at bounding box center [930, 265] width 105 height 22
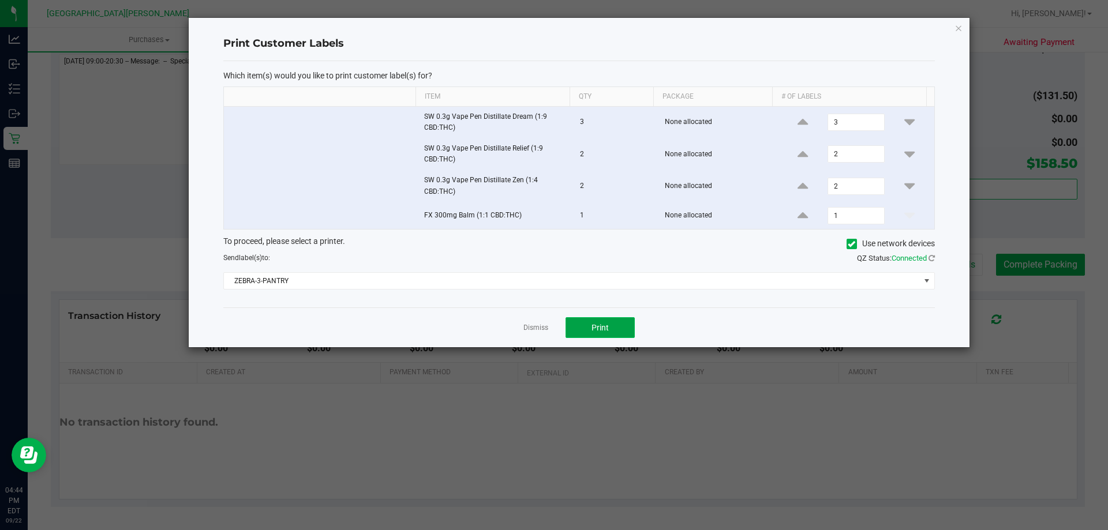
click at [596, 327] on span "Print" at bounding box center [600, 327] width 17 height 9
click at [540, 327] on link "Dismiss" at bounding box center [536, 328] width 25 height 10
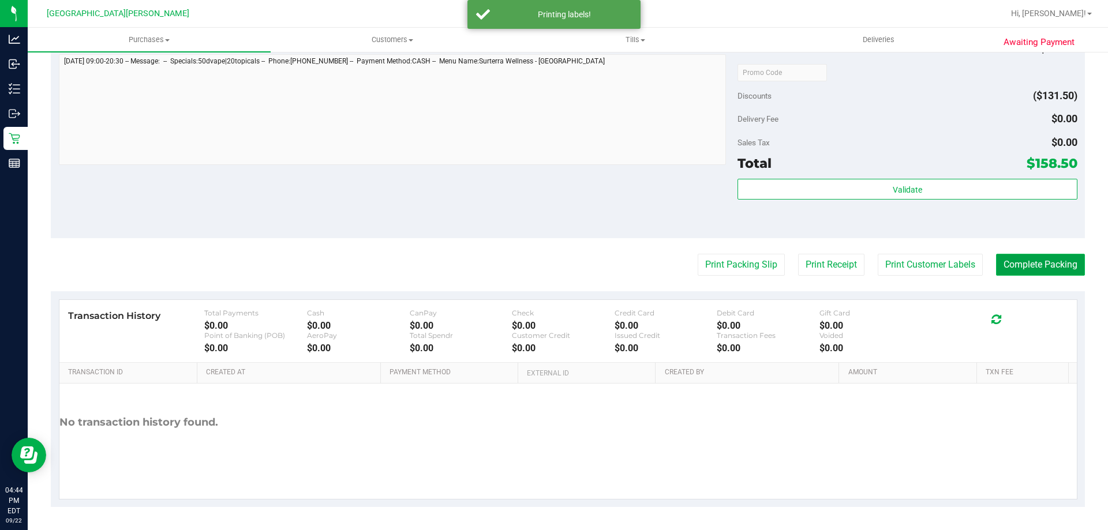
click at [1041, 268] on button "Complete Packing" at bounding box center [1040, 265] width 89 height 22
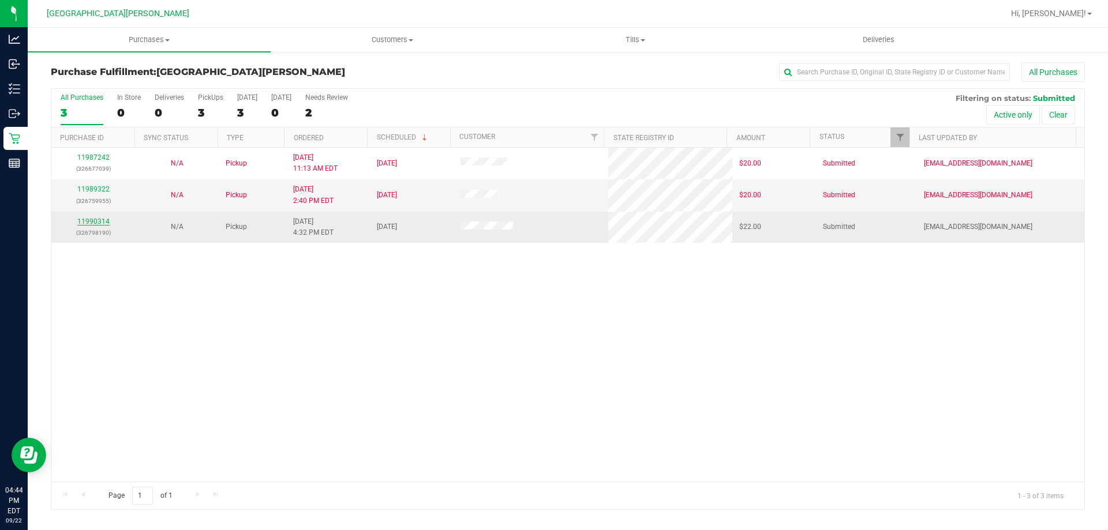
click at [98, 223] on link "11990314" at bounding box center [93, 222] width 32 height 8
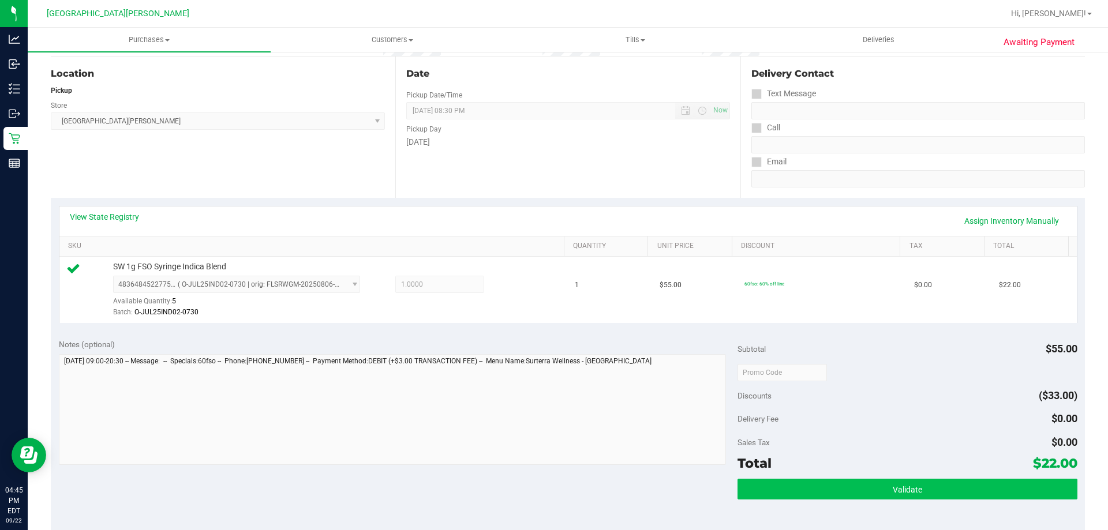
scroll to position [289, 0]
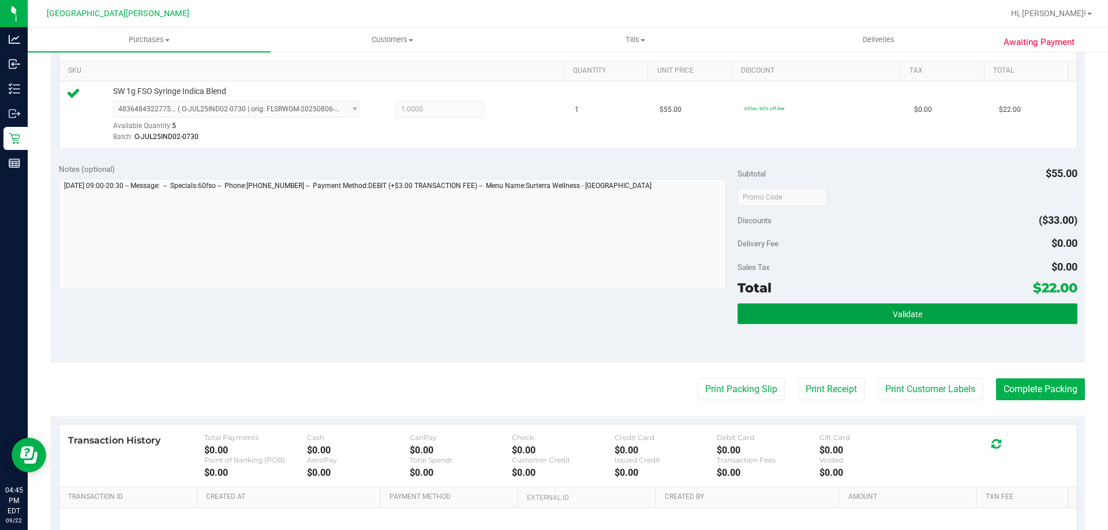
click at [982, 304] on button "Validate" at bounding box center [907, 314] width 339 height 21
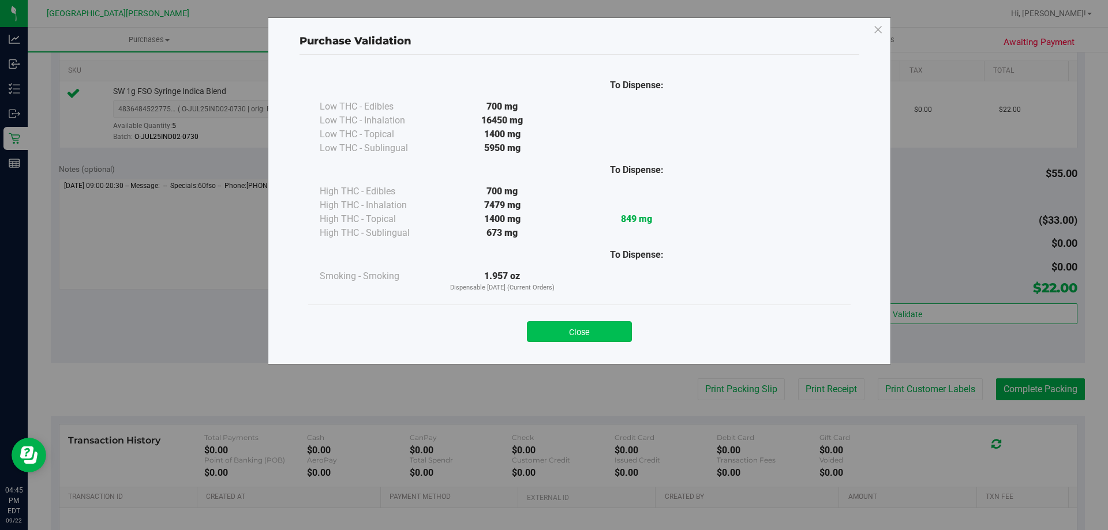
click at [614, 336] on button "Close" at bounding box center [579, 332] width 105 height 21
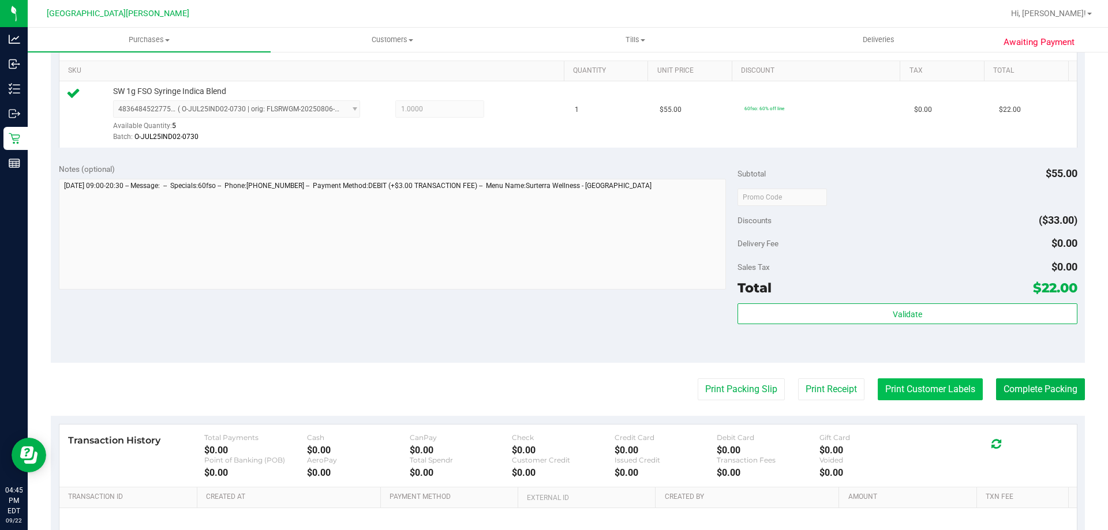
click at [911, 390] on button "Print Customer Labels" at bounding box center [930, 390] width 105 height 22
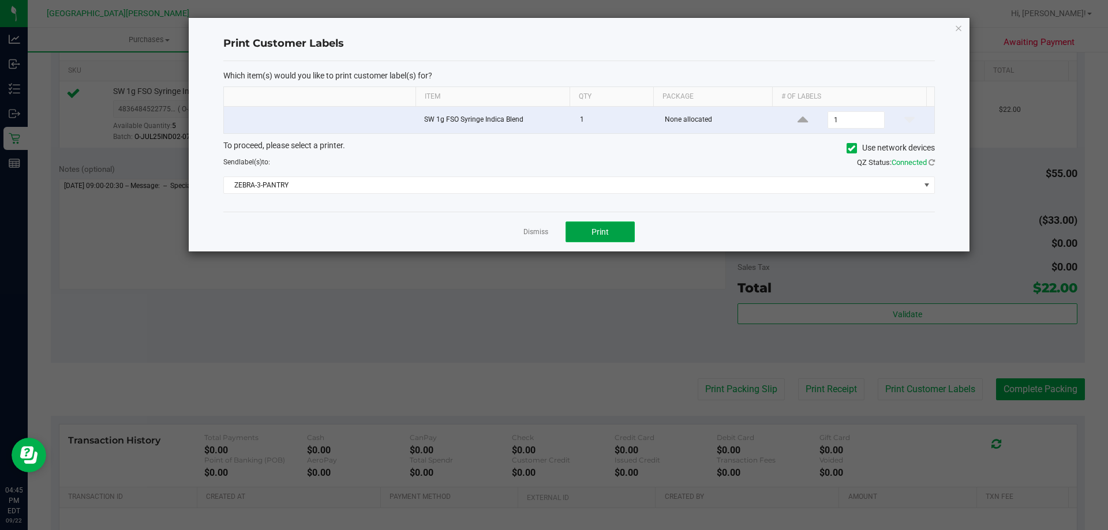
click at [600, 227] on span "Print" at bounding box center [600, 231] width 17 height 9
click at [535, 230] on link "Dismiss" at bounding box center [536, 232] width 25 height 10
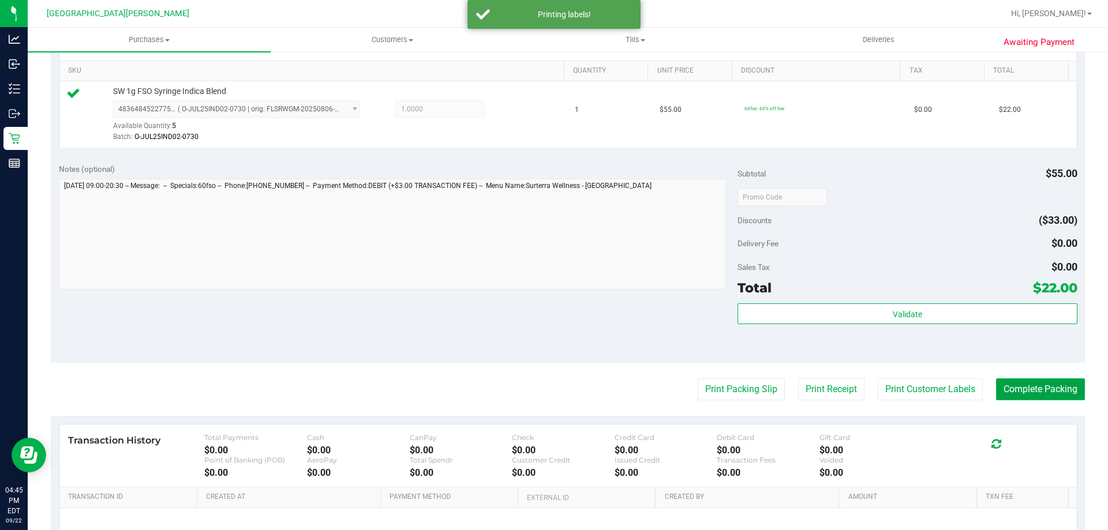
click at [1031, 389] on button "Complete Packing" at bounding box center [1040, 390] width 89 height 22
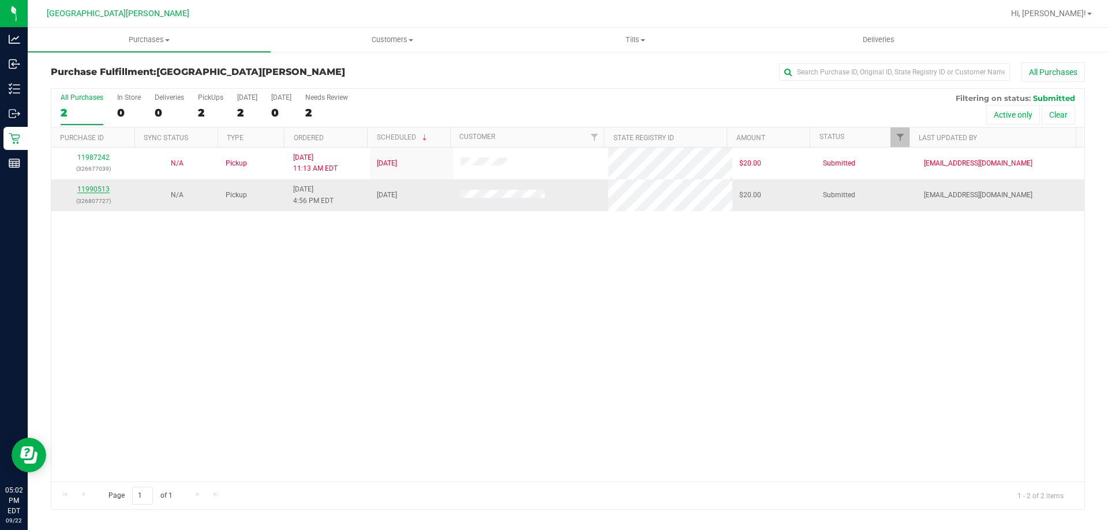
click at [91, 189] on link "11990513" at bounding box center [93, 189] width 32 height 8
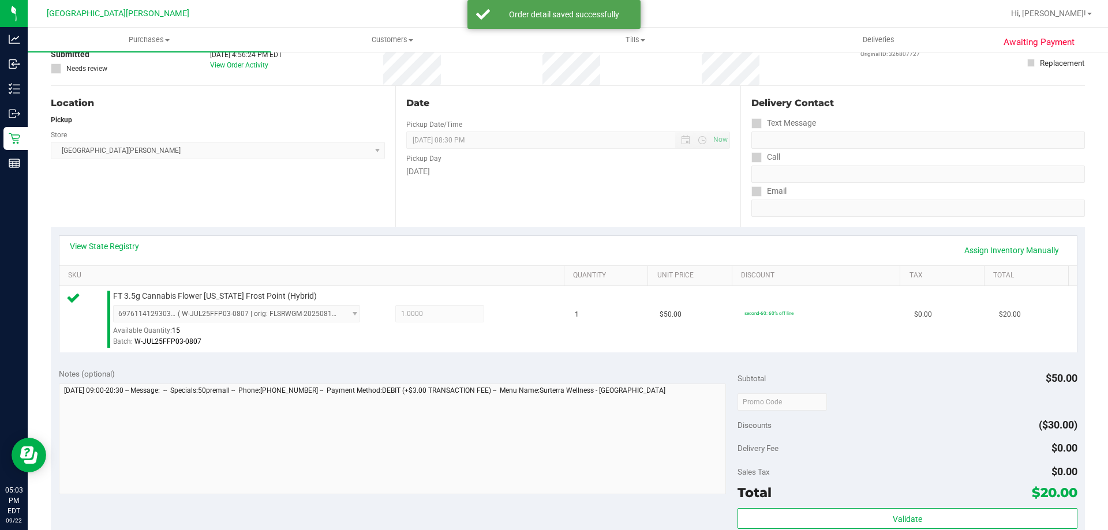
scroll to position [231, 0]
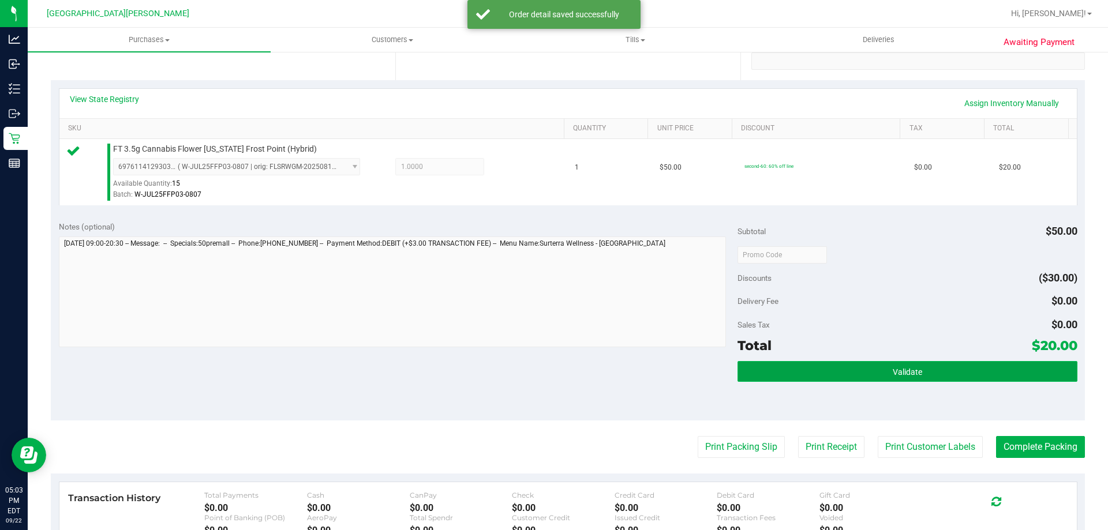
click at [893, 372] on span "Validate" at bounding box center [907, 372] width 29 height 9
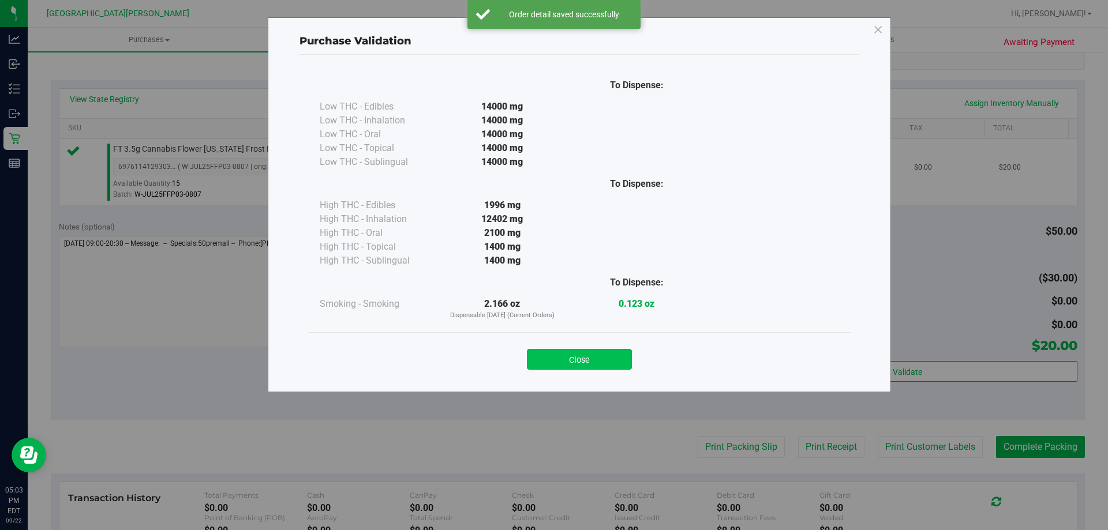
click at [613, 353] on button "Close" at bounding box center [579, 359] width 105 height 21
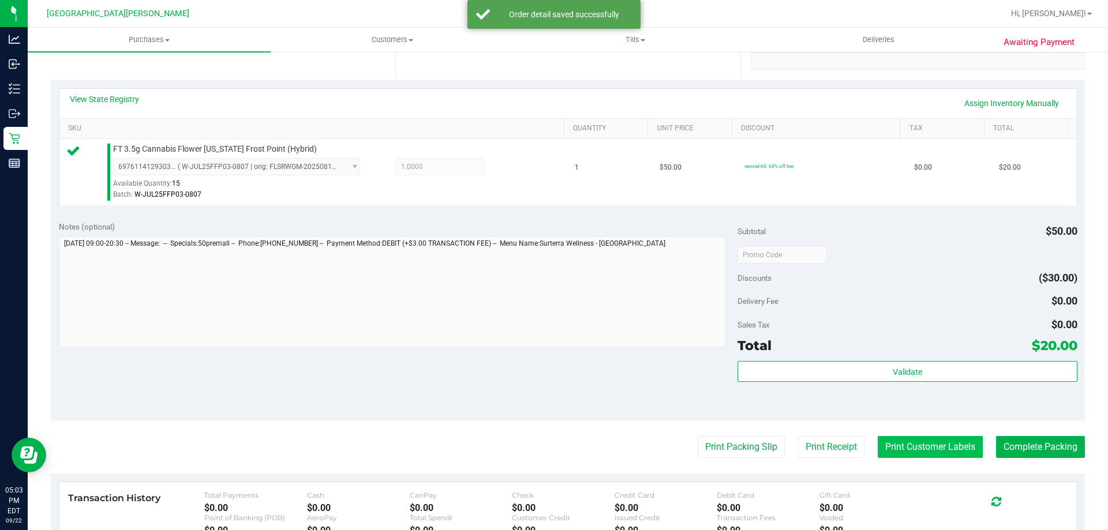
click at [935, 449] on button "Print Customer Labels" at bounding box center [930, 447] width 105 height 22
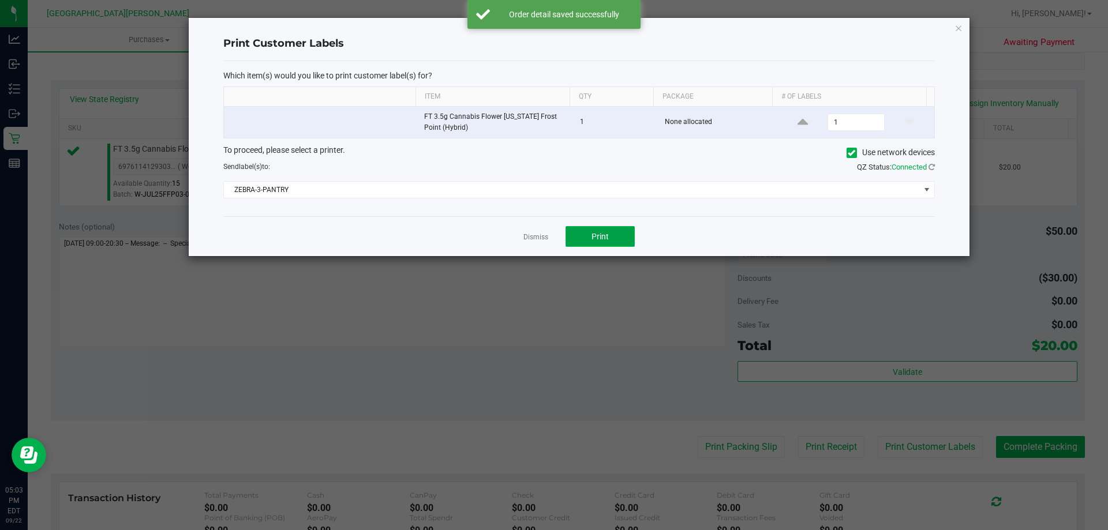
click at [610, 231] on button "Print" at bounding box center [600, 236] width 69 height 21
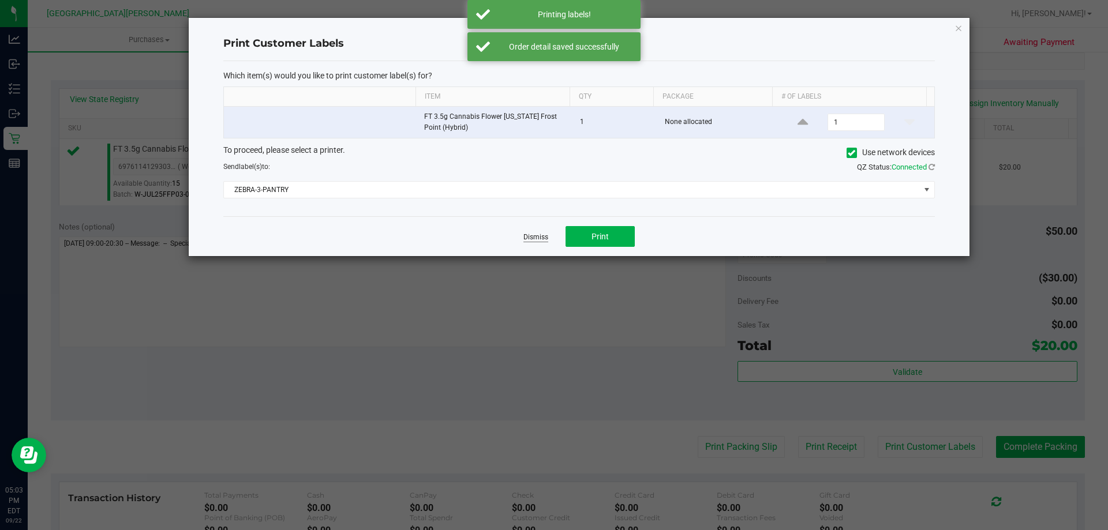
click at [535, 240] on link "Dismiss" at bounding box center [536, 238] width 25 height 10
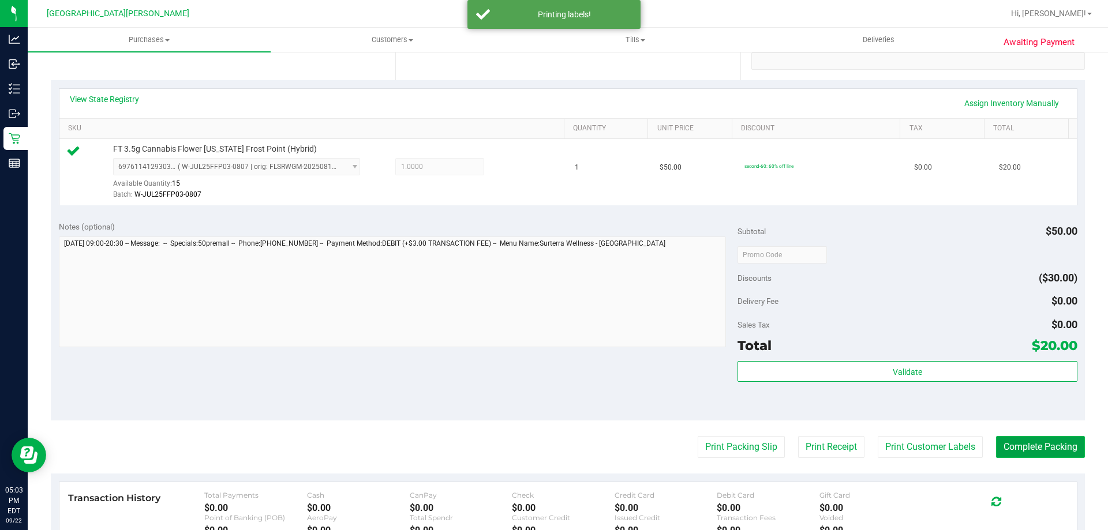
click at [1041, 447] on button "Complete Packing" at bounding box center [1040, 447] width 89 height 22
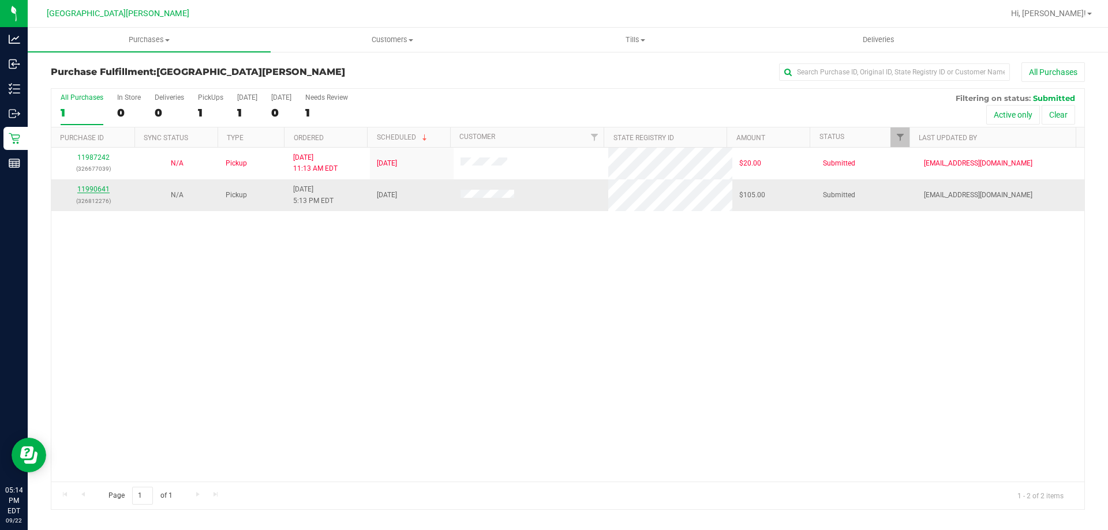
click at [103, 190] on link "11990641" at bounding box center [93, 189] width 32 height 8
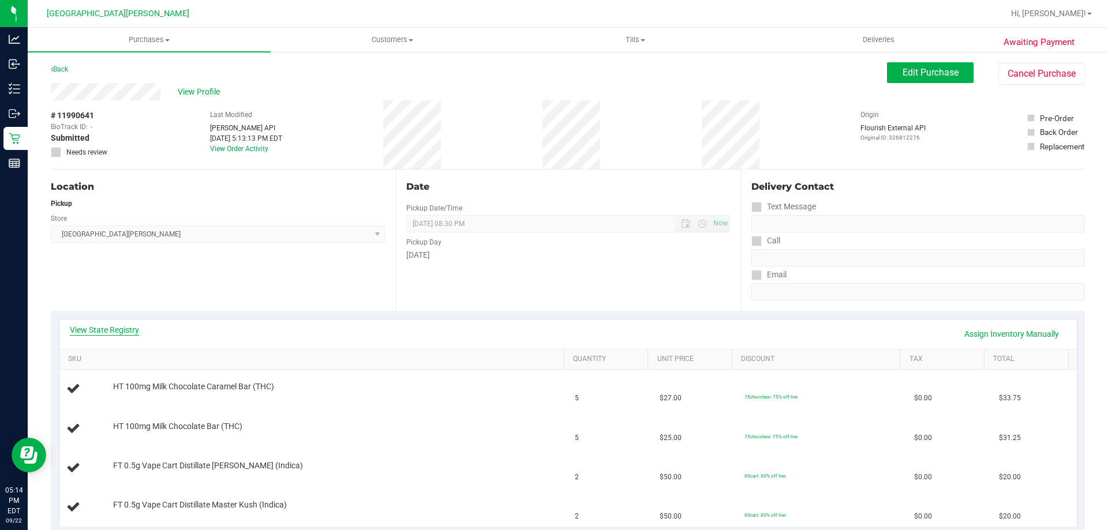
click at [136, 330] on link "View State Registry" at bounding box center [104, 330] width 69 height 12
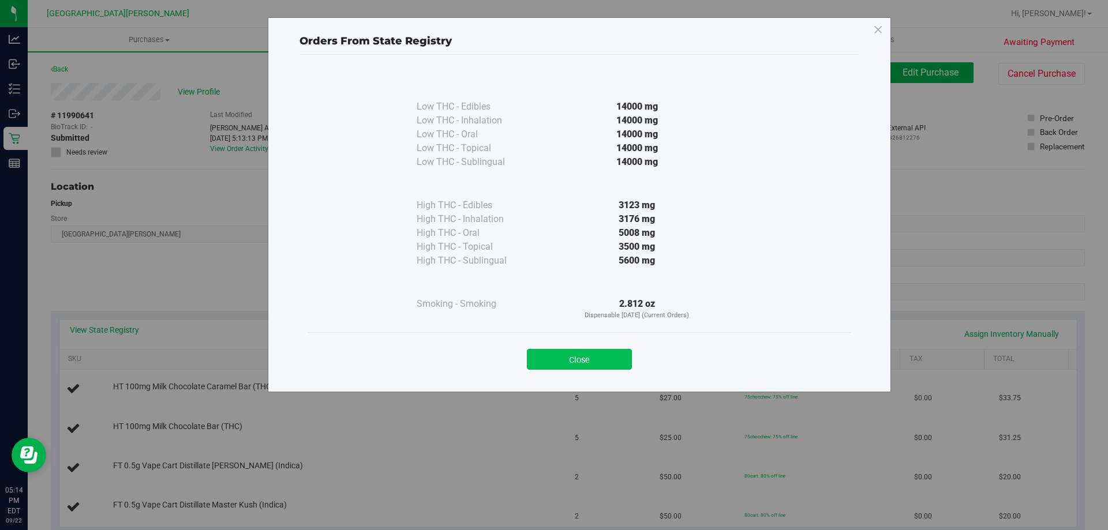
click at [550, 359] on button "Close" at bounding box center [579, 359] width 105 height 21
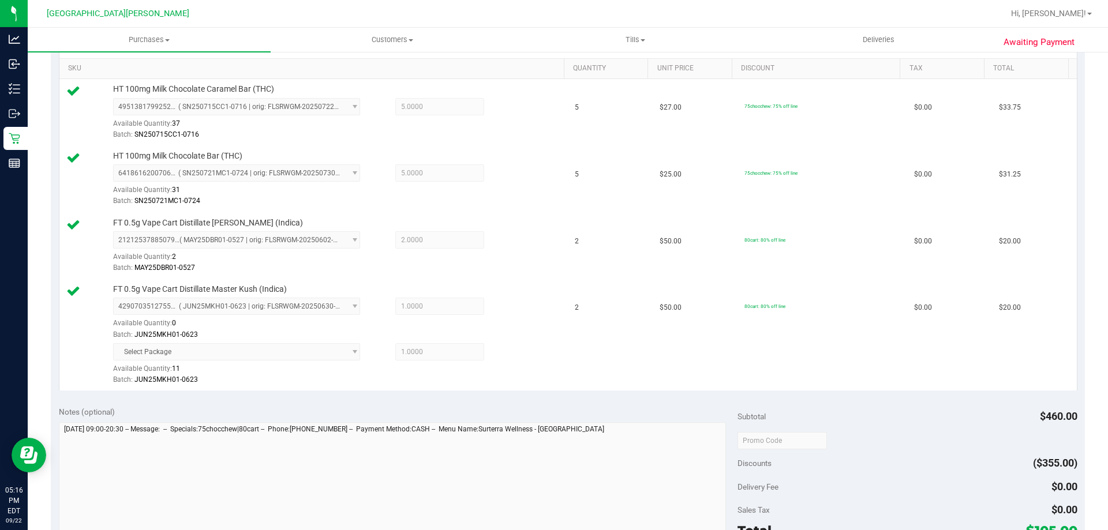
scroll to position [346, 0]
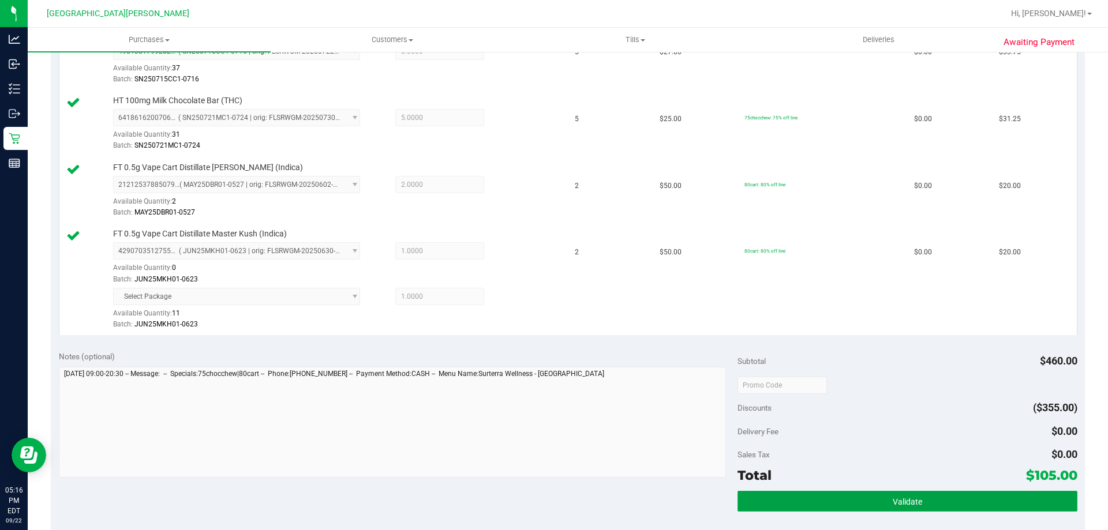
click at [857, 498] on button "Validate" at bounding box center [907, 501] width 339 height 21
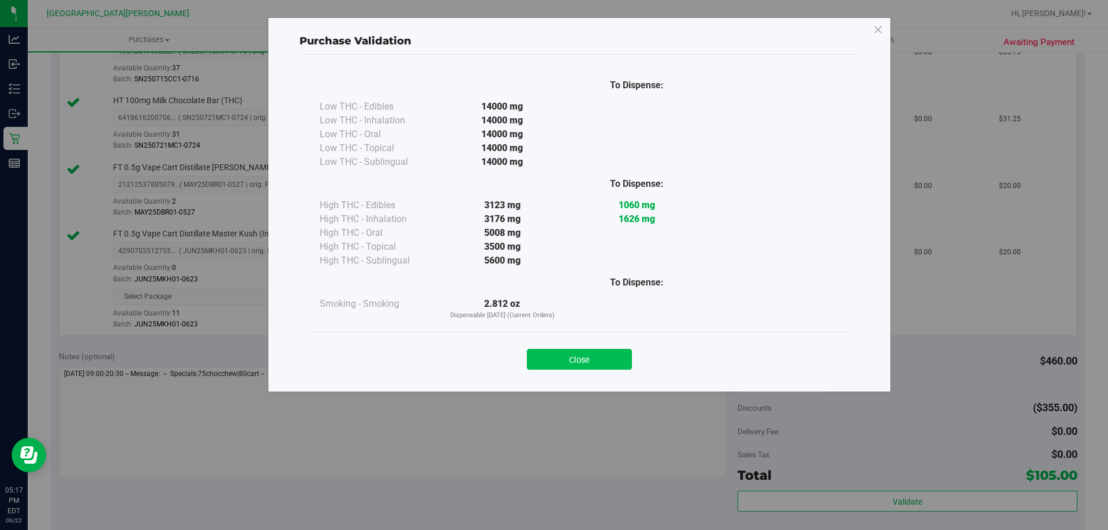
click at [616, 360] on button "Close" at bounding box center [579, 359] width 105 height 21
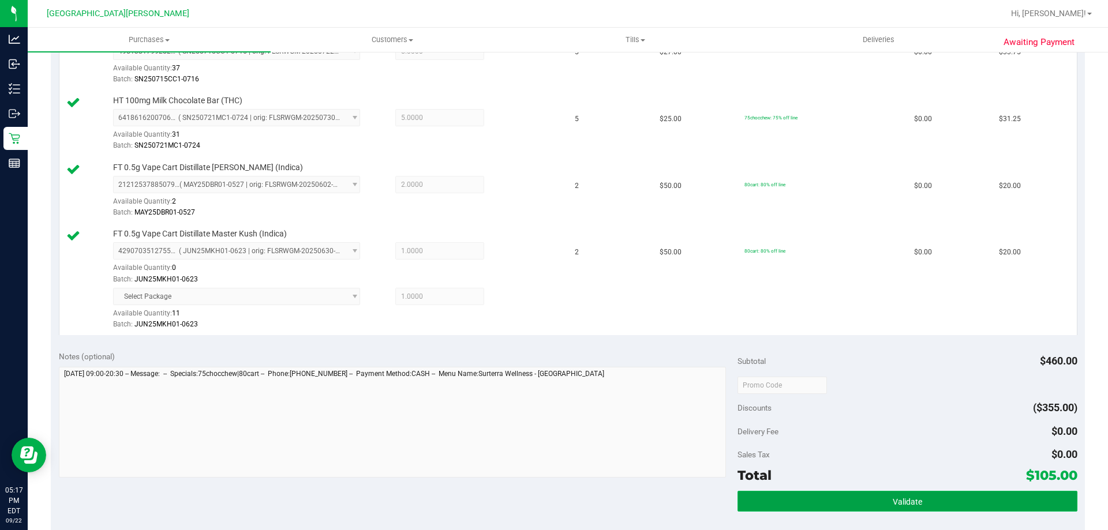
click at [893, 503] on span "Validate" at bounding box center [907, 502] width 29 height 9
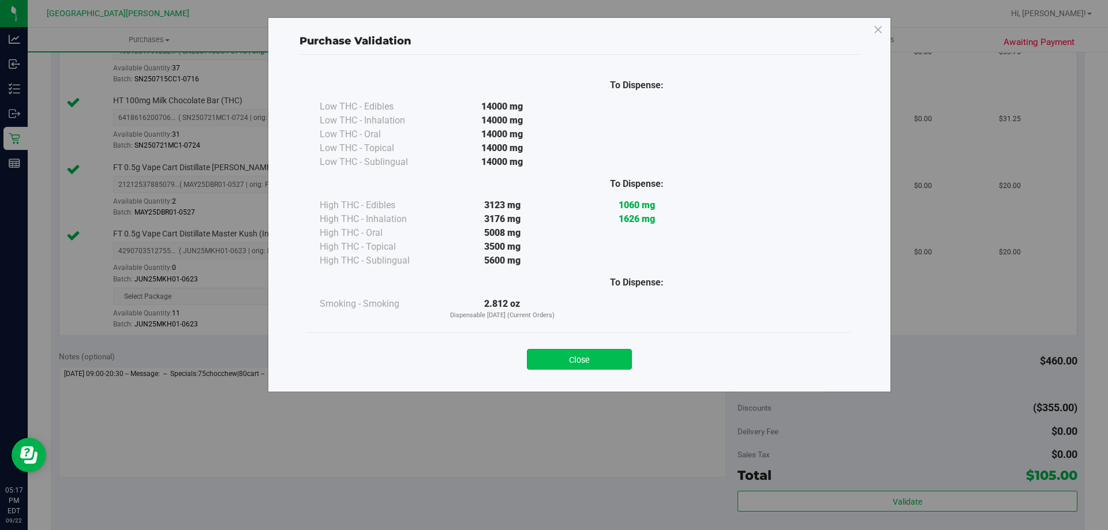
click at [610, 349] on button "Close" at bounding box center [579, 359] width 105 height 21
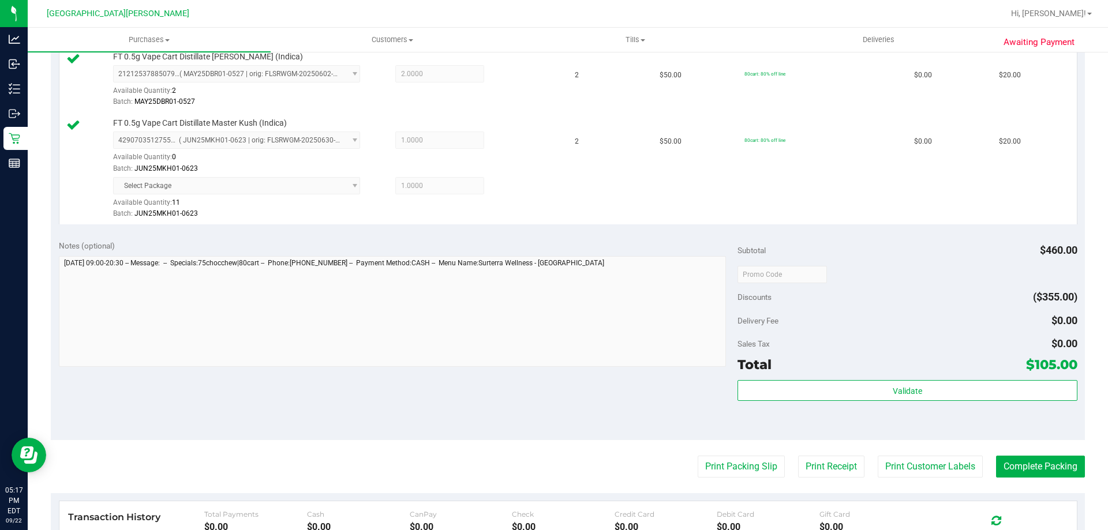
scroll to position [519, 0]
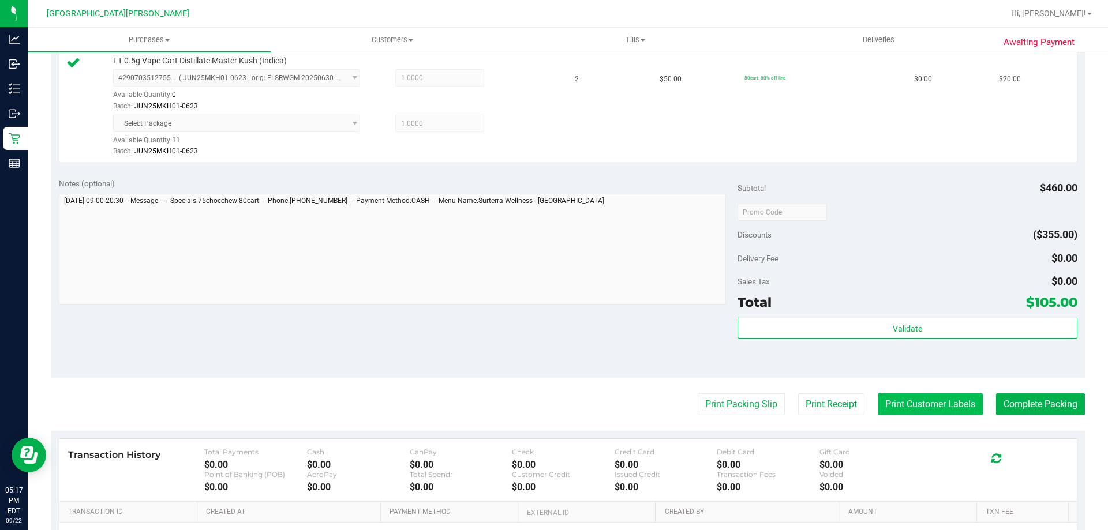
click at [911, 406] on button "Print Customer Labels" at bounding box center [930, 405] width 105 height 22
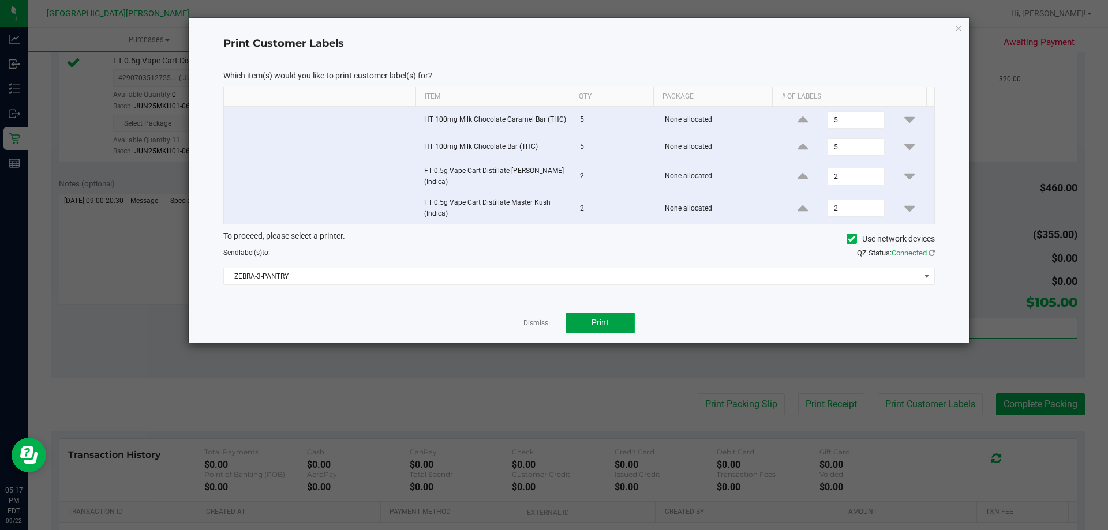
click at [593, 316] on button "Print" at bounding box center [600, 323] width 69 height 21
click at [533, 320] on link "Dismiss" at bounding box center [536, 324] width 25 height 10
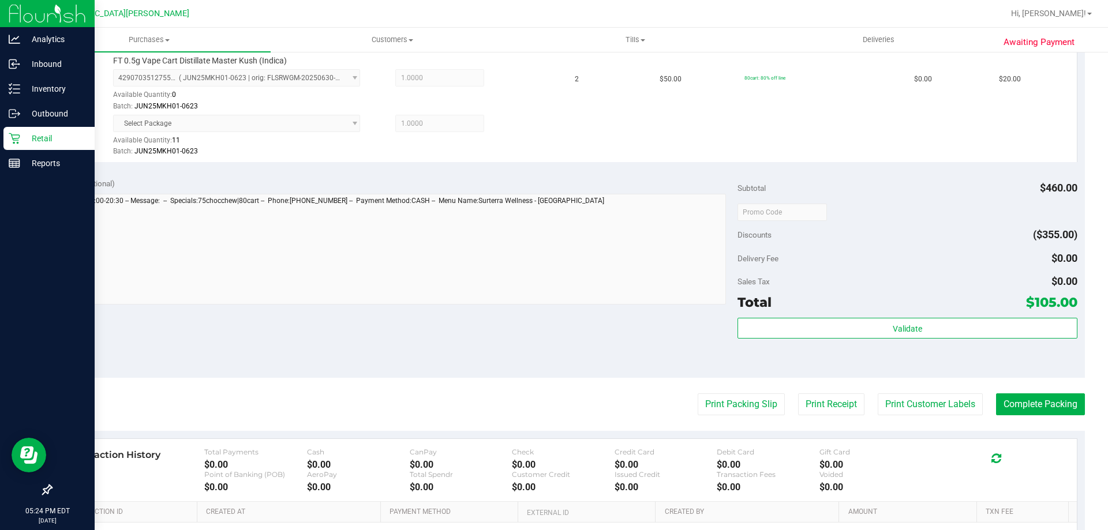
click at [24, 137] on p "Retail" at bounding box center [54, 139] width 69 height 14
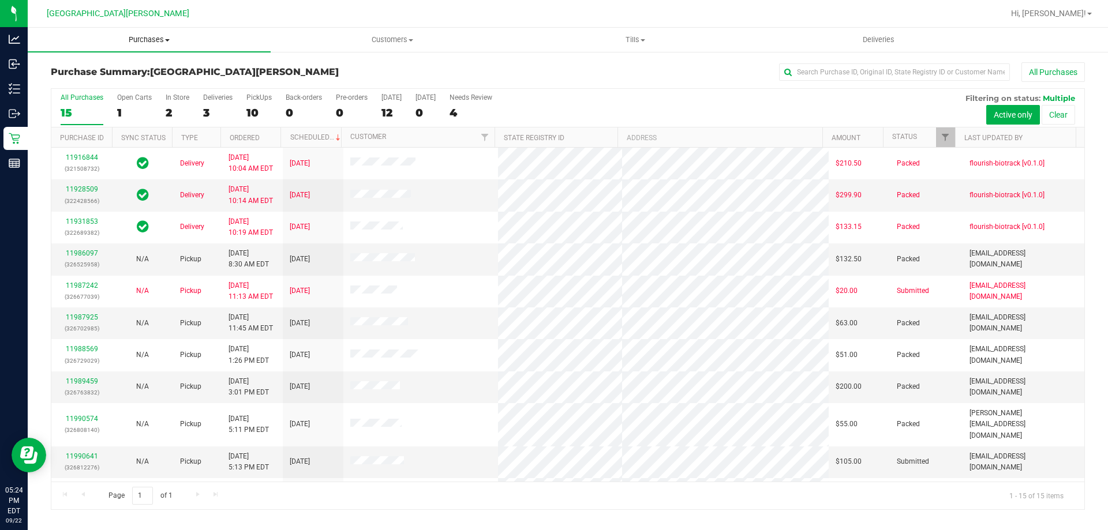
click at [138, 43] on span "Purchases" at bounding box center [149, 40] width 243 height 10
click at [117, 85] on li "Fulfillment" at bounding box center [149, 84] width 243 height 14
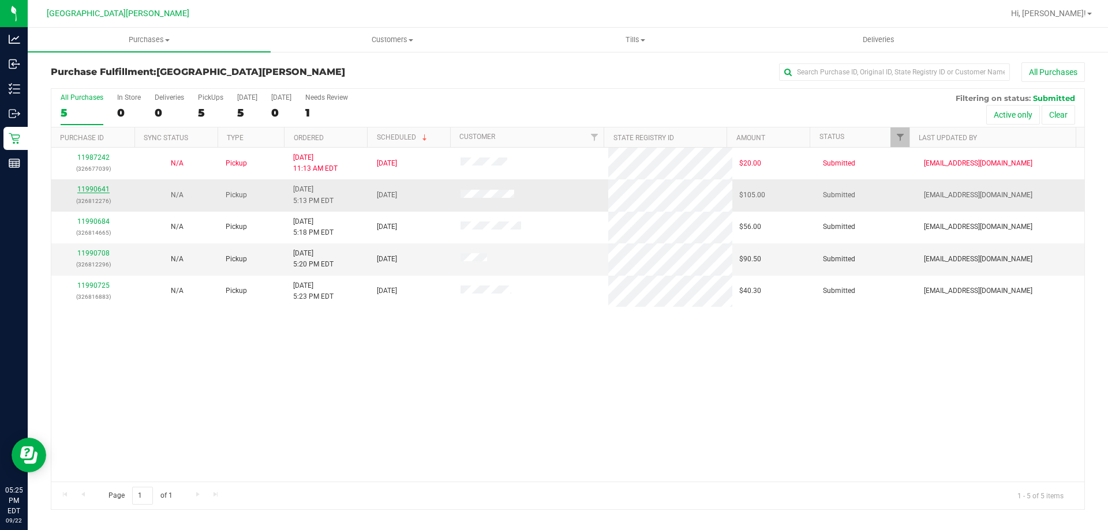
click at [98, 188] on link "11990641" at bounding box center [93, 189] width 32 height 8
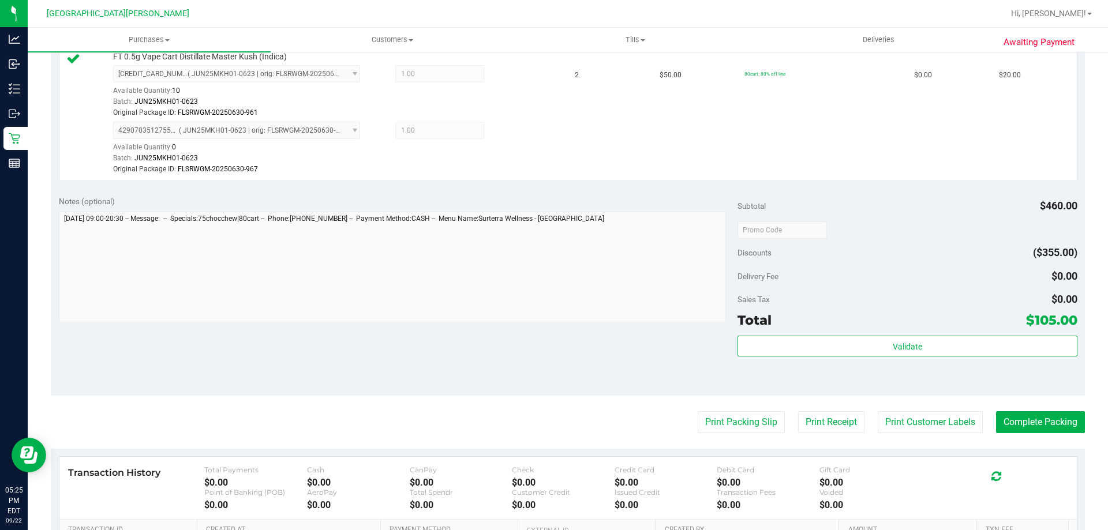
scroll to position [577, 0]
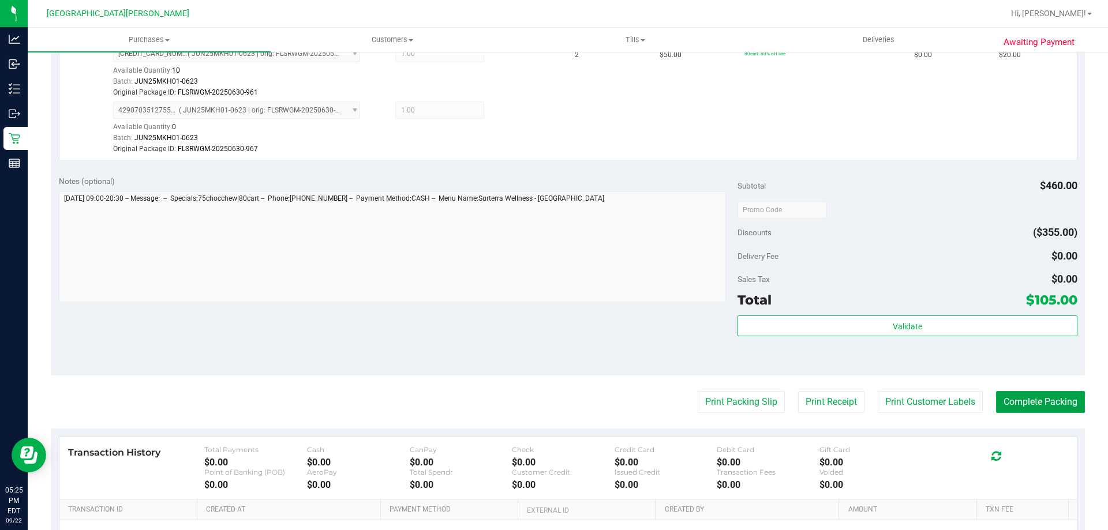
click at [1040, 401] on button "Complete Packing" at bounding box center [1040, 402] width 89 height 22
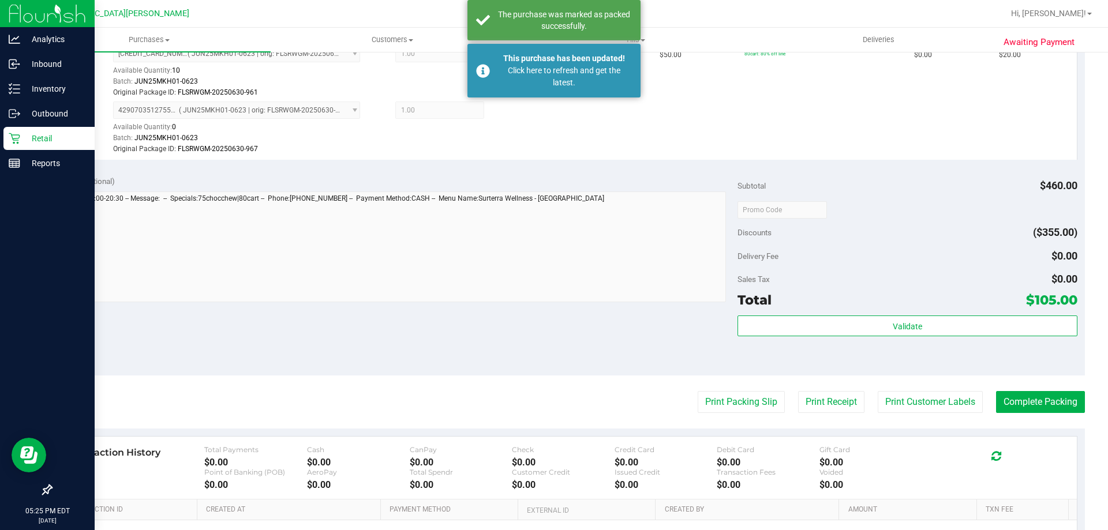
click at [44, 130] on div "Retail" at bounding box center [48, 138] width 91 height 23
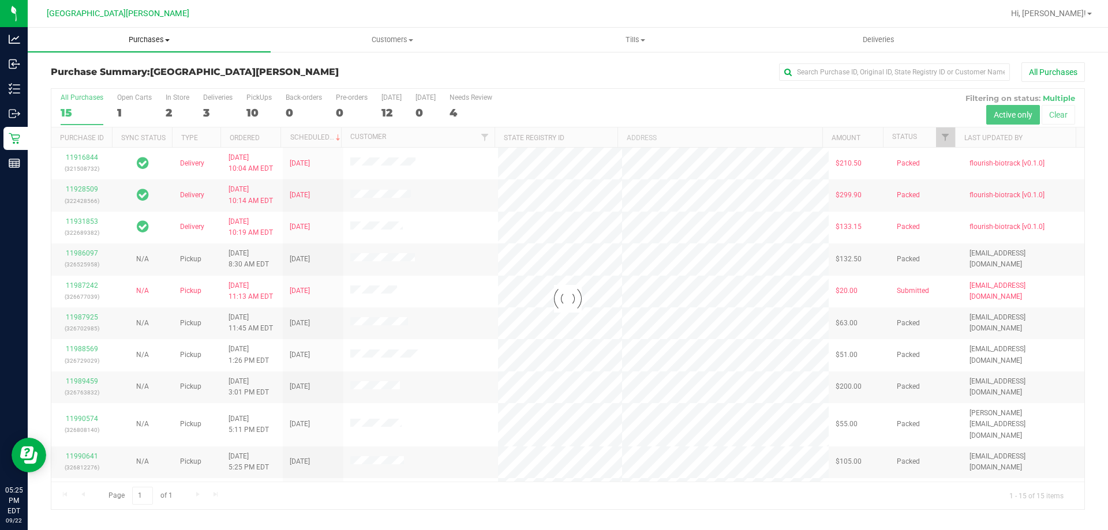
click at [143, 38] on span "Purchases" at bounding box center [149, 40] width 243 height 10
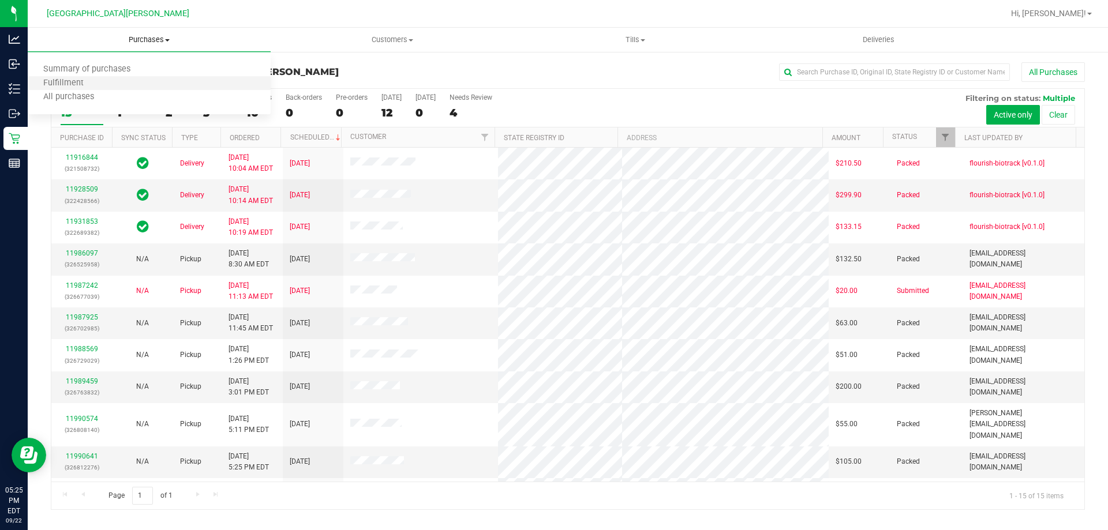
click at [103, 88] on li "Fulfillment" at bounding box center [149, 84] width 243 height 14
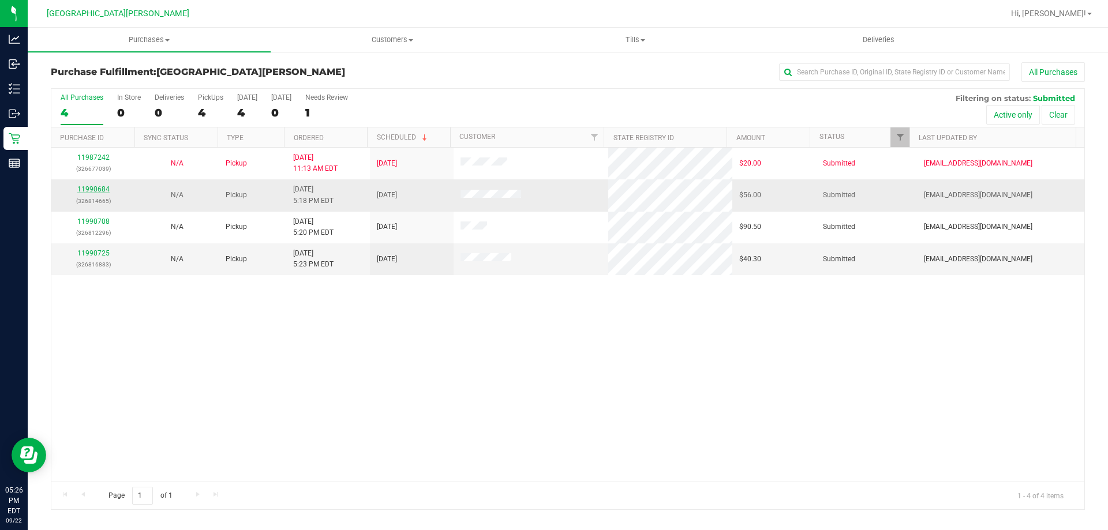
click at [95, 186] on link "11990684" at bounding box center [93, 189] width 32 height 8
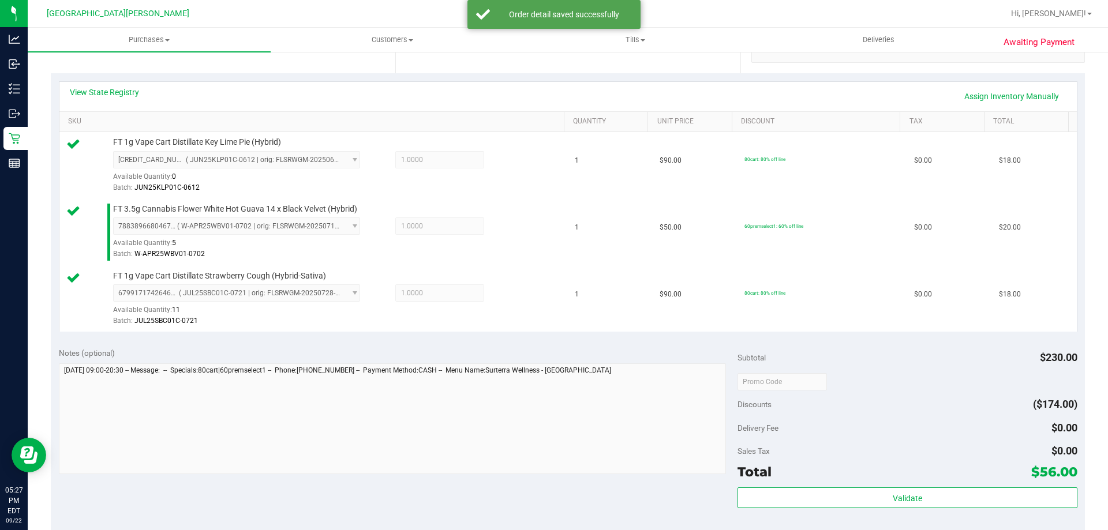
scroll to position [462, 0]
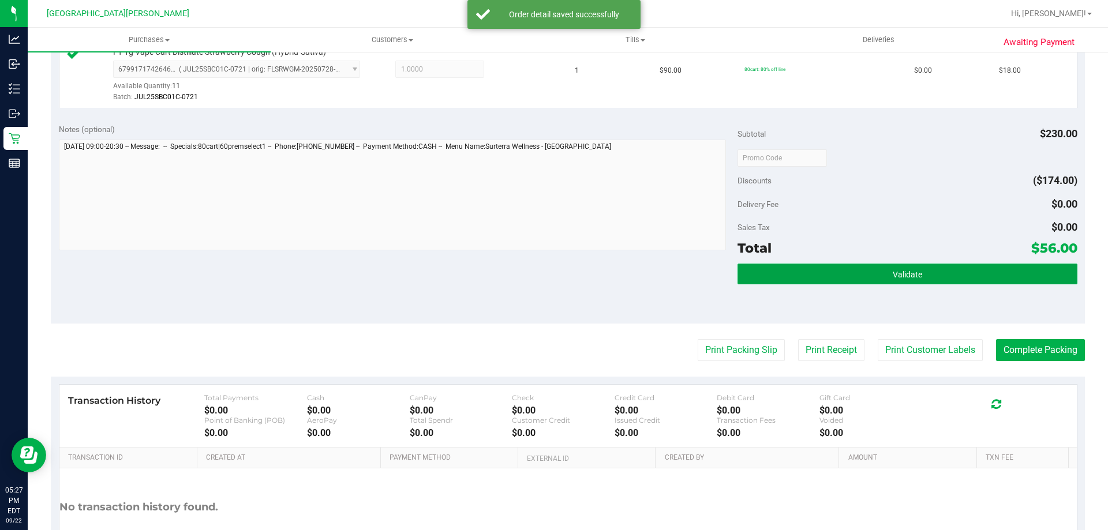
click at [849, 272] on button "Validate" at bounding box center [907, 274] width 339 height 21
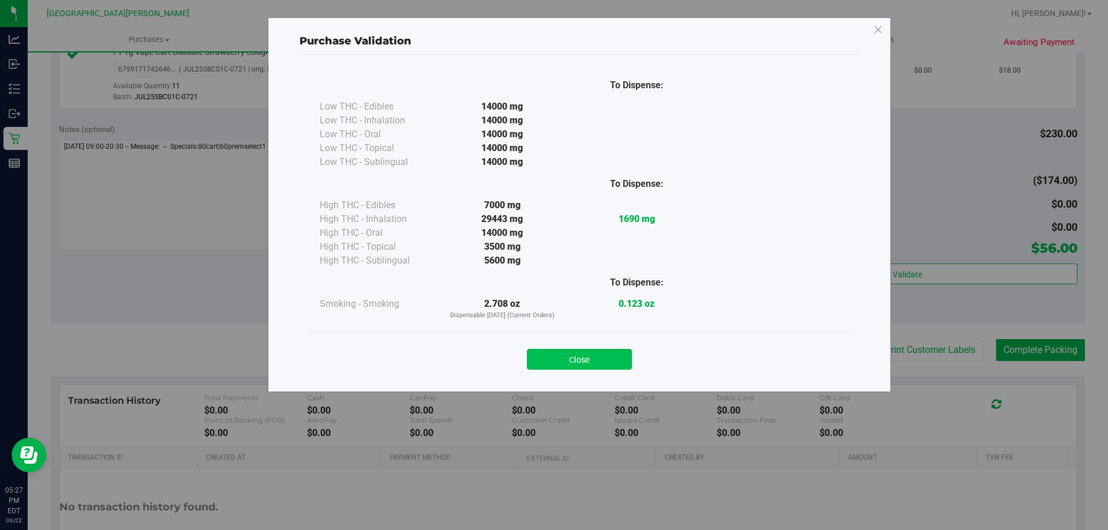
click at [597, 357] on button "Close" at bounding box center [579, 359] width 105 height 21
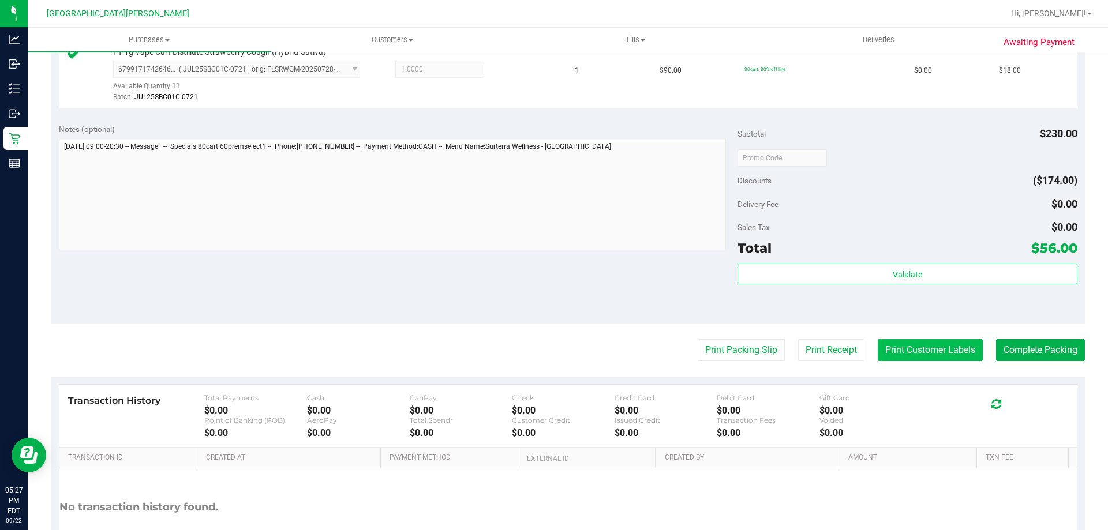
click at [944, 357] on button "Print Customer Labels" at bounding box center [930, 350] width 105 height 22
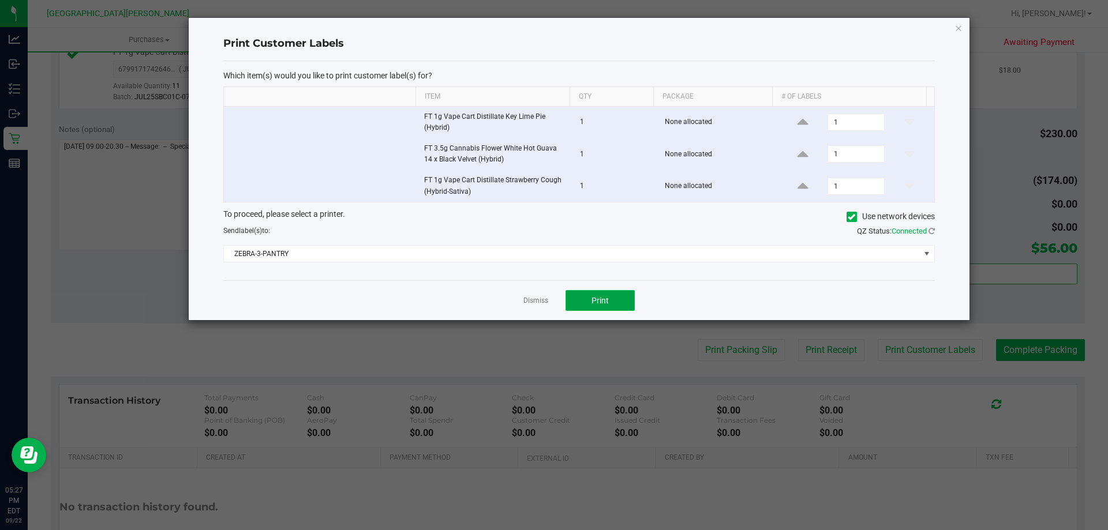
click at [615, 297] on button "Print" at bounding box center [600, 300] width 69 height 21
click at [524, 296] on link "Dismiss" at bounding box center [536, 301] width 25 height 10
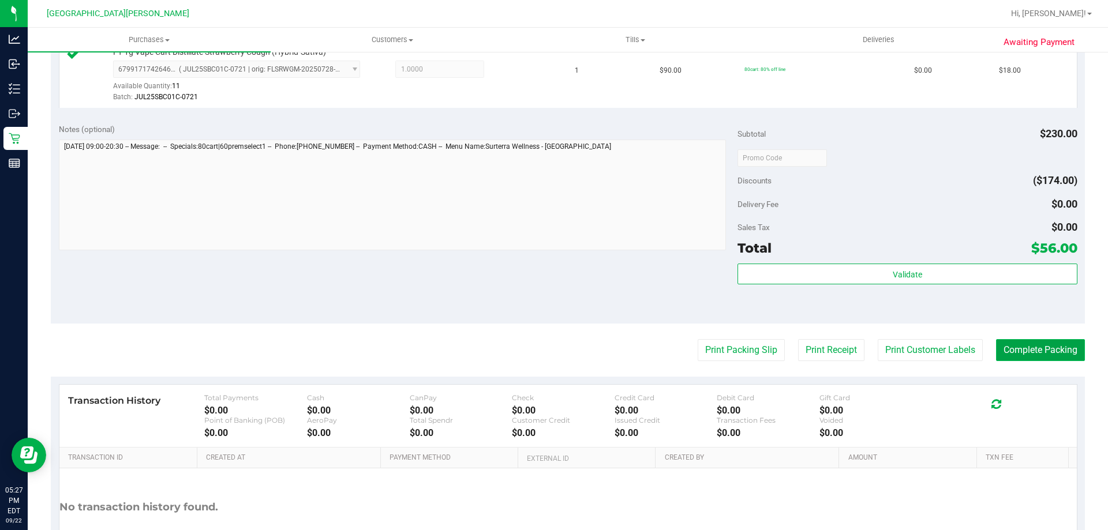
click at [1029, 343] on button "Complete Packing" at bounding box center [1040, 350] width 89 height 22
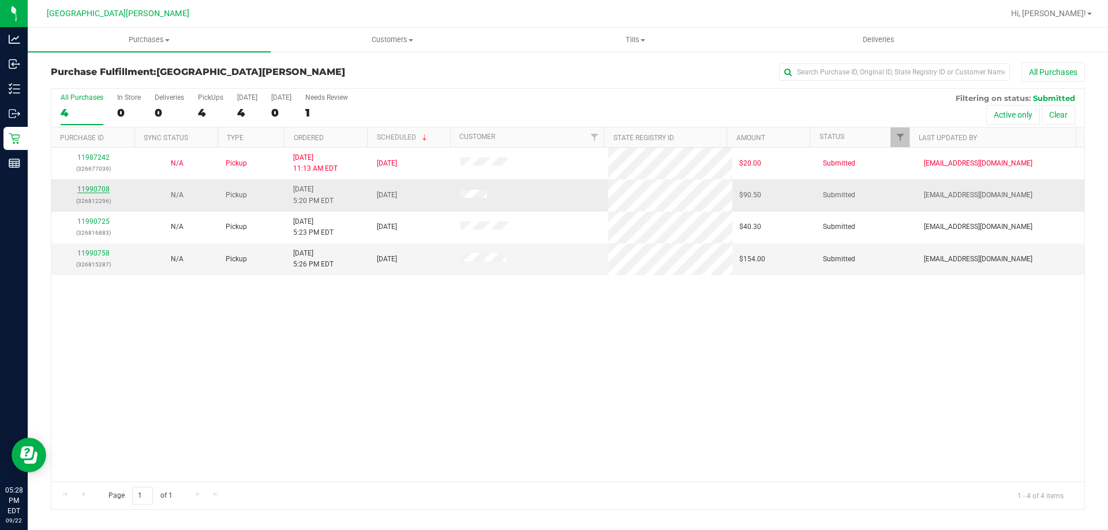
click at [101, 188] on link "11990708" at bounding box center [93, 189] width 32 height 8
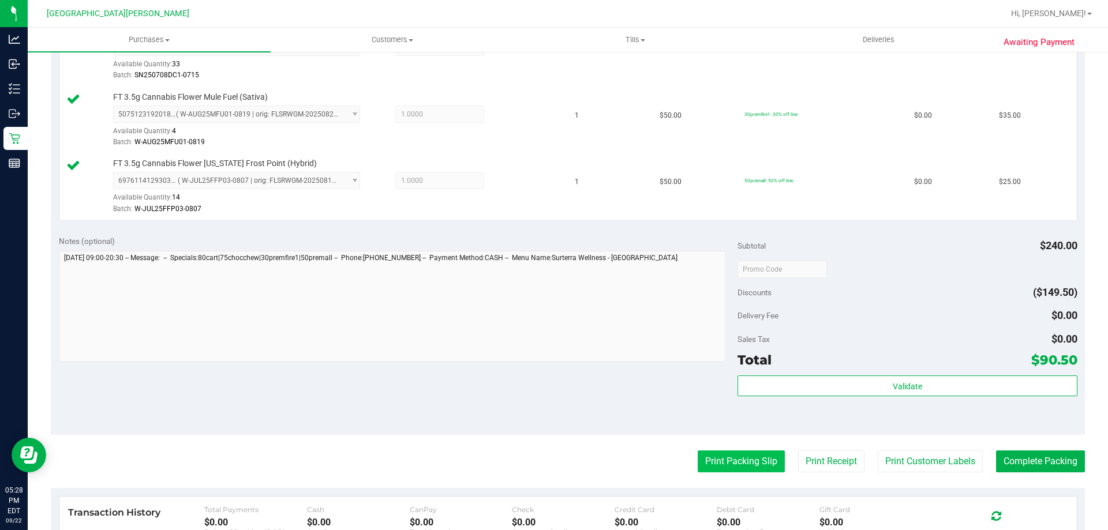
scroll to position [519, 0]
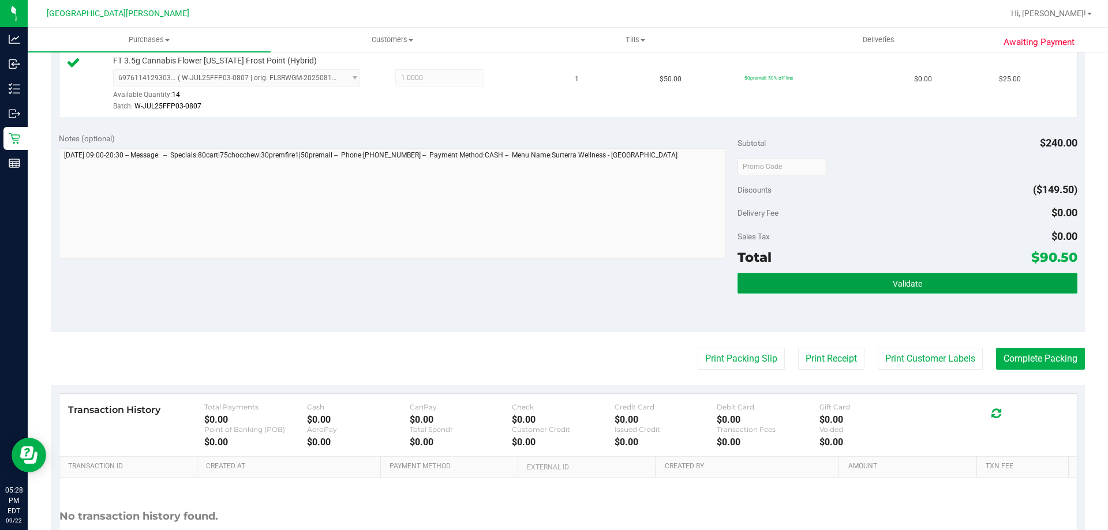
click at [805, 276] on button "Validate" at bounding box center [907, 283] width 339 height 21
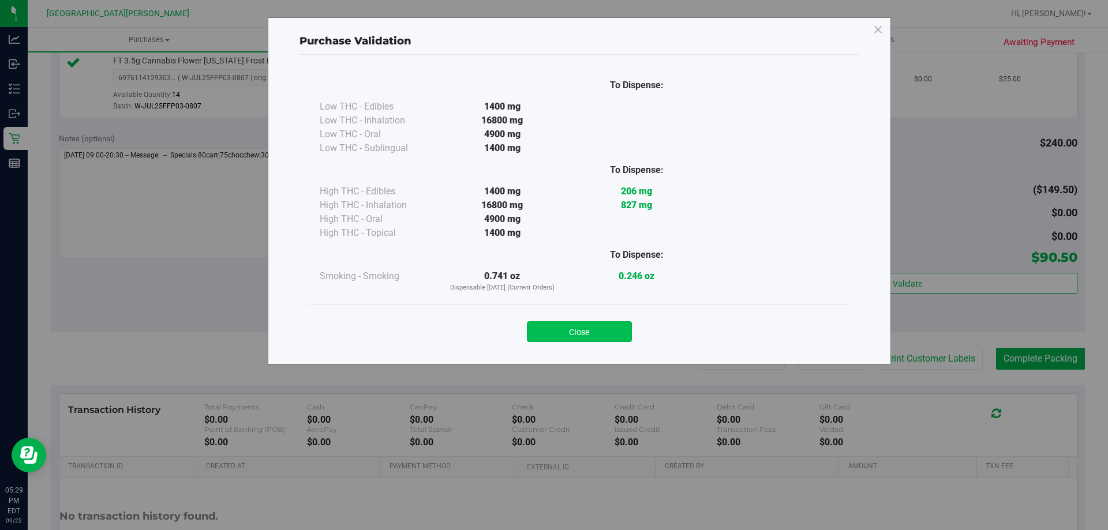
click at [584, 339] on button "Close" at bounding box center [579, 332] width 105 height 21
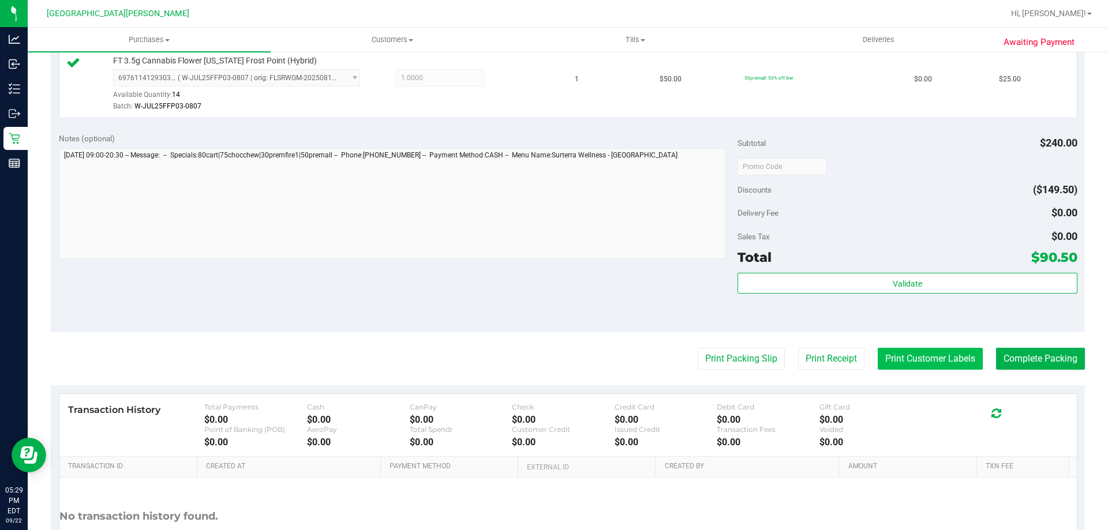
click at [928, 357] on button "Print Customer Labels" at bounding box center [930, 359] width 105 height 22
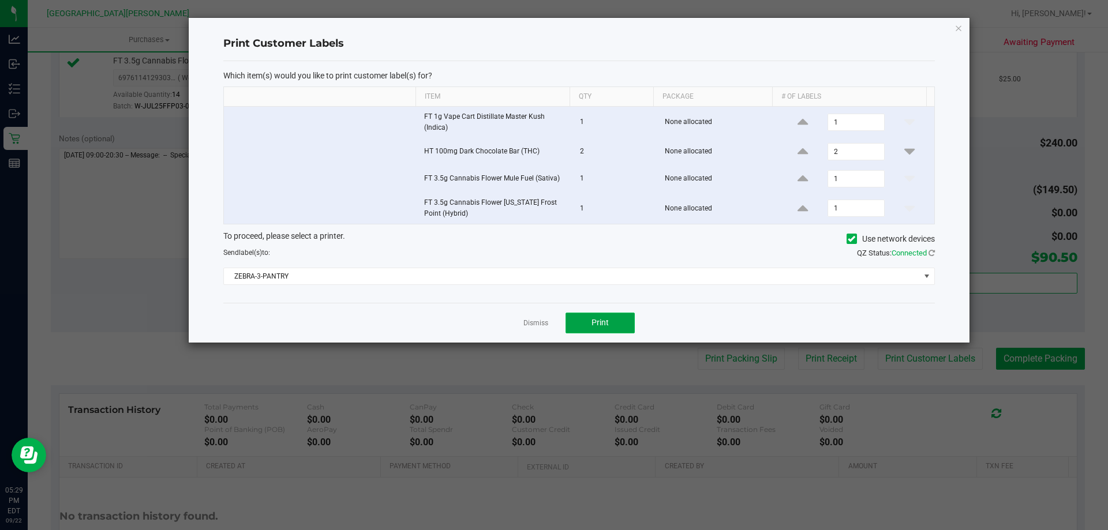
click at [601, 324] on span "Print" at bounding box center [600, 322] width 17 height 9
click at [540, 322] on link "Dismiss" at bounding box center [536, 324] width 25 height 10
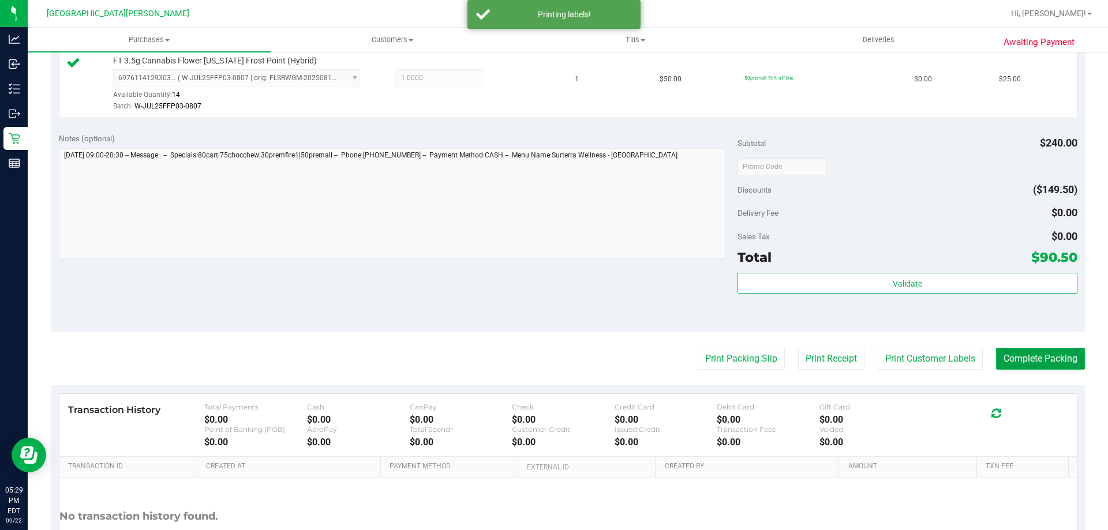
click at [1067, 359] on button "Complete Packing" at bounding box center [1040, 359] width 89 height 22
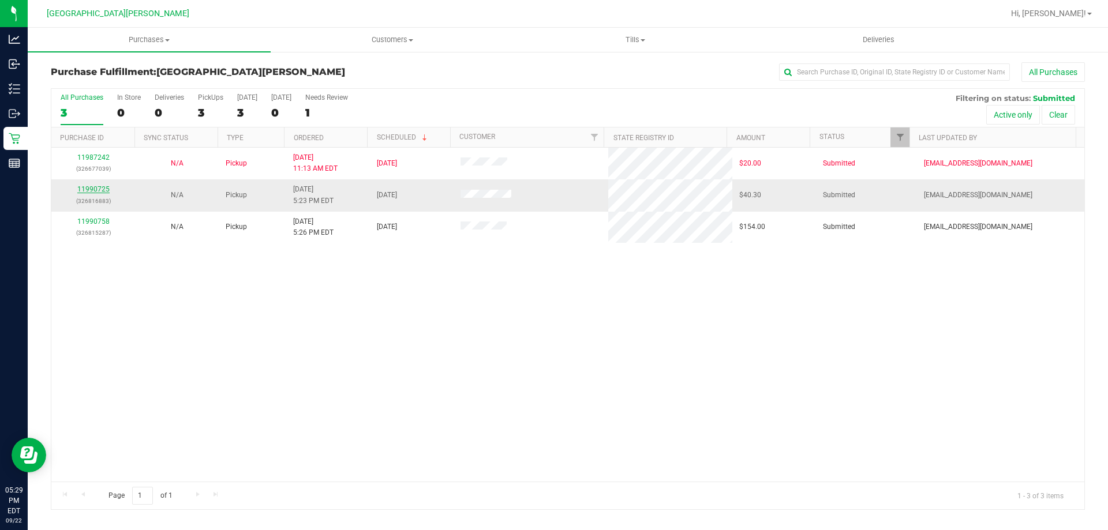
click at [103, 186] on link "11990725" at bounding box center [93, 189] width 32 height 8
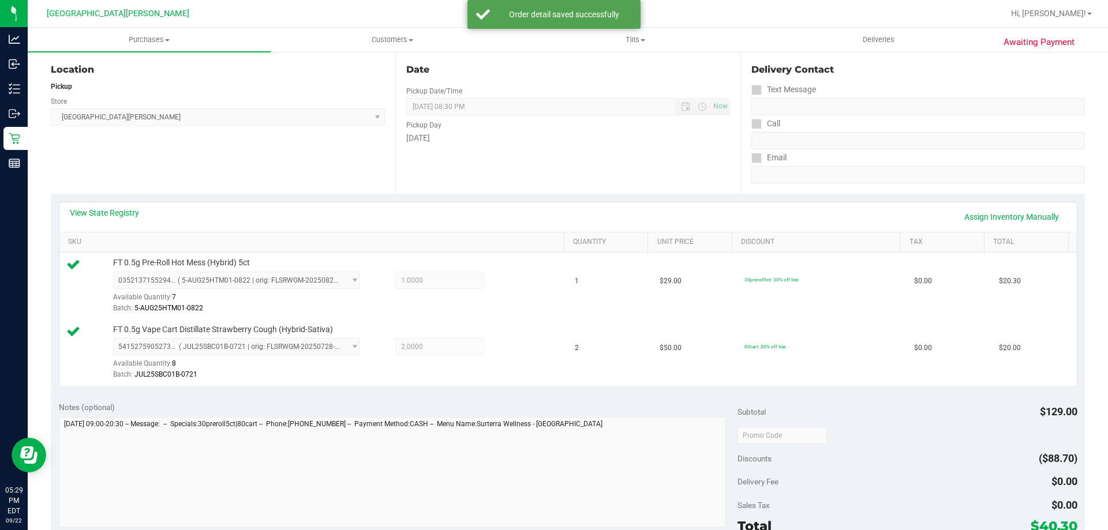
scroll to position [231, 0]
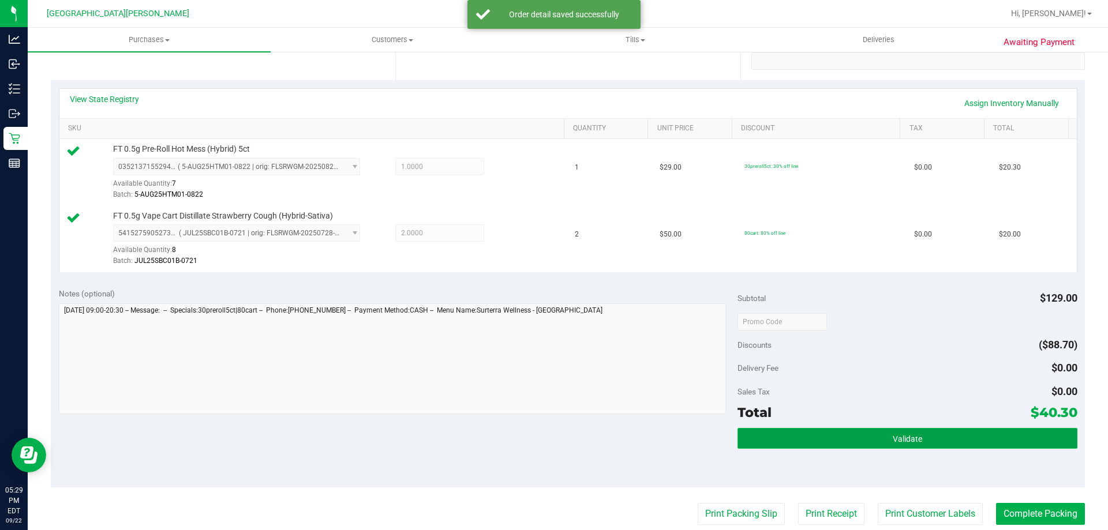
click at [887, 449] on button "Validate" at bounding box center [907, 438] width 339 height 21
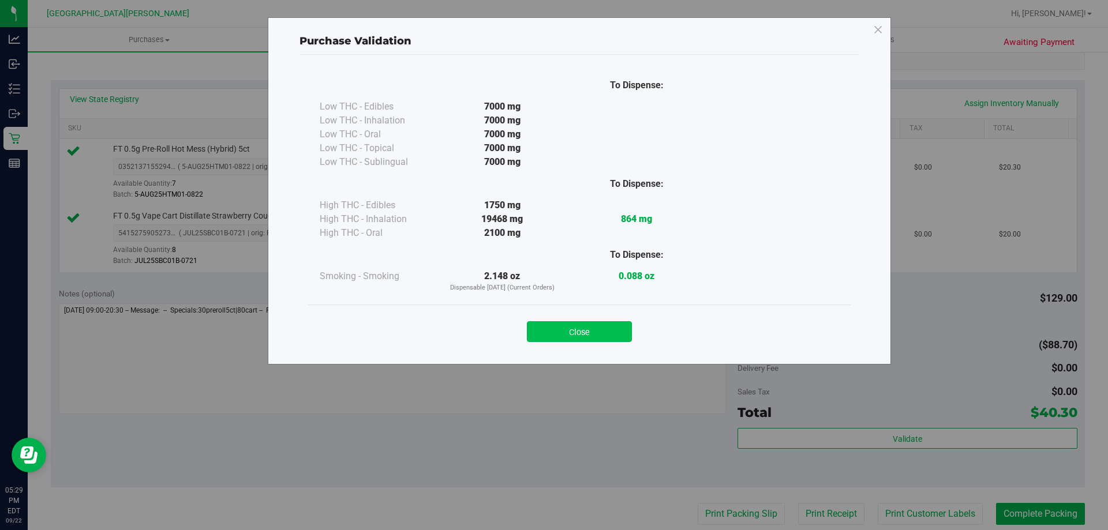
click at [574, 335] on button "Close" at bounding box center [579, 332] width 105 height 21
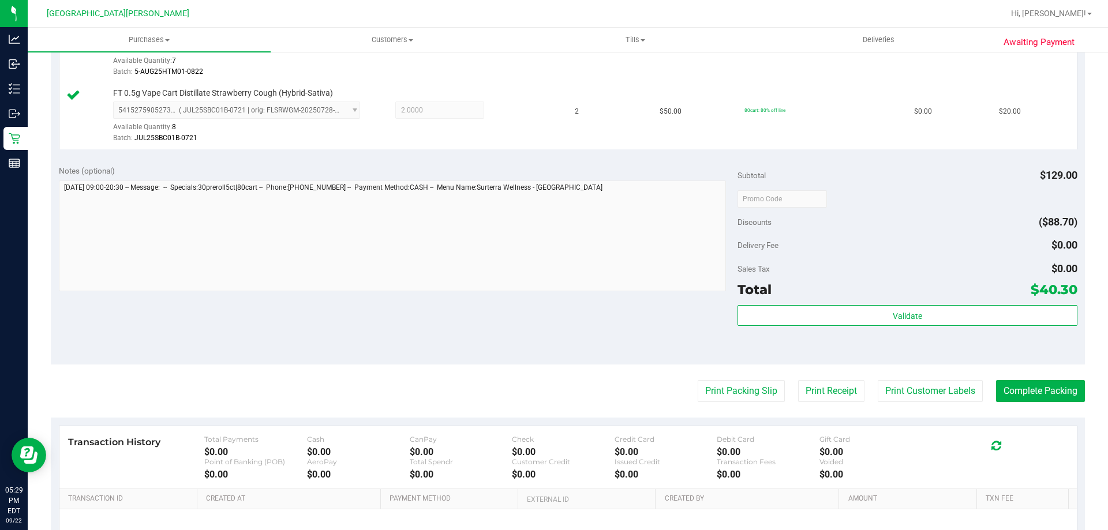
scroll to position [462, 0]
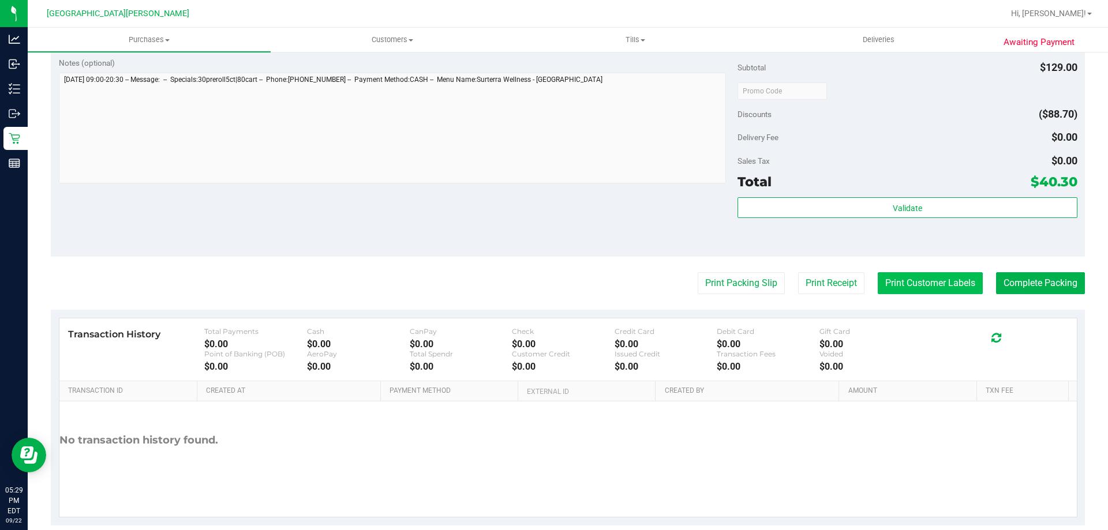
click at [914, 281] on button "Print Customer Labels" at bounding box center [930, 283] width 105 height 22
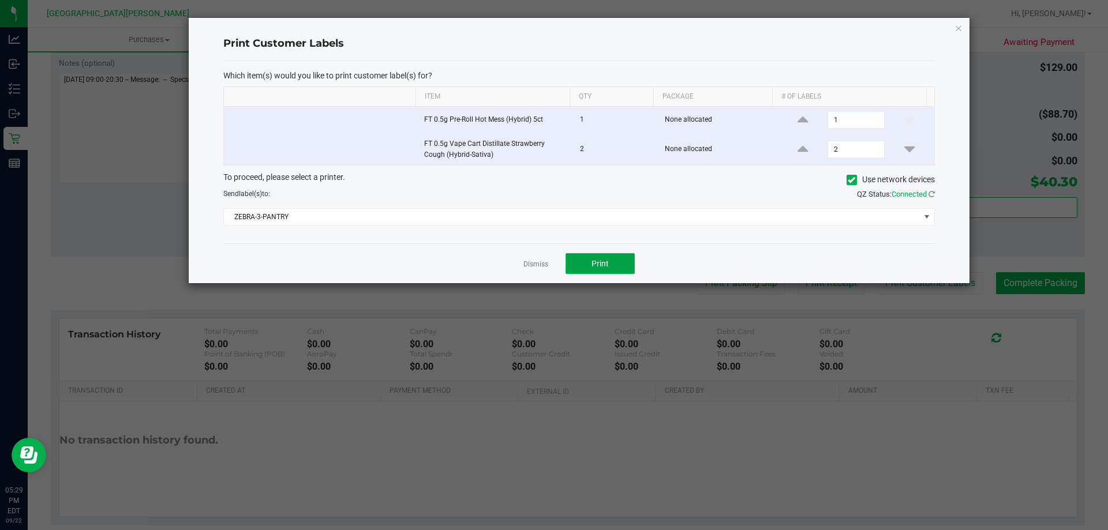
click at [606, 261] on span "Print" at bounding box center [600, 263] width 17 height 9
click at [526, 264] on link "Dismiss" at bounding box center [536, 265] width 25 height 10
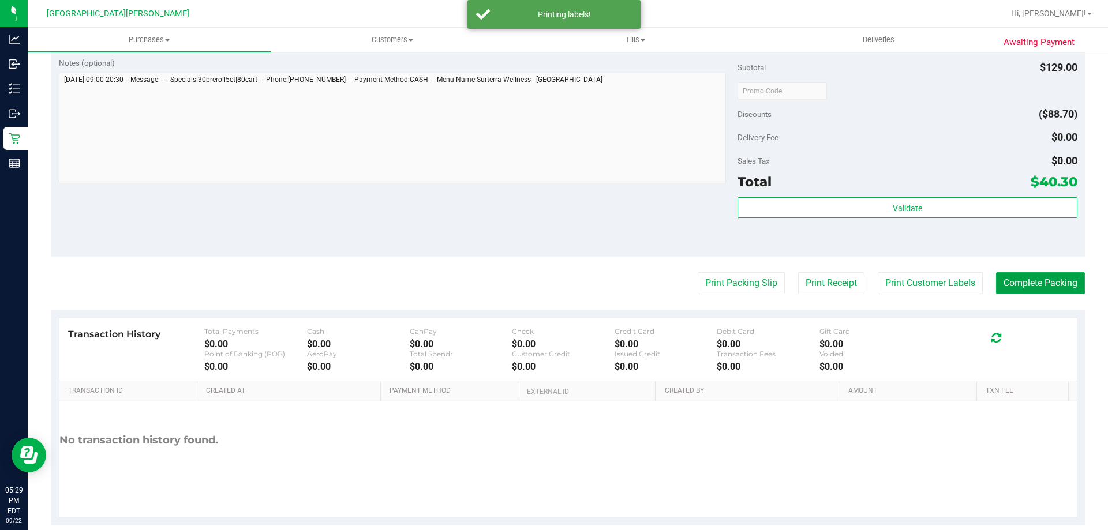
click at [1051, 281] on button "Complete Packing" at bounding box center [1040, 283] width 89 height 22
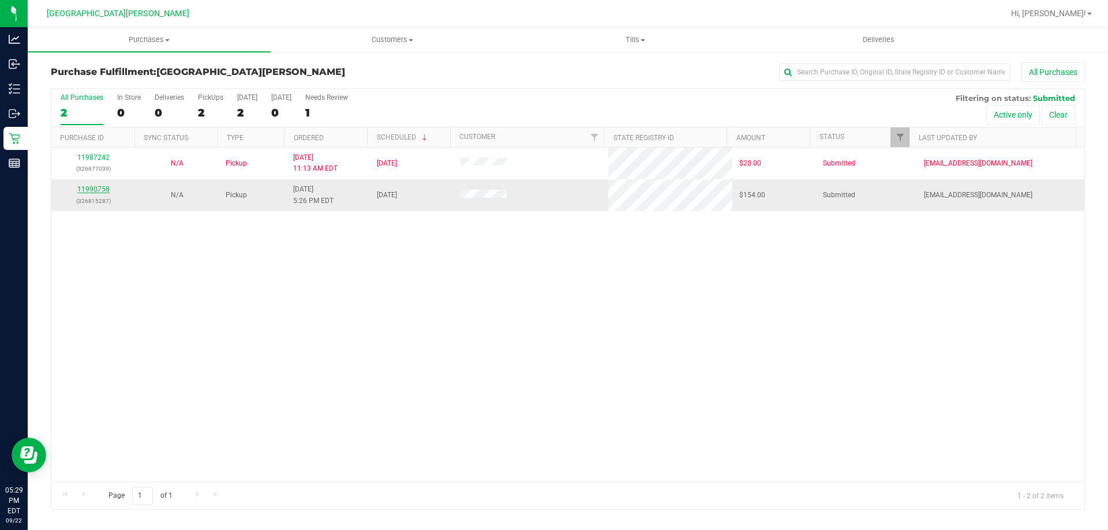
click at [96, 190] on link "11990758" at bounding box center [93, 189] width 32 height 8
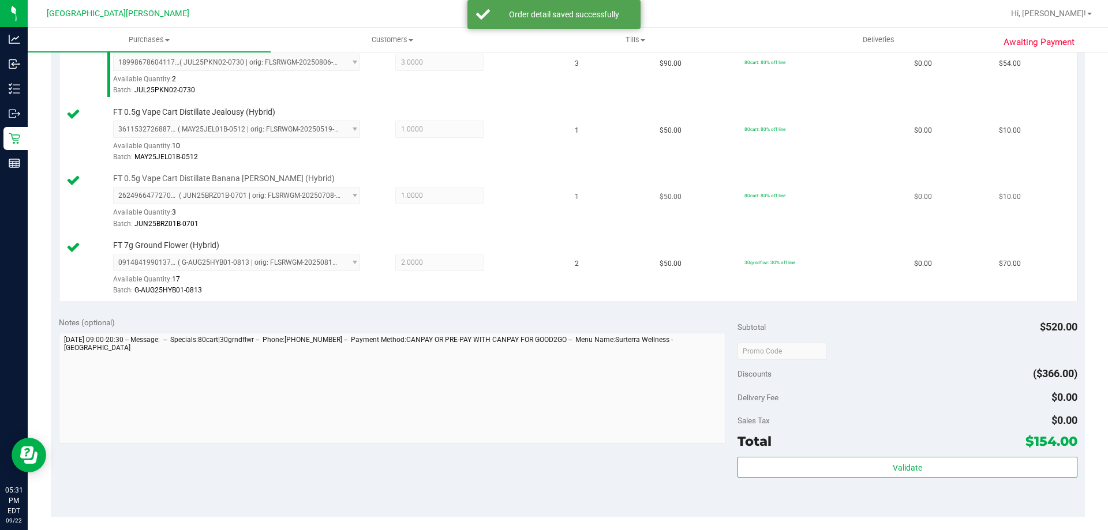
scroll to position [404, 0]
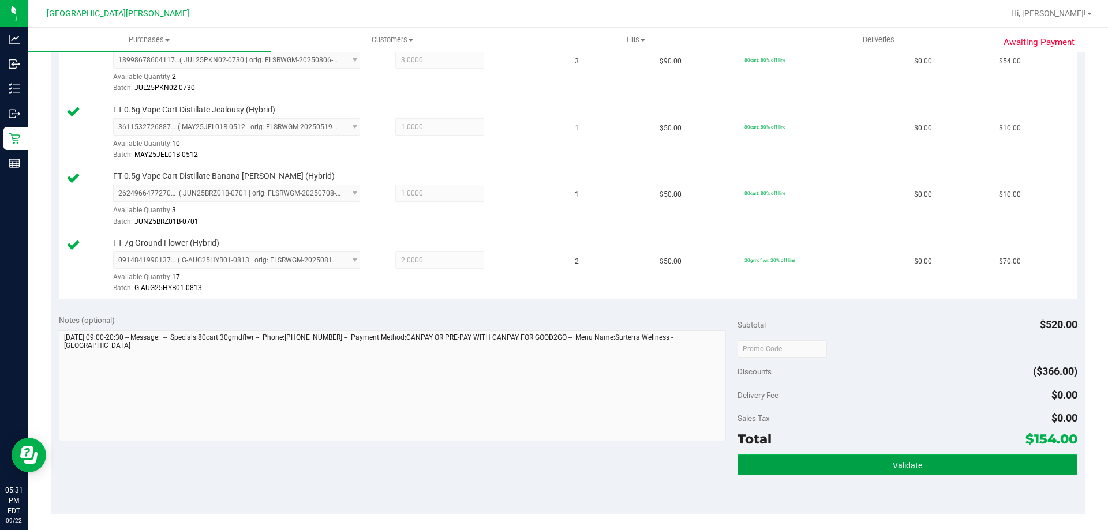
click at [862, 476] on button "Validate" at bounding box center [907, 465] width 339 height 21
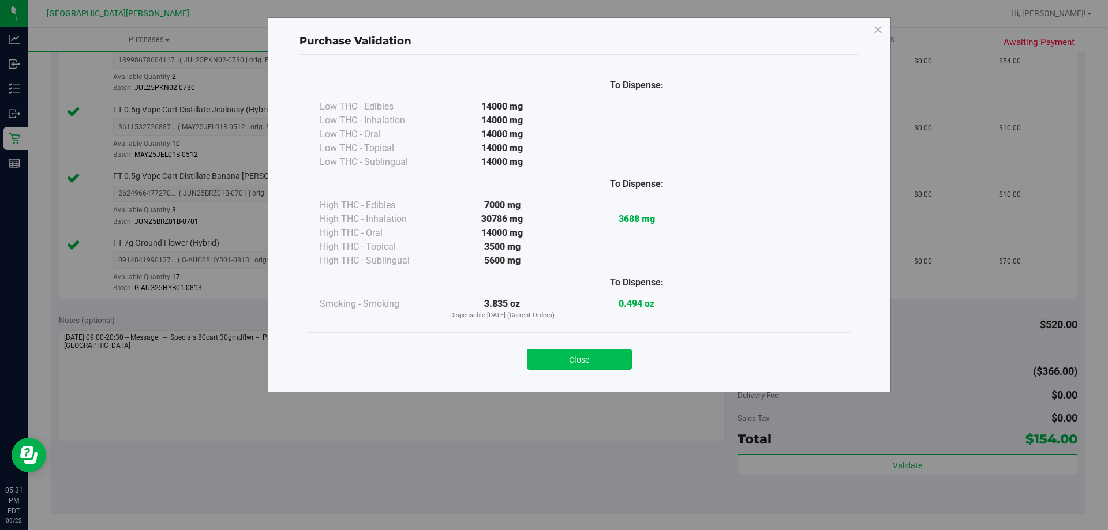
click at [580, 356] on button "Close" at bounding box center [579, 359] width 105 height 21
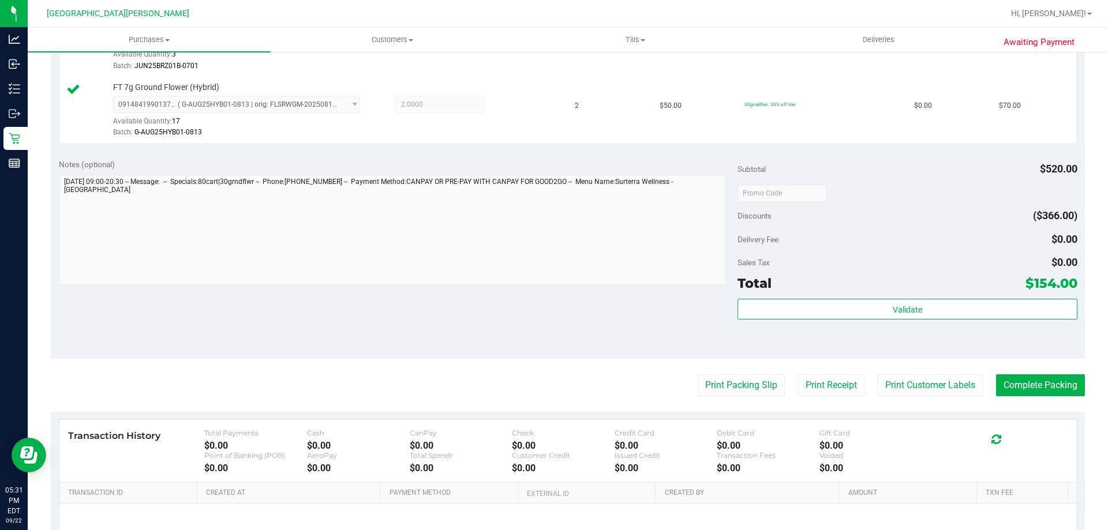
scroll to position [681, 0]
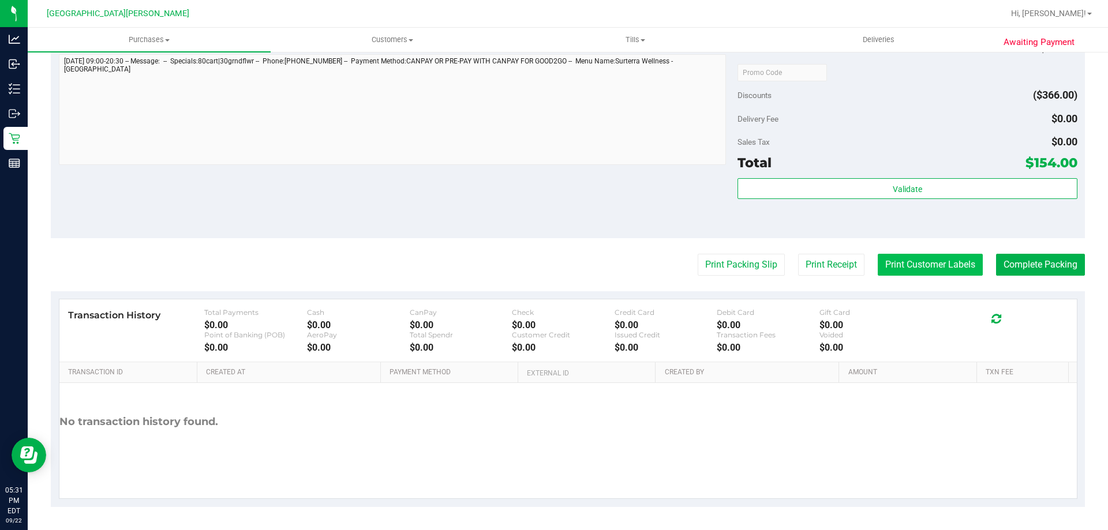
click at [923, 268] on button "Print Customer Labels" at bounding box center [930, 265] width 105 height 22
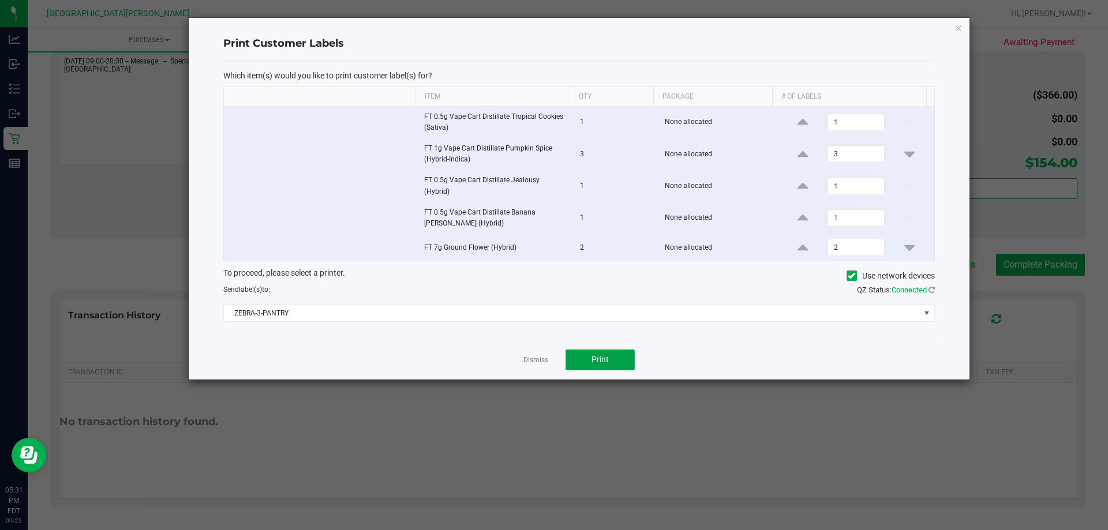
click at [600, 356] on span "Print" at bounding box center [600, 359] width 17 height 9
click at [532, 356] on link "Dismiss" at bounding box center [536, 361] width 25 height 10
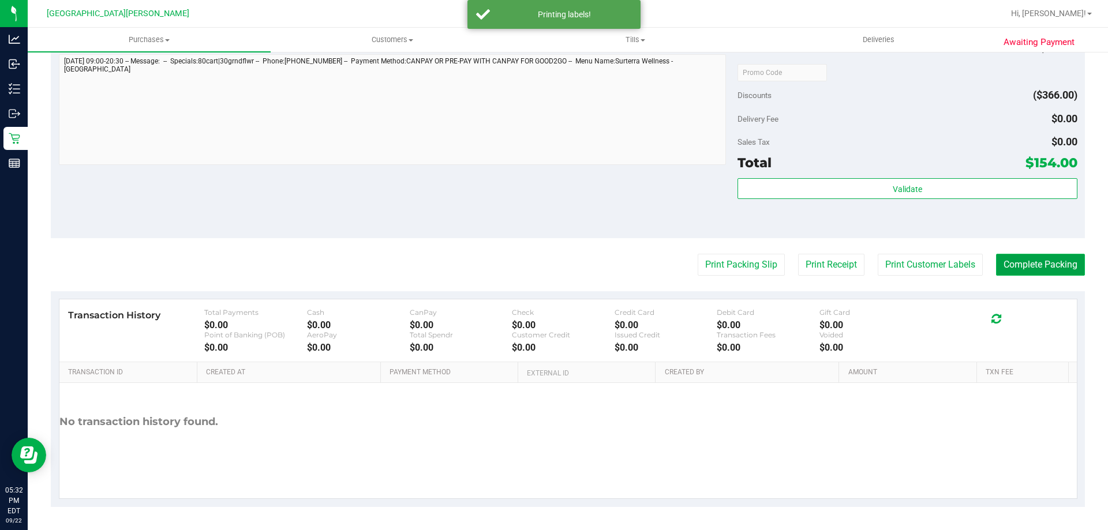
click at [1032, 263] on button "Complete Packing" at bounding box center [1040, 265] width 89 height 22
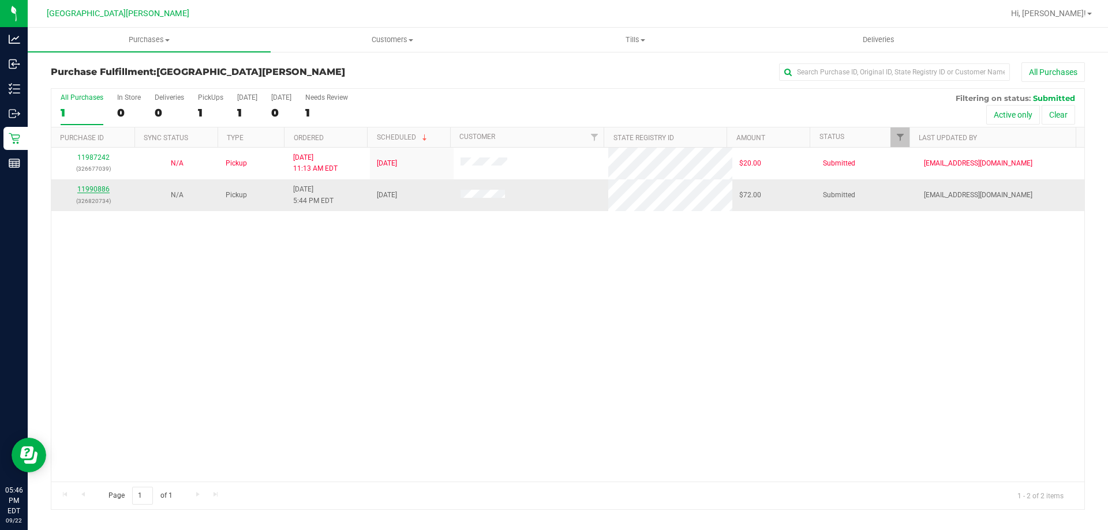
click at [104, 189] on link "11990886" at bounding box center [93, 189] width 32 height 8
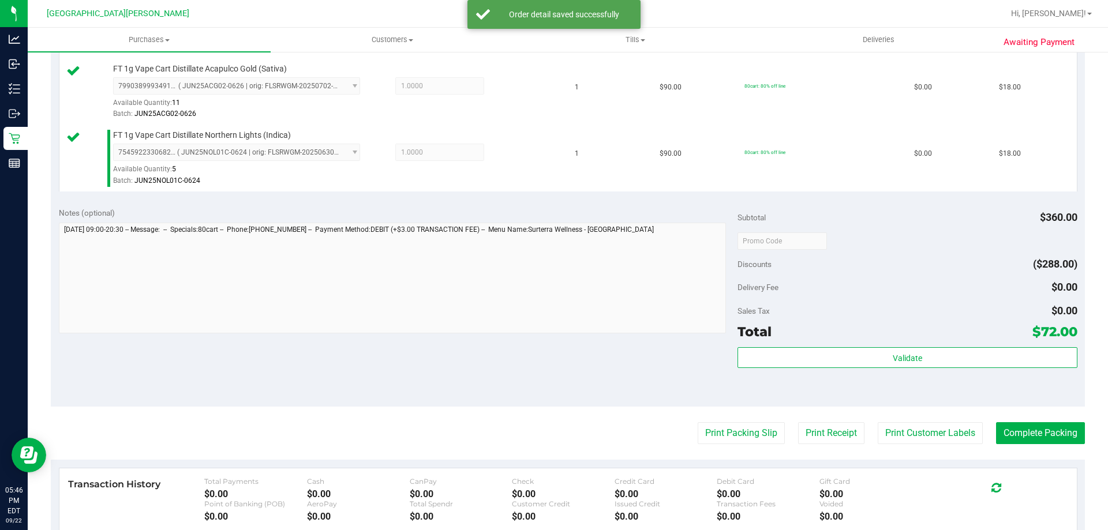
scroll to position [462, 0]
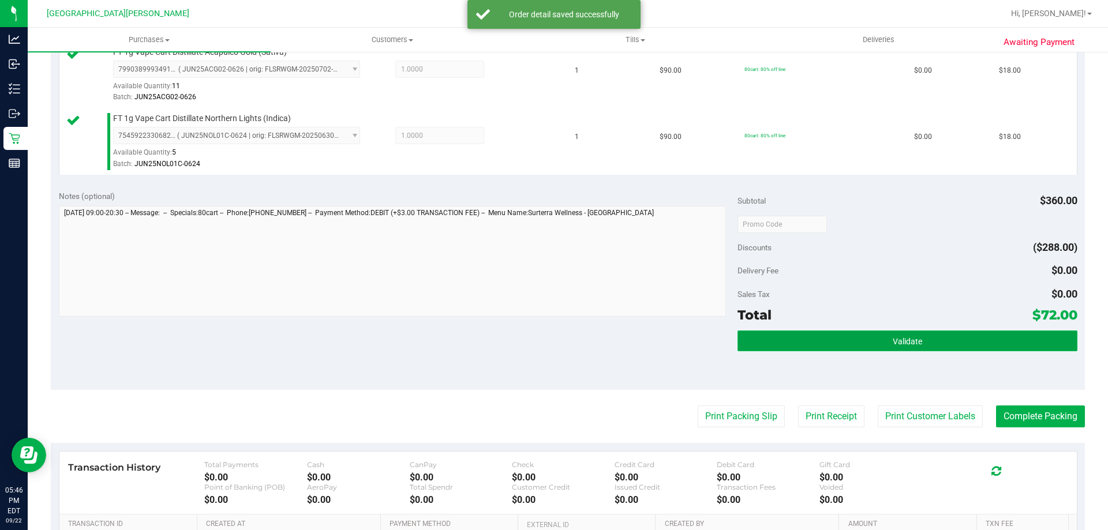
click at [844, 339] on button "Validate" at bounding box center [907, 341] width 339 height 21
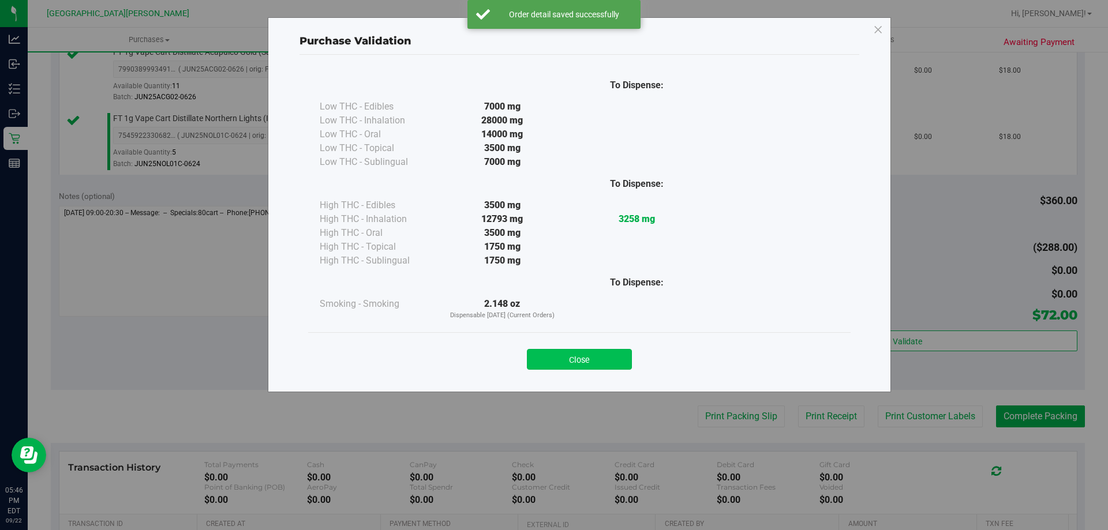
click at [585, 350] on button "Close" at bounding box center [579, 359] width 105 height 21
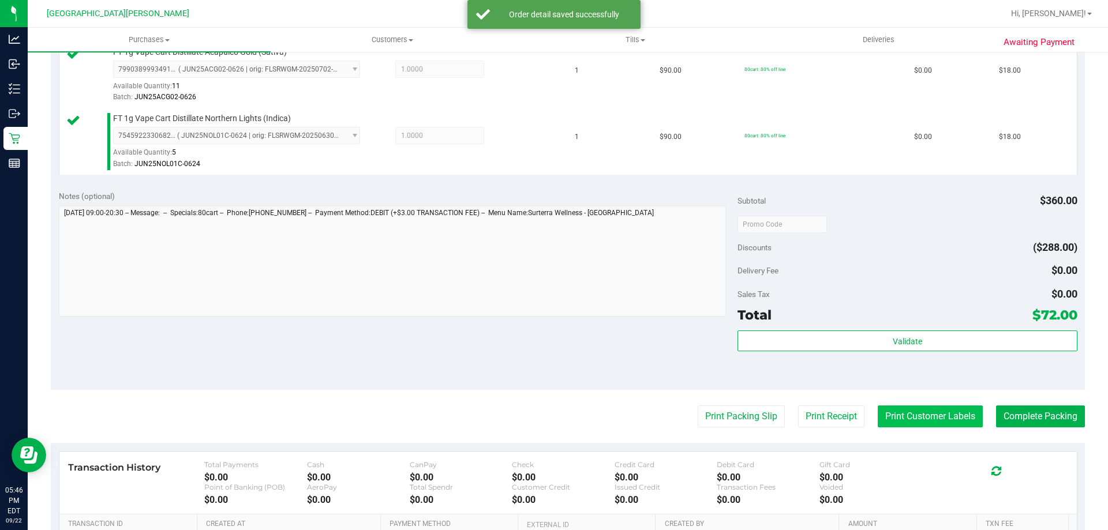
click at [932, 412] on button "Print Customer Labels" at bounding box center [930, 417] width 105 height 22
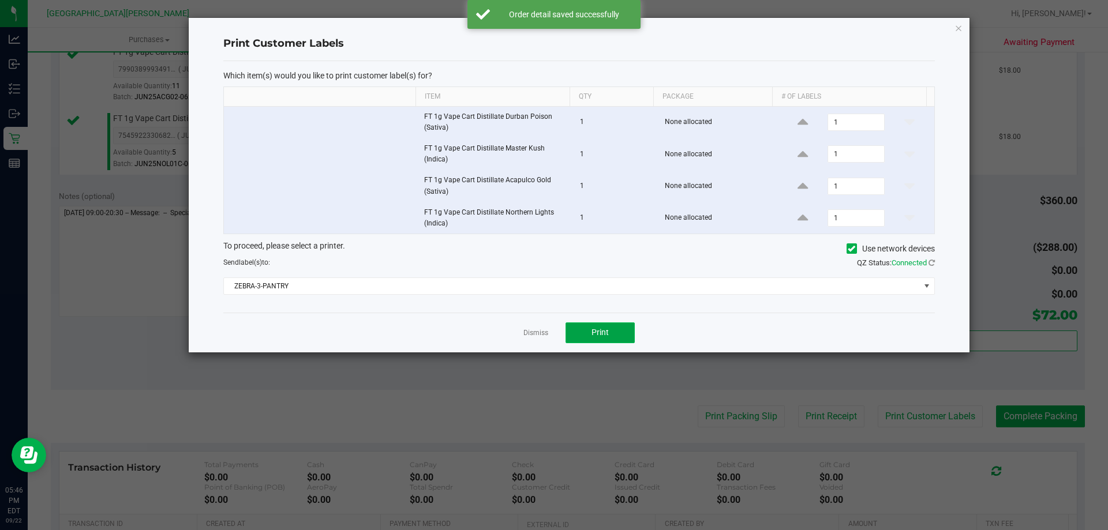
click at [586, 329] on button "Print" at bounding box center [600, 333] width 69 height 21
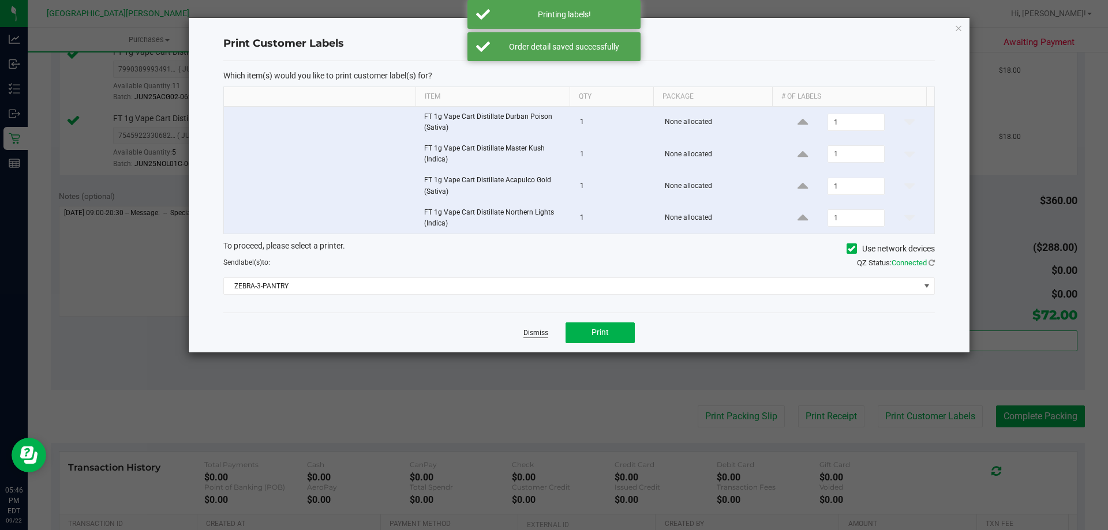
click at [533, 335] on link "Dismiss" at bounding box center [536, 333] width 25 height 10
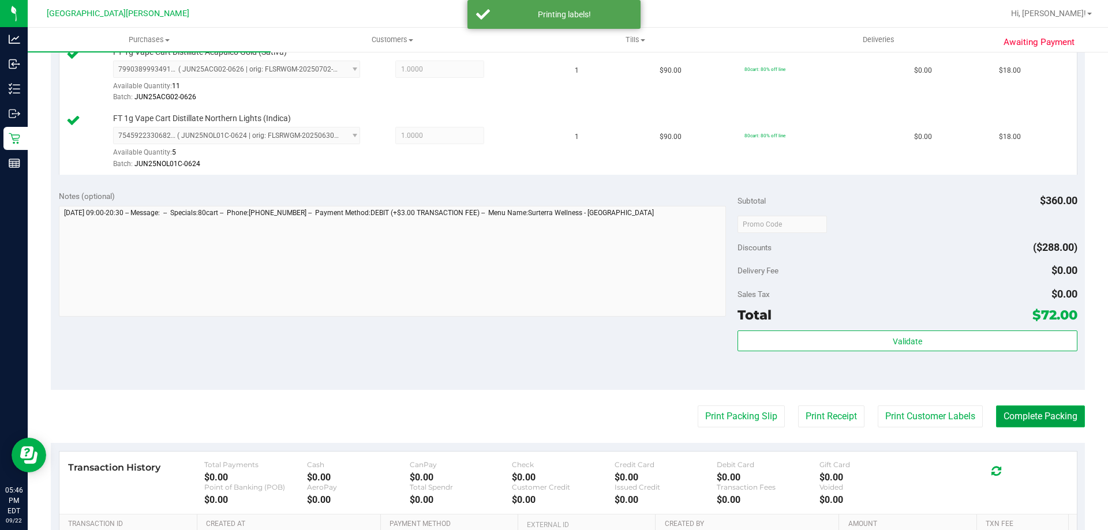
click at [1051, 418] on button "Complete Packing" at bounding box center [1040, 417] width 89 height 22
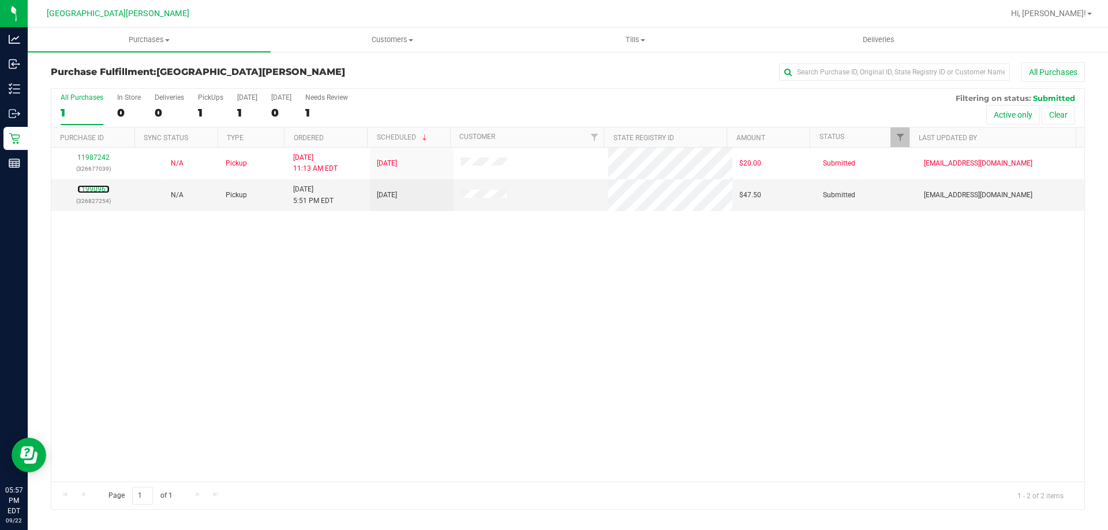
click at [96, 192] on link "11990961" at bounding box center [93, 189] width 32 height 8
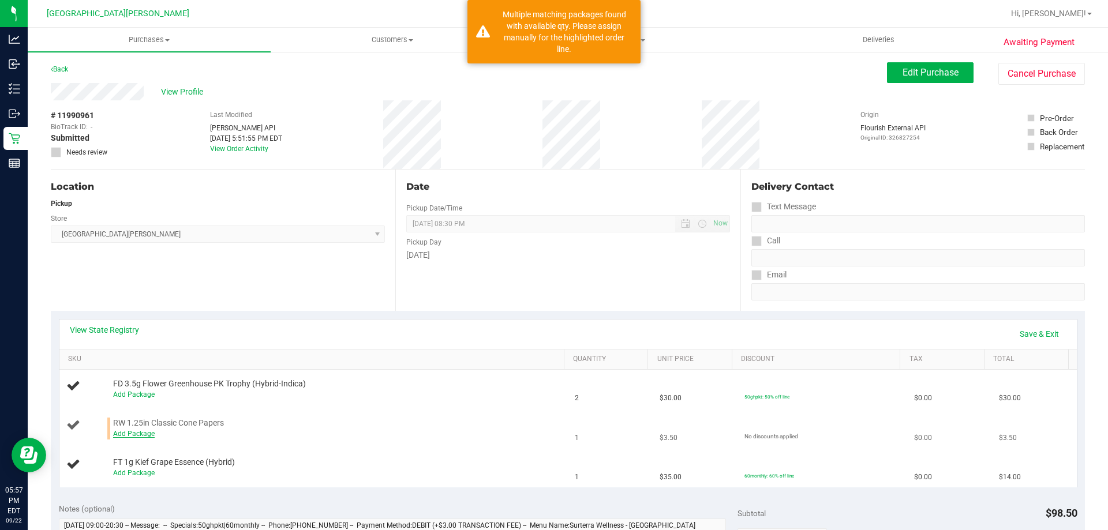
click at [146, 433] on link "Add Package" at bounding box center [134, 434] width 42 height 8
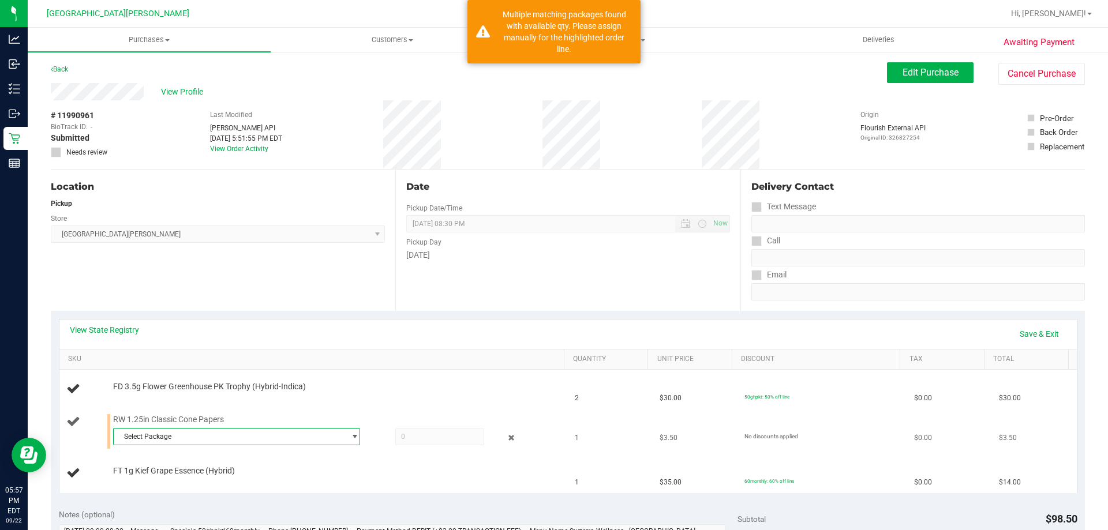
click at [159, 435] on span "Select Package" at bounding box center [229, 437] width 231 height 16
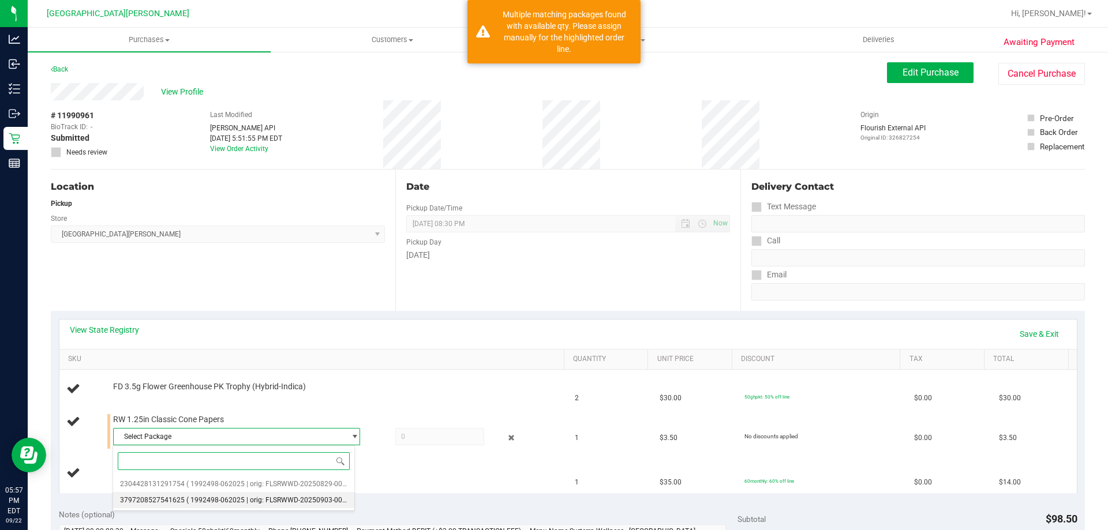
click at [175, 499] on span "3797208527541625" at bounding box center [152, 500] width 65 height 8
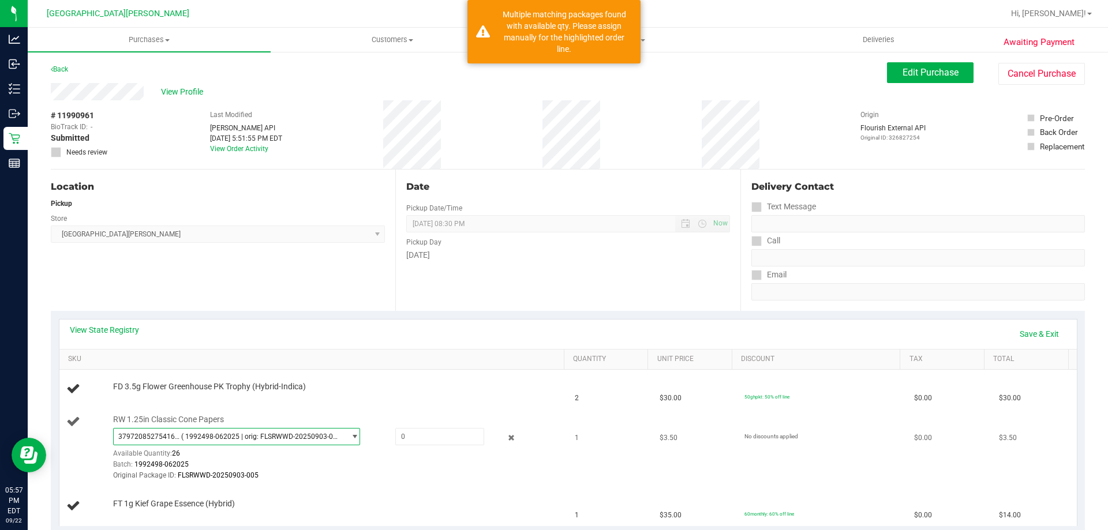
click at [186, 440] on span "( 1992498-062025 | orig: FLSRWWD-20250903-005 )" at bounding box center [260, 437] width 159 height 8
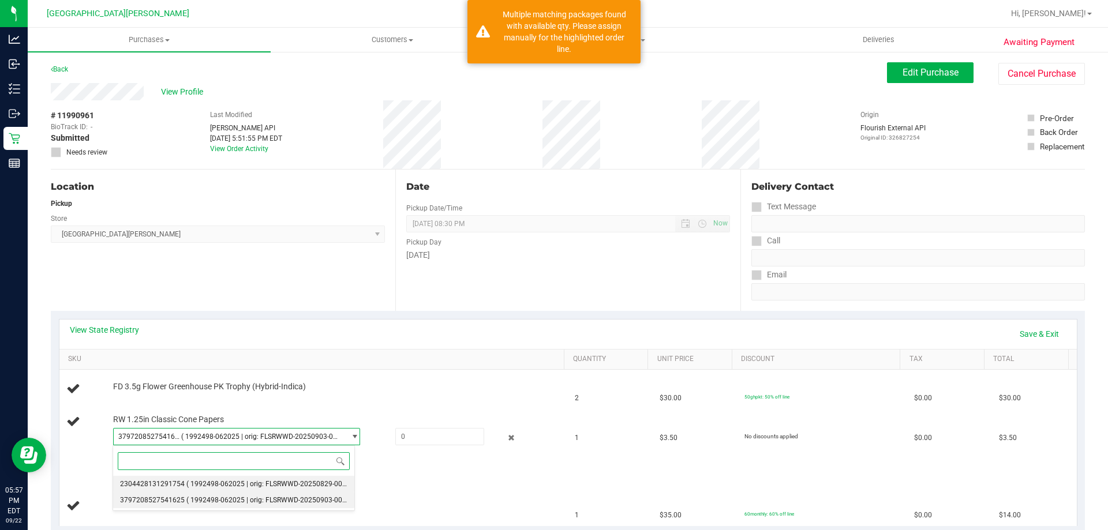
click at [181, 483] on span "2304428131291754" at bounding box center [152, 484] width 65 height 8
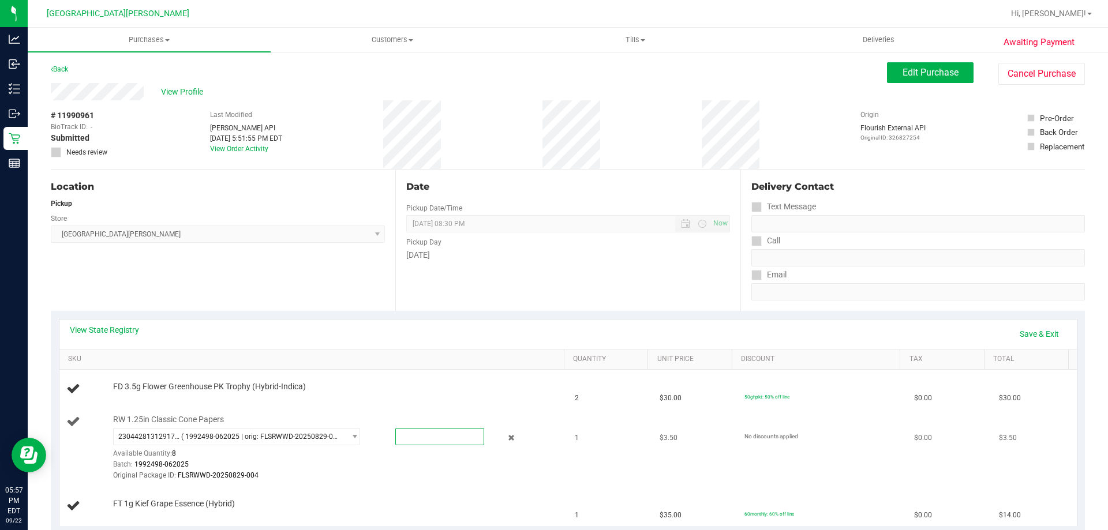
click at [401, 439] on span at bounding box center [439, 436] width 89 height 17
type input "1"
type input "1.0000"
click at [428, 410] on td "RW 1.25in Classic Cone Papers 2304428131291754 ( 1992498-062025 | orig: FLSRWWD…" at bounding box center [313, 449] width 509 height 78
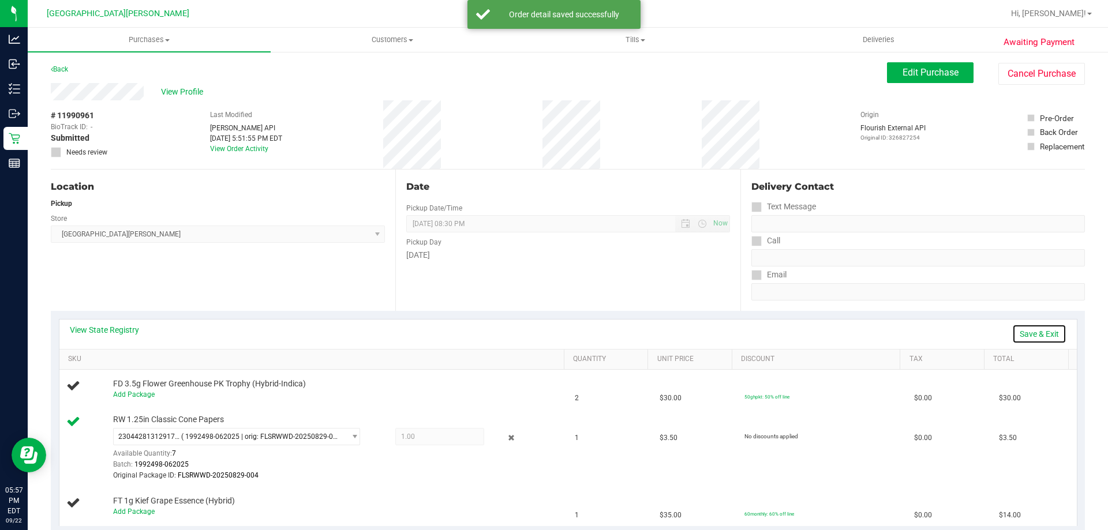
click at [1029, 332] on link "Save & Exit" at bounding box center [1039, 334] width 54 height 20
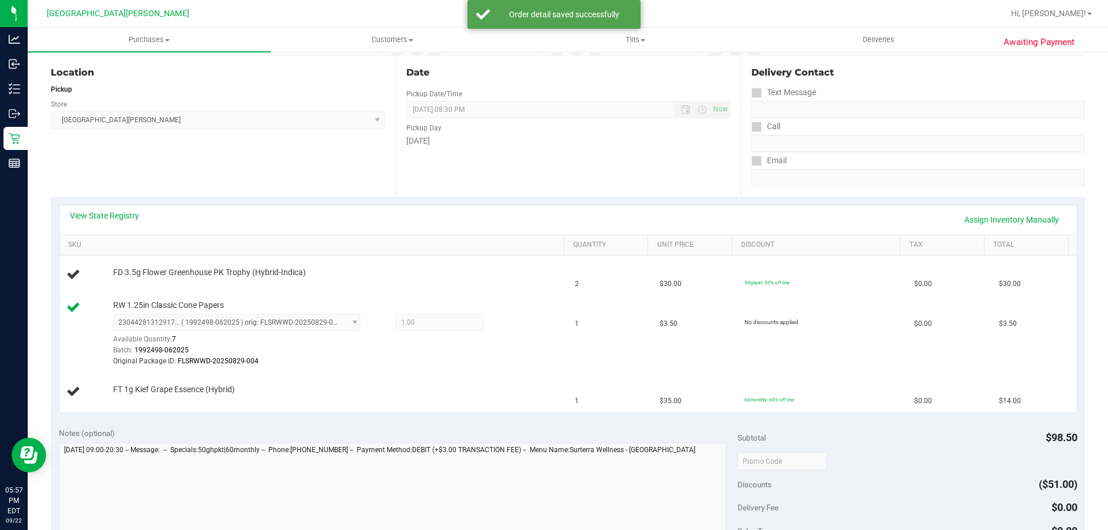
scroll to position [115, 0]
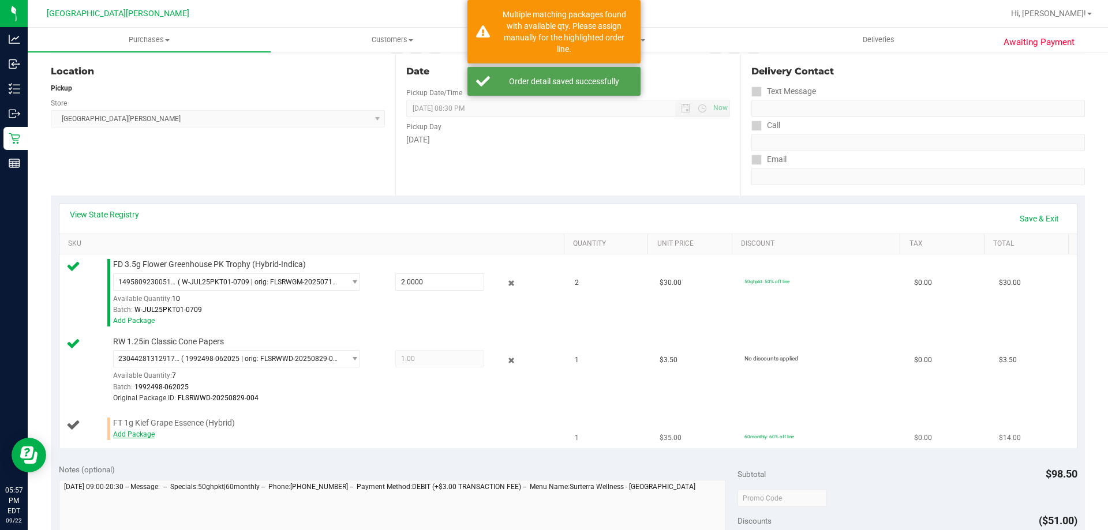
click at [147, 435] on link "Add Package" at bounding box center [134, 435] width 42 height 8
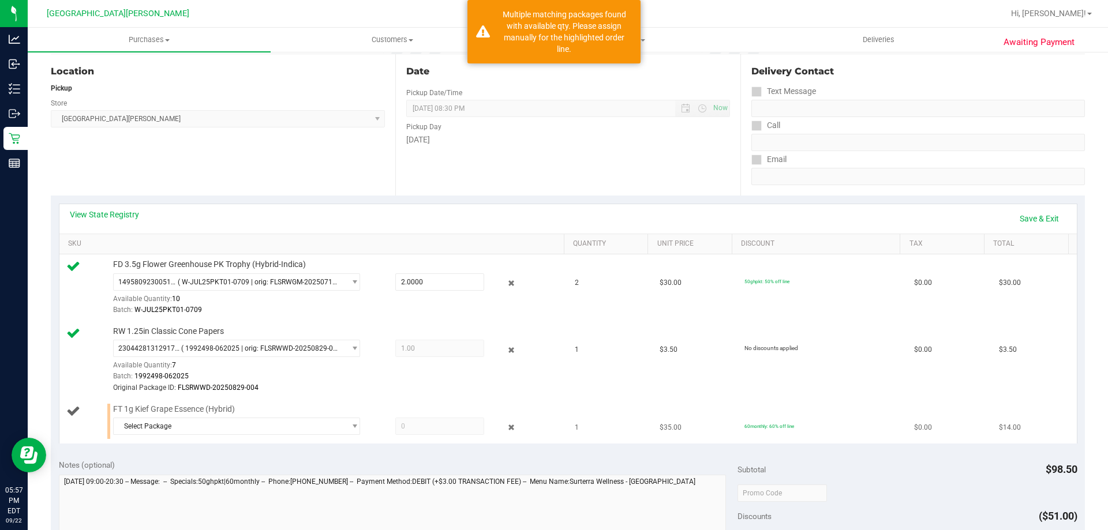
click at [174, 436] on div "Select Package 1598700704821469 4262308731472539" at bounding box center [336, 428] width 446 height 21
click at [174, 426] on span "Select Package" at bounding box center [229, 426] width 231 height 16
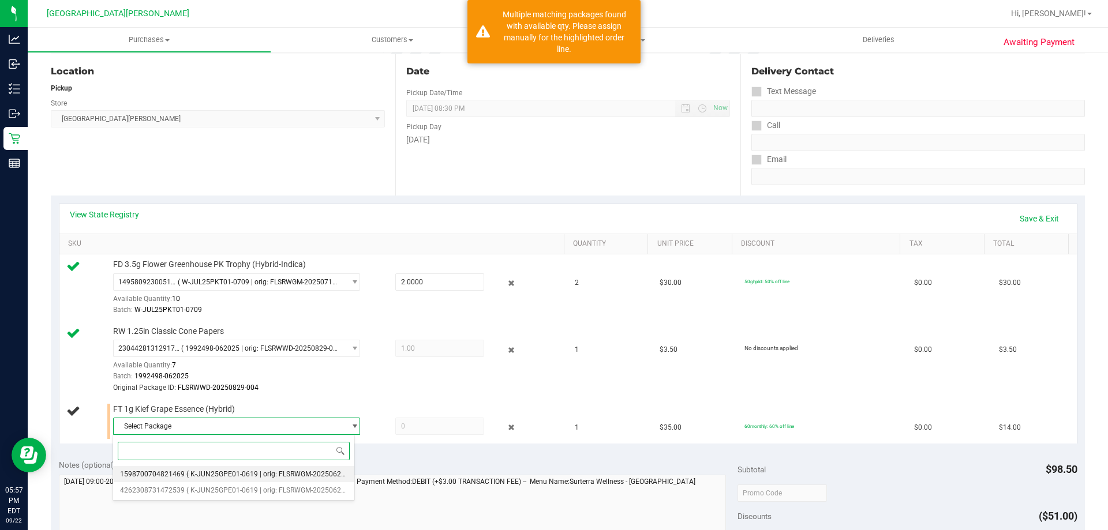
click at [165, 480] on li "1598700704821469 ( K-JUN25GPE01-0619 | orig: FLSRWGM-20250624-1389 )" at bounding box center [233, 474] width 241 height 16
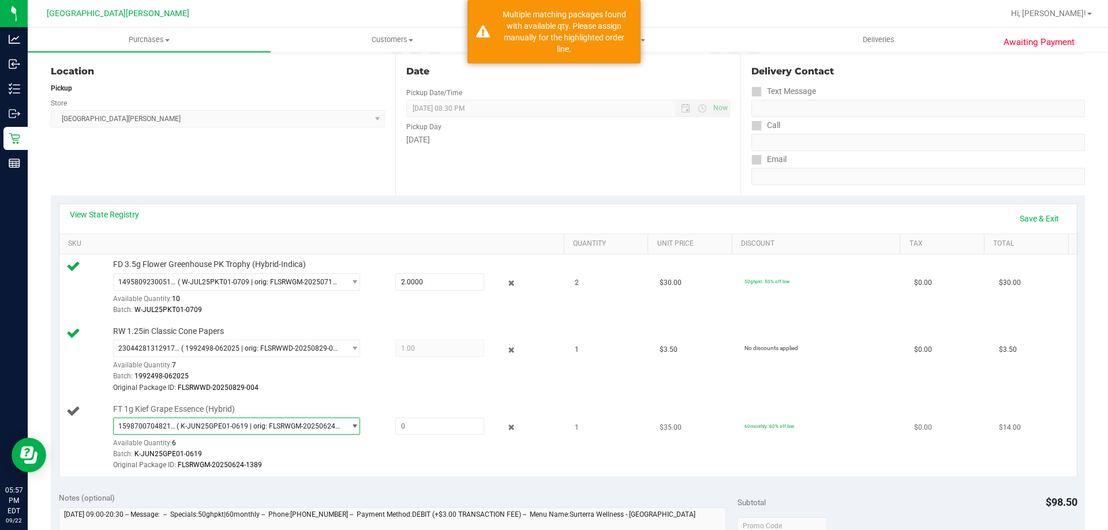
click at [184, 427] on span "( K-JUN25GPE01-0619 | orig: FLSRWGM-20250624-1389 )" at bounding box center [258, 427] width 163 height 8
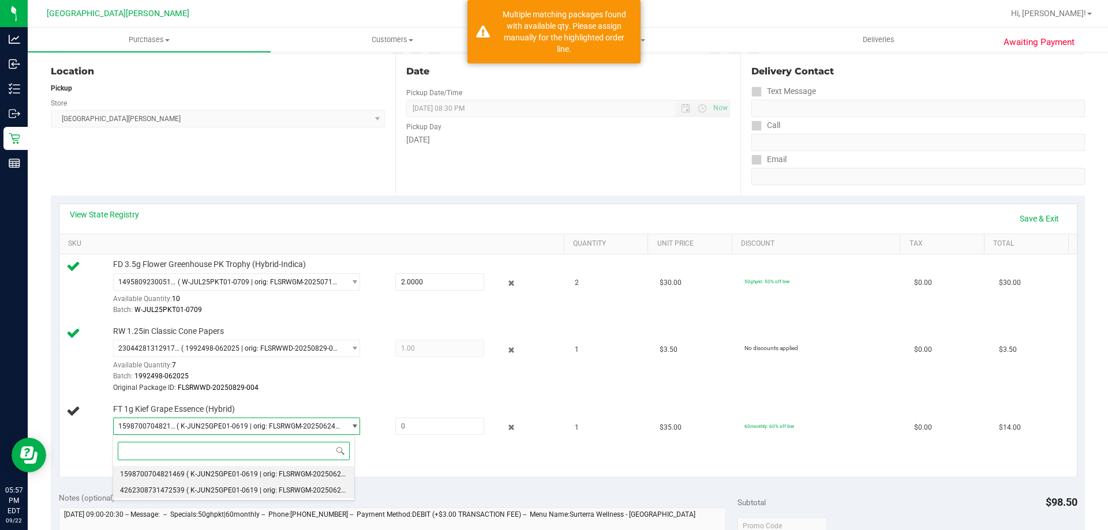
click at [175, 489] on span "4262308731472539" at bounding box center [152, 491] width 65 height 8
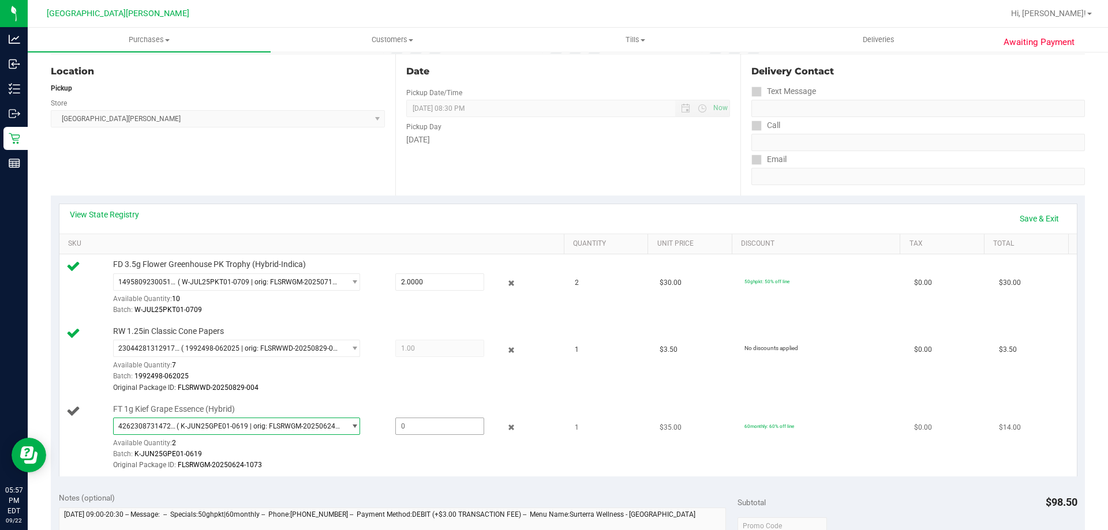
click at [401, 428] on span at bounding box center [439, 426] width 89 height 17
type input "1"
type input "1.0000"
click at [499, 398] on td "RW 1.25in Classic Cone Papers 2304428131291754 ( 1992498-062025 | orig: FLSRWWD…" at bounding box center [313, 361] width 509 height 78
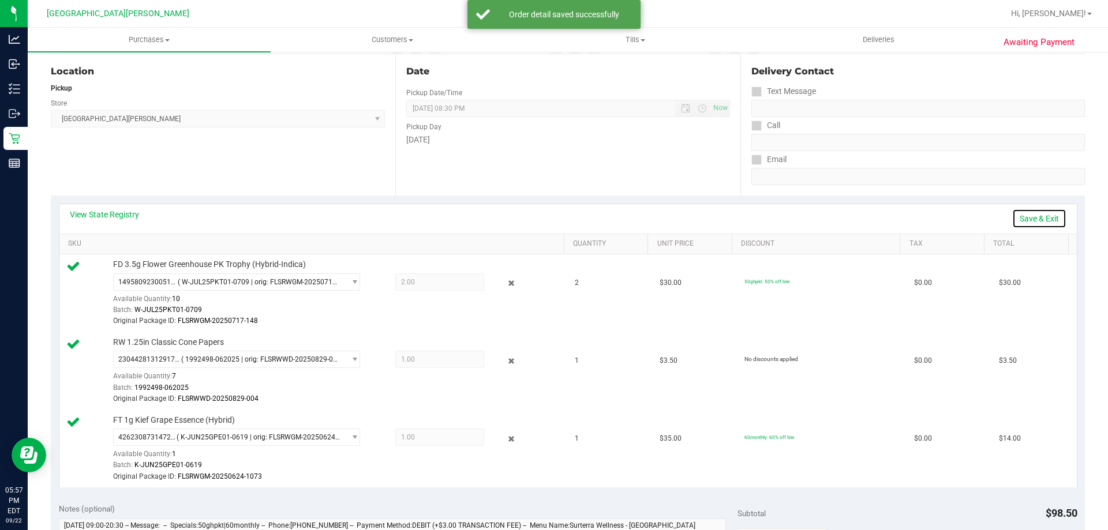
click at [1026, 225] on link "Save & Exit" at bounding box center [1039, 219] width 54 height 20
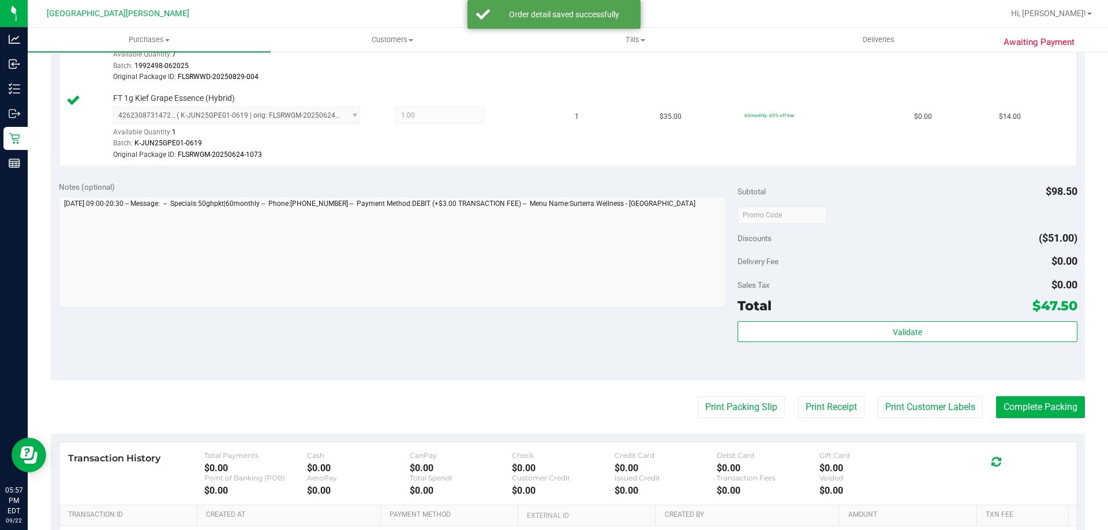
scroll to position [462, 0]
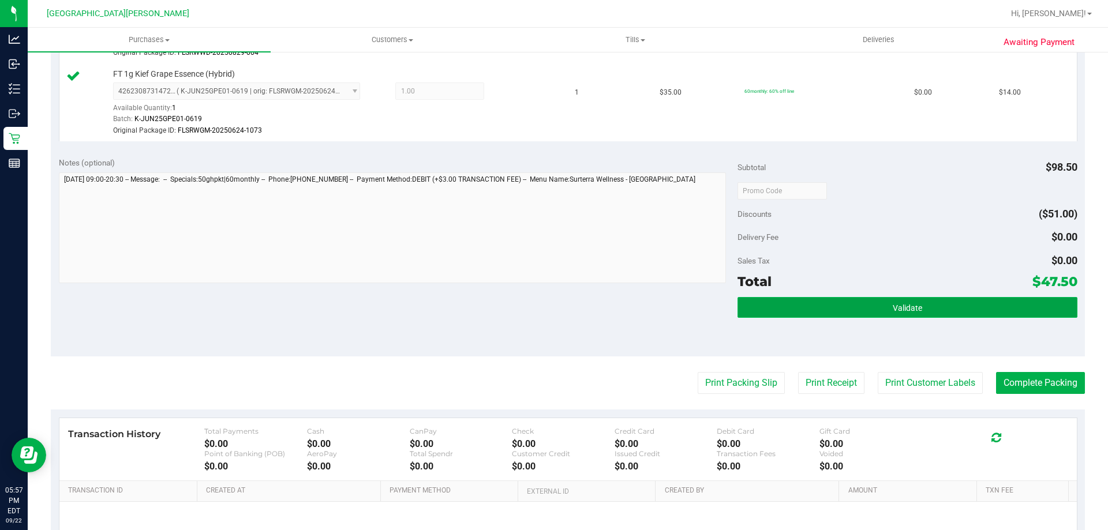
click at [879, 308] on button "Validate" at bounding box center [907, 307] width 339 height 21
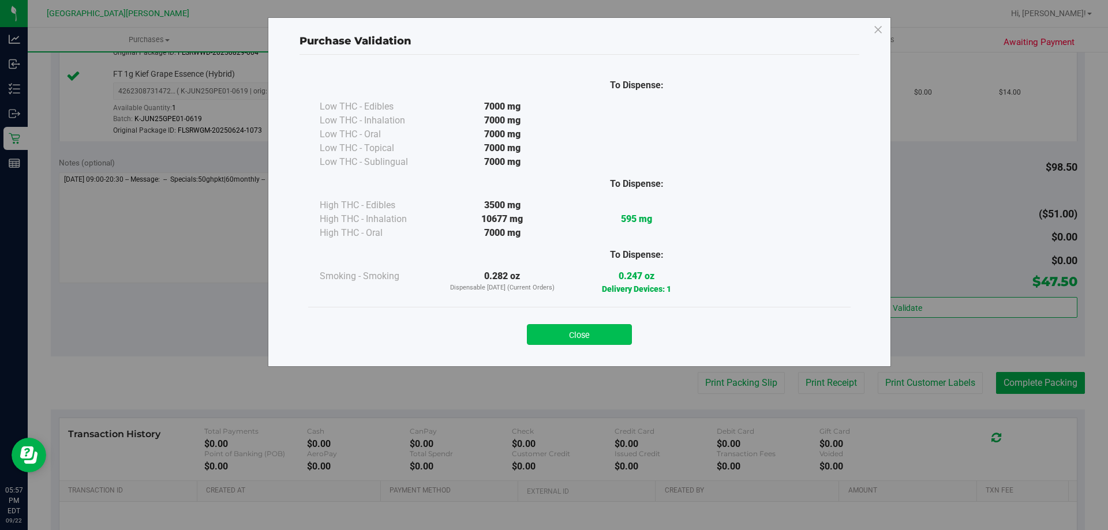
click at [559, 333] on button "Close" at bounding box center [579, 334] width 105 height 21
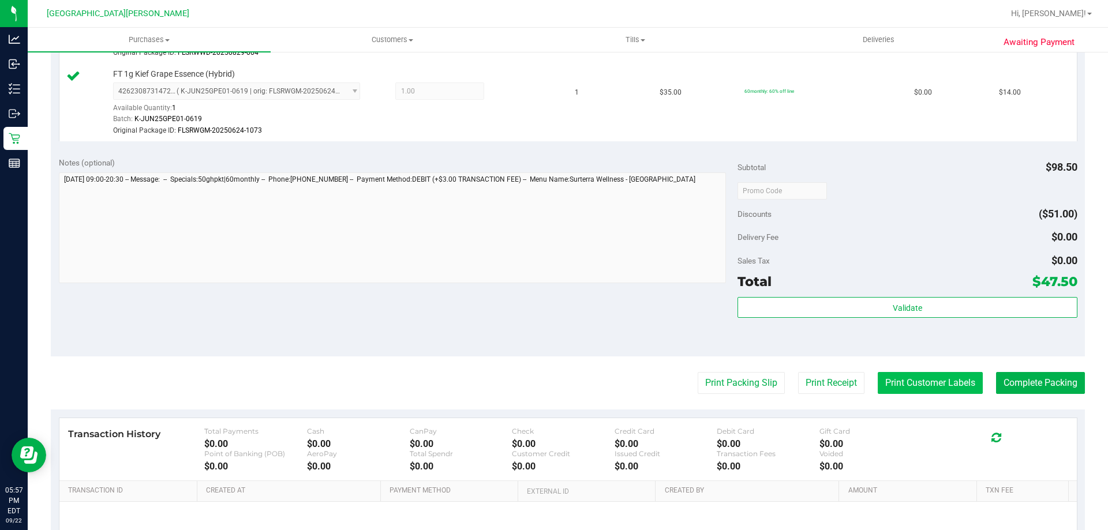
click at [878, 379] on button "Print Customer Labels" at bounding box center [930, 383] width 105 height 22
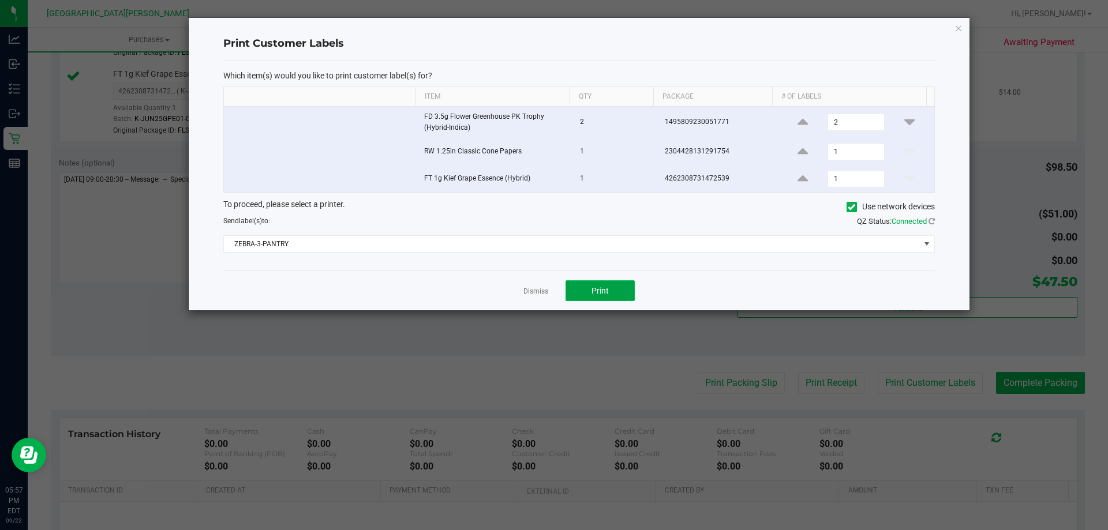
click at [600, 290] on span "Print" at bounding box center [600, 290] width 17 height 9
click at [535, 290] on link "Dismiss" at bounding box center [536, 292] width 25 height 10
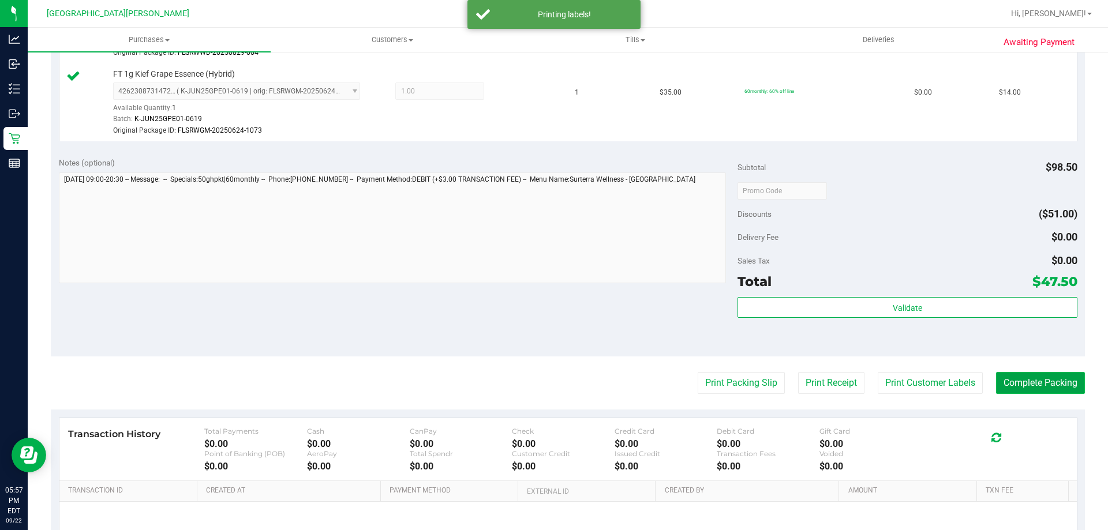
click at [1052, 381] on button "Complete Packing" at bounding box center [1040, 383] width 89 height 22
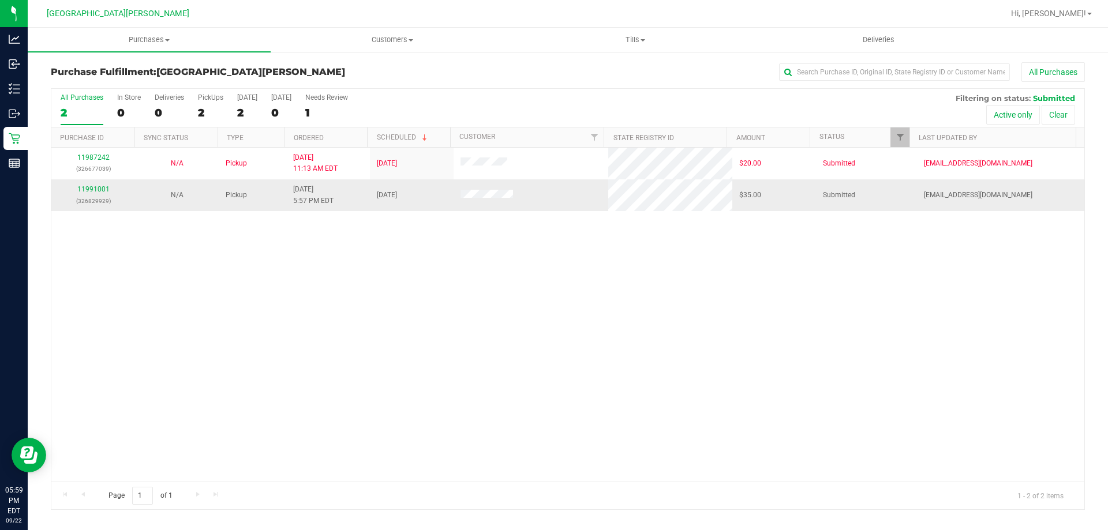
click at [86, 184] on div "11991001 (326829929)" at bounding box center [93, 195] width 70 height 22
click at [91, 193] on link "11991001" at bounding box center [93, 189] width 32 height 8
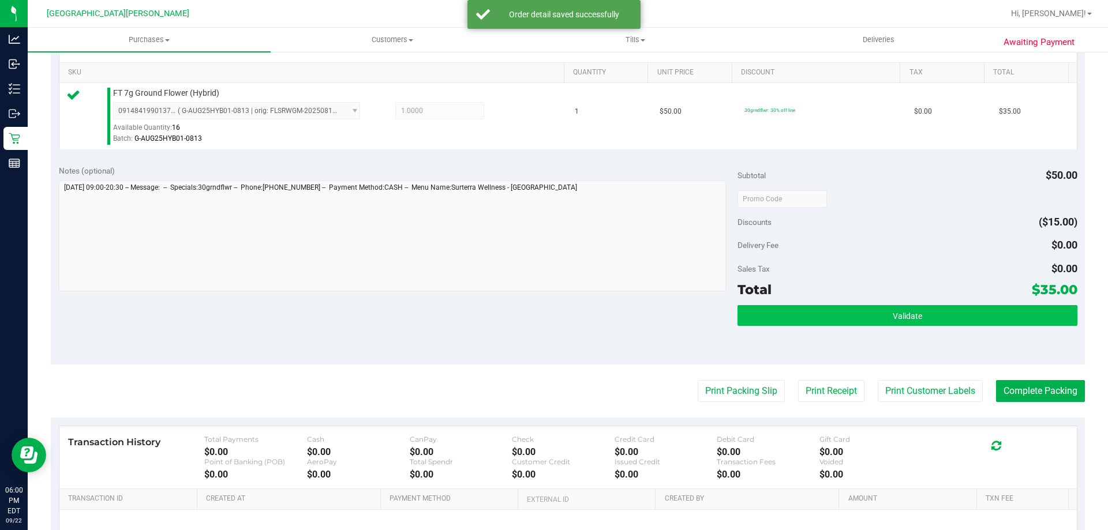
scroll to position [289, 0]
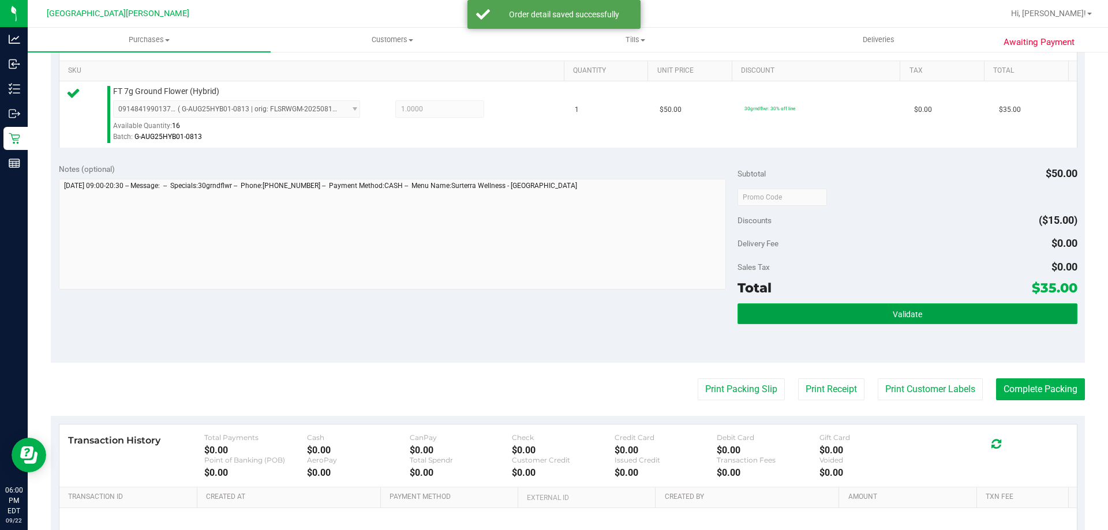
click at [921, 318] on button "Validate" at bounding box center [907, 314] width 339 height 21
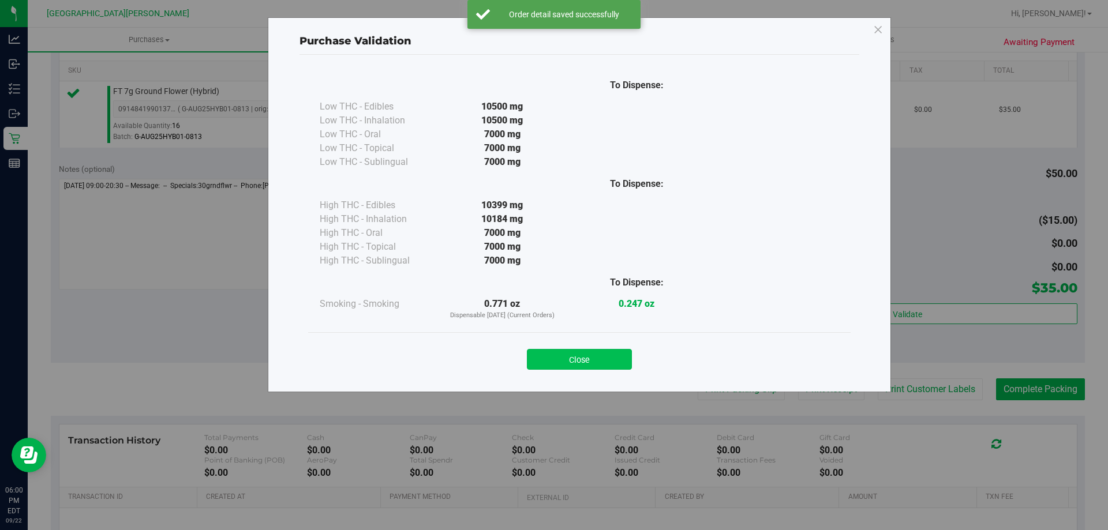
click at [596, 350] on button "Close" at bounding box center [579, 359] width 105 height 21
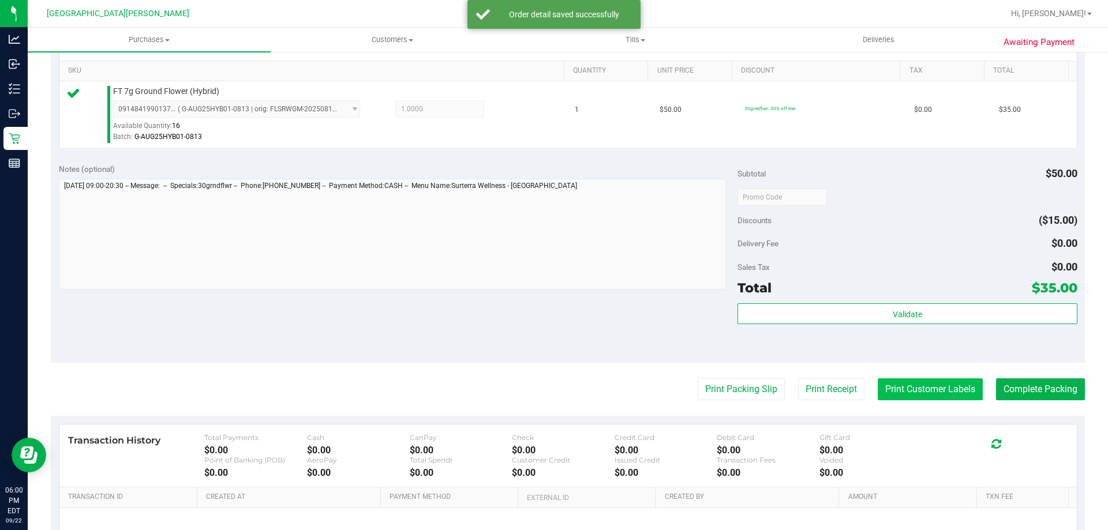
click at [920, 399] on button "Print Customer Labels" at bounding box center [930, 390] width 105 height 22
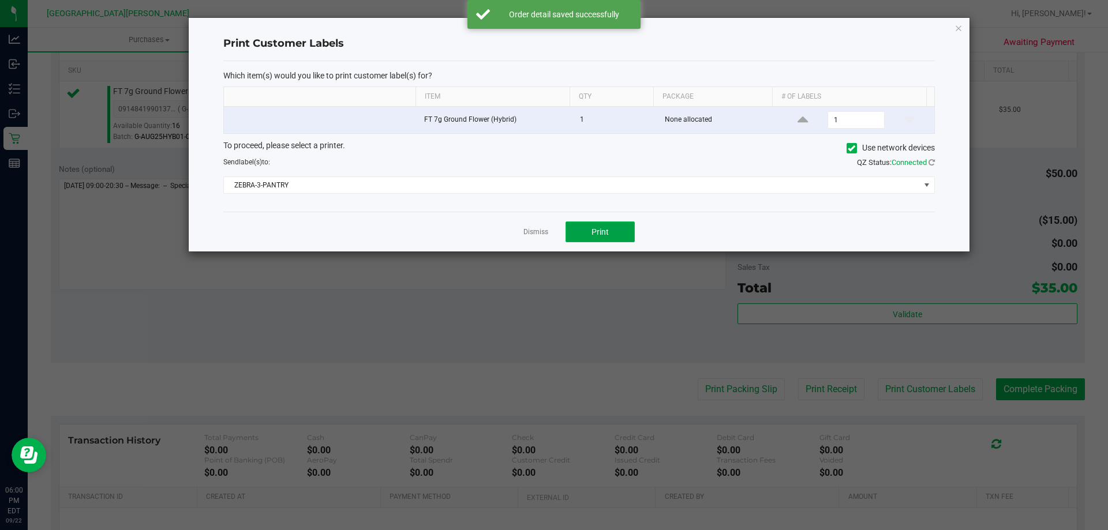
click at [596, 225] on button "Print" at bounding box center [600, 232] width 69 height 21
click at [533, 234] on link "Dismiss" at bounding box center [536, 232] width 25 height 10
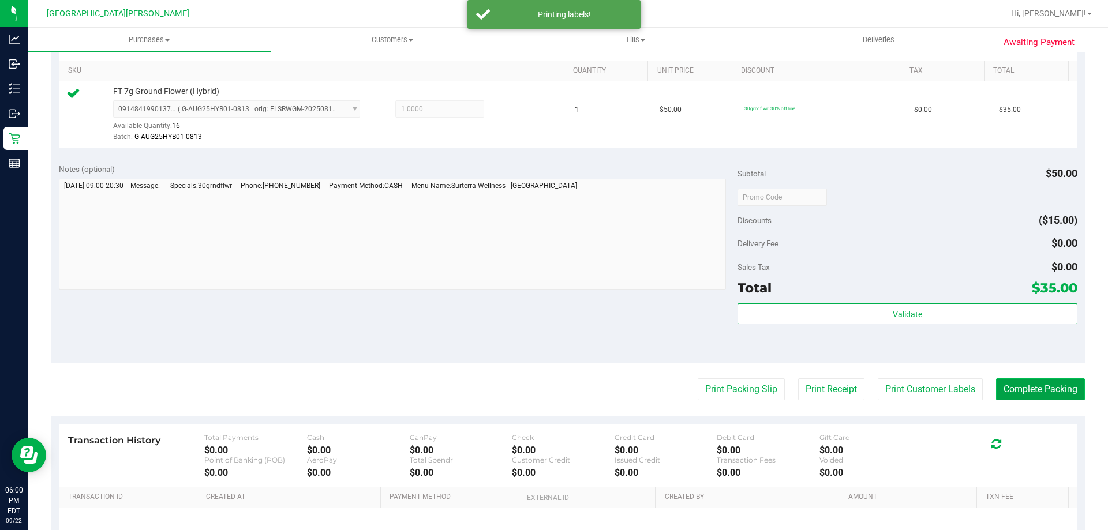
click at [1024, 390] on button "Complete Packing" at bounding box center [1040, 390] width 89 height 22
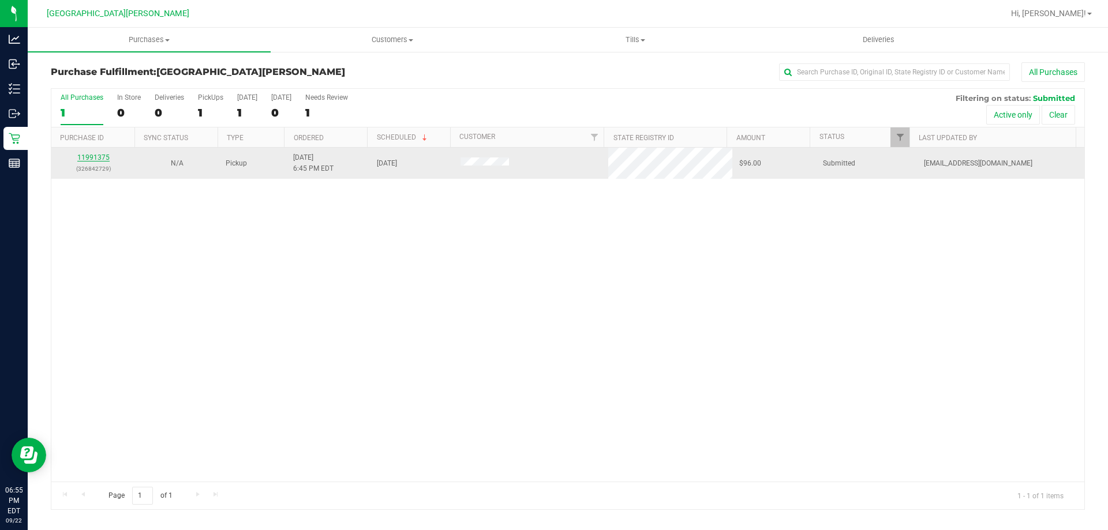
click at [86, 155] on link "11991375" at bounding box center [93, 158] width 32 height 8
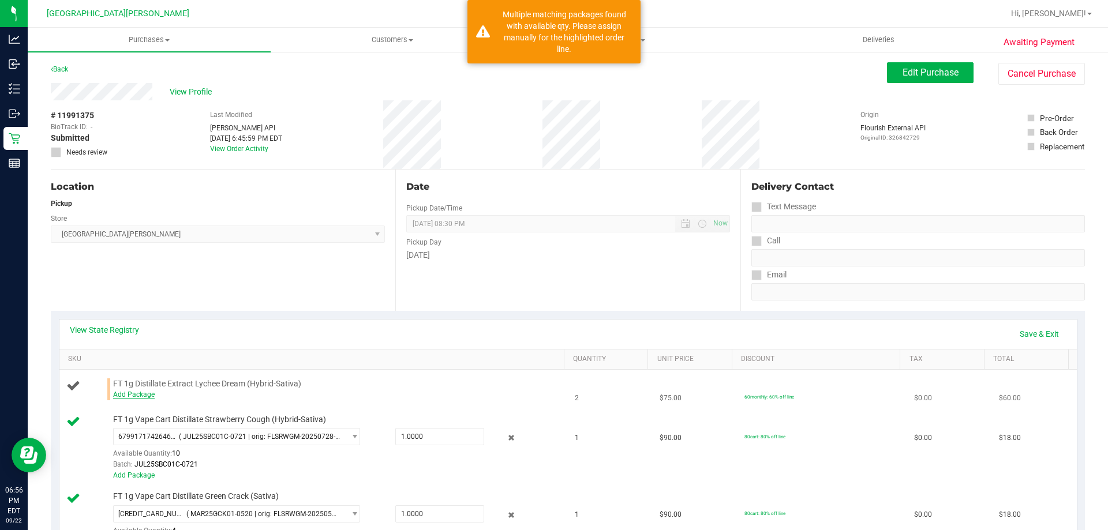
click at [130, 398] on link "Add Package" at bounding box center [134, 395] width 42 height 8
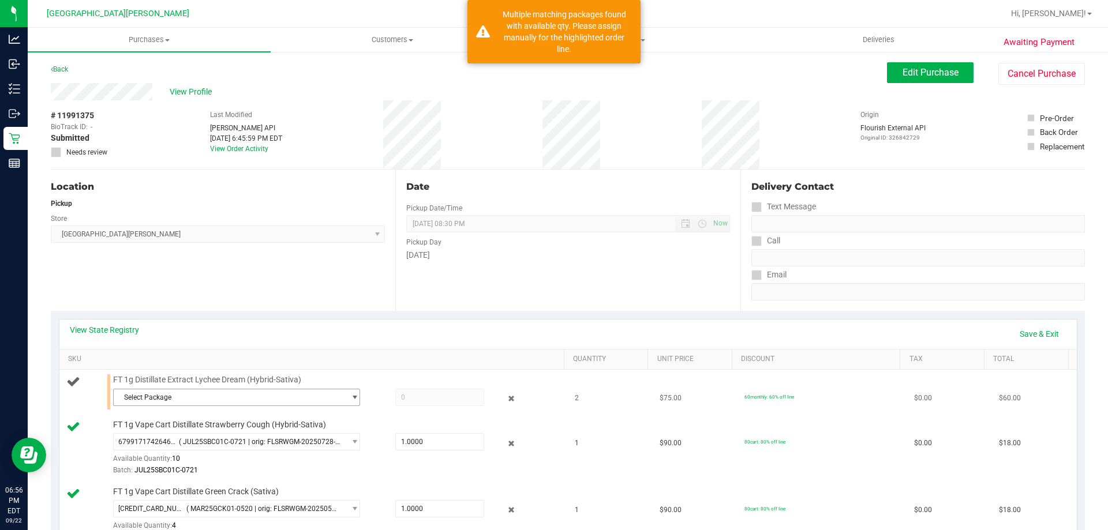
click at [176, 400] on span "Select Package" at bounding box center [229, 398] width 231 height 16
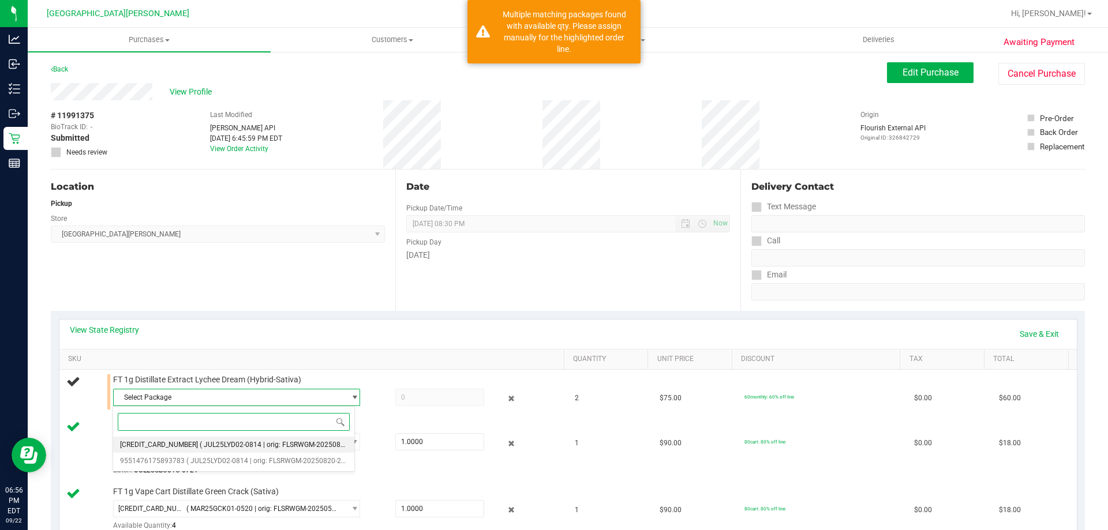
click at [159, 444] on span "[CREDIT_CARD_NUMBER]" at bounding box center [159, 445] width 78 height 8
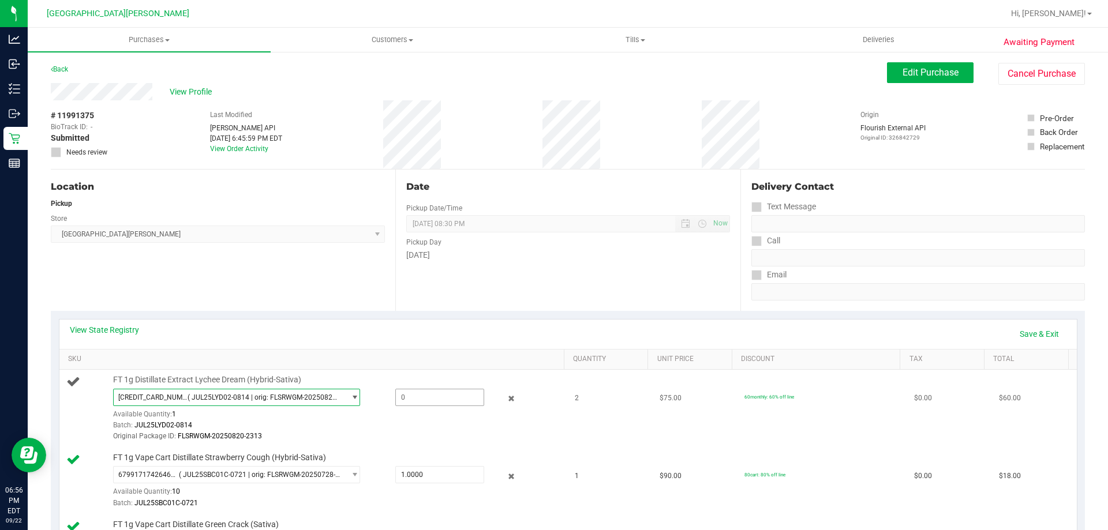
click at [402, 394] on span at bounding box center [439, 397] width 89 height 17
type input "1"
type input "1.0000"
click at [361, 424] on div "Batch: JUL25LYD02-0814" at bounding box center [336, 425] width 446 height 11
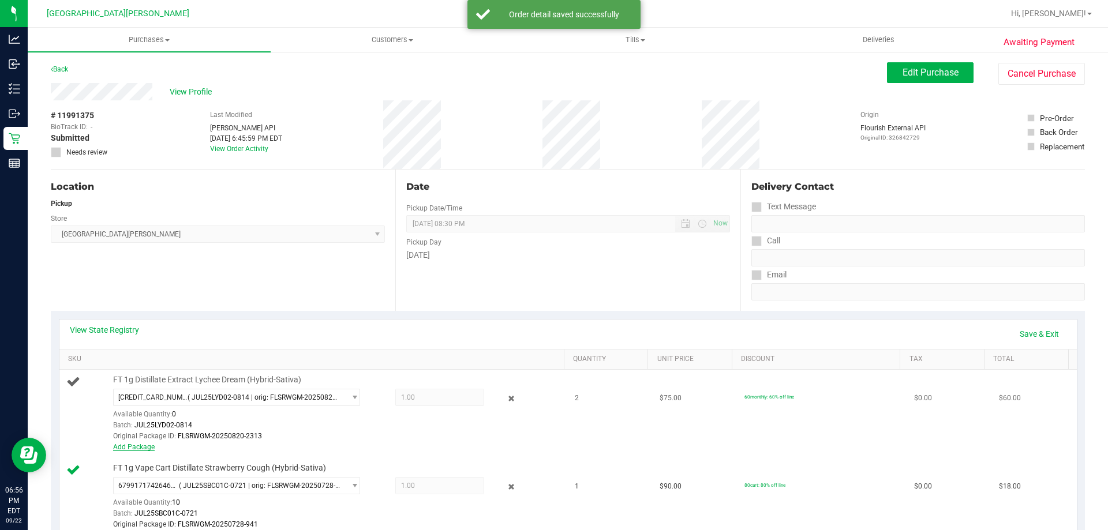
click at [141, 450] on link "Add Package" at bounding box center [134, 447] width 42 height 8
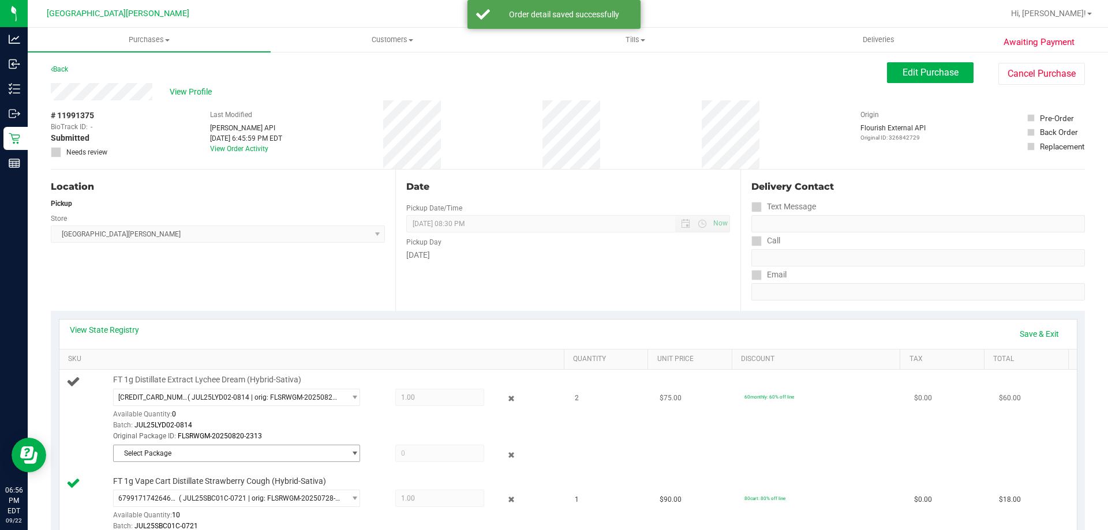
click at [208, 457] on span "Select Package" at bounding box center [229, 454] width 231 height 16
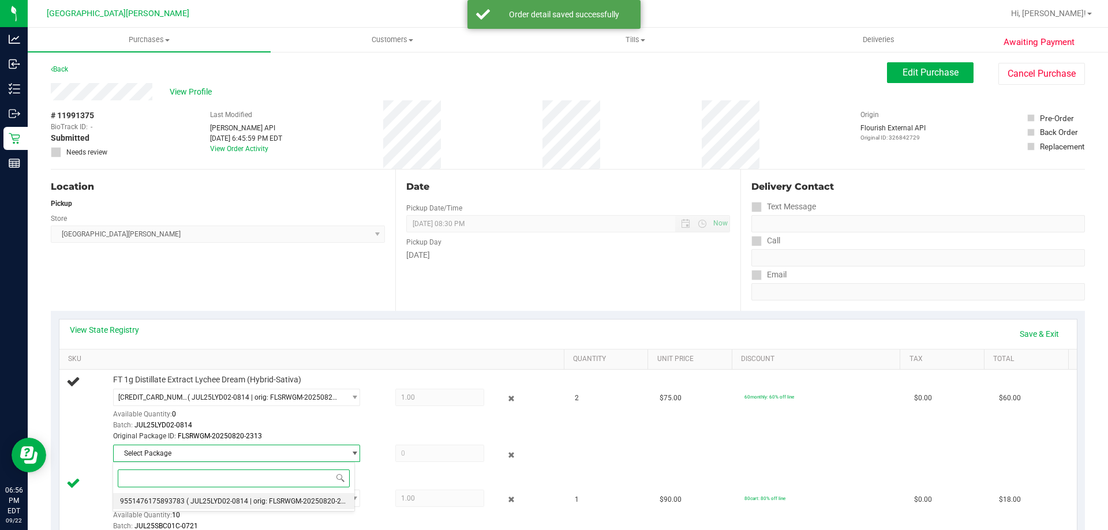
click at [197, 503] on span "( JUL25LYD02-0814 | orig: FLSRWGM-20250820-2284 )" at bounding box center [271, 502] width 171 height 8
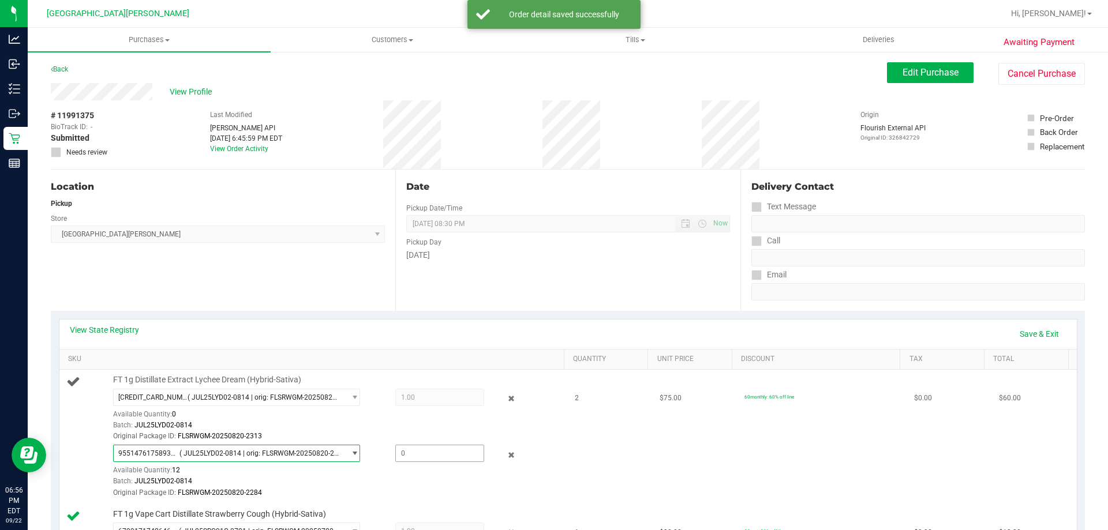
click at [407, 449] on span at bounding box center [439, 453] width 89 height 17
type input "1"
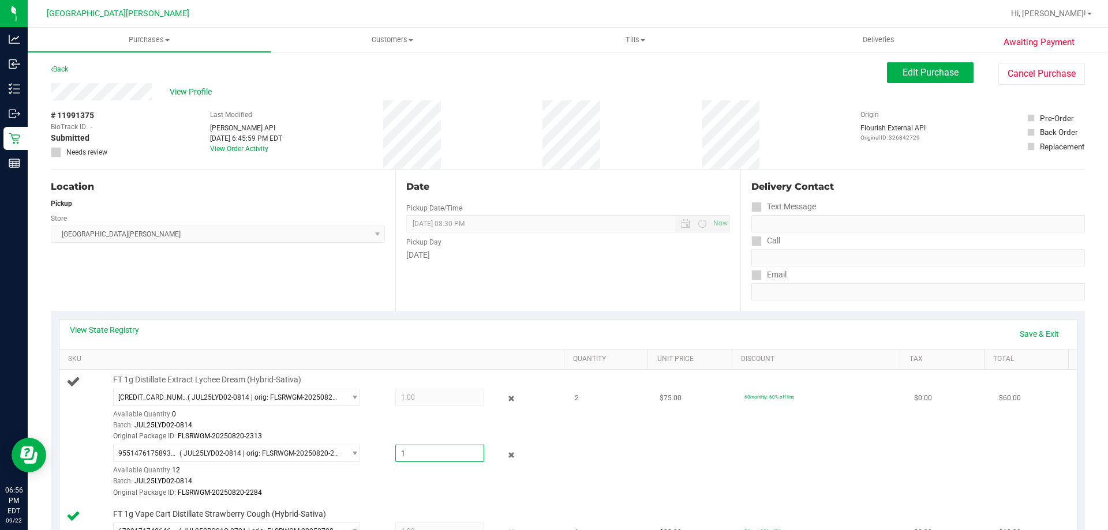
type input "1.0000"
click at [568, 440] on td "2" at bounding box center [610, 437] width 85 height 134
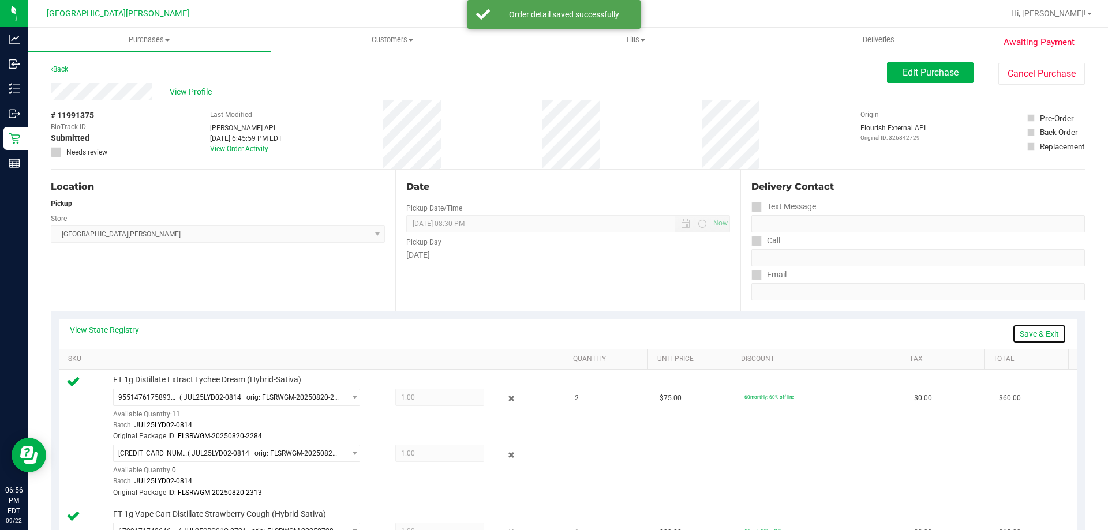
click at [1031, 328] on link "Save & Exit" at bounding box center [1039, 334] width 54 height 20
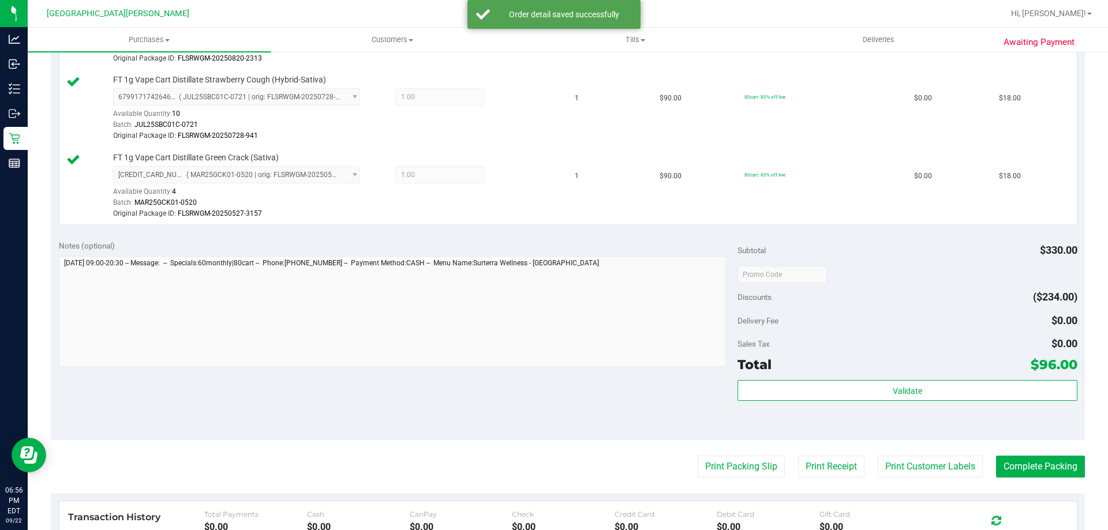
scroll to position [635, 0]
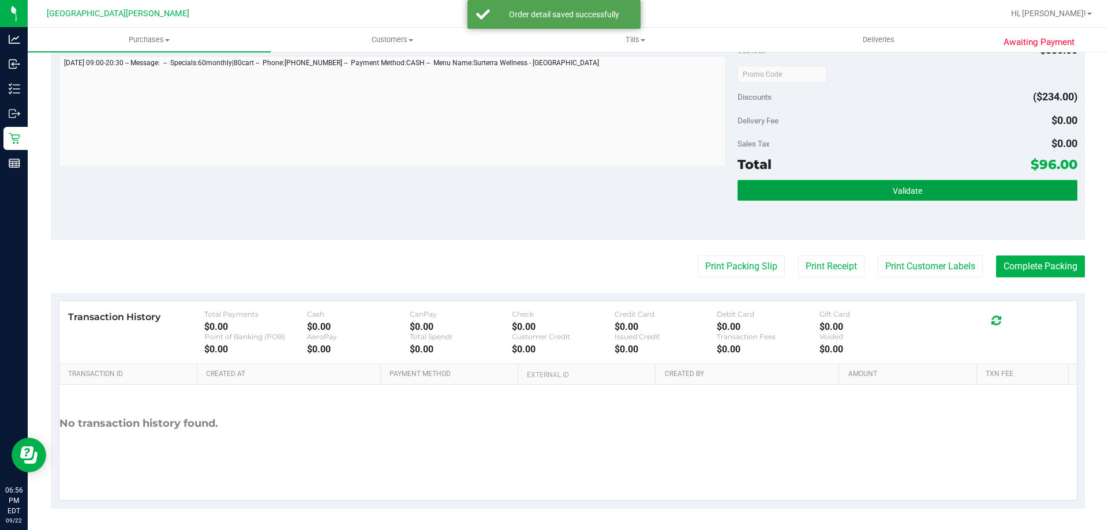
click at [916, 191] on button "Validate" at bounding box center [907, 190] width 339 height 21
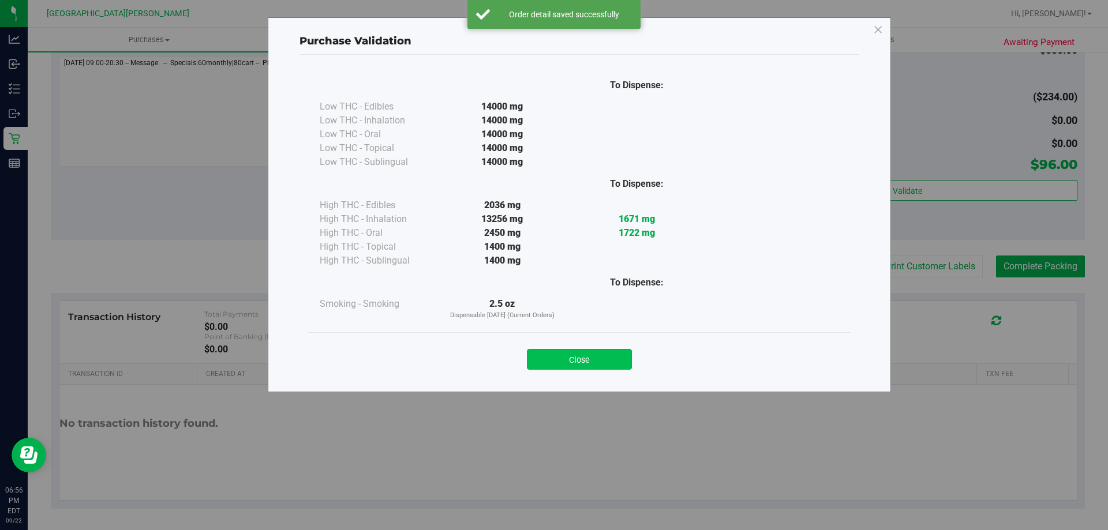
click at [596, 356] on button "Close" at bounding box center [579, 359] width 105 height 21
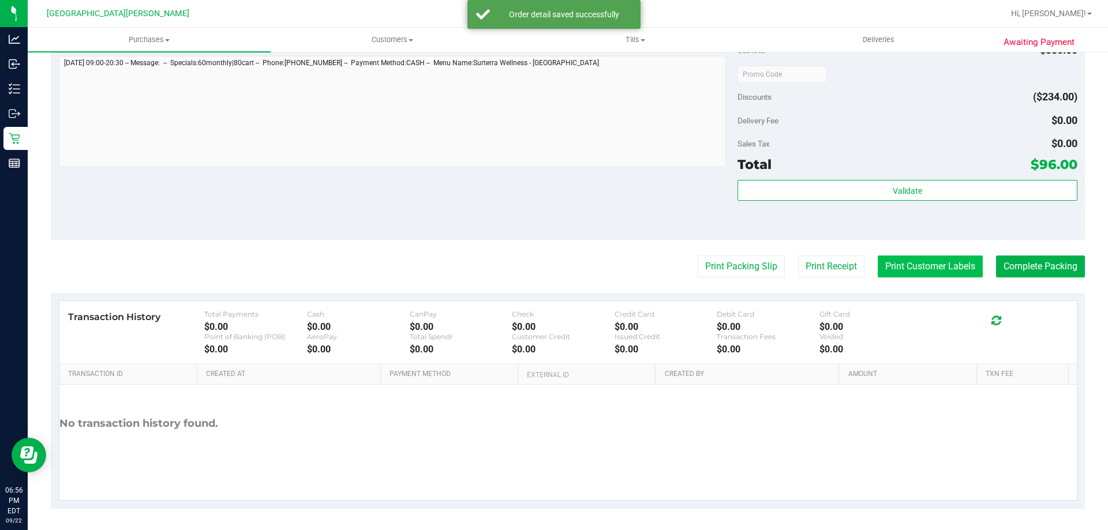
click at [941, 270] on button "Print Customer Labels" at bounding box center [930, 267] width 105 height 22
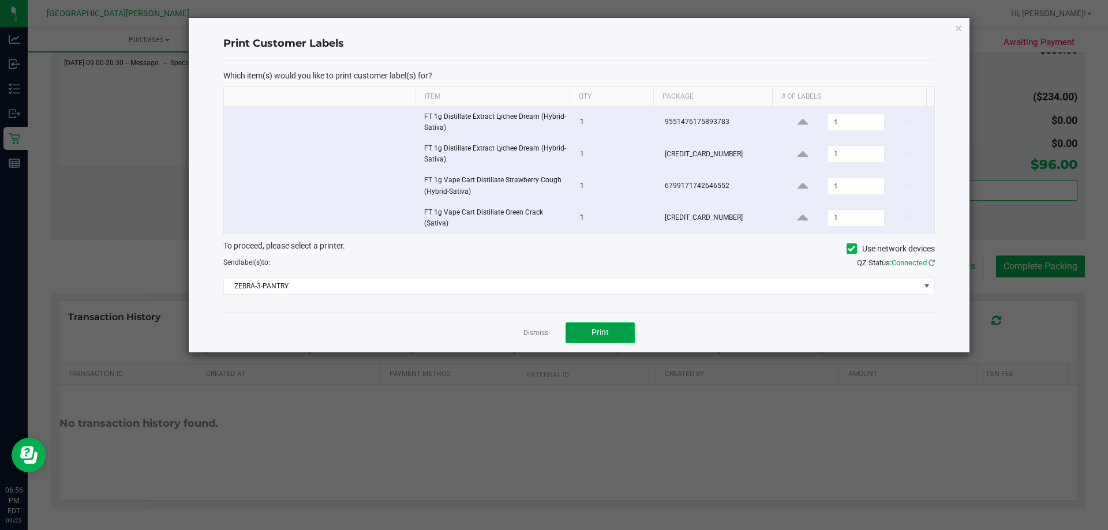
click at [596, 323] on button "Print" at bounding box center [600, 333] width 69 height 21
click at [535, 333] on link "Dismiss" at bounding box center [536, 333] width 25 height 10
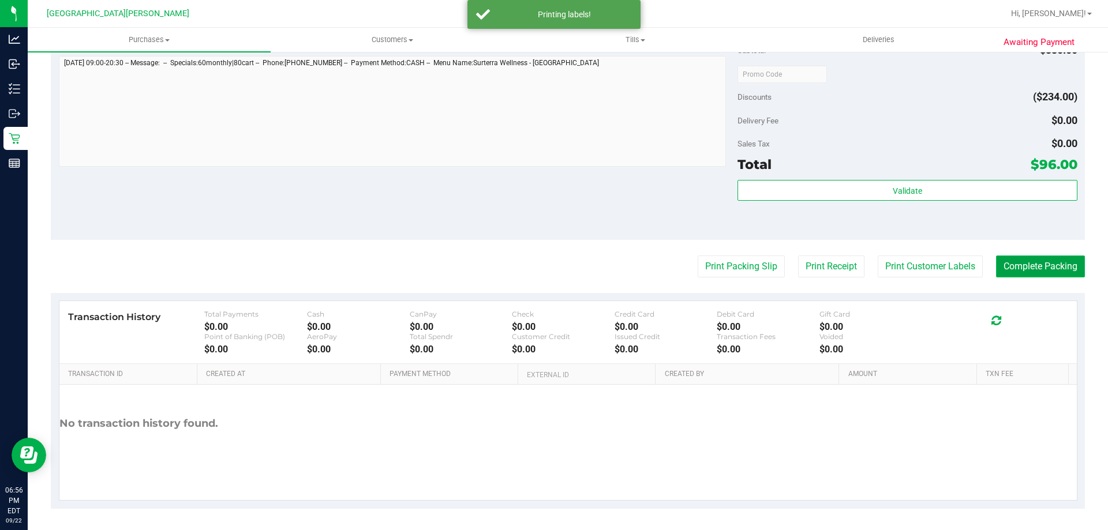
click at [1041, 266] on button "Complete Packing" at bounding box center [1040, 267] width 89 height 22
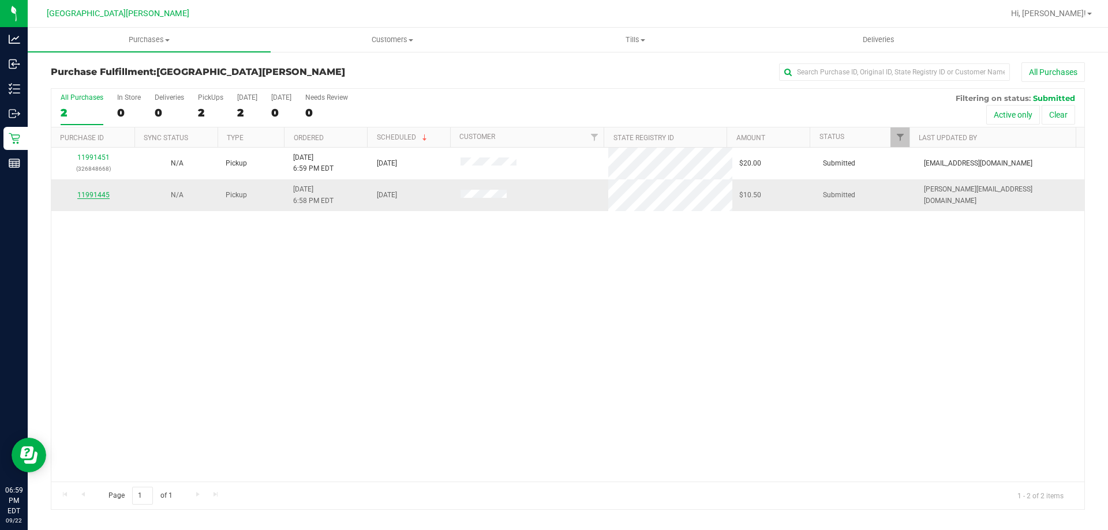
click at [103, 196] on link "11991445" at bounding box center [93, 195] width 32 height 8
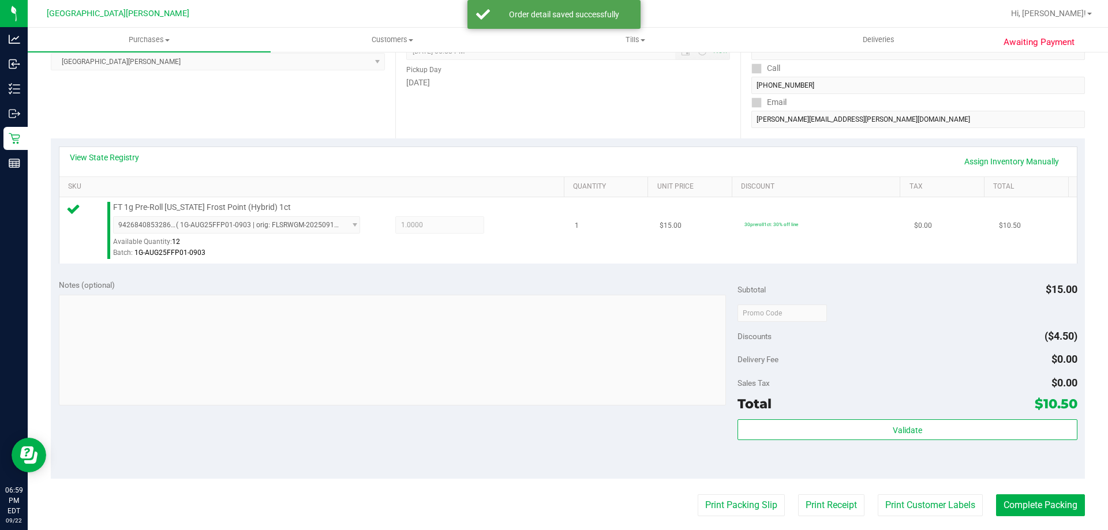
scroll to position [173, 0]
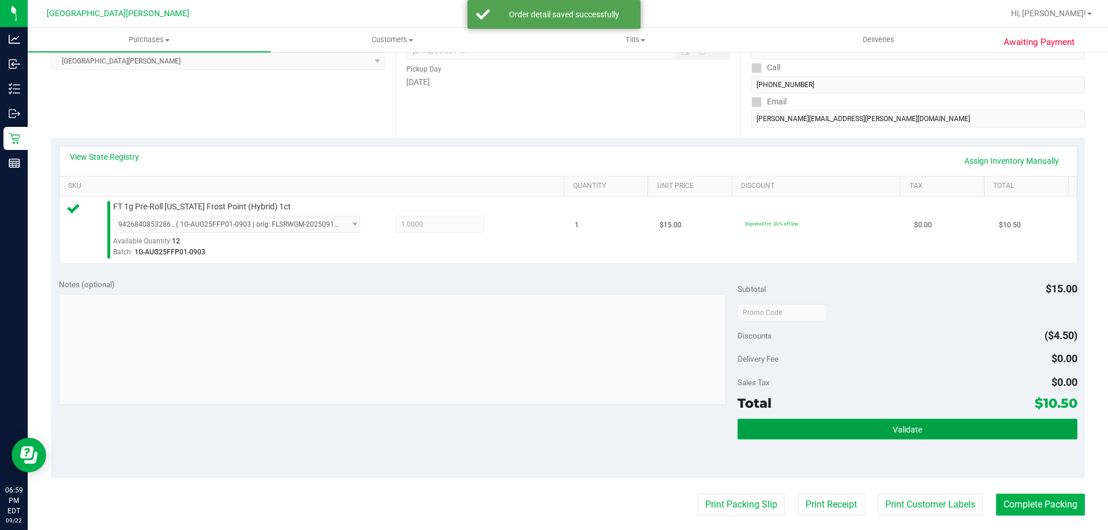
click at [895, 421] on button "Validate" at bounding box center [907, 429] width 339 height 21
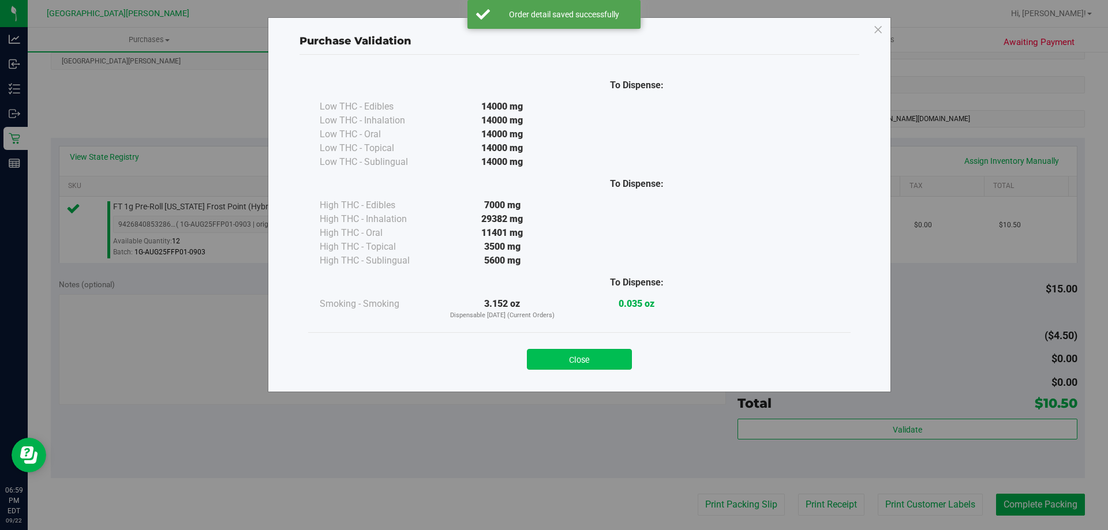
click at [599, 360] on button "Close" at bounding box center [579, 359] width 105 height 21
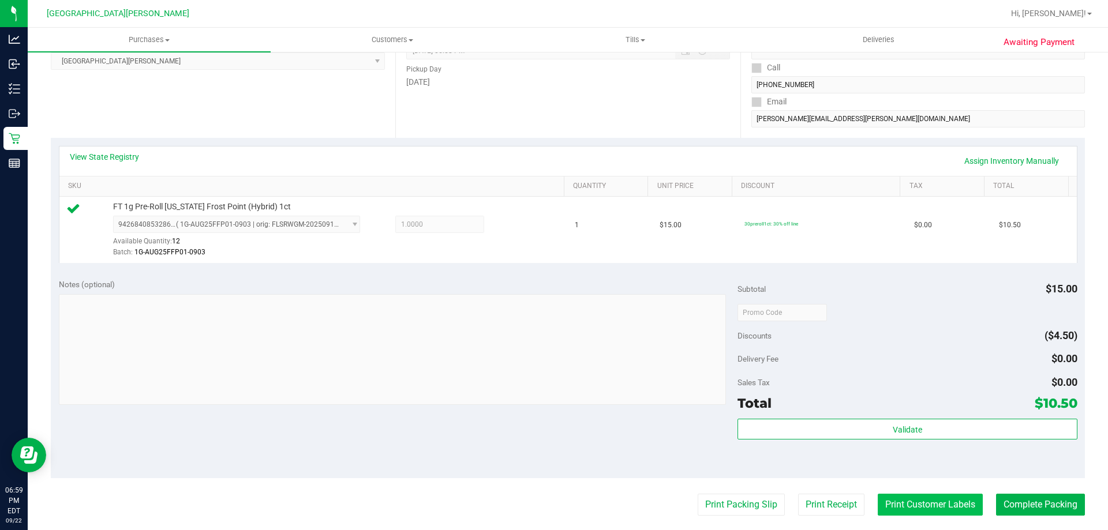
click at [931, 511] on button "Print Customer Labels" at bounding box center [930, 505] width 105 height 22
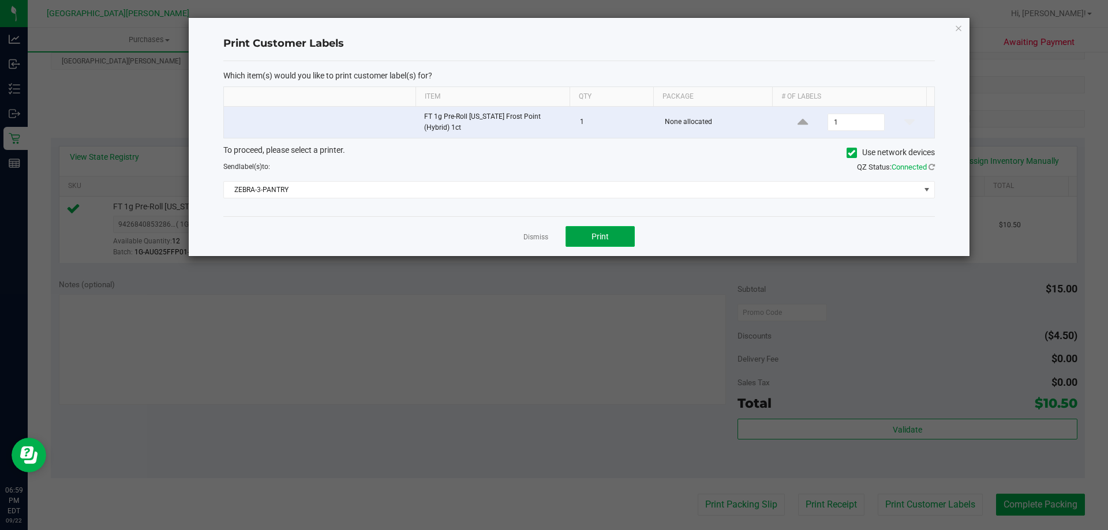
click at [608, 232] on span "Print" at bounding box center [600, 236] width 17 height 9
click at [538, 234] on link "Dismiss" at bounding box center [536, 238] width 25 height 10
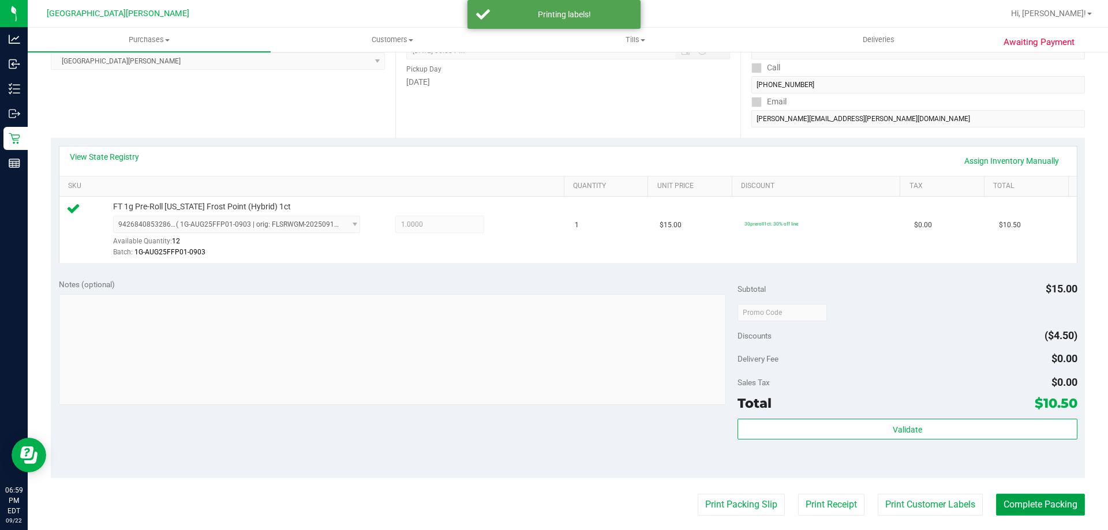
click at [1034, 501] on button "Complete Packing" at bounding box center [1040, 505] width 89 height 22
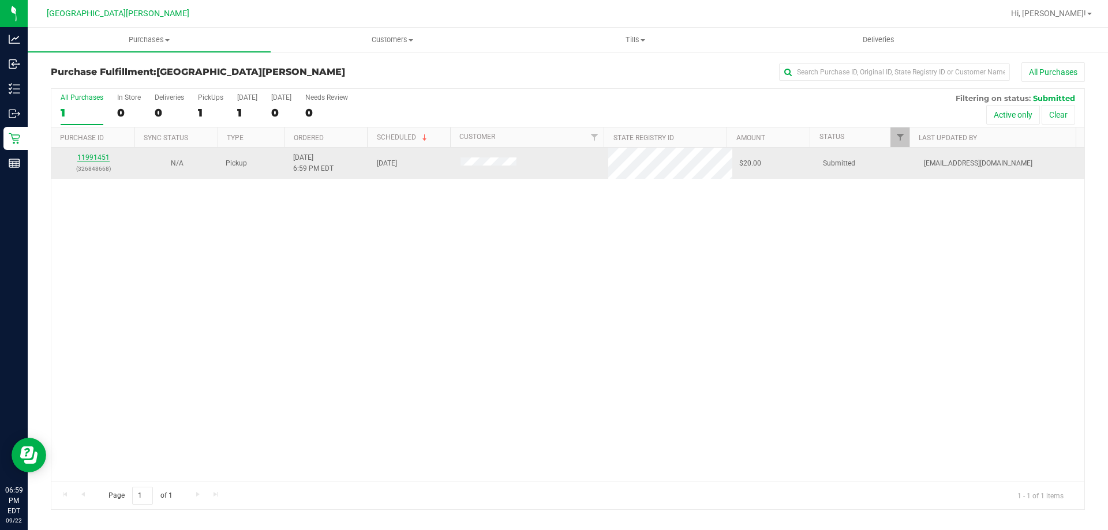
click at [97, 158] on link "11991451" at bounding box center [93, 158] width 32 height 8
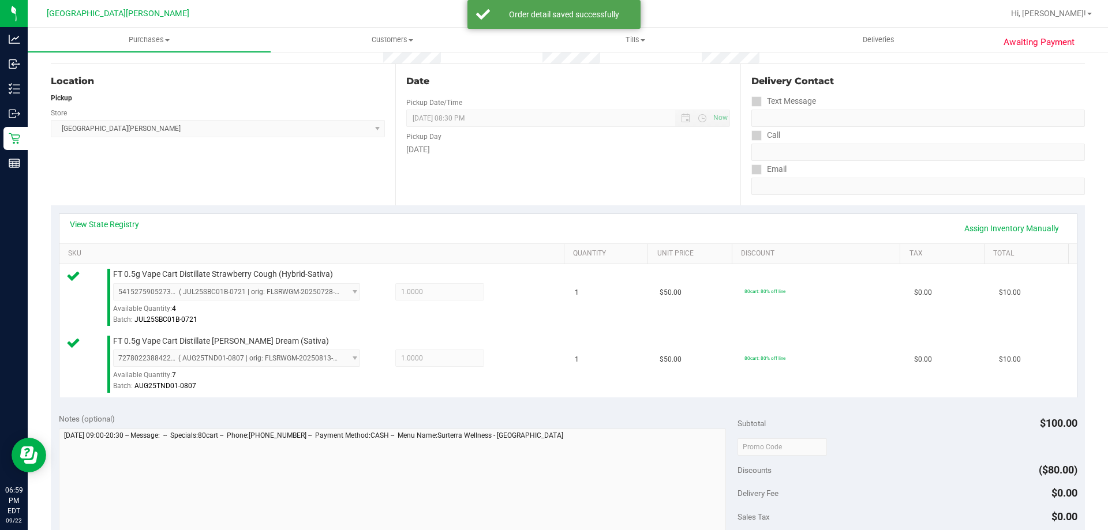
scroll to position [289, 0]
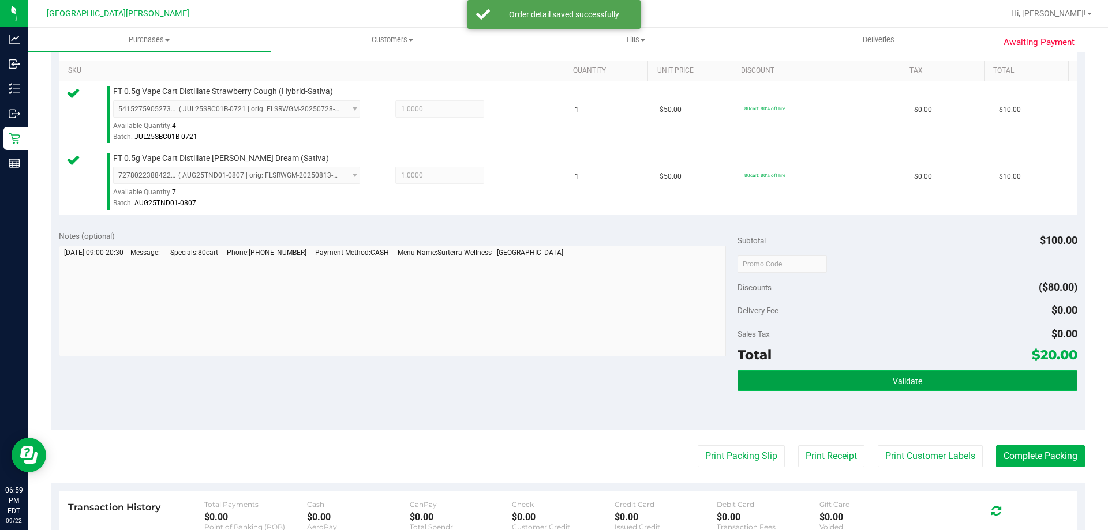
click at [847, 381] on button "Validate" at bounding box center [907, 381] width 339 height 21
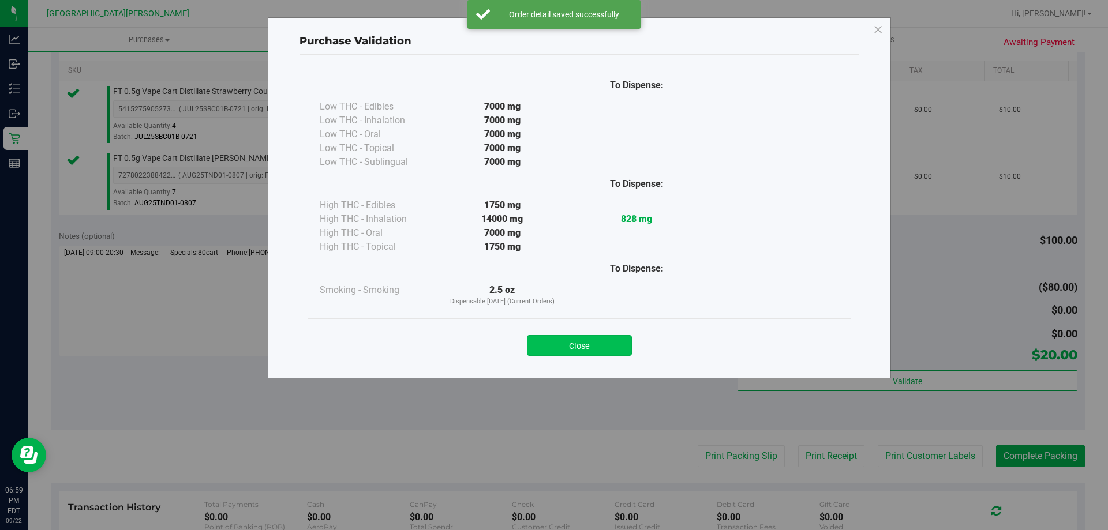
click at [592, 344] on button "Close" at bounding box center [579, 345] width 105 height 21
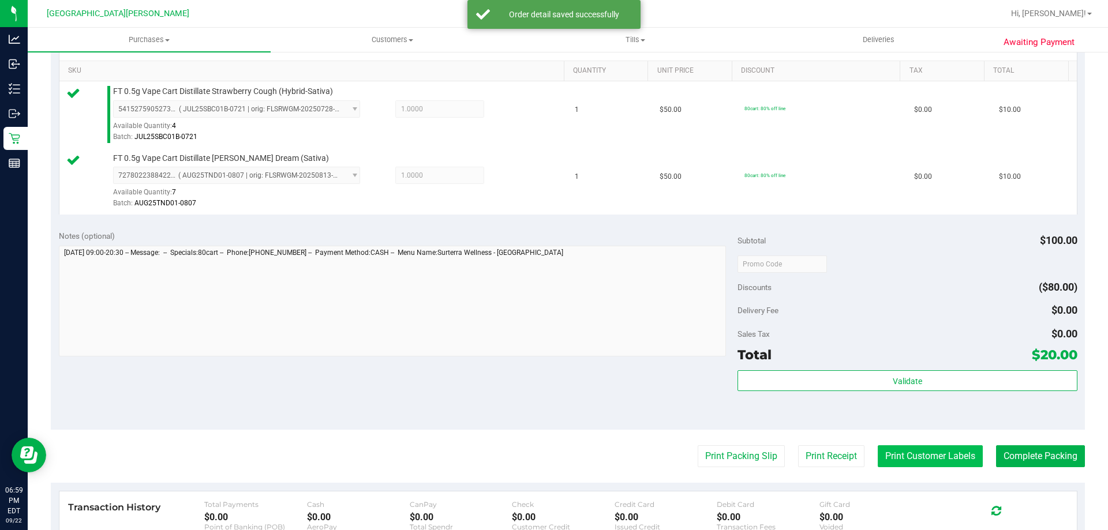
click at [937, 455] on button "Print Customer Labels" at bounding box center [930, 457] width 105 height 22
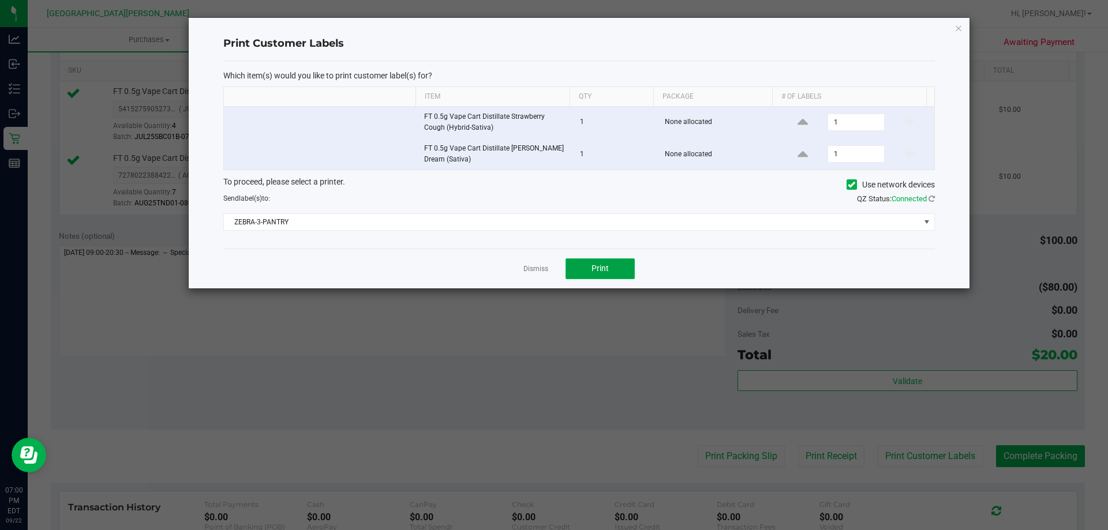
click at [596, 264] on span "Print" at bounding box center [600, 268] width 17 height 9
click at [541, 272] on link "Dismiss" at bounding box center [536, 269] width 25 height 10
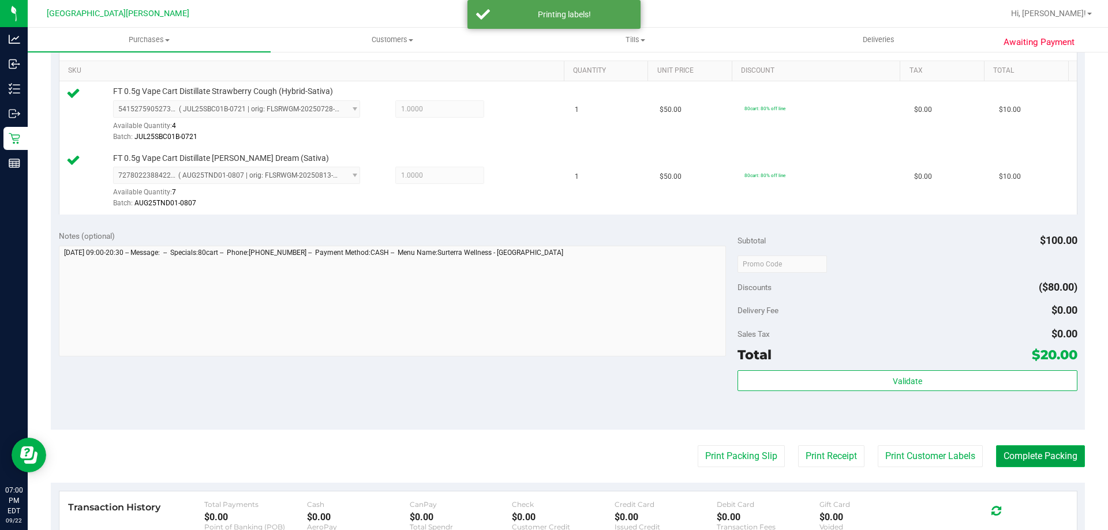
click at [1011, 453] on button "Complete Packing" at bounding box center [1040, 457] width 89 height 22
